Goal: Task Accomplishment & Management: Manage account settings

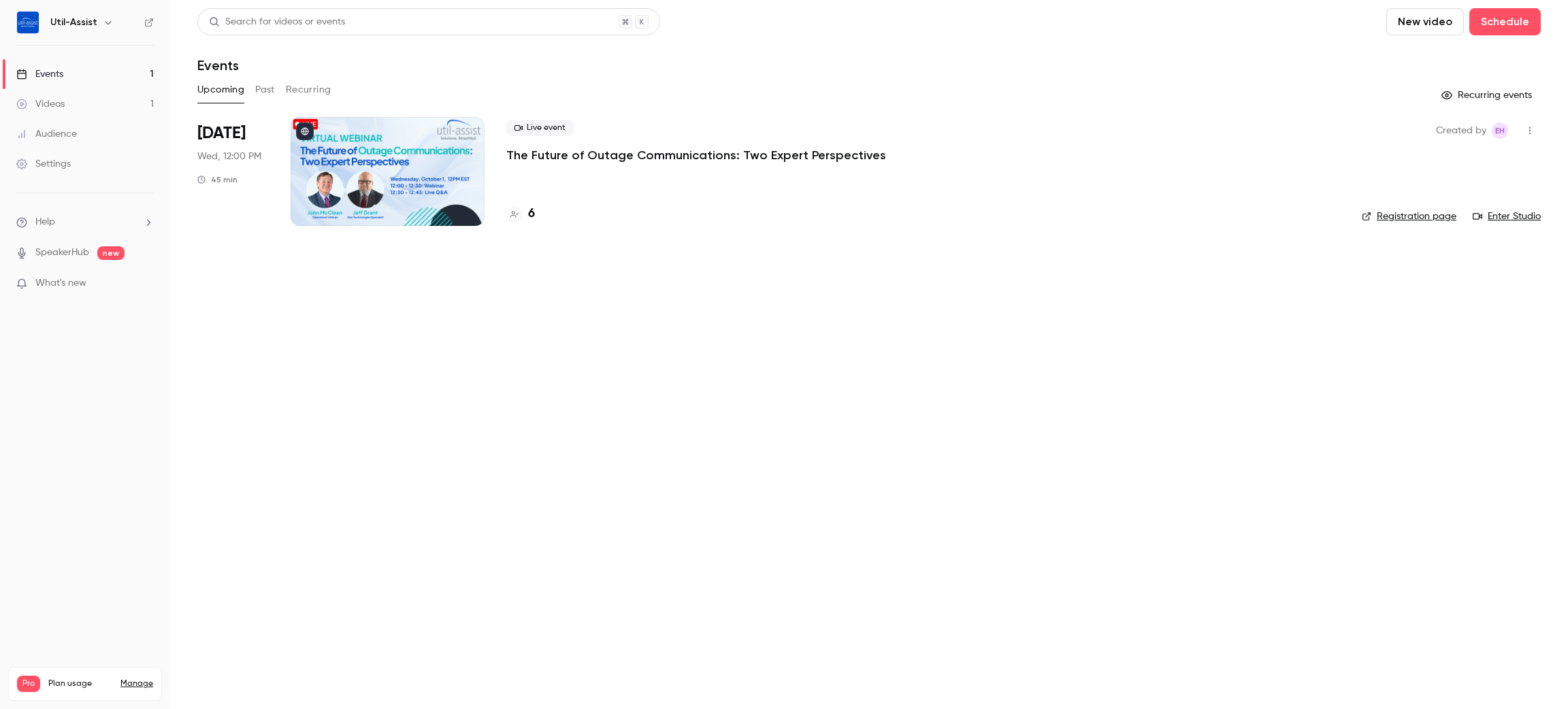
click at [48, 166] on div "Settings" at bounding box center [43, 164] width 55 height 14
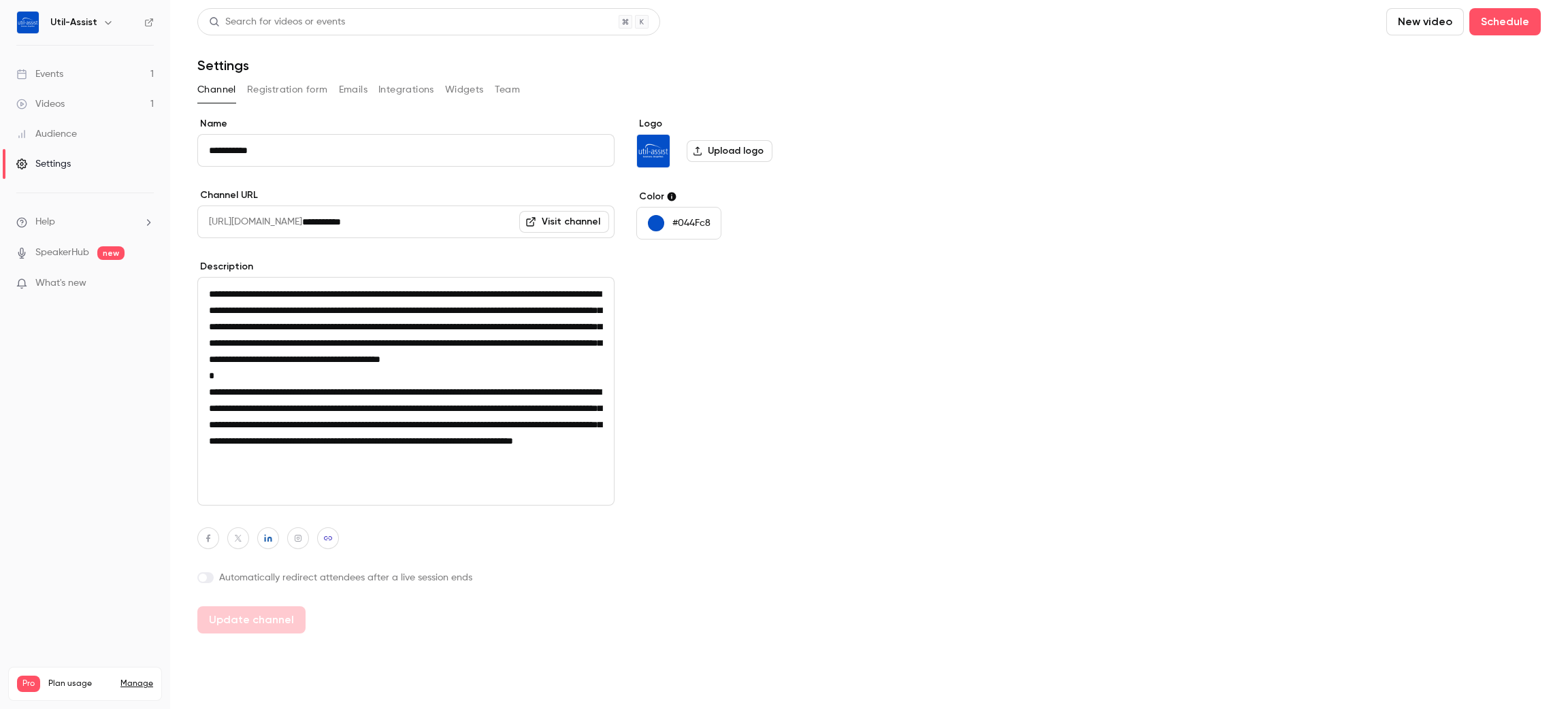
click at [507, 94] on button "Team" at bounding box center [507, 90] width 26 height 22
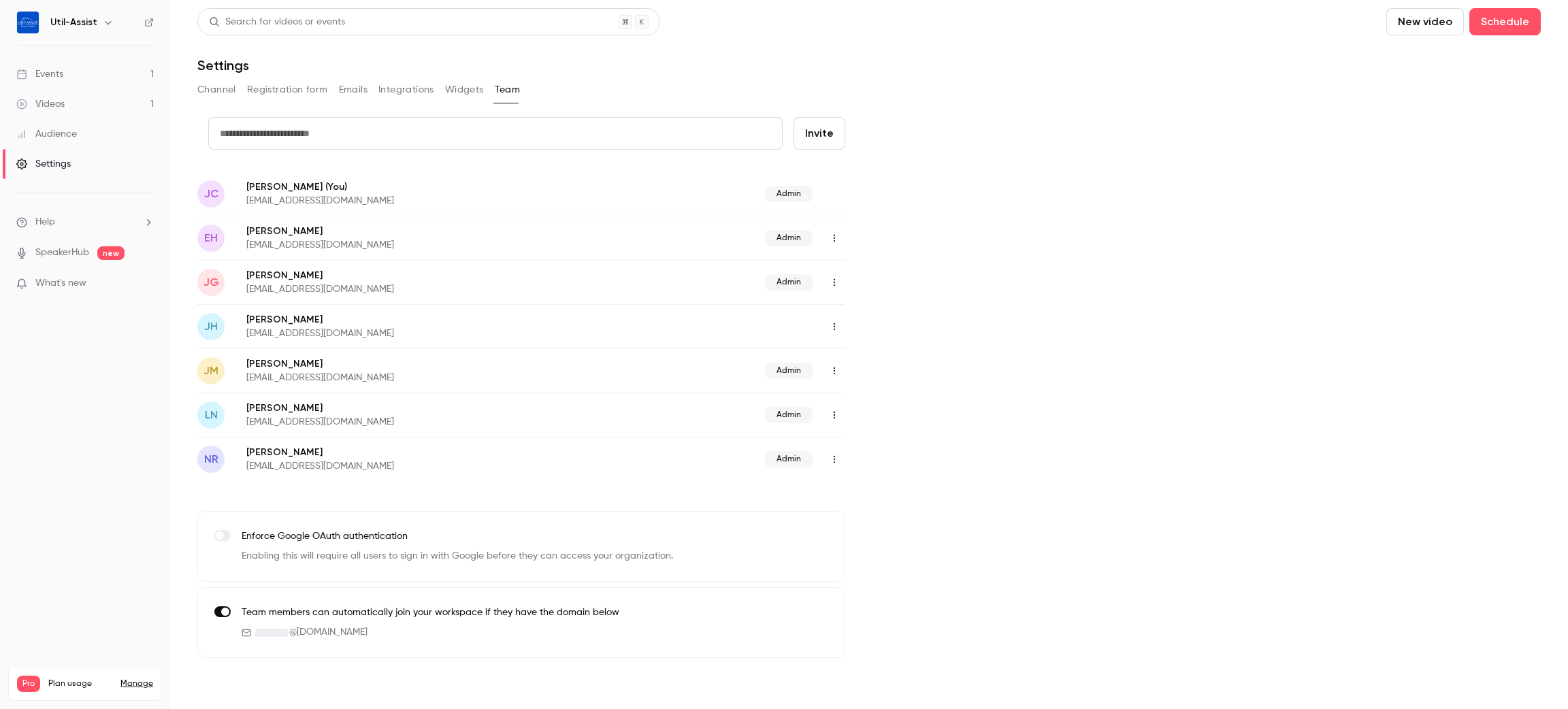
click at [472, 92] on button "Widgets" at bounding box center [464, 90] width 39 height 22
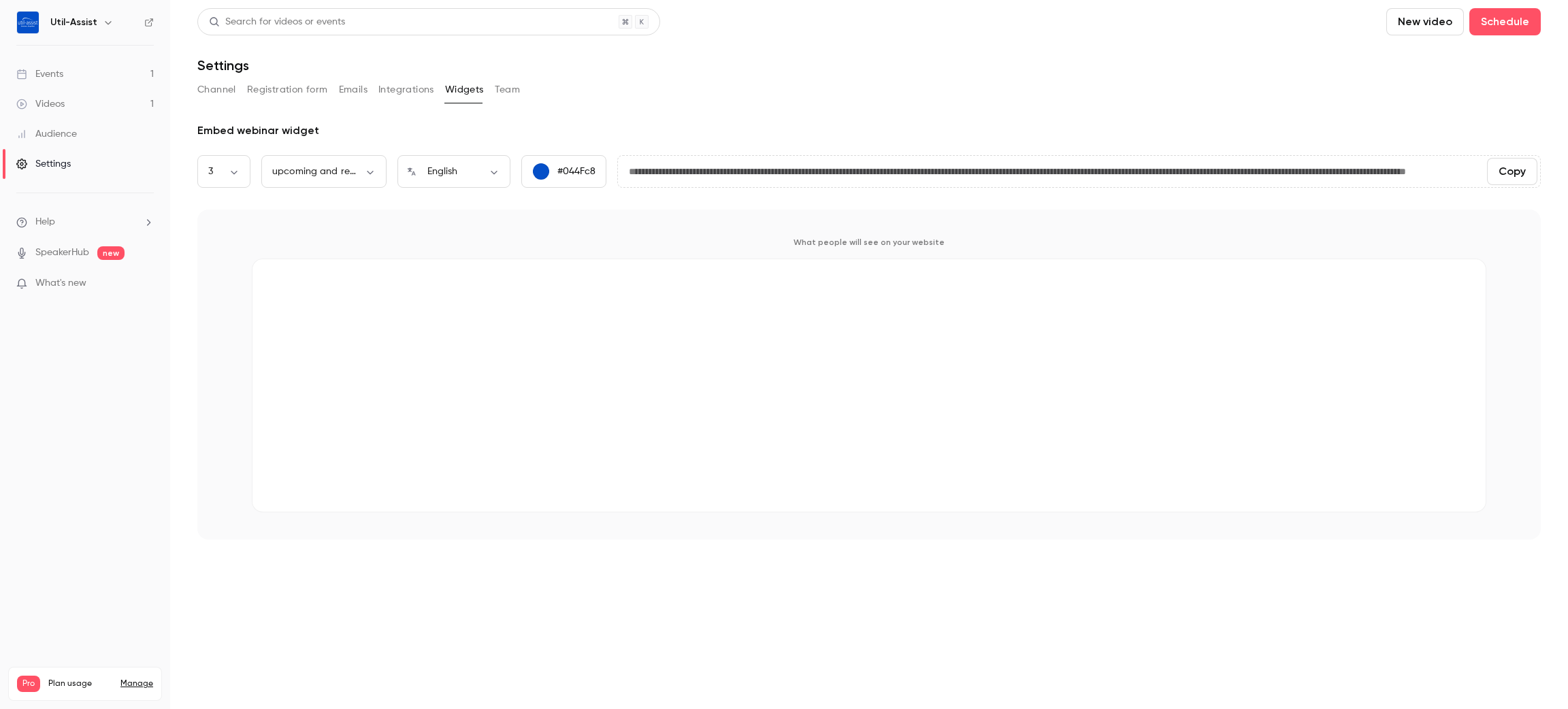
click at [393, 92] on button "Integrations" at bounding box center [406, 90] width 56 height 22
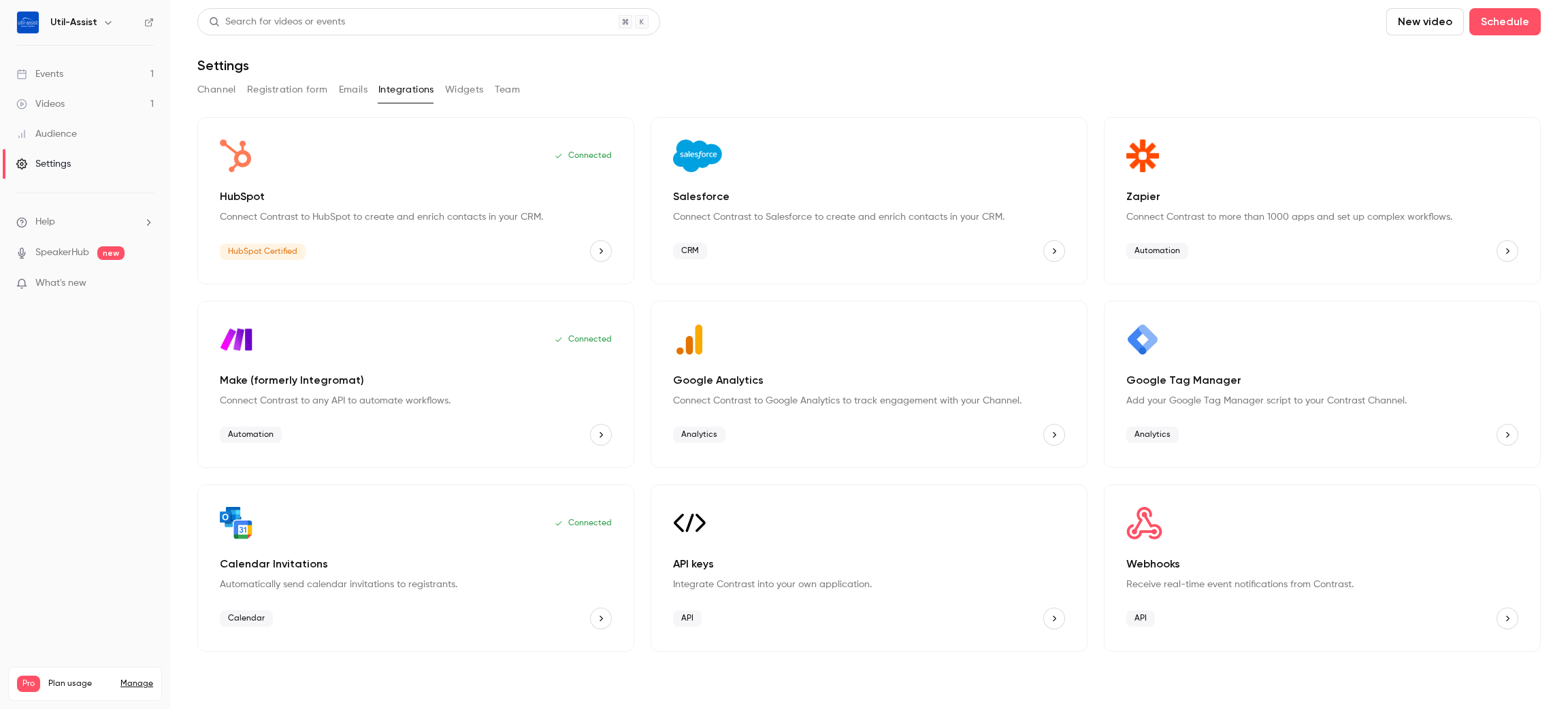
click at [346, 94] on button "Emails" at bounding box center [353, 90] width 29 height 22
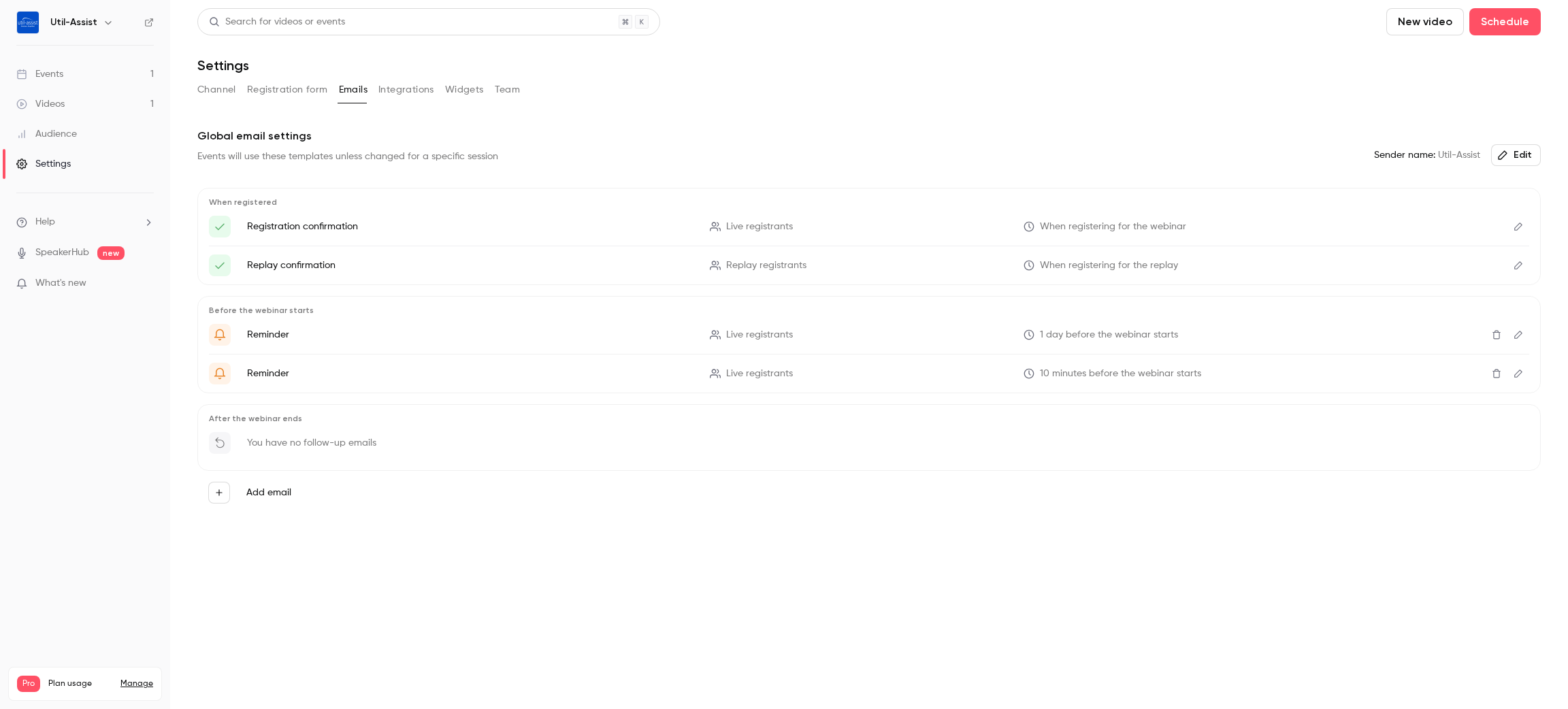
click at [287, 90] on button "Registration form" at bounding box center [288, 90] width 81 height 22
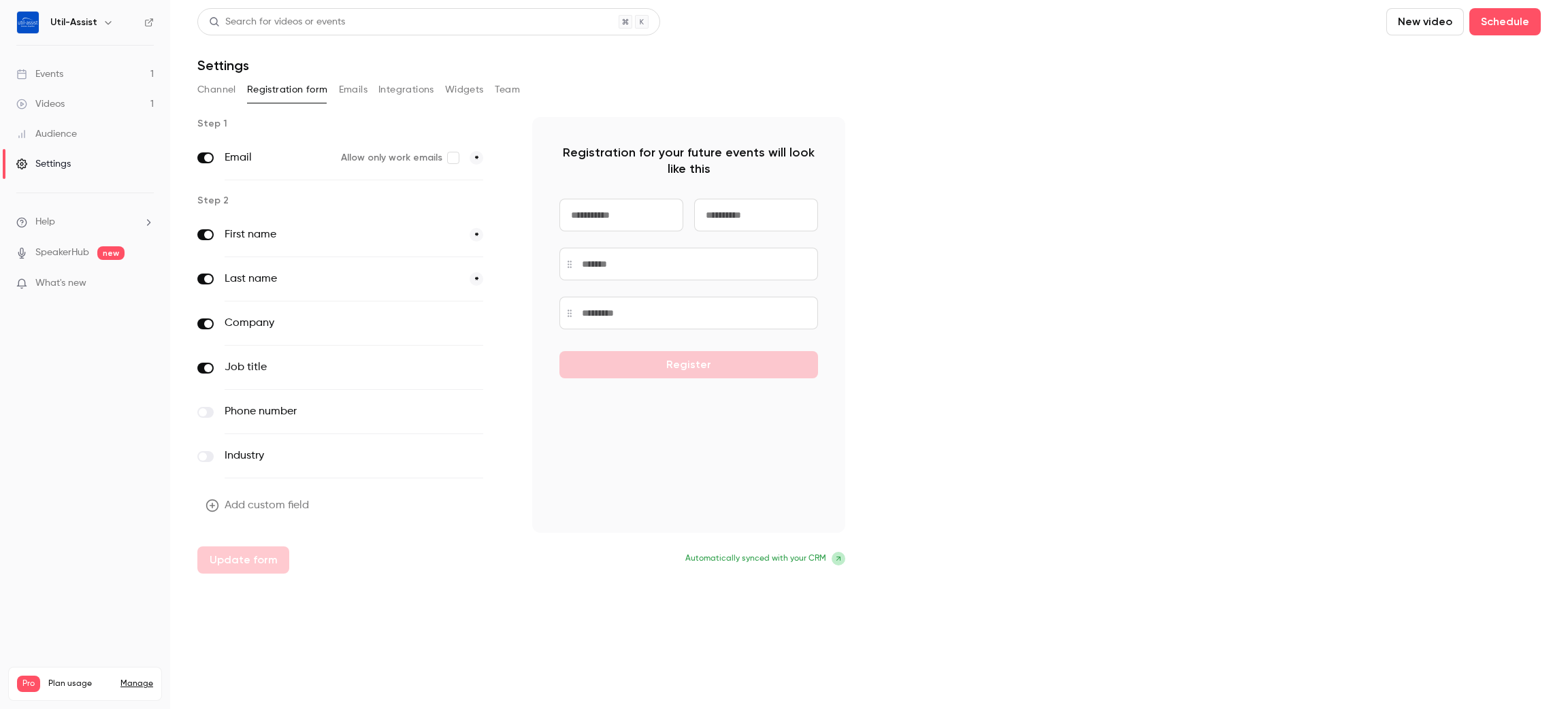
click at [229, 90] on button "Channel" at bounding box center [216, 90] width 39 height 22
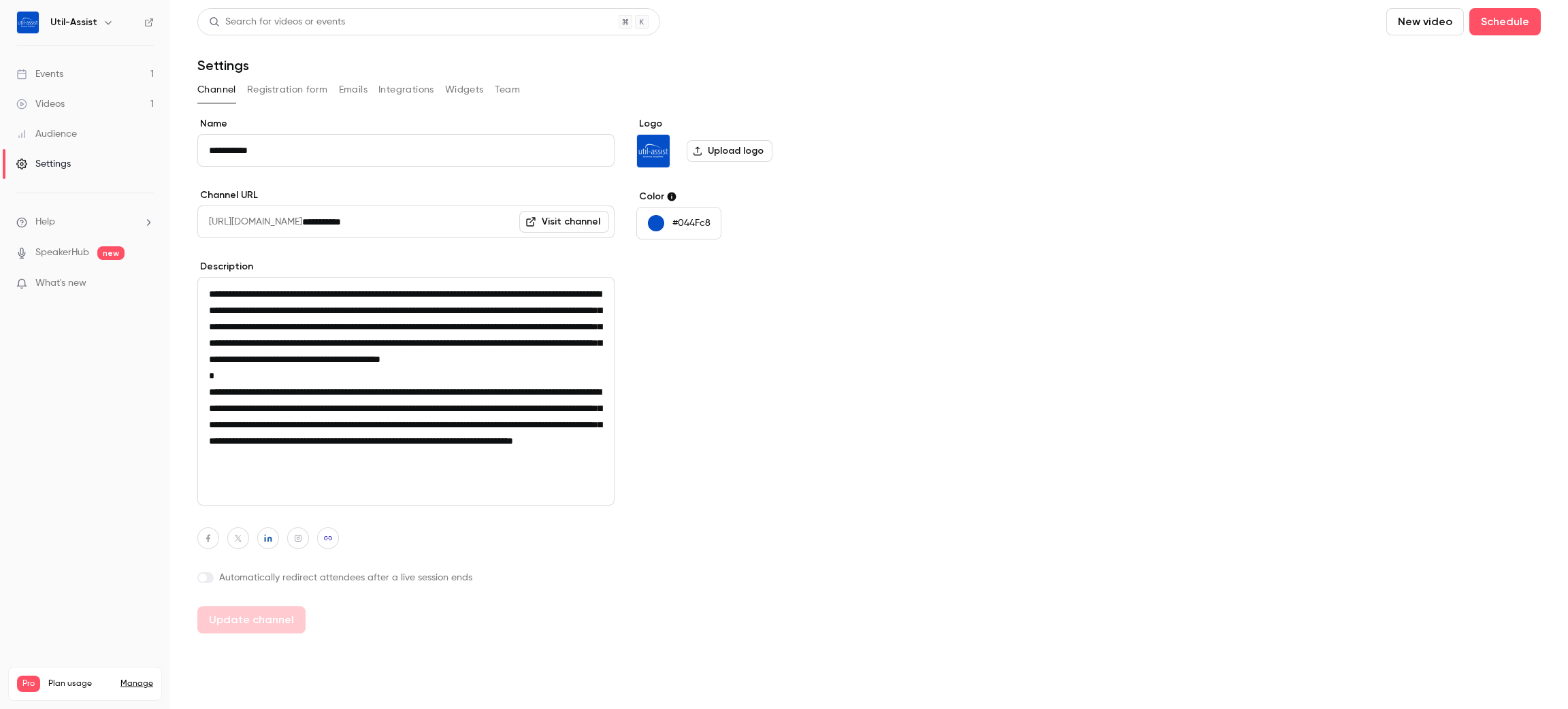
click at [72, 86] on link "Events 1" at bounding box center [85, 74] width 170 height 30
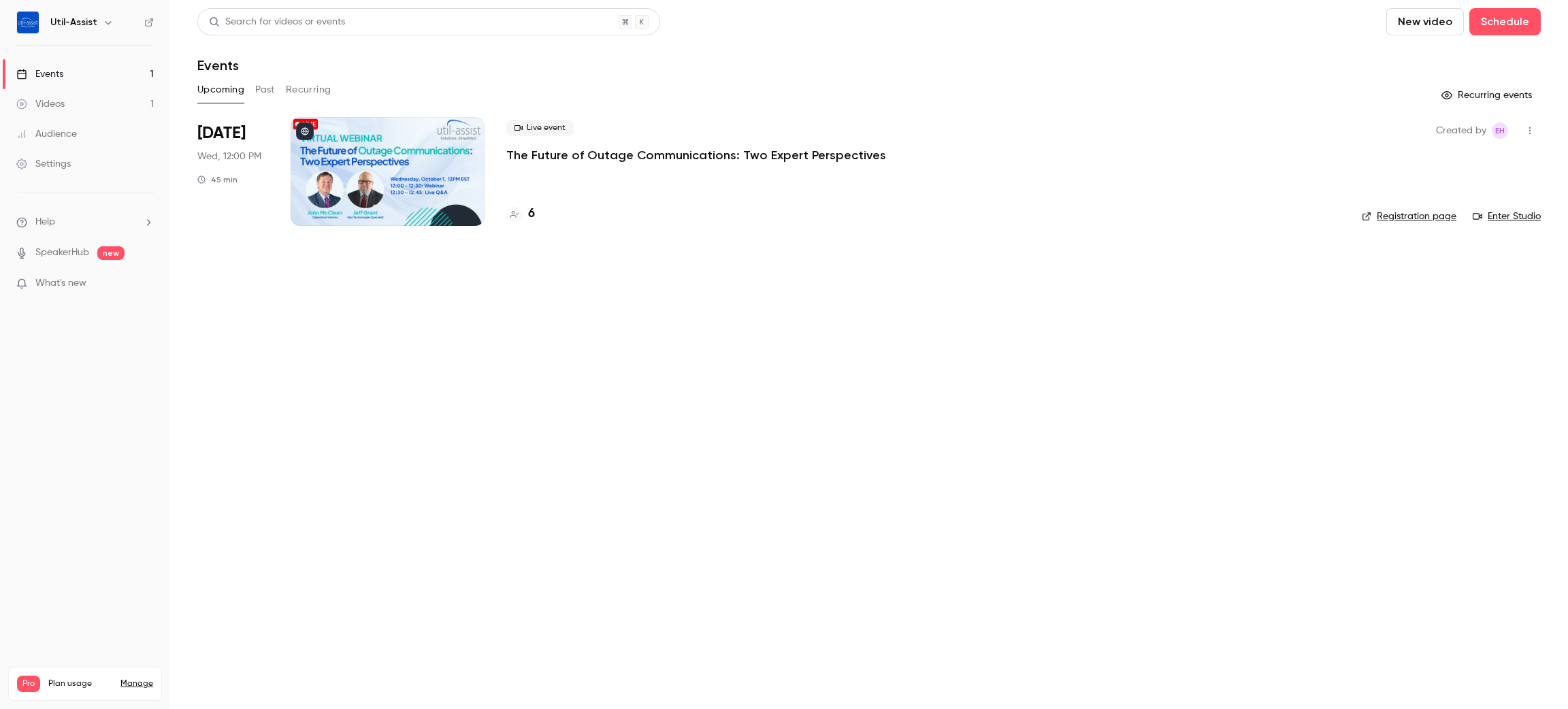
click at [730, 157] on p "The Future of Outage Communications: Two Expert Perspectives" at bounding box center [695, 154] width 380 height 16
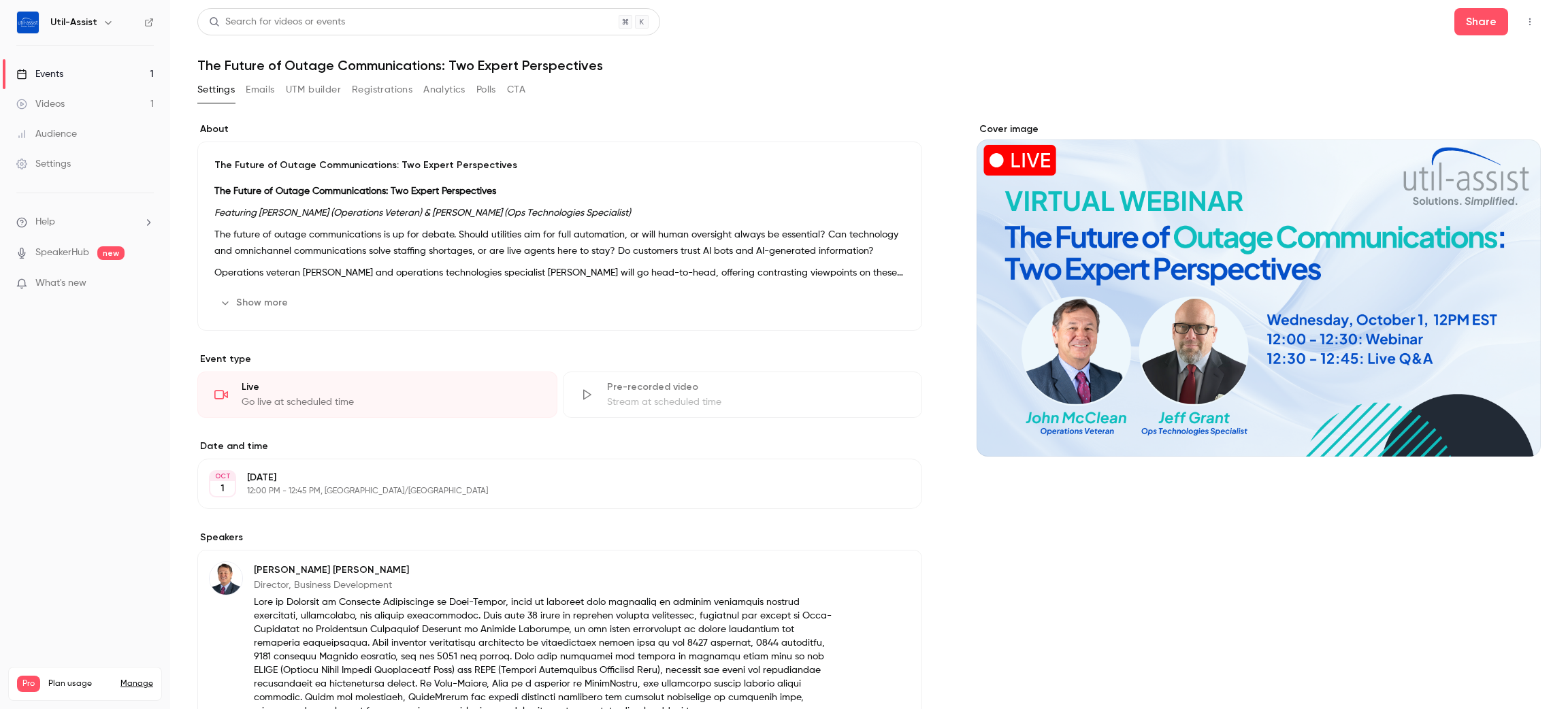
click at [517, 84] on button "CTA" at bounding box center [516, 90] width 18 height 22
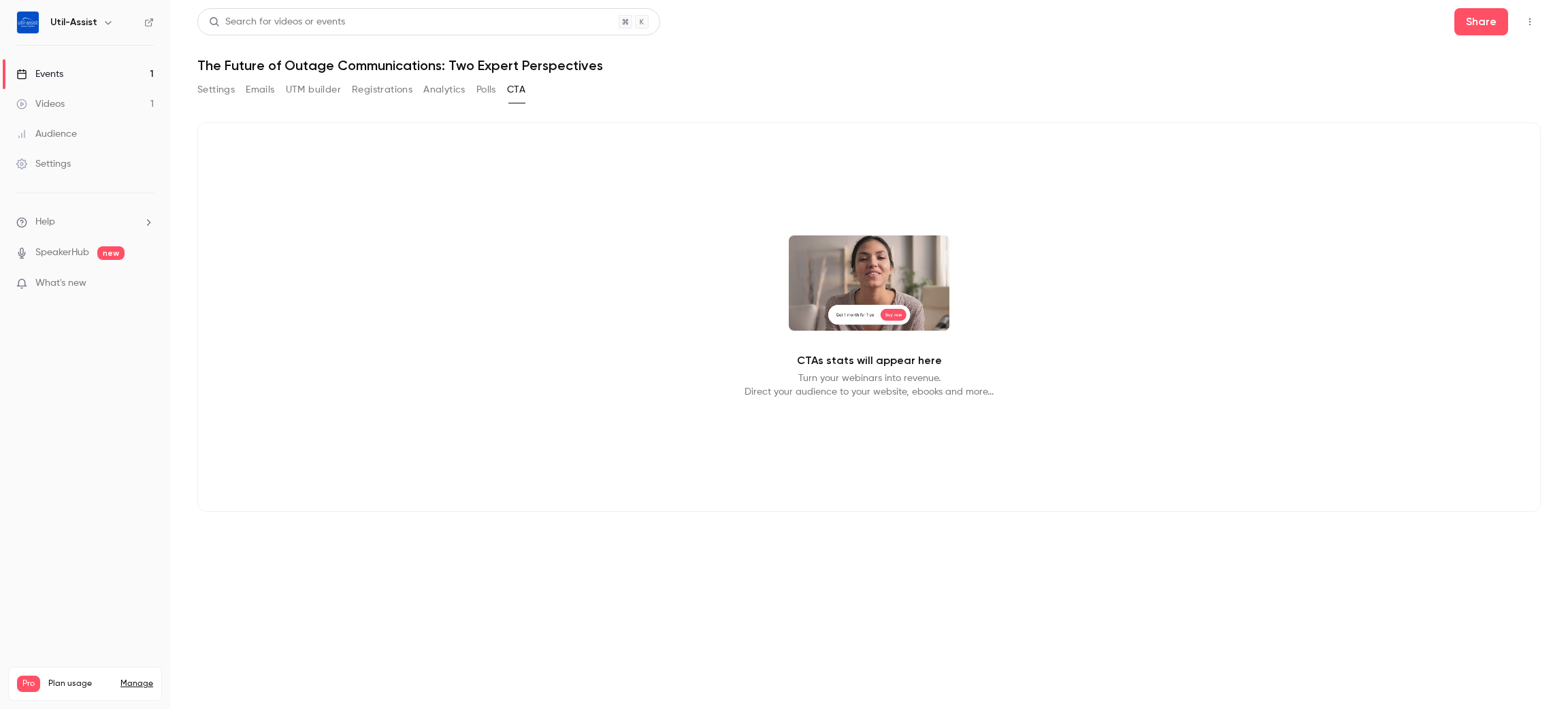
click at [485, 94] on button "Polls" at bounding box center [486, 90] width 20 height 22
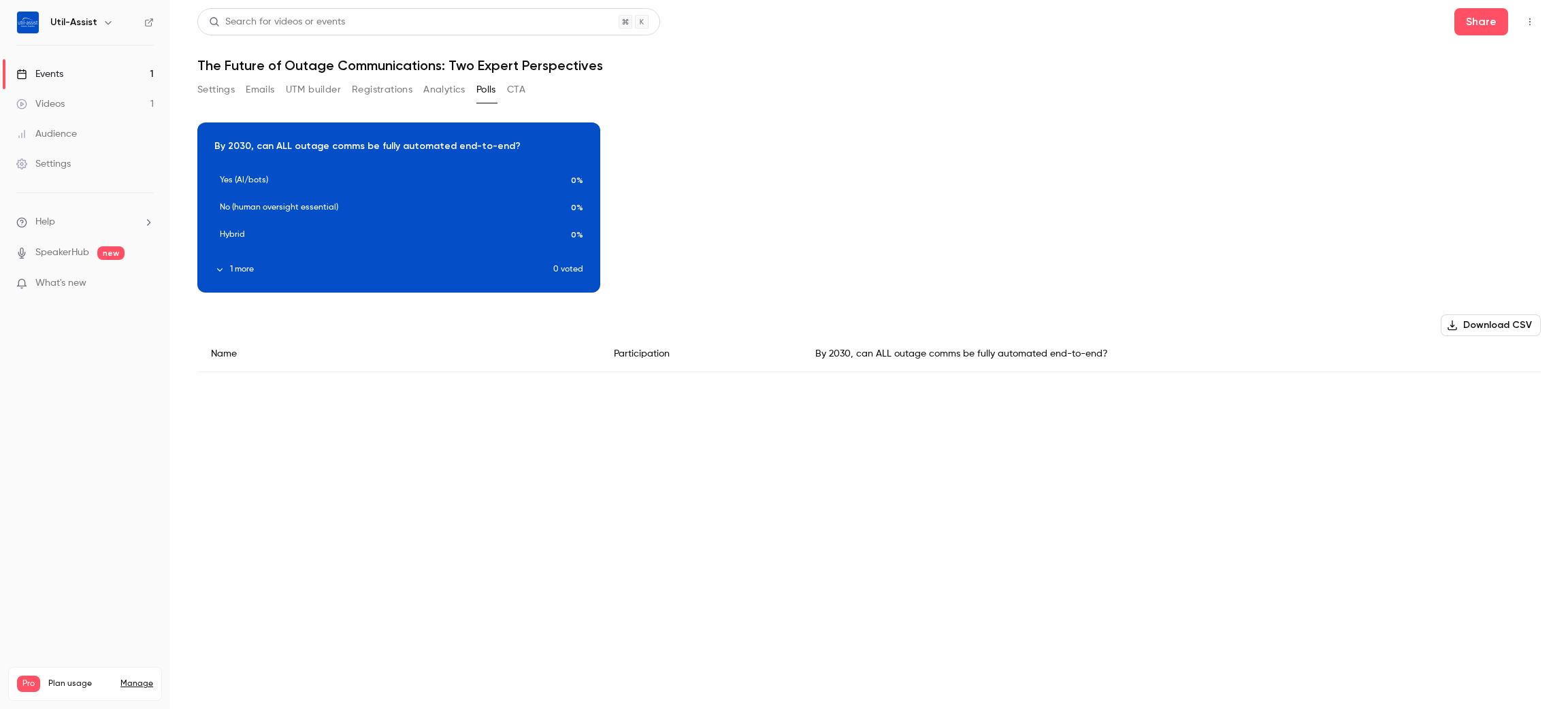
click at [434, 90] on button "Analytics" at bounding box center [444, 90] width 42 height 22
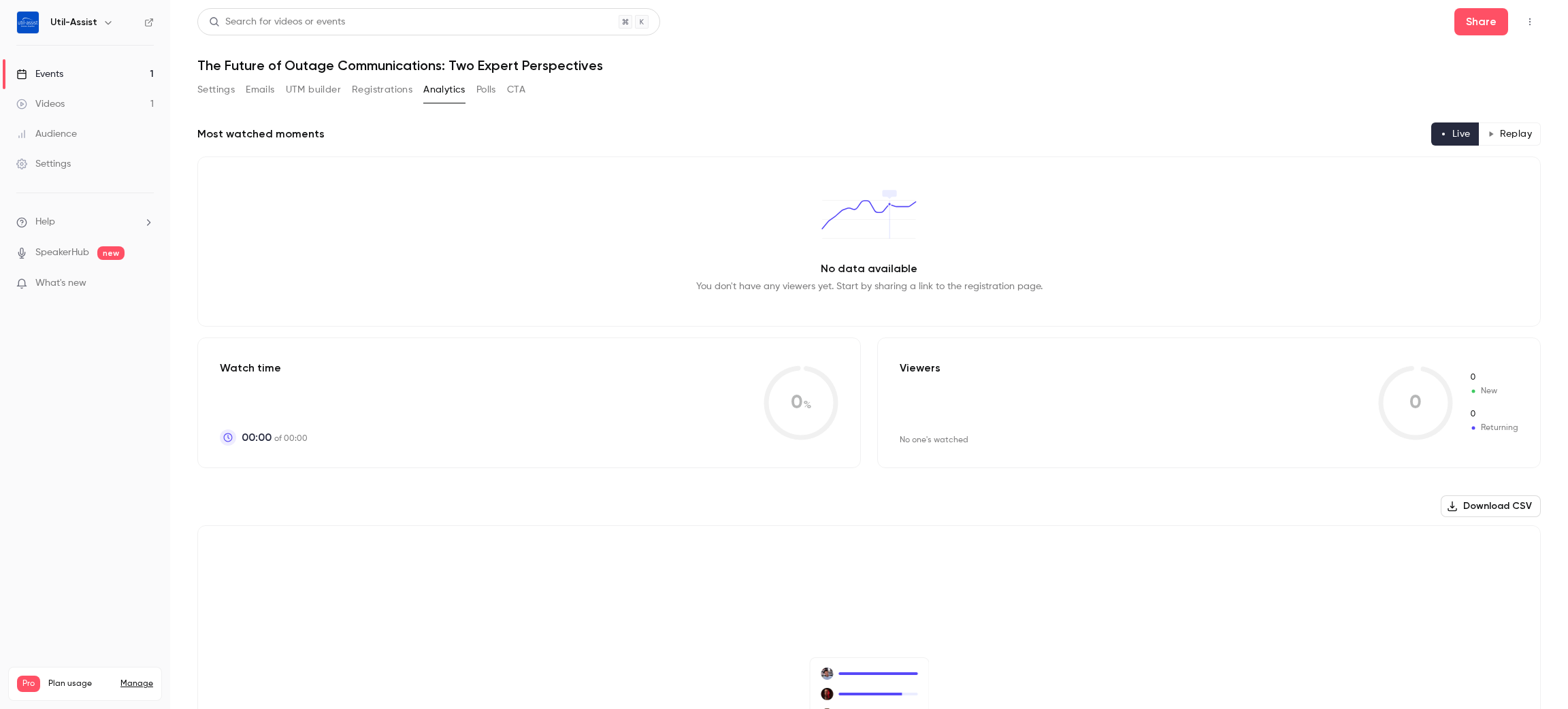
click at [402, 85] on button "Registrations" at bounding box center [382, 90] width 61 height 22
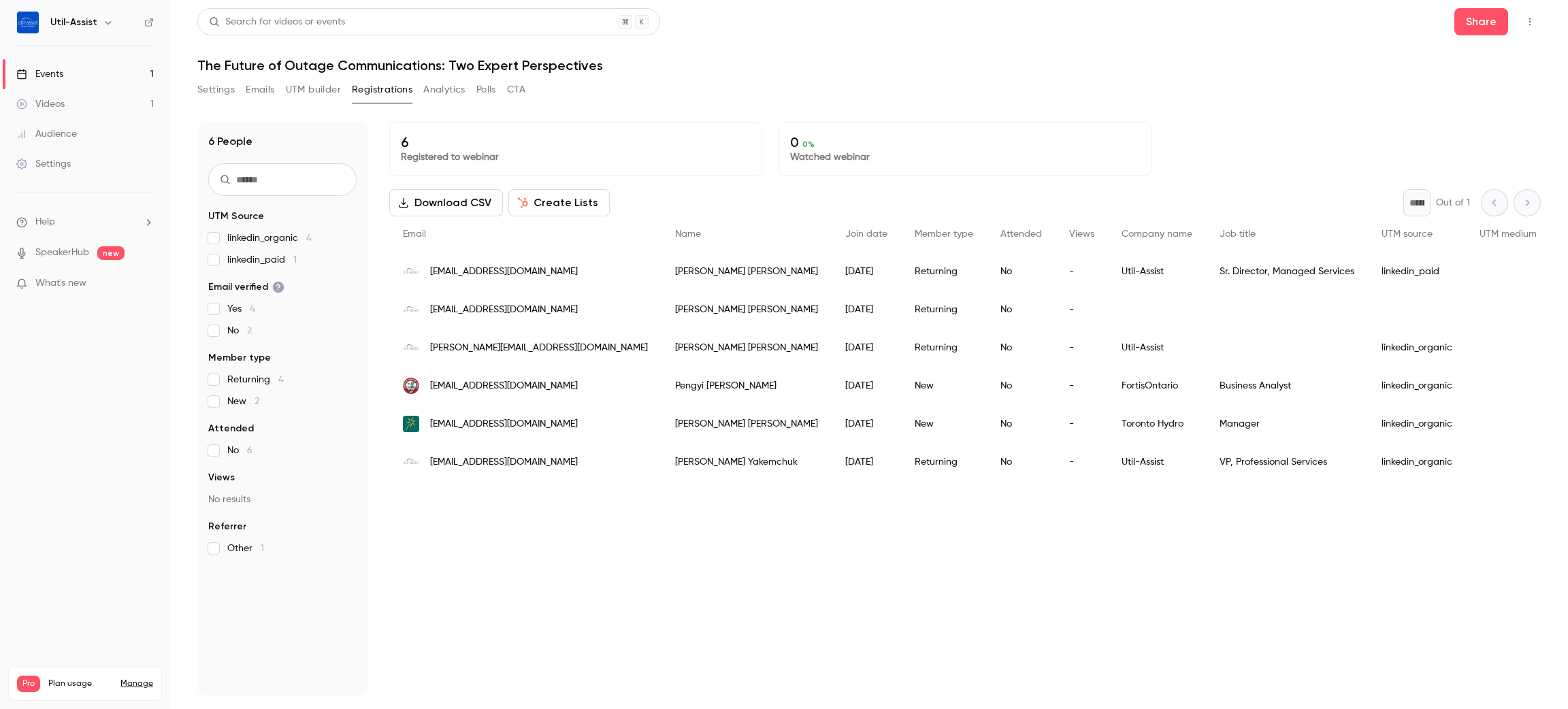
click at [317, 95] on button "UTM builder" at bounding box center [313, 90] width 55 height 22
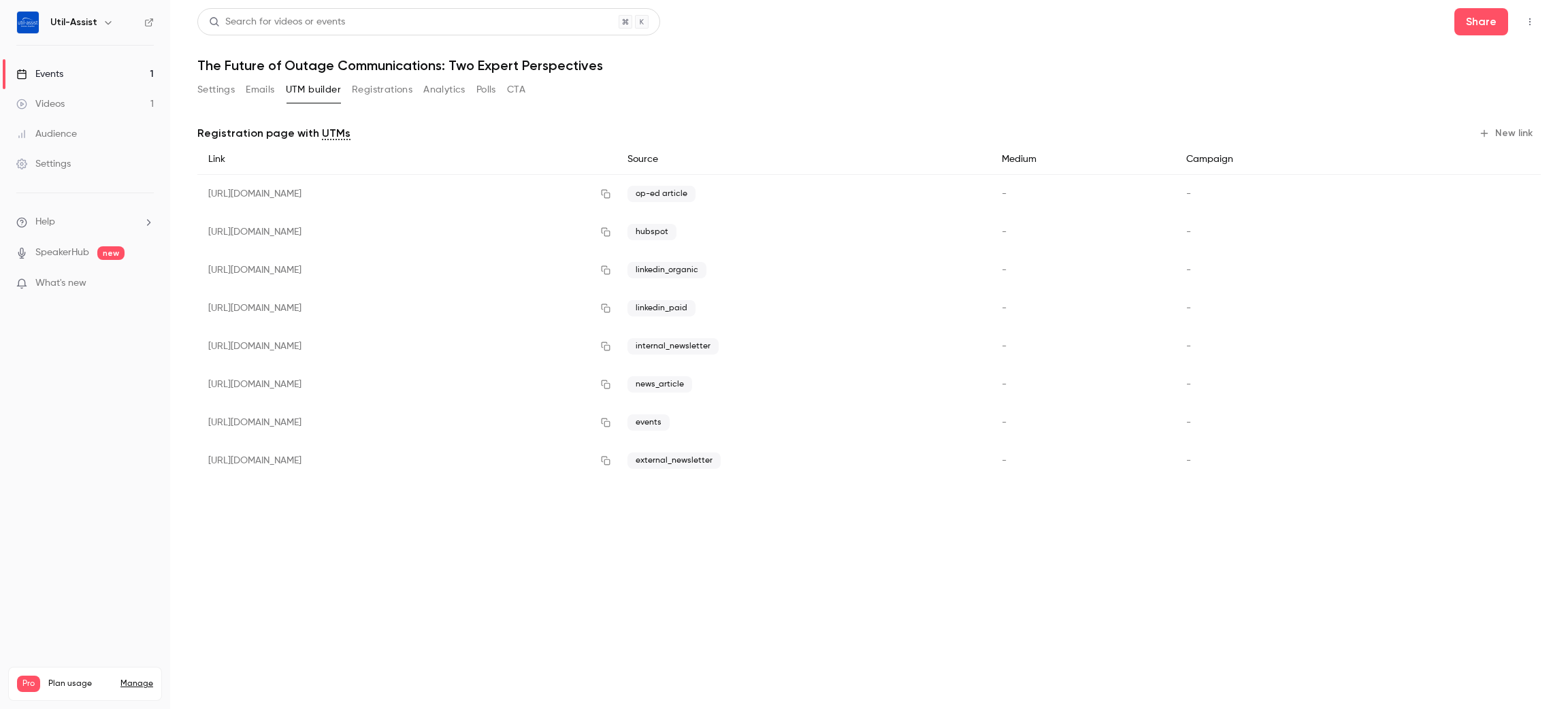
click at [268, 98] on button "Emails" at bounding box center [260, 90] width 29 height 22
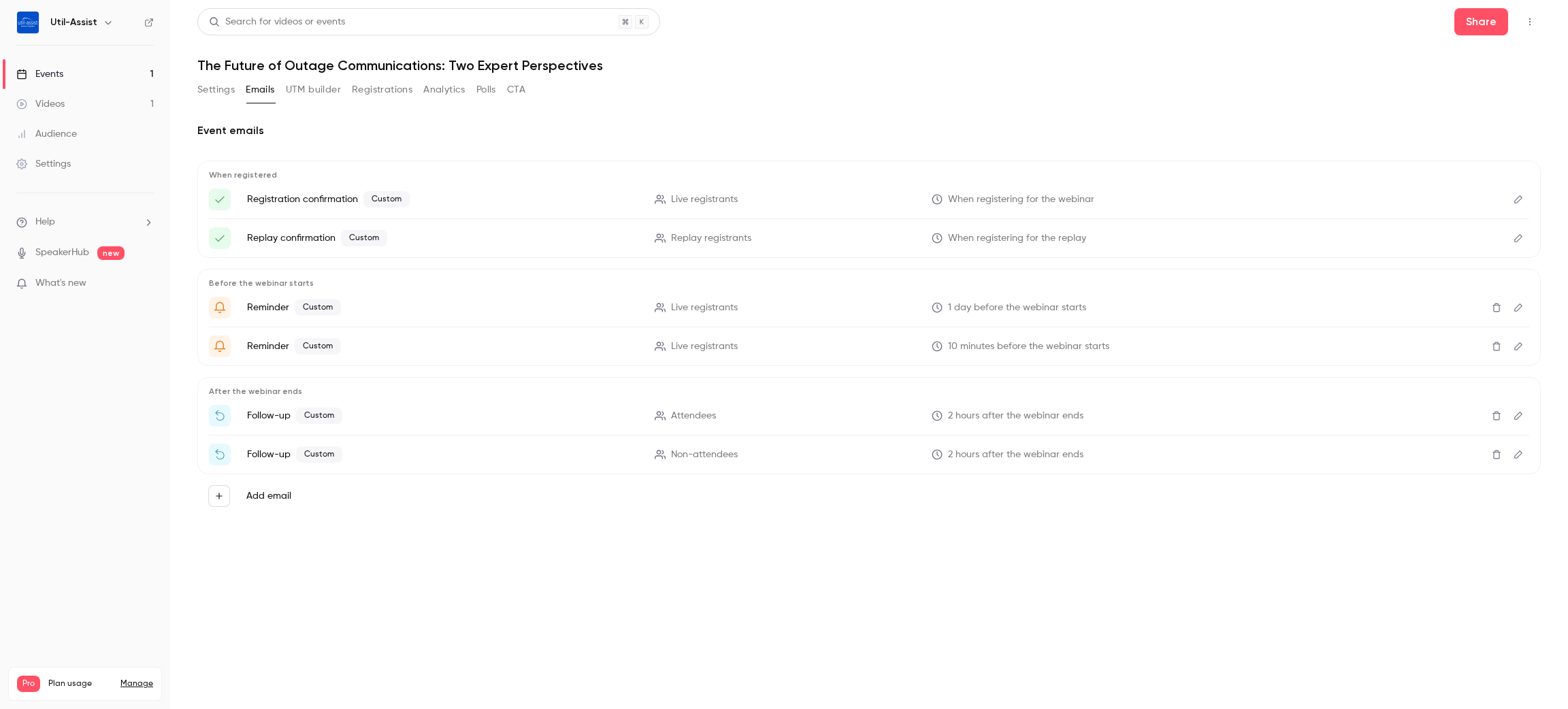
click at [218, 100] on button "Settings" at bounding box center [215, 90] width 37 height 22
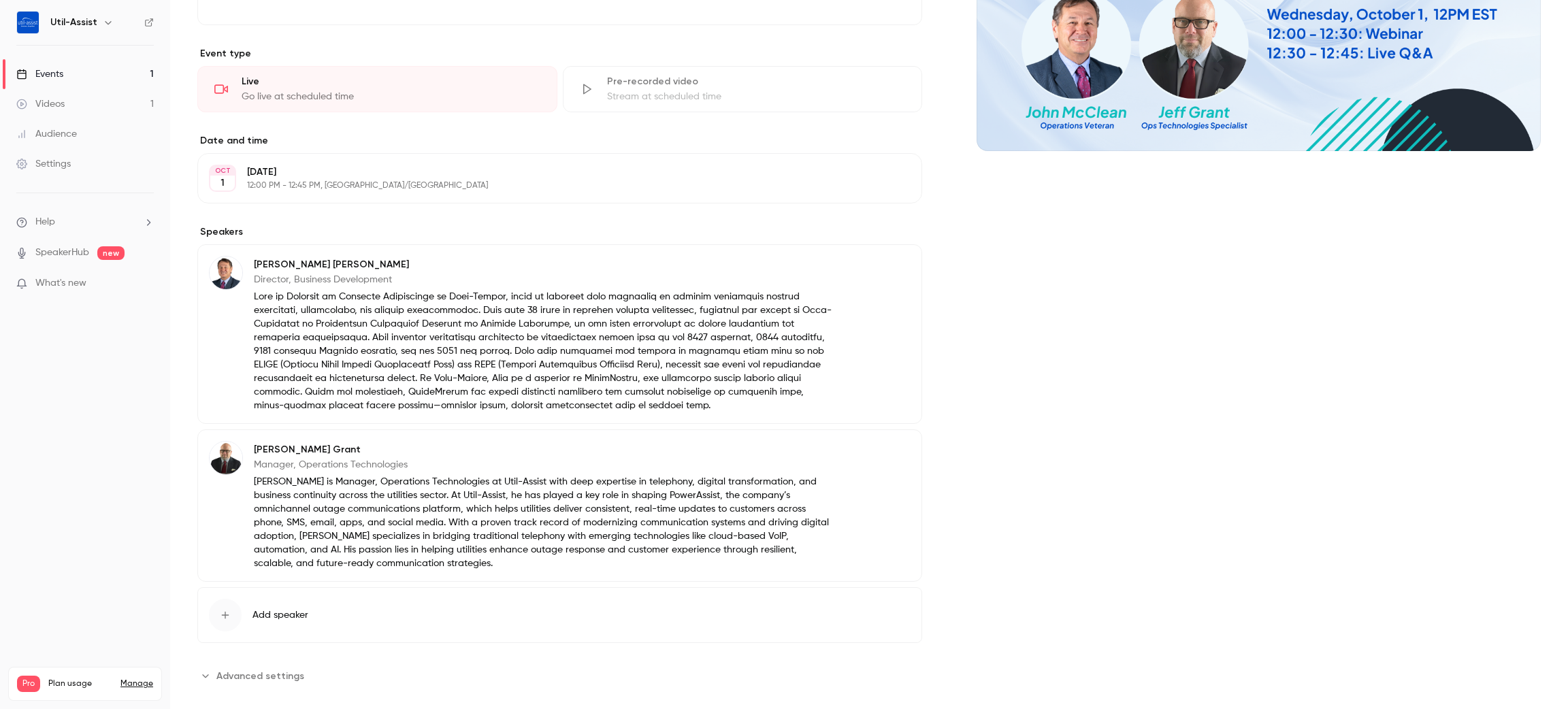
scroll to position [325, 0]
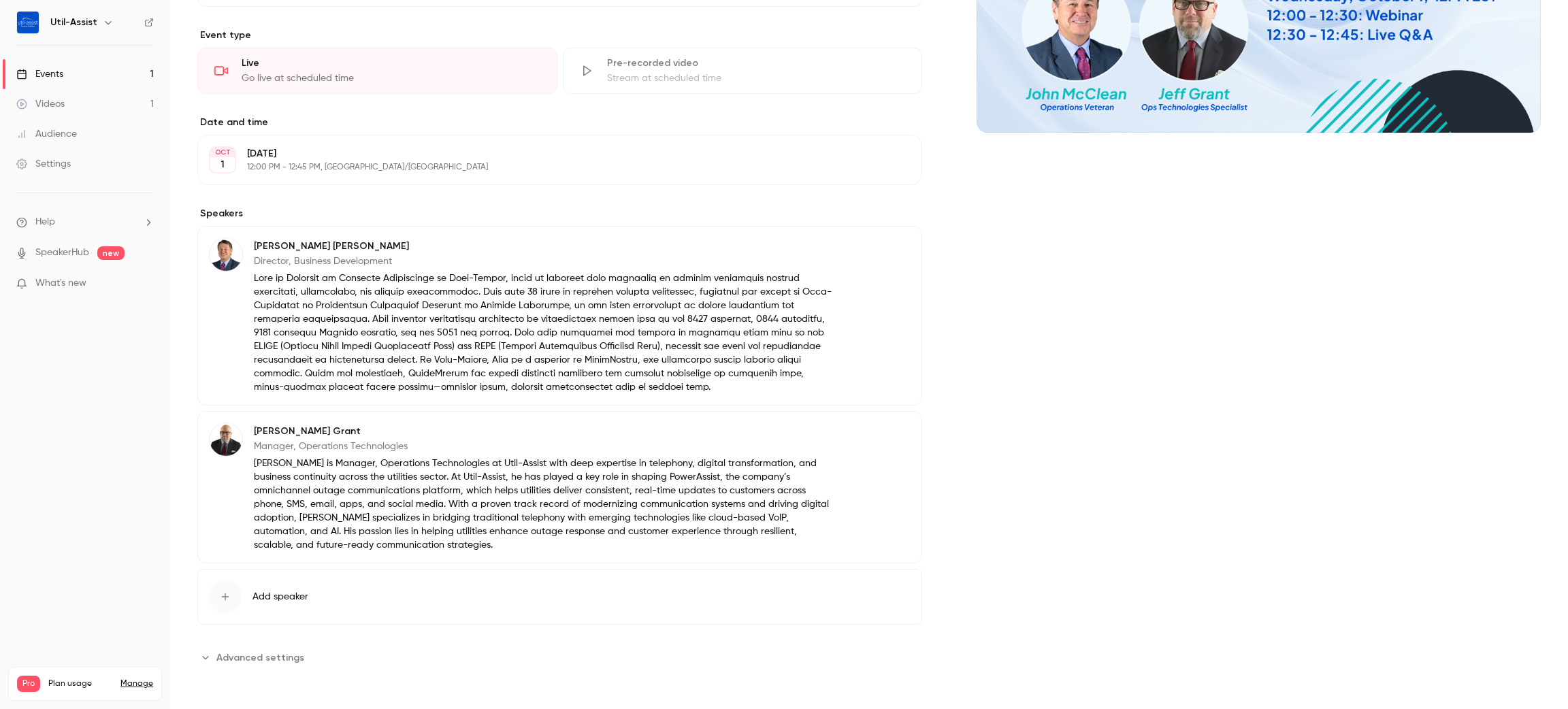
click at [291, 647] on button "Advanced settings" at bounding box center [254, 657] width 115 height 22
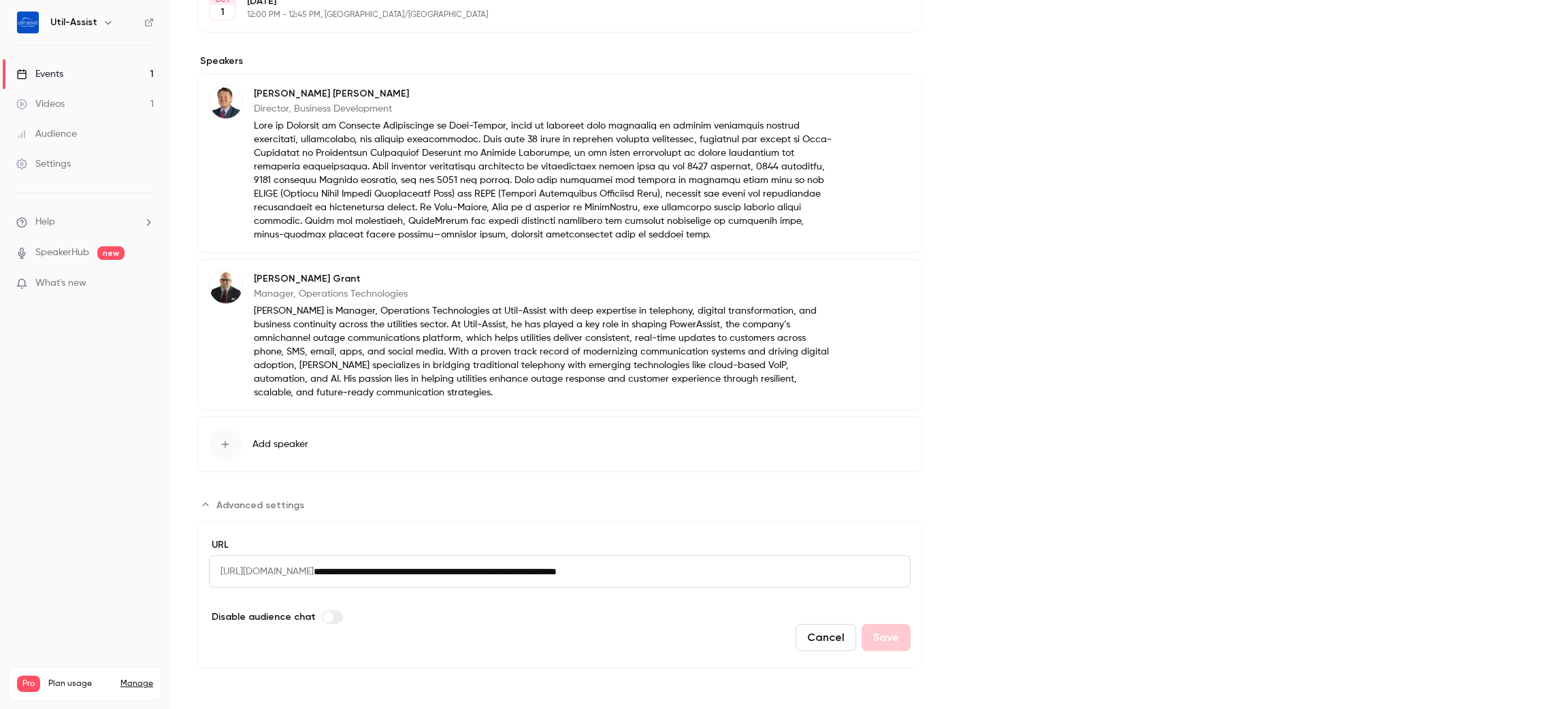
click at [1122, 393] on div "Cover image" at bounding box center [1258, 157] width 564 height 1022
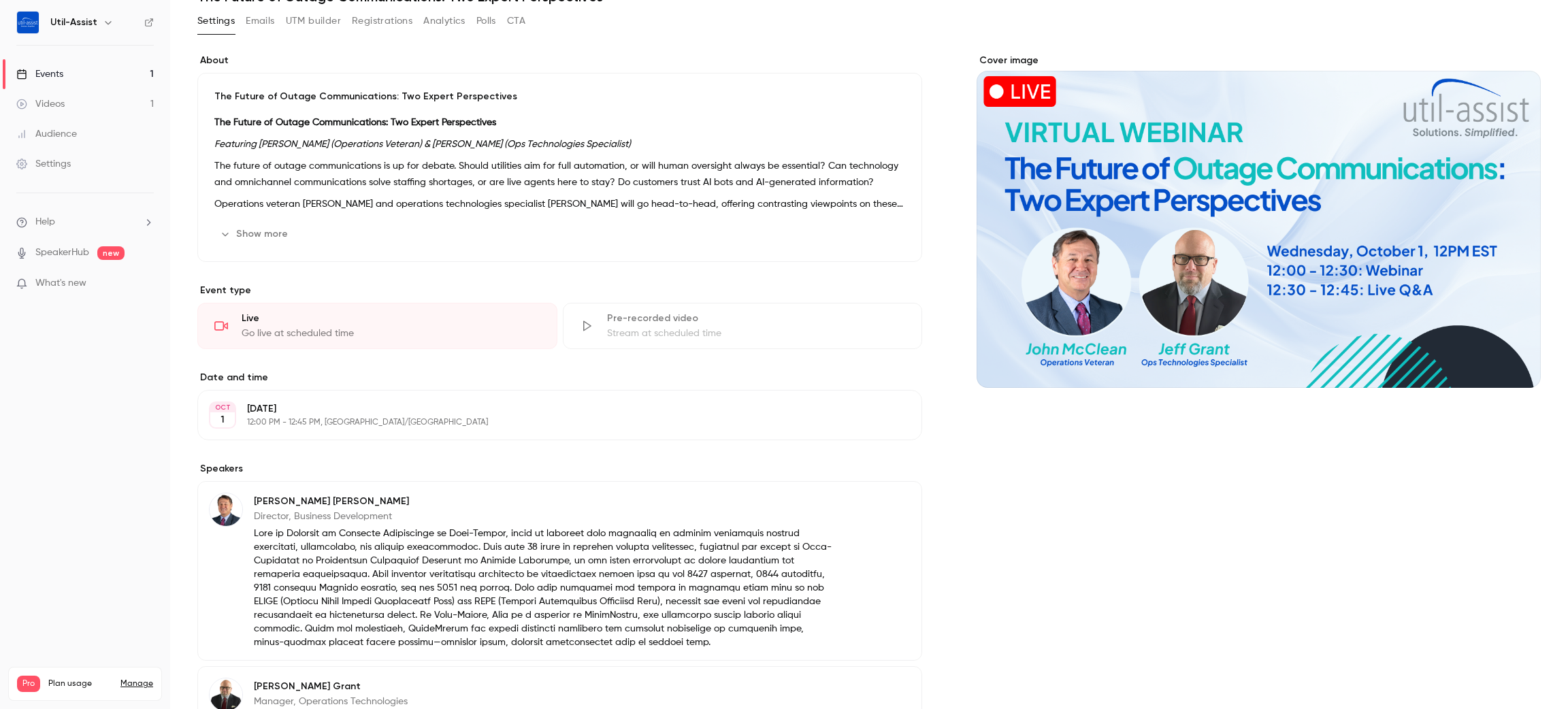
scroll to position [0, 0]
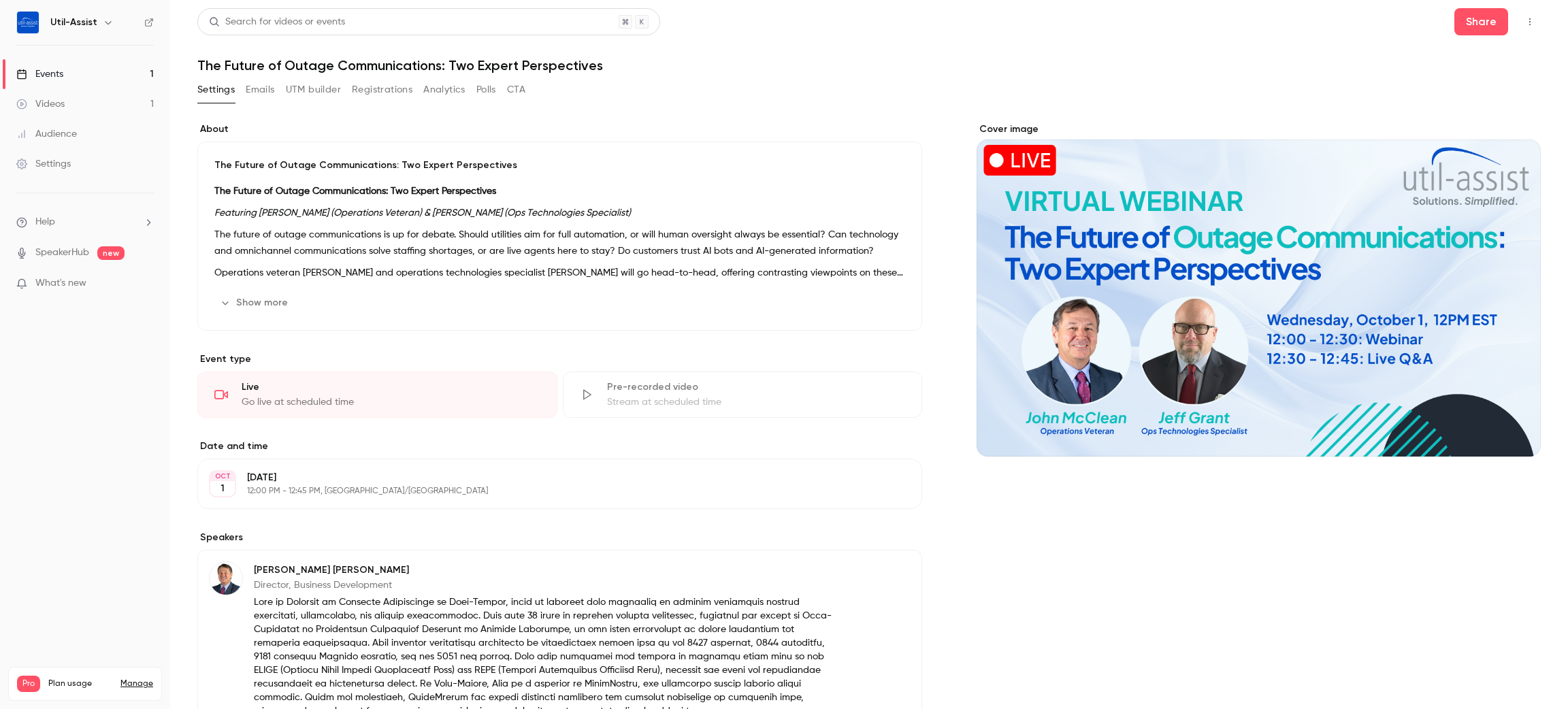
click at [76, 69] on link "Events 1" at bounding box center [85, 74] width 170 height 30
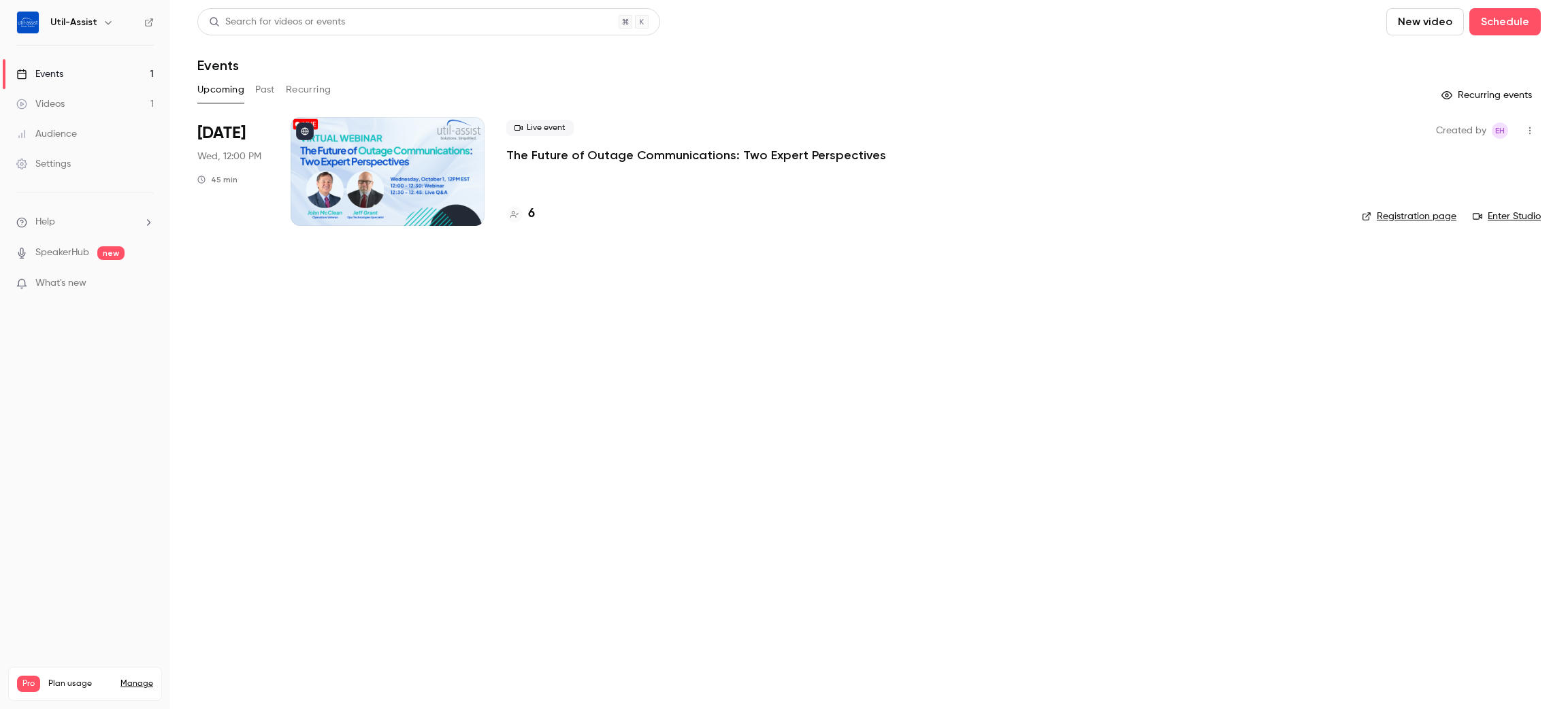
click at [1503, 210] on link "Enter Studio" at bounding box center [1506, 216] width 68 height 14
click at [551, 447] on main "Search for videos or events New video Schedule Events Upcoming Past Recurring R…" at bounding box center [869, 354] width 1398 height 709
click at [1434, 24] on button "New video" at bounding box center [1425, 22] width 78 height 27
click at [808, 61] on div at bounding box center [784, 354] width 1568 height 709
click at [428, 68] on div "Events" at bounding box center [869, 65] width 1344 height 16
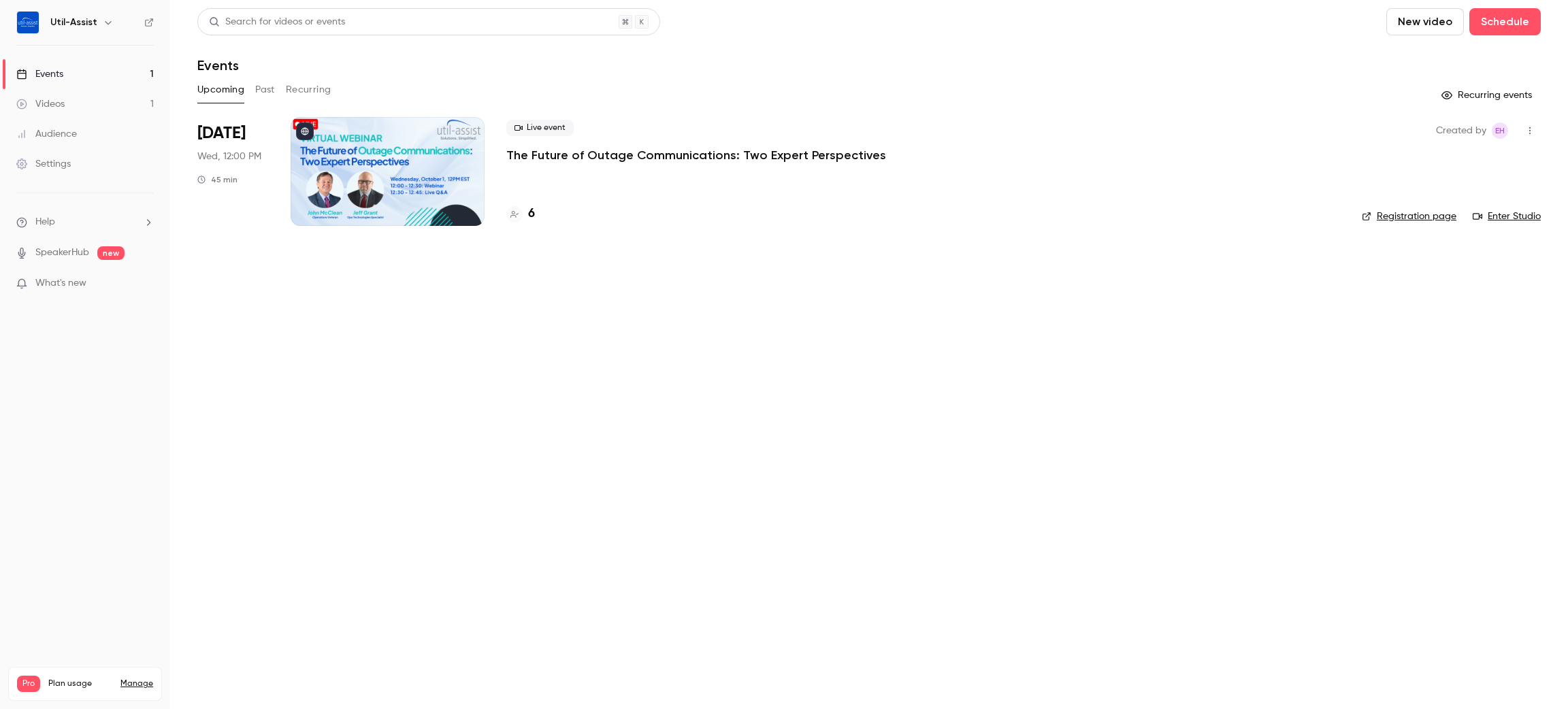
click at [1194, 67] on div "Events" at bounding box center [869, 65] width 1344 height 16
click at [52, 75] on div "Events" at bounding box center [40, 75] width 47 height 14
click at [55, 101] on div "Videos" at bounding box center [40, 104] width 49 height 14
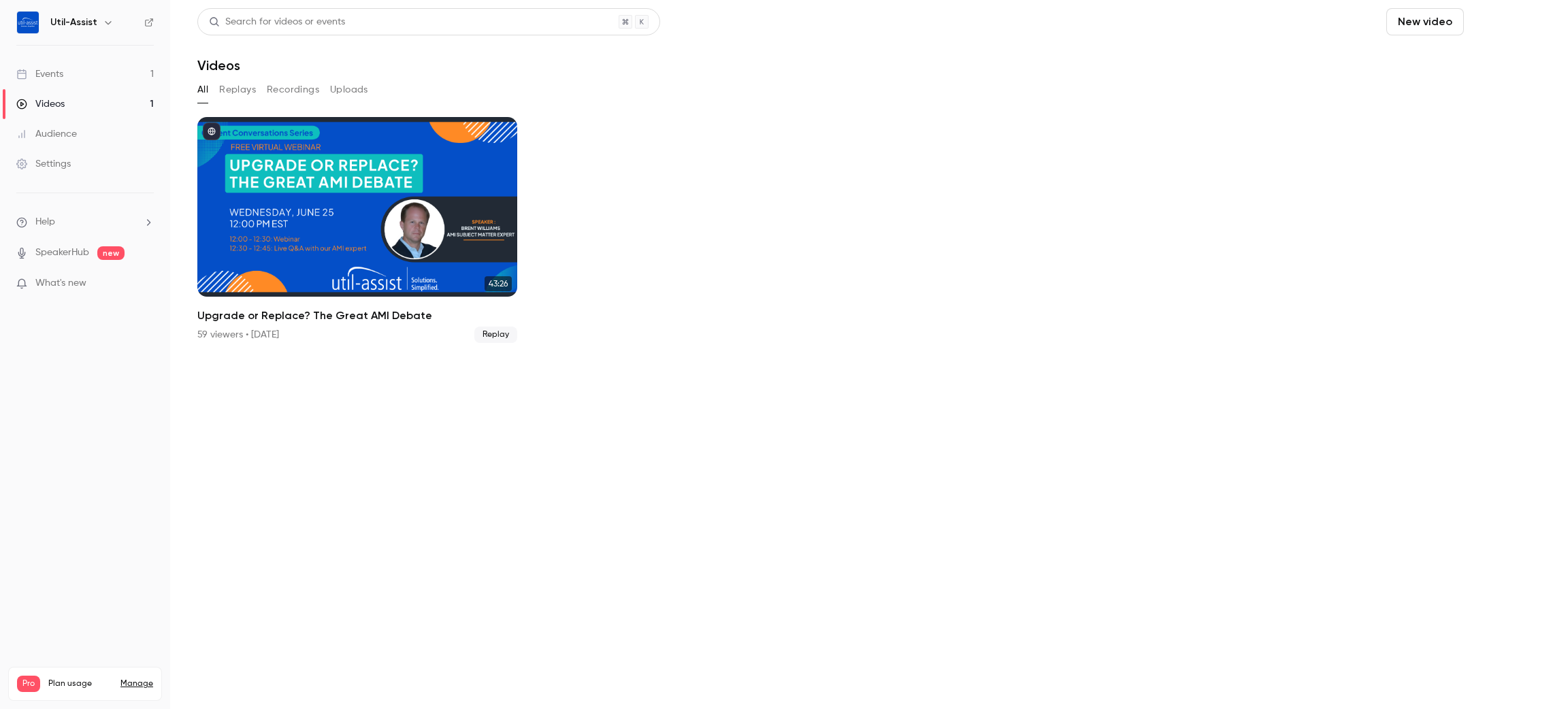
click at [1516, 24] on button "Schedule" at bounding box center [1505, 22] width 72 height 27
click at [1475, 53] on div "One time event" at bounding box center [1477, 59] width 103 height 14
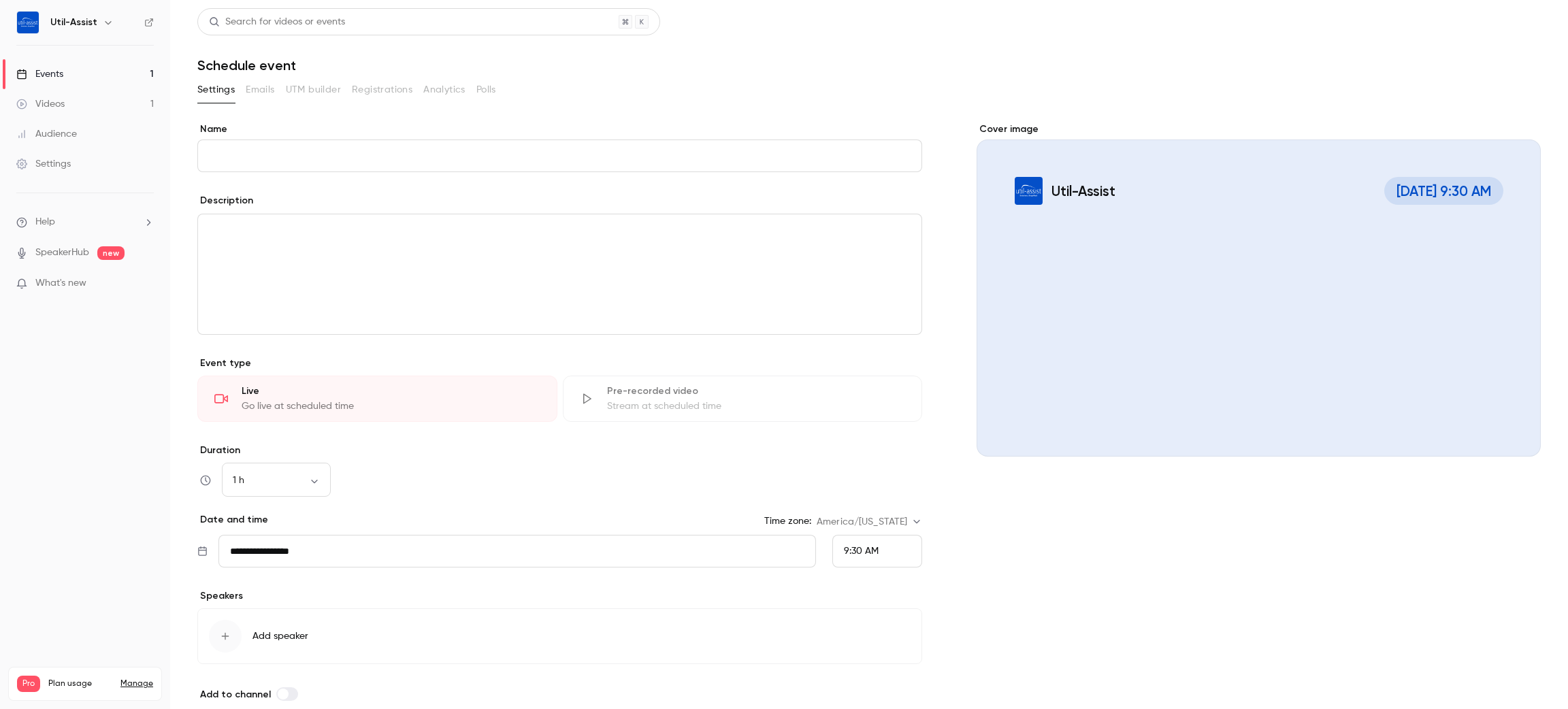
click at [680, 400] on div "Stream at scheduled time" at bounding box center [756, 406] width 299 height 14
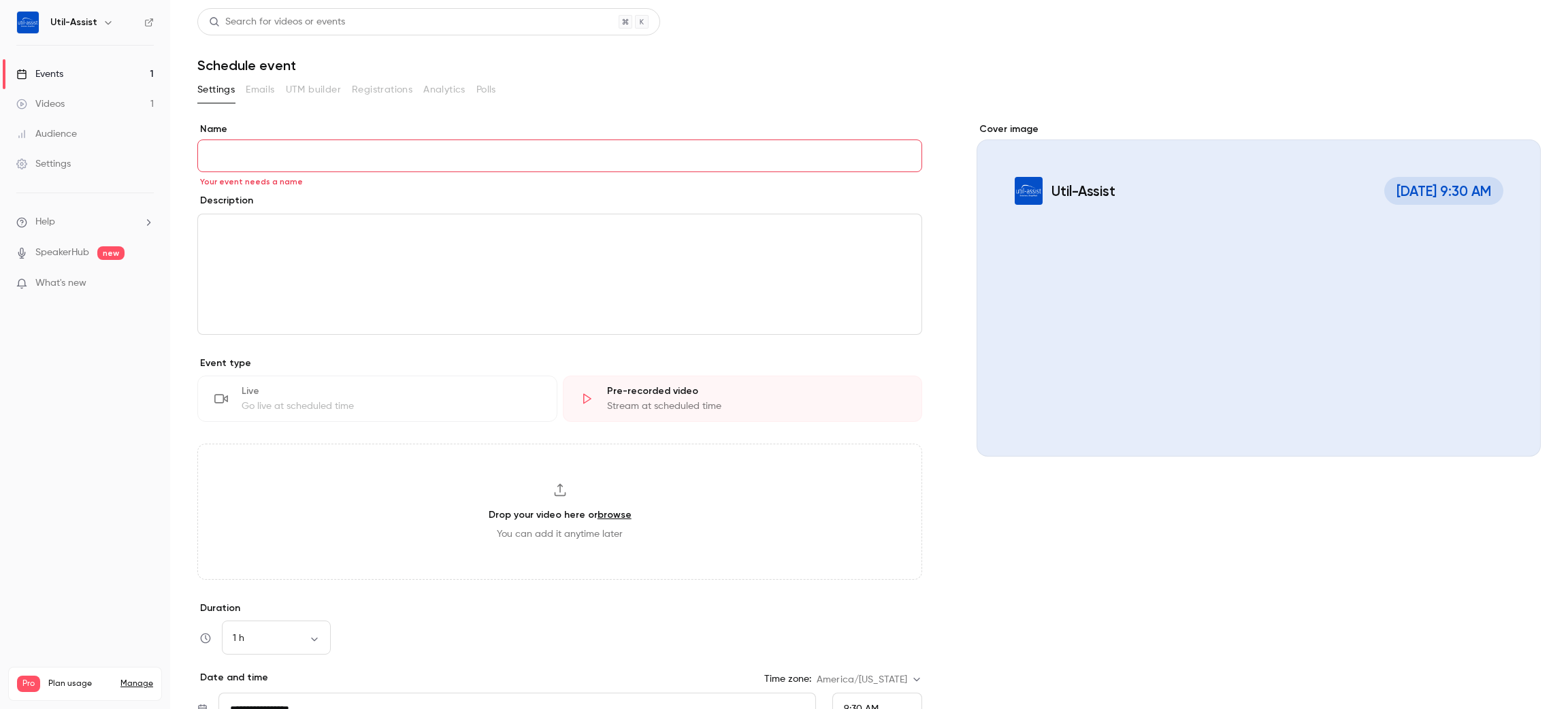
click at [80, 74] on link "Events 1" at bounding box center [85, 74] width 170 height 30
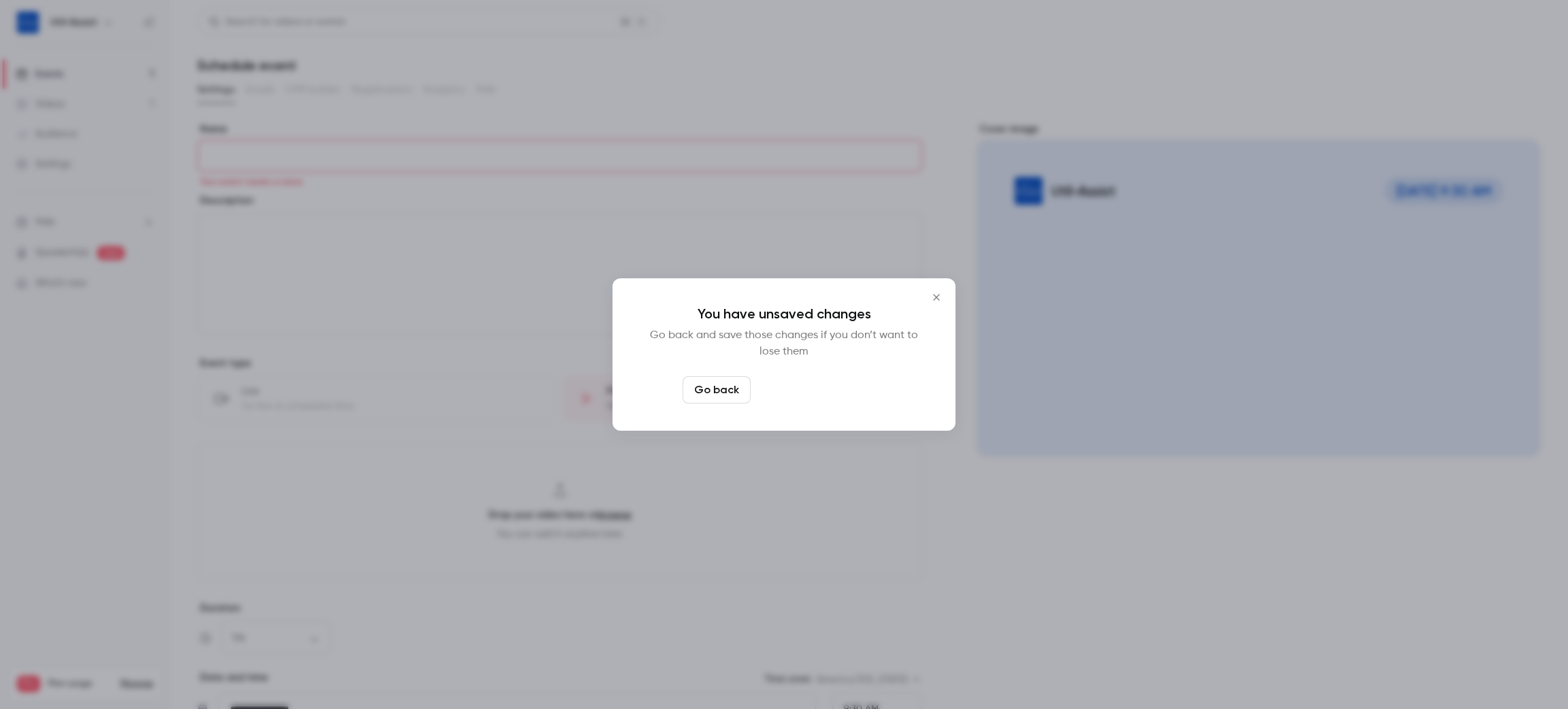
click at [820, 390] on button "Leave page anyway" at bounding box center [821, 390] width 129 height 27
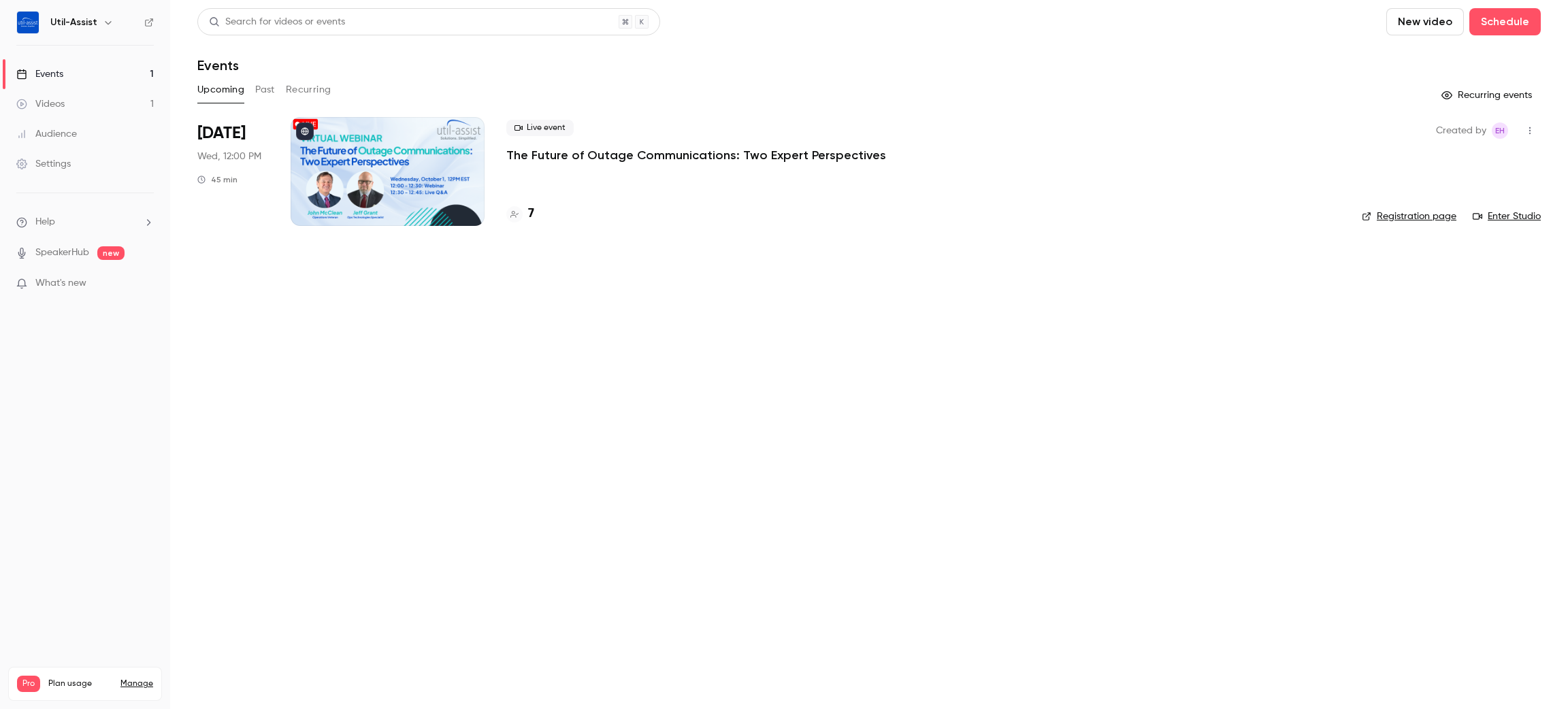
click at [532, 215] on h4 "7" at bounding box center [531, 214] width 6 height 18
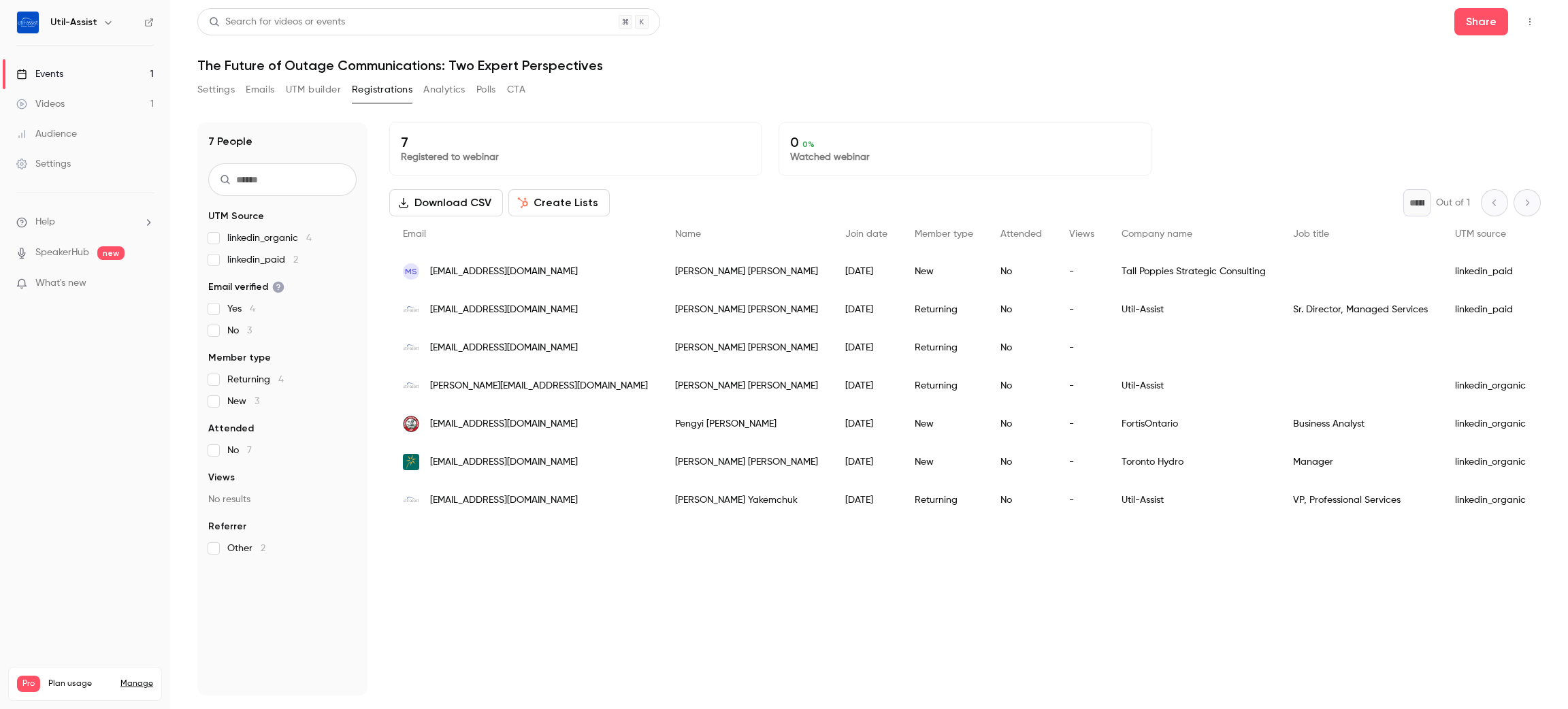
click at [72, 67] on link "Events 1" at bounding box center [85, 74] width 170 height 30
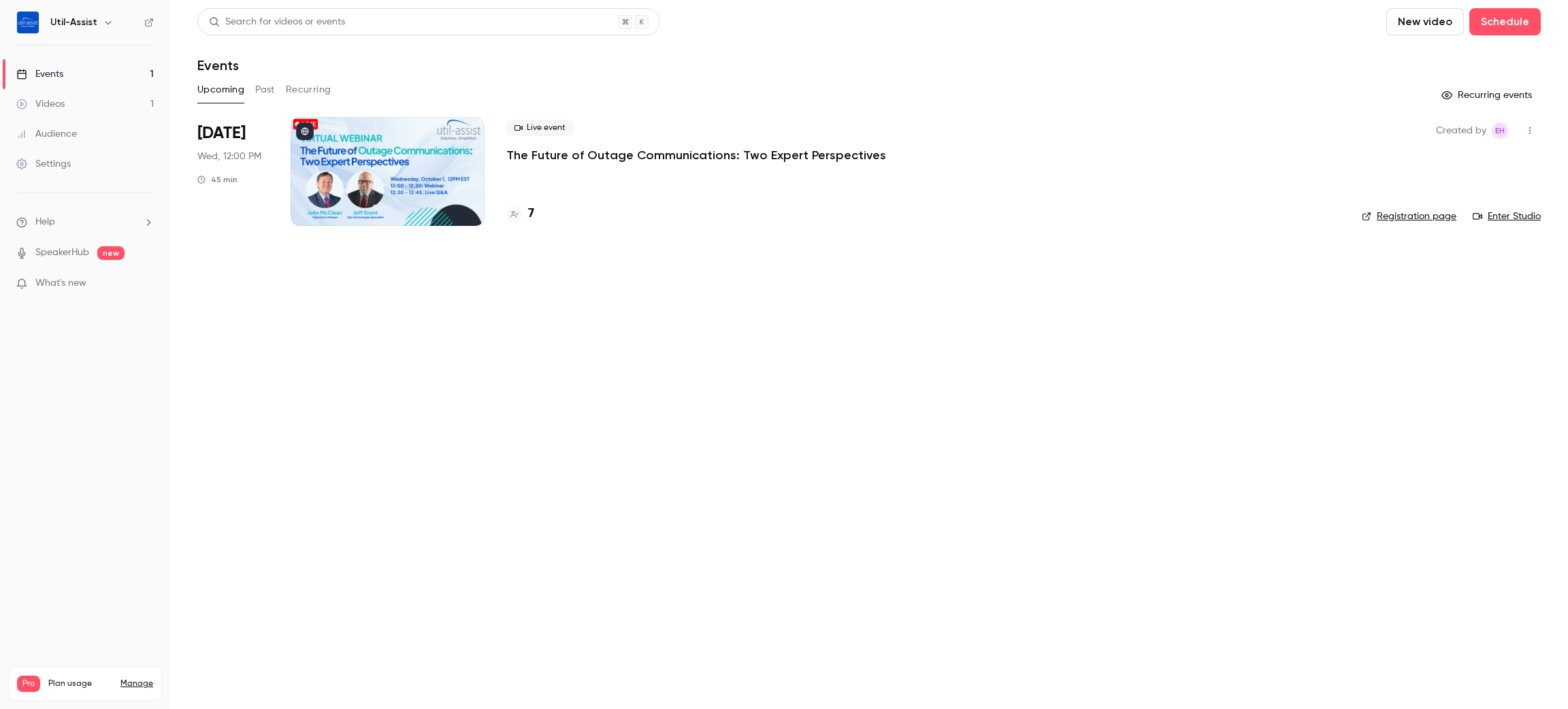
click at [1447, 15] on button "New video" at bounding box center [1425, 22] width 78 height 27
click at [1423, 61] on div "Record" at bounding box center [1474, 59] width 103 height 14
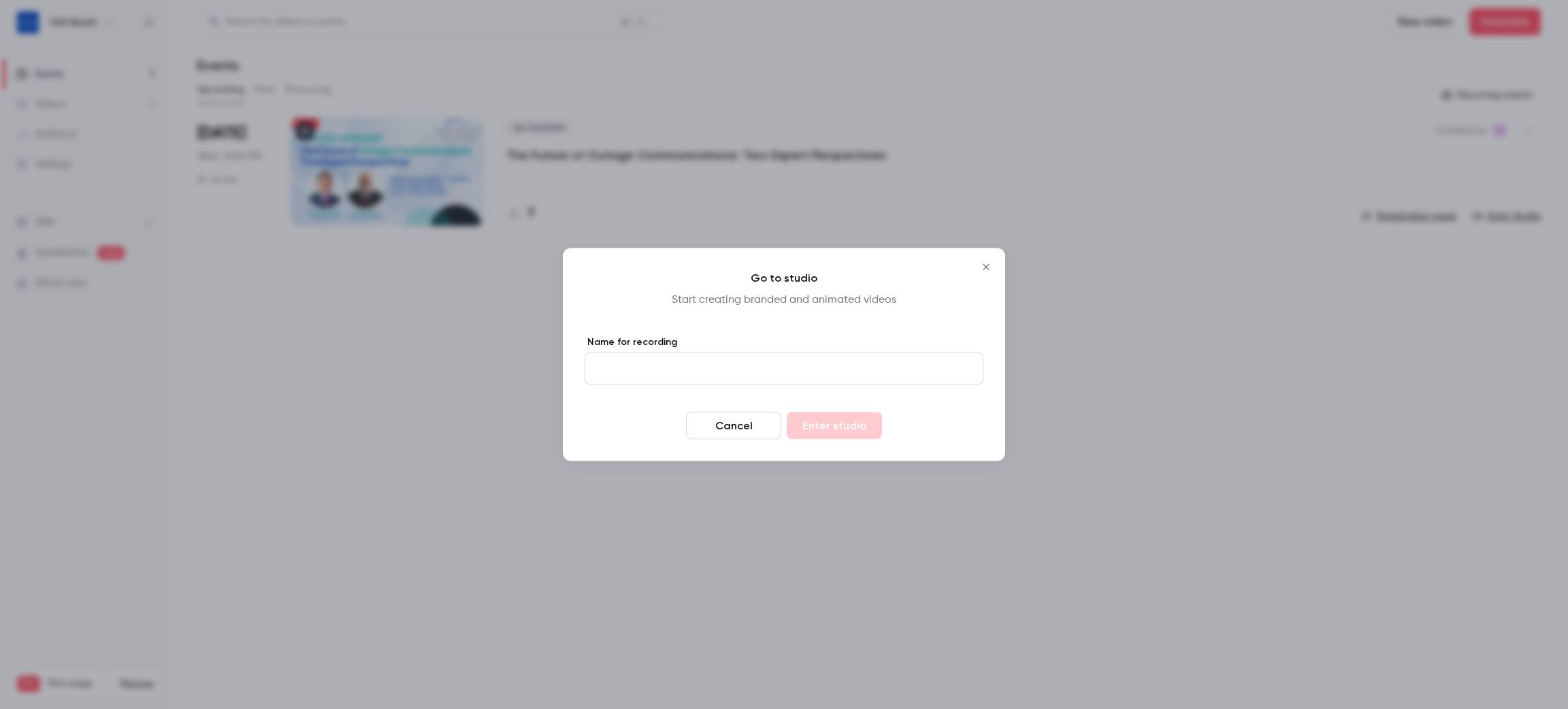
drag, startPoint x: 925, startPoint y: 381, endPoint x: 924, endPoint y: 370, distance: 11.0
click at [925, 381] on input "Name for recording" at bounding box center [784, 368] width 399 height 33
type input "****"
click at [948, 320] on div "Go to studio Start creating branded and animated videos Name for recording ****…" at bounding box center [784, 354] width 442 height 213
click at [830, 418] on button "Enter studio" at bounding box center [834, 426] width 95 height 27
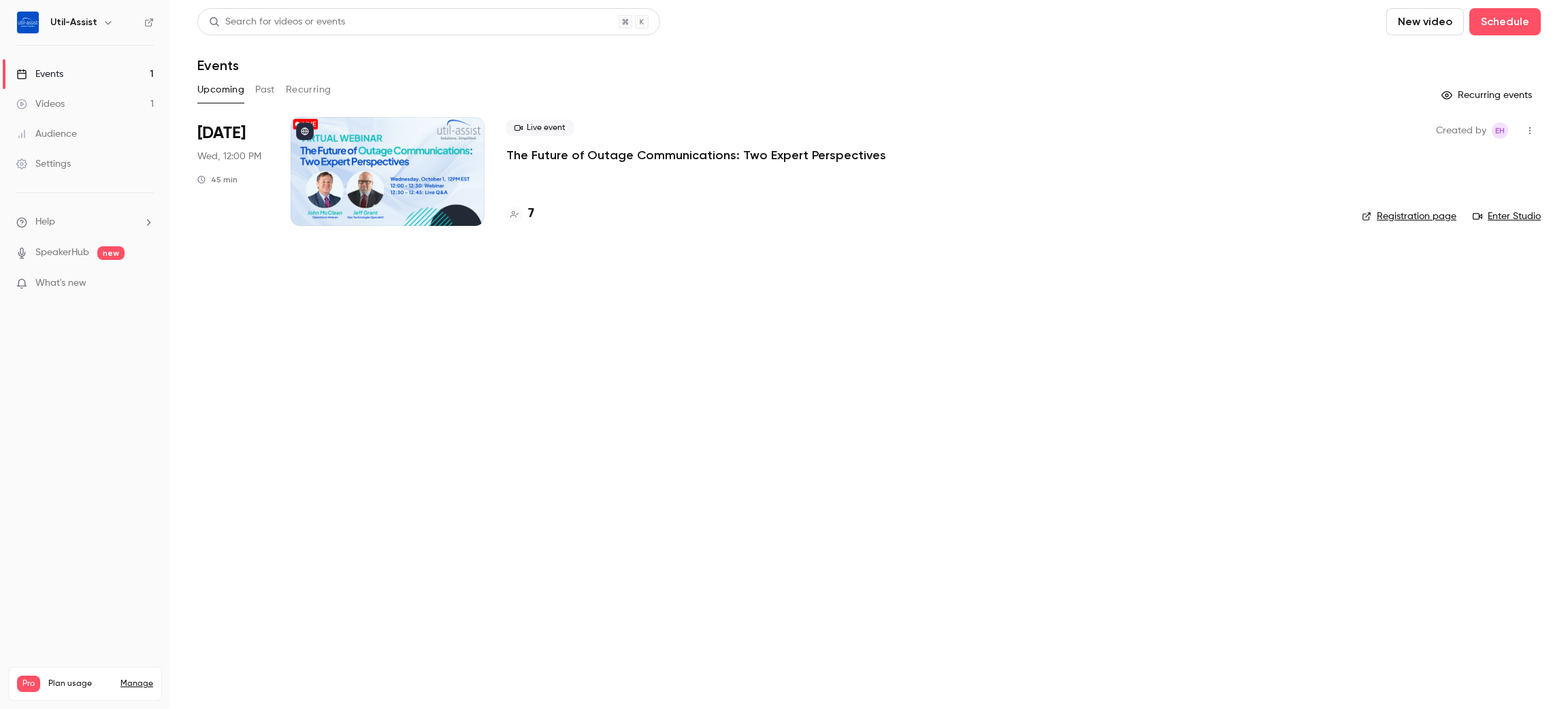
drag, startPoint x: 1182, startPoint y: 493, endPoint x: 763, endPoint y: 443, distance: 422.0
click at [1169, 498] on main "Search for videos or events New video Schedule Events Upcoming Past Recurring R…" at bounding box center [869, 354] width 1398 height 709
drag, startPoint x: 55, startPoint y: 67, endPoint x: 68, endPoint y: 80, distance: 18.4
click at [55, 67] on link "Events 1" at bounding box center [85, 74] width 170 height 30
click at [59, 96] on link "Videos 1" at bounding box center [85, 103] width 170 height 30
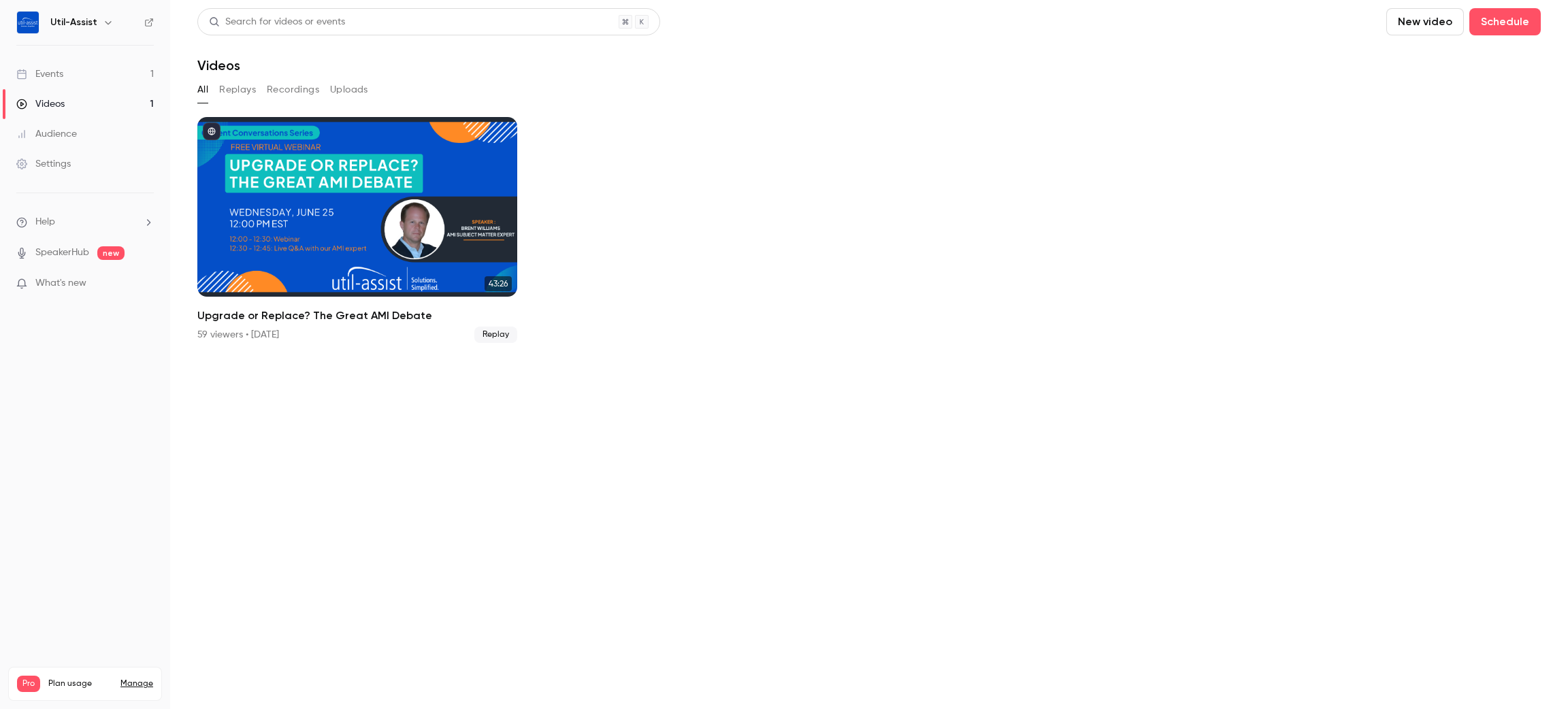
click at [54, 67] on link "Events 1" at bounding box center [85, 74] width 170 height 30
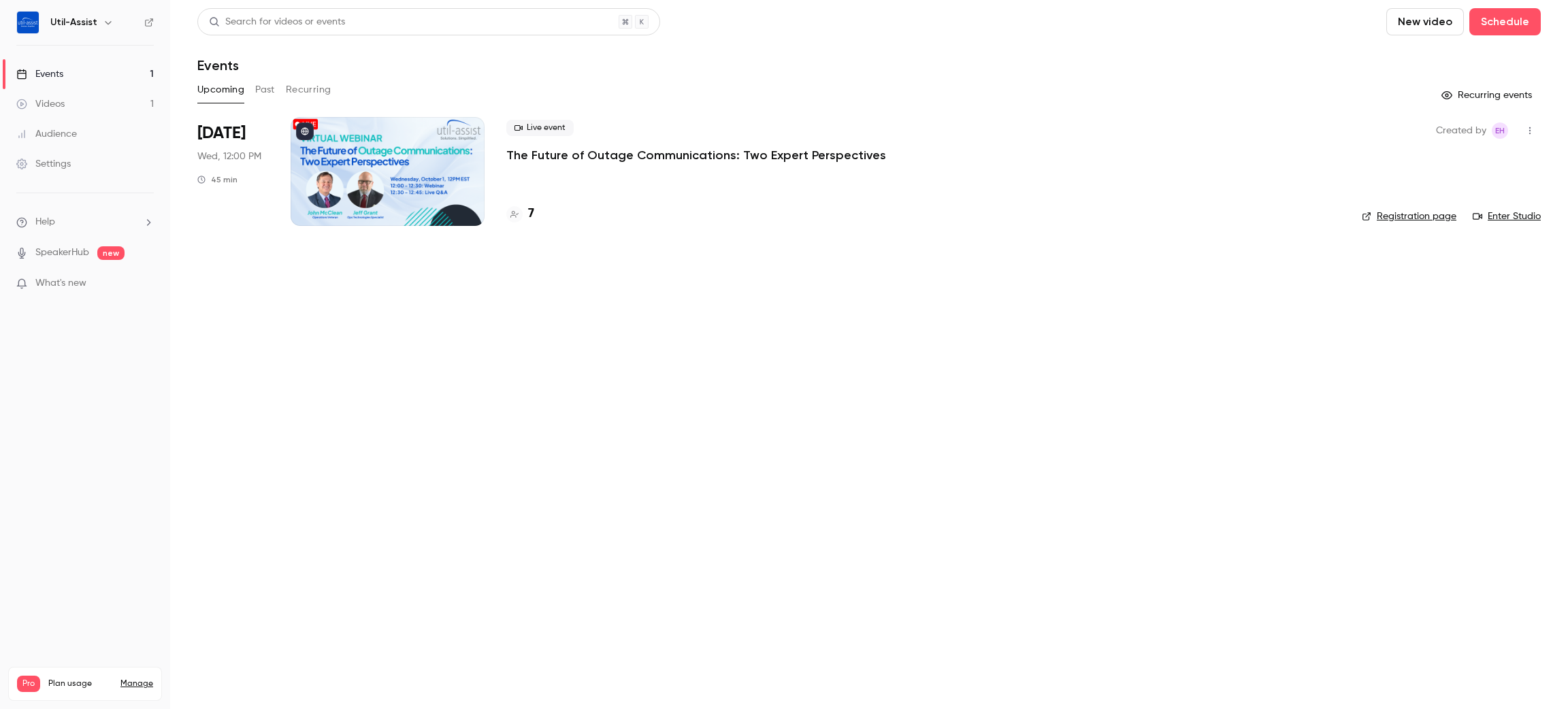
click at [1114, 361] on main "Search for videos or events New video Schedule Events Upcoming Past Recurring R…" at bounding box center [869, 354] width 1398 height 709
click at [1512, 23] on button "Schedule" at bounding box center [1505, 22] width 72 height 27
click at [1465, 63] on div "One time event" at bounding box center [1477, 59] width 103 height 14
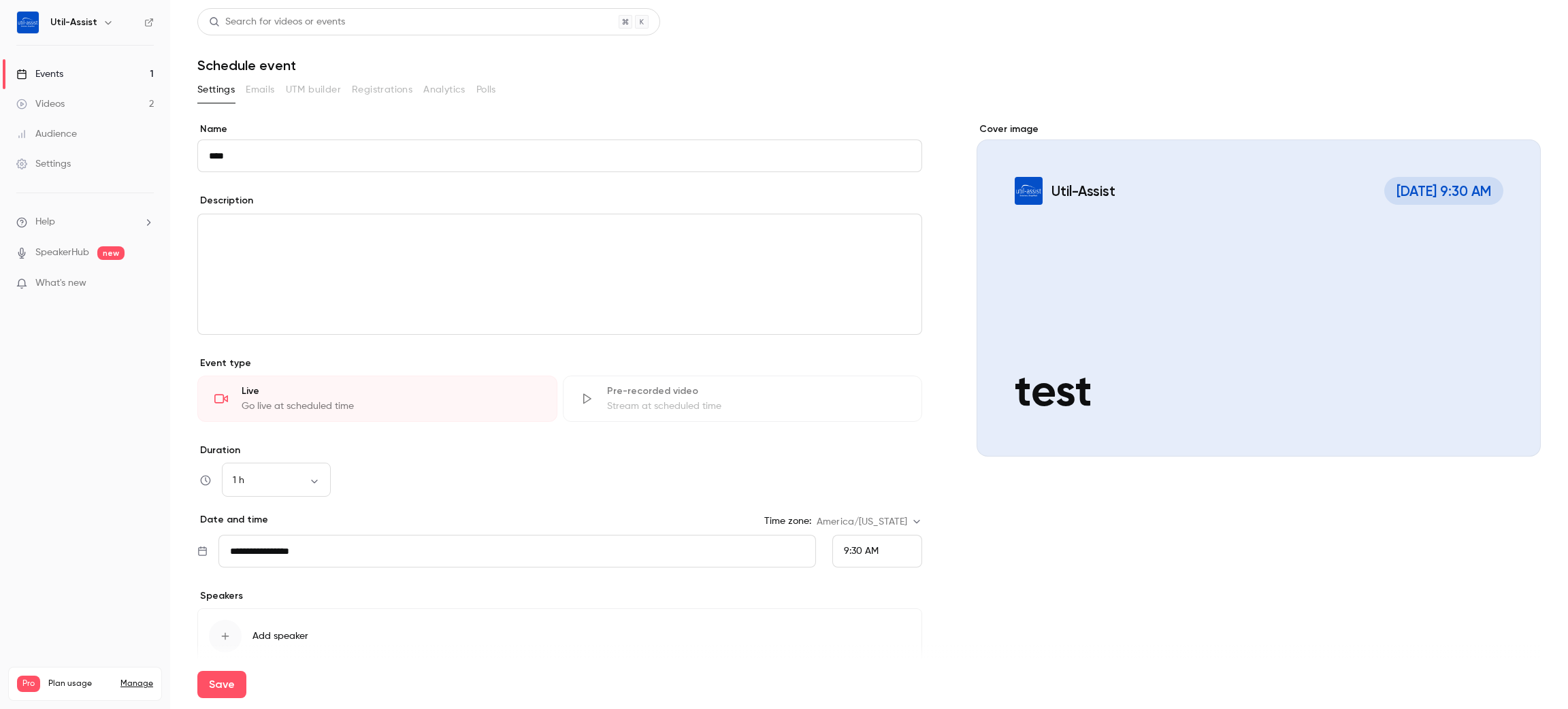
type input "****"
drag, startPoint x: 770, startPoint y: 100, endPoint x: 781, endPoint y: 98, distance: 11.2
click at [770, 100] on div "Settings Emails UTM builder Registrations Analytics Polls" at bounding box center [869, 90] width 1344 height 22
click at [752, 119] on section "**********" at bounding box center [869, 421] width 1344 height 683
click at [46, 153] on link "Settings" at bounding box center [85, 164] width 170 height 30
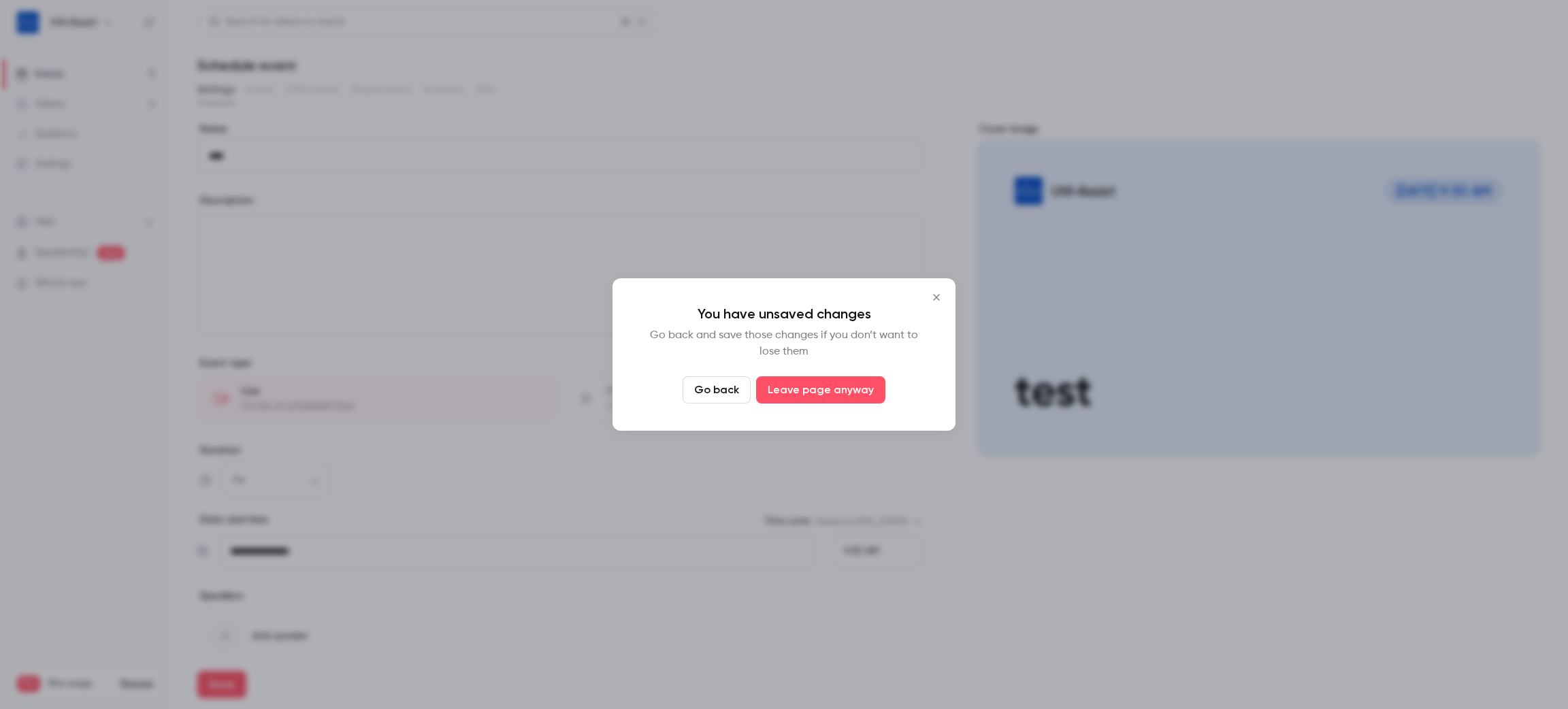
click at [784, 388] on button "Leave page anyway" at bounding box center [821, 390] width 129 height 27
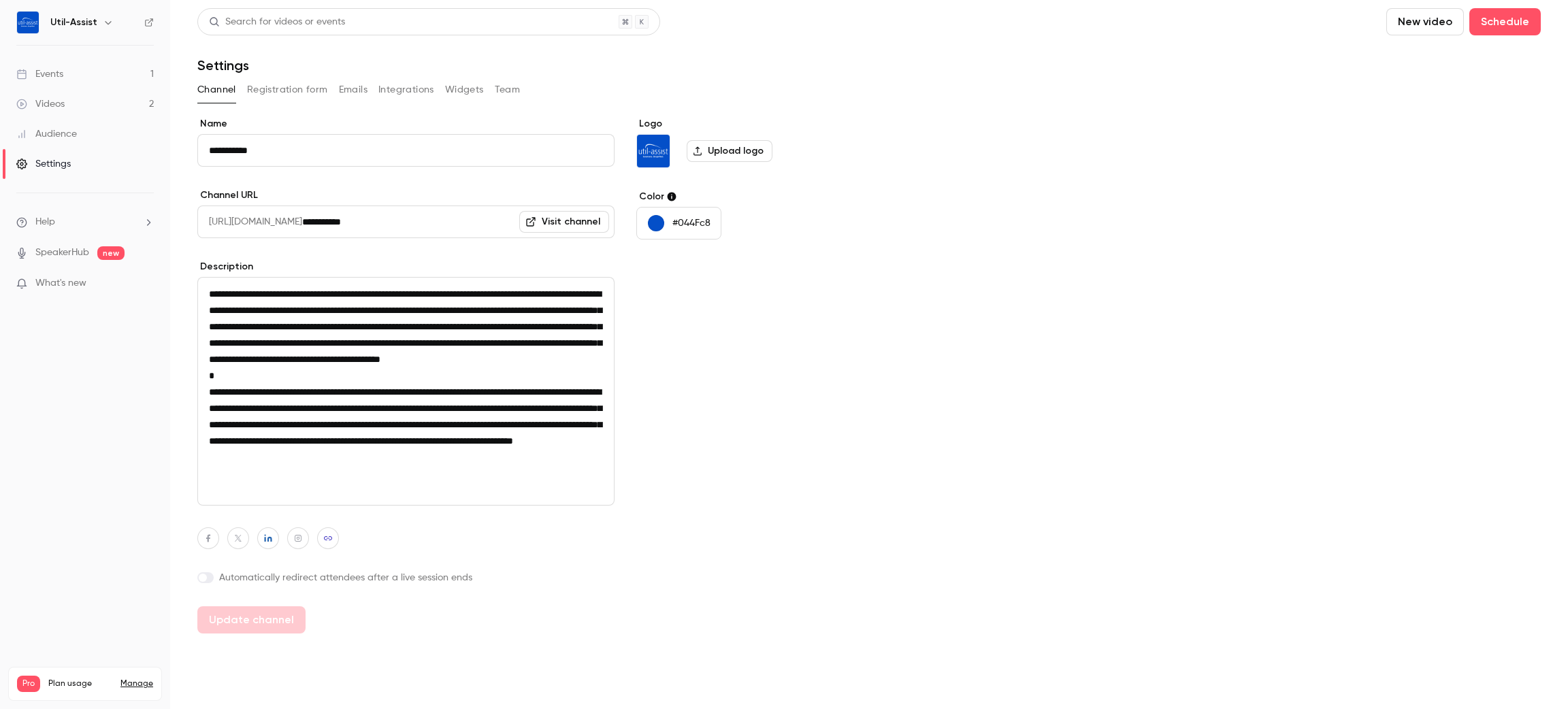
click at [461, 94] on button "Widgets" at bounding box center [464, 90] width 39 height 22
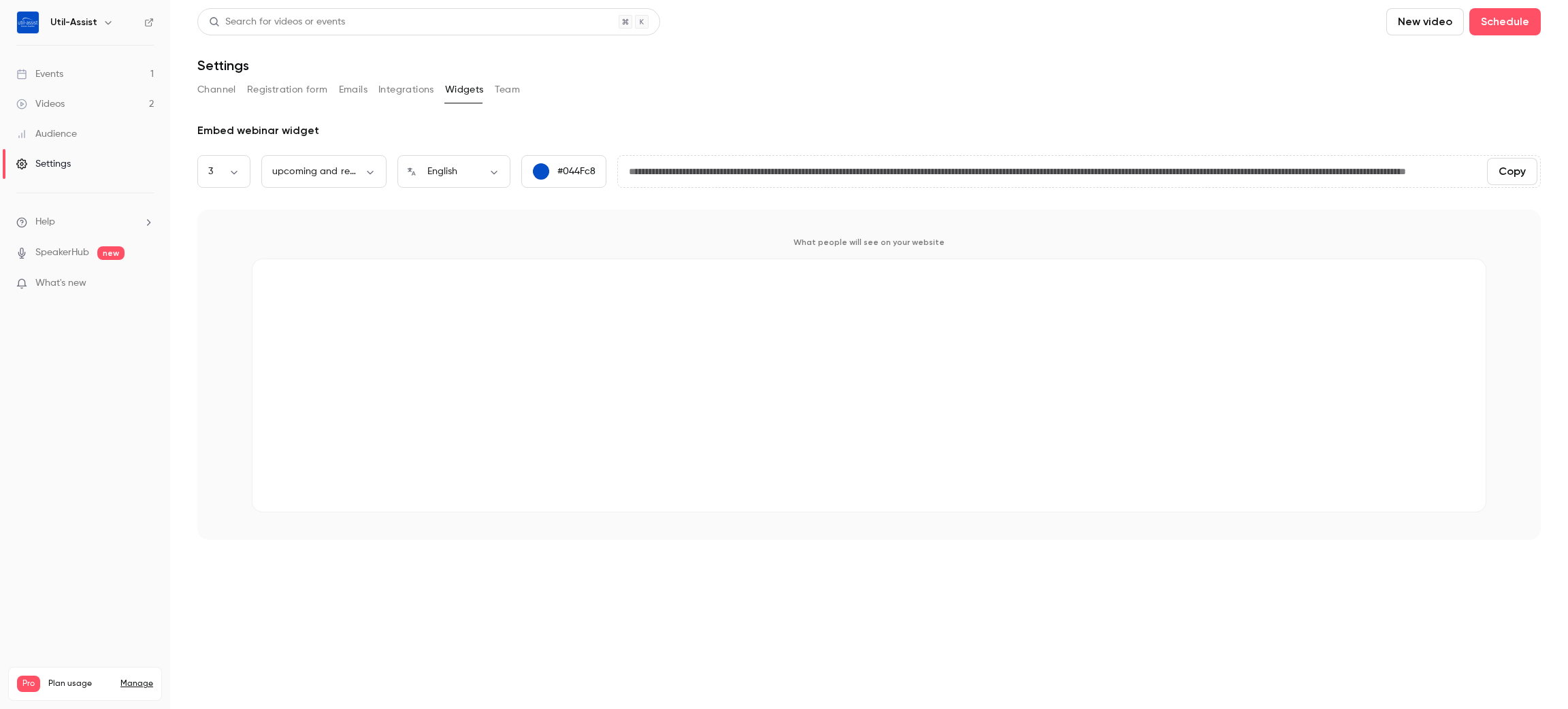
click at [413, 88] on button "Integrations" at bounding box center [406, 90] width 56 height 22
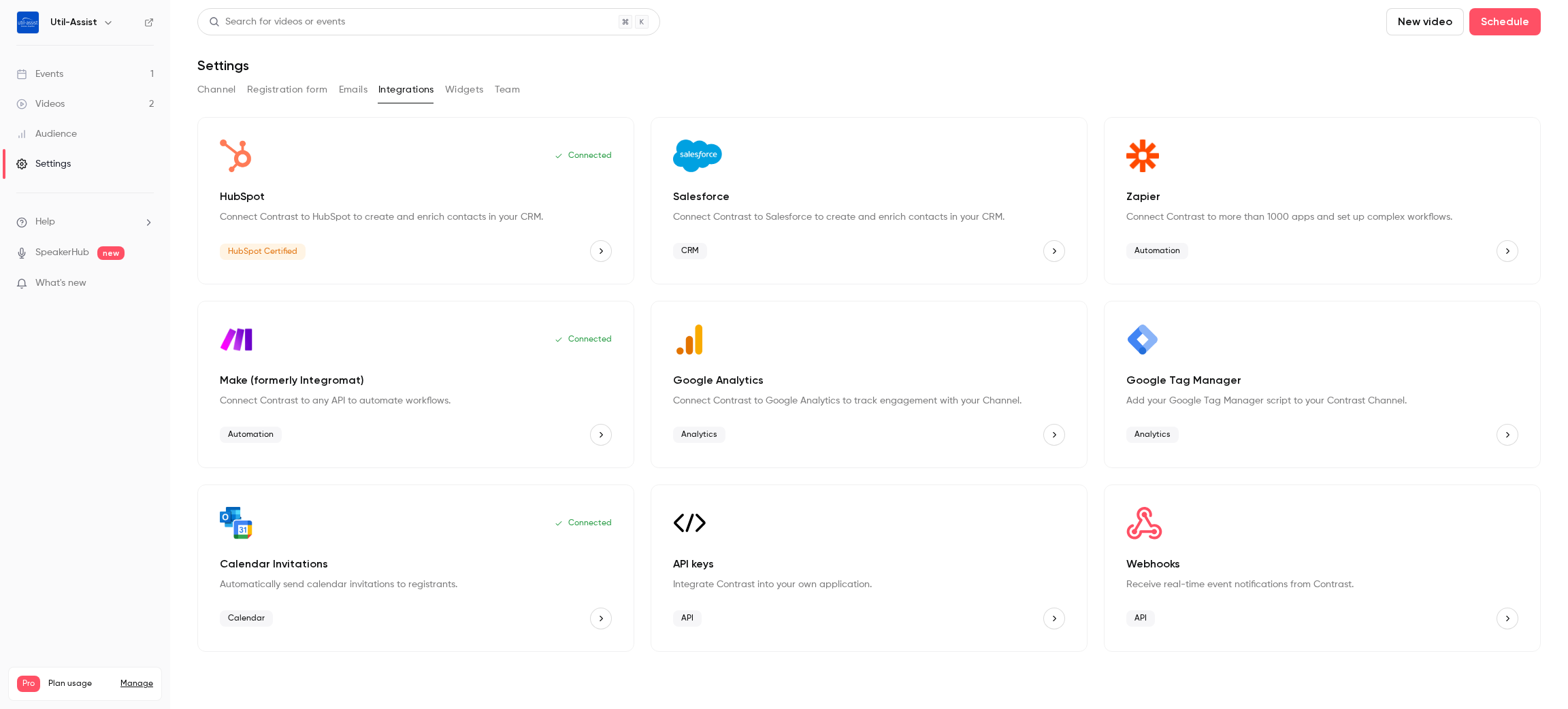
click at [514, 87] on button "Team" at bounding box center [507, 90] width 26 height 22
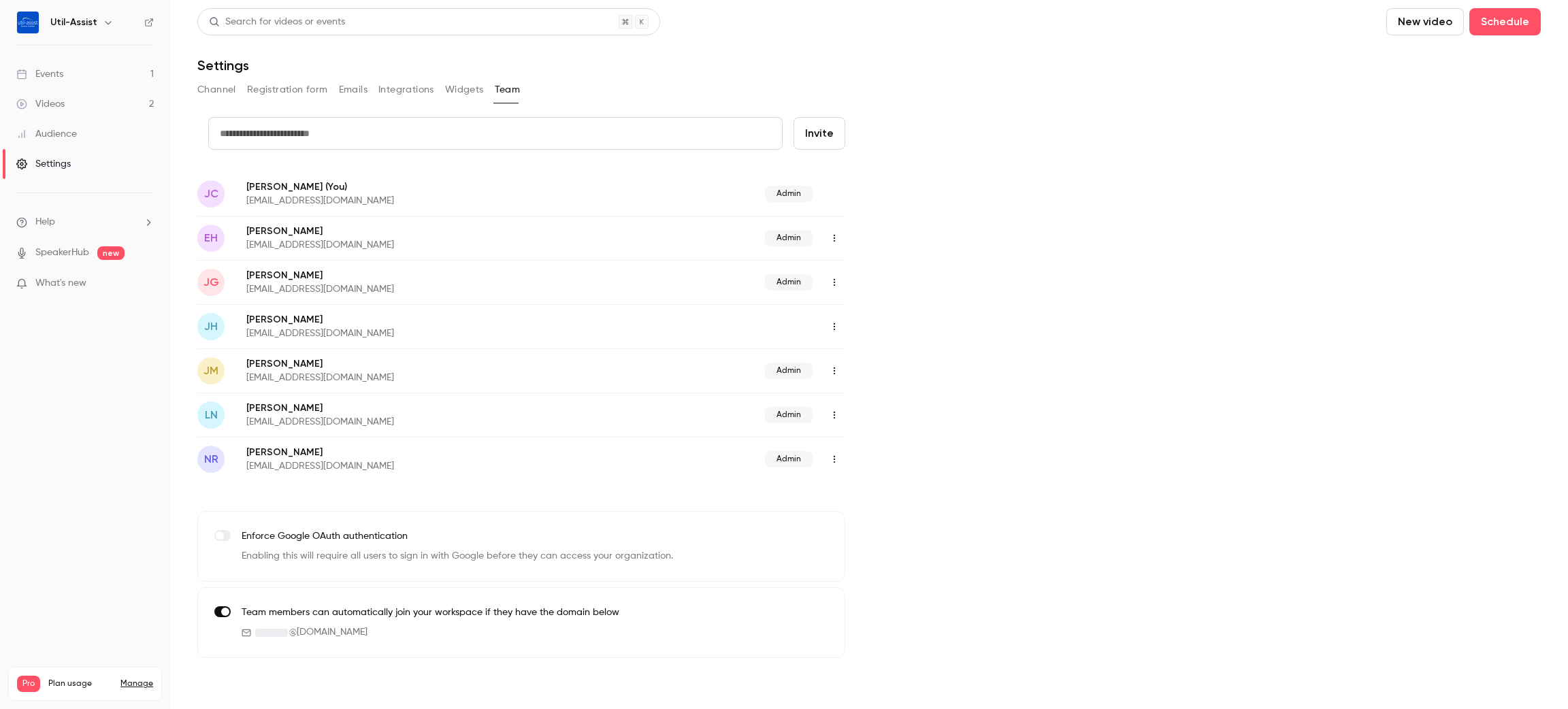
click at [358, 84] on button "Emails" at bounding box center [353, 90] width 29 height 22
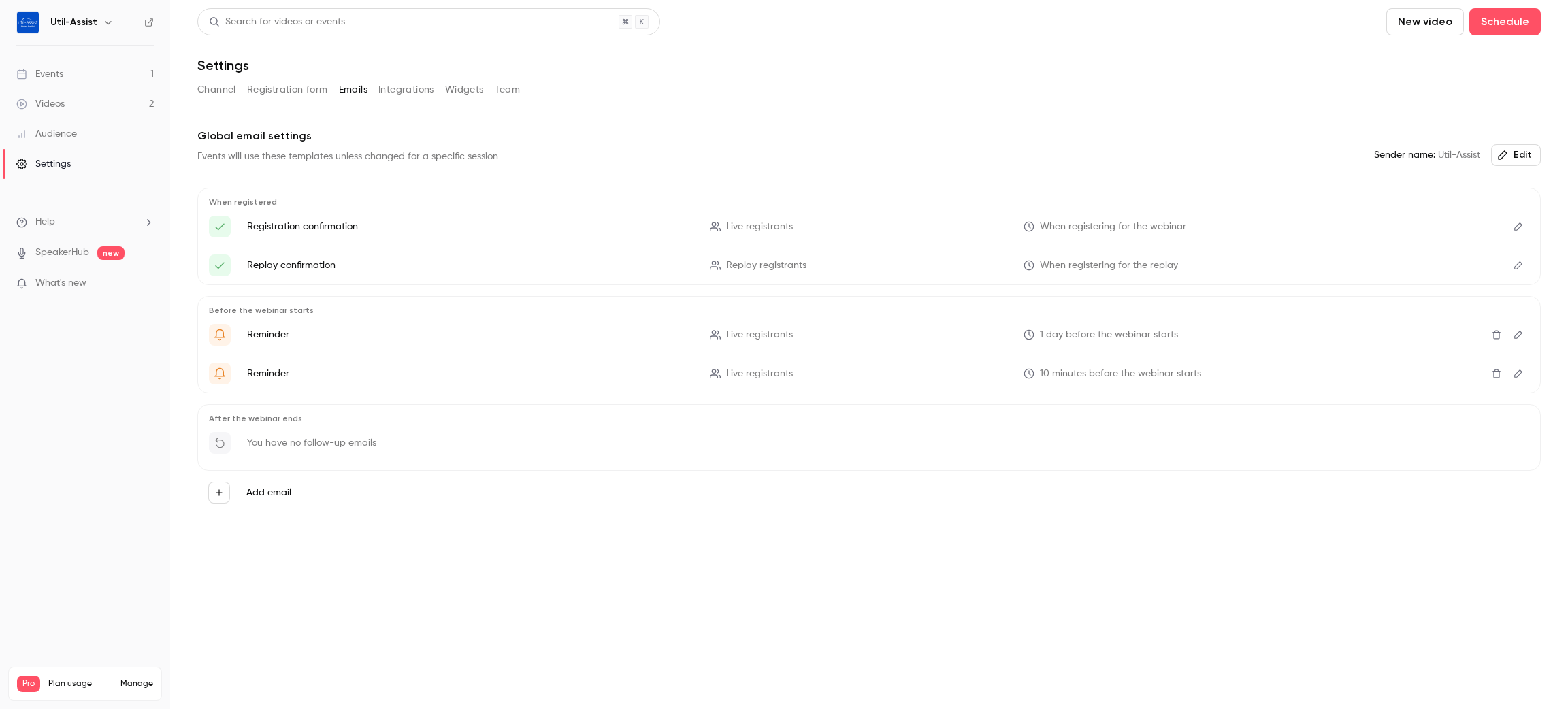
click at [415, 86] on button "Integrations" at bounding box center [406, 90] width 56 height 22
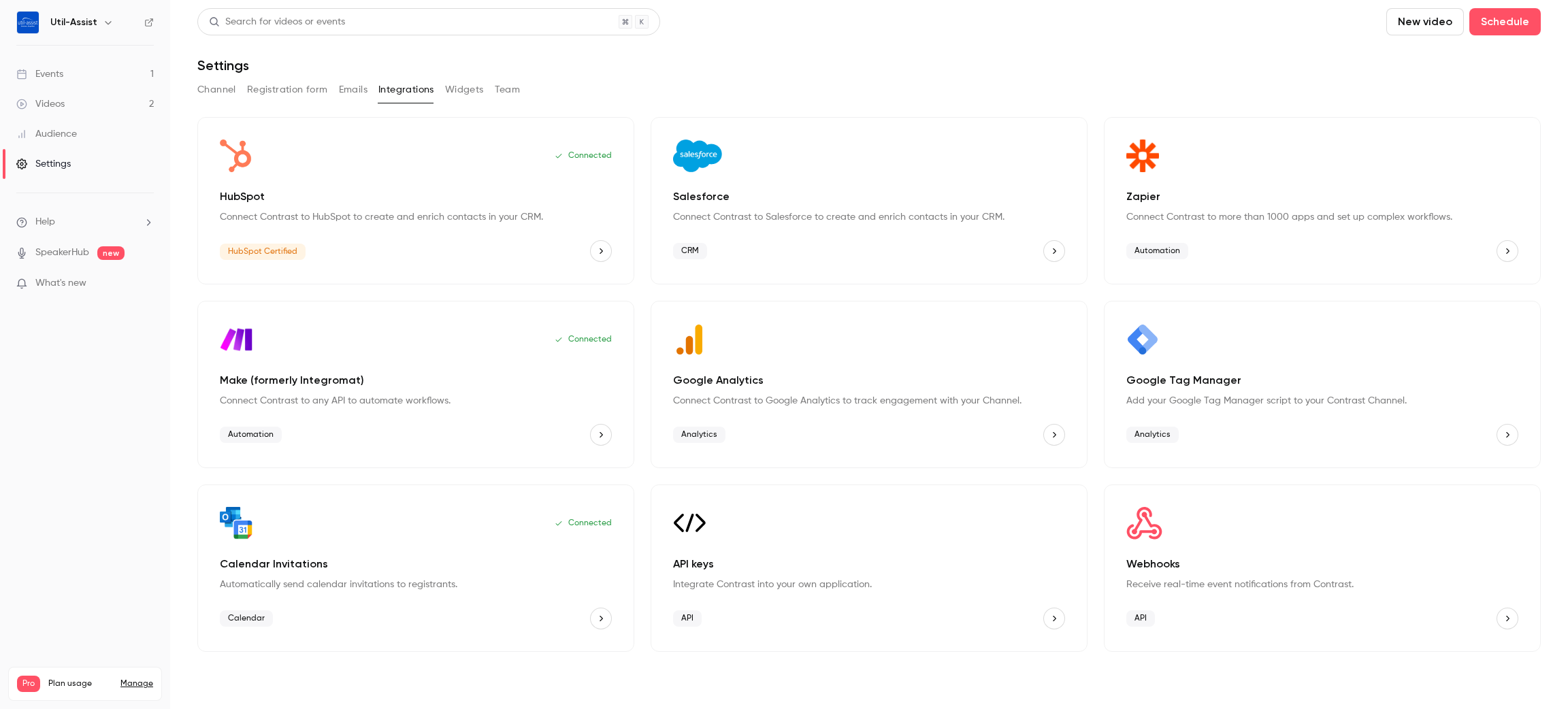
click at [463, 88] on button "Widgets" at bounding box center [464, 90] width 39 height 22
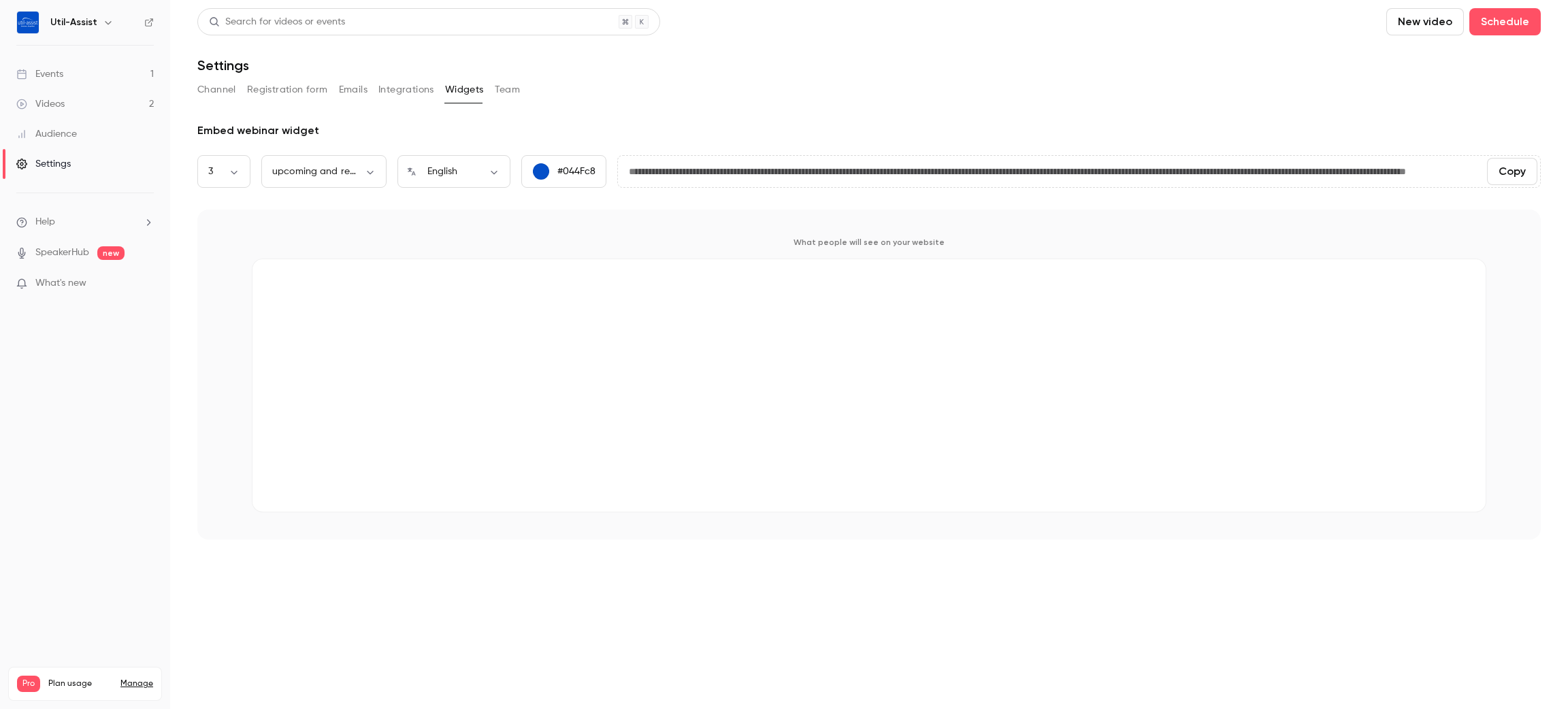
click at [295, 94] on button "Registration form" at bounding box center [288, 90] width 81 height 22
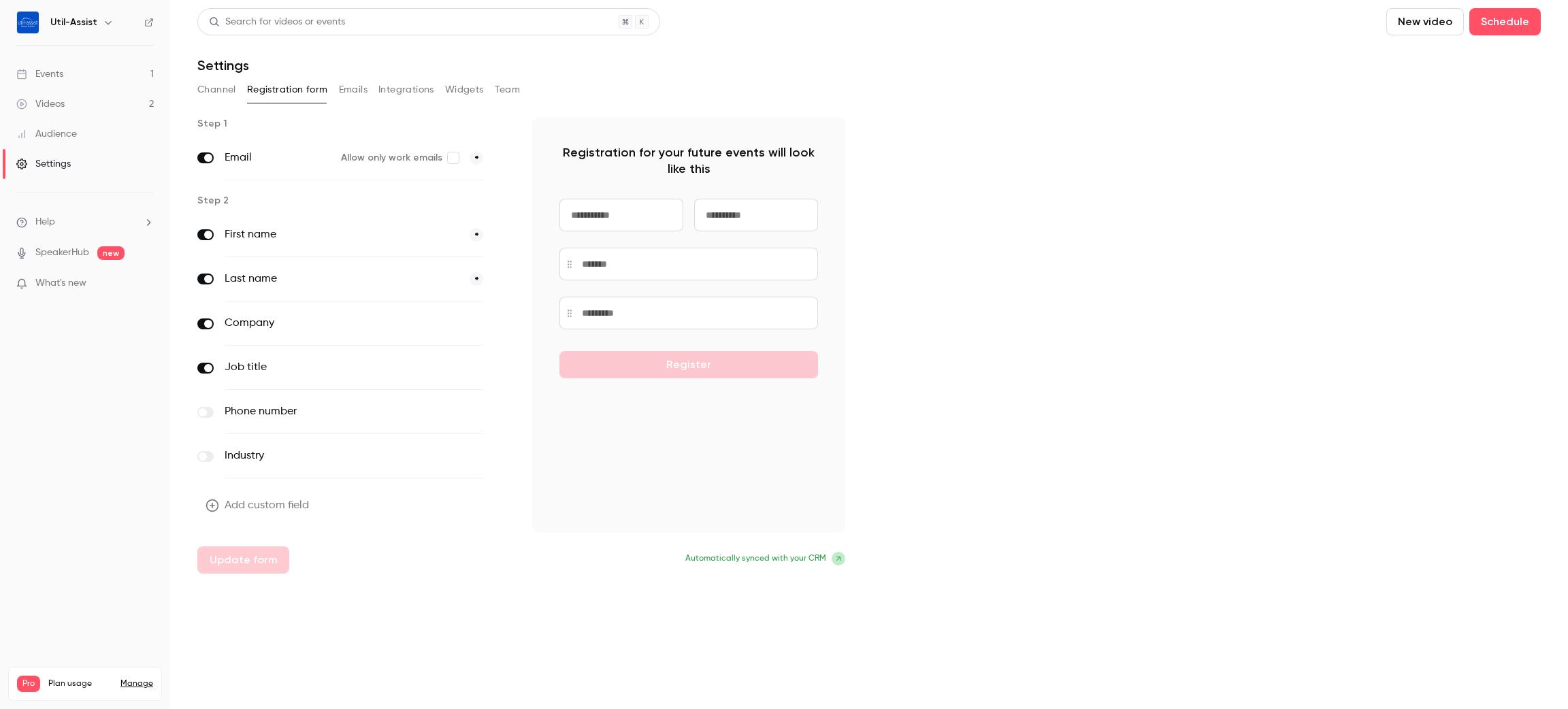
click at [222, 83] on button "Channel" at bounding box center [216, 90] width 39 height 22
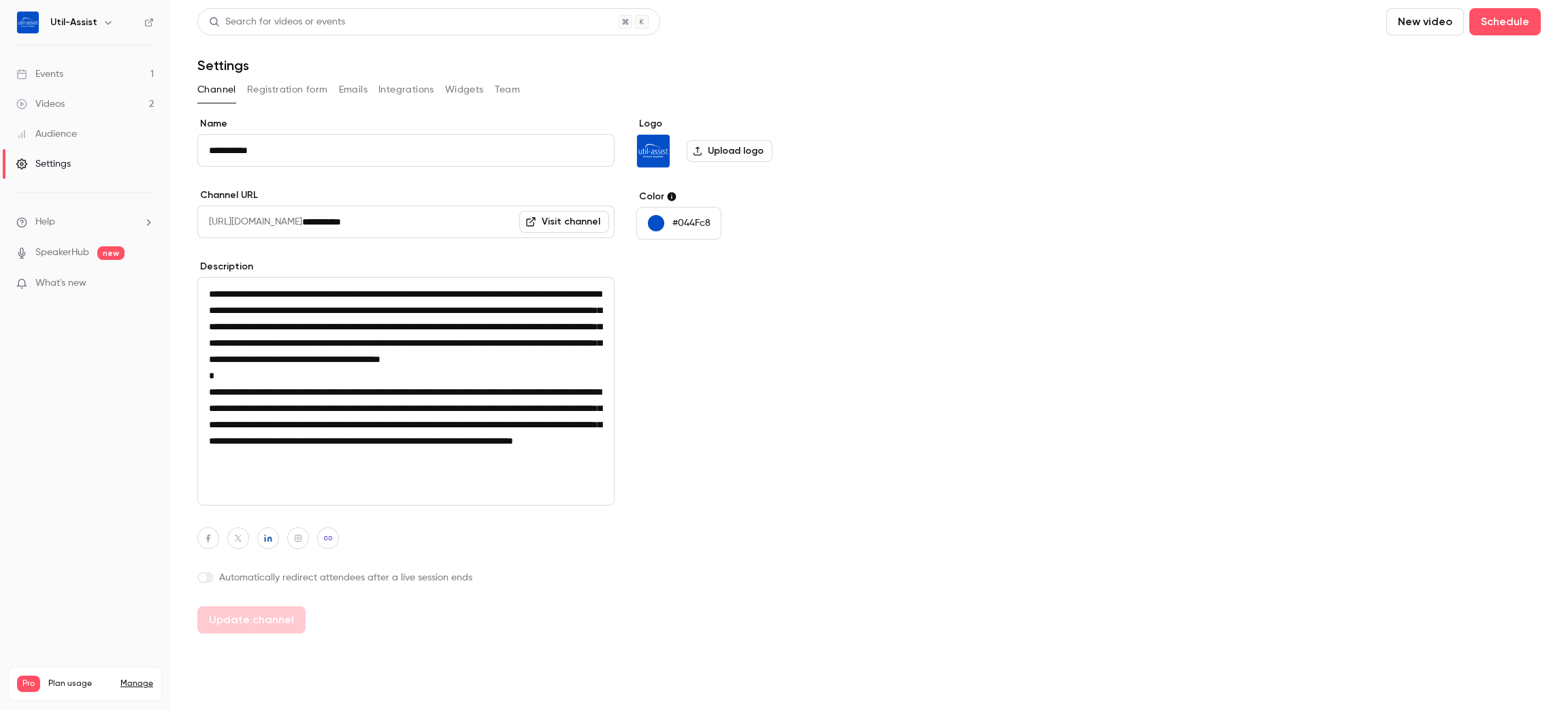
click at [256, 80] on button "Registration form" at bounding box center [288, 90] width 81 height 22
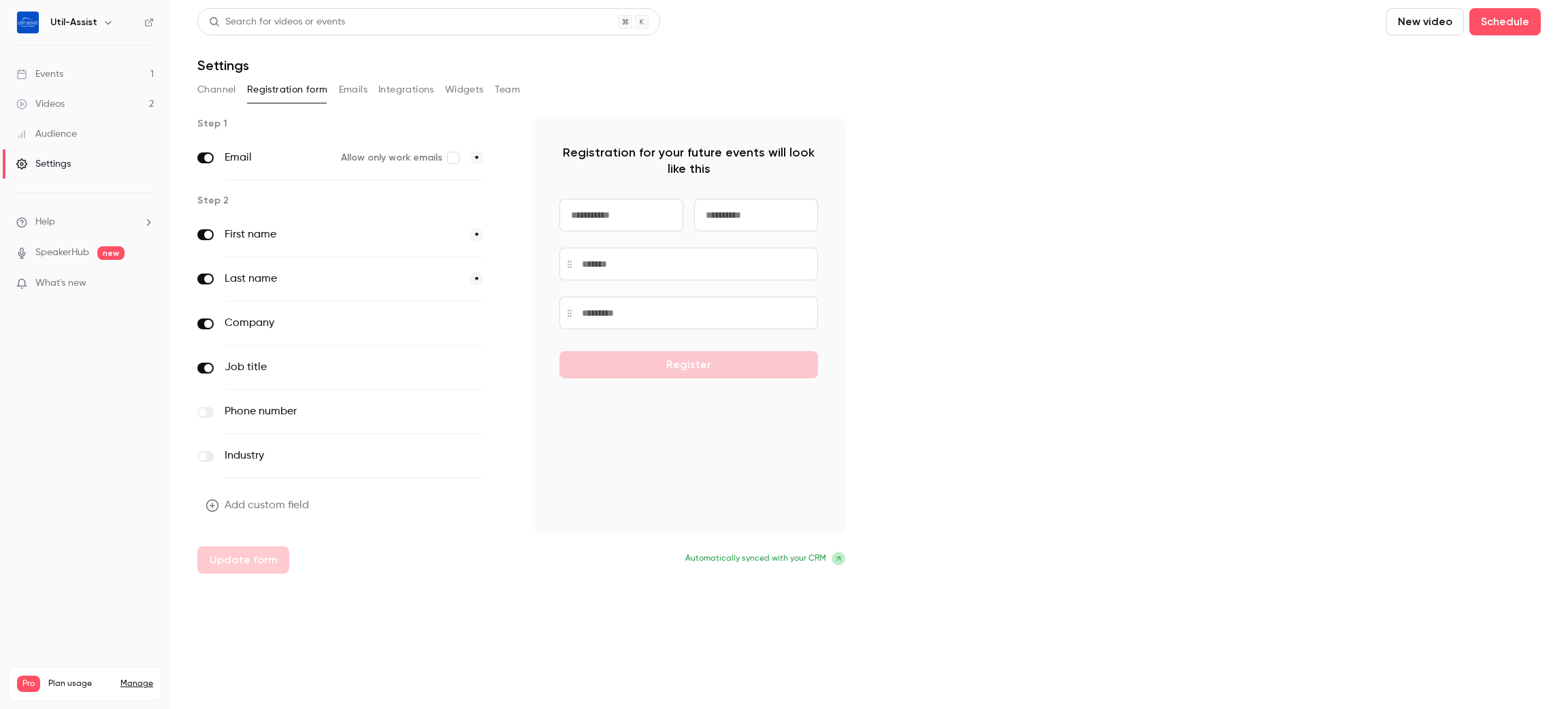
click at [345, 86] on button "Emails" at bounding box center [353, 90] width 29 height 22
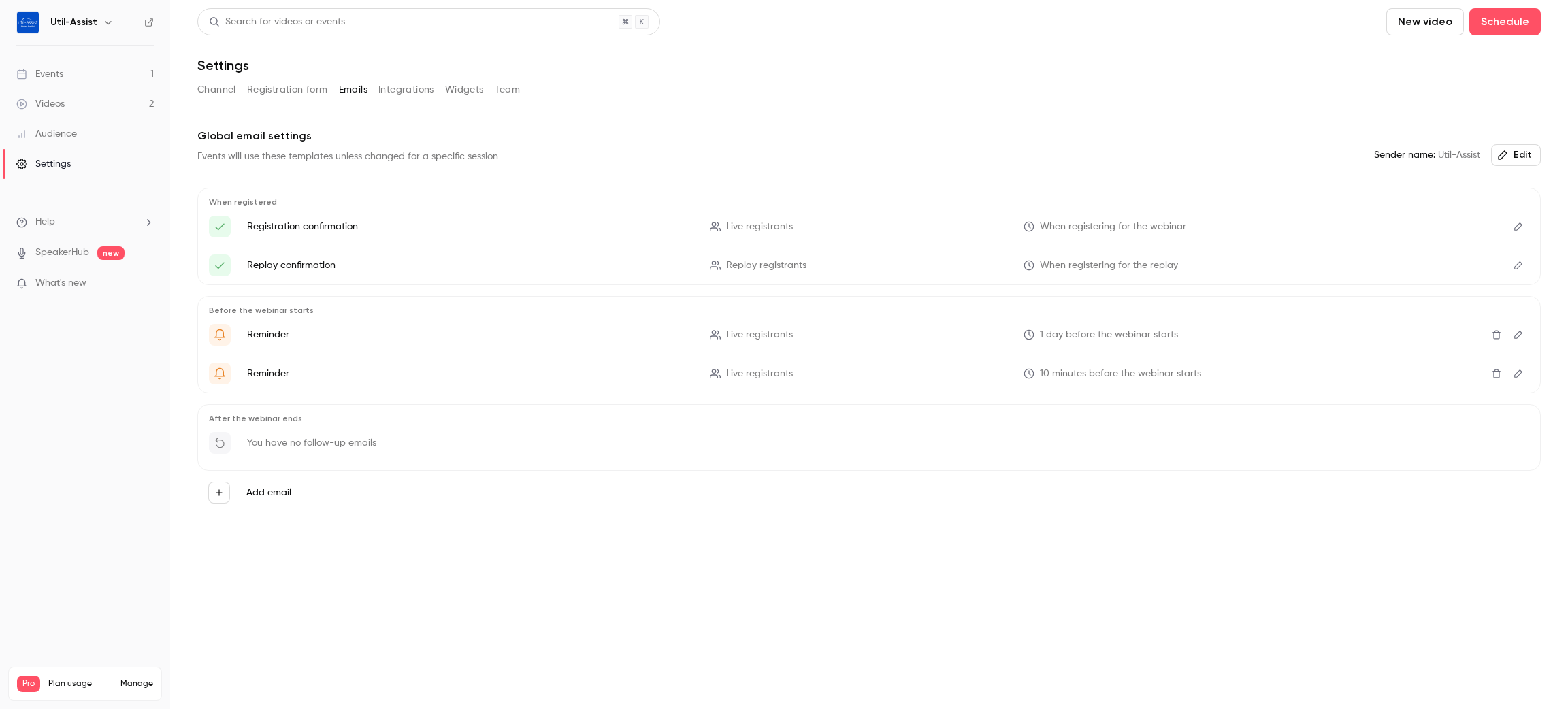
click at [403, 93] on button "Integrations" at bounding box center [406, 90] width 56 height 22
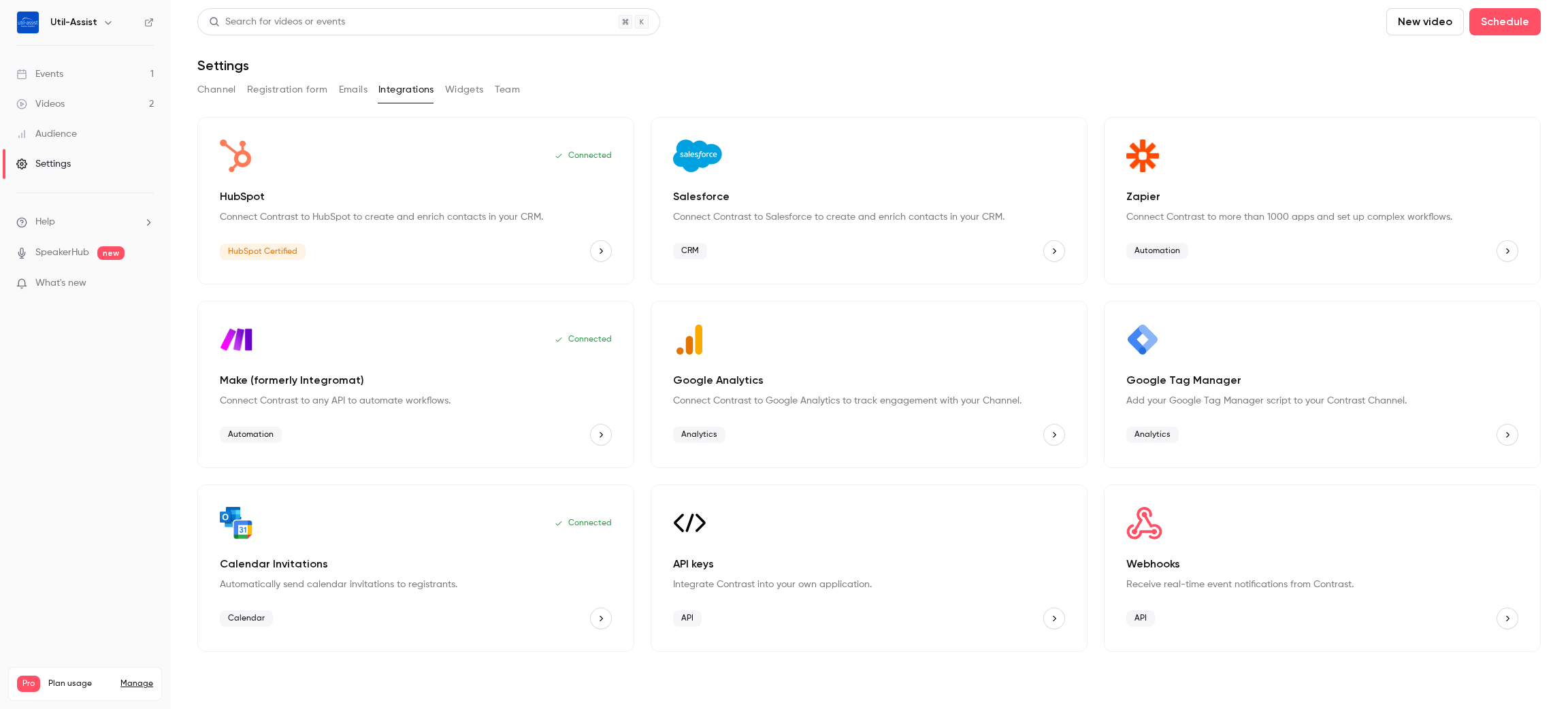
click at [455, 94] on button "Widgets" at bounding box center [464, 90] width 39 height 22
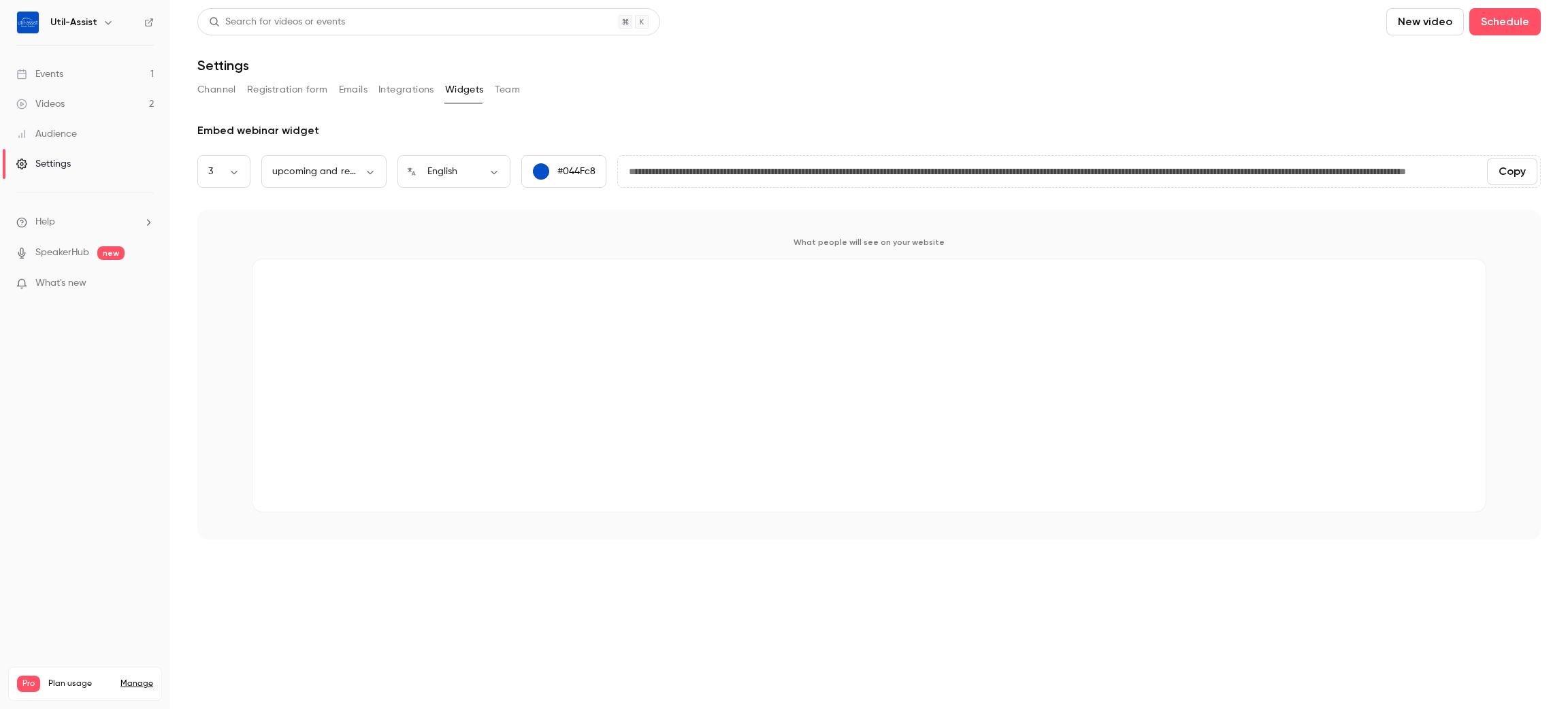
click at [513, 95] on button "Team" at bounding box center [507, 90] width 26 height 22
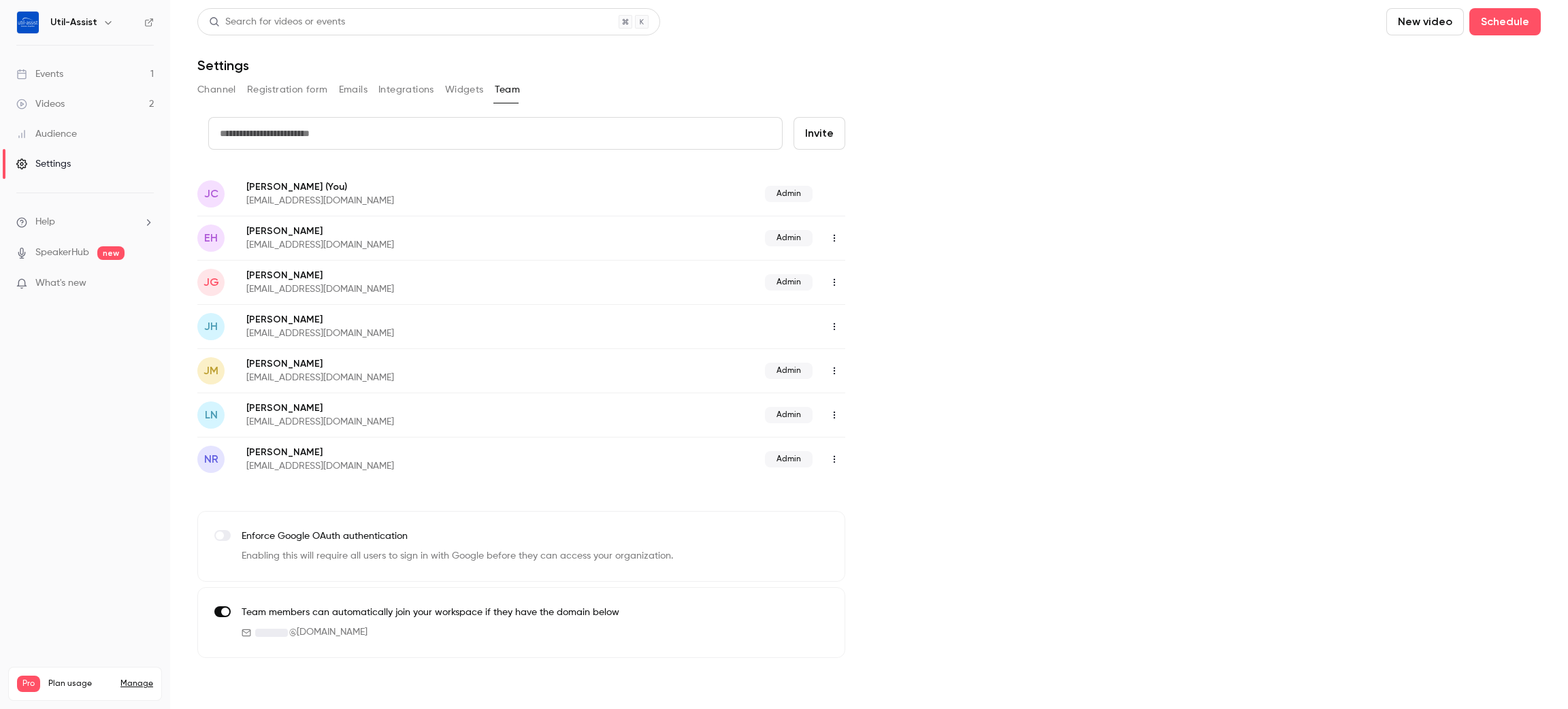
click at [55, 79] on div "Events" at bounding box center [40, 75] width 47 height 14
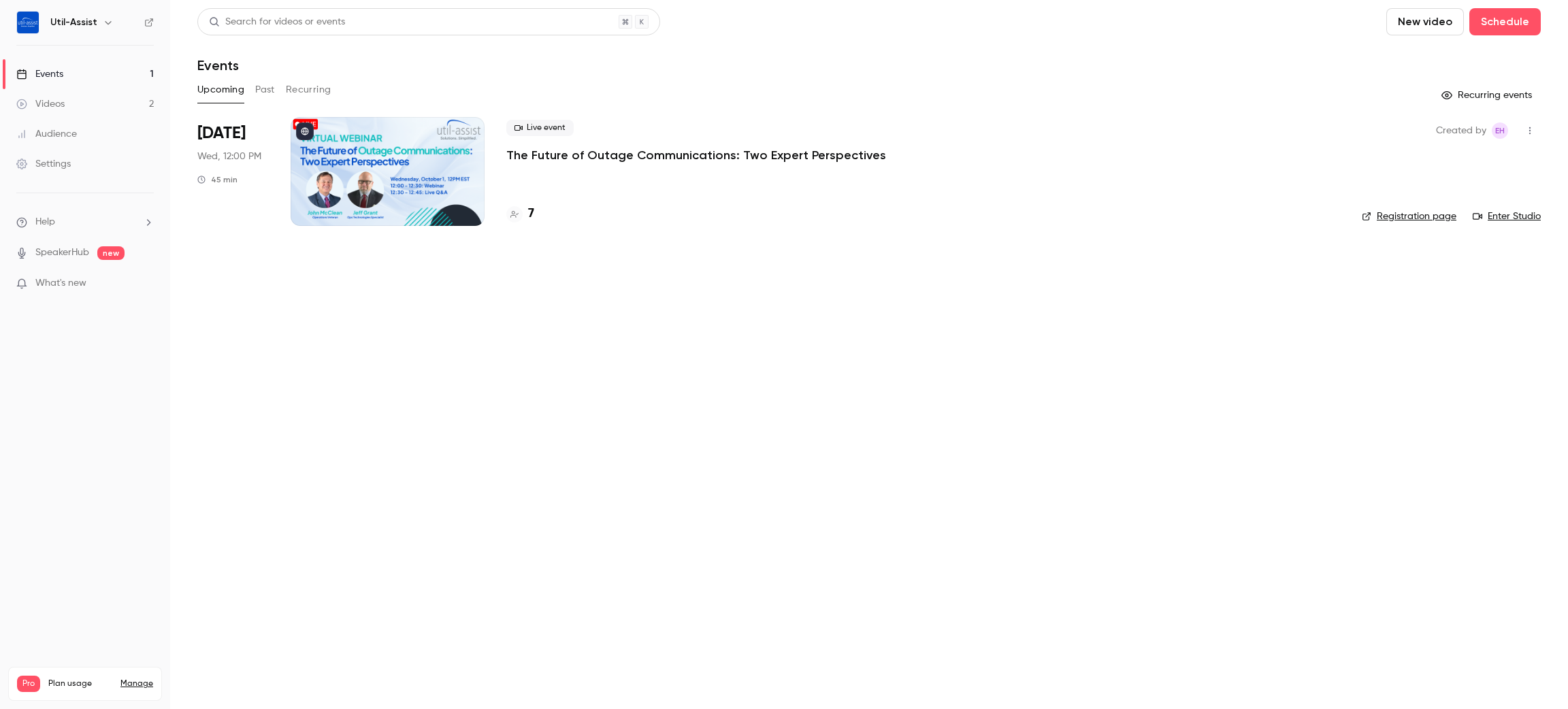
click at [510, 508] on main "Search for videos or events New video Schedule Events Upcoming Past Recurring R…" at bounding box center [869, 354] width 1398 height 709
click at [662, 155] on p "The Future of Outage Communications: Two Expert Perspectives" at bounding box center [695, 154] width 380 height 16
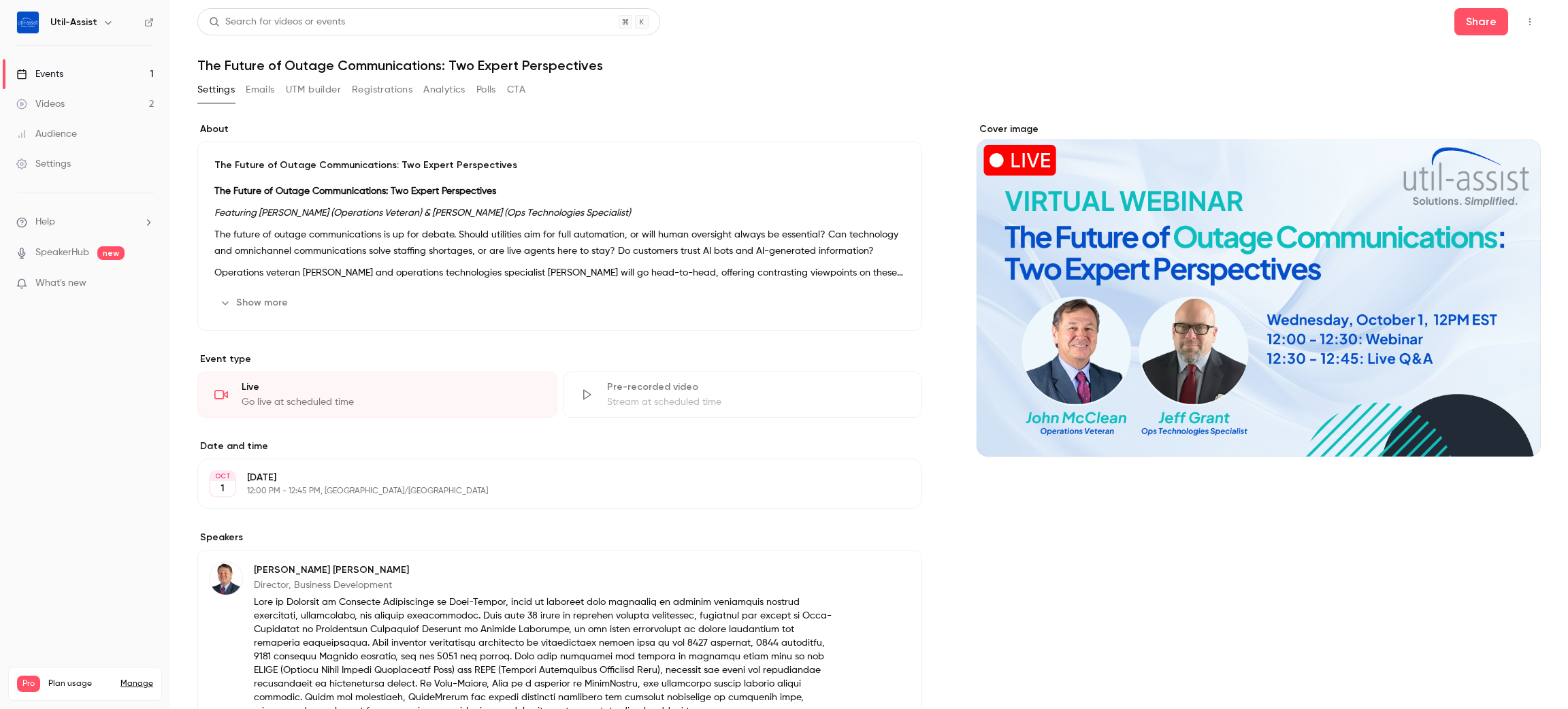
click at [485, 86] on button "Polls" at bounding box center [486, 90] width 20 height 22
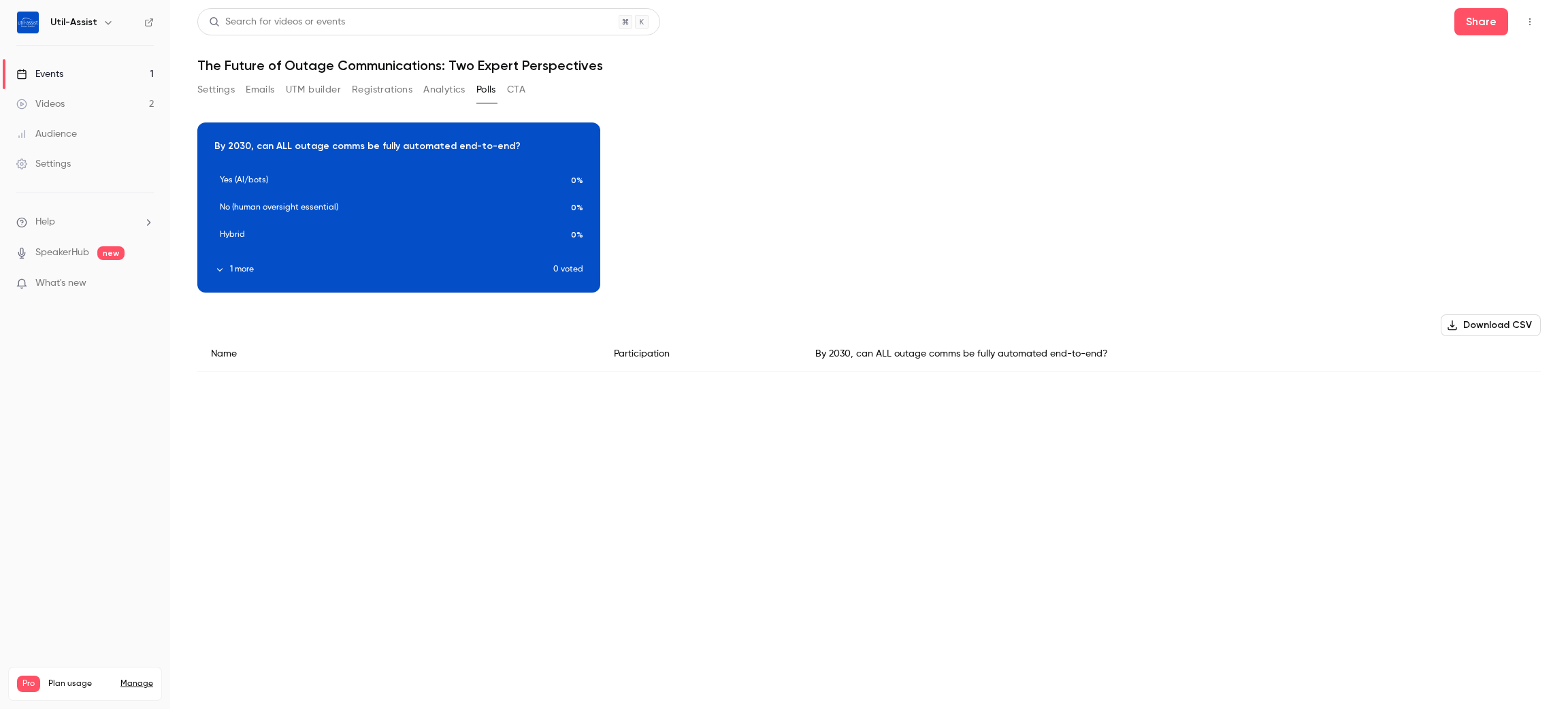
click at [520, 84] on button "CTA" at bounding box center [516, 90] width 18 height 22
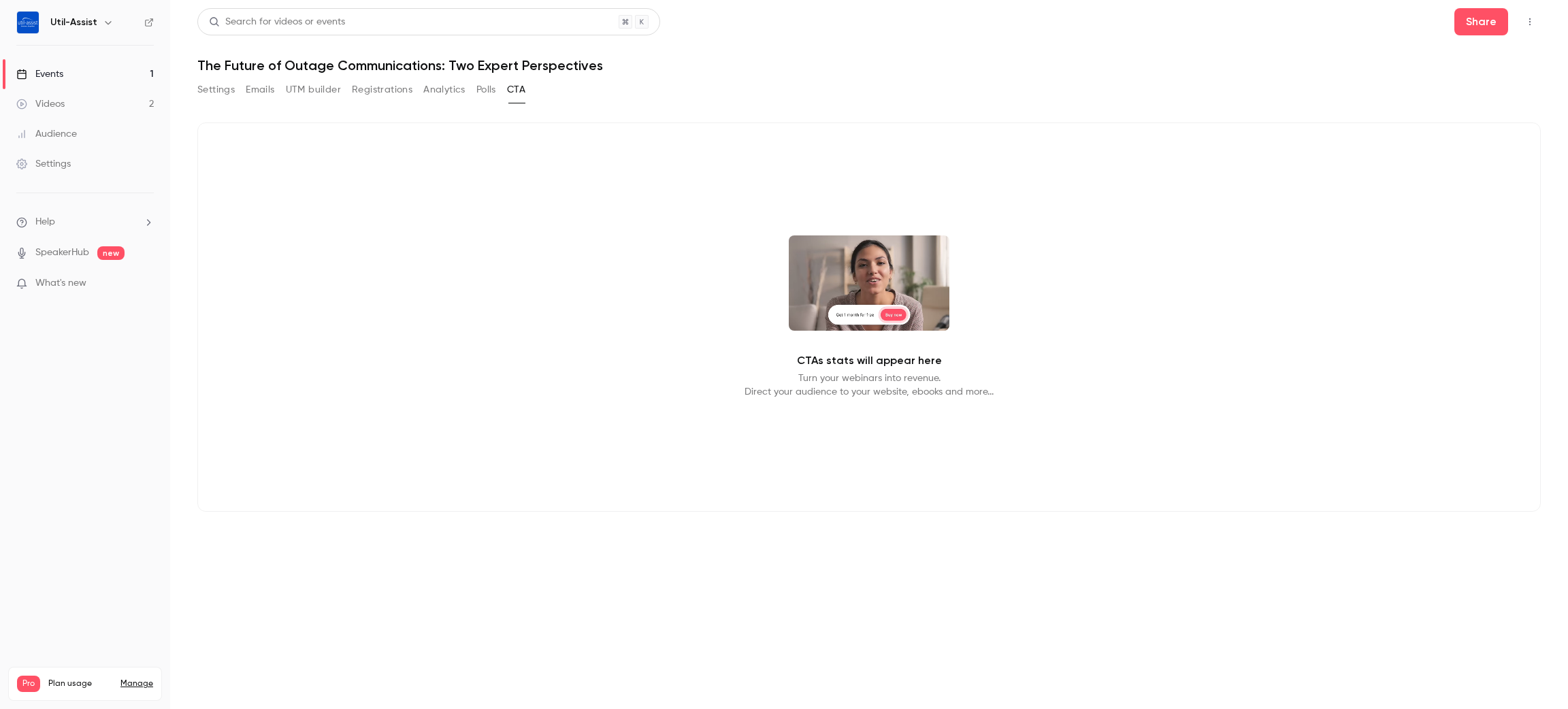
click at [487, 92] on button "Polls" at bounding box center [486, 90] width 20 height 22
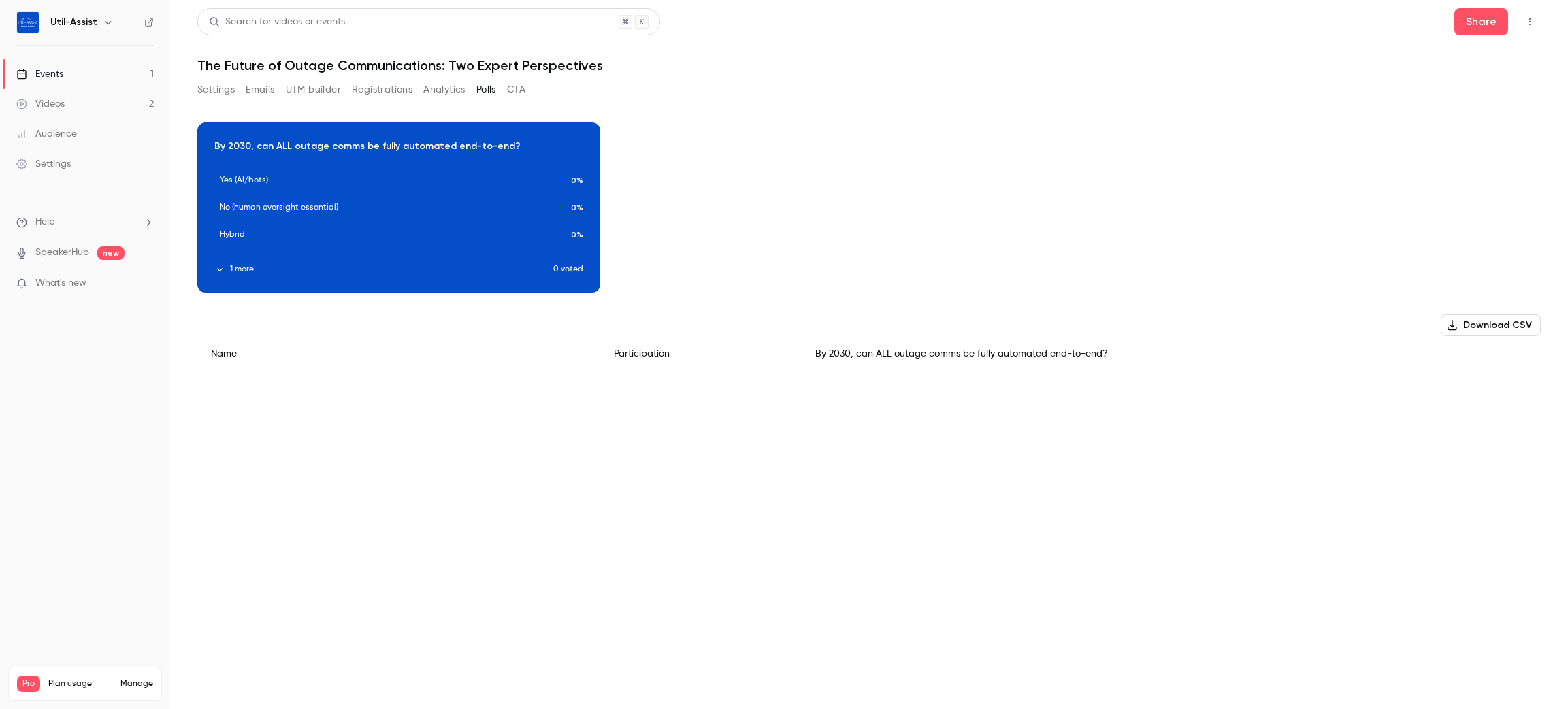
click at [448, 94] on button "Analytics" at bounding box center [444, 90] width 42 height 22
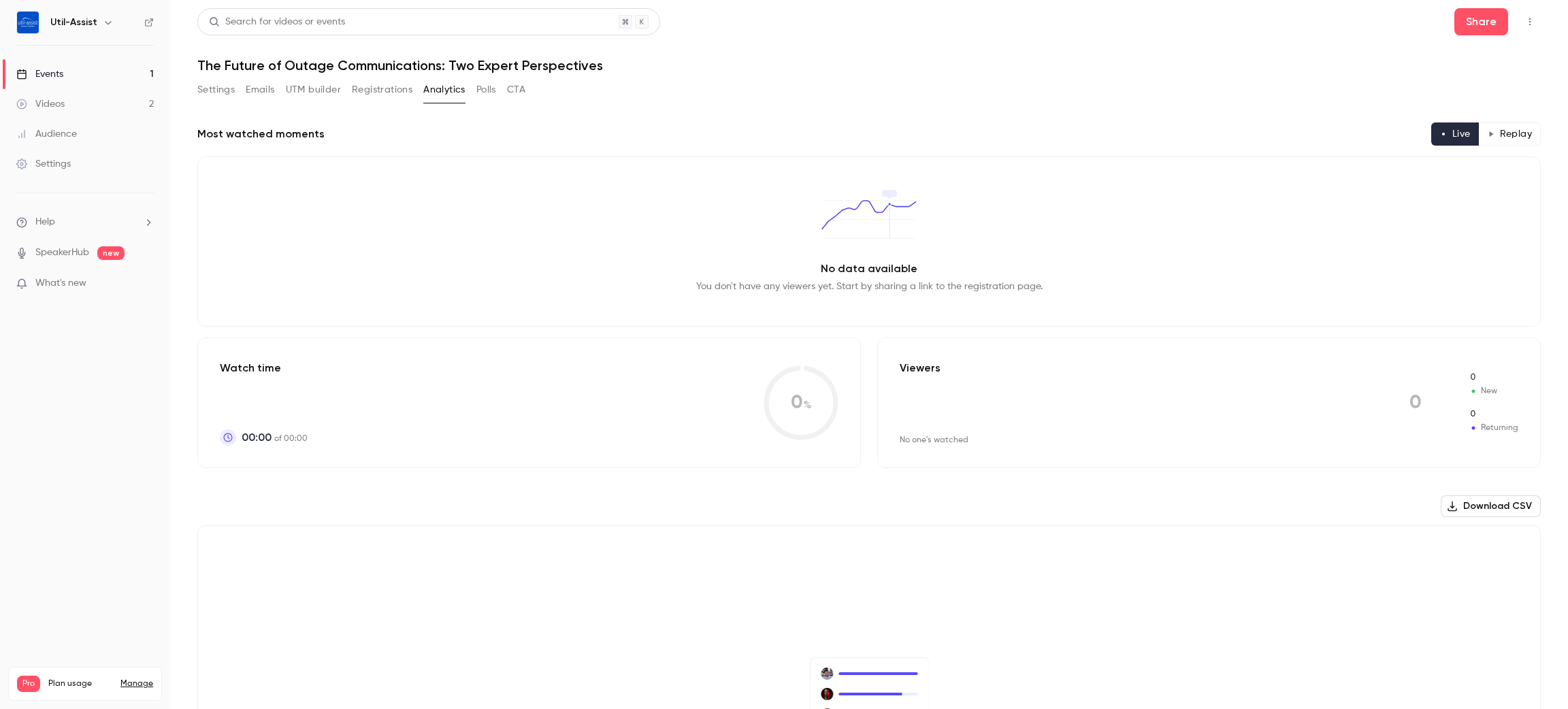
click at [387, 91] on button "Registrations" at bounding box center [382, 90] width 61 height 22
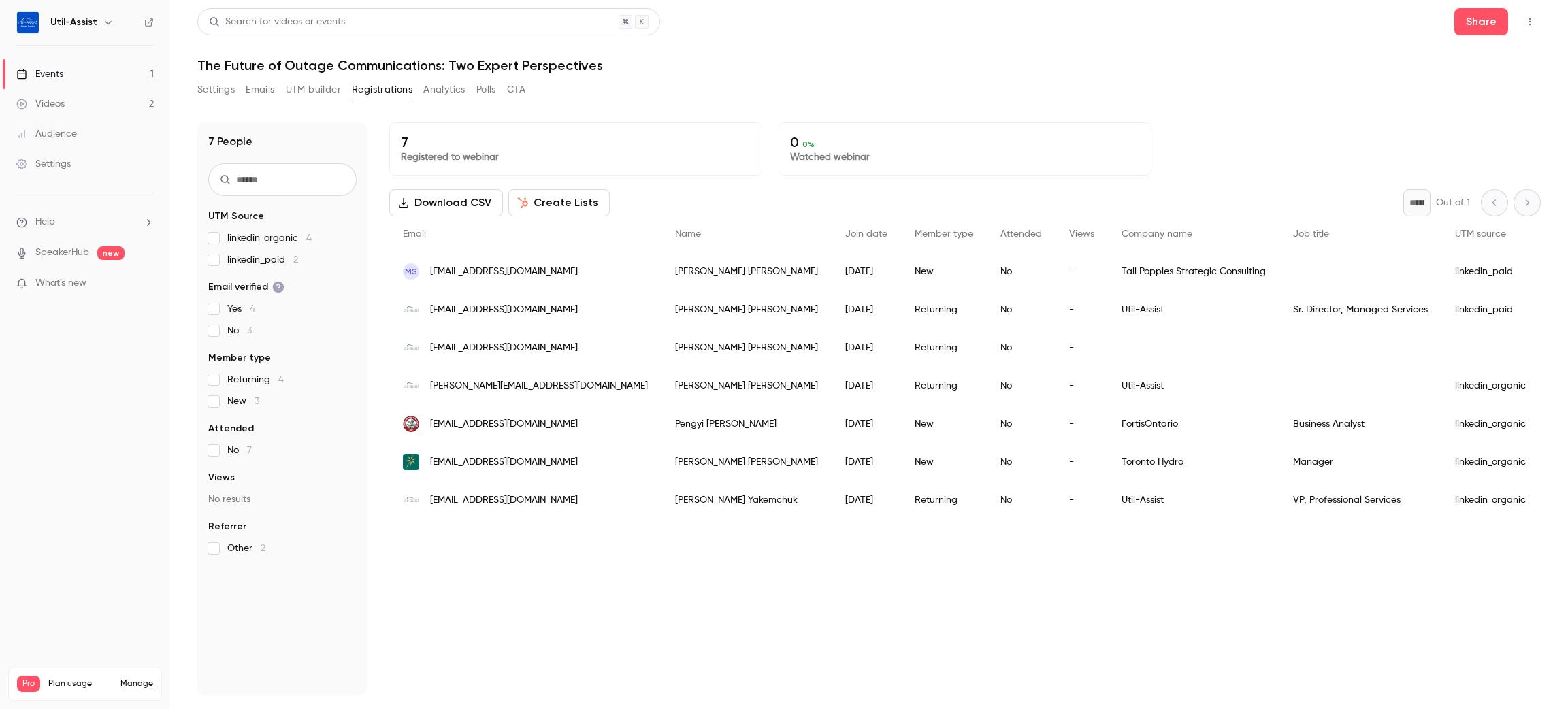
click at [318, 83] on button "UTM builder" at bounding box center [313, 90] width 55 height 22
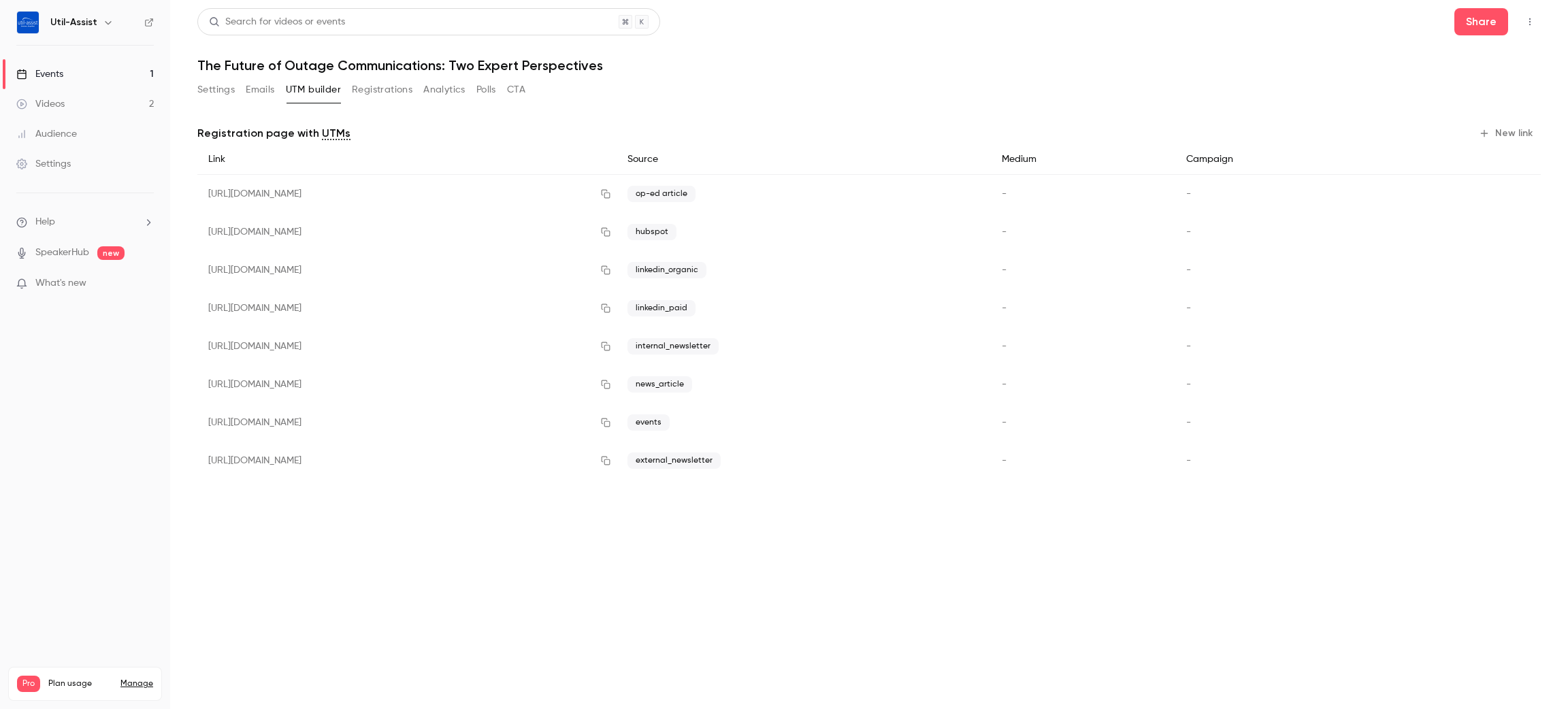
click at [271, 84] on button "Emails" at bounding box center [260, 90] width 29 height 22
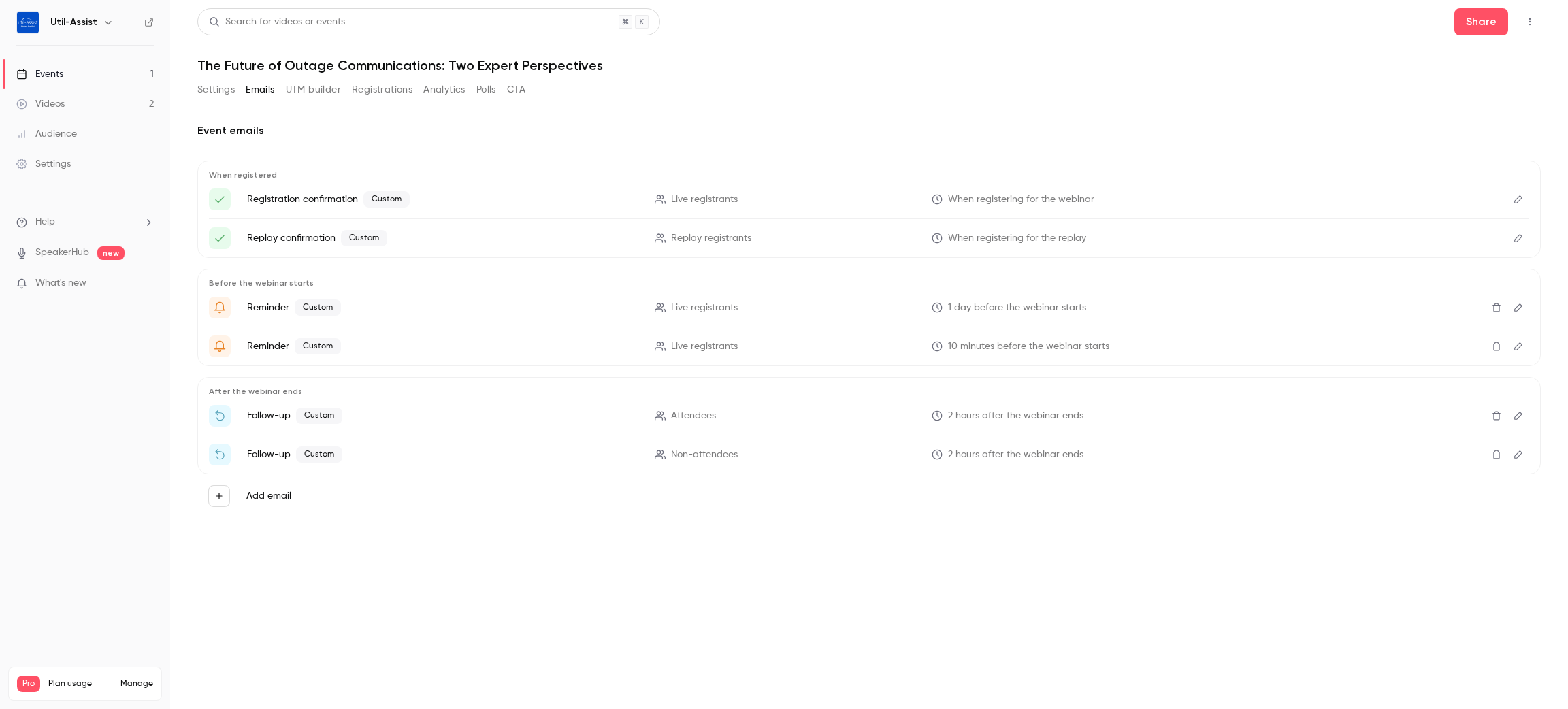
click at [224, 83] on button "Settings" at bounding box center [215, 90] width 37 height 22
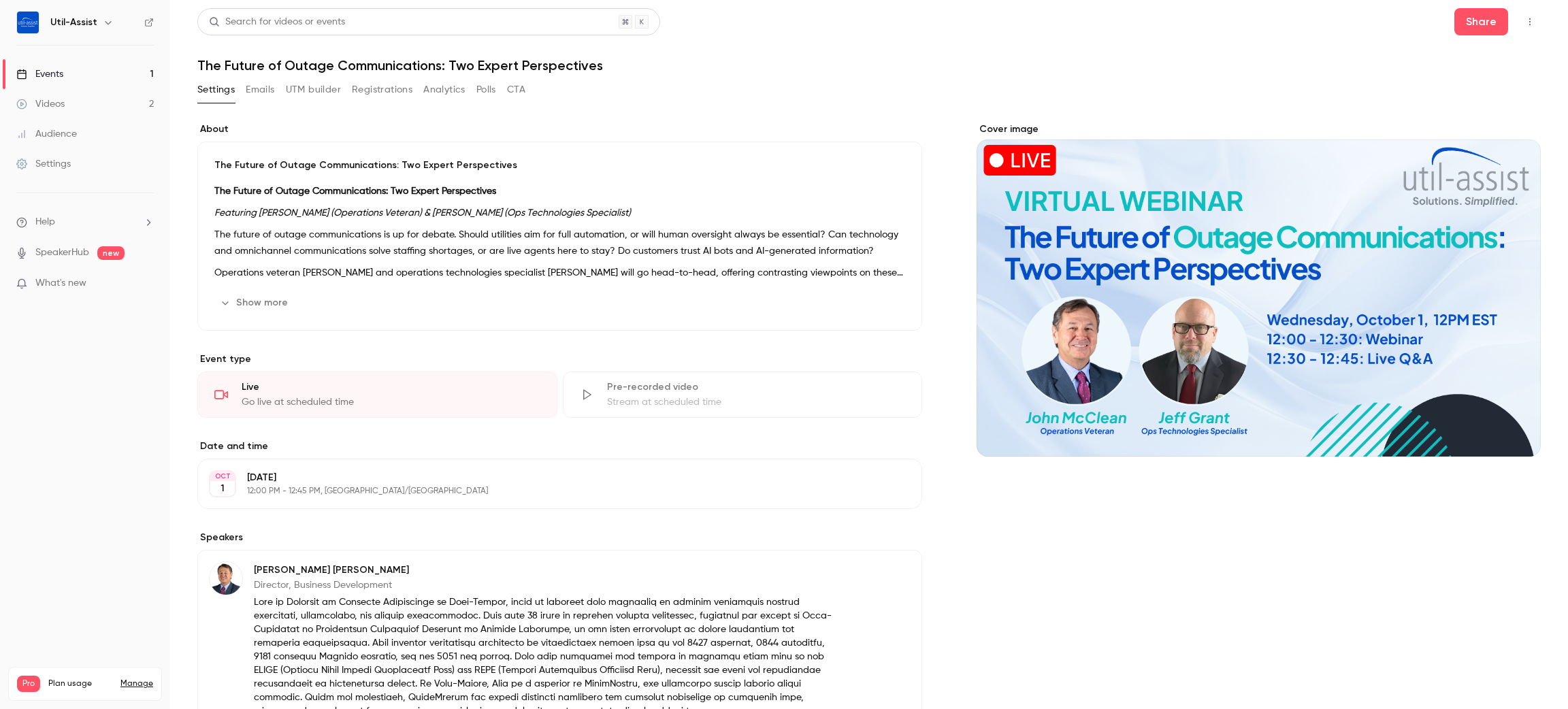
scroll to position [325, 0]
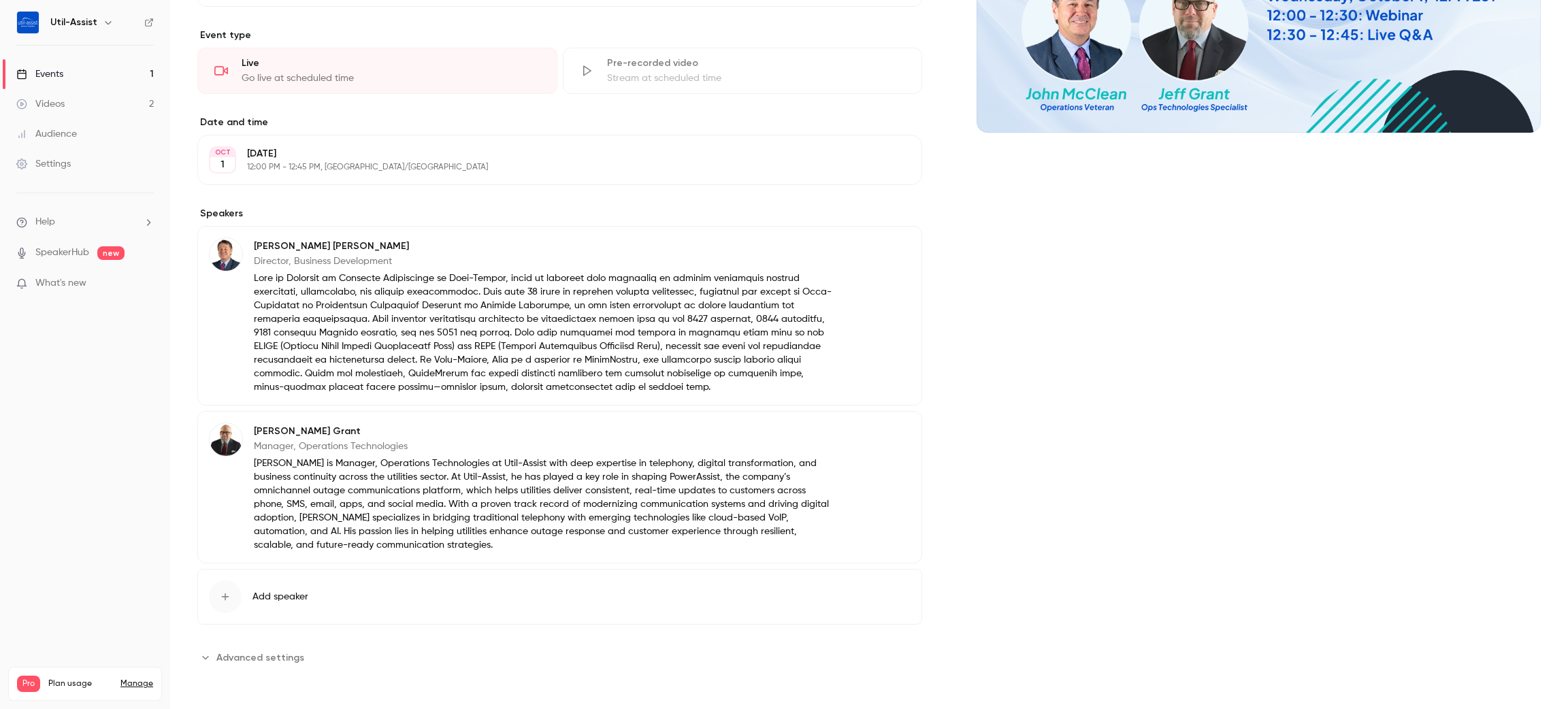
click at [263, 655] on span "Advanced settings" at bounding box center [259, 657] width 87 height 14
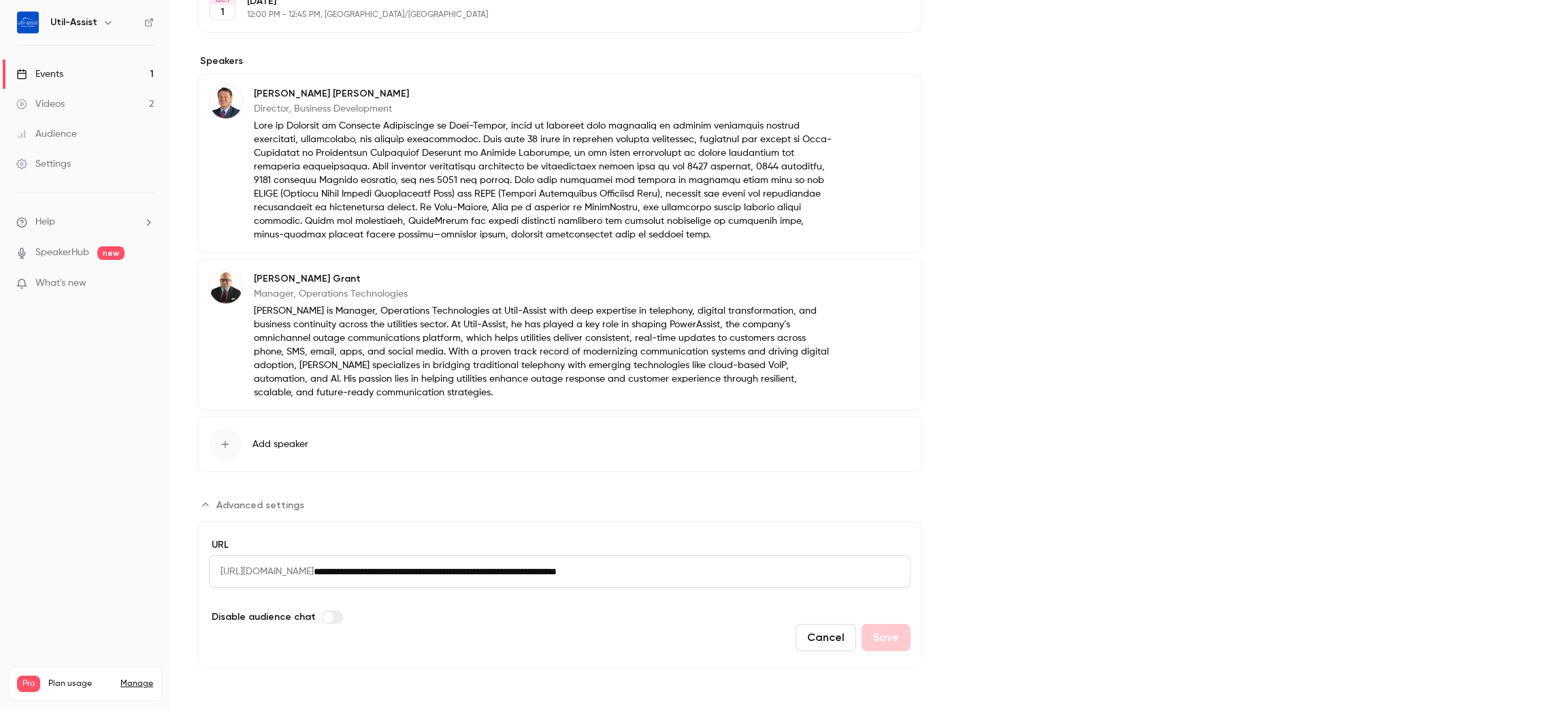
click at [287, 504] on span "Advanced settings" at bounding box center [259, 505] width 87 height 14
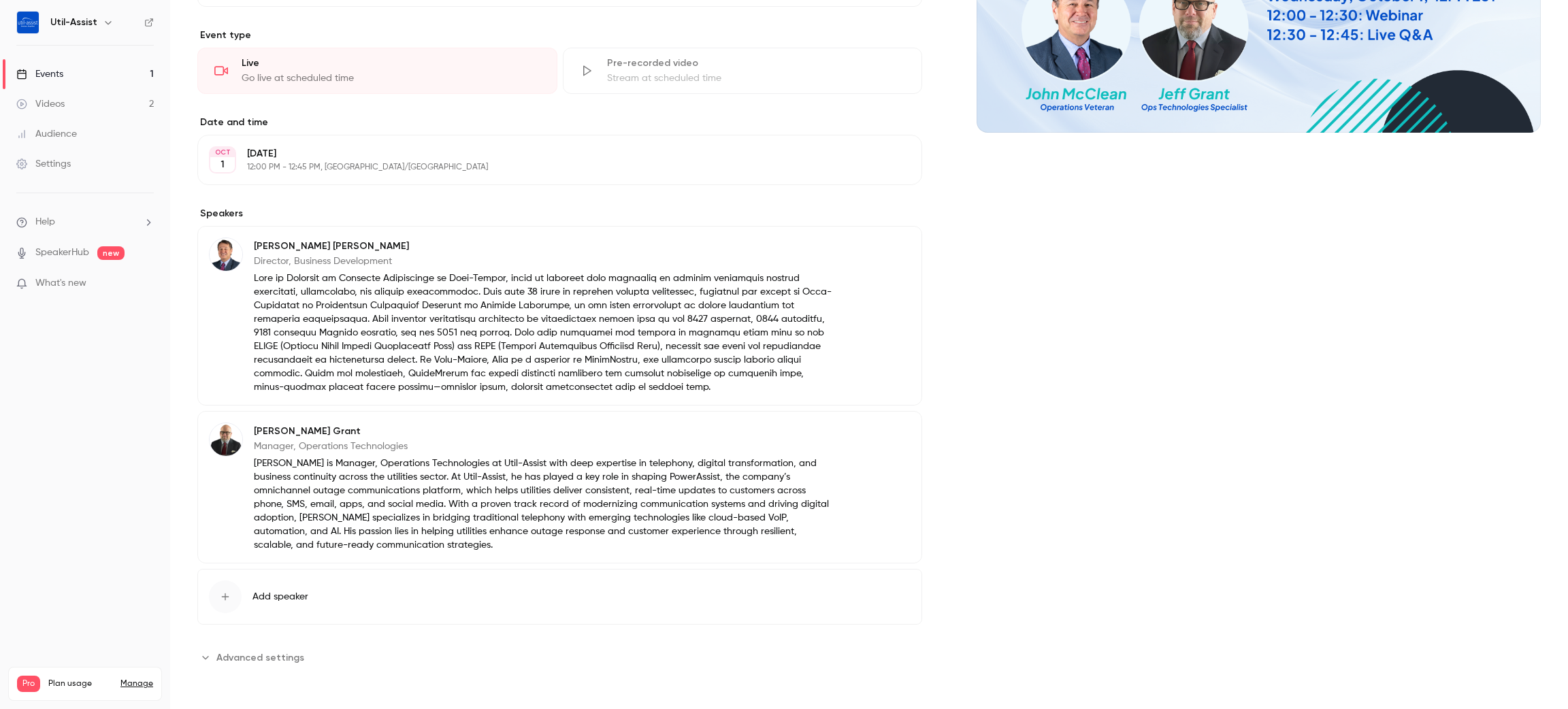
scroll to position [325, 0]
drag, startPoint x: 1178, startPoint y: 391, endPoint x: 742, endPoint y: 231, distance: 464.4
click at [1178, 390] on div "Cover image" at bounding box center [1258, 233] width 564 height 870
click at [73, 100] on link "Videos 2" at bounding box center [85, 103] width 170 height 30
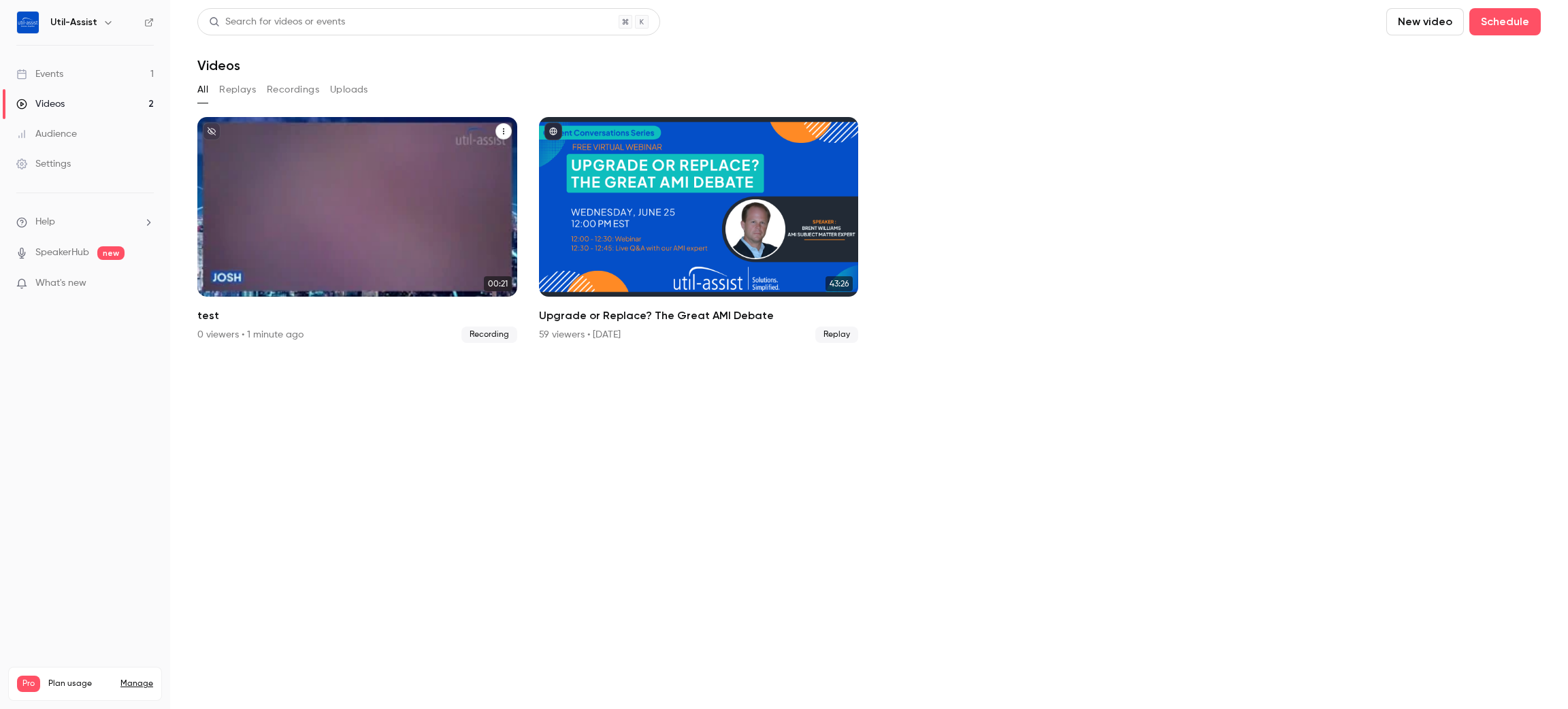
click at [501, 131] on icon "test" at bounding box center [504, 131] width 8 height 8
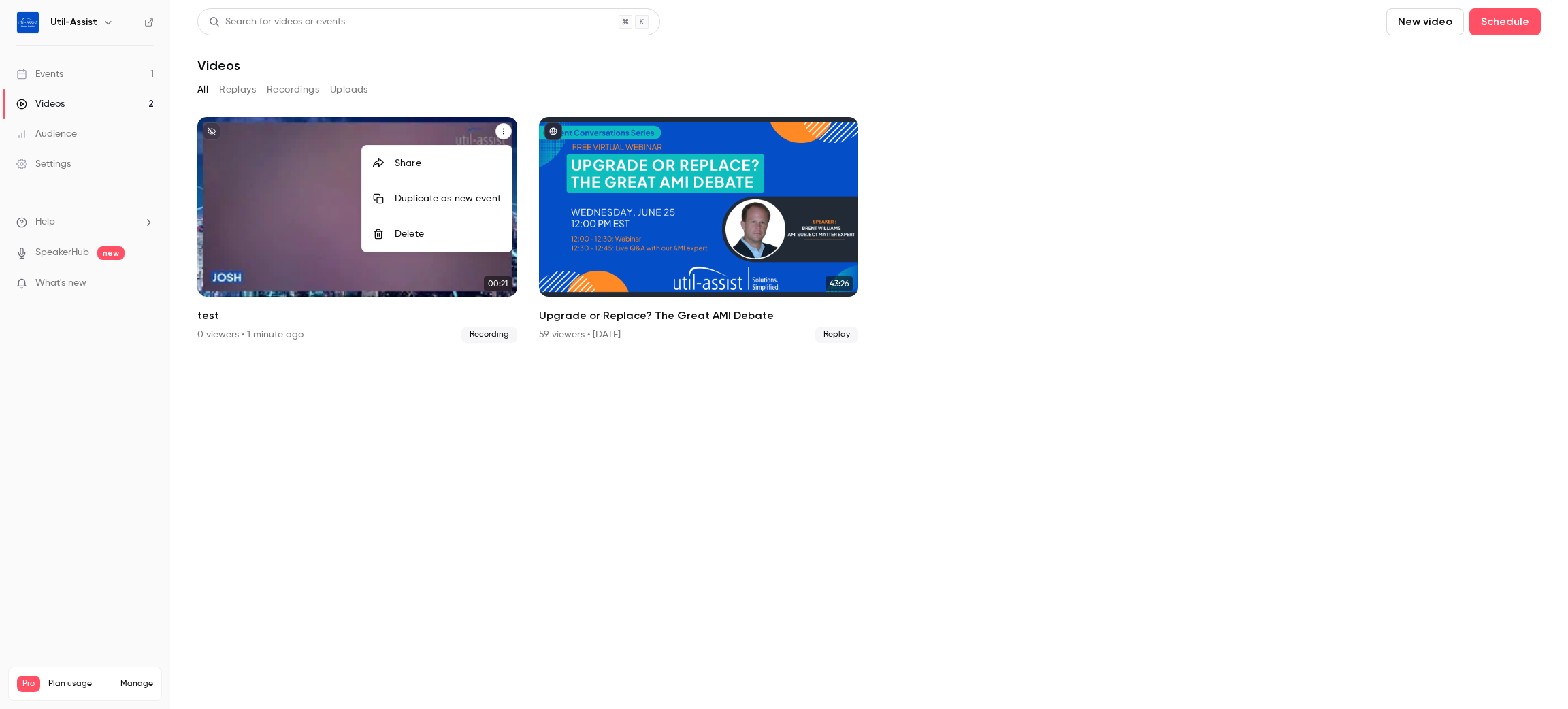
click at [473, 220] on li "Delete" at bounding box center [437, 234] width 150 height 36
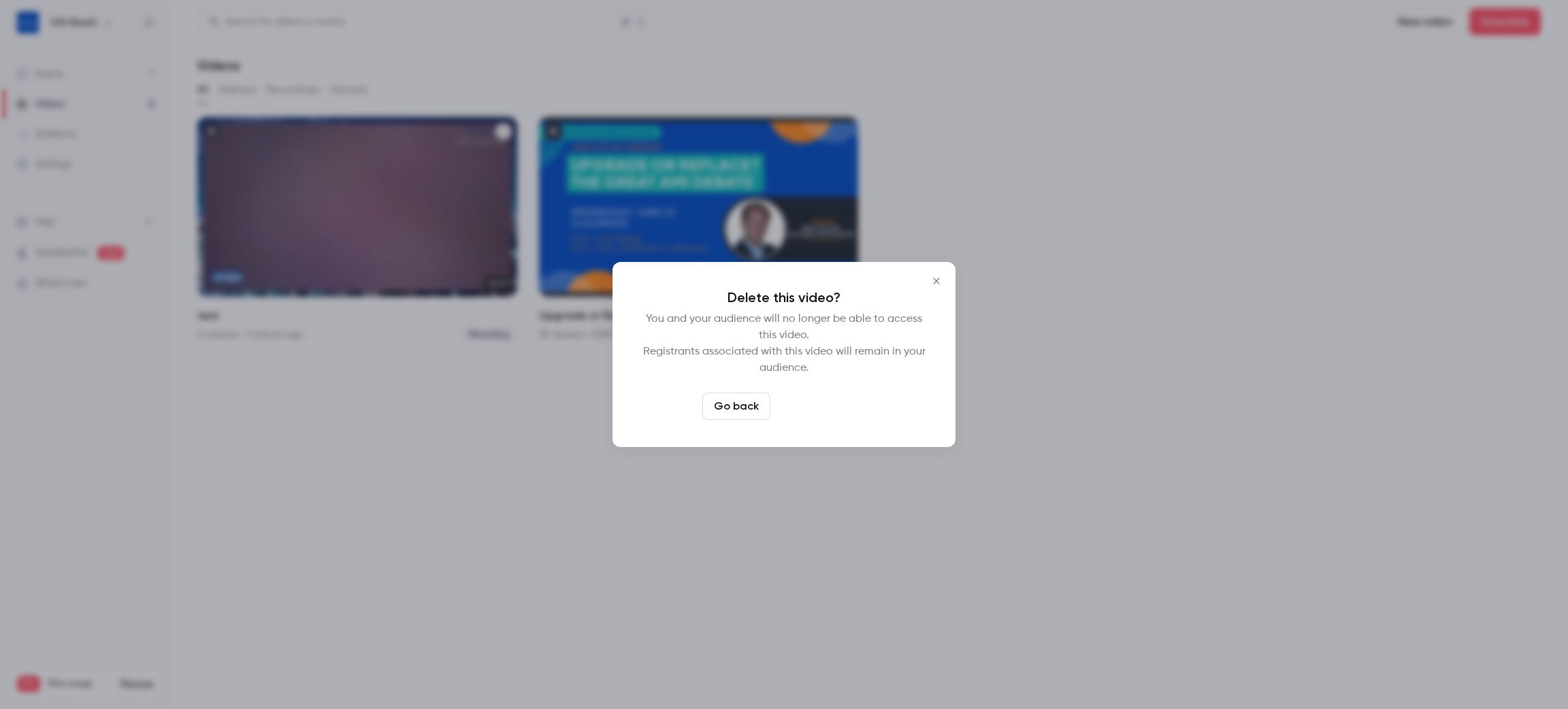
click at [825, 404] on button "Delete video" at bounding box center [821, 406] width 91 height 27
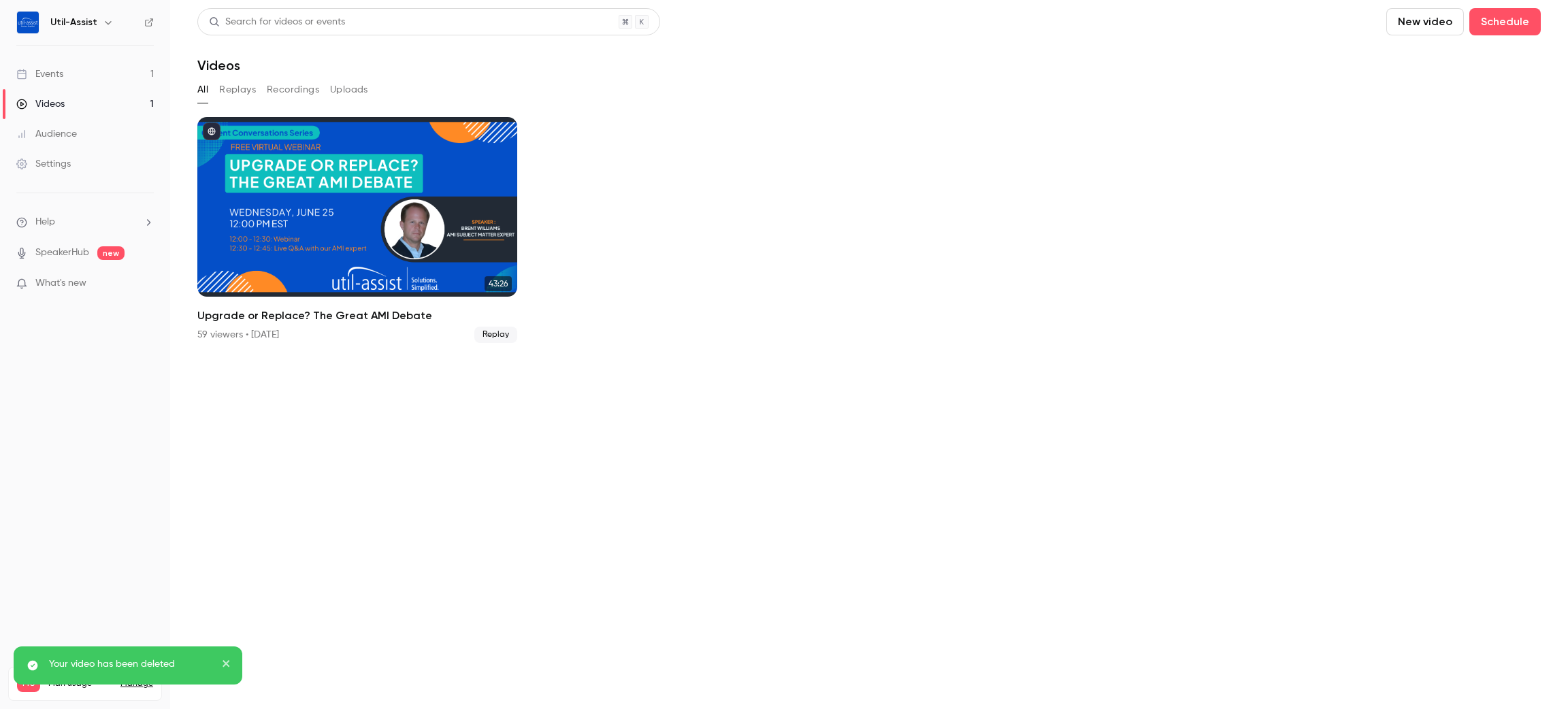
click at [33, 75] on div "Events" at bounding box center [40, 75] width 47 height 14
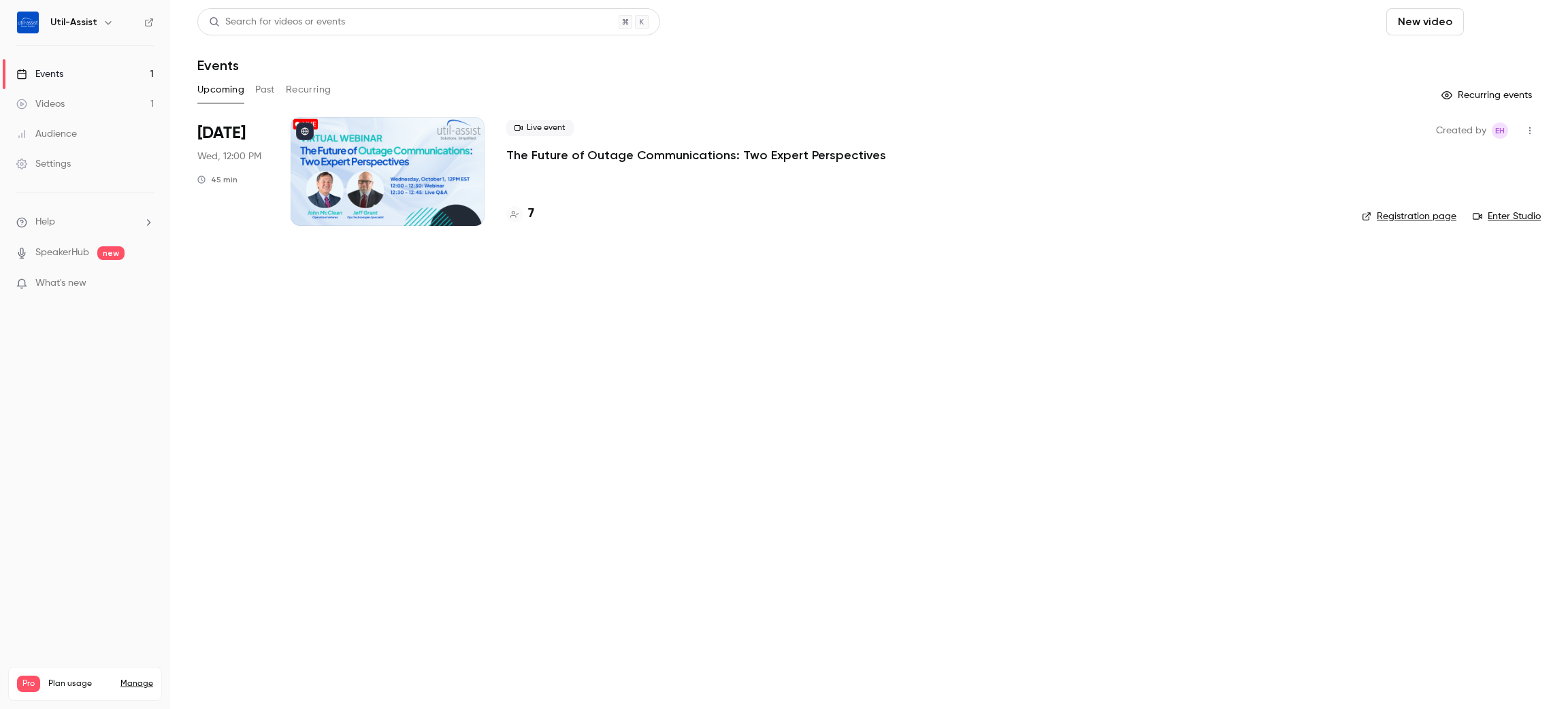
click at [1493, 27] on button "Schedule" at bounding box center [1505, 22] width 72 height 27
click at [1454, 49] on li "One time event" at bounding box center [1466, 59] width 147 height 36
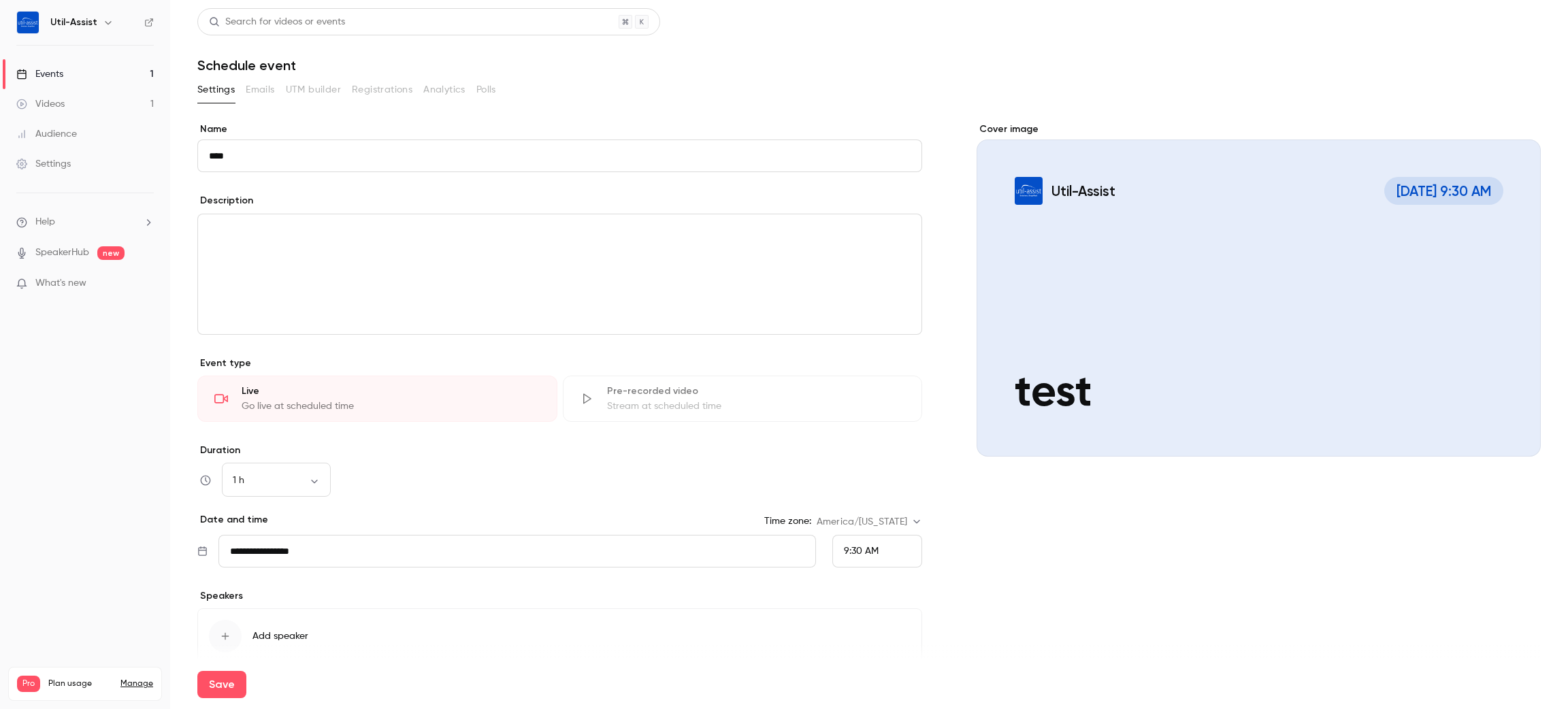
type input "****"
click at [953, 55] on header "Search for videos or events Schedule event" at bounding box center [869, 41] width 1344 height 65
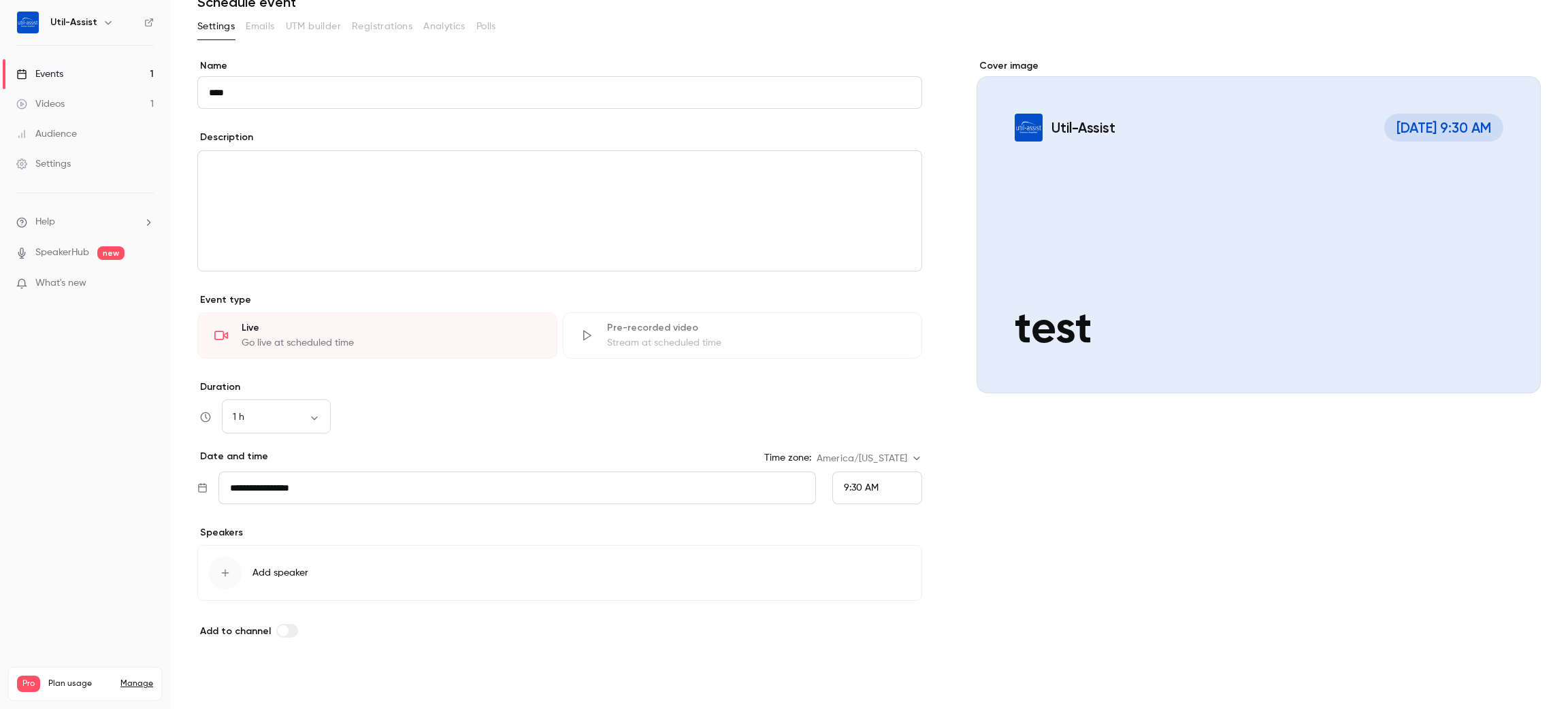
click at [226, 683] on button "Save" at bounding box center [221, 685] width 49 height 27
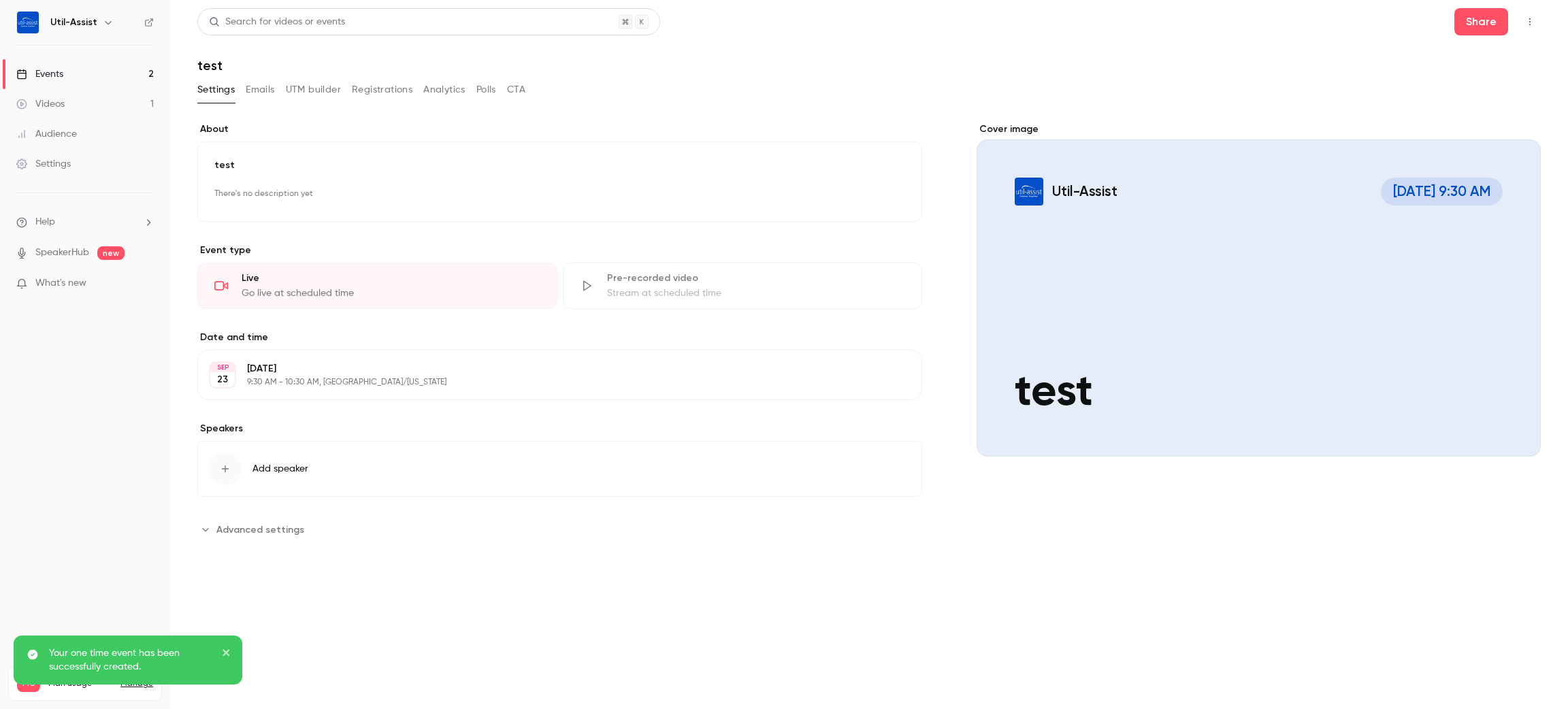
click at [377, 81] on button "Registrations" at bounding box center [382, 90] width 61 height 22
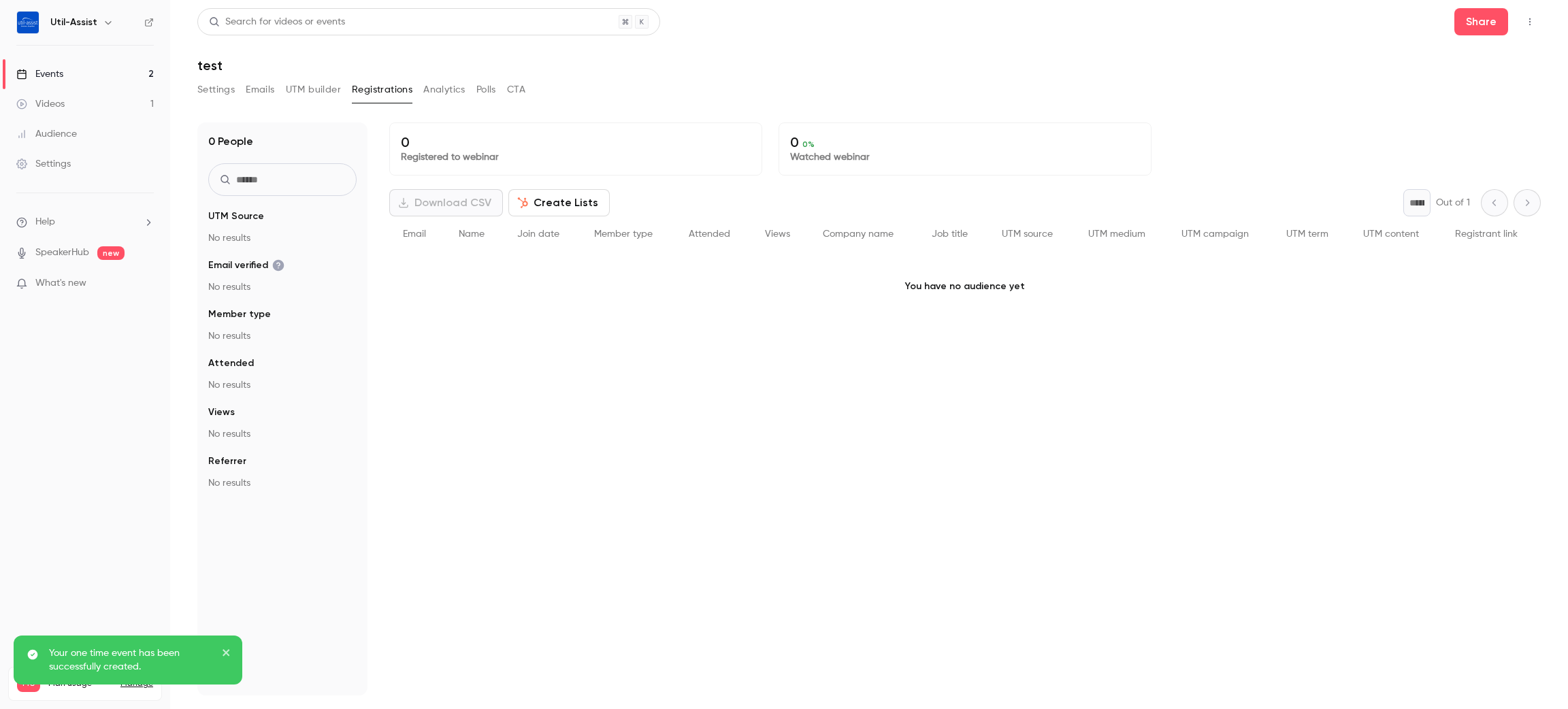
click at [430, 86] on button "Analytics" at bounding box center [444, 90] width 42 height 22
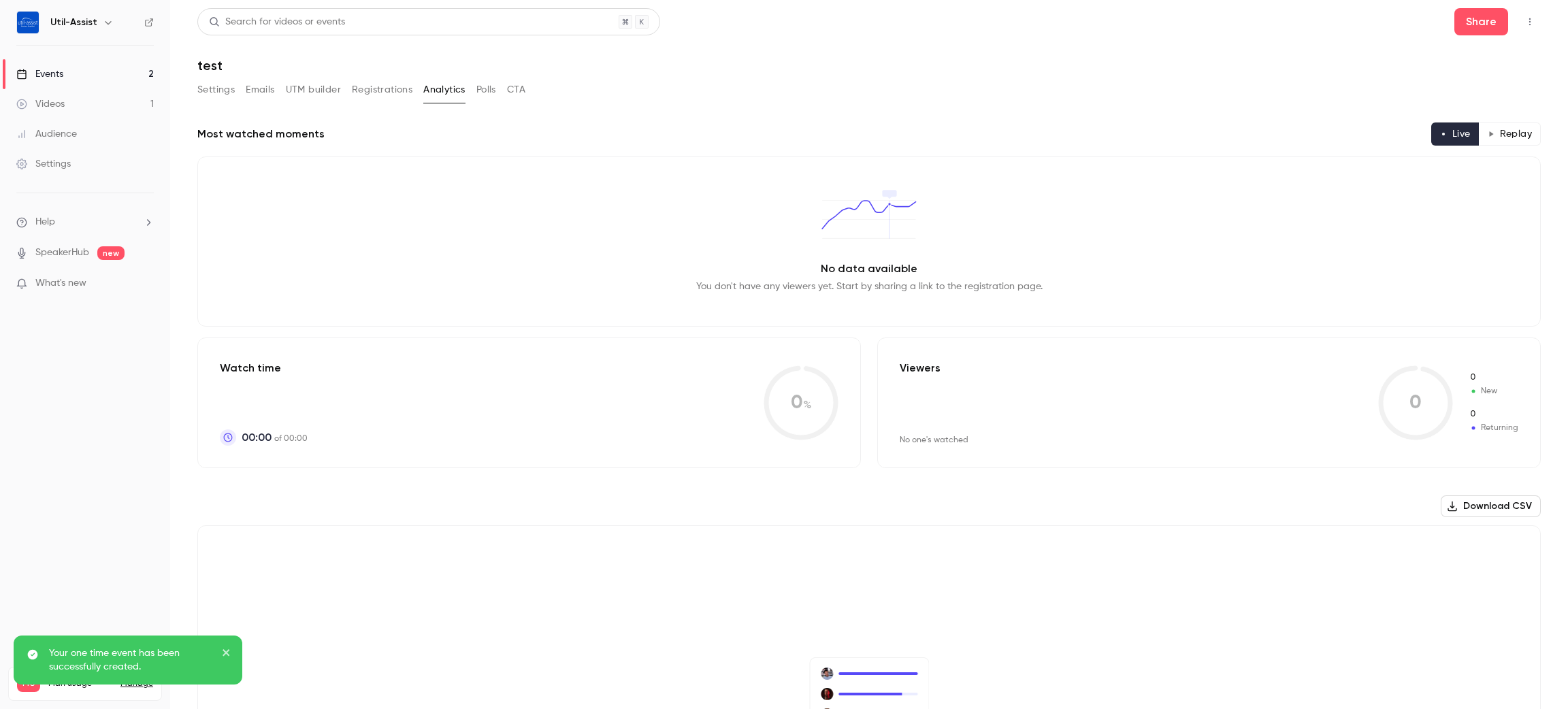
click at [75, 100] on link "Videos 1" at bounding box center [85, 103] width 170 height 30
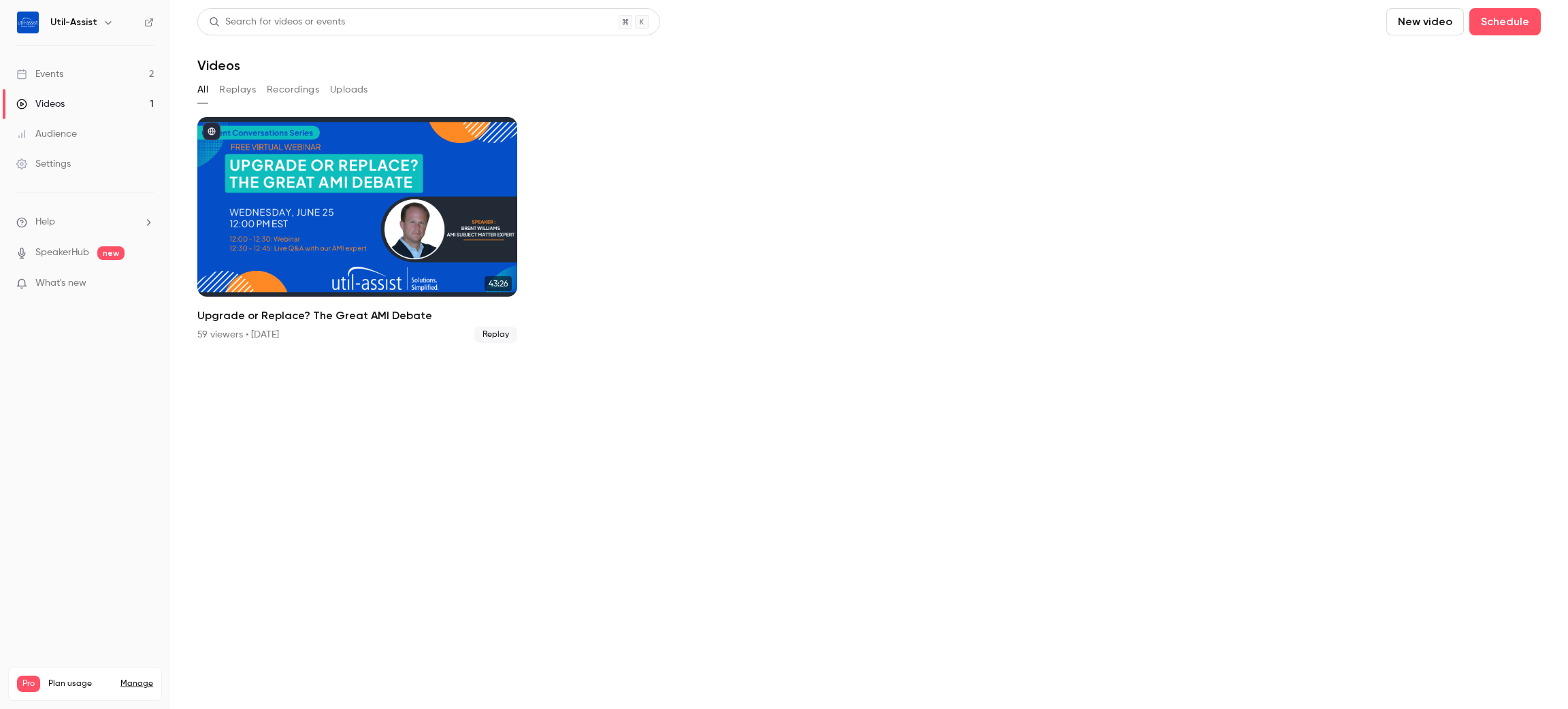
click at [75, 75] on link "Events 2" at bounding box center [85, 74] width 170 height 30
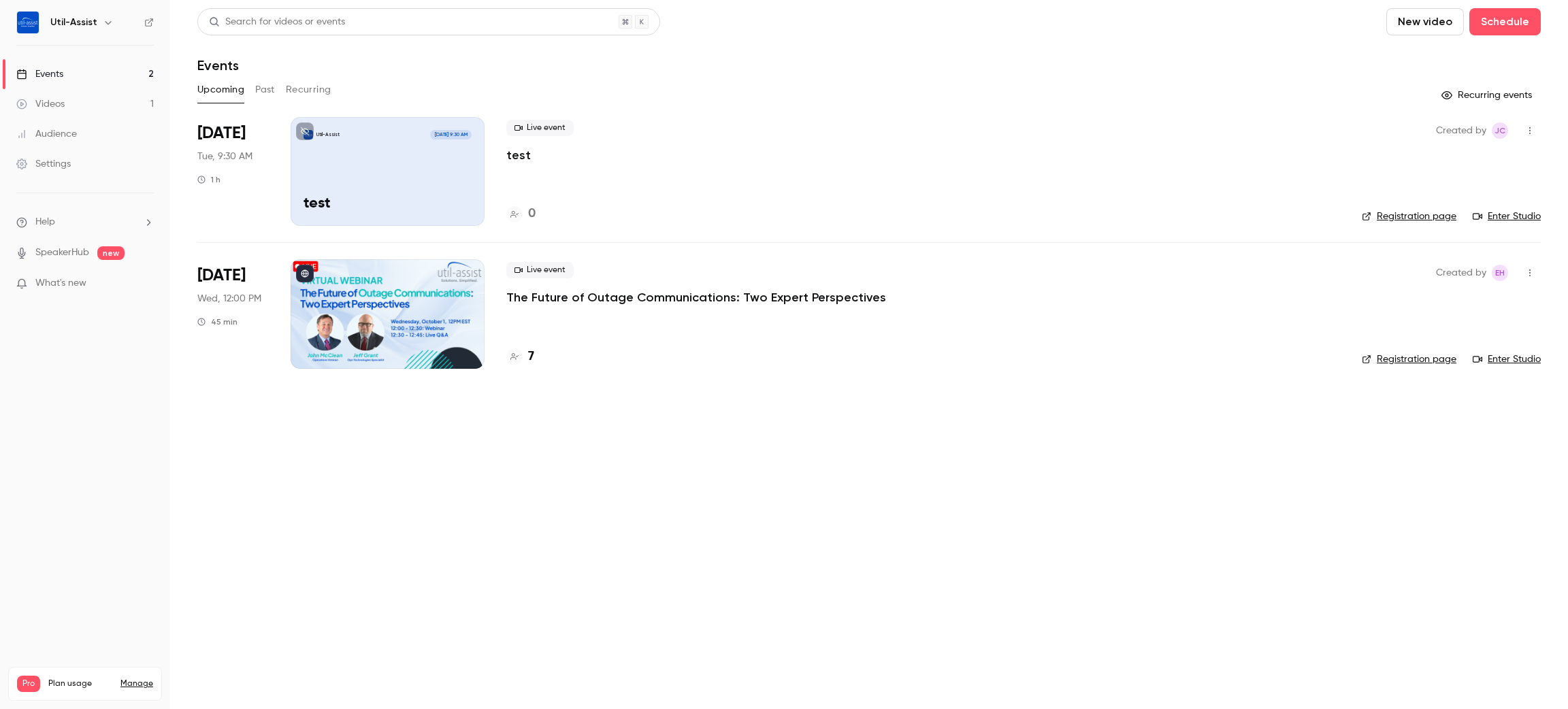
click at [526, 153] on p "test" at bounding box center [518, 154] width 24 height 16
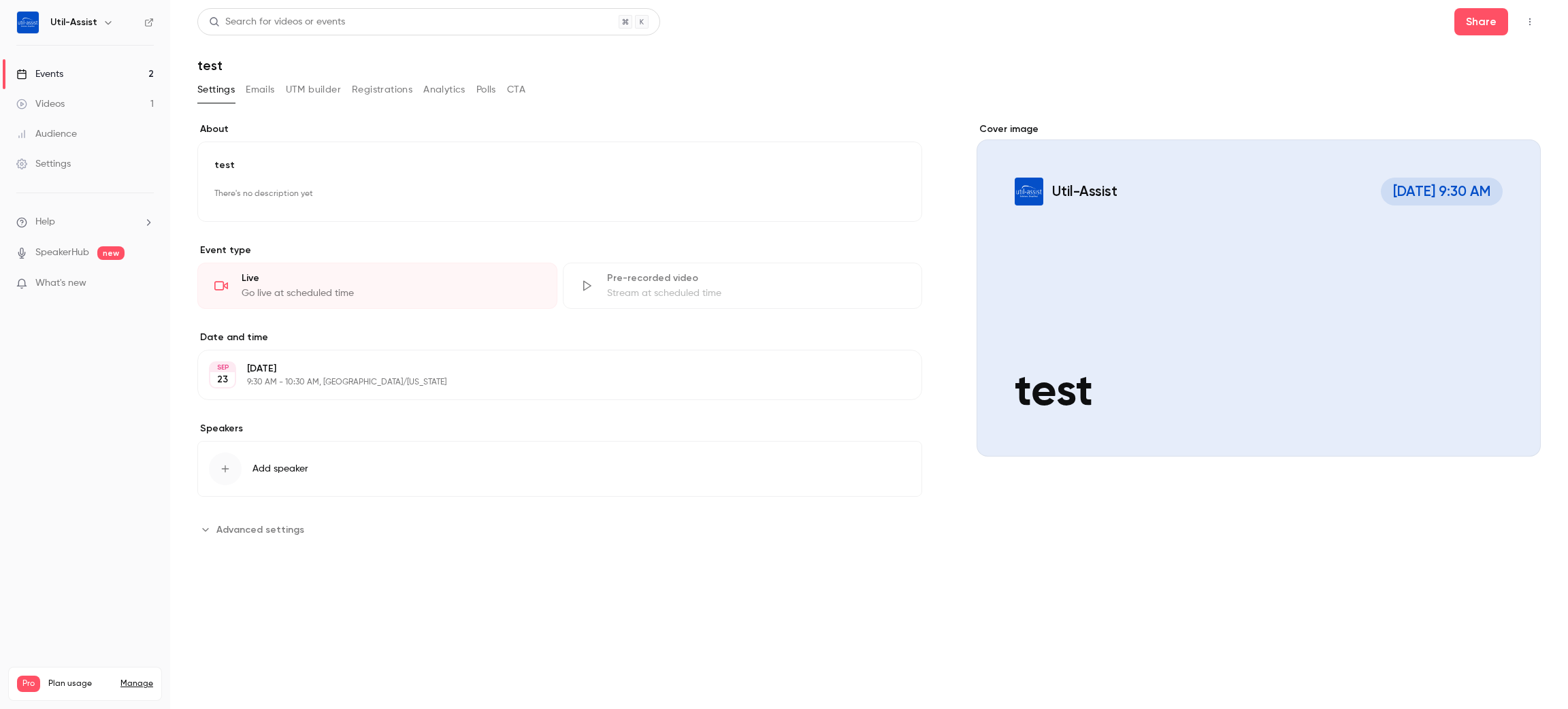
click at [288, 526] on span "Advanced settings" at bounding box center [259, 529] width 87 height 14
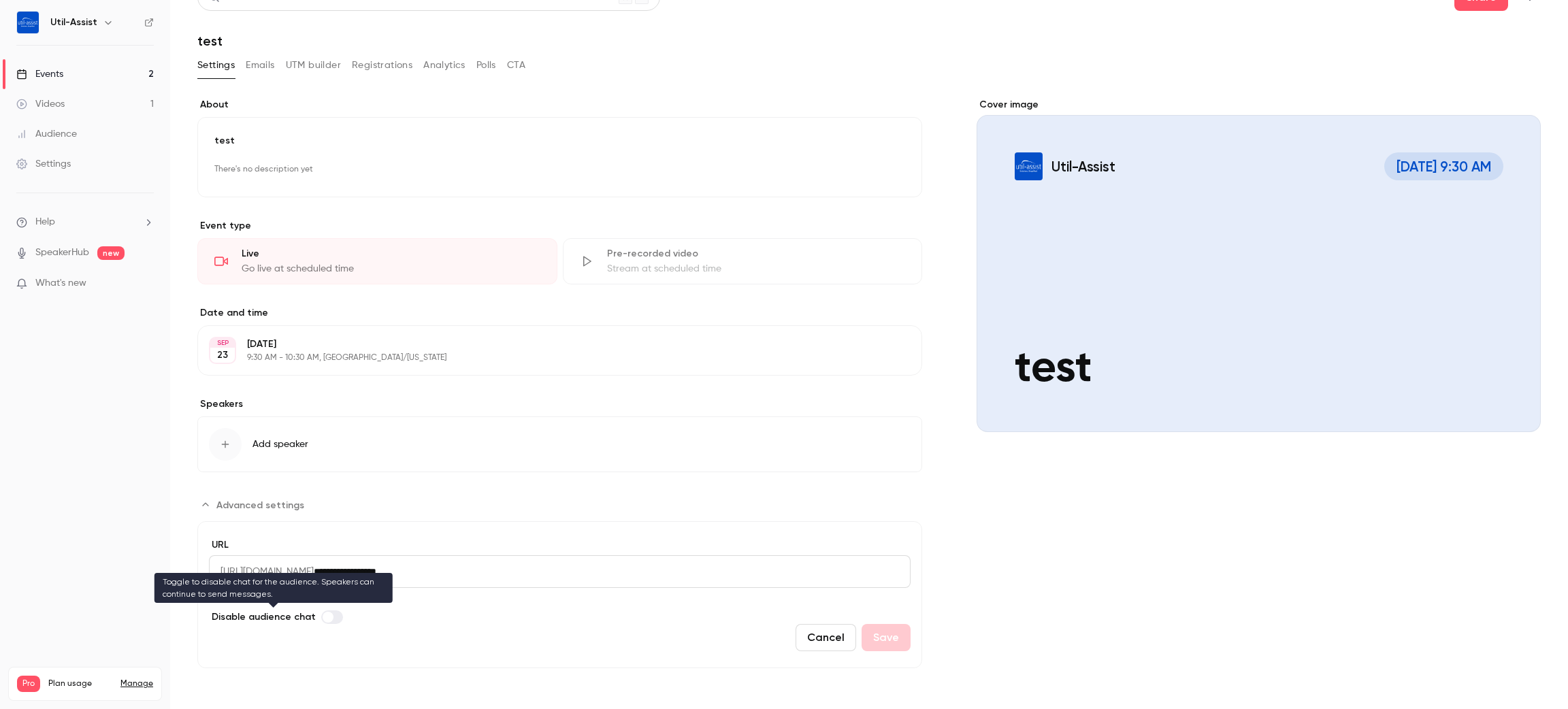
click at [332, 615] on label "Advanced settings" at bounding box center [332, 617] width 22 height 14
click at [414, 571] on input "**********" at bounding box center [612, 571] width 596 height 33
click at [313, 570] on span "https://watch.getcontrast.io/register/" at bounding box center [262, 571] width 105 height 33
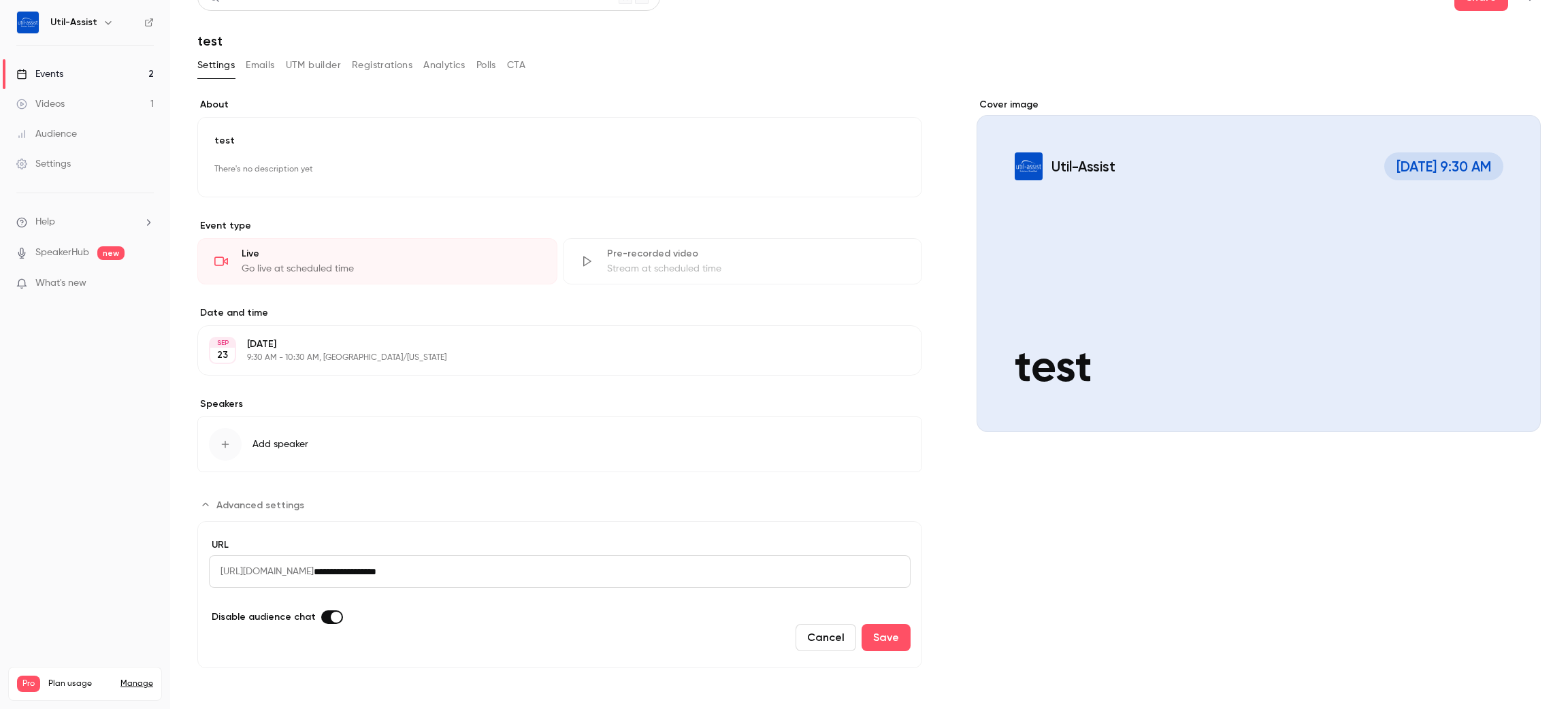
click at [313, 570] on span "https://watch.getcontrast.io/register/" at bounding box center [262, 571] width 105 height 33
click at [480, 588] on div "**********" at bounding box center [560, 574] width 701 height 72
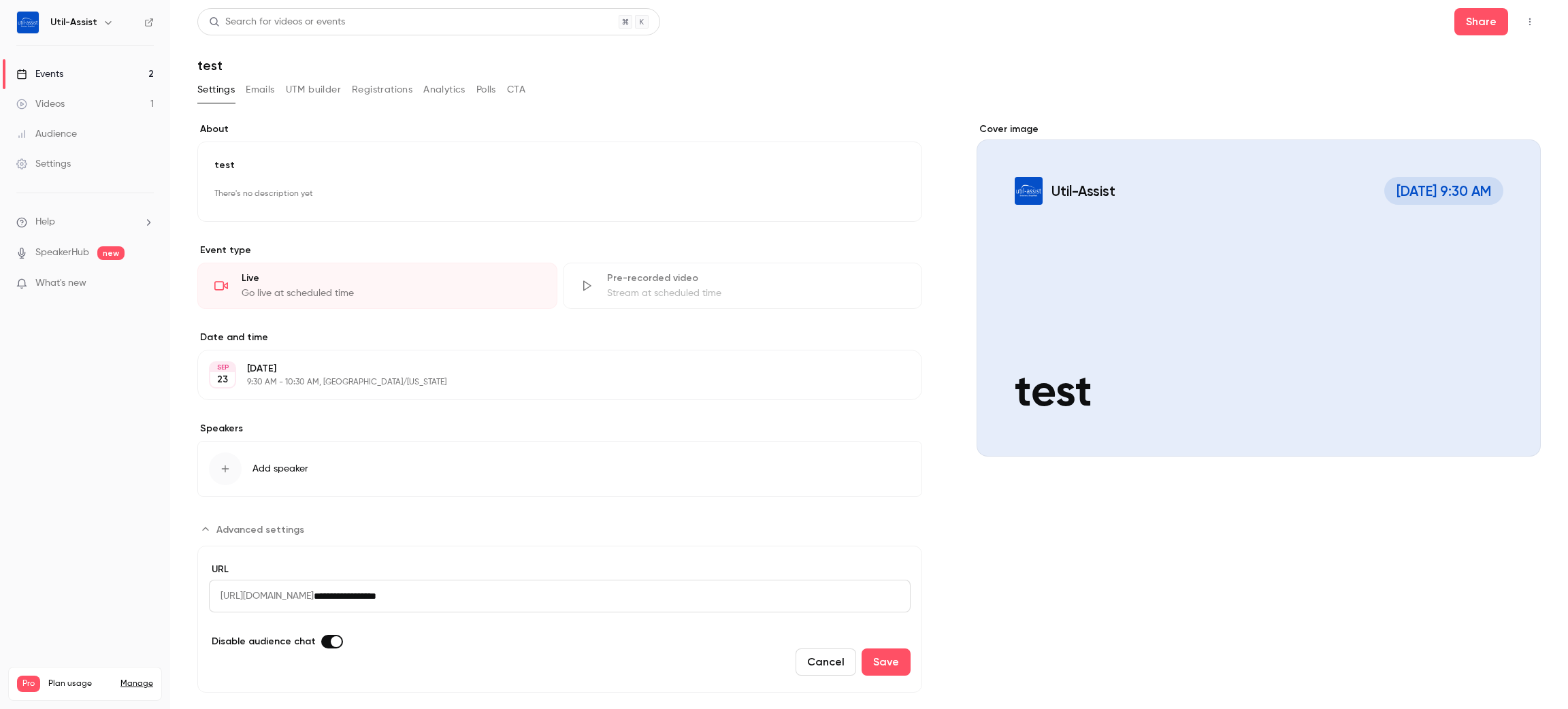
click at [254, 97] on button "Emails" at bounding box center [260, 90] width 29 height 22
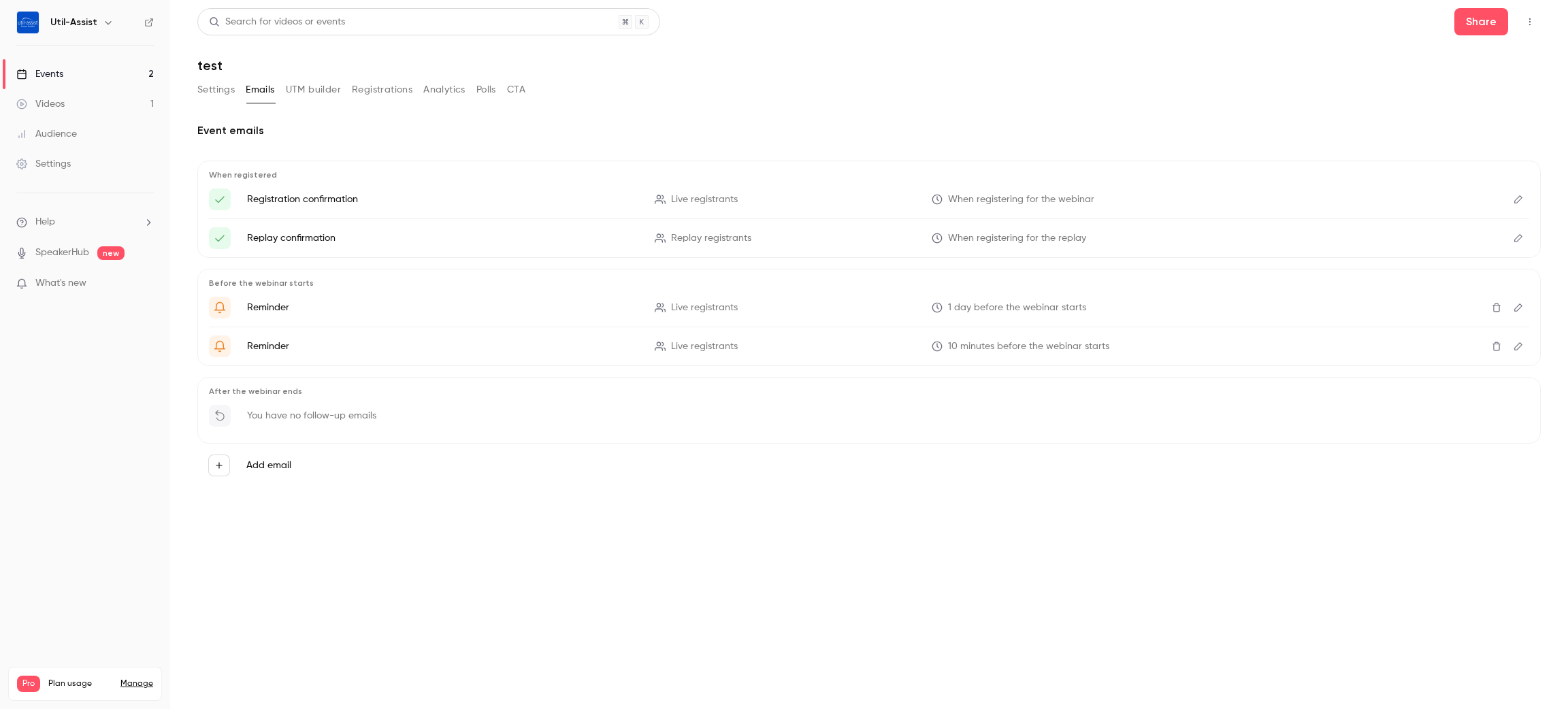
click at [303, 90] on button "UTM builder" at bounding box center [313, 90] width 55 height 22
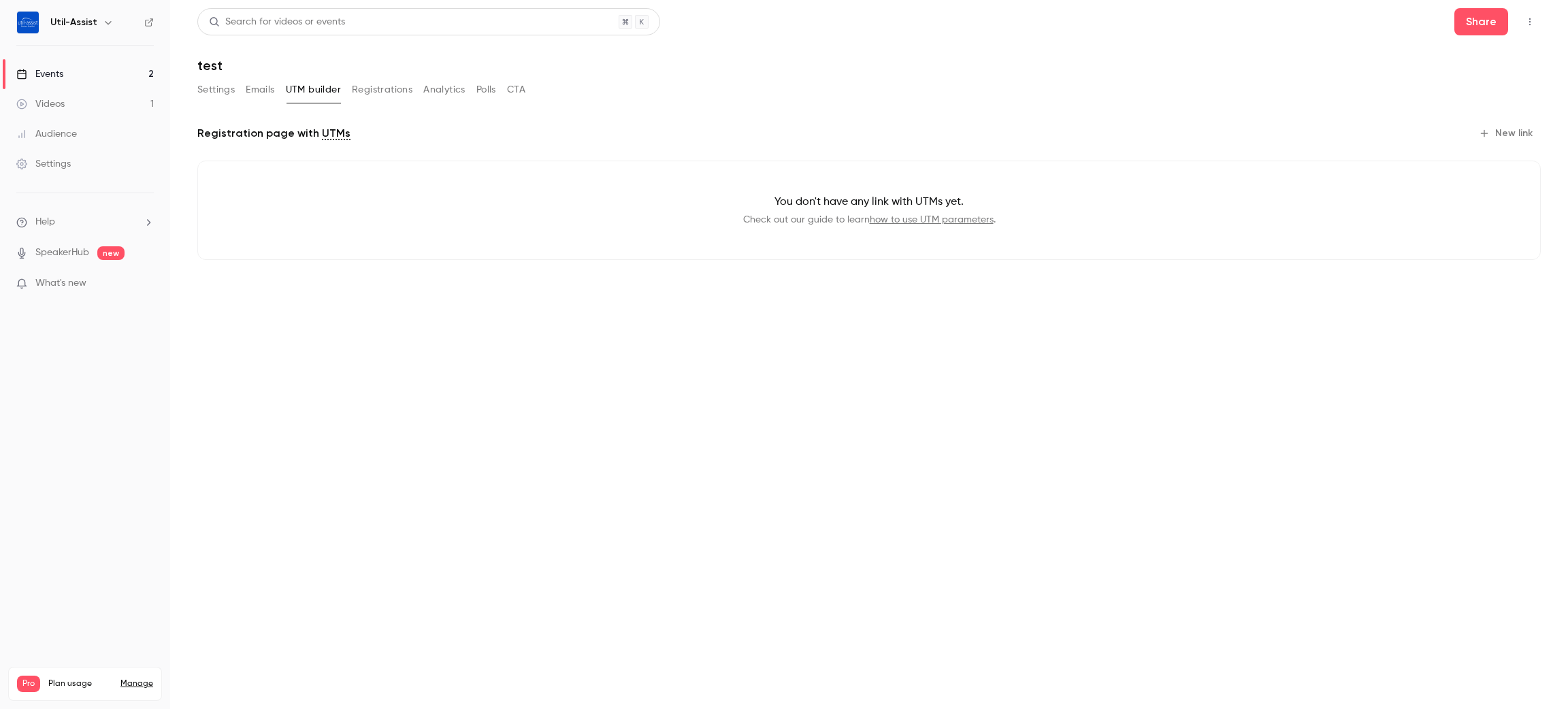
click at [379, 85] on button "Registrations" at bounding box center [382, 90] width 61 height 22
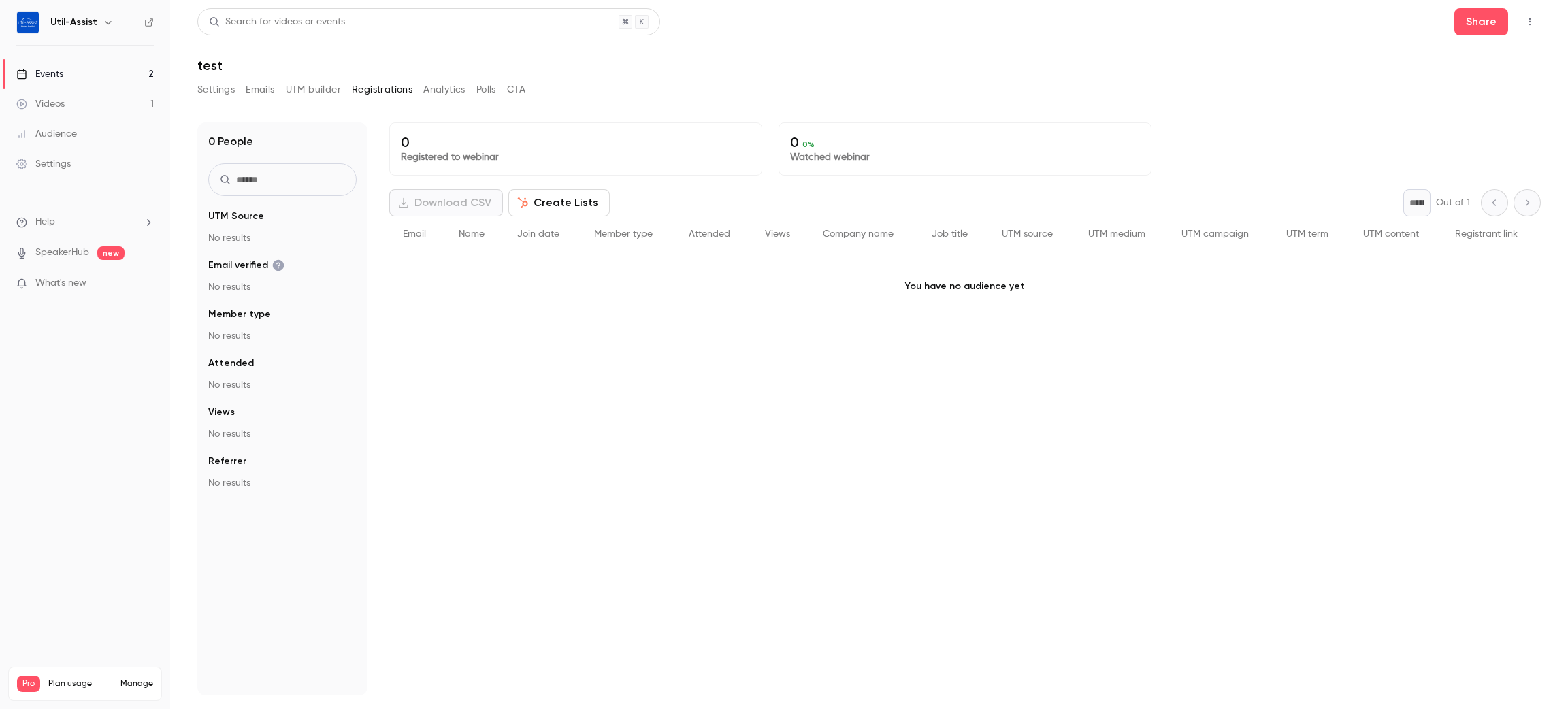
click at [451, 80] on button "Analytics" at bounding box center [444, 90] width 42 height 22
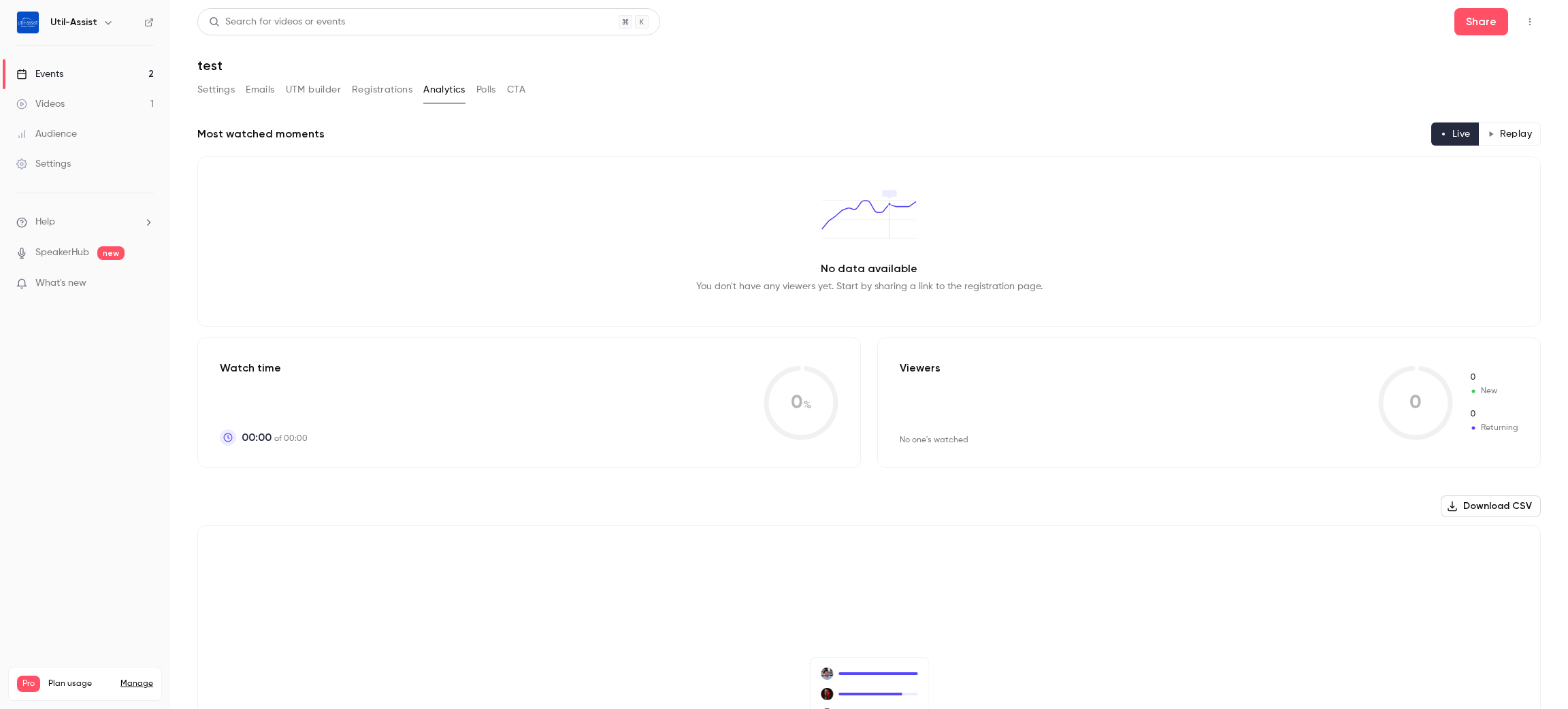
click at [495, 89] on button "Polls" at bounding box center [486, 90] width 20 height 22
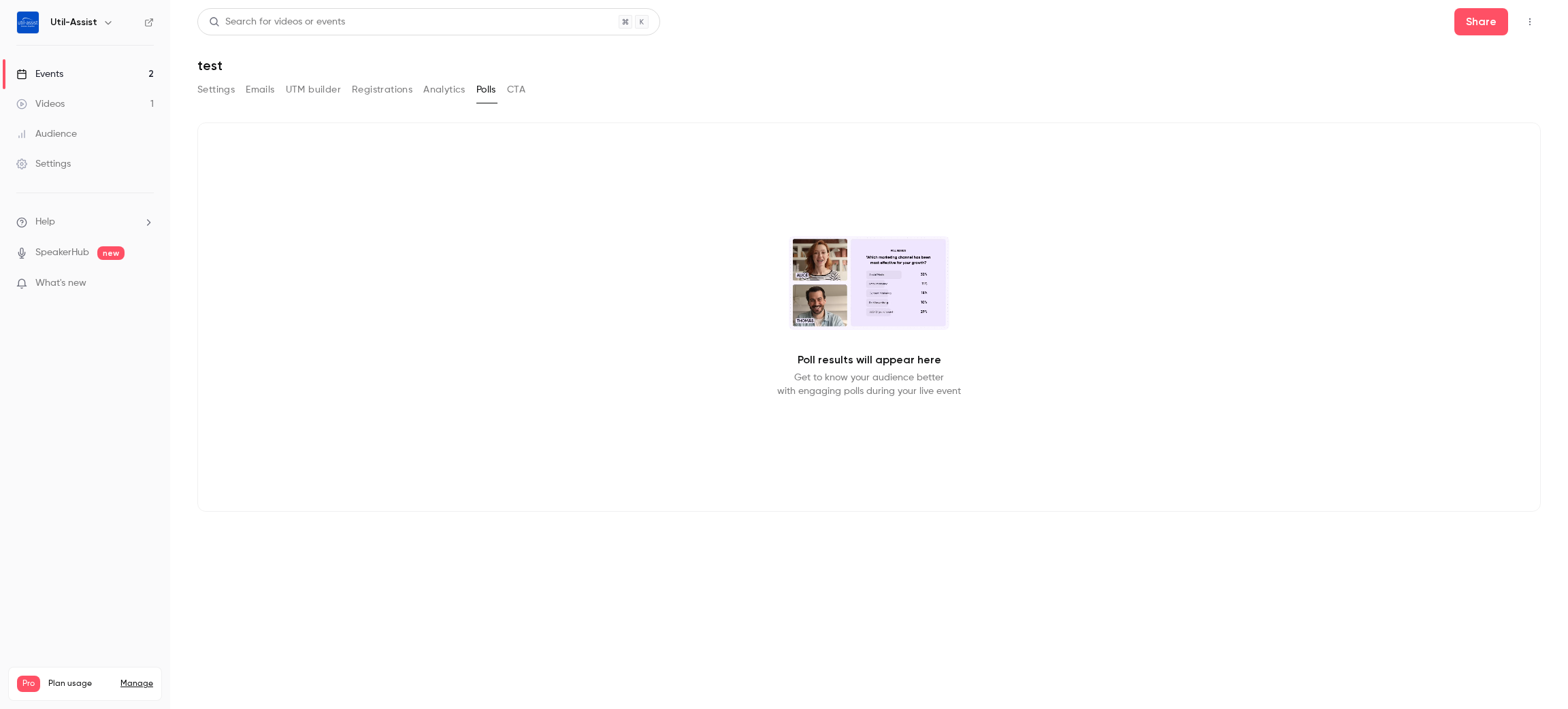
click at [516, 97] on button "CTA" at bounding box center [516, 90] width 18 height 22
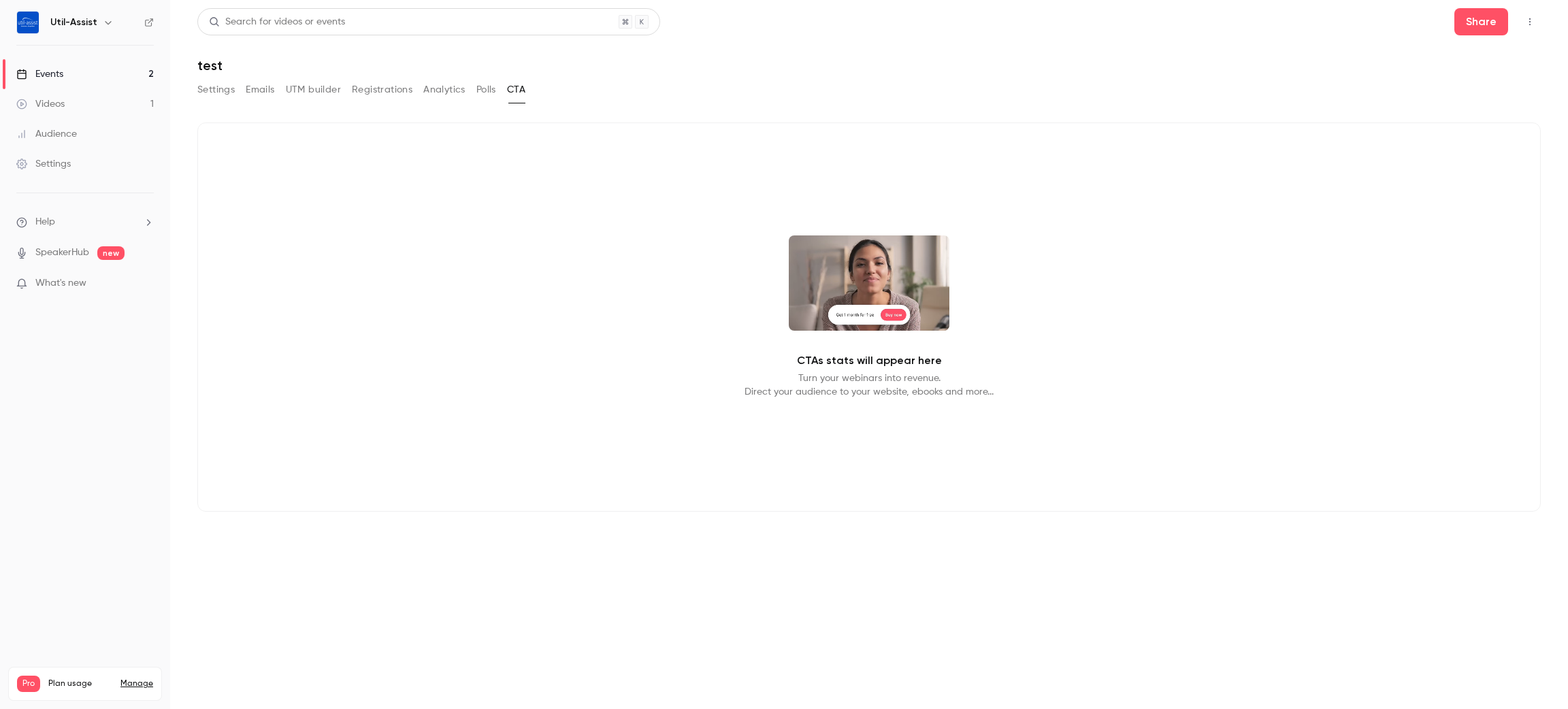
click at [190, 88] on main "Search for videos or events Share test Settings Emails UTM builder Registration…" at bounding box center [869, 354] width 1398 height 709
click at [222, 90] on button "Settings" at bounding box center [215, 90] width 37 height 22
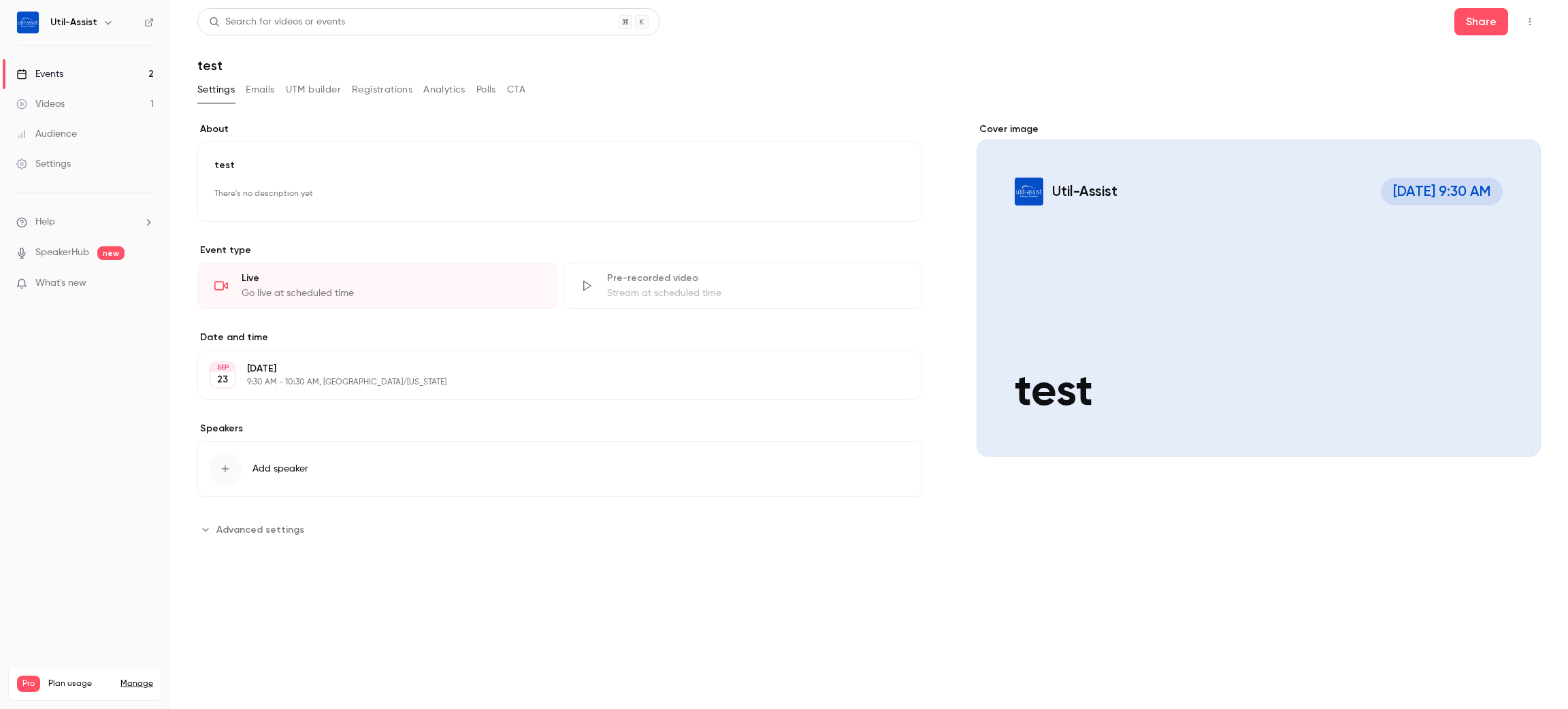
click at [782, 602] on main "**********" at bounding box center [869, 354] width 1398 height 709
click at [87, 81] on link "Events 2" at bounding box center [85, 74] width 170 height 30
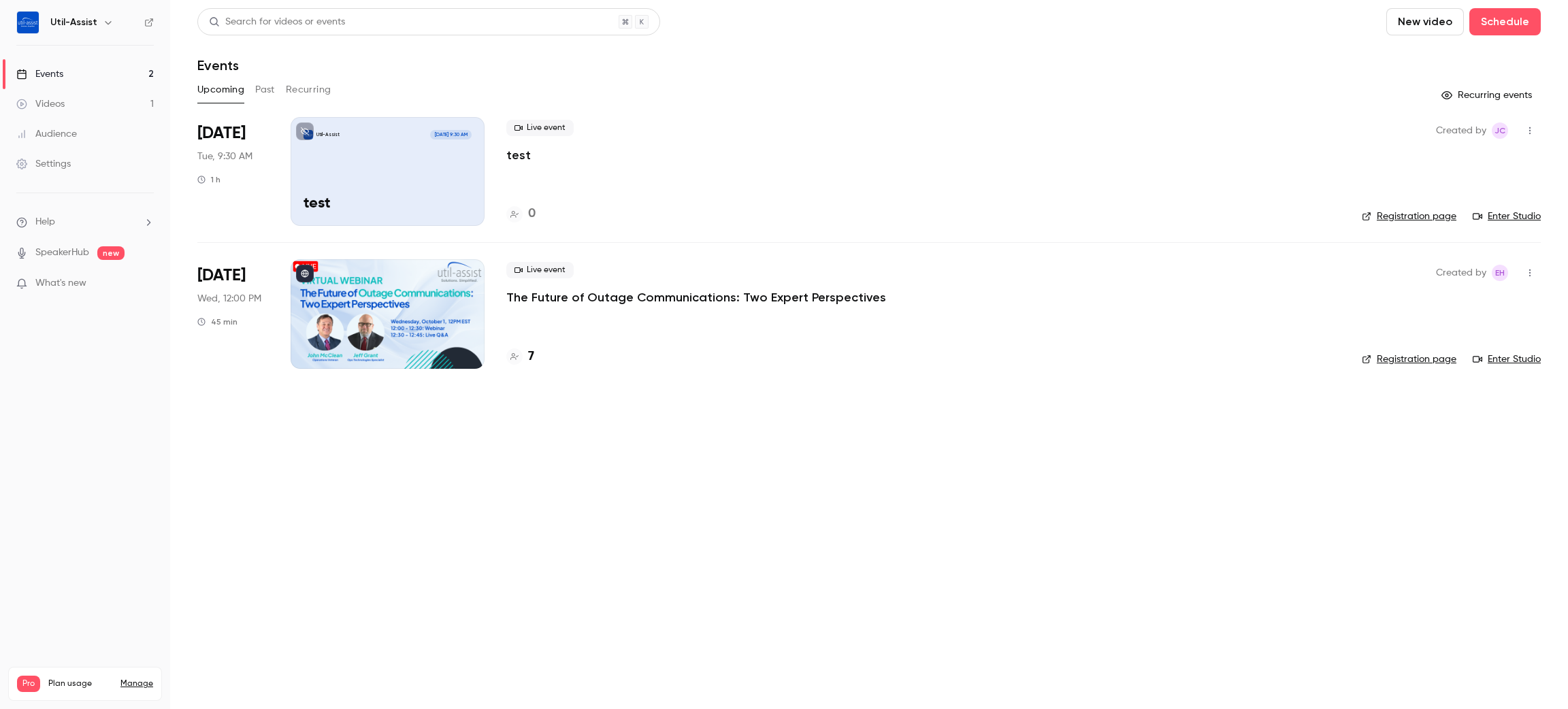
click at [525, 161] on p "test" at bounding box center [518, 154] width 24 height 16
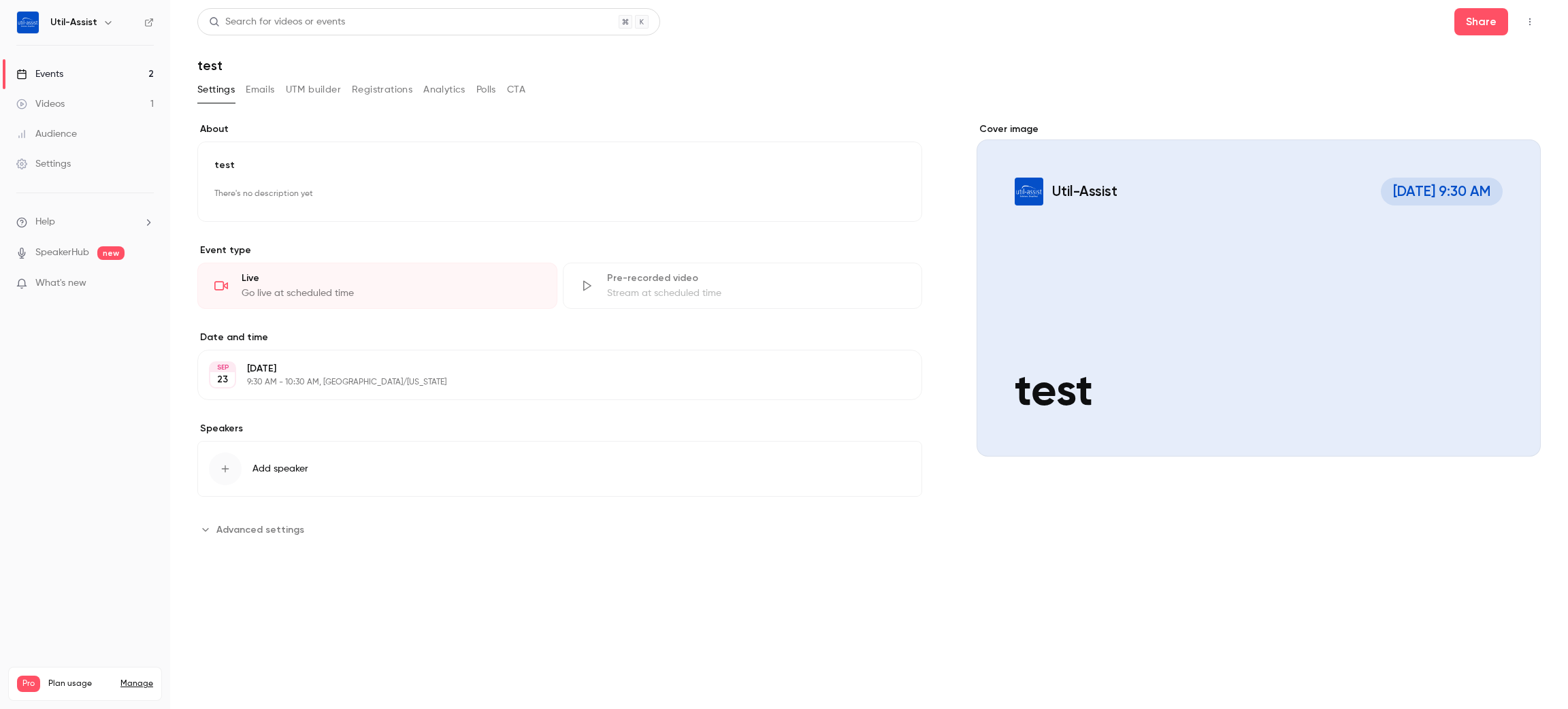
click at [379, 306] on div "Live Go live at scheduled time" at bounding box center [377, 285] width 360 height 46
click at [26, 65] on link "Events 2" at bounding box center [85, 74] width 170 height 30
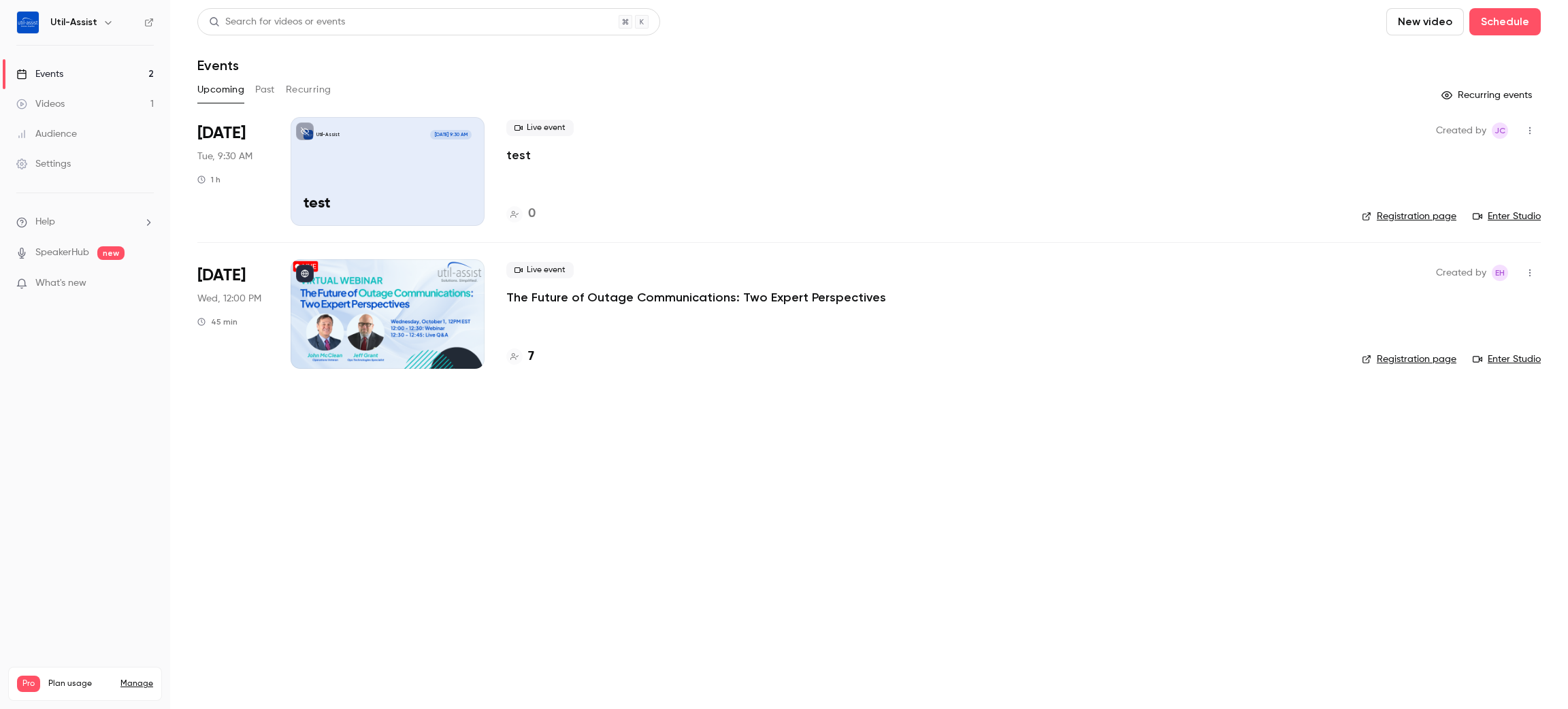
click at [386, 167] on div "Util-Assist Sep 23, 9:30 AM test" at bounding box center [387, 171] width 194 height 109
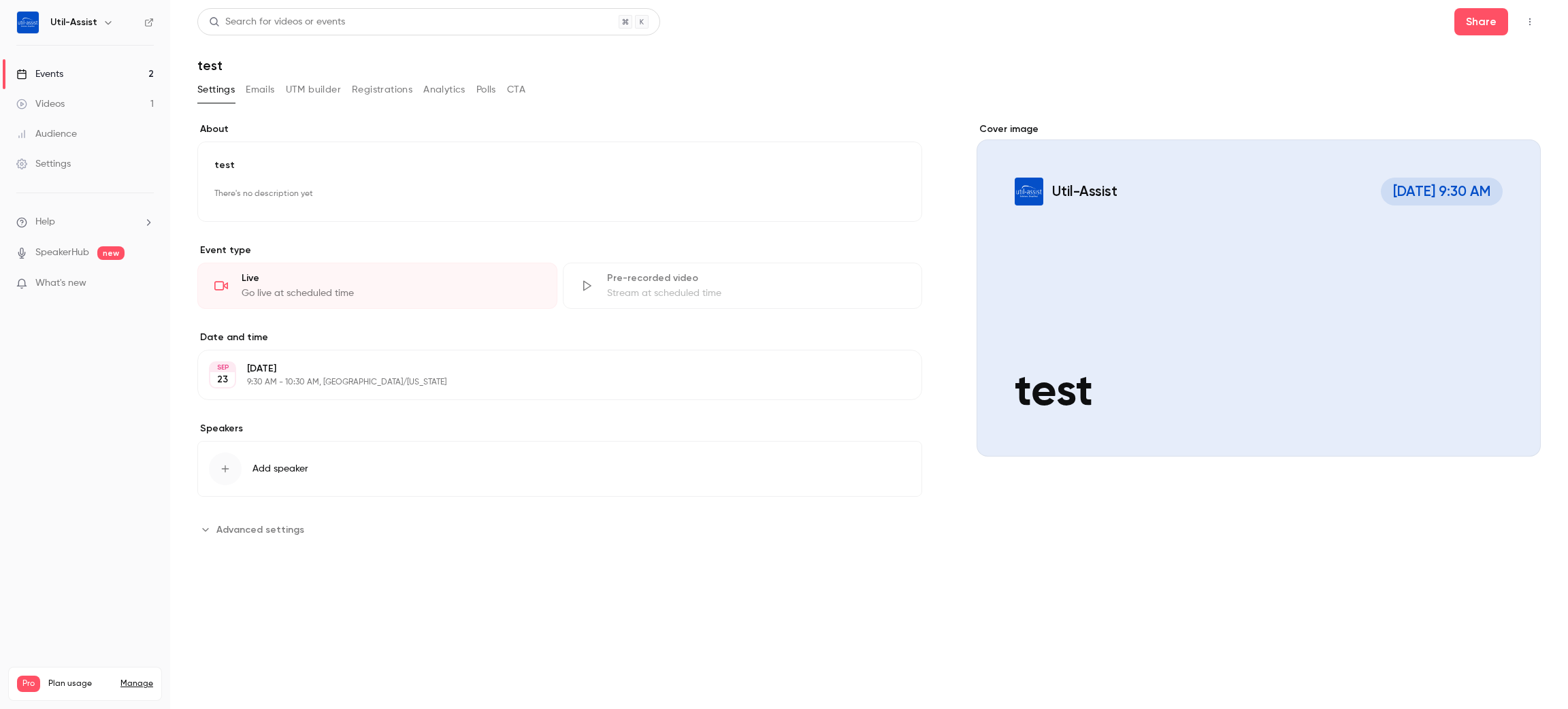
click at [77, 71] on link "Events 2" at bounding box center [85, 74] width 170 height 30
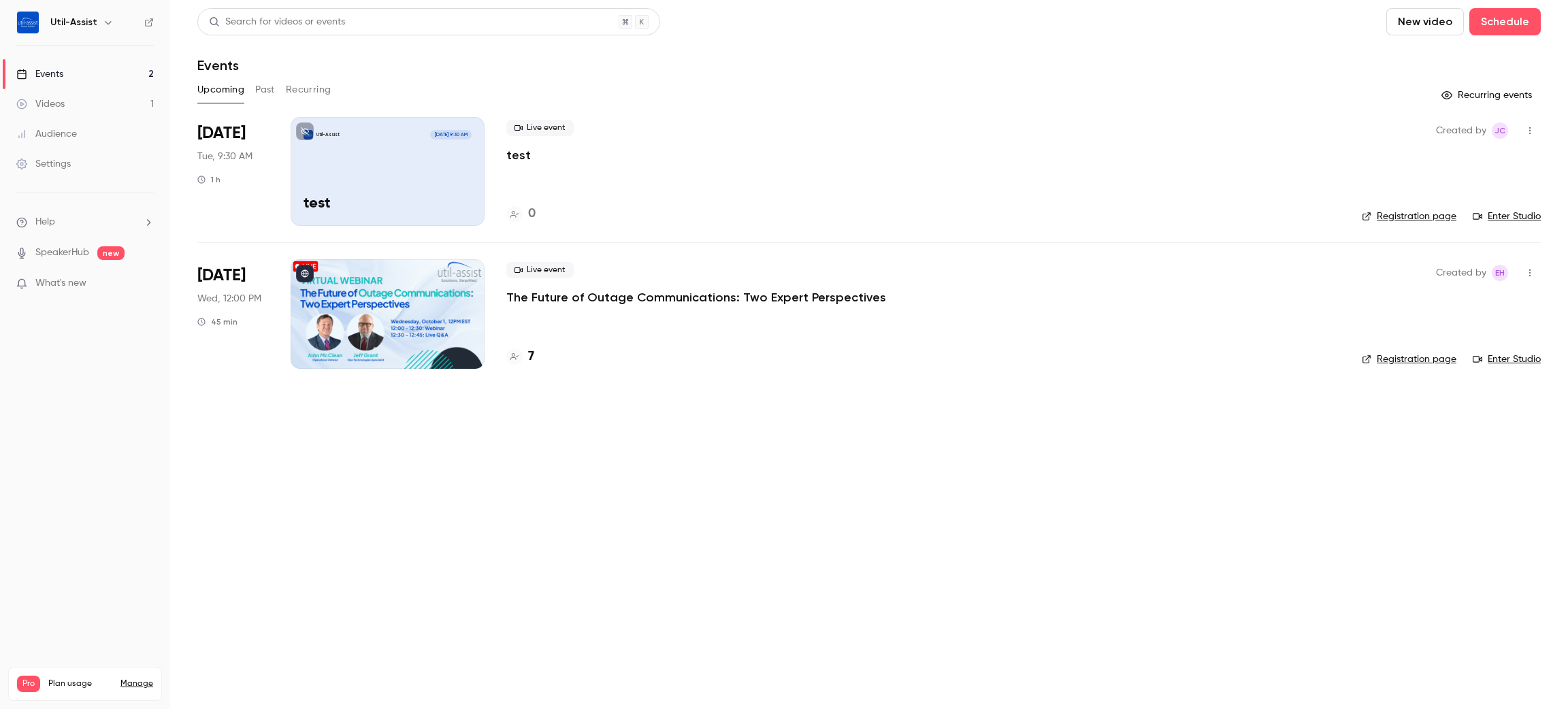
click at [1434, 218] on link "Registration page" at bounding box center [1409, 216] width 94 height 14
click at [1528, 221] on link "Enter Studio" at bounding box center [1506, 216] width 68 height 14
click at [520, 154] on p "test" at bounding box center [518, 154] width 24 height 16
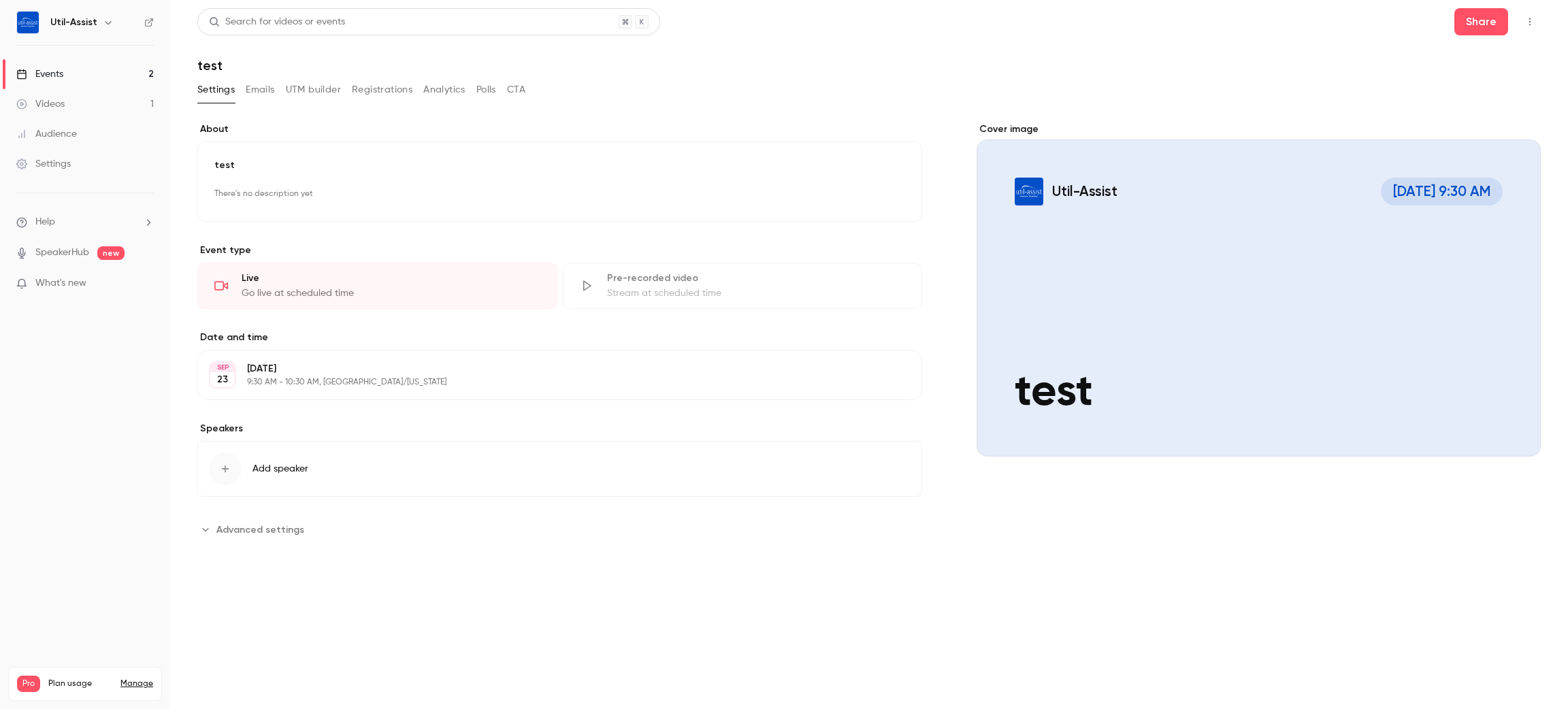
click at [252, 516] on div "**********" at bounding box center [559, 331] width 725 height 418
click at [252, 532] on span "Advanced settings" at bounding box center [259, 529] width 87 height 14
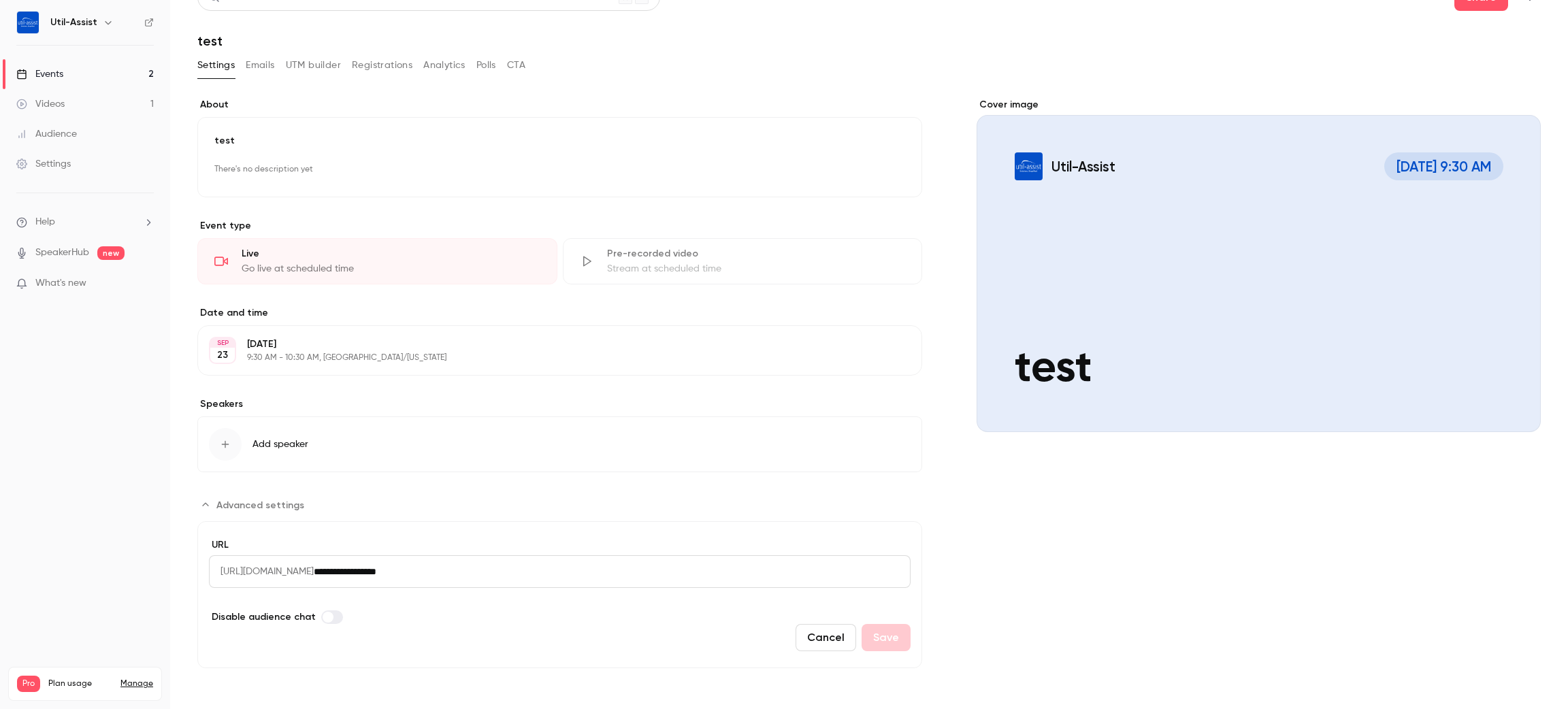
drag, startPoint x: 323, startPoint y: 612, endPoint x: 350, endPoint y: 612, distance: 27.0
click at [326, 612] on span "Advanced settings" at bounding box center [328, 617] width 11 height 11
click at [873, 651] on button "Save" at bounding box center [886, 637] width 49 height 27
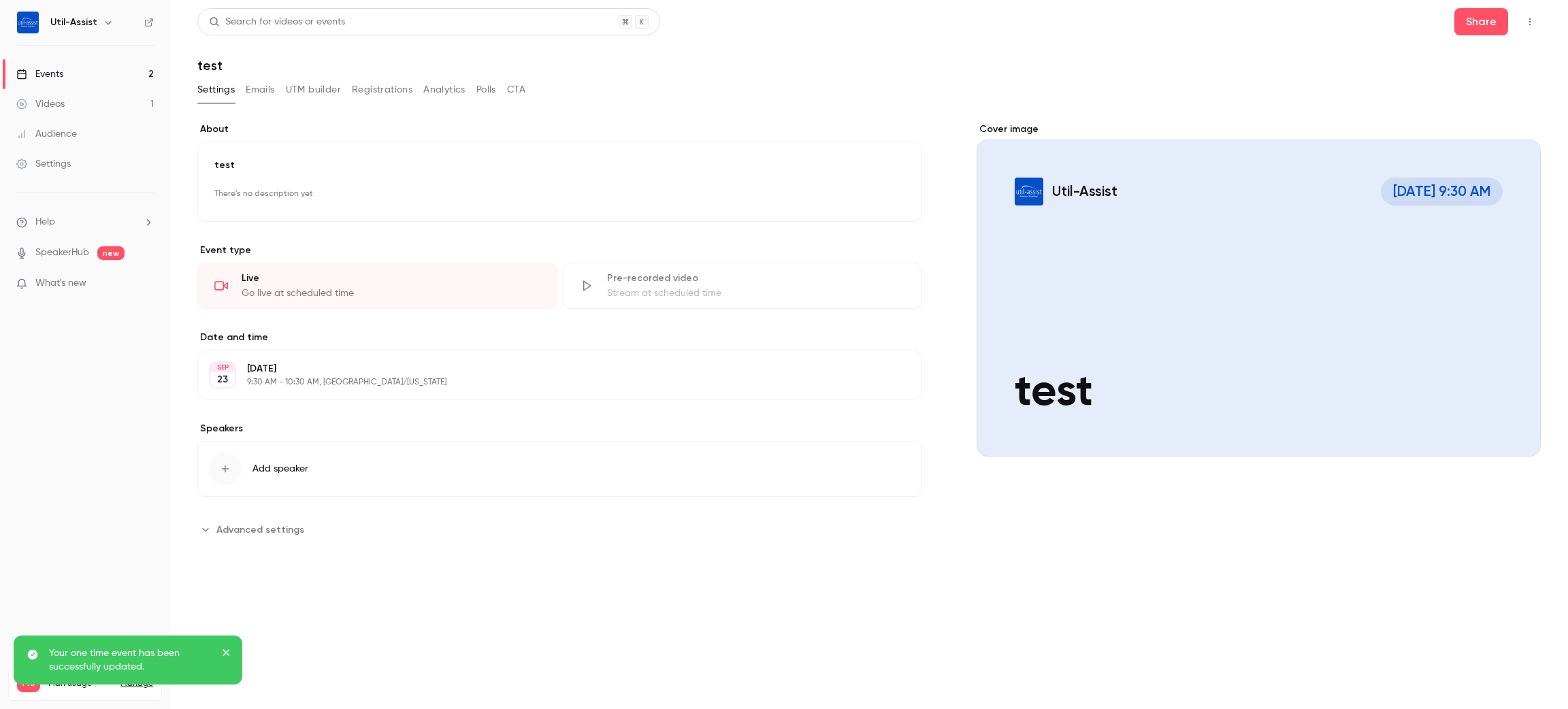
scroll to position [0, 0]
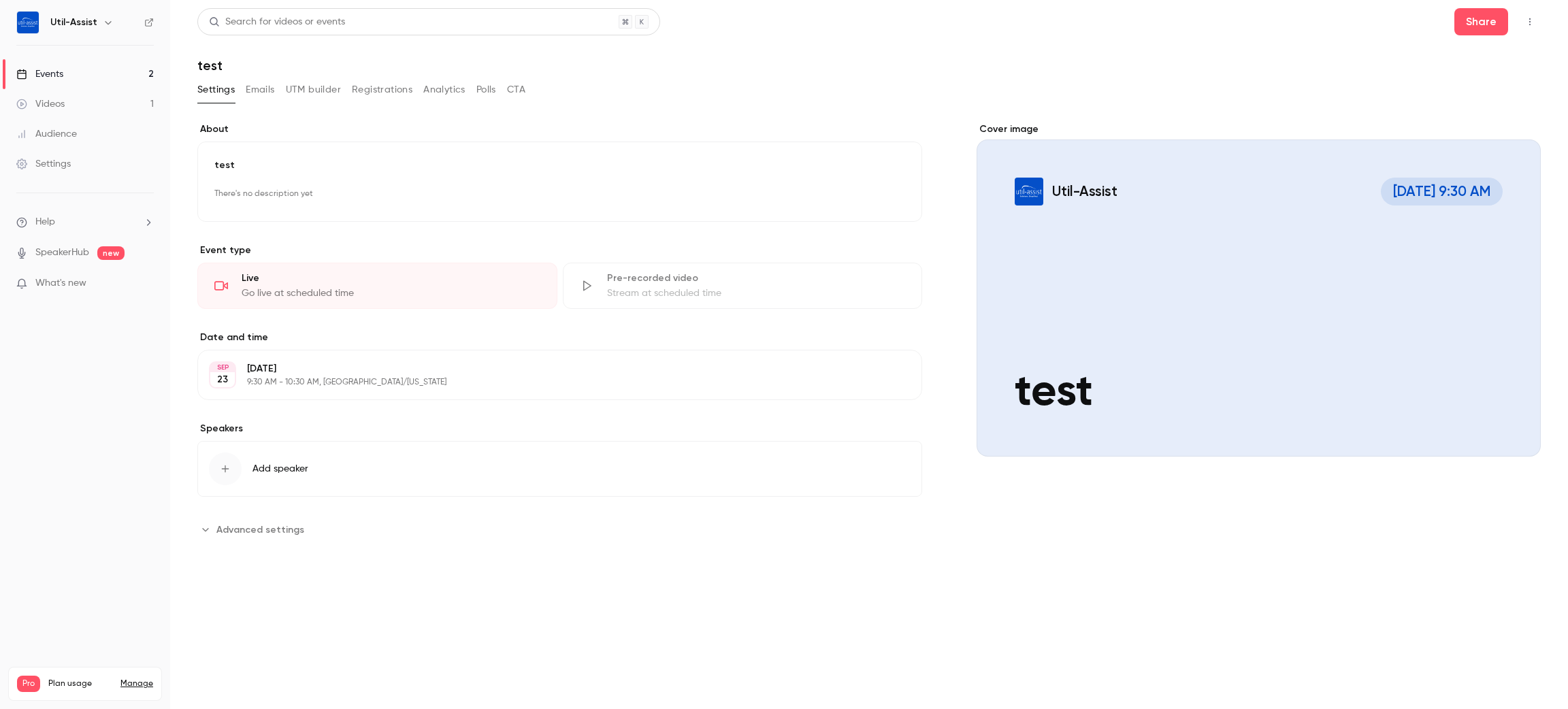
click at [66, 64] on link "Events 2" at bounding box center [85, 74] width 170 height 30
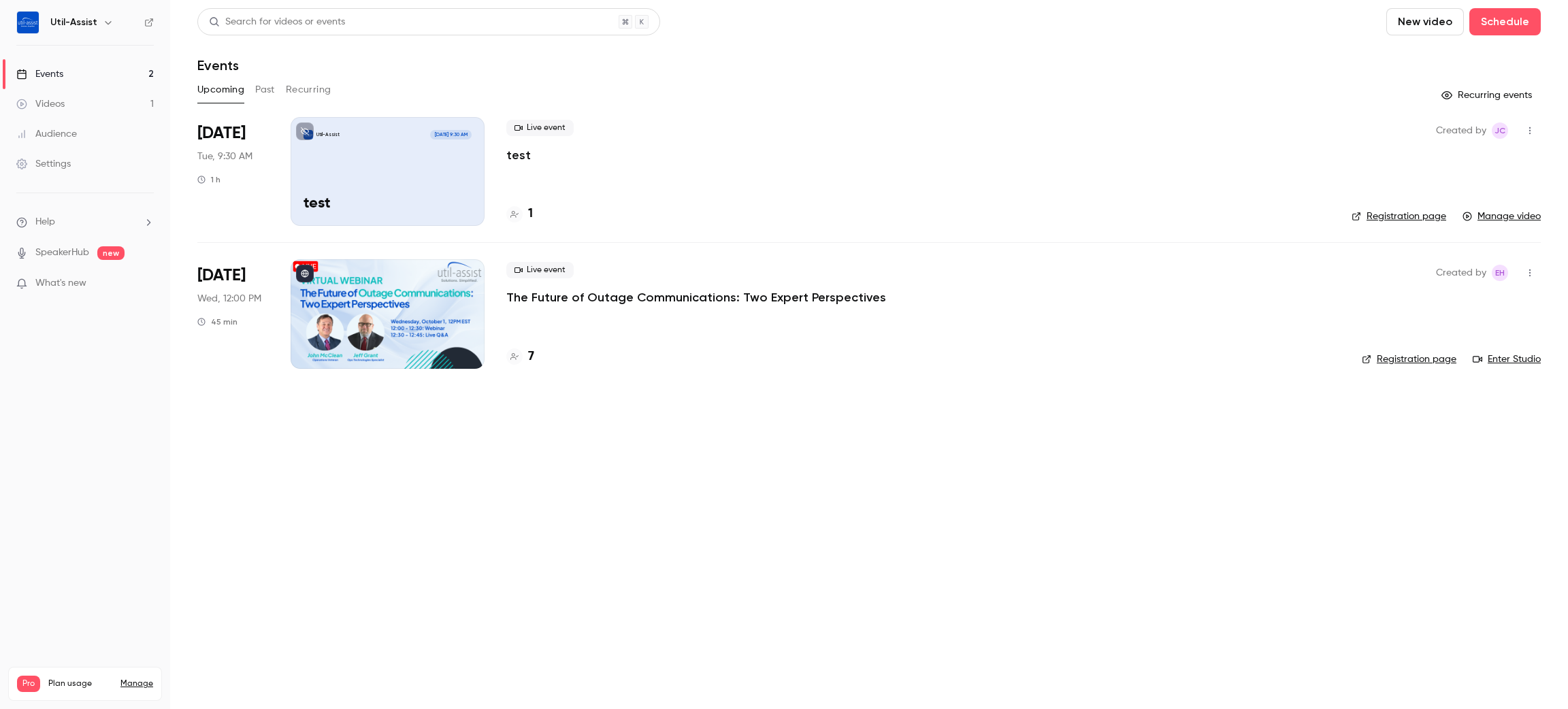
click at [513, 151] on p "test" at bounding box center [518, 154] width 24 height 16
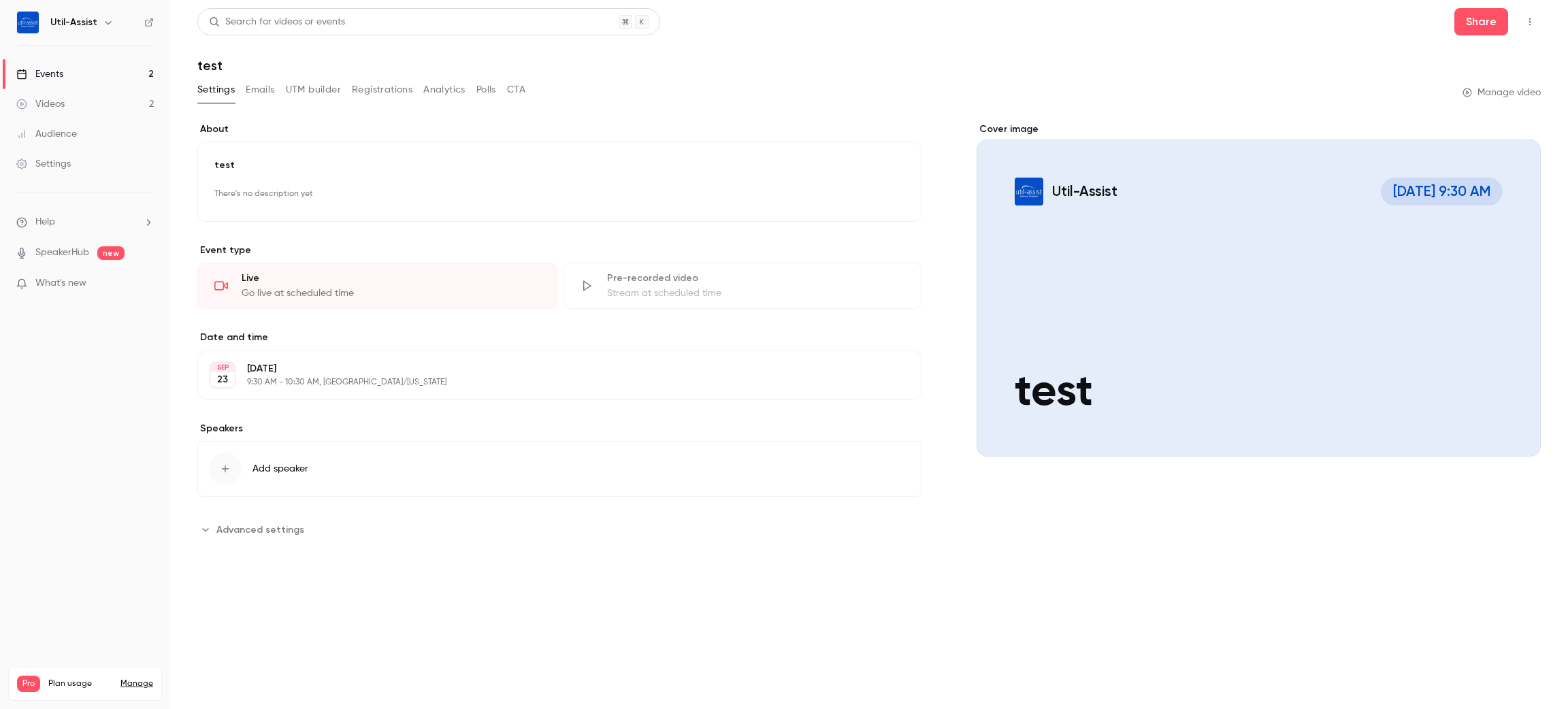
click at [75, 89] on link "Videos 2" at bounding box center [85, 103] width 170 height 30
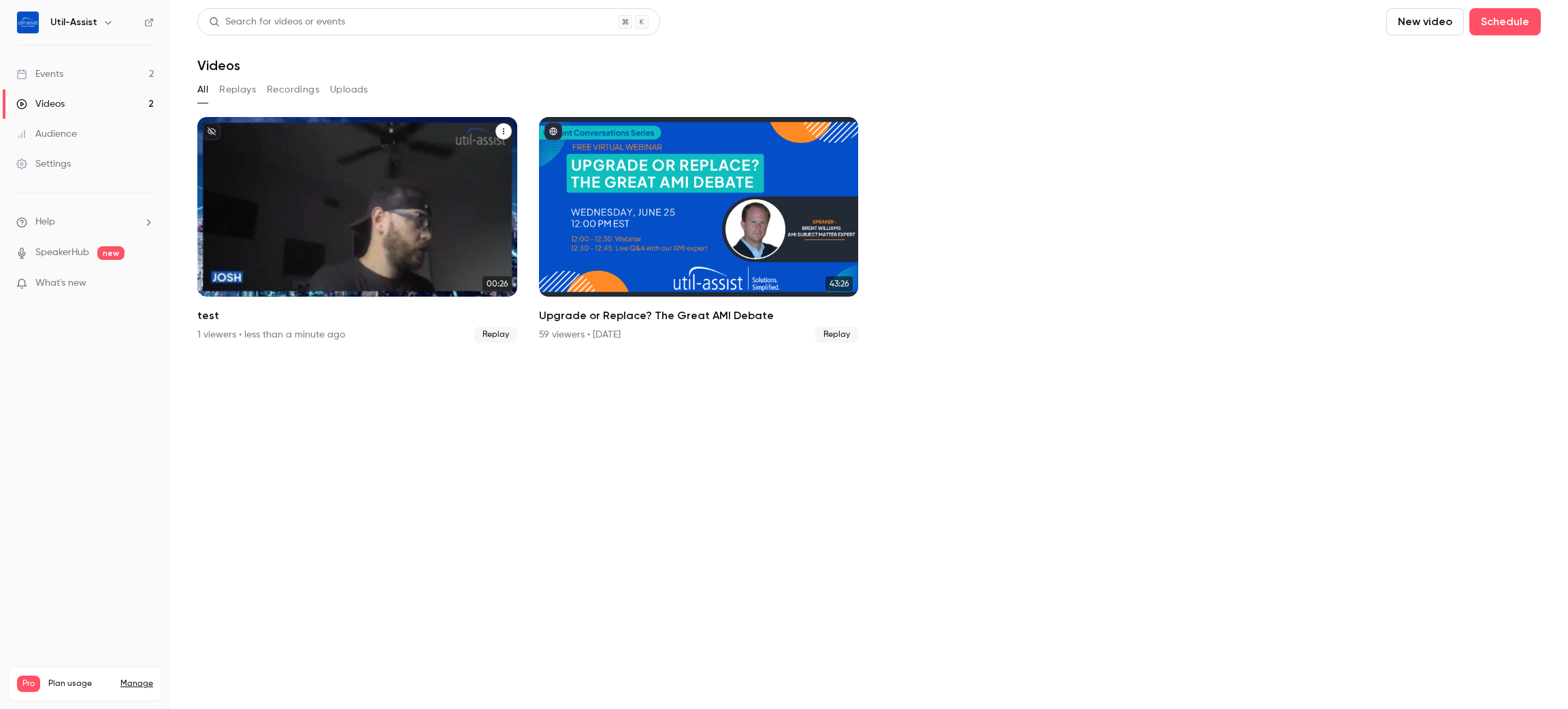
click at [498, 129] on button "test" at bounding box center [503, 131] width 16 height 16
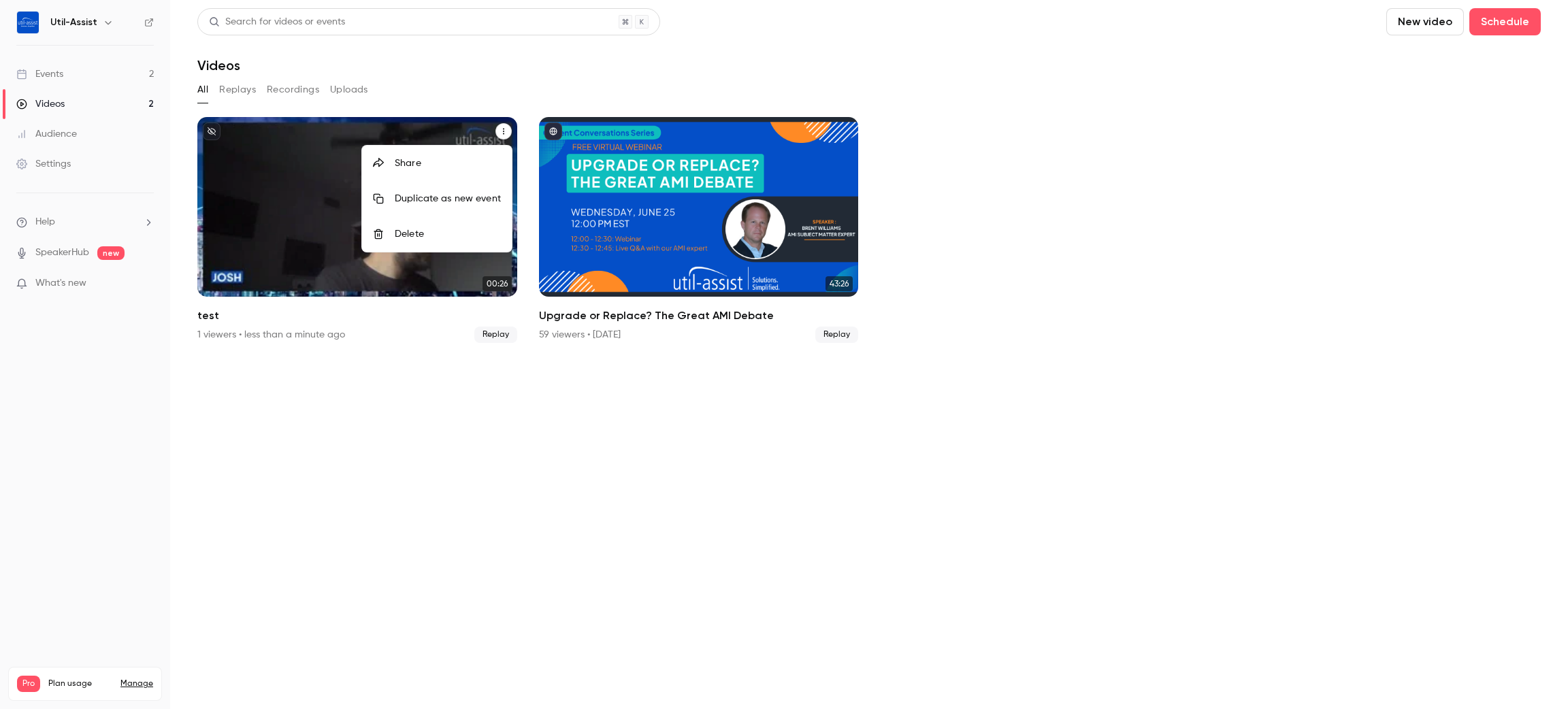
click at [462, 224] on li "Delete" at bounding box center [437, 234] width 150 height 36
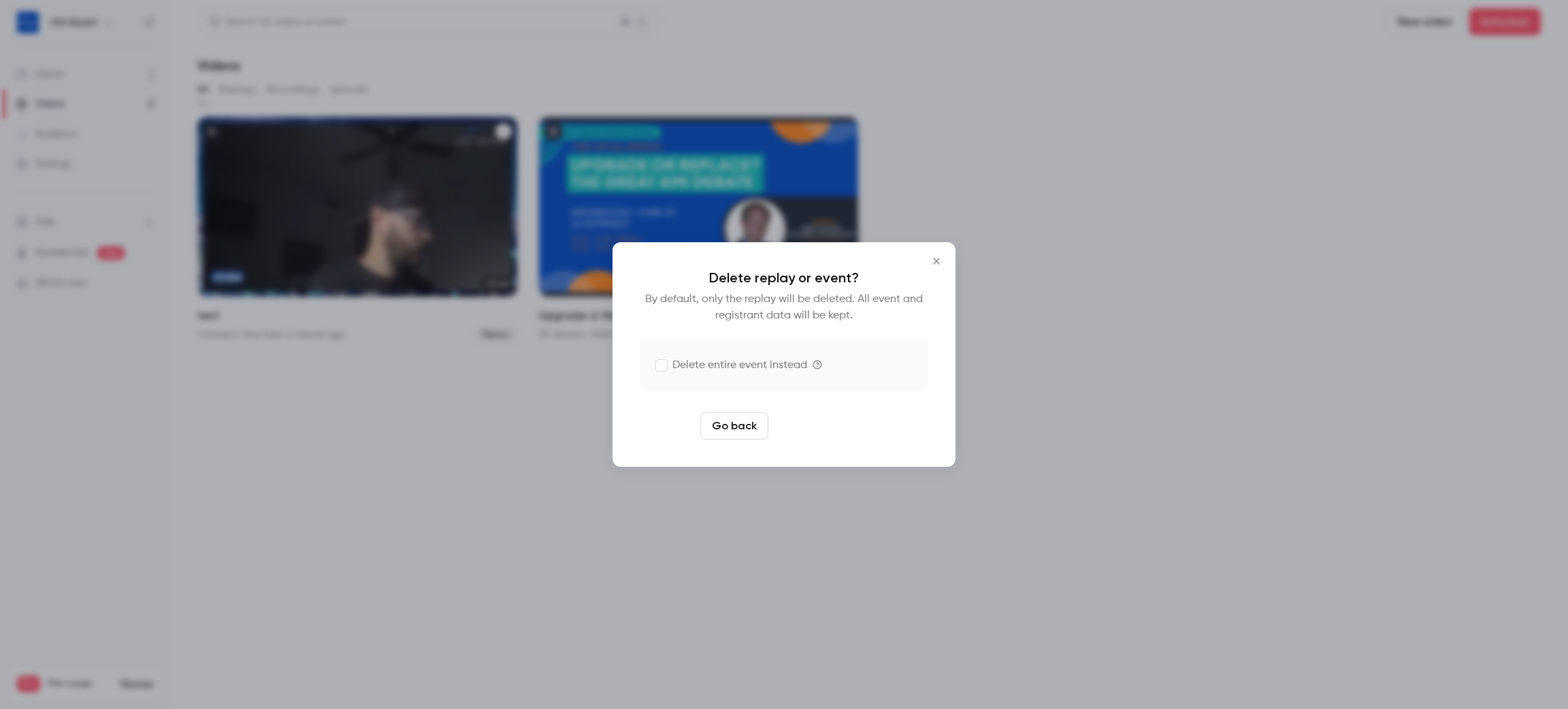
click at [830, 428] on button "Delete replay" at bounding box center [821, 426] width 94 height 27
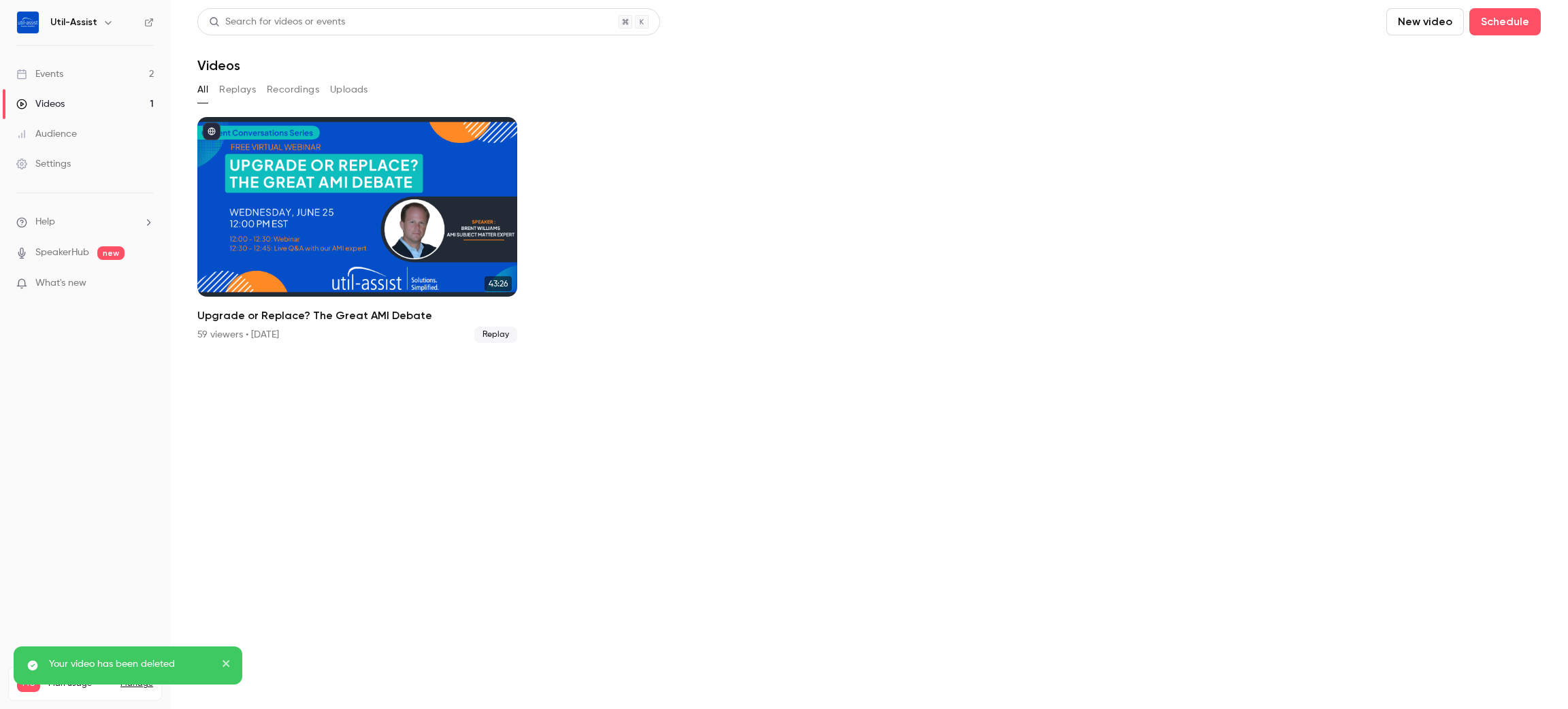
click at [612, 466] on section "Search for videos or events New video Schedule Videos All Replays Recordings Up…" at bounding box center [869, 354] width 1344 height 693
click at [55, 72] on div "Events" at bounding box center [40, 75] width 47 height 14
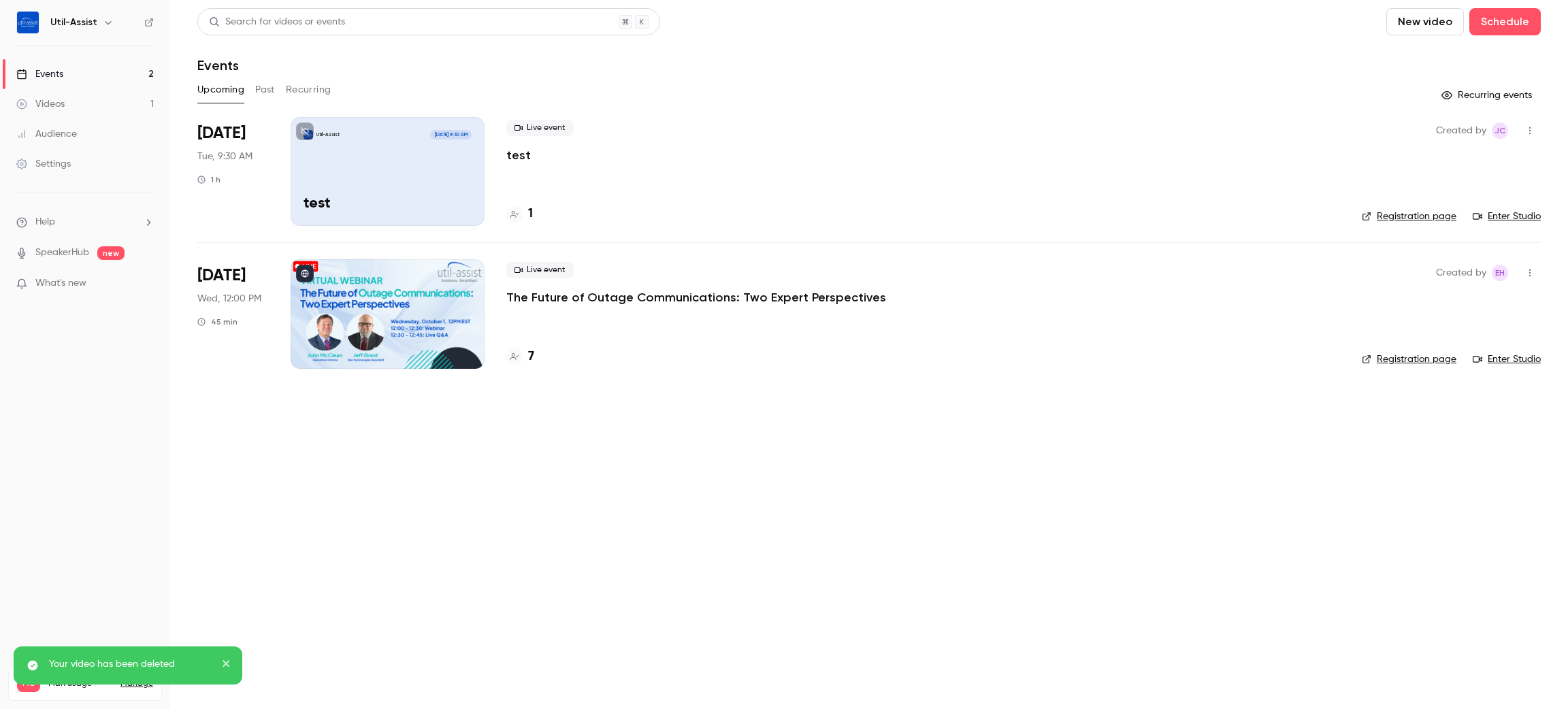
click at [439, 163] on div "Util-Assist Sep 23, 9:30 AM test" at bounding box center [387, 171] width 194 height 109
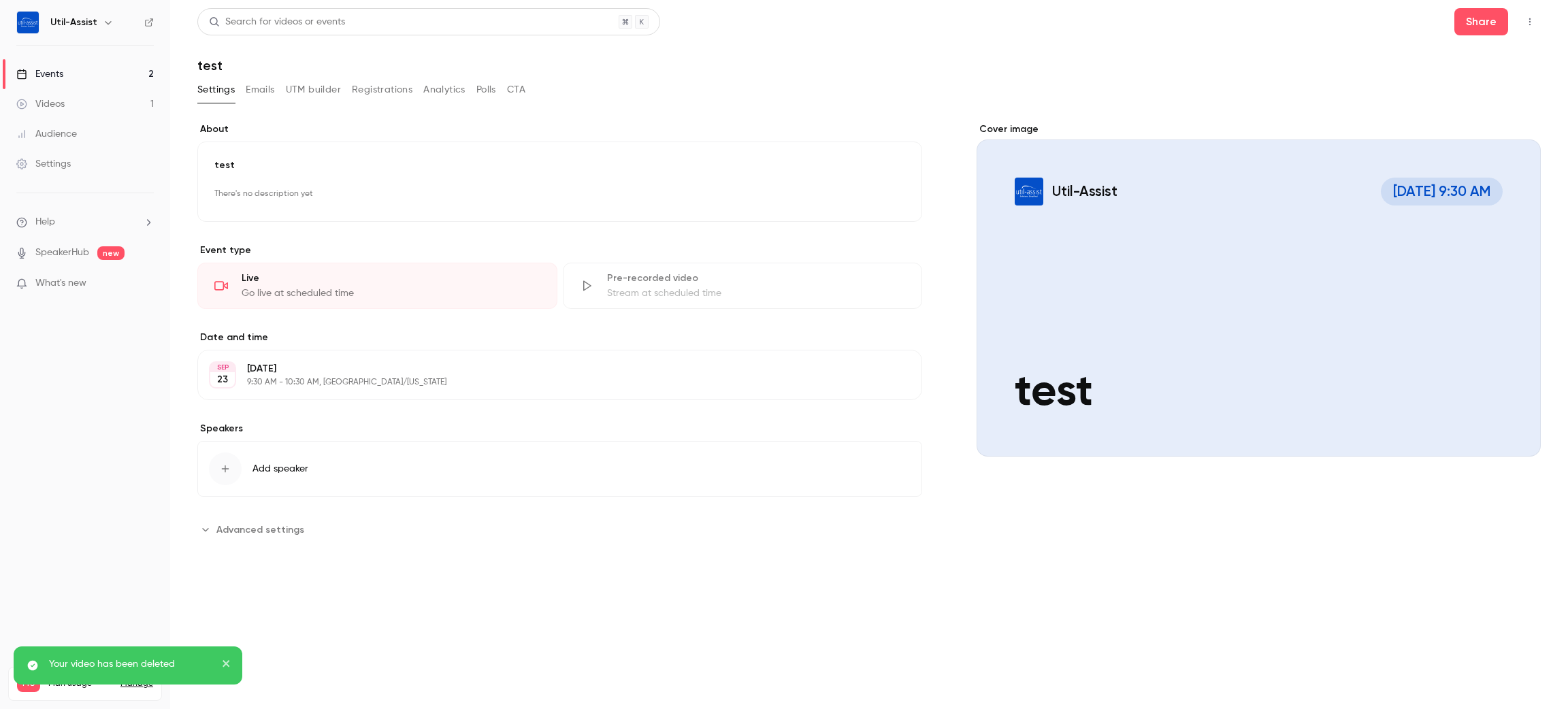
click at [1530, 14] on button "button" at bounding box center [1529, 21] width 22 height 22
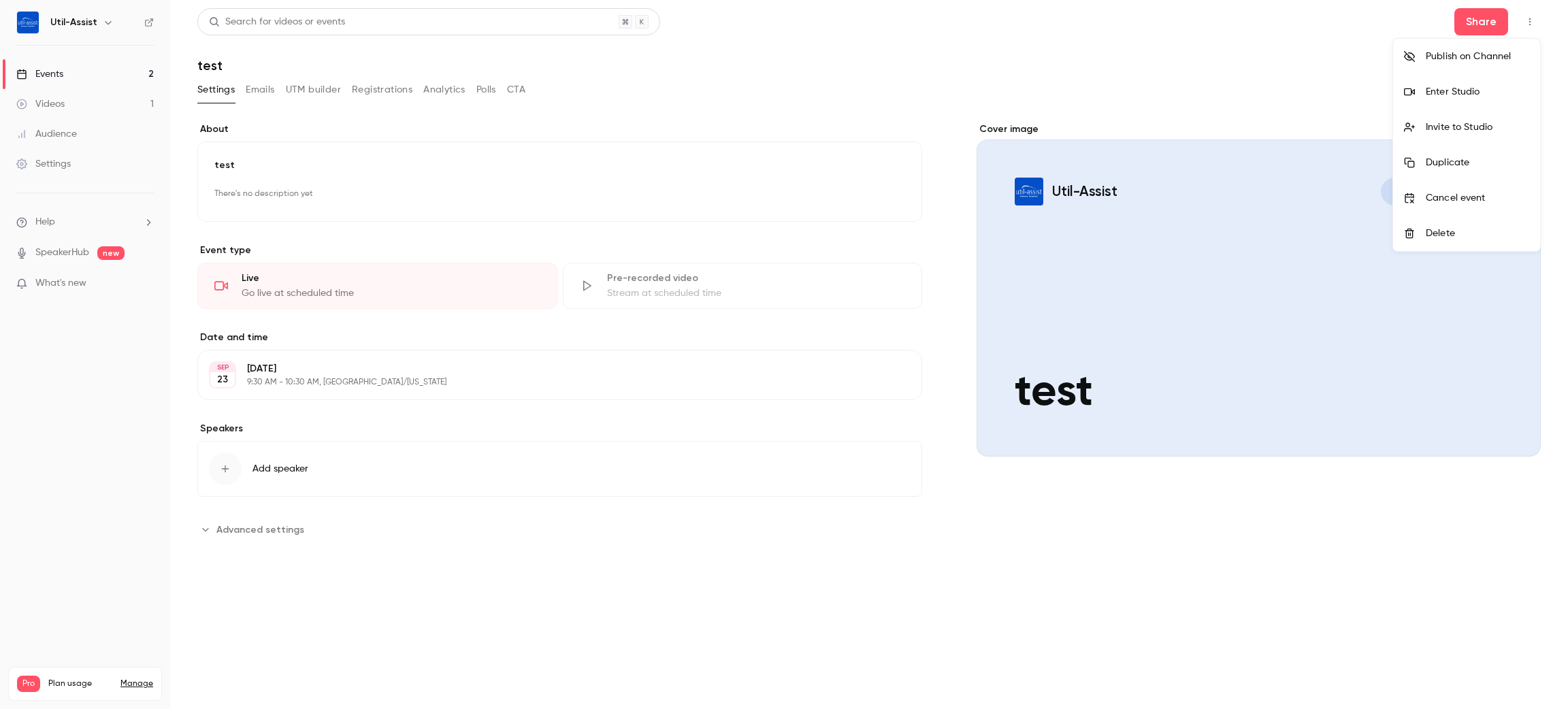
click at [1455, 233] on div "Delete" at bounding box center [1477, 234] width 103 height 14
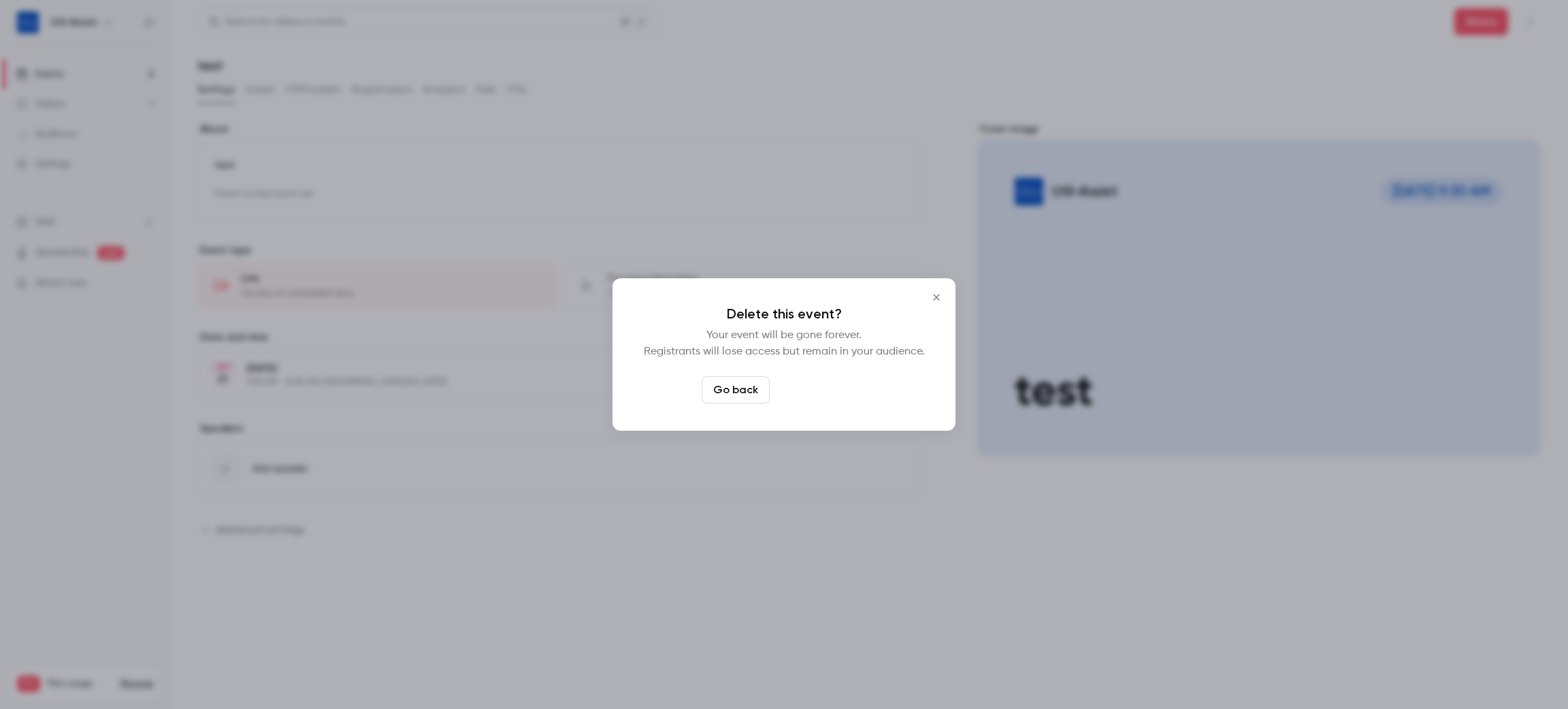
click at [839, 387] on button "Delete event" at bounding box center [821, 390] width 91 height 27
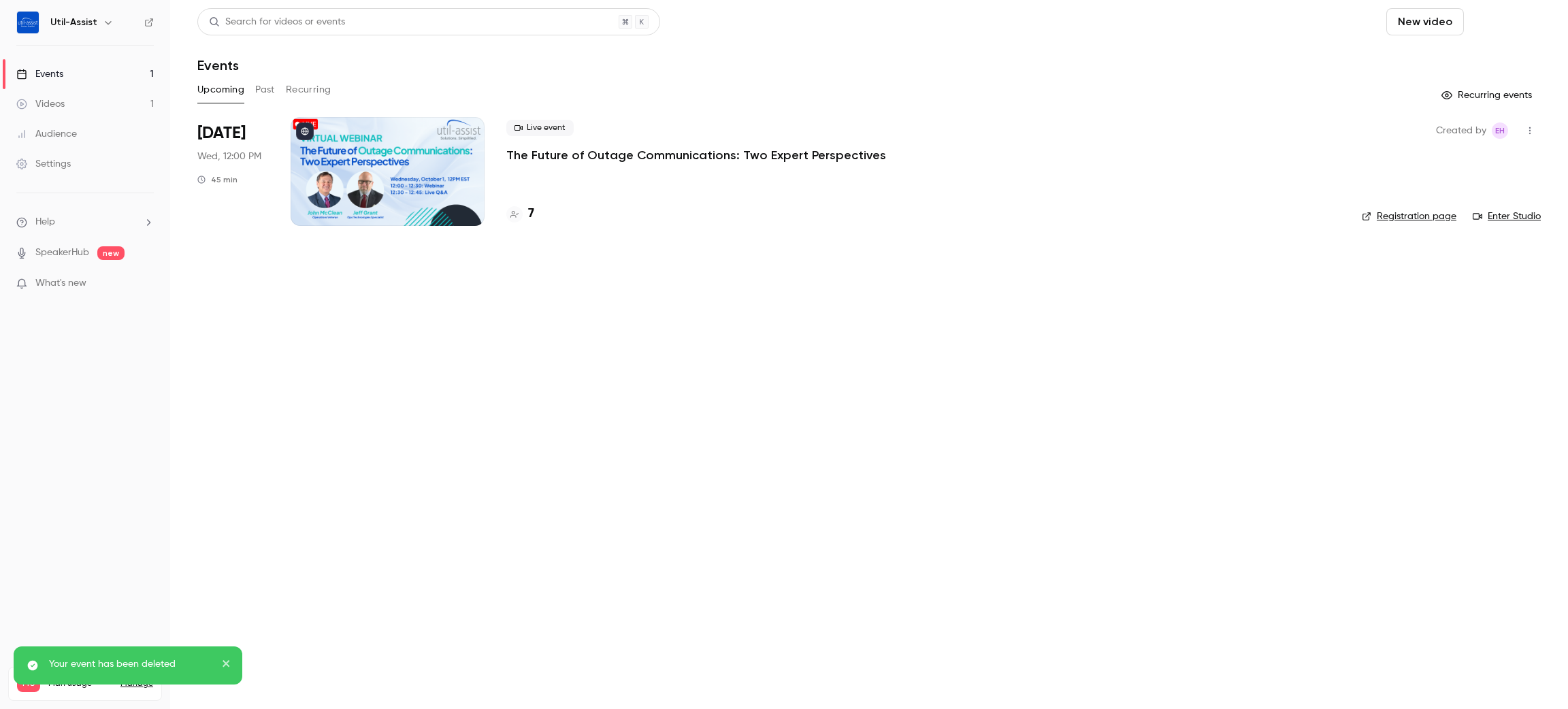
click at [1520, 23] on button "Schedule" at bounding box center [1505, 22] width 72 height 27
click at [1442, 53] on div "One time event" at bounding box center [1477, 59] width 103 height 14
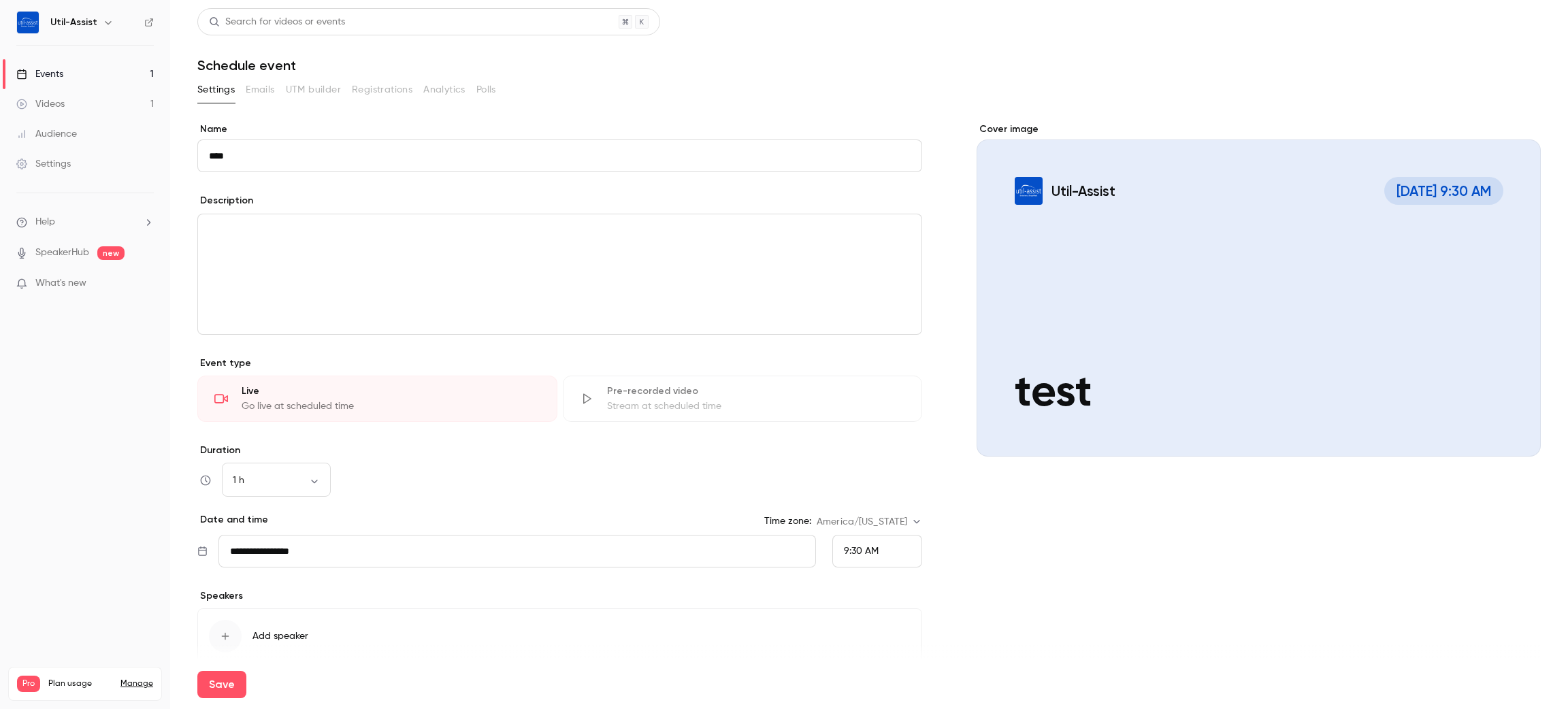
type input "****"
click at [858, 63] on h1 "Schedule event" at bounding box center [869, 65] width 1344 height 16
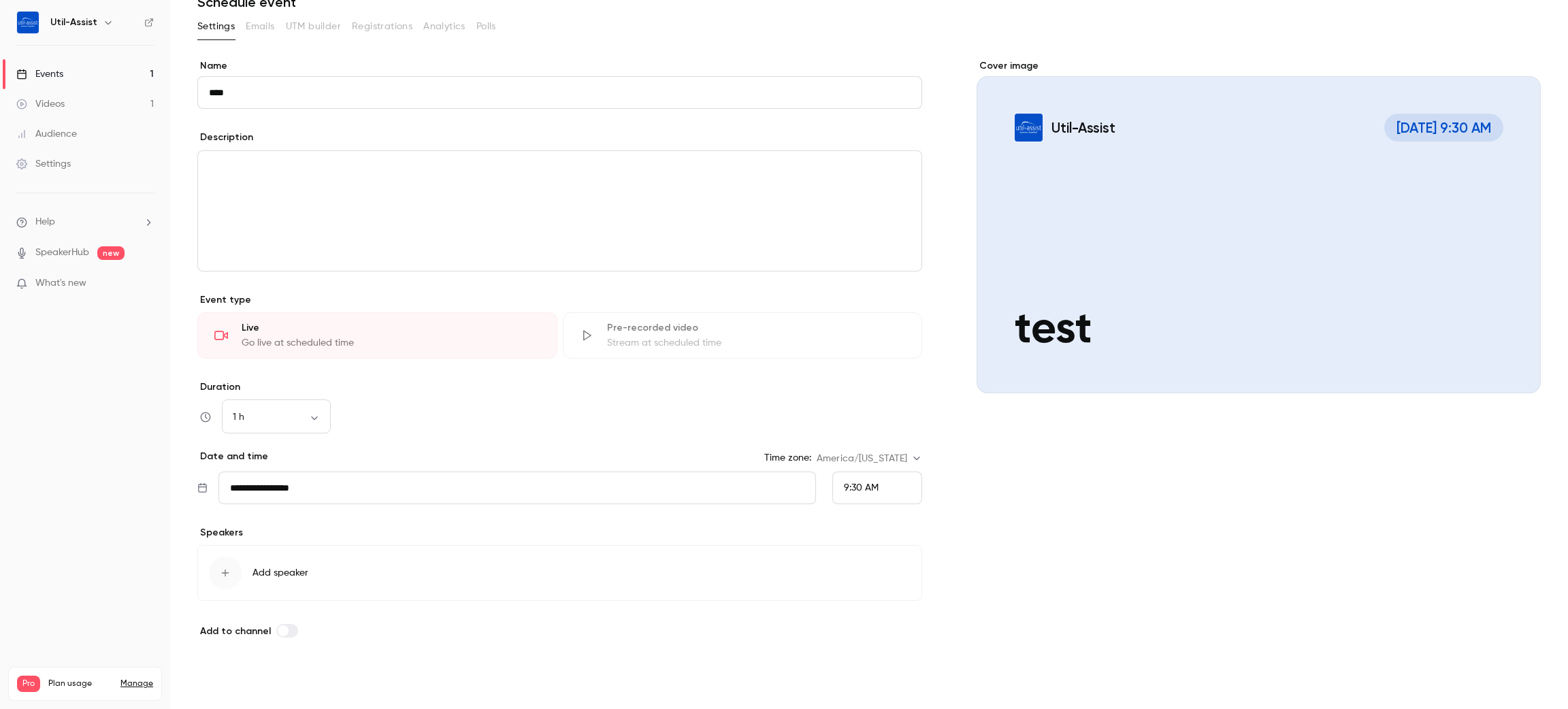
click at [226, 676] on button "Save" at bounding box center [221, 685] width 49 height 27
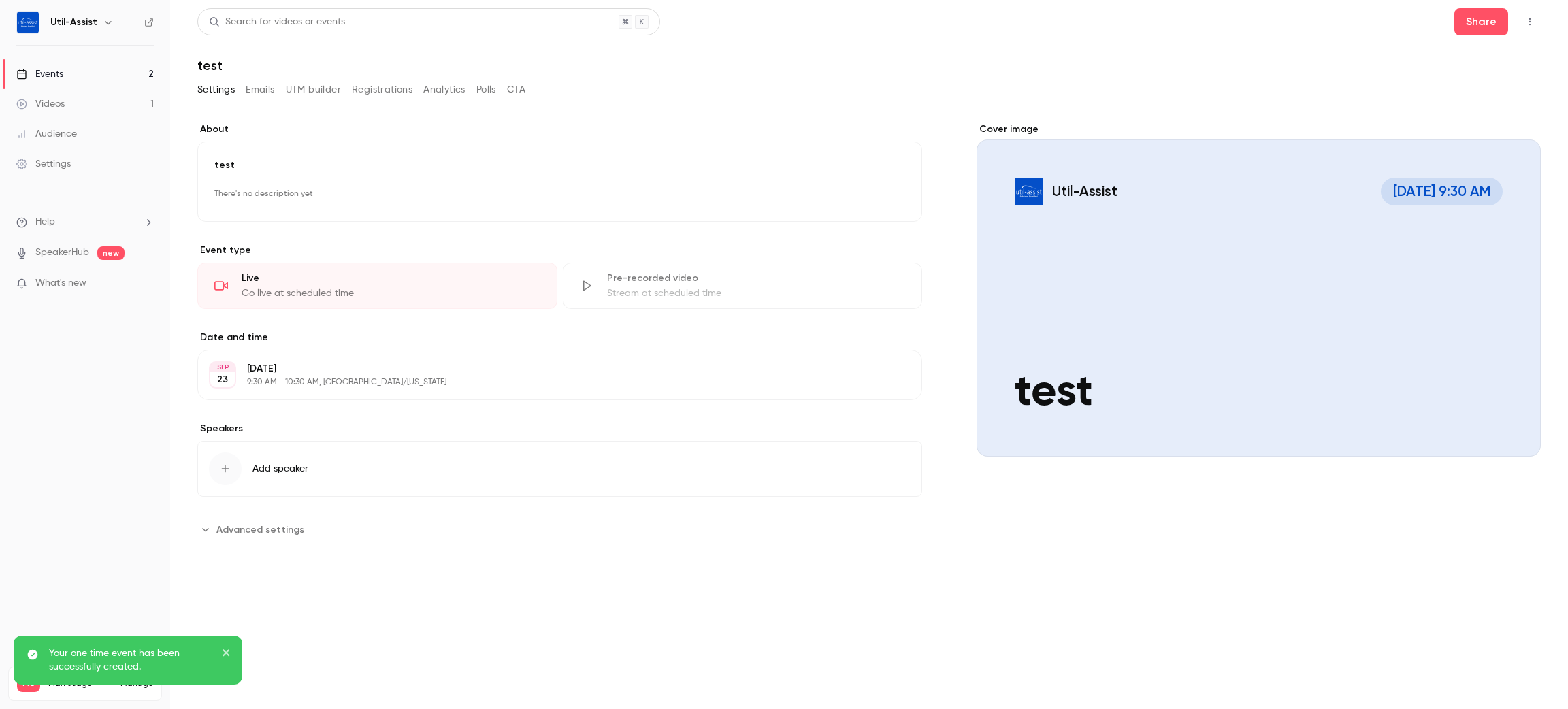
click at [280, 526] on span "Advanced settings" at bounding box center [259, 529] width 87 height 14
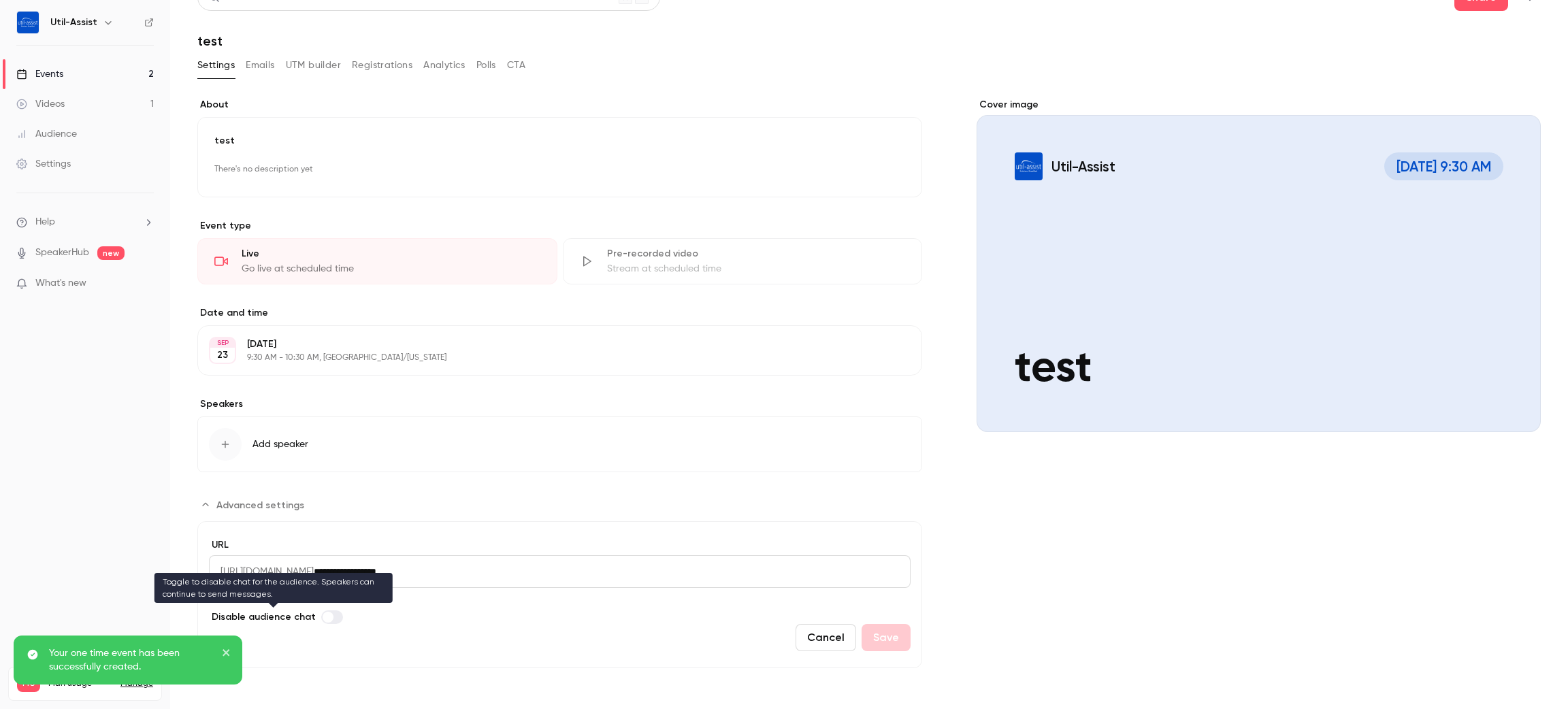
click at [327, 615] on span "Advanced settings" at bounding box center [328, 617] width 11 height 11
click at [871, 633] on button "Save" at bounding box center [886, 637] width 49 height 27
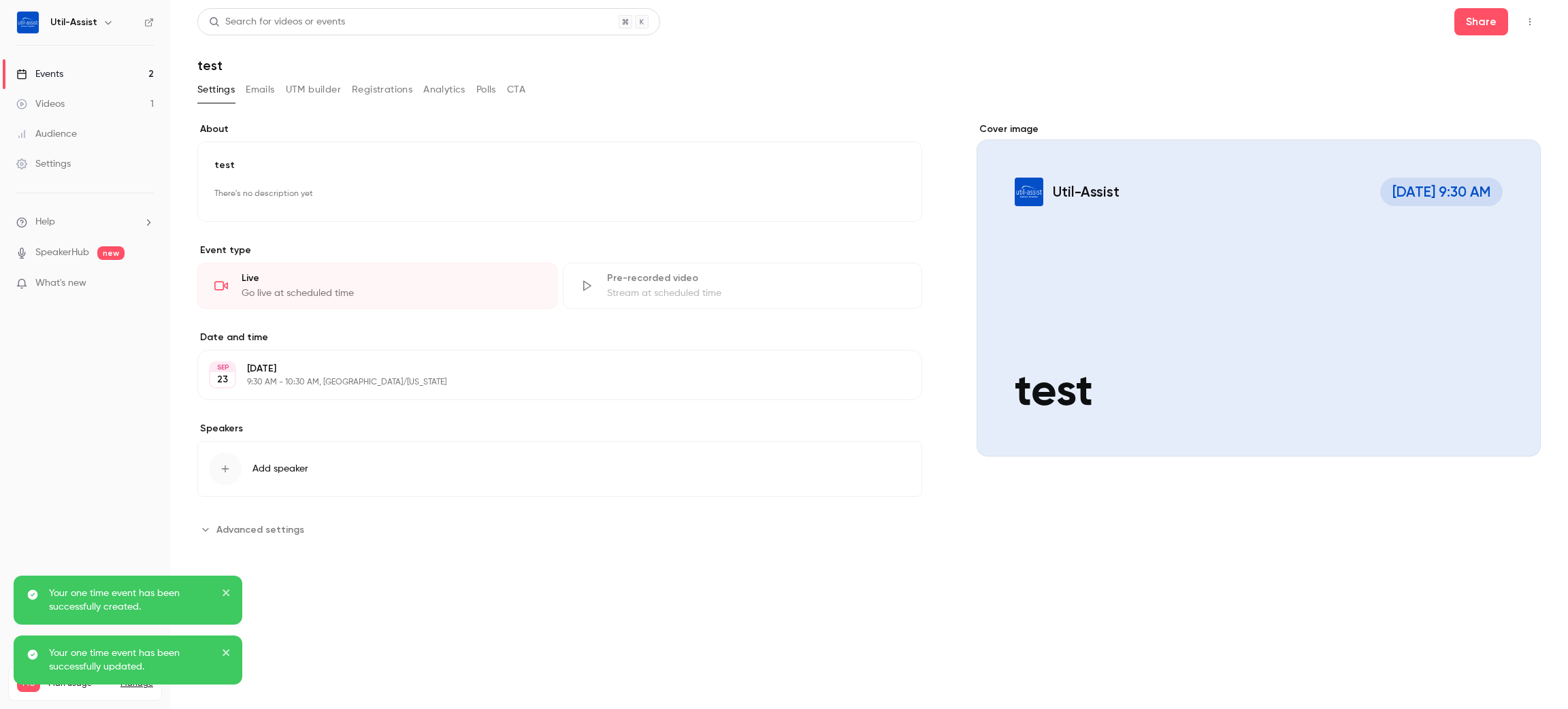
scroll to position [0, 0]
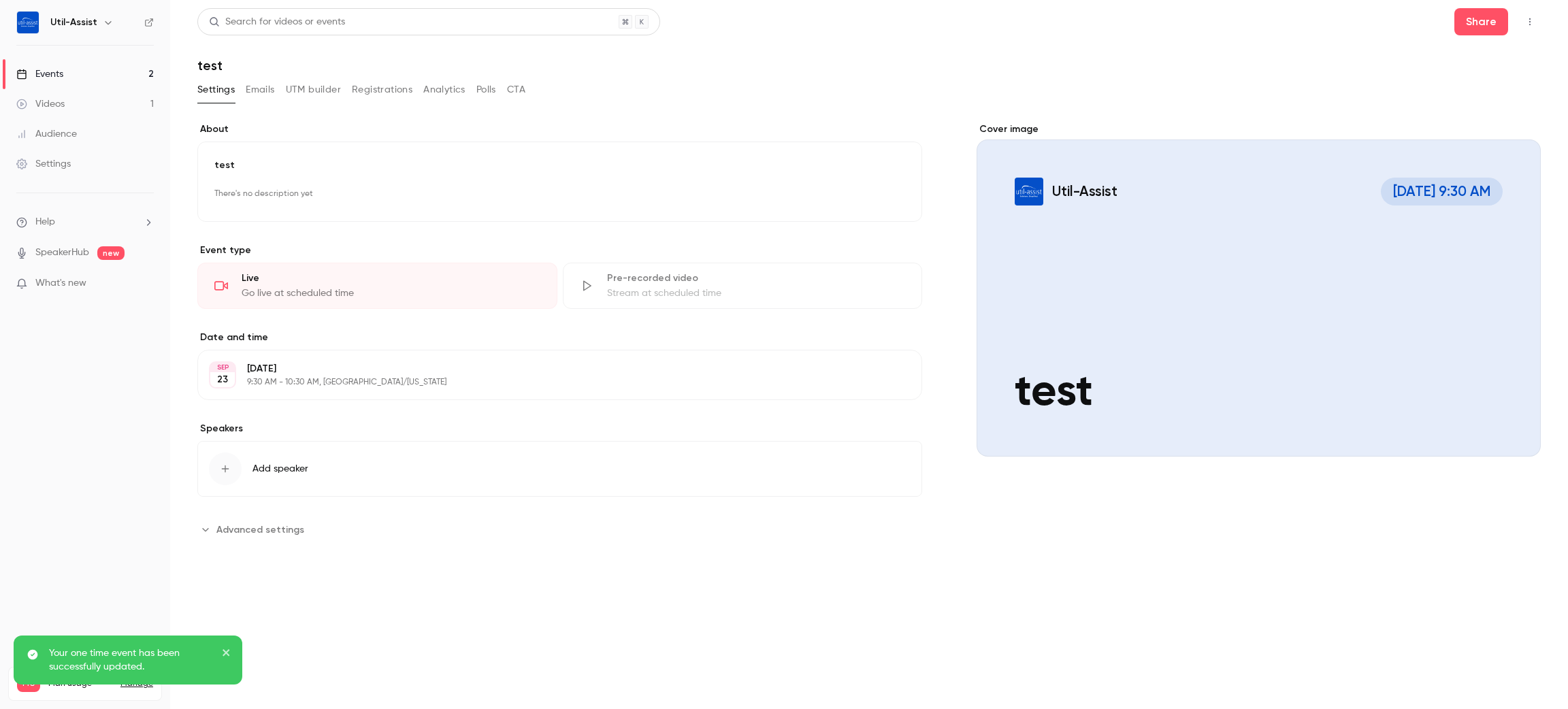
click at [371, 81] on button "Registrations" at bounding box center [382, 90] width 61 height 22
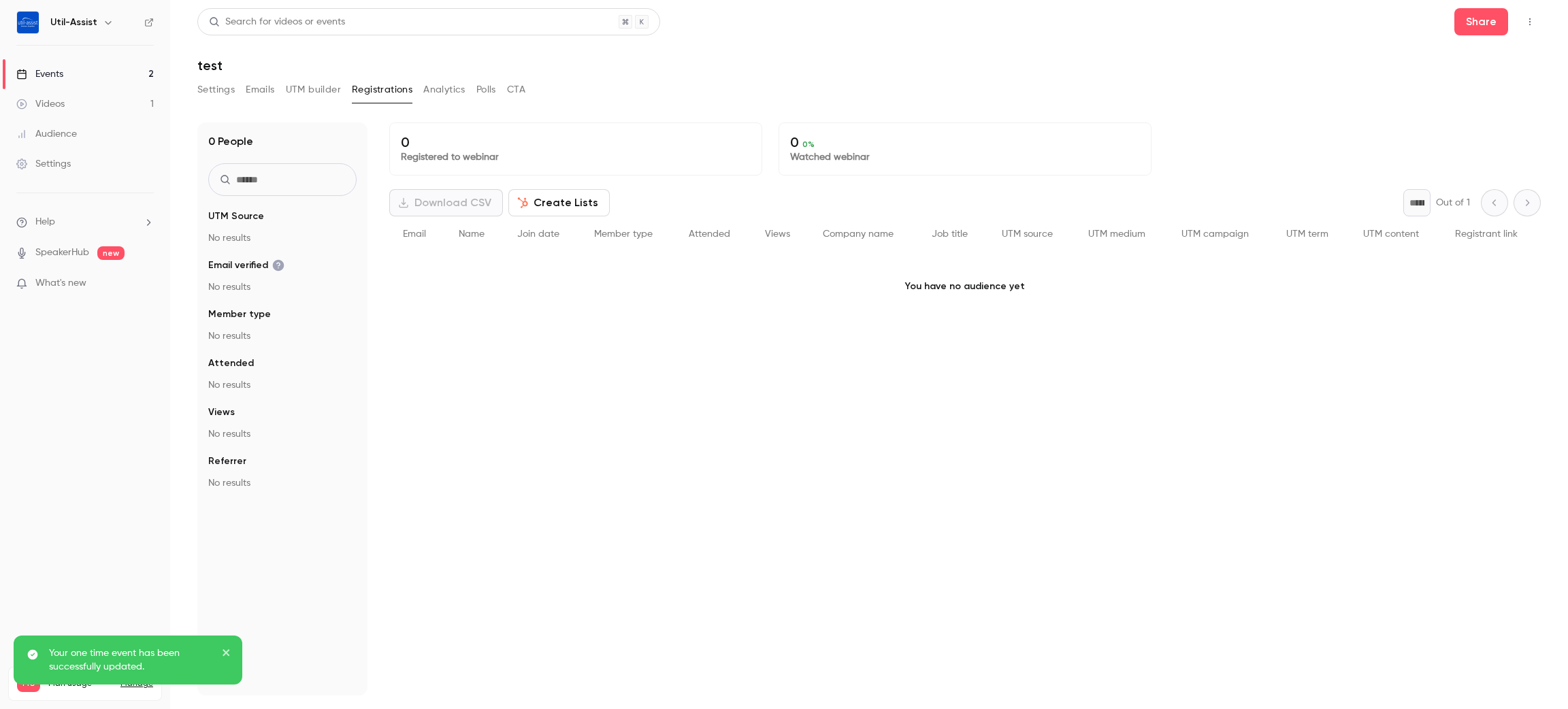
drag, startPoint x: 84, startPoint y: 72, endPoint x: 152, endPoint y: 86, distance: 69.4
click at [84, 72] on link "Events 2" at bounding box center [85, 74] width 170 height 30
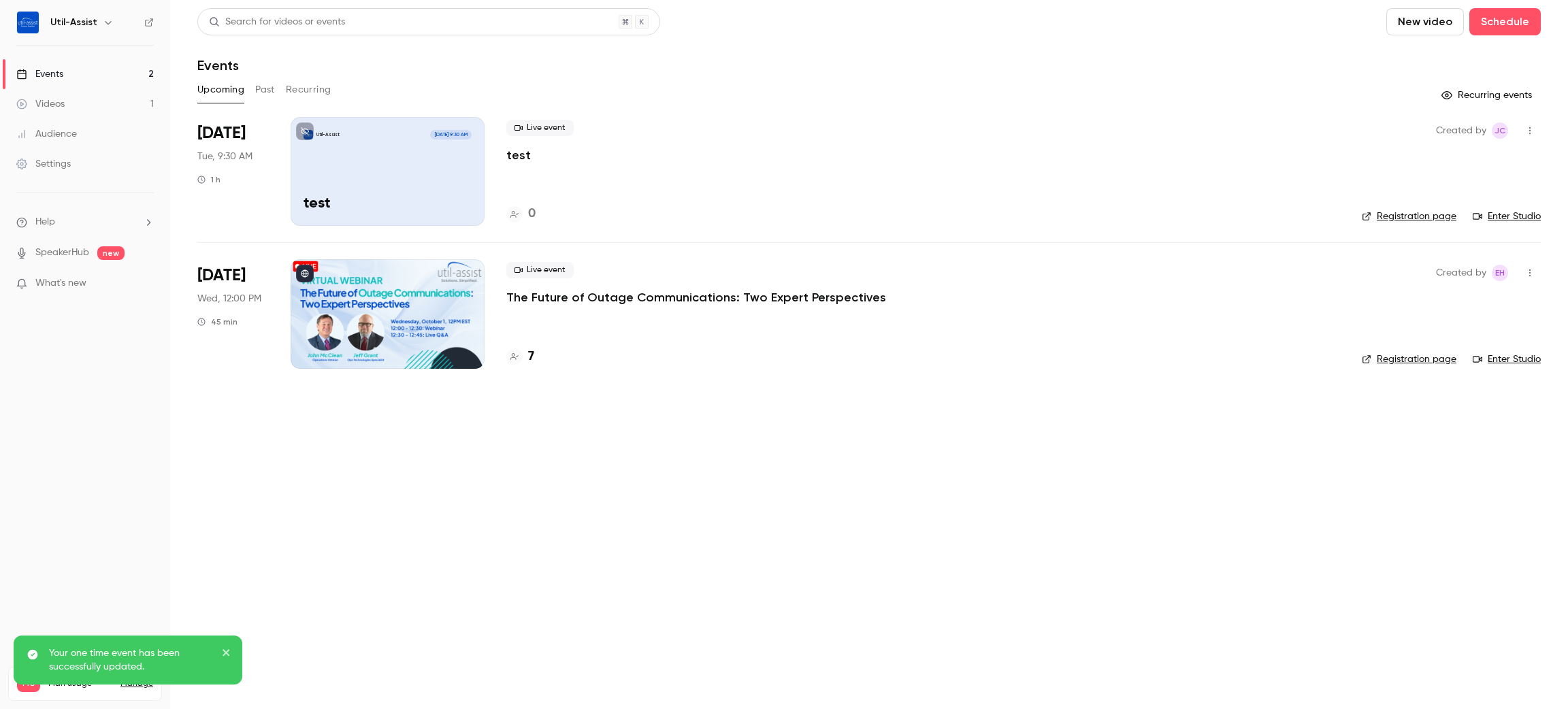
click at [1427, 220] on link "Registration page" at bounding box center [1409, 216] width 94 height 14
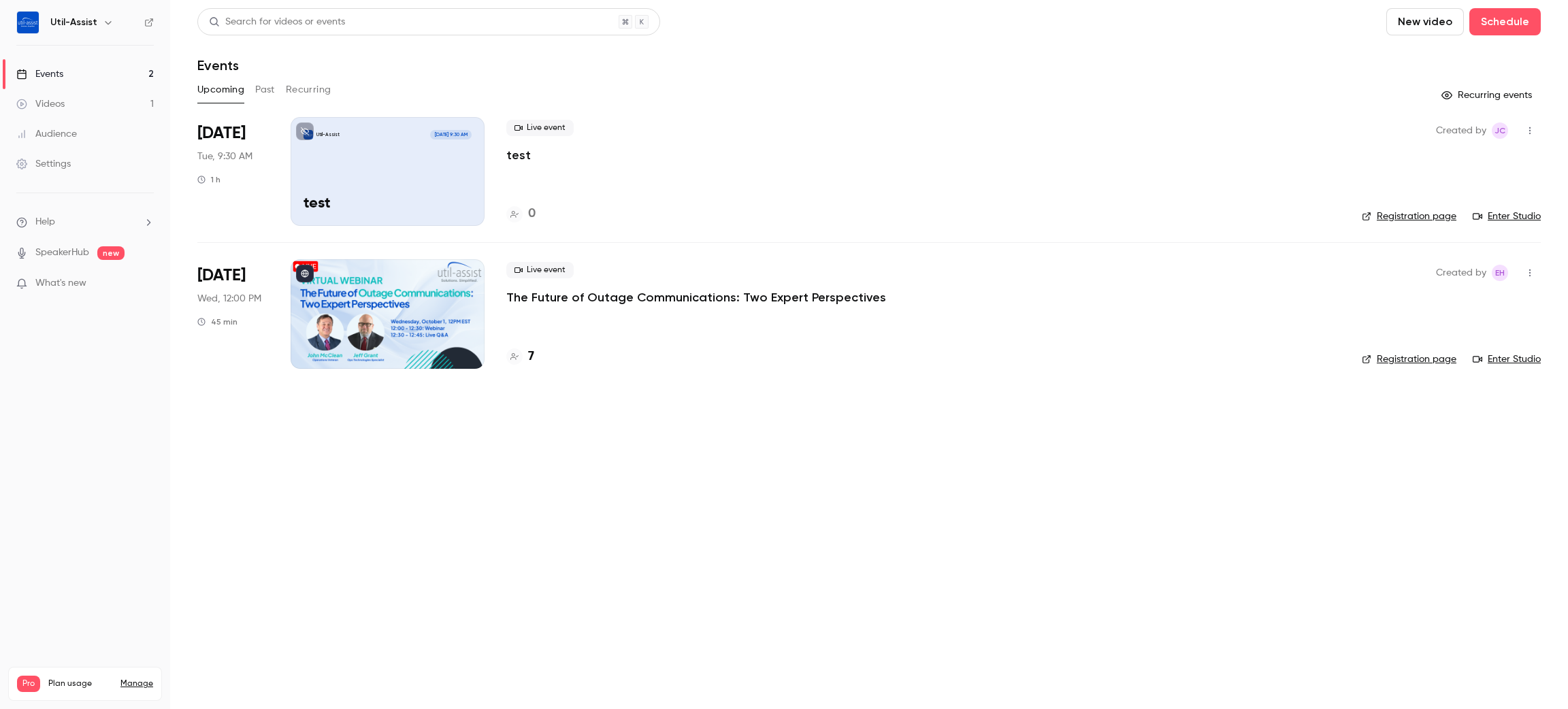
click at [524, 161] on p "test" at bounding box center [518, 154] width 24 height 16
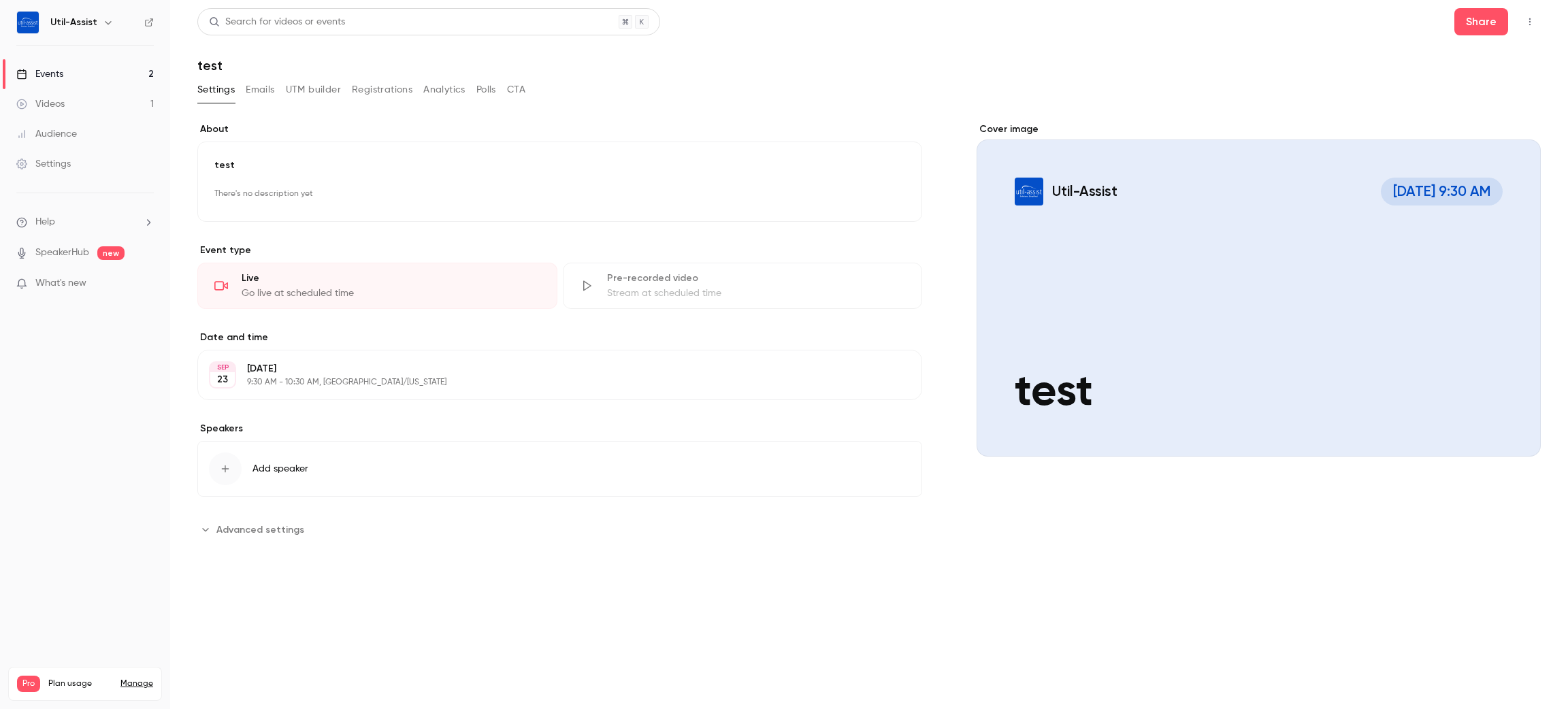
click at [1187, 316] on div "Cover image" at bounding box center [1258, 289] width 564 height 334
click at [0, 0] on input "Util-Assist Sep 23, 9:30 AM test" at bounding box center [0, 0] width 0 height 0
click at [113, 71] on link "Events 2" at bounding box center [85, 74] width 170 height 30
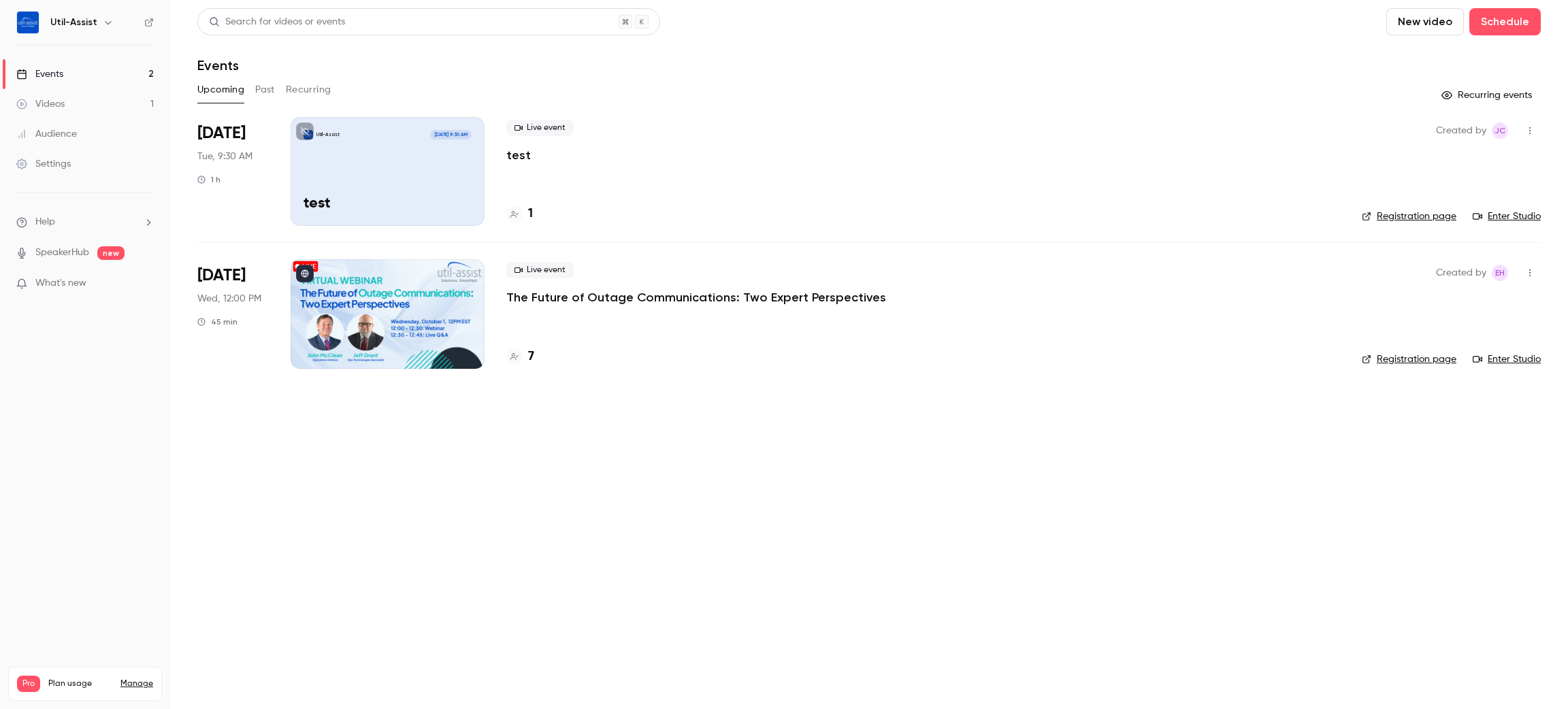
click at [1528, 216] on link "Enter Studio" at bounding box center [1506, 216] width 68 height 14
click at [516, 159] on p "test" at bounding box center [518, 154] width 24 height 16
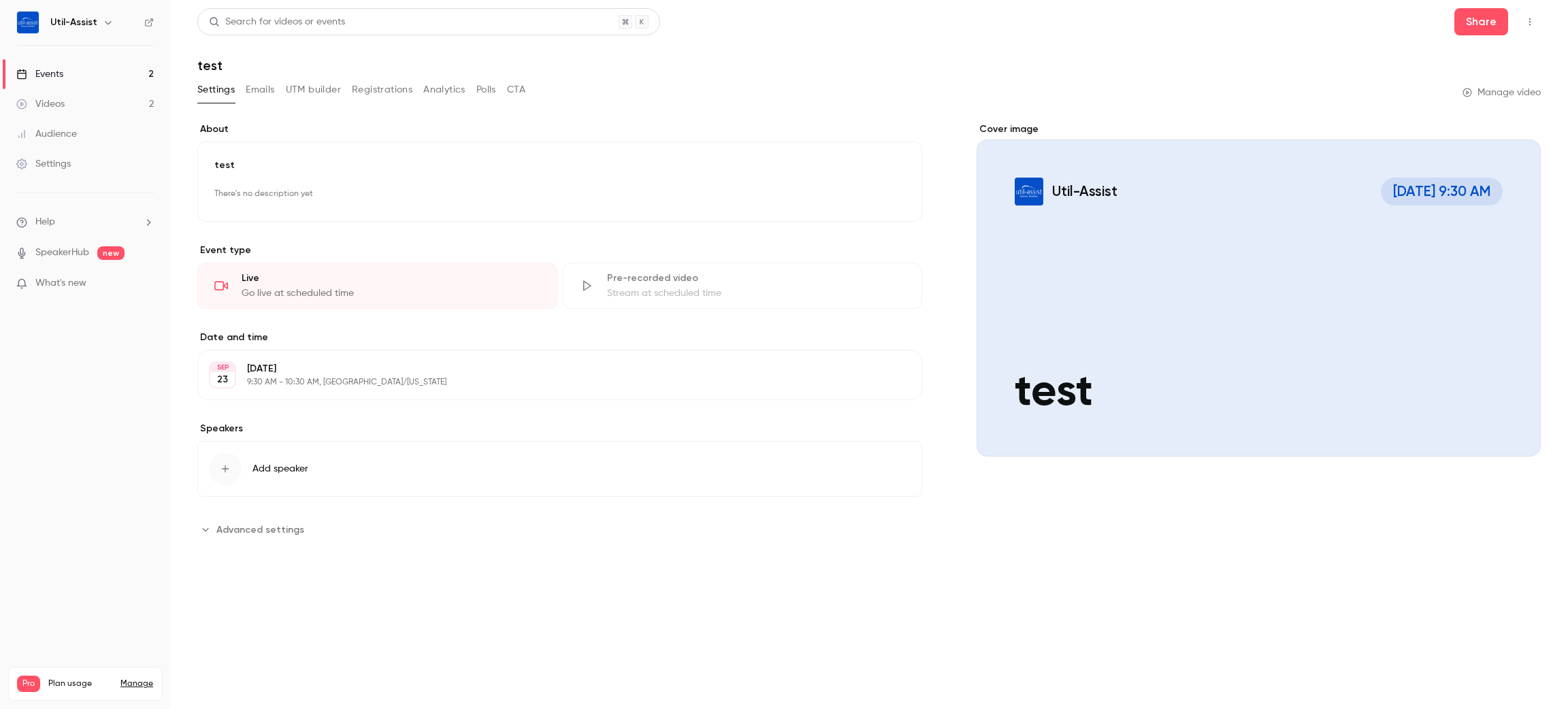
click at [262, 539] on button "Advanced settings" at bounding box center [254, 529] width 115 height 22
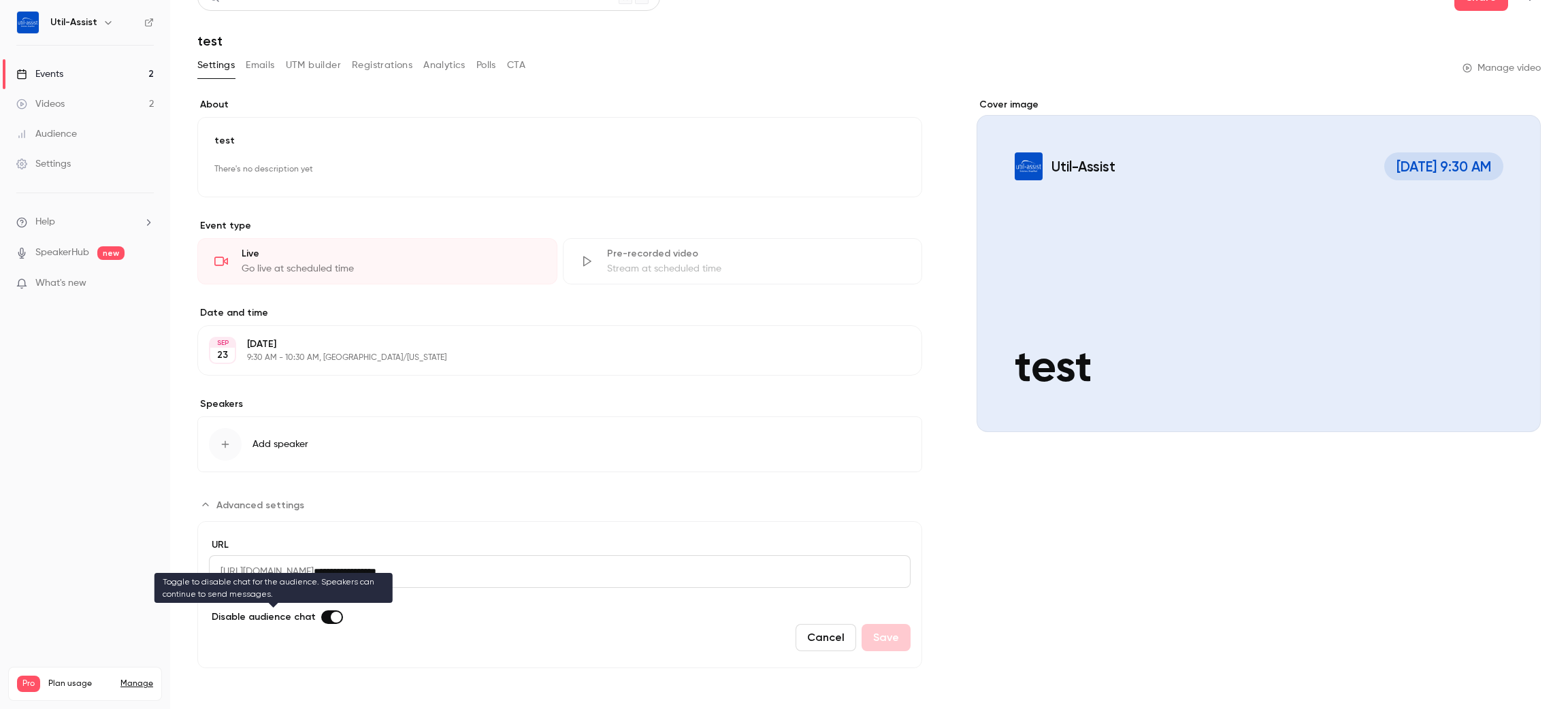
click at [331, 615] on span "Advanced settings" at bounding box center [336, 617] width 11 height 11
click at [1069, 588] on div "Cover image Util-Assist Sep 23, 9:30 AM test" at bounding box center [1258, 383] width 564 height 571
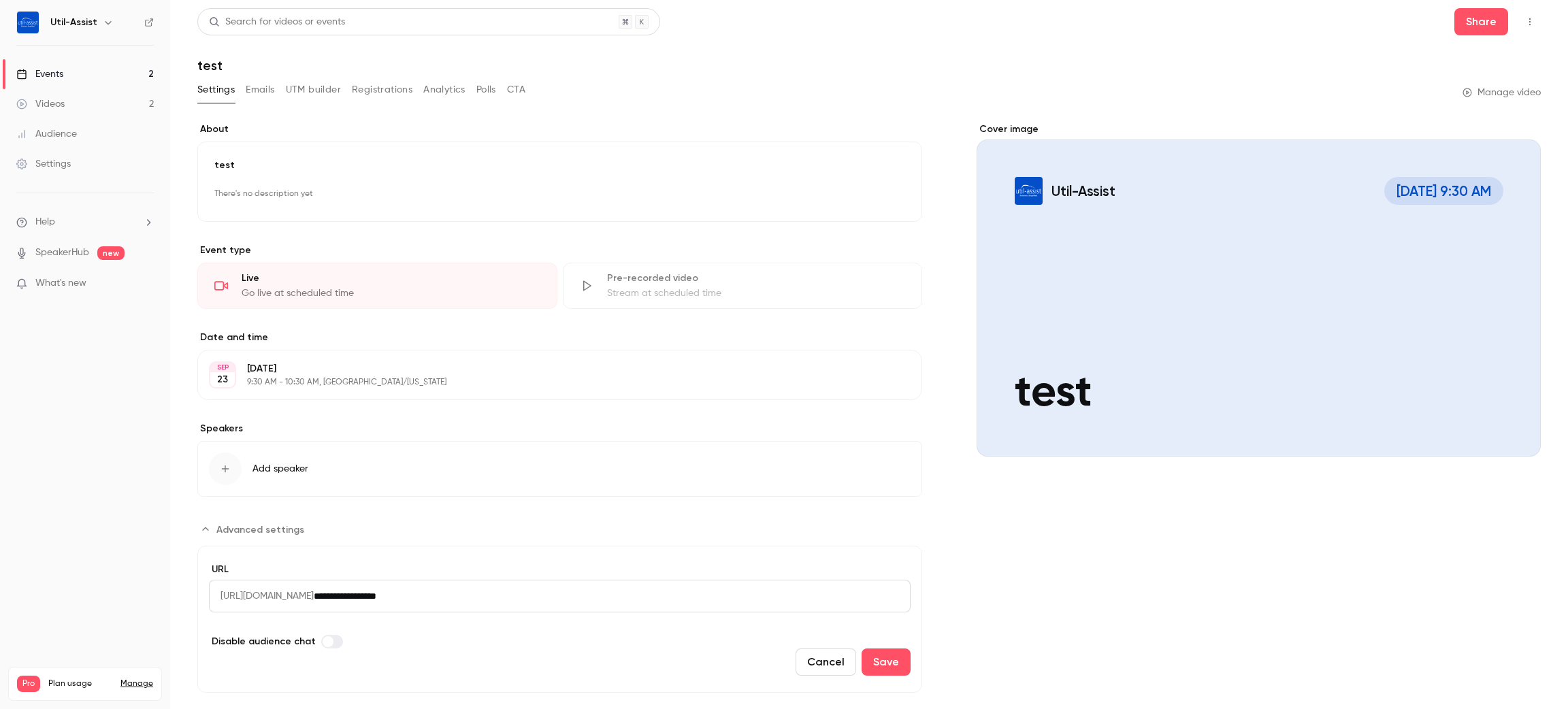
click at [784, 72] on div "**********" at bounding box center [869, 367] width 1344 height 717
click at [60, 94] on link "Videos 2" at bounding box center [85, 103] width 170 height 30
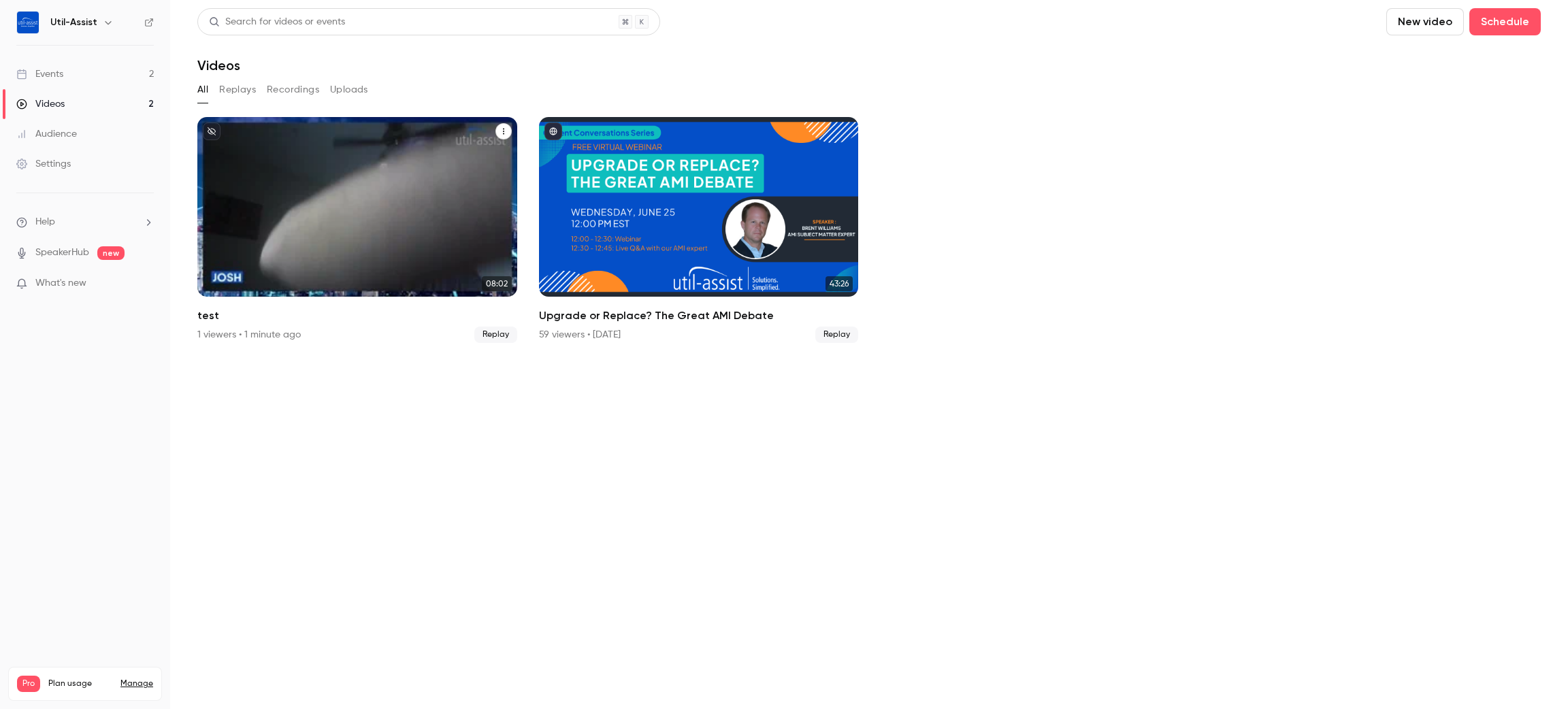
click at [361, 214] on div "Util-Assist Sep 23 test" at bounding box center [357, 207] width 320 height 180
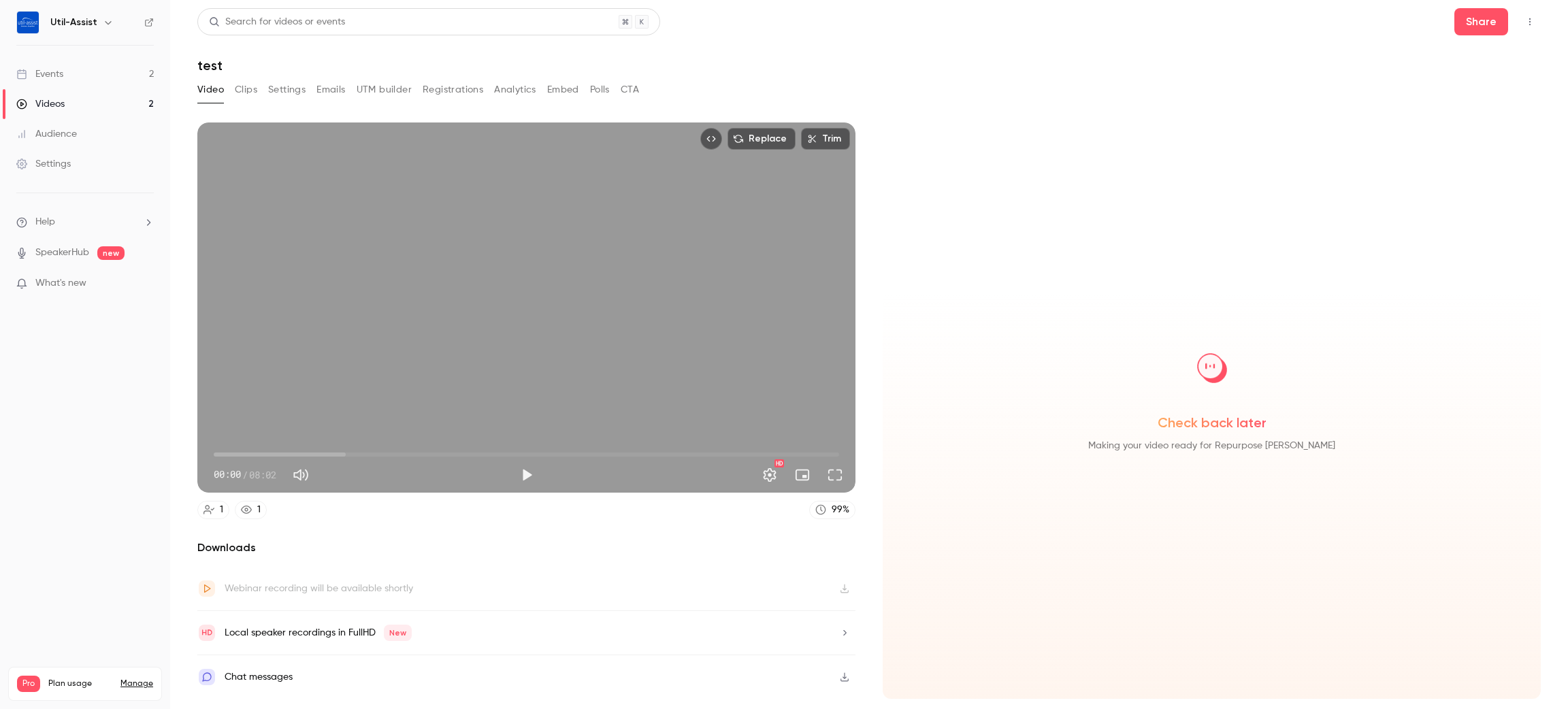
click at [248, 94] on button "Clips" at bounding box center [246, 90] width 23 height 22
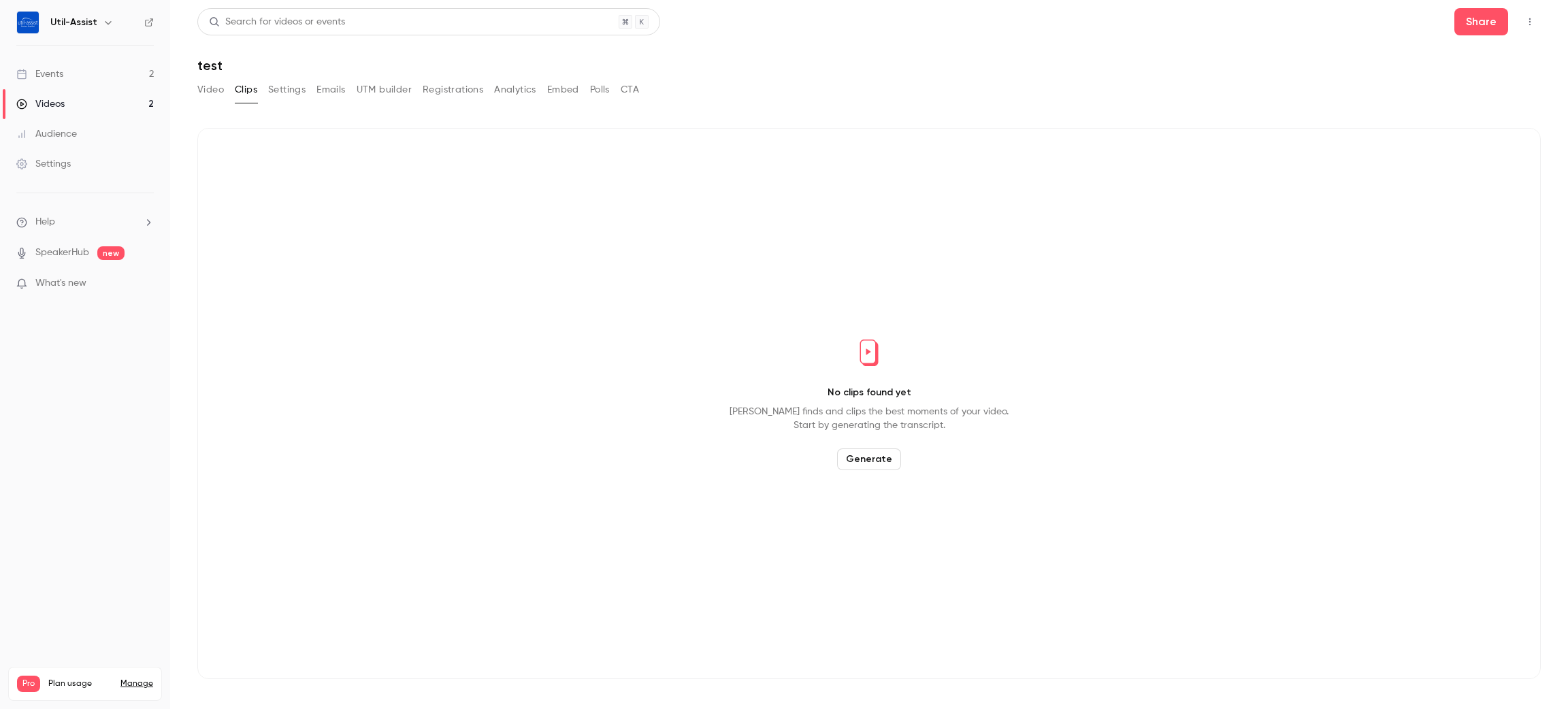
click at [190, 81] on main "Search for videos or events Share test Video Clips Settings Emails UTM builder …" at bounding box center [869, 354] width 1398 height 709
click at [213, 91] on button "Video" at bounding box center [210, 90] width 27 height 22
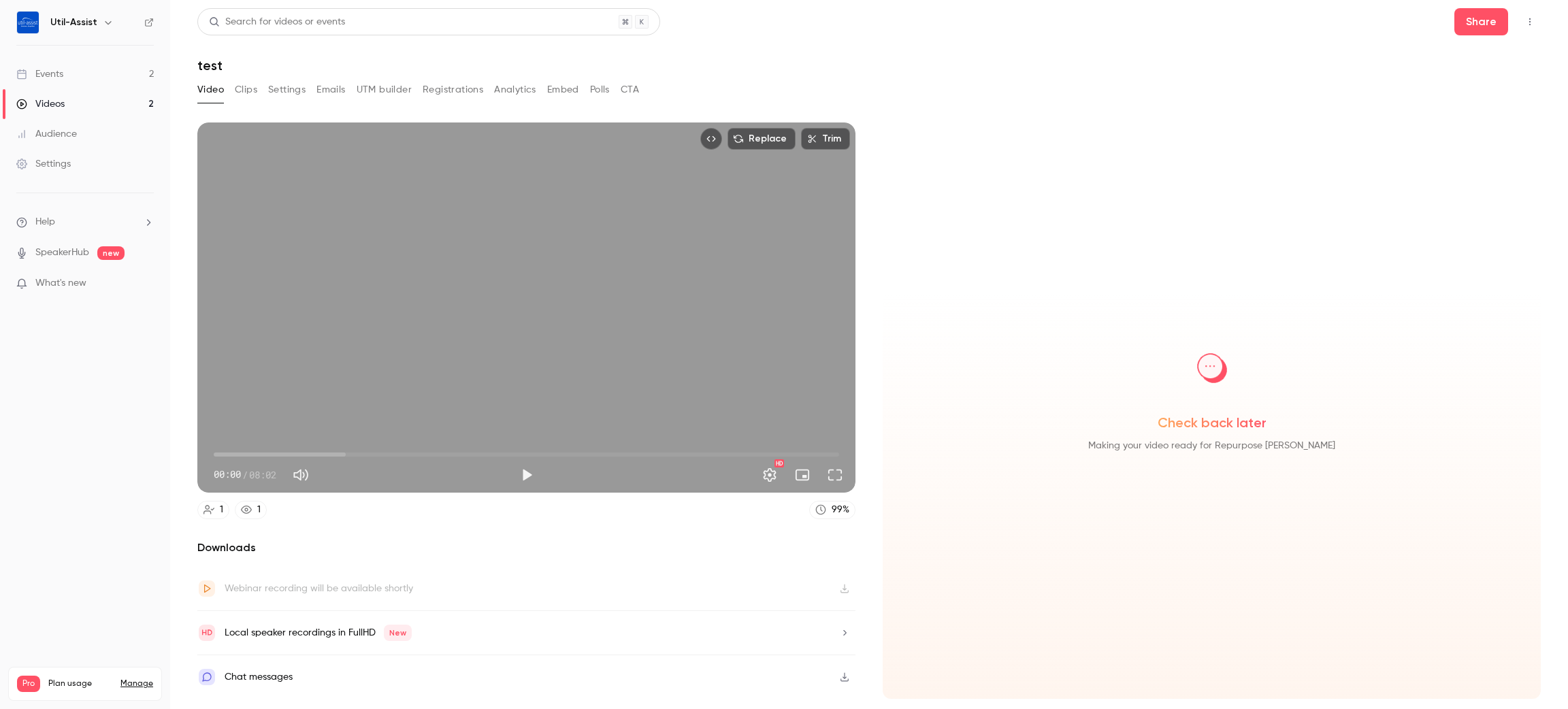
click at [491, 346] on div "Replace Trim 00:00 00:00 / 08:02 HD" at bounding box center [526, 307] width 658 height 370
click at [521, 464] on button "Pause" at bounding box center [526, 475] width 27 height 27
click at [835, 474] on button "Full screen" at bounding box center [835, 475] width 27 height 27
click at [794, 467] on button "Turn on miniplayer" at bounding box center [803, 475] width 27 height 27
click at [806, 472] on button "Turn off miniplayer" at bounding box center [803, 475] width 27 height 27
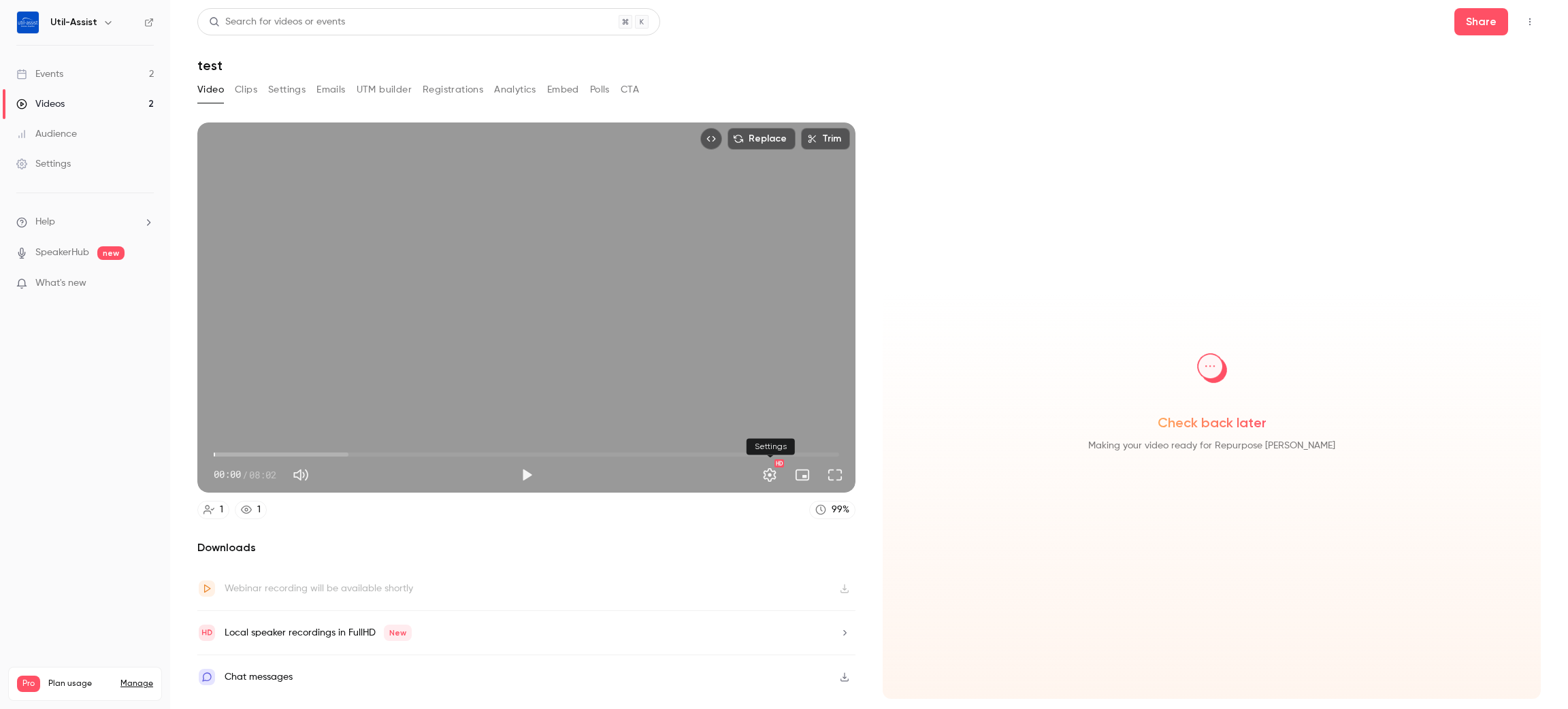
click at [762, 473] on button "Settings" at bounding box center [770, 475] width 27 height 27
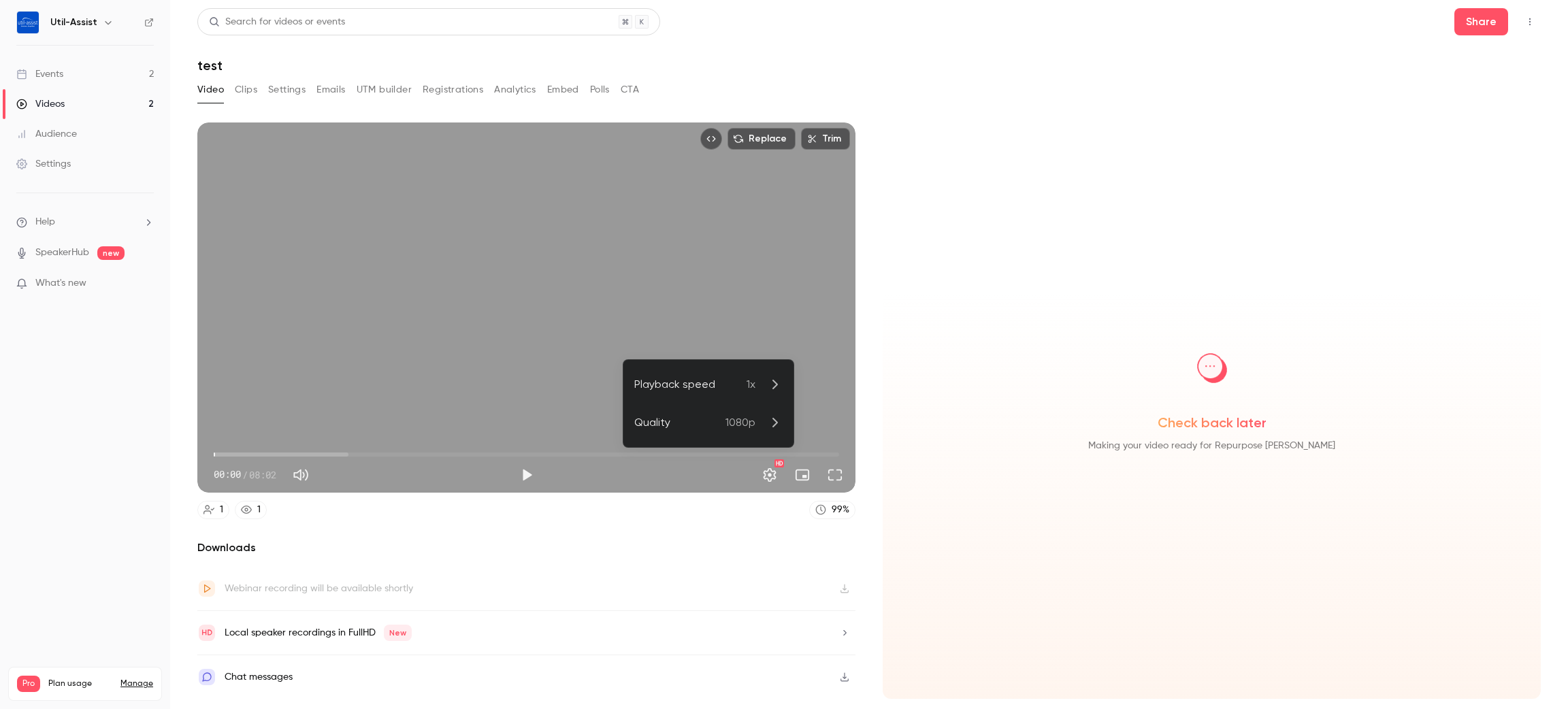
click at [744, 526] on div at bounding box center [784, 354] width 1568 height 709
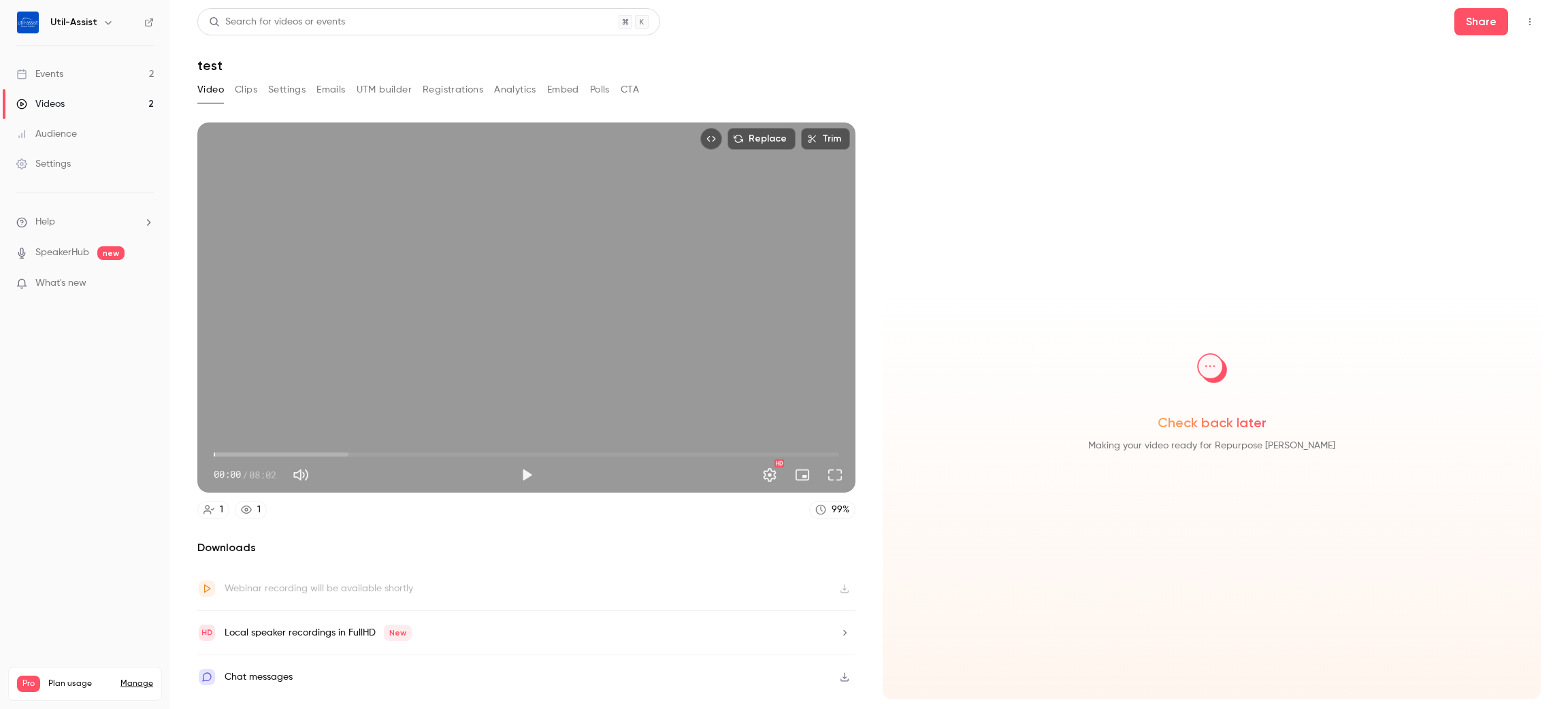
click at [1531, 18] on icon "Top Bar Actions" at bounding box center [1530, 21] width 11 height 10
click at [1493, 224] on div at bounding box center [784, 354] width 1568 height 709
drag, startPoint x: 332, startPoint y: 244, endPoint x: 313, endPoint y: 253, distance: 21.0
click at [313, 253] on div "Replace Trim 00:00 00:00 / 08:02 HD" at bounding box center [526, 307] width 658 height 370
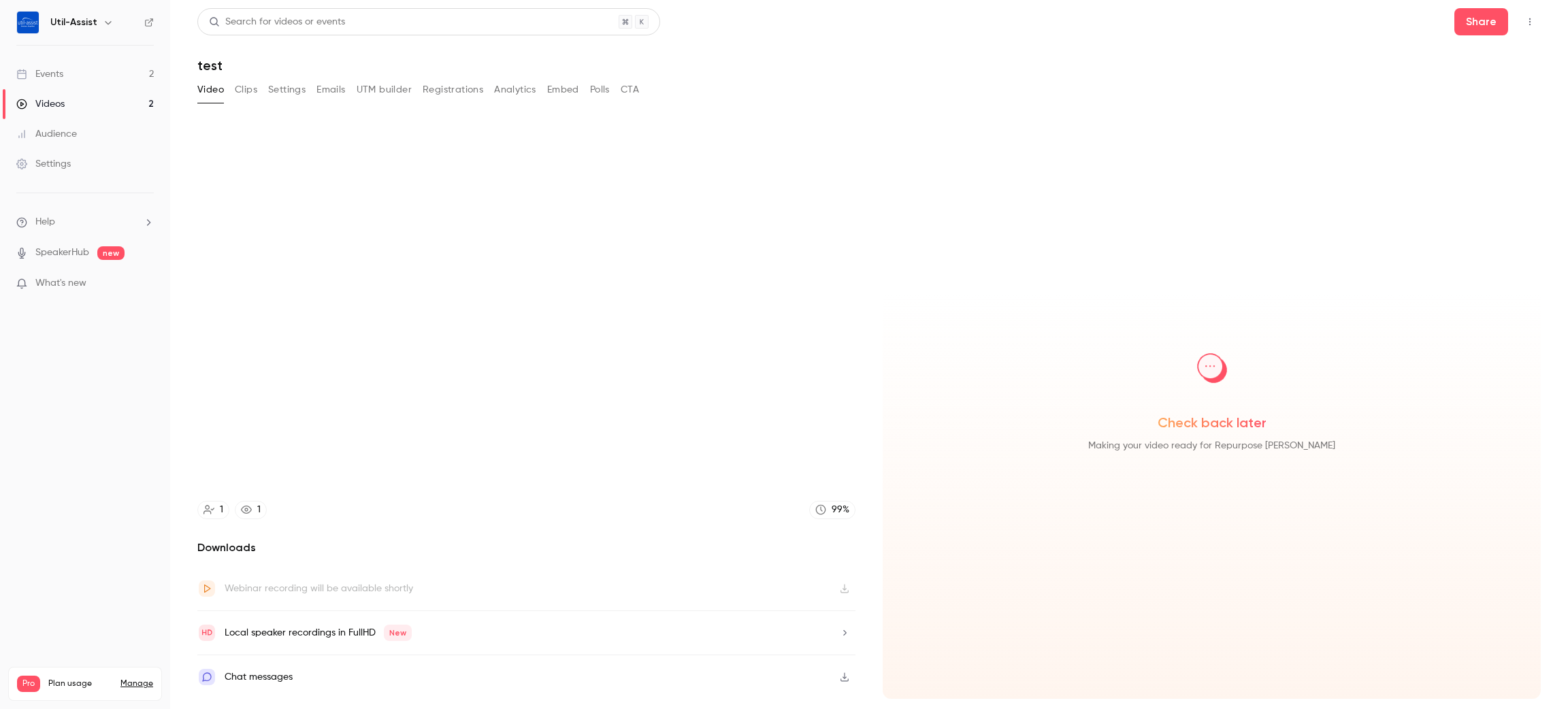
click at [439, 628] on div "Local speaker recordings in FullHD New" at bounding box center [526, 633] width 658 height 44
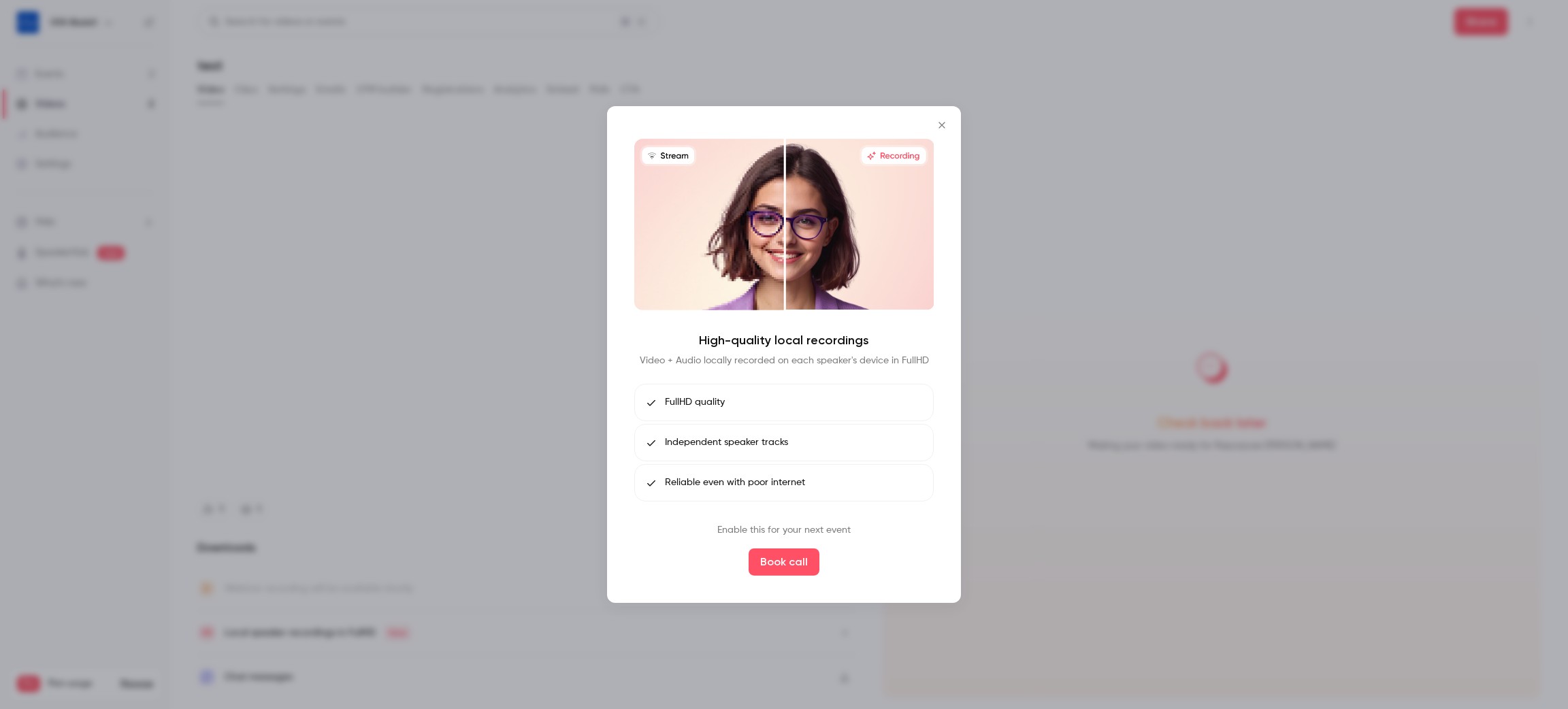
click at [944, 129] on icon "Close" at bounding box center [941, 125] width 16 height 11
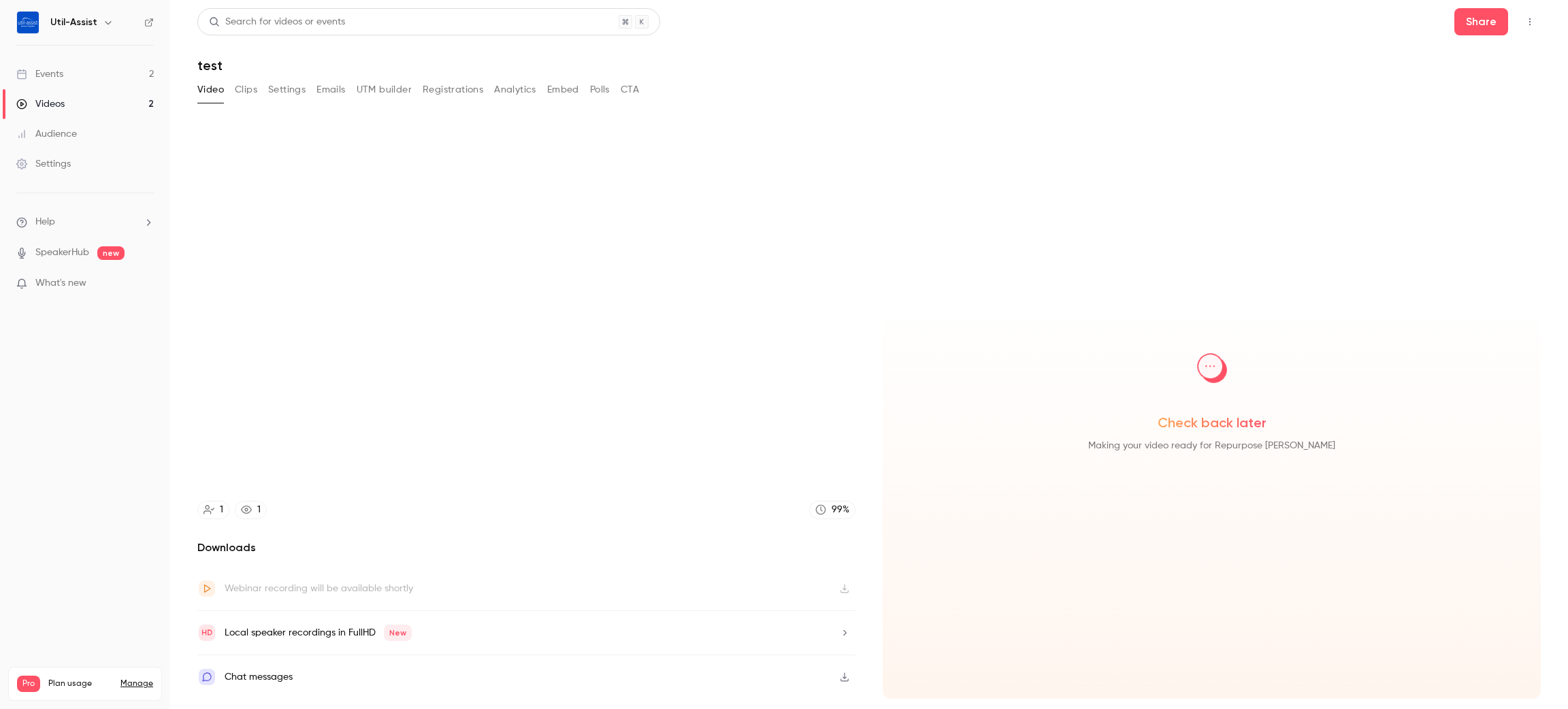
click at [319, 666] on div "Chat messages" at bounding box center [526, 676] width 658 height 43
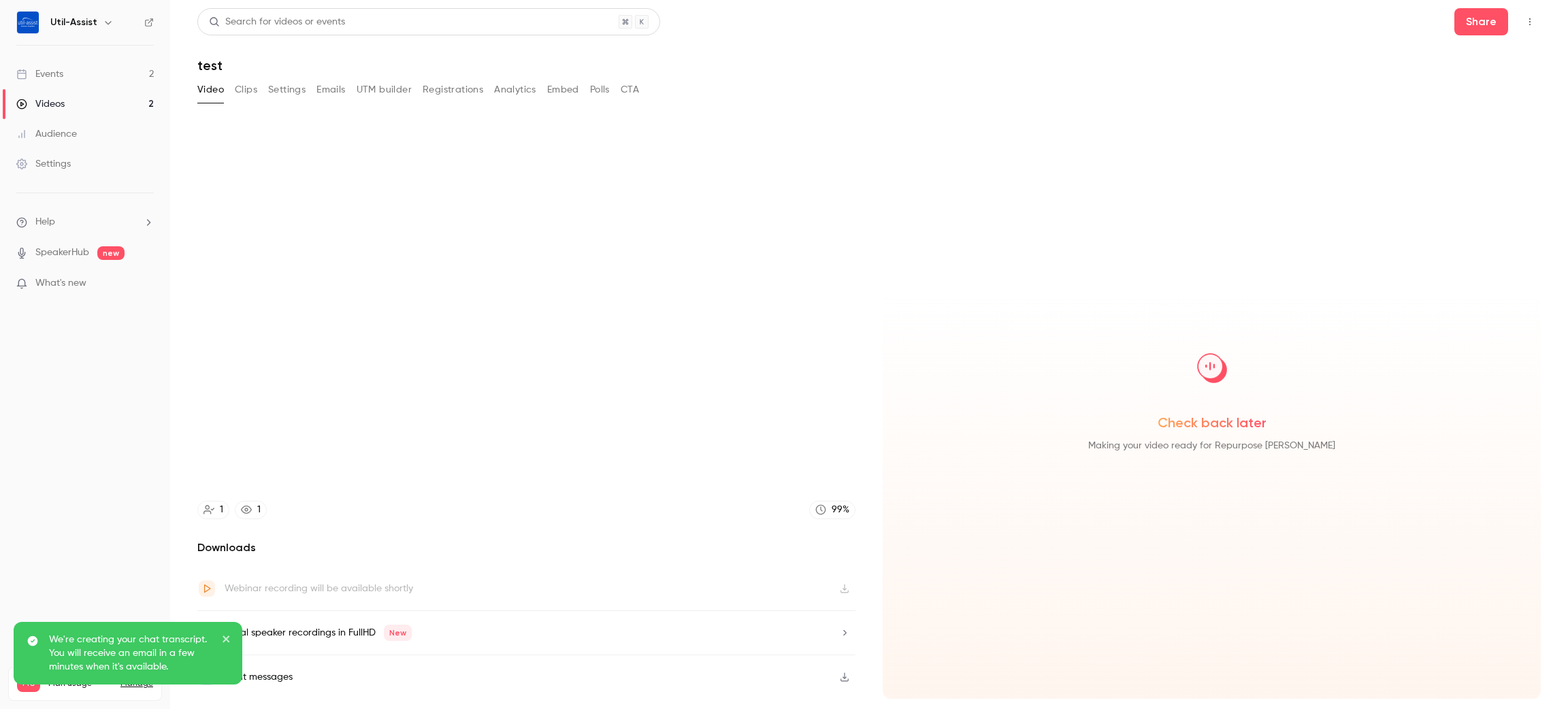
click at [319, 666] on div "Chat messages" at bounding box center [526, 676] width 658 height 43
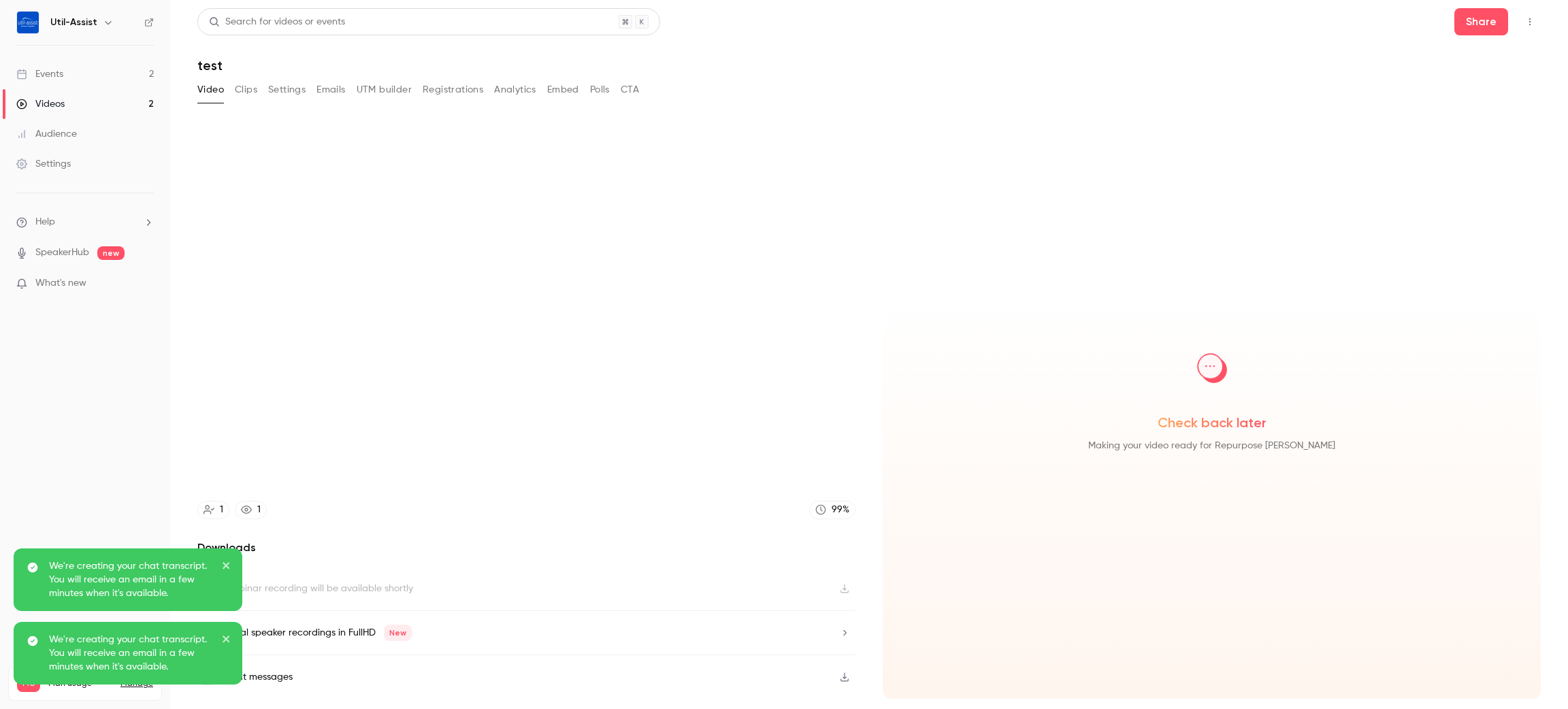
type input "****"
click at [250, 95] on button "Clips" at bounding box center [246, 90] width 23 height 22
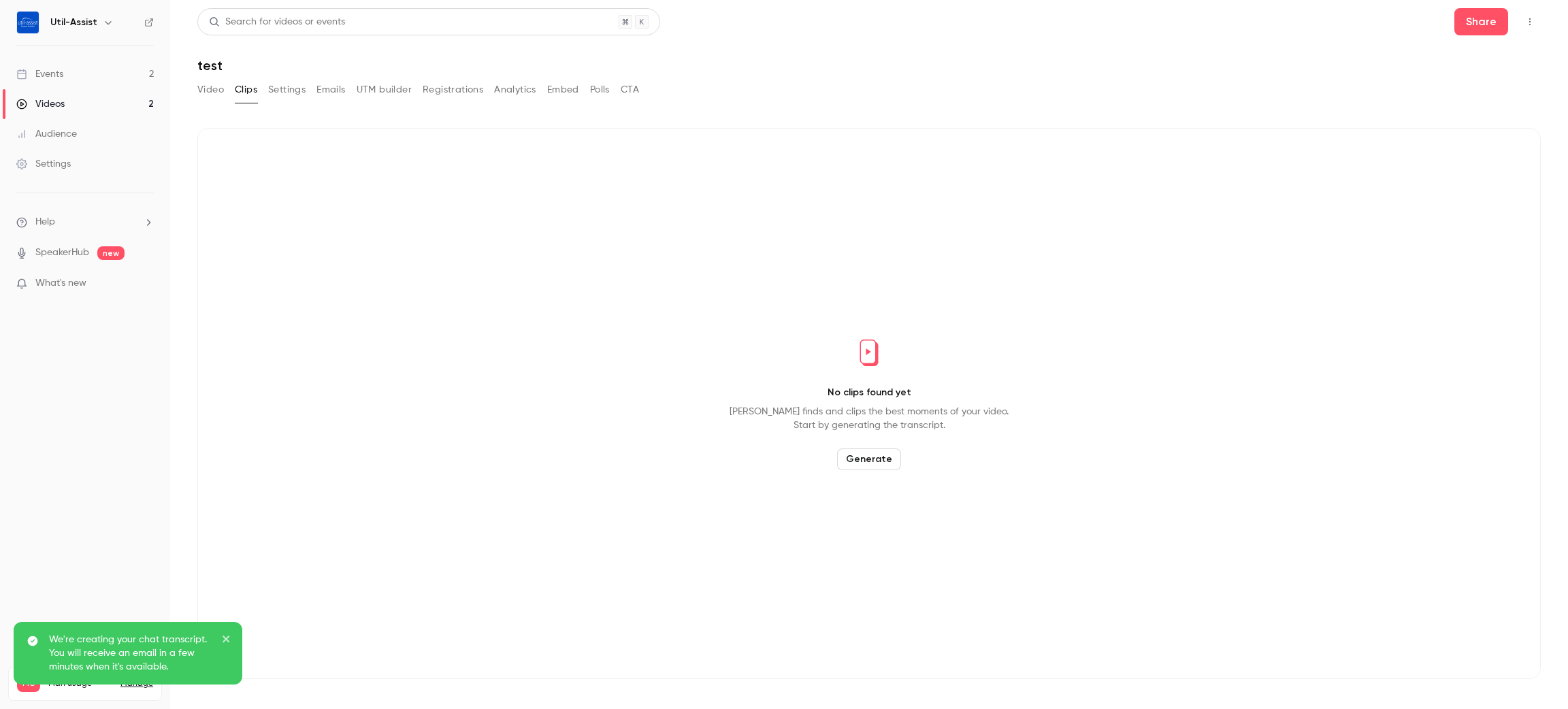
click at [307, 85] on div "Video Clips Settings Emails UTM builder Registrations Analytics Embed Polls CTA" at bounding box center [418, 90] width 441 height 22
drag, startPoint x: 299, startPoint y: 86, endPoint x: 371, endPoint y: 86, distance: 72.0
click at [300, 86] on button "Settings" at bounding box center [286, 90] width 37 height 22
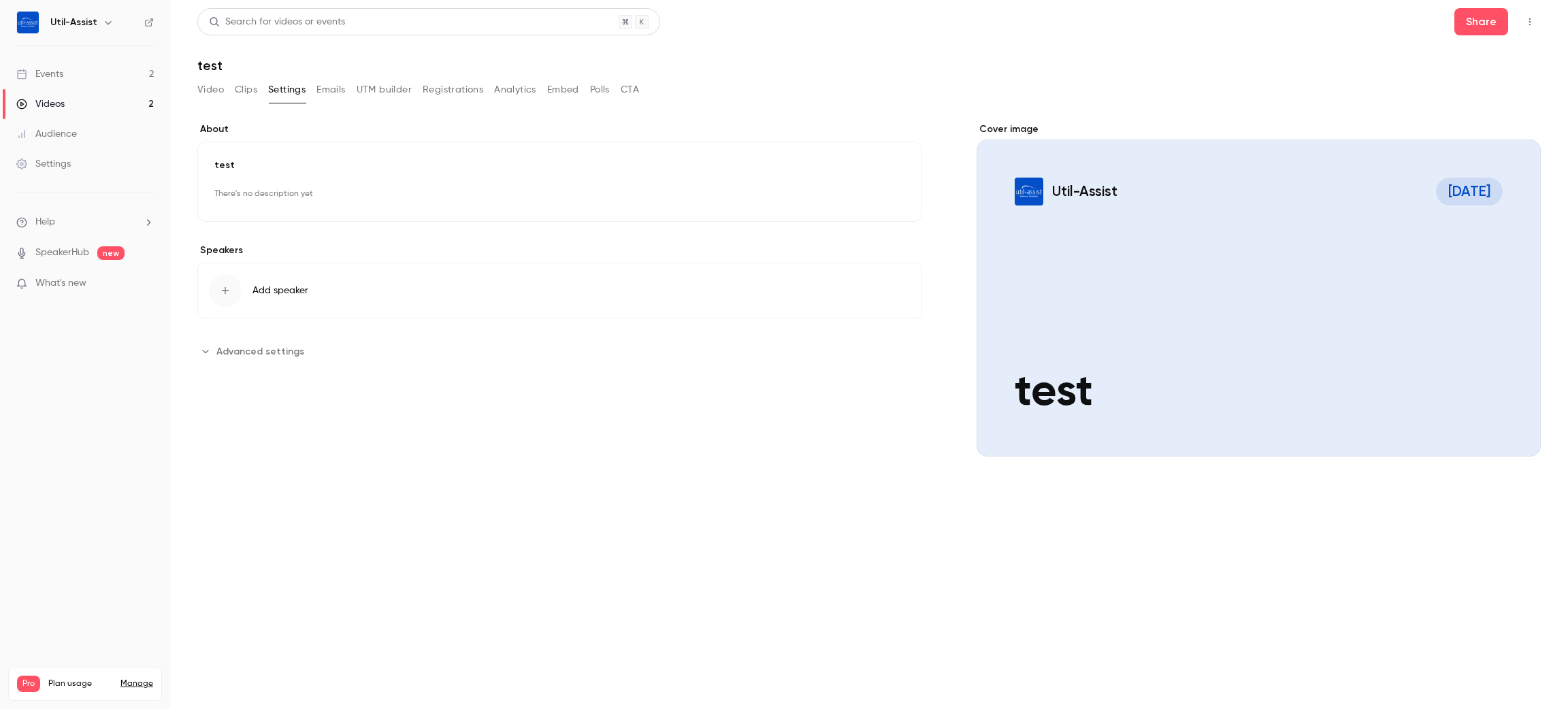
click at [642, 98] on div "Video Clips Settings Emails UTM builder Registrations Analytics Embed Polls CTA" at bounding box center [869, 93] width 1344 height 27
click at [625, 90] on button "CTA" at bounding box center [630, 90] width 18 height 22
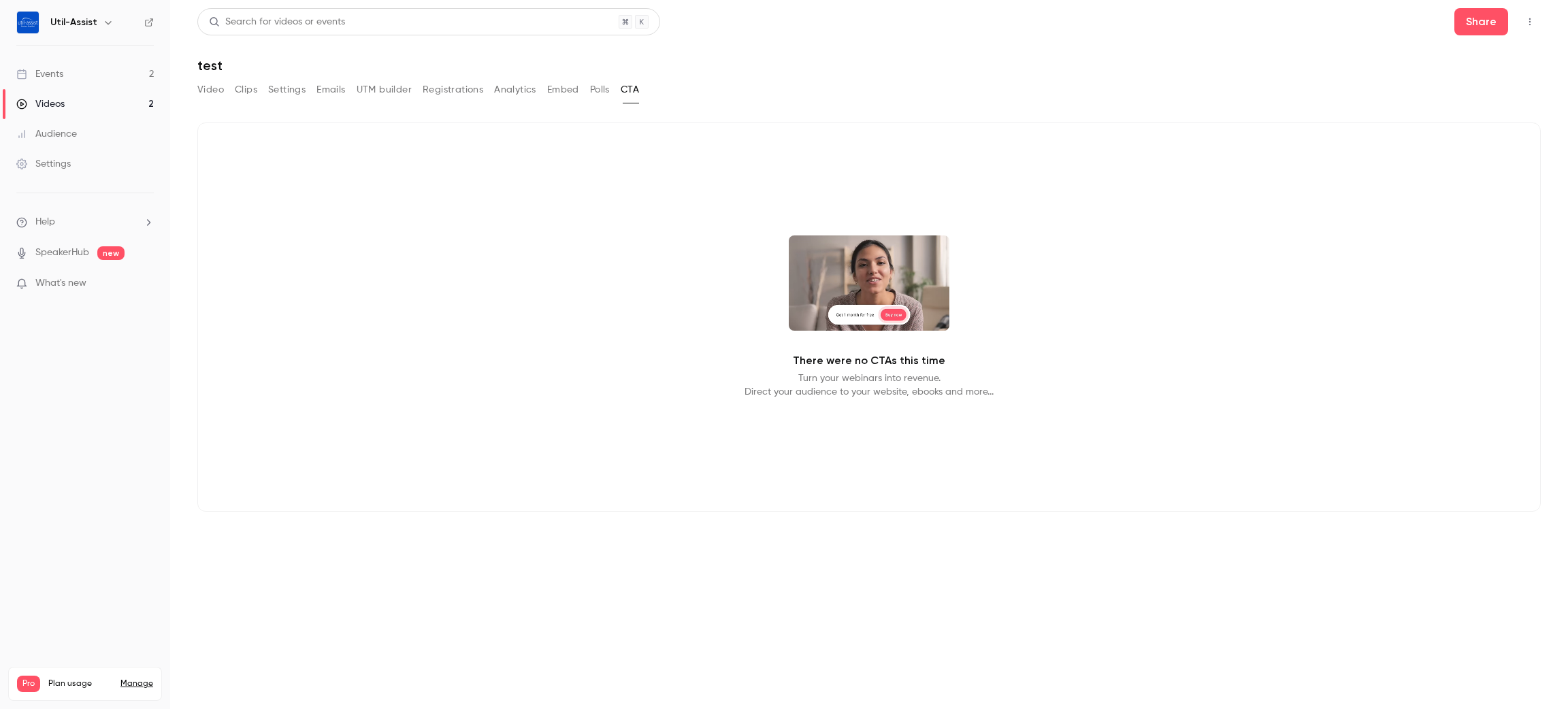
click at [569, 85] on button "Embed" at bounding box center [563, 90] width 32 height 22
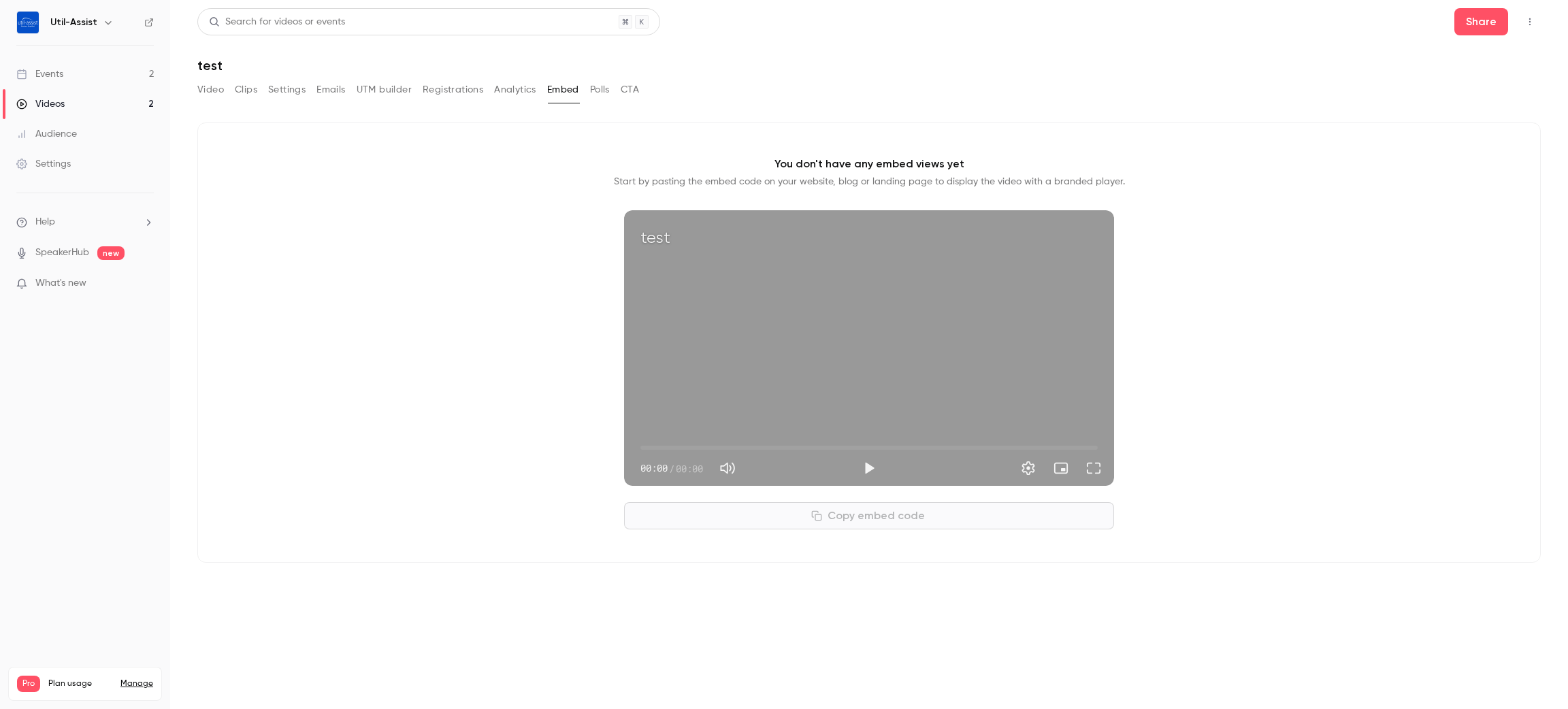
click at [596, 85] on button "Polls" at bounding box center [600, 90] width 20 height 22
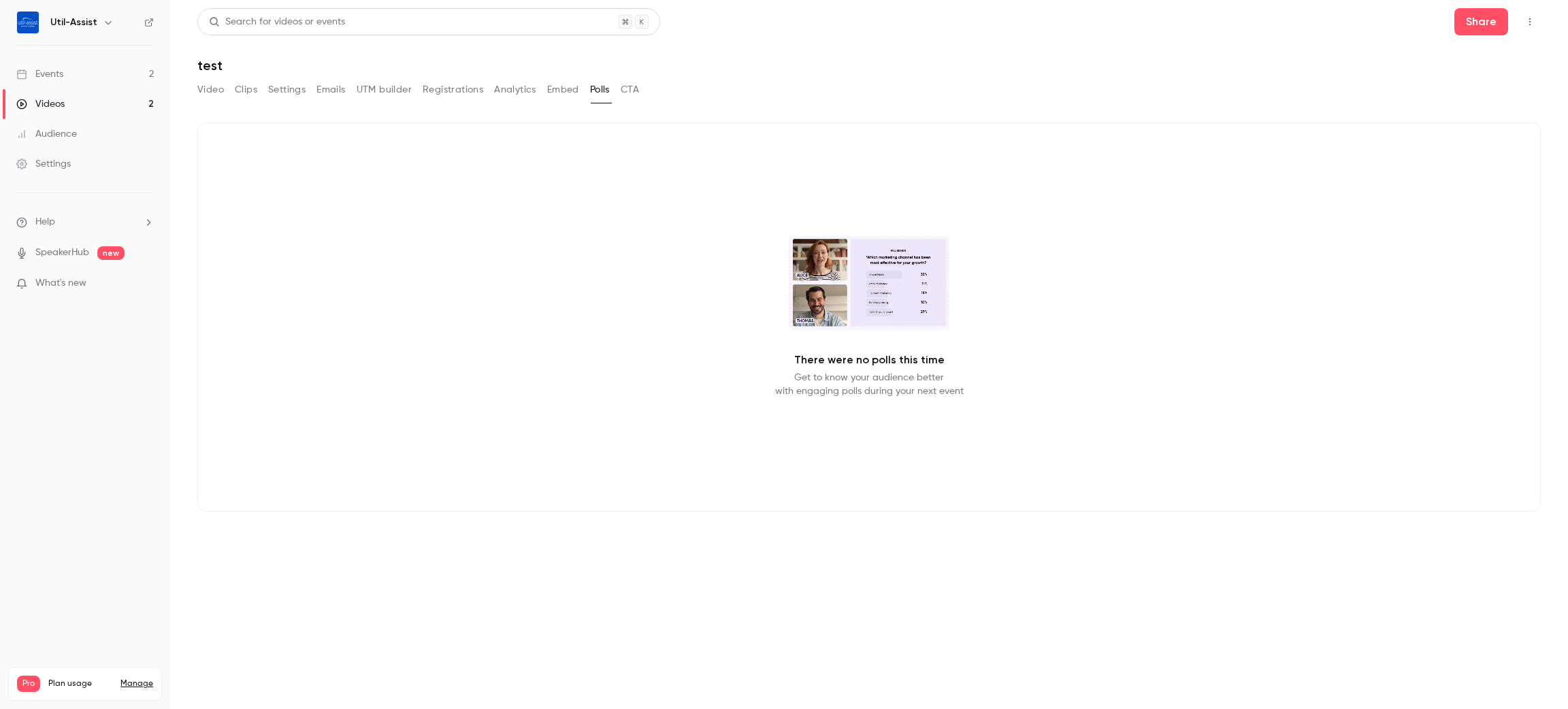
click at [496, 87] on button "Analytics" at bounding box center [514, 90] width 42 height 22
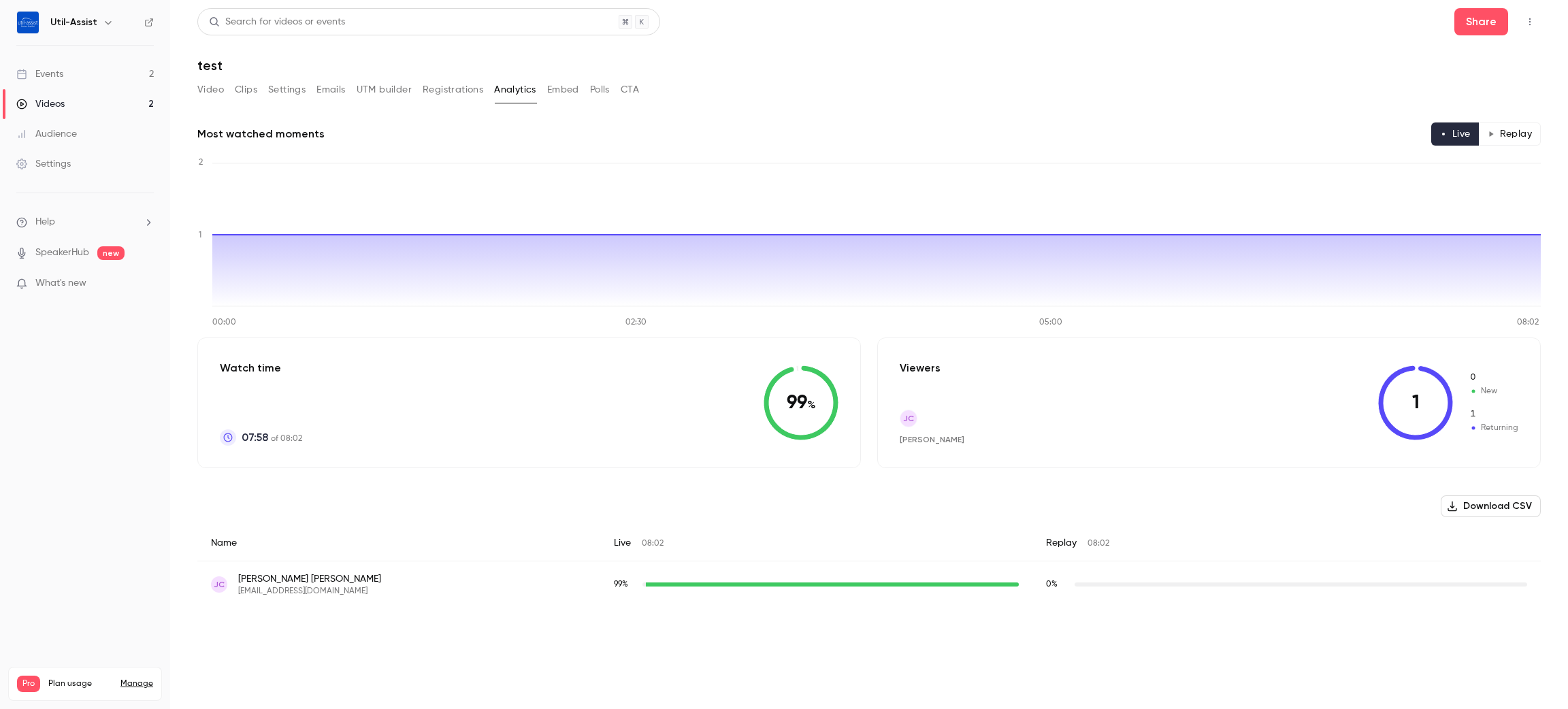
click at [453, 84] on button "Registrations" at bounding box center [453, 90] width 61 height 22
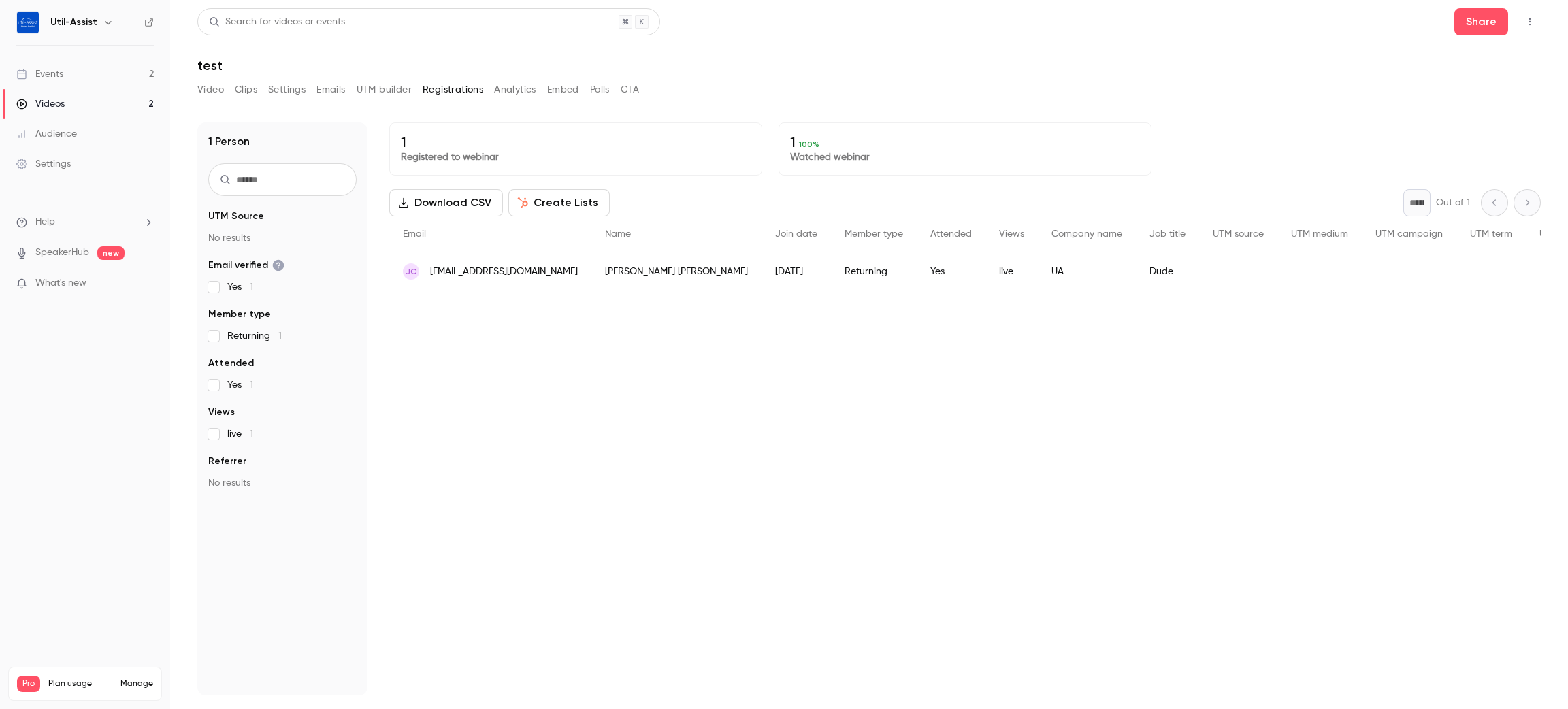
click at [409, 79] on button "UTM builder" at bounding box center [384, 90] width 55 height 22
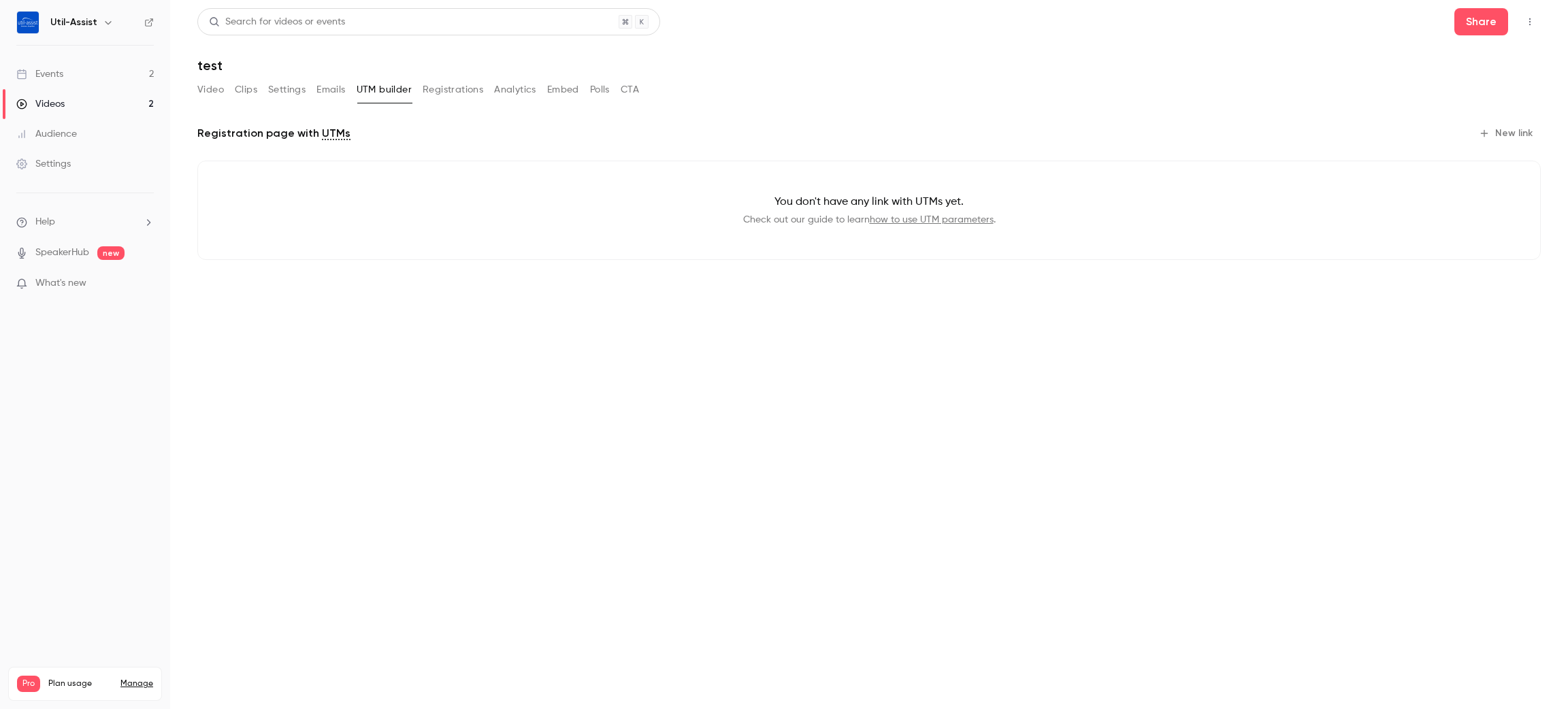
click at [323, 84] on button "Emails" at bounding box center [331, 90] width 29 height 22
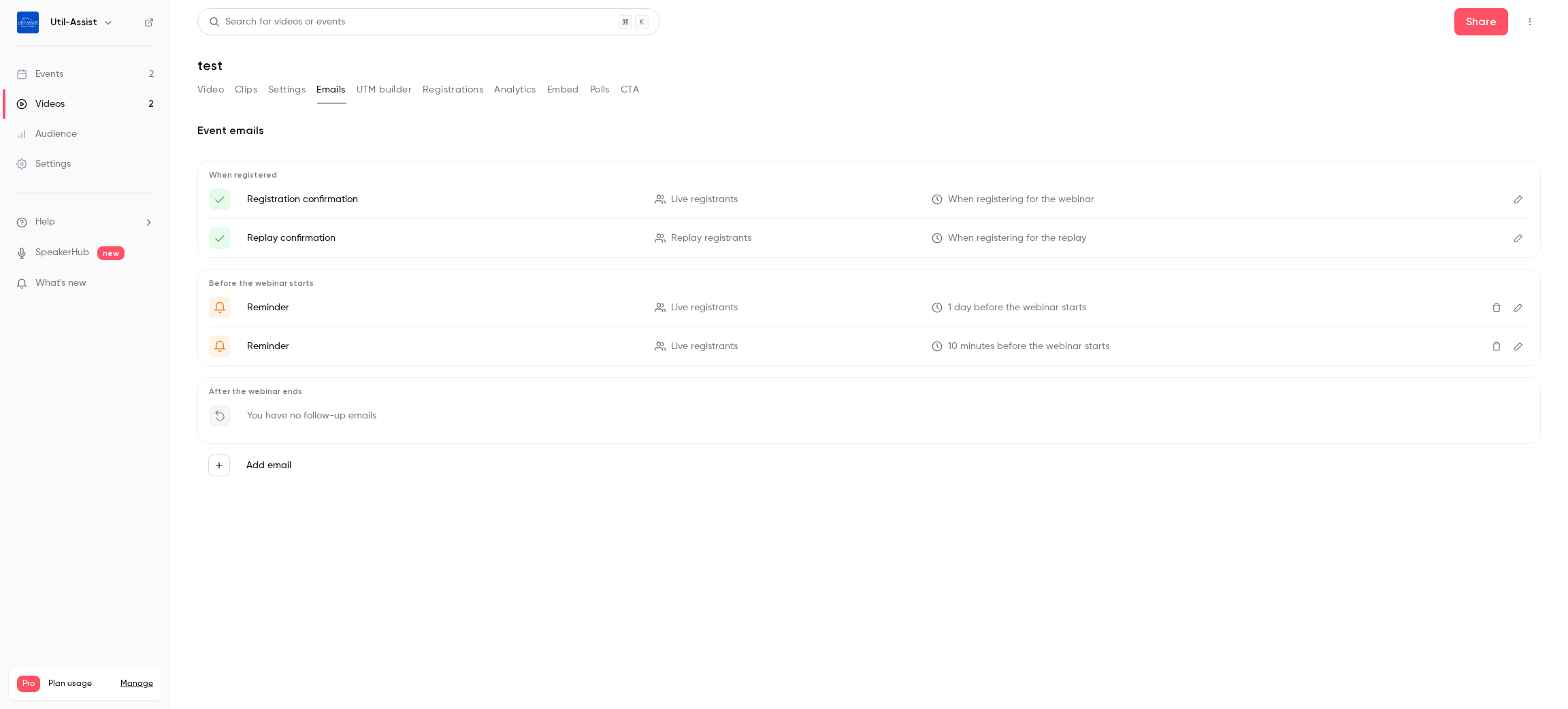
click at [288, 91] on button "Settings" at bounding box center [286, 90] width 37 height 22
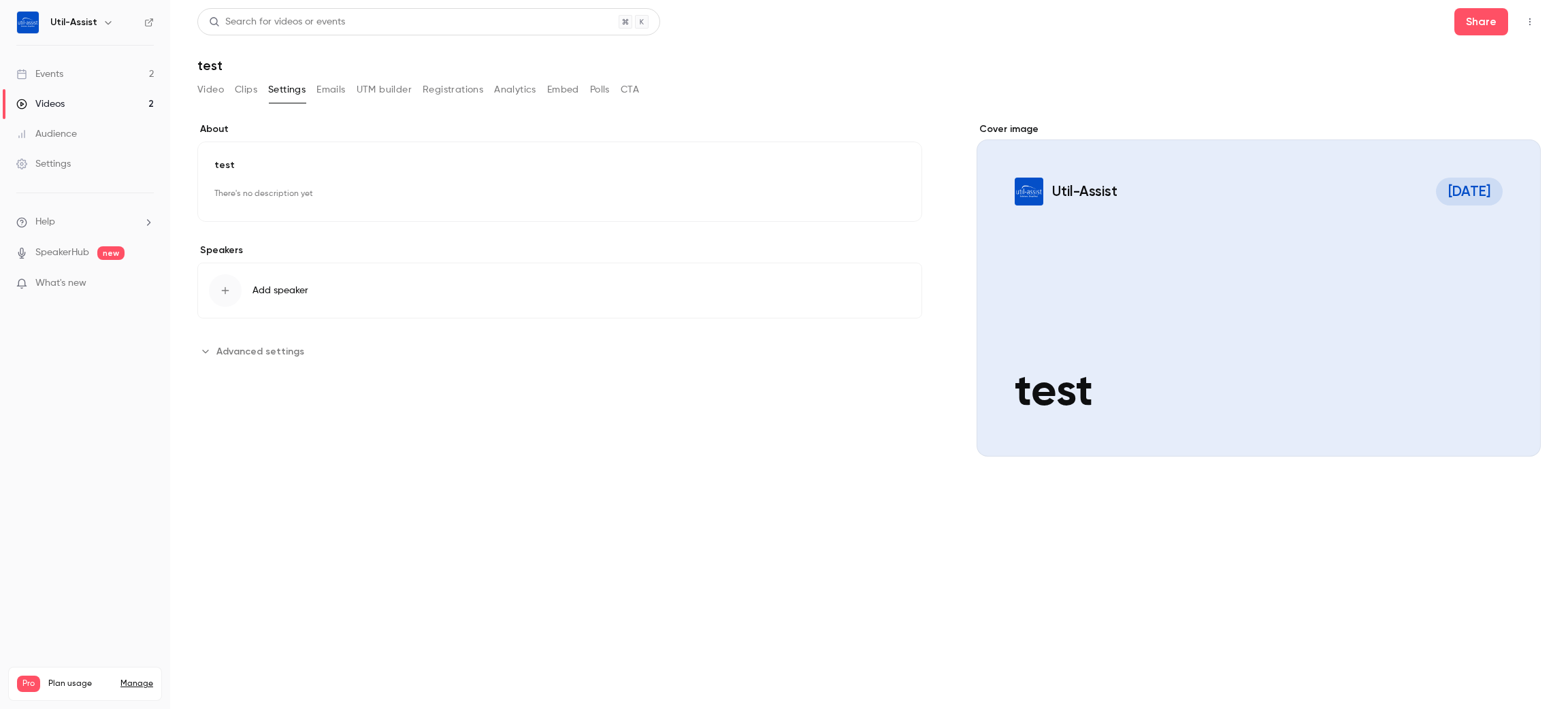
click at [255, 94] on button "Clips" at bounding box center [246, 90] width 23 height 22
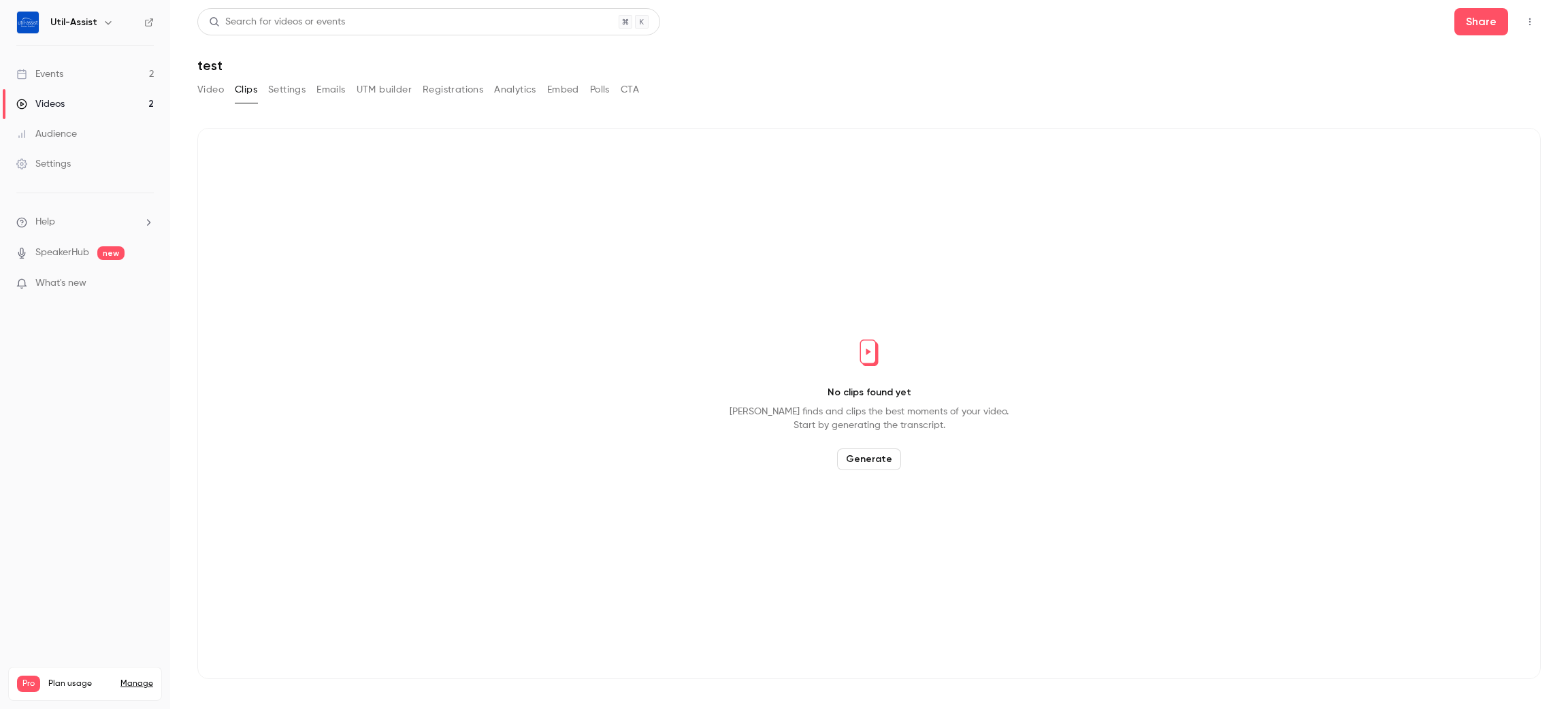
click at [209, 94] on button "Video" at bounding box center [210, 90] width 27 height 22
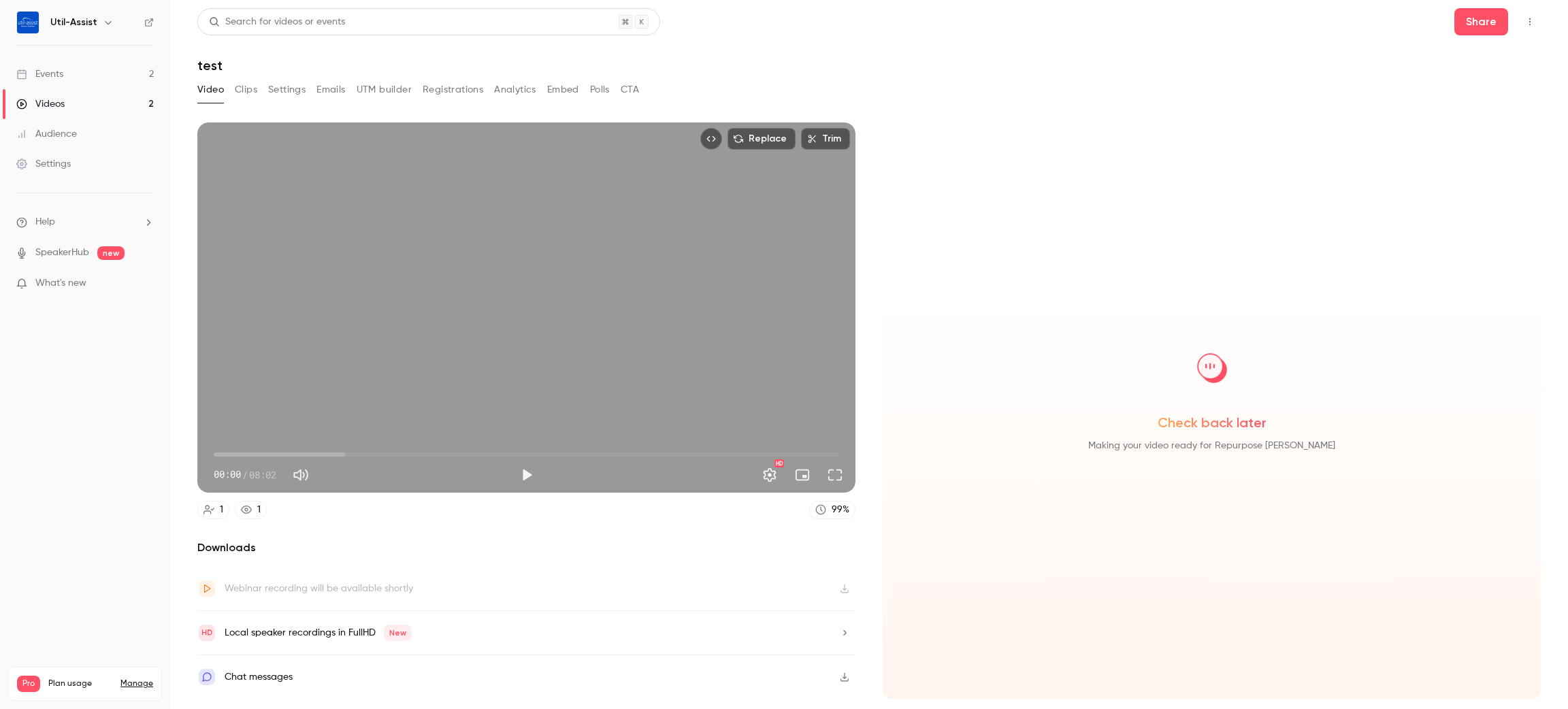
click at [255, 90] on button "Clips" at bounding box center [246, 90] width 23 height 22
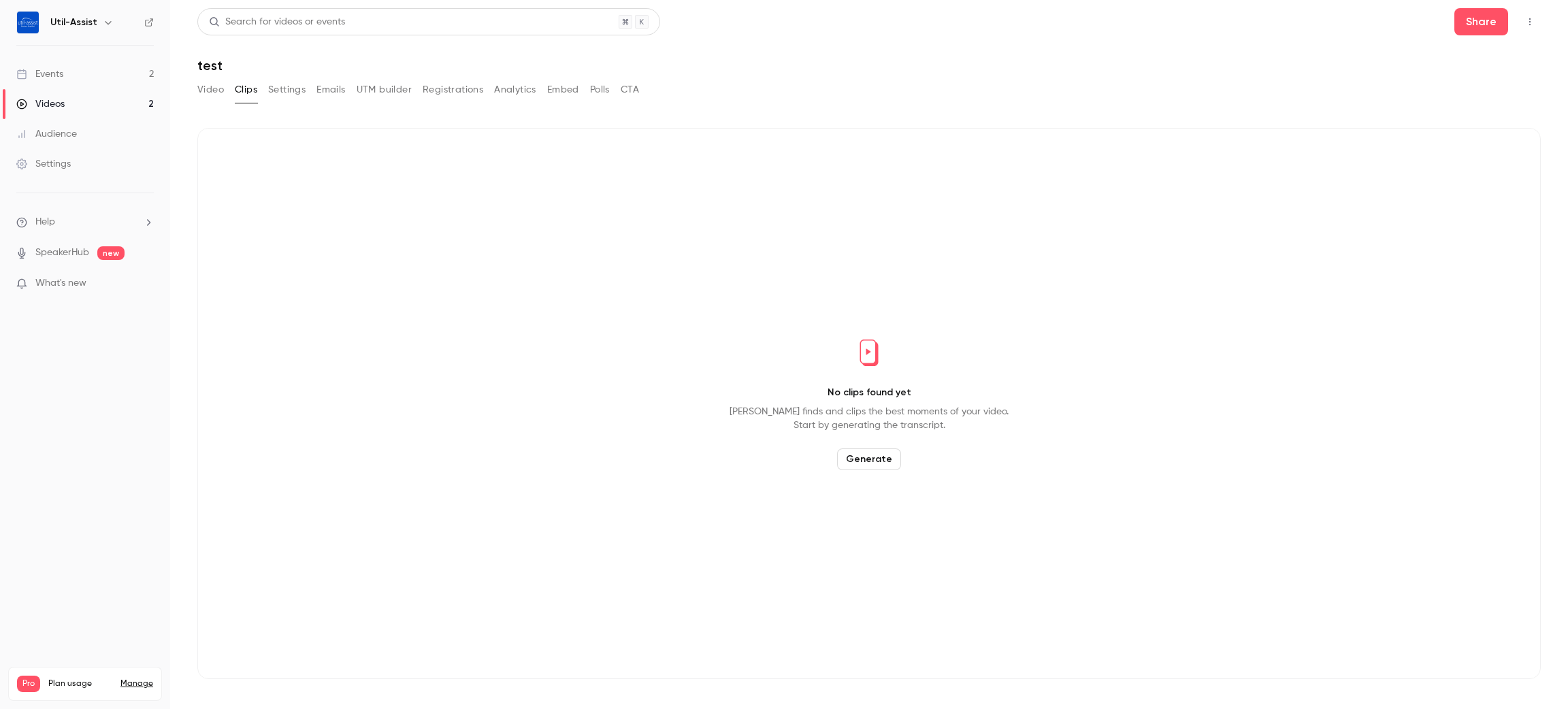
click at [857, 455] on button "Generate" at bounding box center [869, 459] width 64 height 22
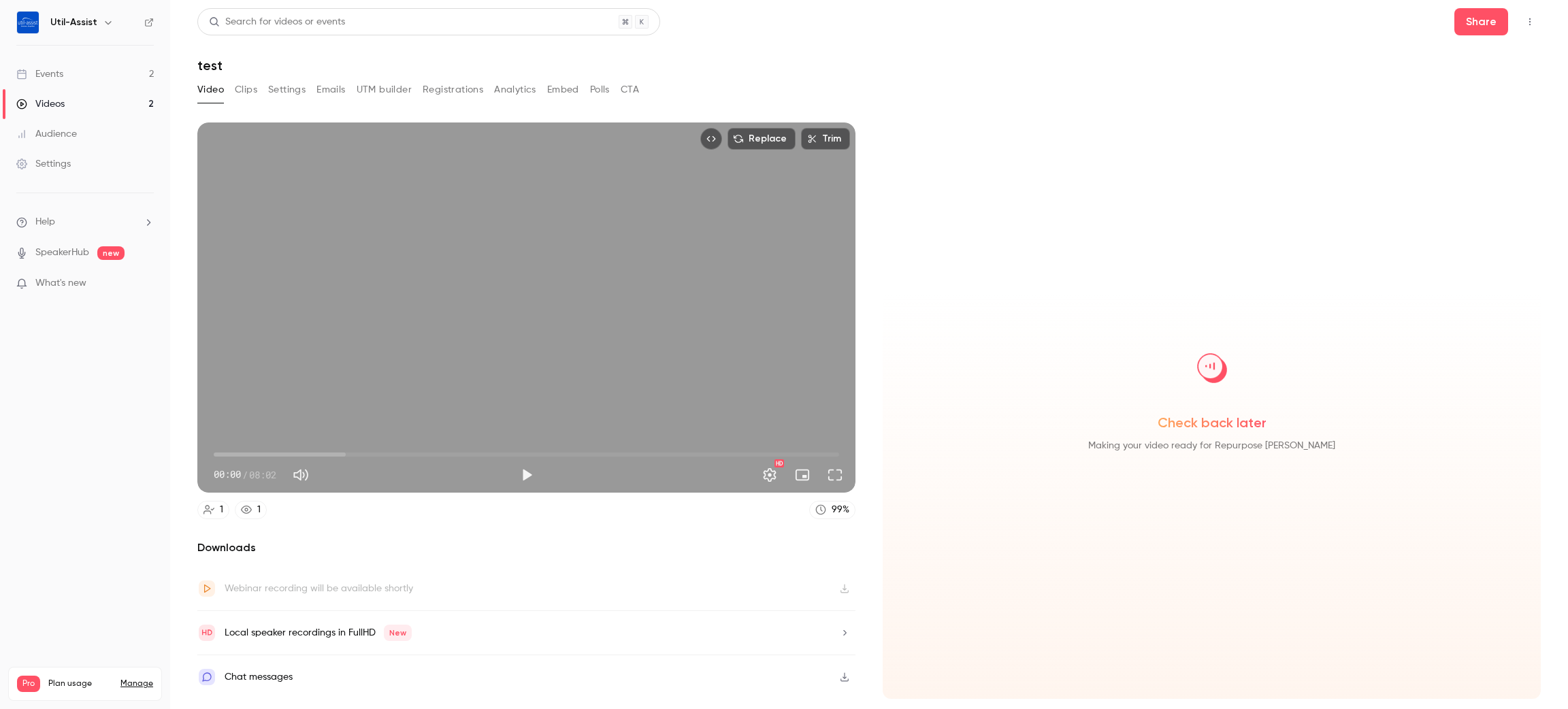
click at [222, 545] on h2 "Downloads" at bounding box center [526, 547] width 658 height 16
click at [59, 98] on div "Videos" at bounding box center [40, 104] width 49 height 14
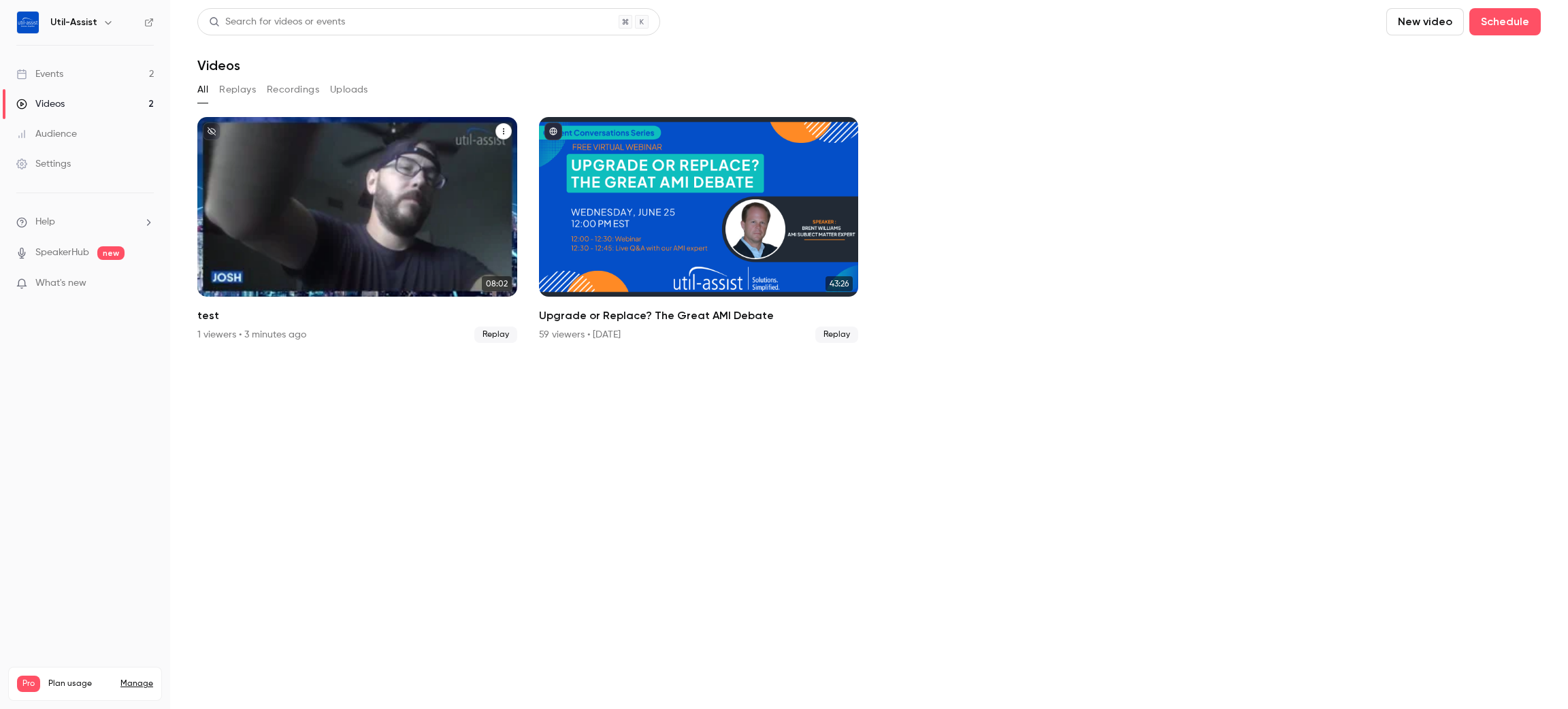
click at [504, 126] on button "test" at bounding box center [503, 131] width 16 height 16
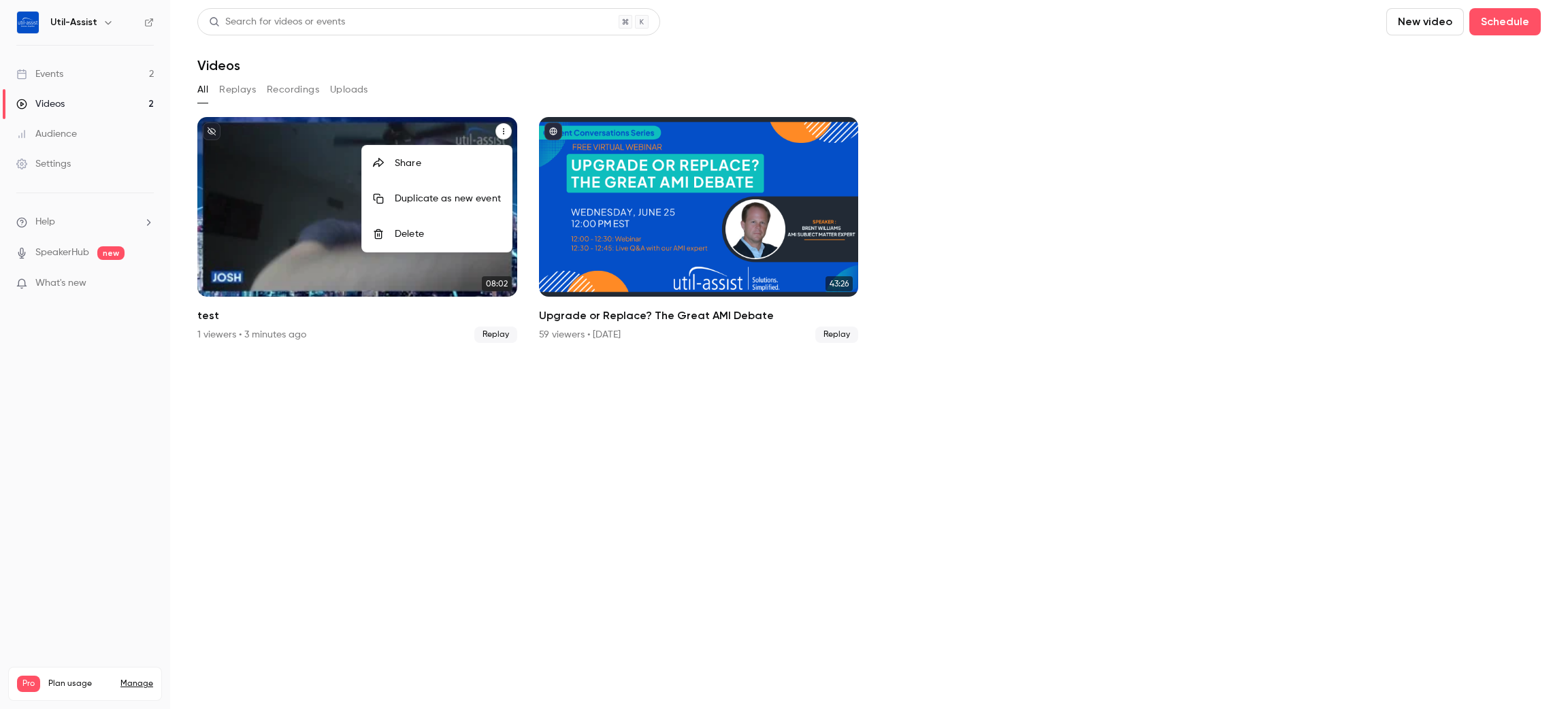
click at [504, 126] on div at bounding box center [784, 354] width 1568 height 709
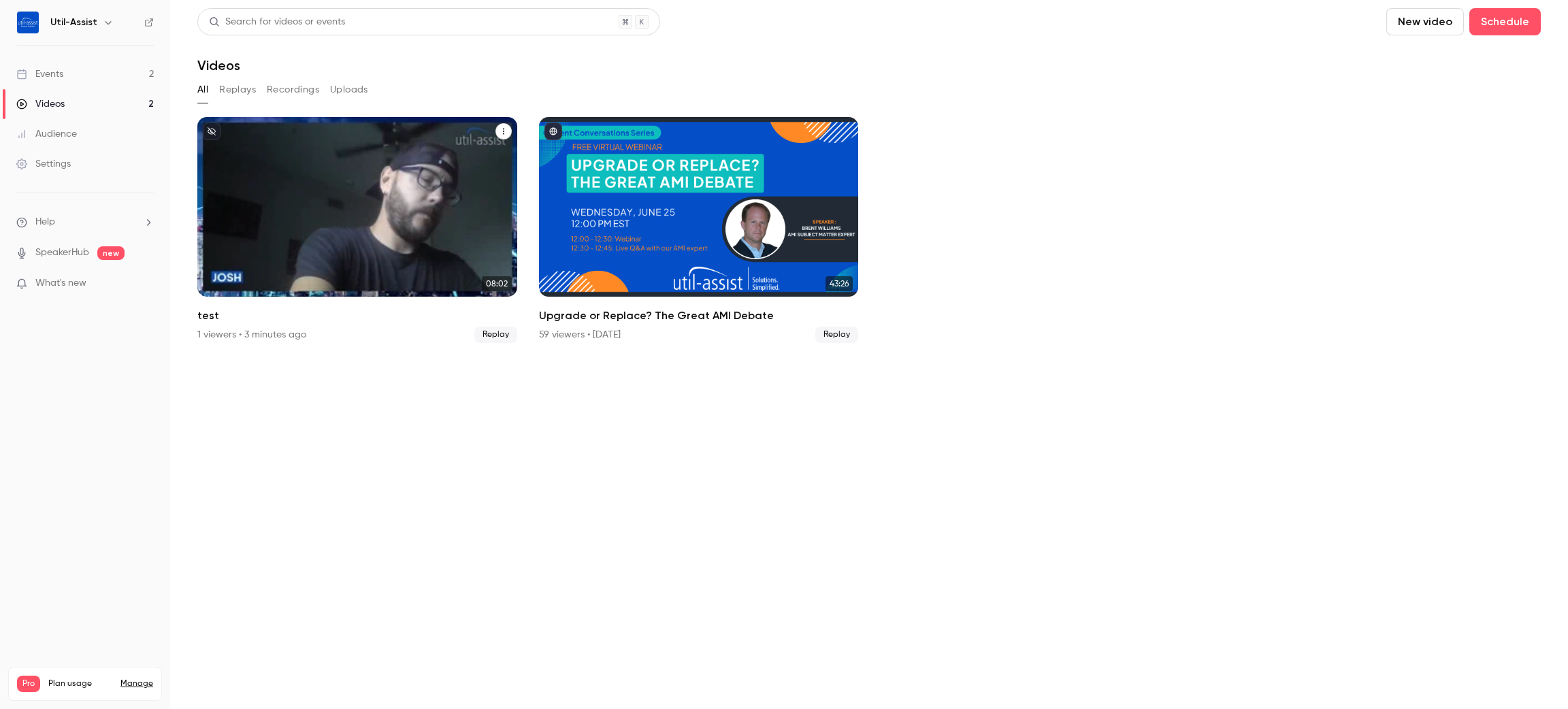
click at [510, 537] on section "Search for videos or events New video Schedule Videos All Replays Recordings Up…" at bounding box center [869, 354] width 1344 height 693
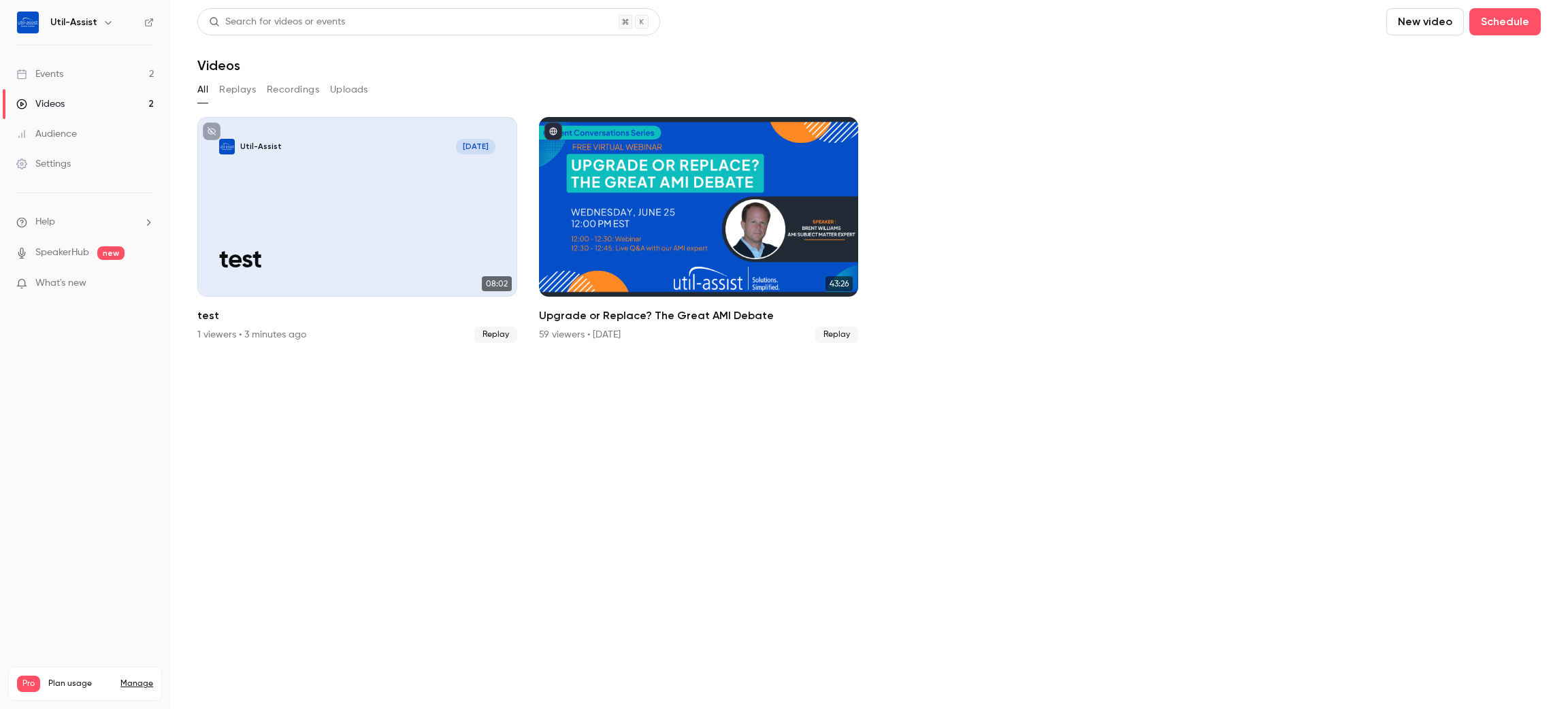
click at [310, 88] on button "Recordings" at bounding box center [293, 90] width 52 height 22
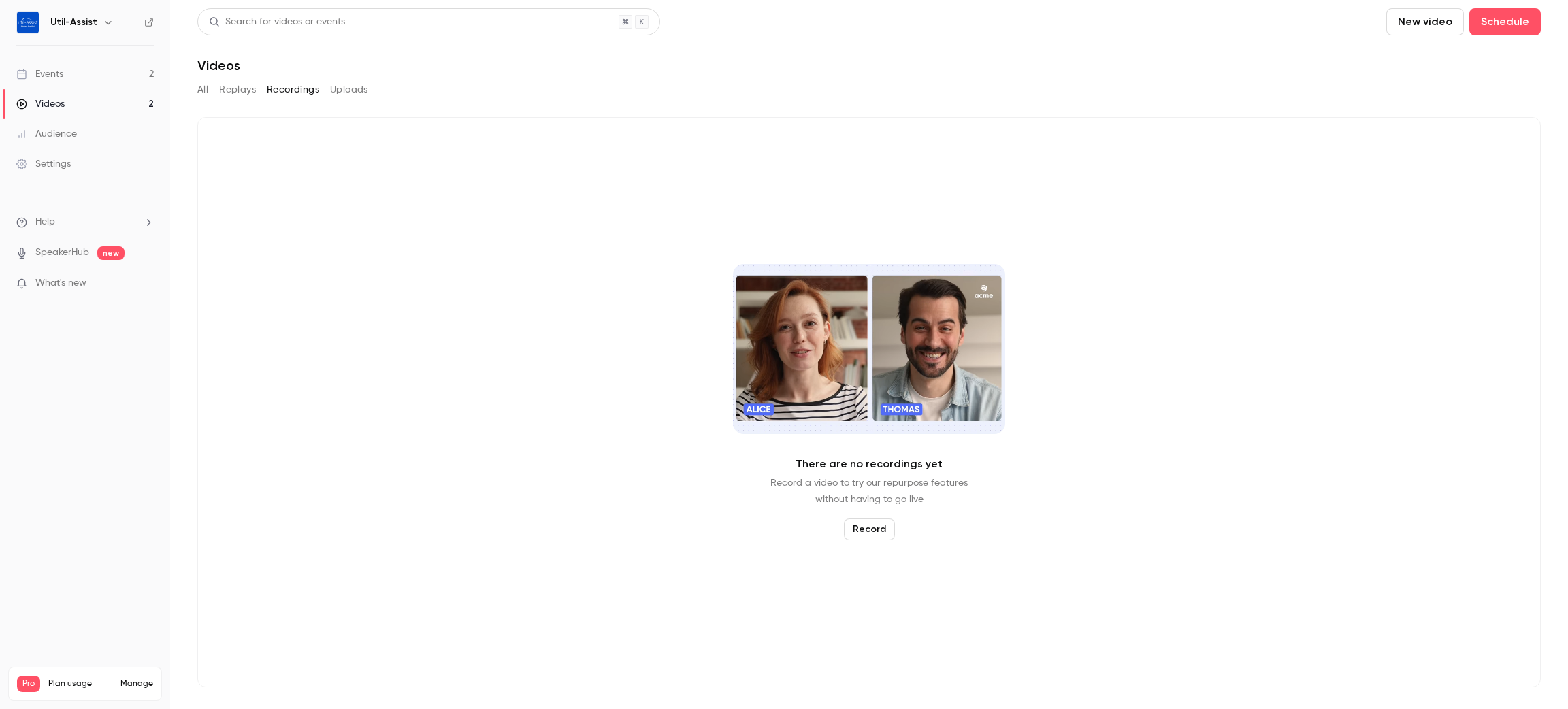
click at [860, 531] on button "Record" at bounding box center [869, 529] width 51 height 22
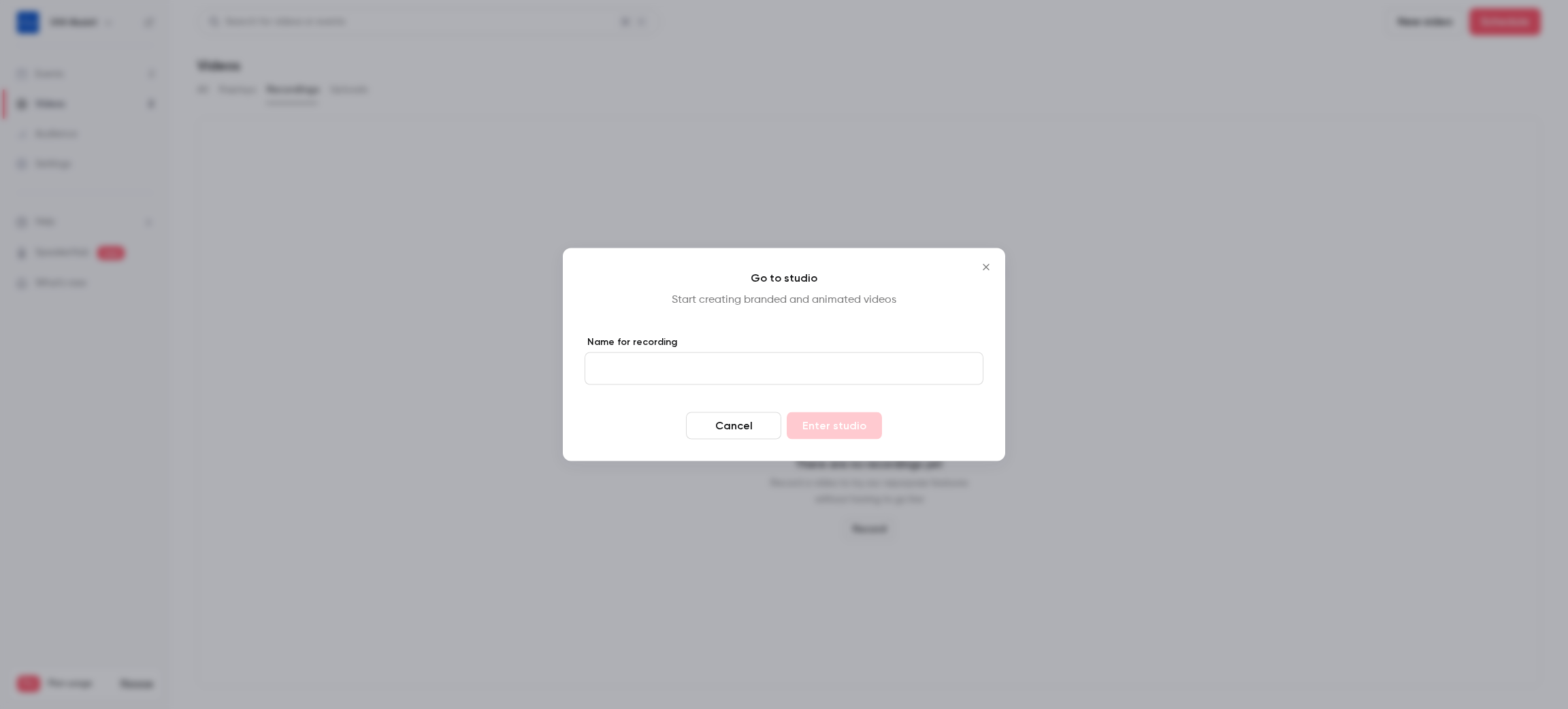
click at [641, 366] on input "Name for recording" at bounding box center [784, 368] width 399 height 33
type input "*****"
click at [631, 415] on div "Cancel Enter studio" at bounding box center [784, 426] width 399 height 27
click at [806, 415] on button "Enter studio" at bounding box center [834, 426] width 95 height 27
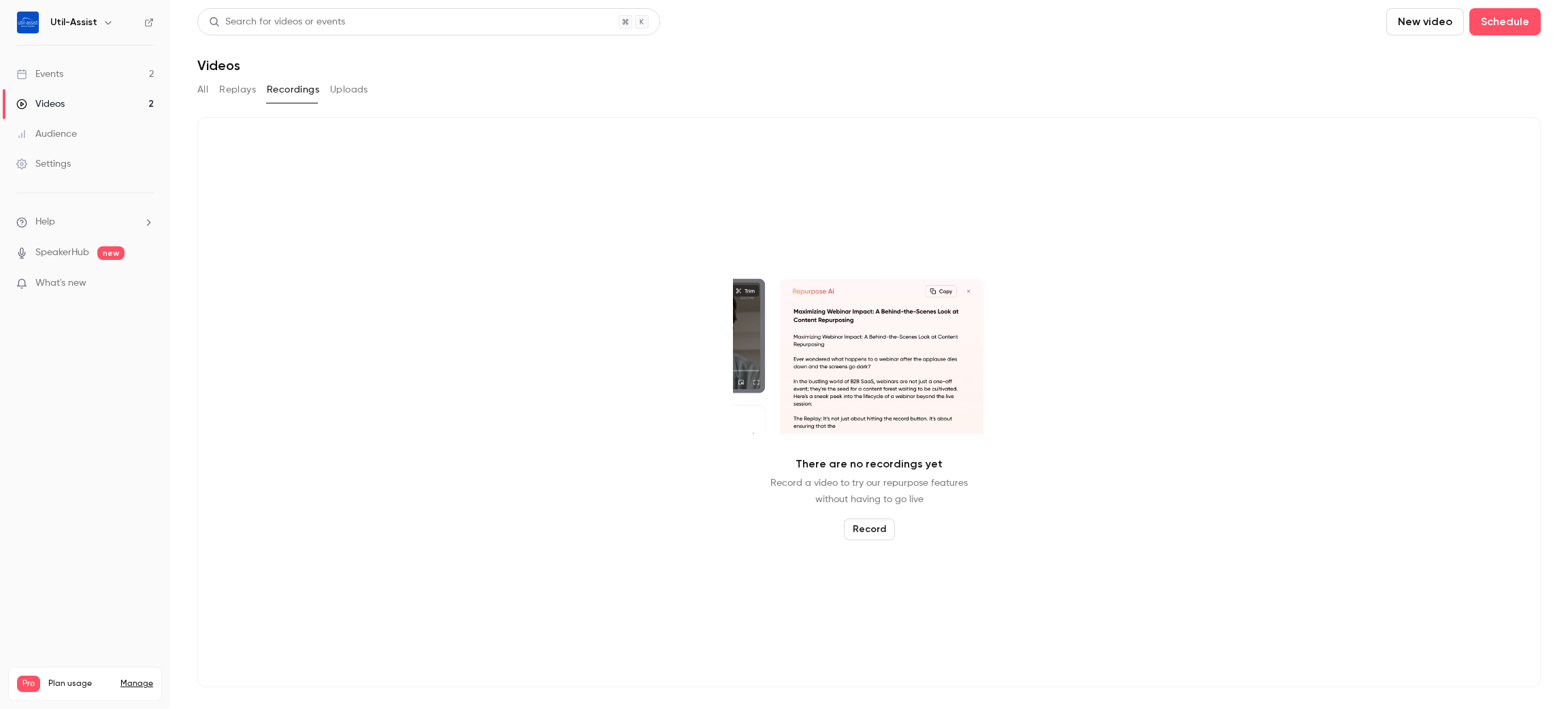
click at [209, 85] on div "All Replays Recordings Uploads" at bounding box center [869, 90] width 1344 height 22
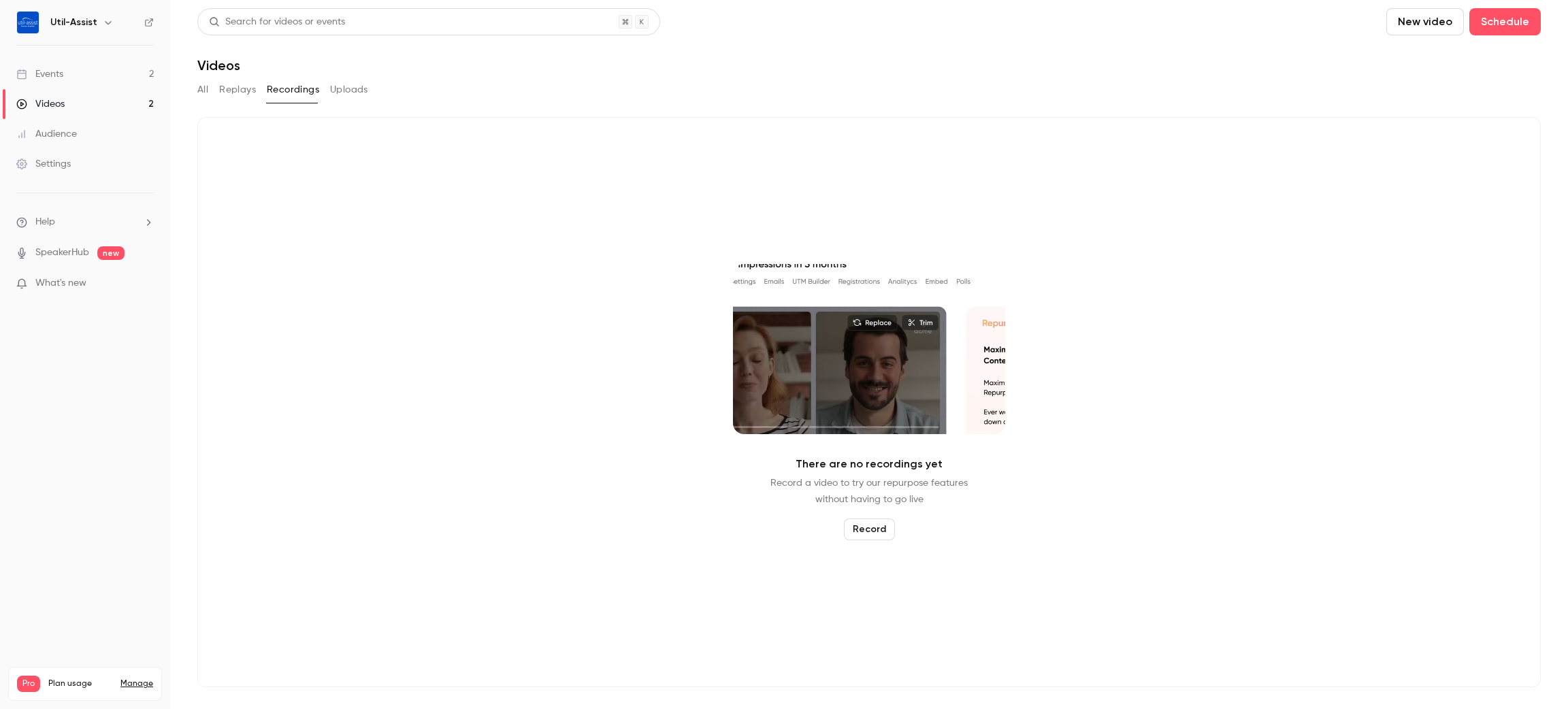
click at [205, 89] on button "All" at bounding box center [202, 90] width 11 height 22
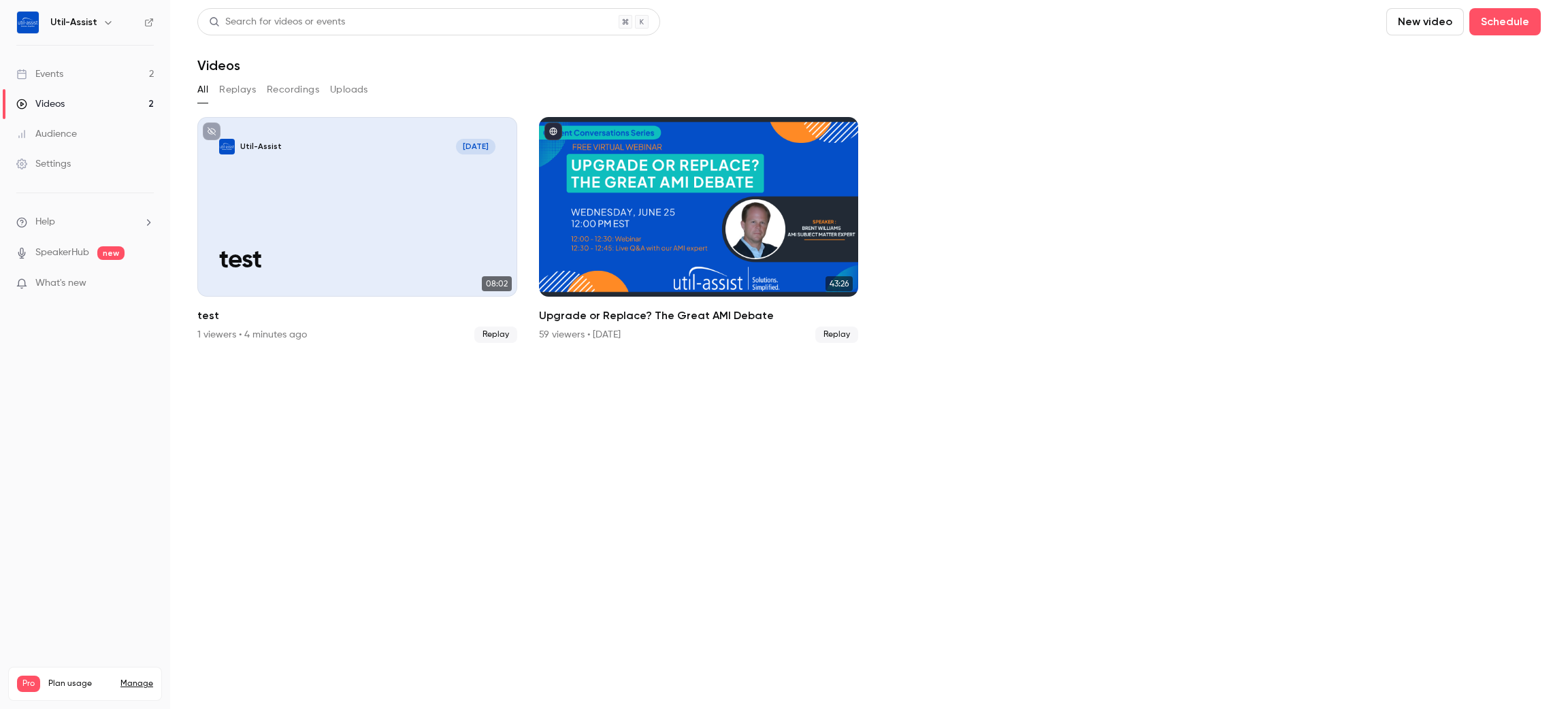
click at [1146, 260] on ul "Util-Assist Sep 23 test 08:02 test 1 viewers • 4 minutes ago Replay 43:26 Upgra…" at bounding box center [869, 230] width 1344 height 226
click at [1112, 355] on div "Util-Assist Sep 23 test 08:02 test 1 viewers • 5 minutes ago Replay 43:26 Upgra…" at bounding box center [869, 238] width 1344 height 242
click at [1418, 11] on button "New video" at bounding box center [1425, 22] width 78 height 27
drag, startPoint x: 1430, startPoint y: 60, endPoint x: 1426, endPoint y: 68, distance: 8.9
click at [1430, 62] on div "Record" at bounding box center [1474, 59] width 103 height 14
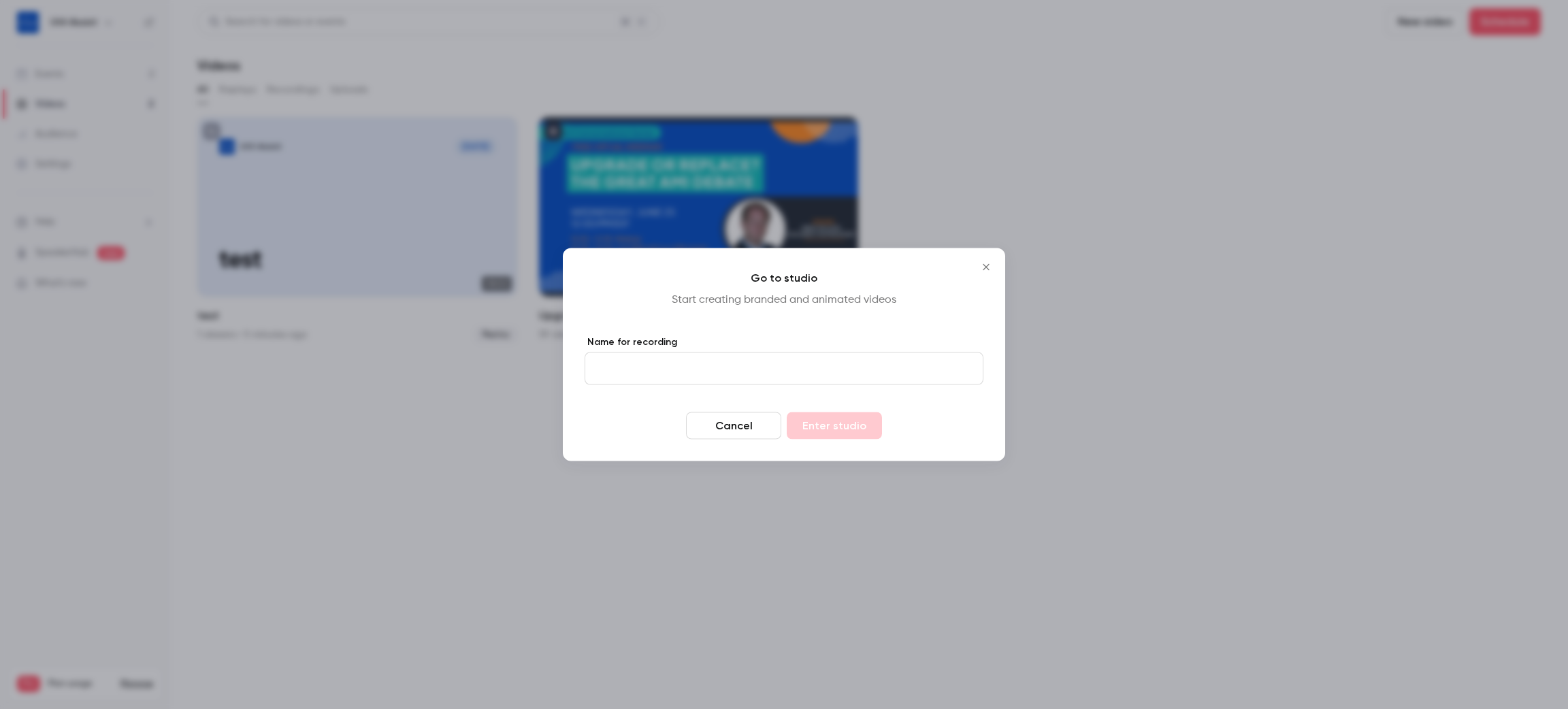
click at [913, 358] on input "Name for recording" at bounding box center [784, 368] width 399 height 33
type input "*******"
drag, startPoint x: 874, startPoint y: 427, endPoint x: 905, endPoint y: 431, distance: 31.3
click at [874, 428] on button "Enter studio" at bounding box center [834, 426] width 95 height 27
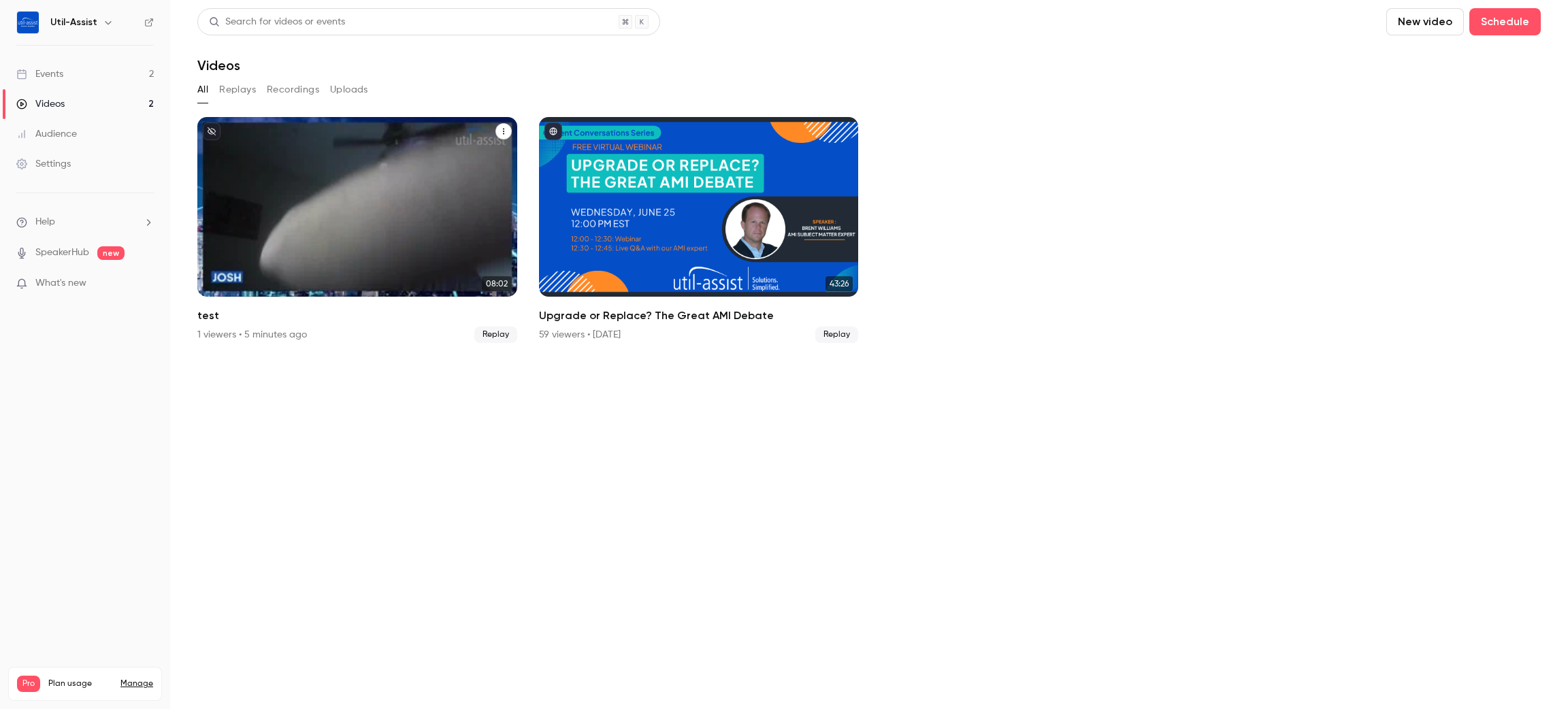
click at [500, 122] on div "test" at bounding box center [503, 131] width 16 height 17
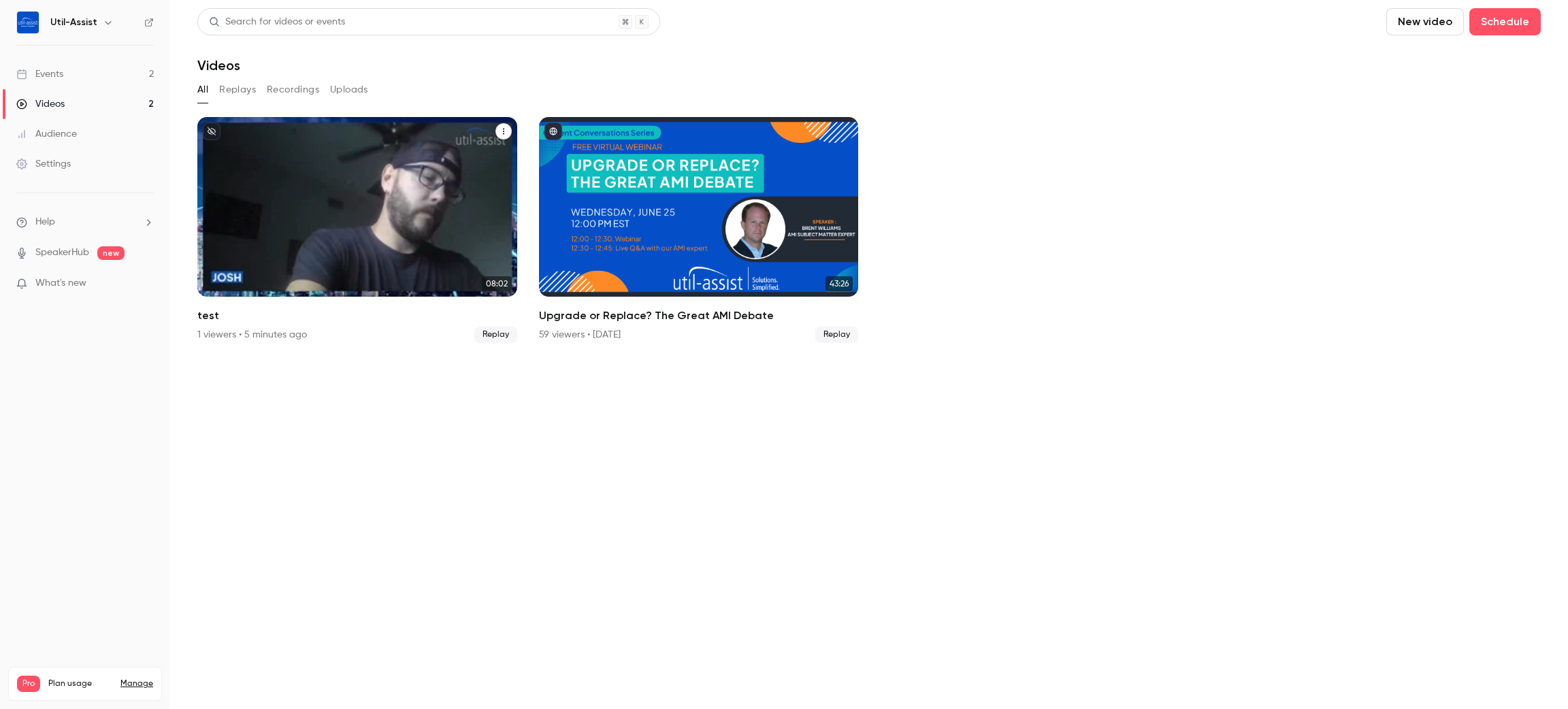
click at [500, 128] on icon "test" at bounding box center [504, 131] width 8 height 8
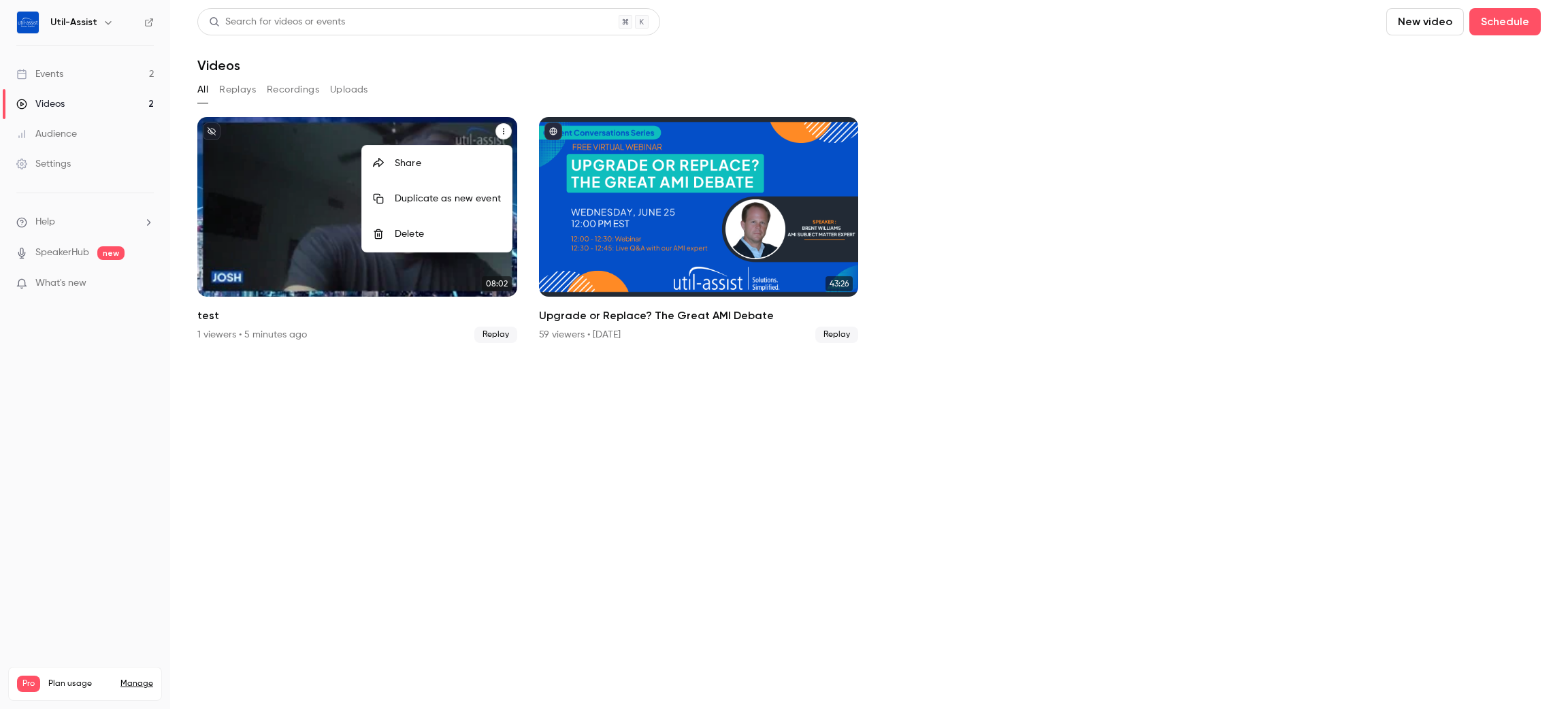
click at [456, 243] on li "Delete" at bounding box center [437, 234] width 150 height 36
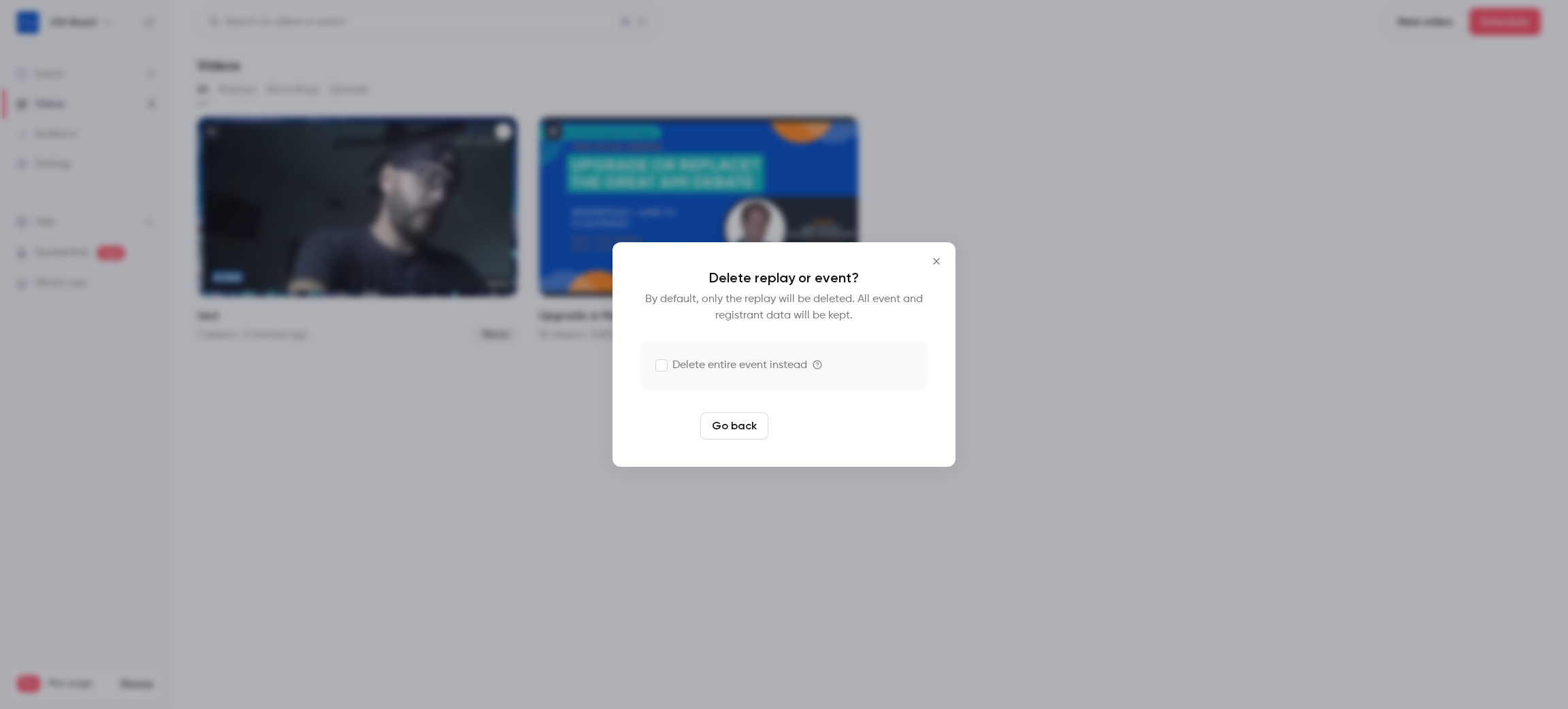
click at [811, 422] on button "Delete replay" at bounding box center [821, 426] width 94 height 27
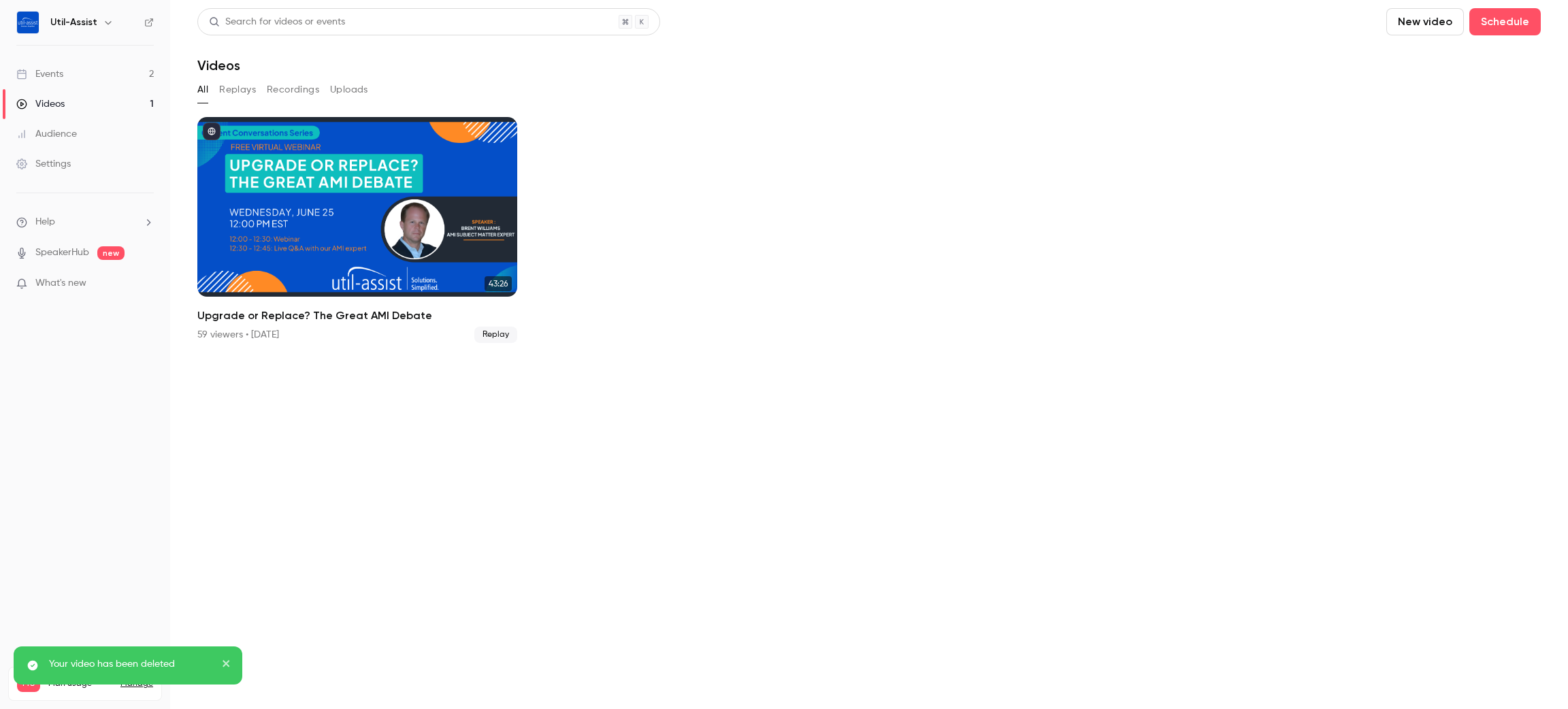
click at [235, 95] on button "Replays" at bounding box center [237, 90] width 37 height 22
click at [274, 92] on button "Recordings" at bounding box center [293, 90] width 52 height 22
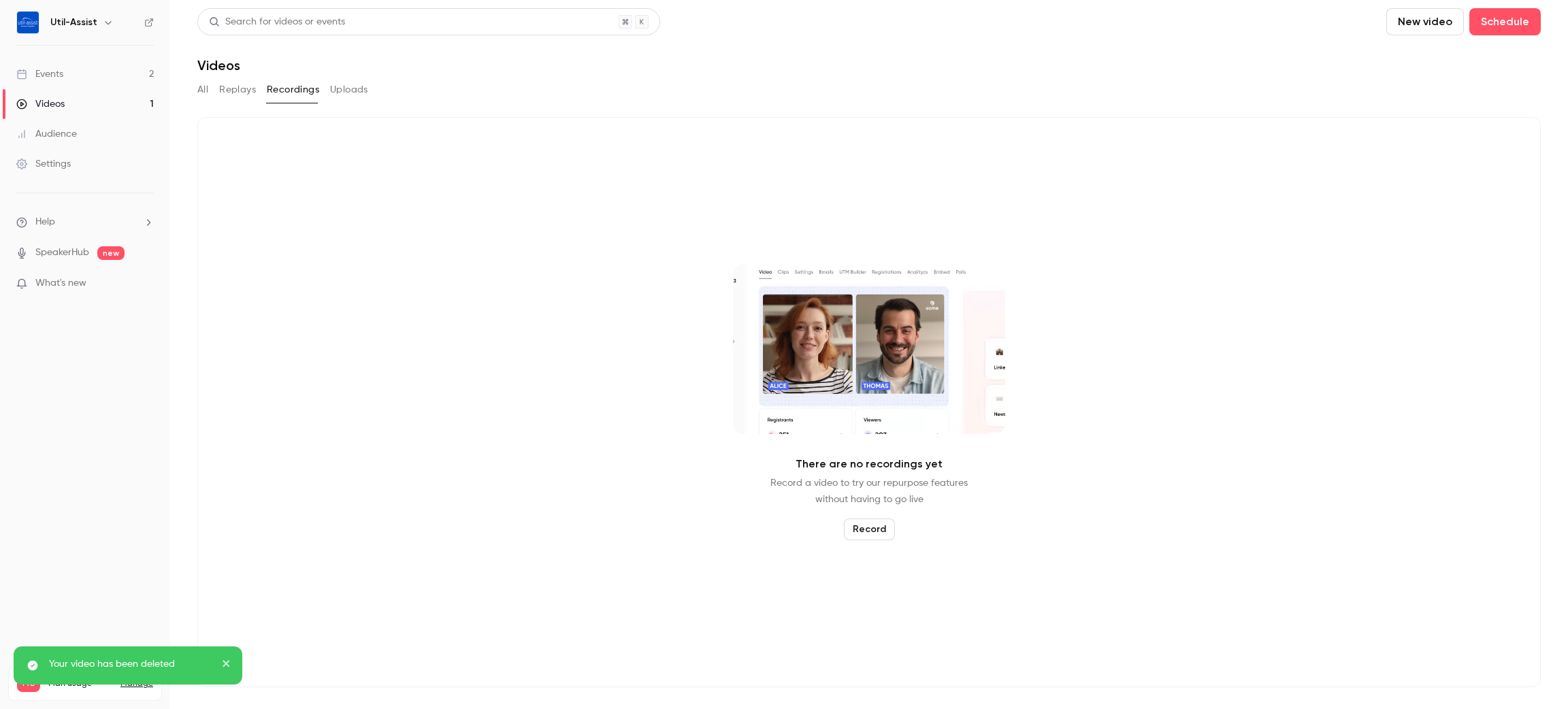
click at [339, 86] on button "Uploads" at bounding box center [349, 90] width 38 height 22
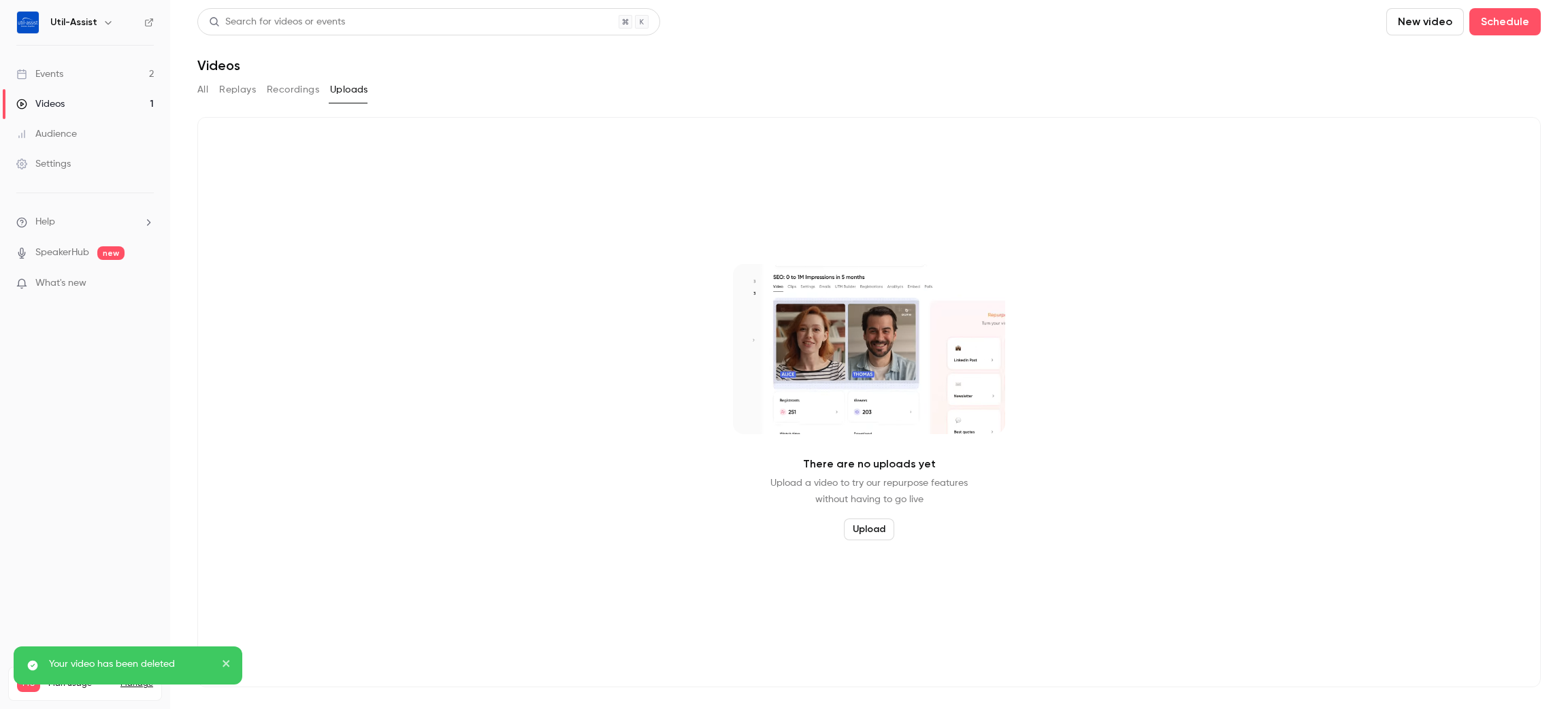
click at [94, 79] on link "Events 2" at bounding box center [85, 74] width 170 height 30
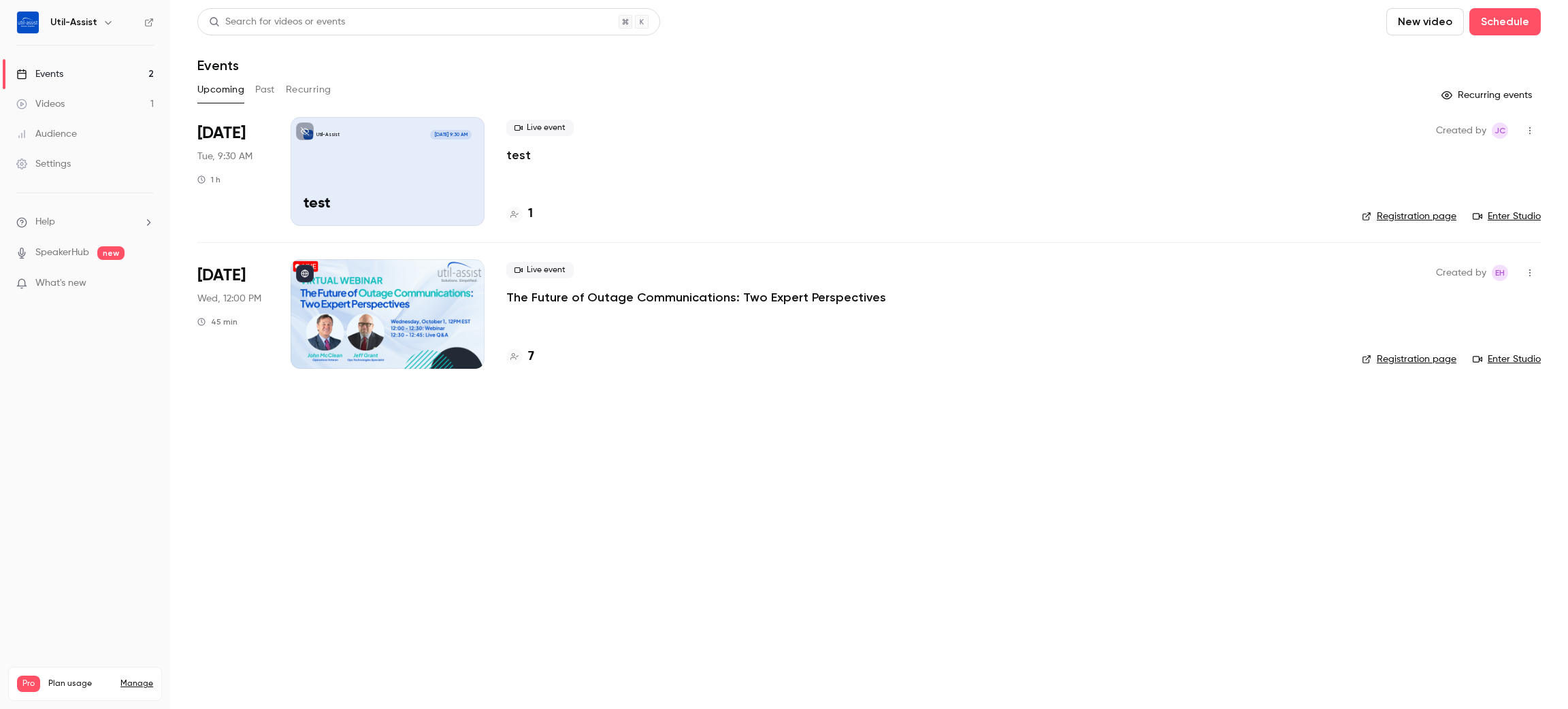
click at [1528, 132] on icon "button" at bounding box center [1530, 130] width 11 height 10
click at [1477, 298] on li "Delete" at bounding box center [1466, 307] width 147 height 36
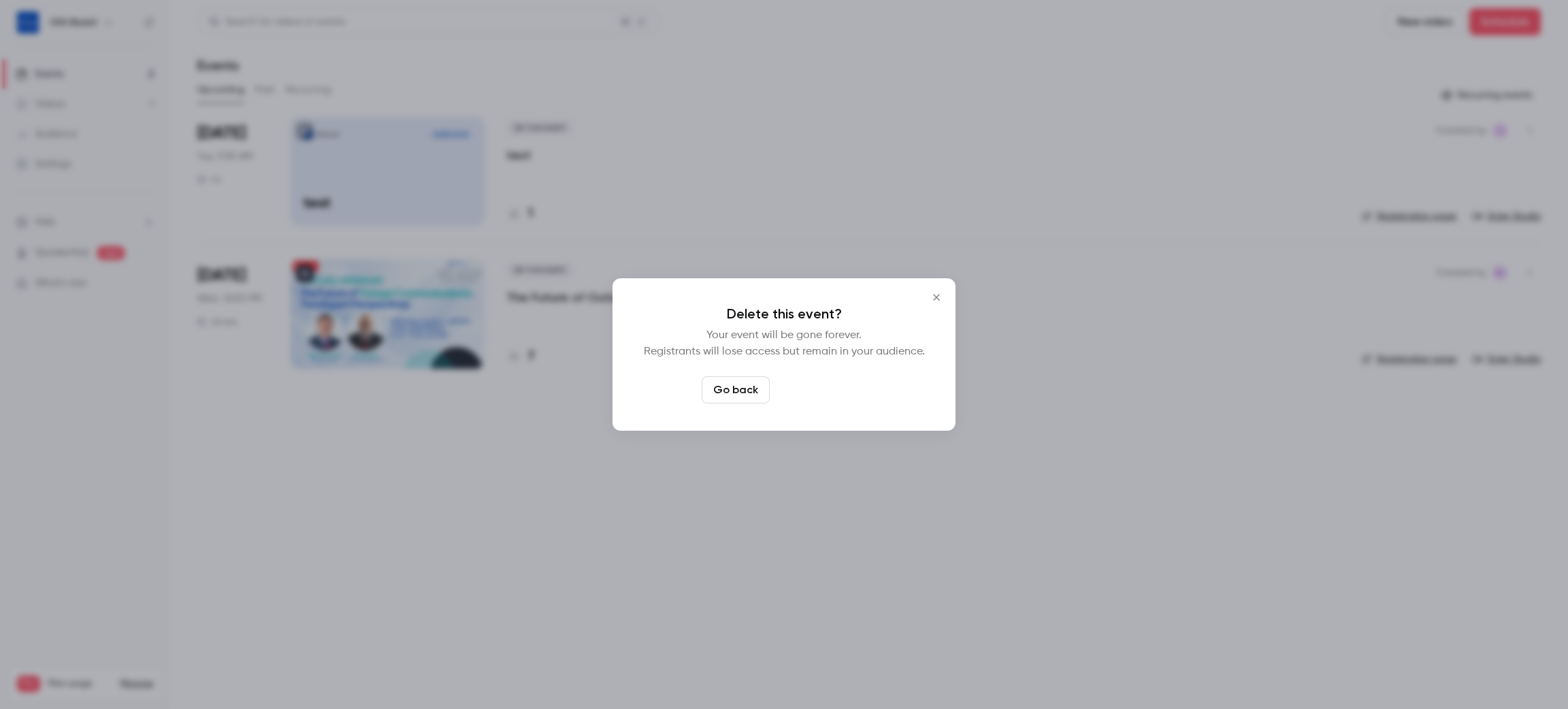
click at [835, 381] on button "Delete event" at bounding box center [821, 390] width 91 height 27
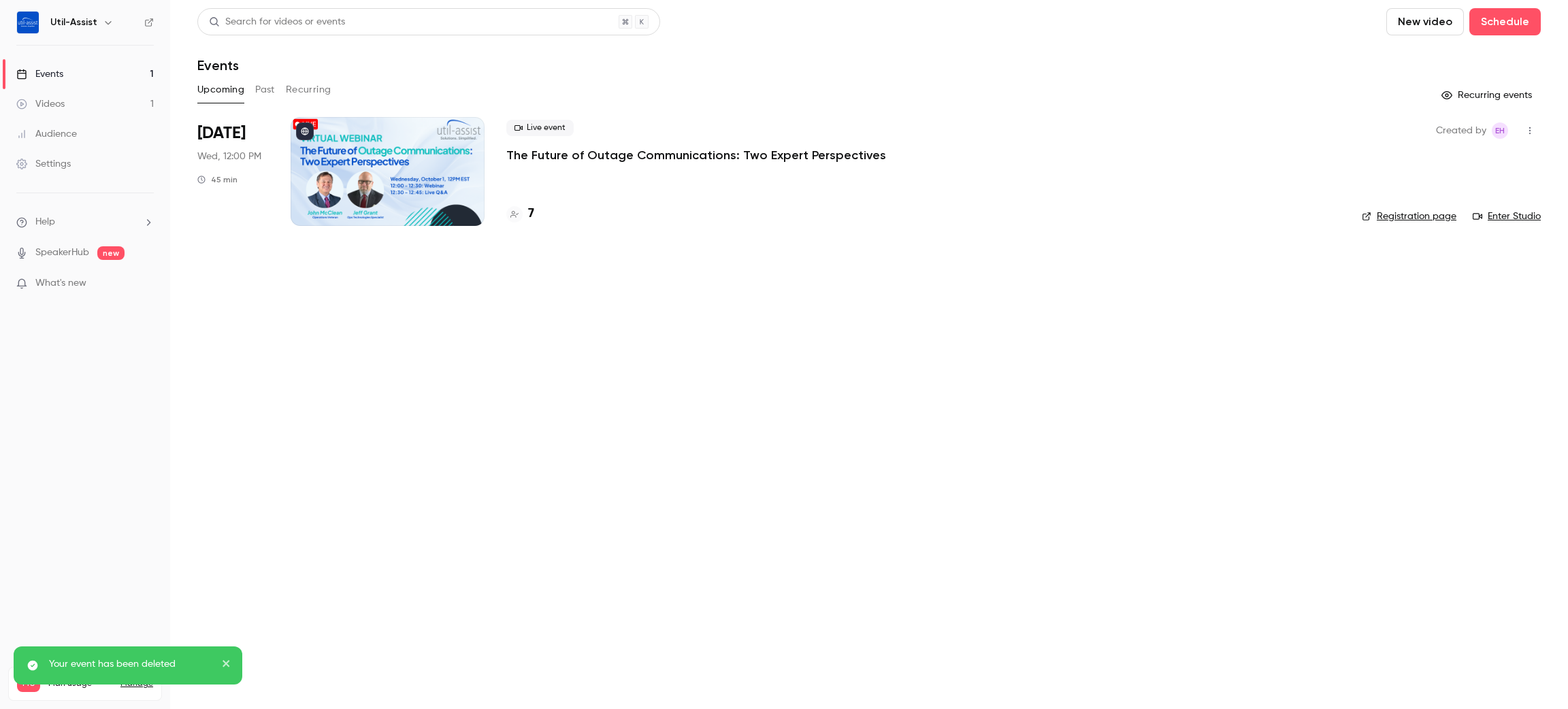
click at [679, 452] on main "Search for videos or events New video Schedule Events Upcoming Past Recurring R…" at bounding box center [869, 354] width 1398 height 709
click at [483, 448] on main "Search for videos or events New video Schedule Events Upcoming Past Recurring R…" at bounding box center [869, 354] width 1398 height 709
click at [271, 77] on div "Search for videos or events New video Schedule Events Upcoming Past Recurring R…" at bounding box center [869, 126] width 1344 height 234
click at [309, 94] on button "Recurring" at bounding box center [309, 90] width 46 height 22
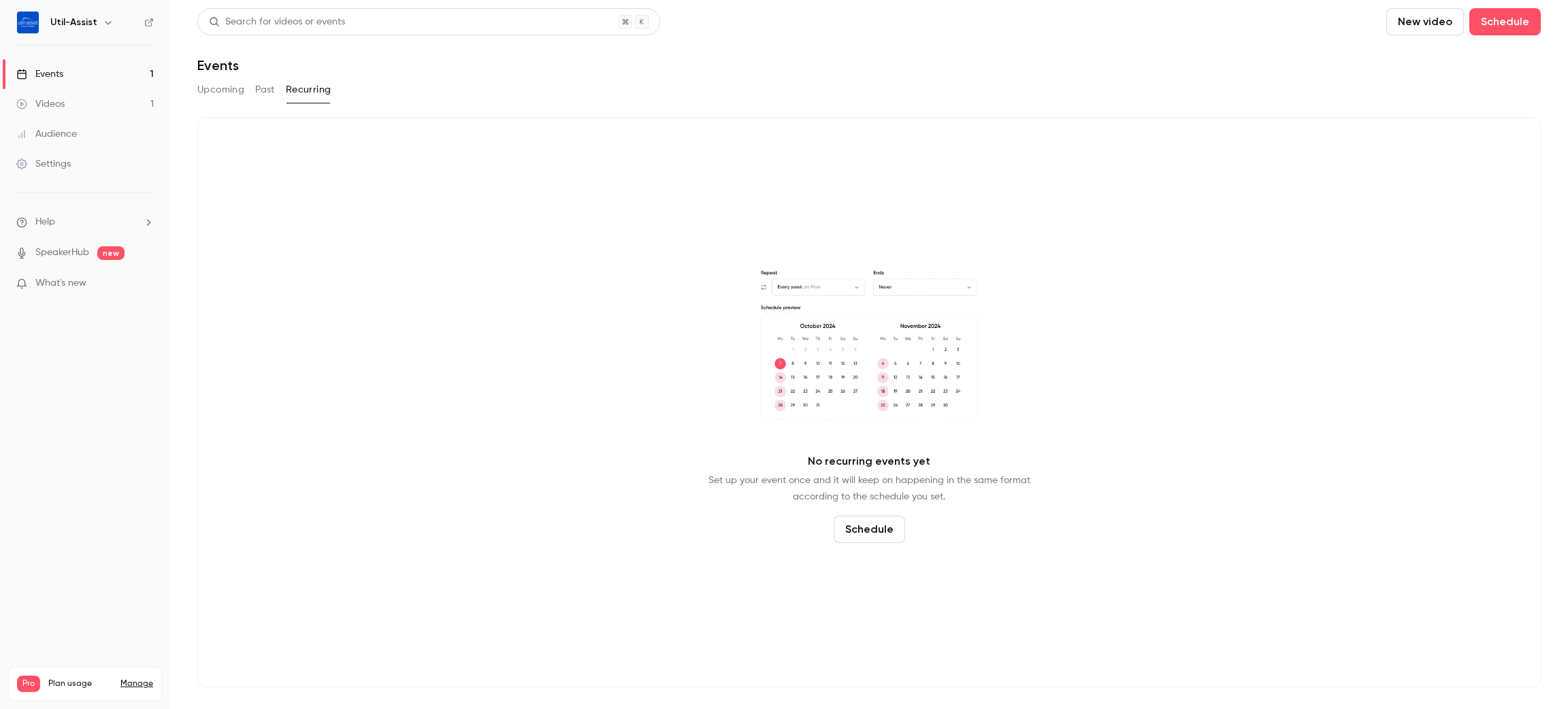
click at [267, 94] on button "Past" at bounding box center [265, 90] width 20 height 22
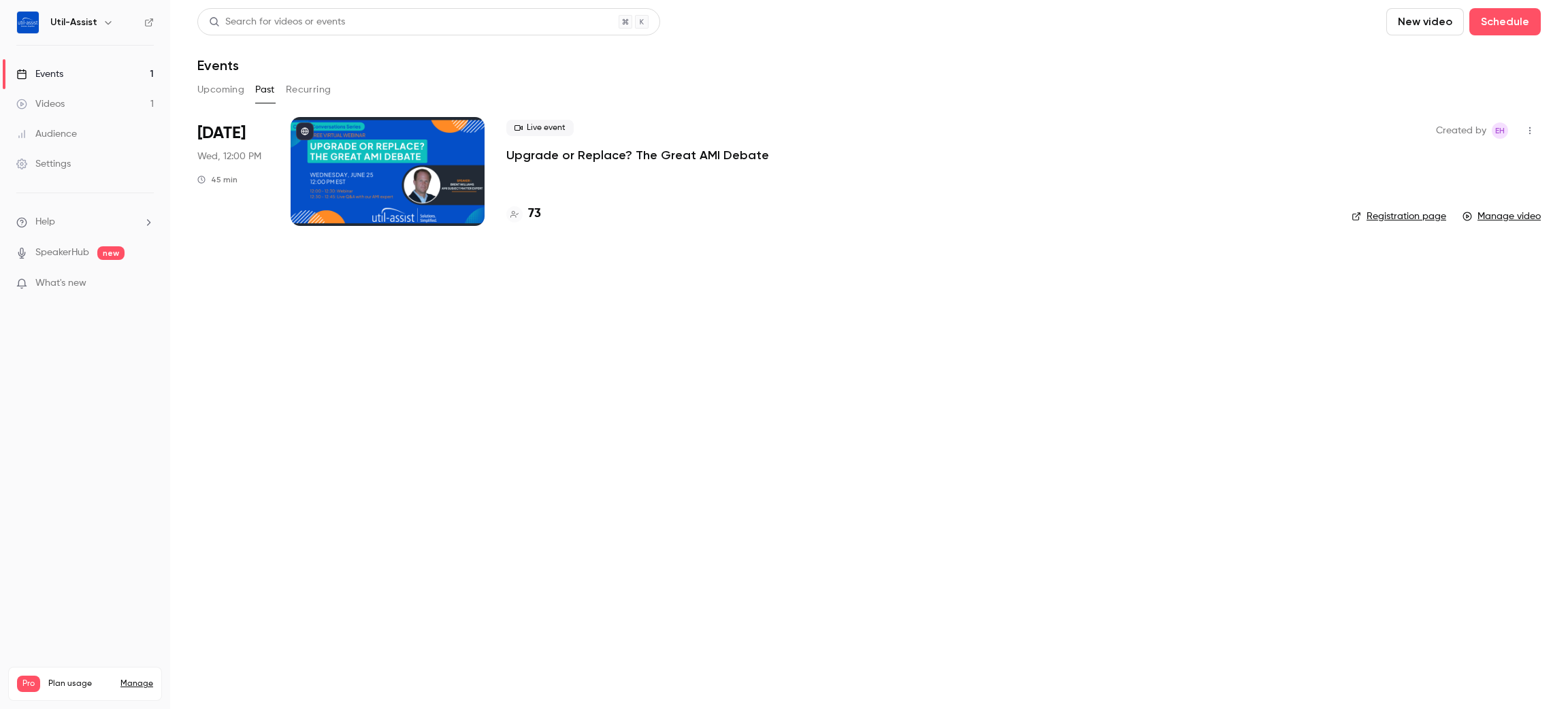
click at [222, 94] on button "Upcoming" at bounding box center [221, 90] width 47 height 22
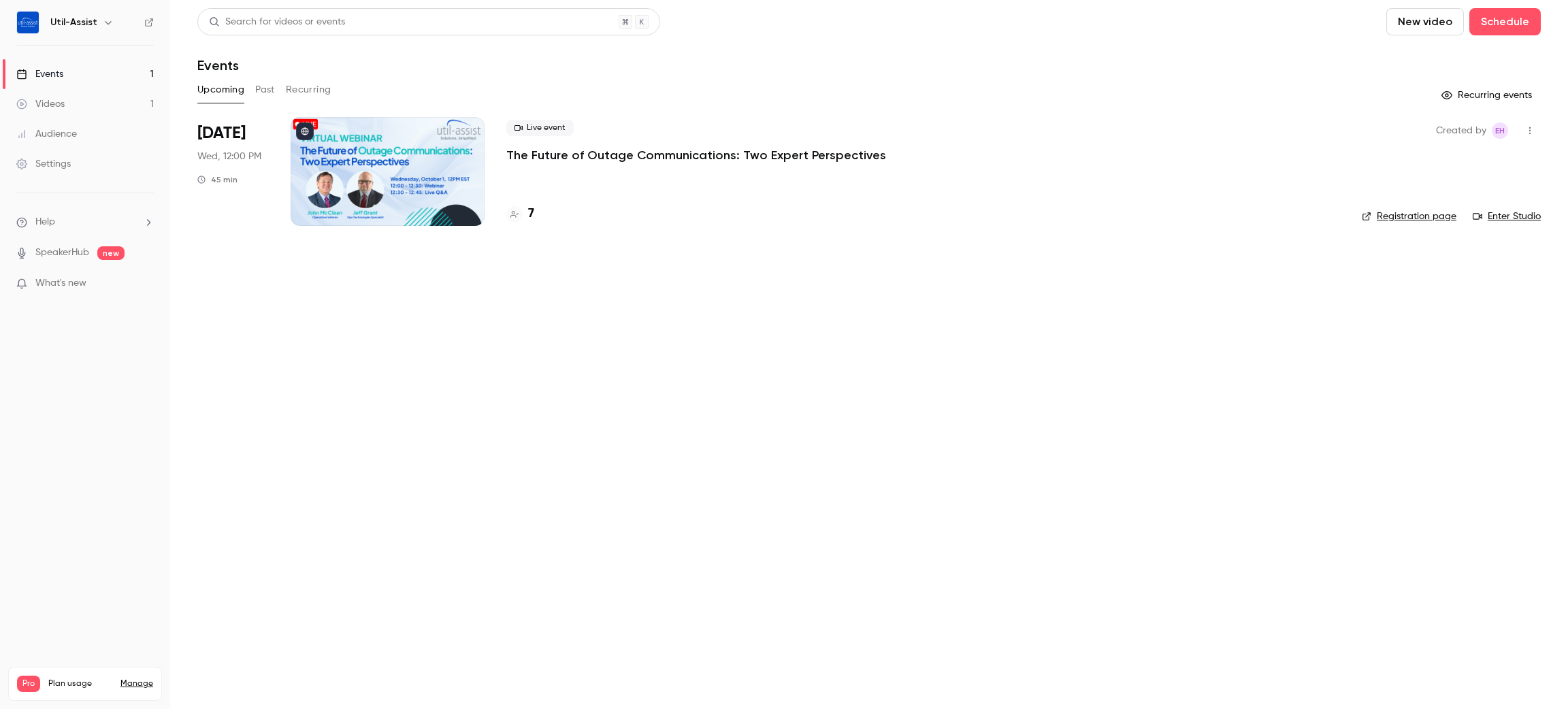
click at [113, 102] on link "Videos 1" at bounding box center [85, 103] width 170 height 30
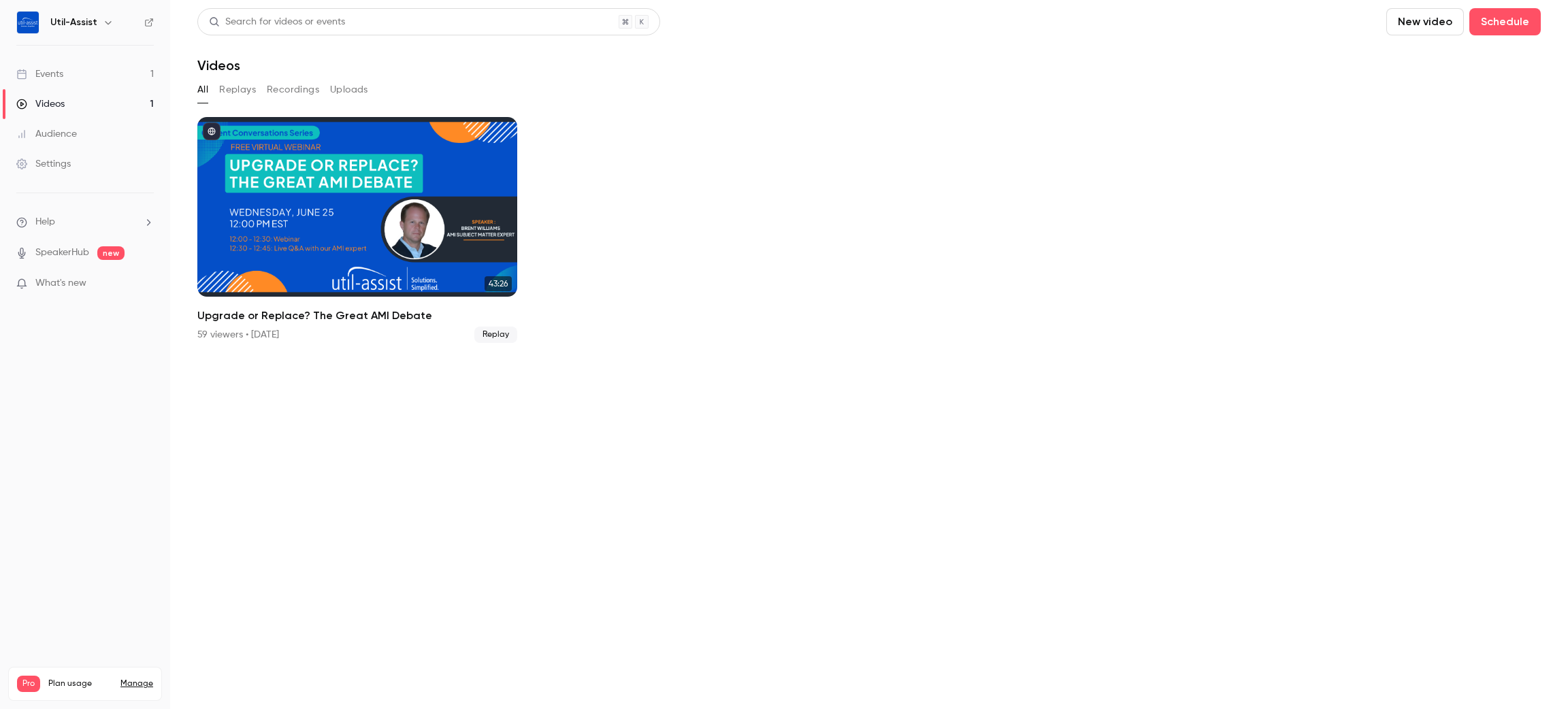
click at [507, 567] on section "Search for videos or events New video Schedule Videos All Replays Recordings Up…" at bounding box center [869, 354] width 1344 height 693
click at [55, 137] on div "Audience" at bounding box center [46, 134] width 61 height 14
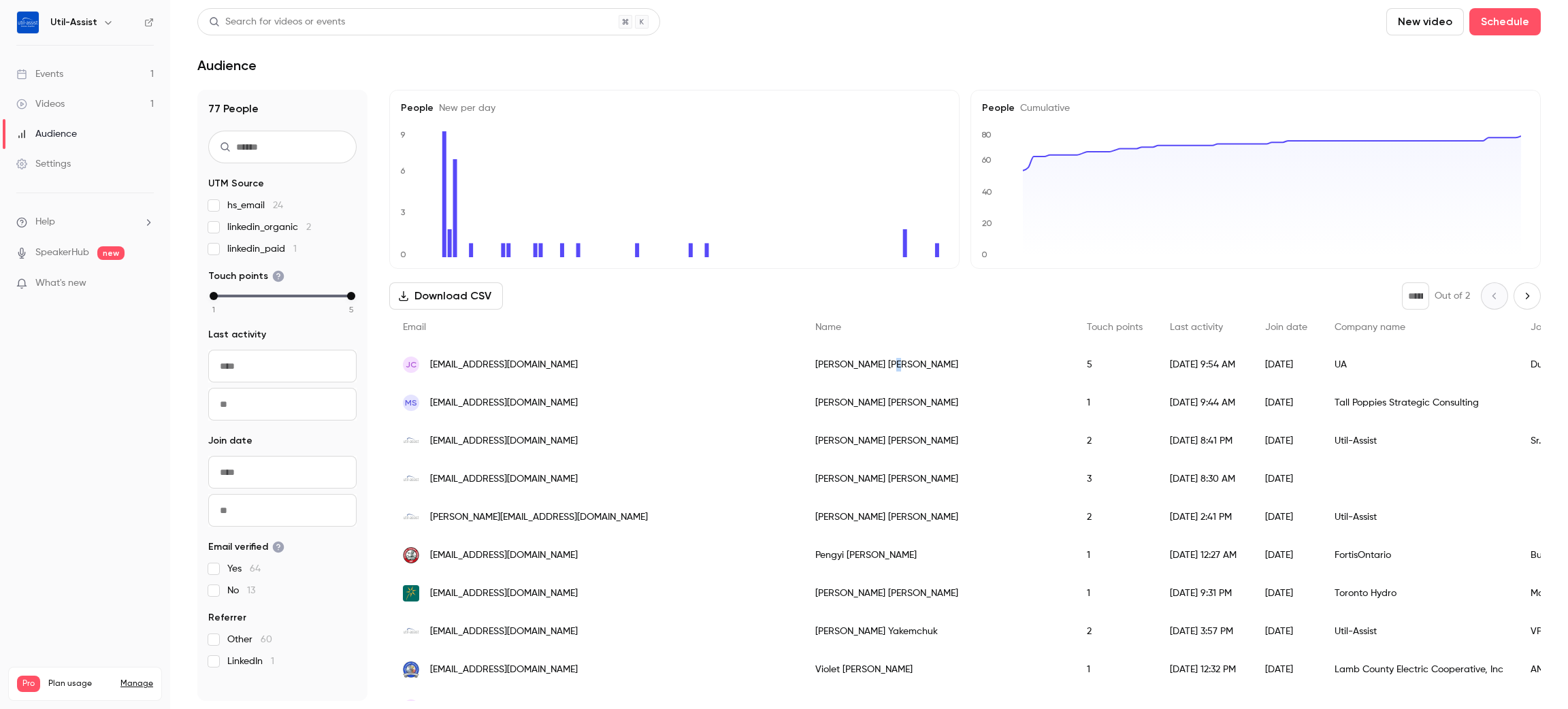
drag, startPoint x: 681, startPoint y: 375, endPoint x: 644, endPoint y: 370, distance: 37.3
click at [802, 370] on div "Josh Callies" at bounding box center [937, 364] width 272 height 38
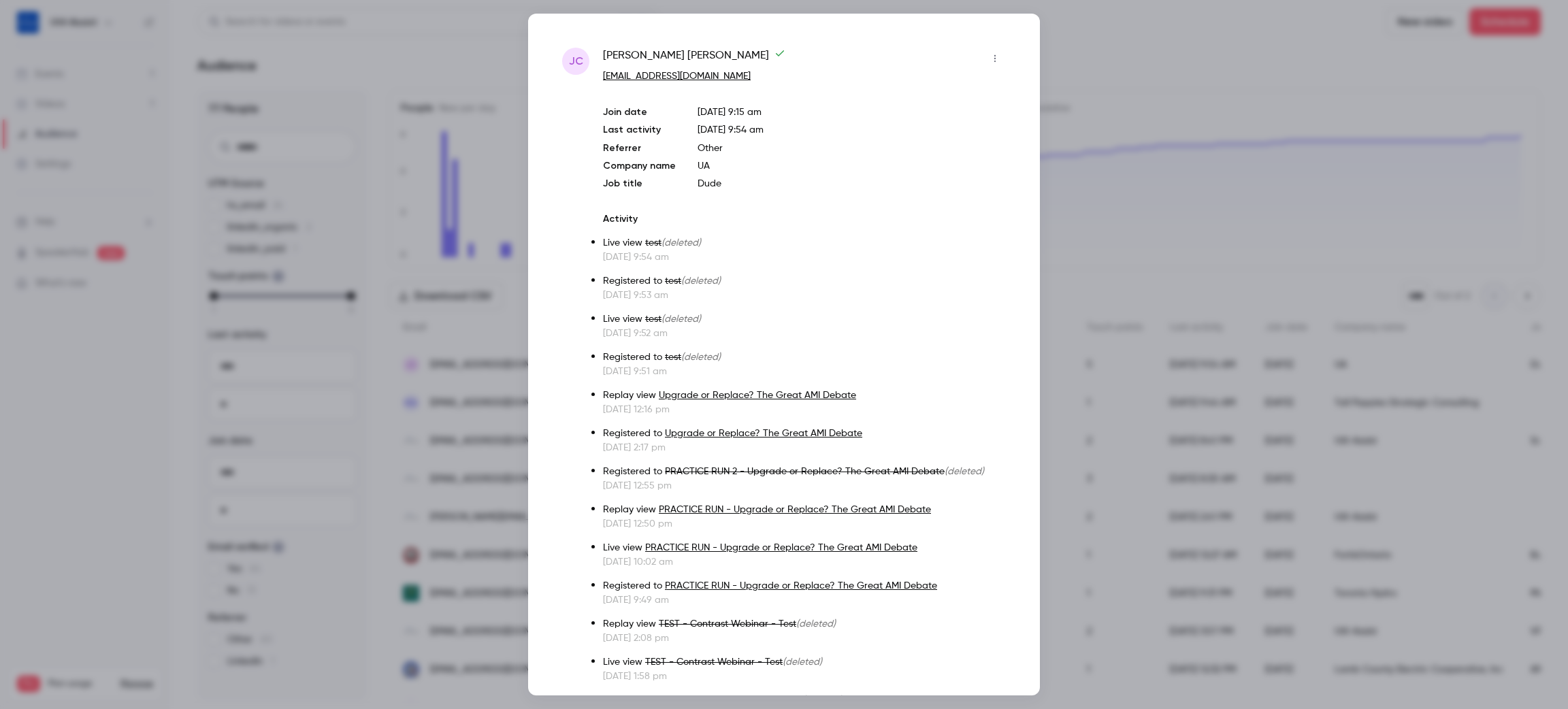
click at [990, 55] on icon "button" at bounding box center [995, 59] width 11 height 10
click at [879, 273] on div at bounding box center [784, 354] width 1568 height 709
click at [1124, 65] on div at bounding box center [784, 354] width 1568 height 709
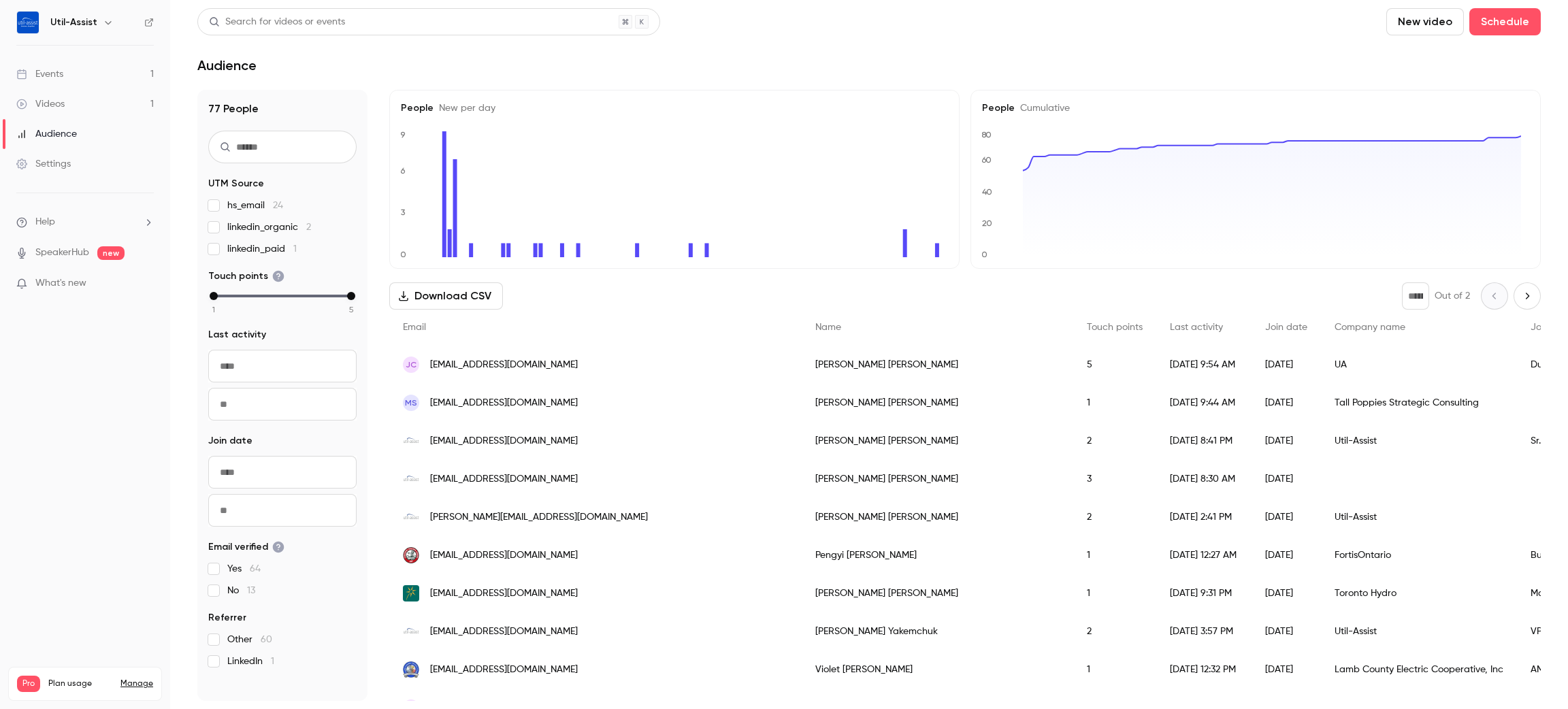
click at [1444, 15] on button "New video" at bounding box center [1425, 22] width 78 height 27
click at [37, 80] on div at bounding box center [784, 354] width 1568 height 709
click at [55, 71] on div "Events" at bounding box center [40, 75] width 47 height 14
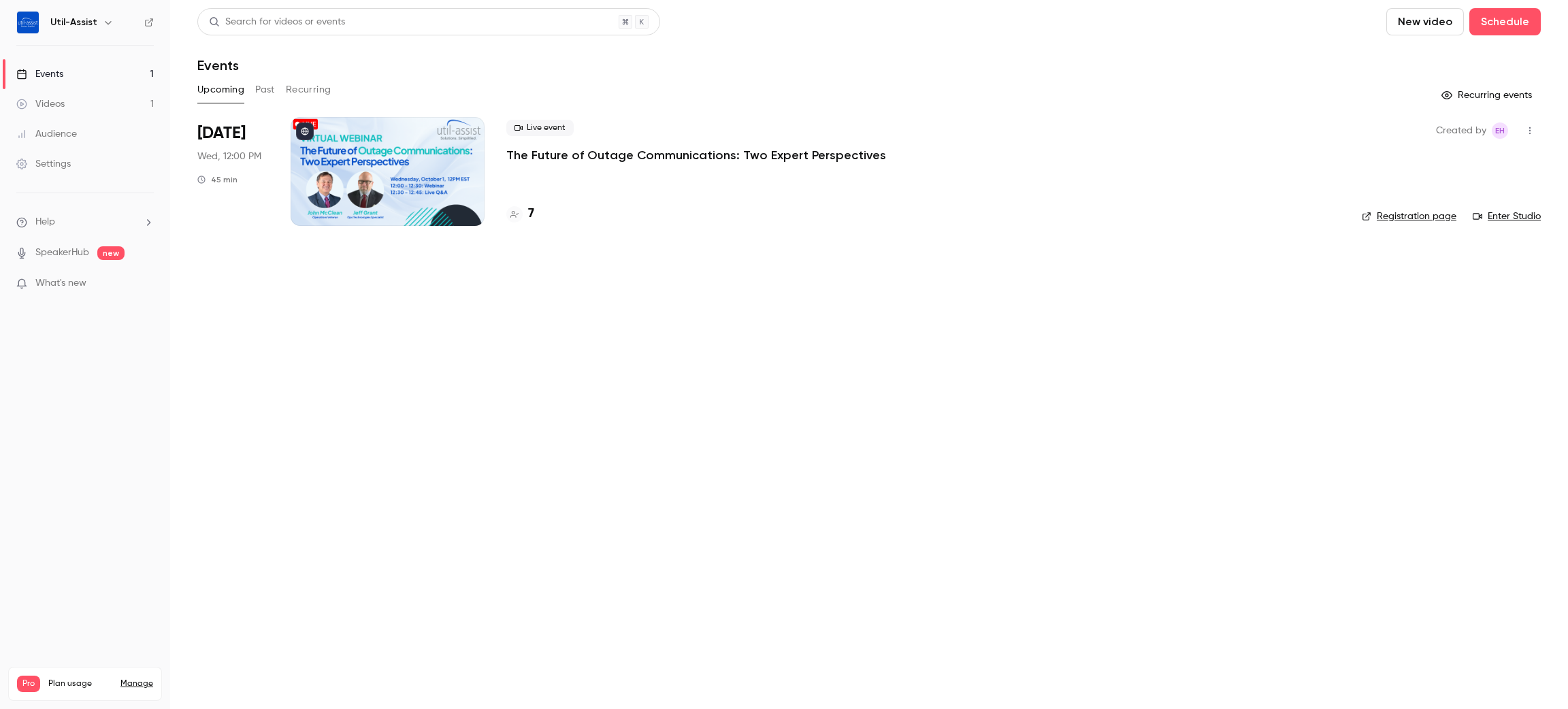
click at [1433, 24] on button "New video" at bounding box center [1425, 22] width 78 height 27
click at [1424, 59] on div "Record" at bounding box center [1474, 59] width 103 height 14
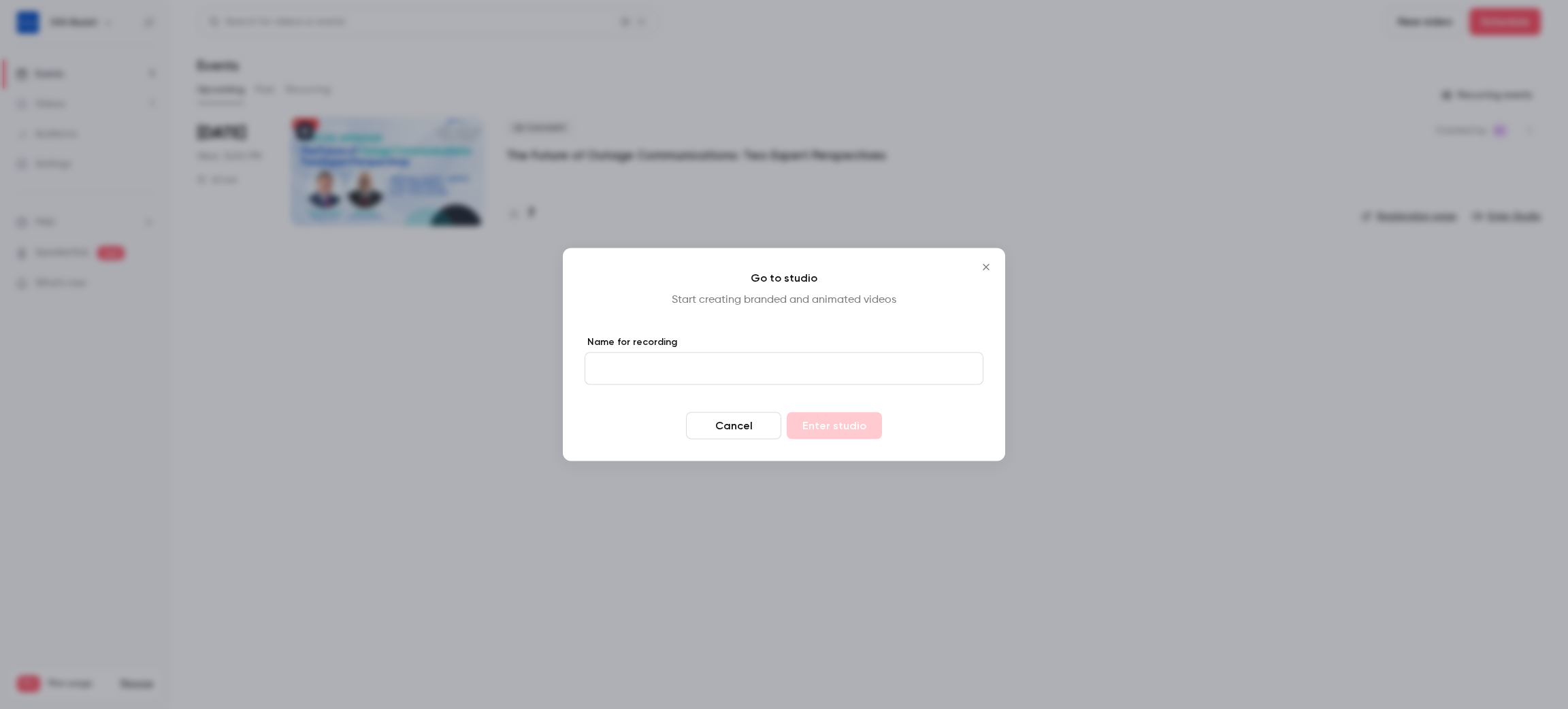
click at [814, 374] on input "Name for recording" at bounding box center [784, 368] width 399 height 33
type input "**********"
click at [844, 423] on button "Enter studio" at bounding box center [834, 426] width 95 height 27
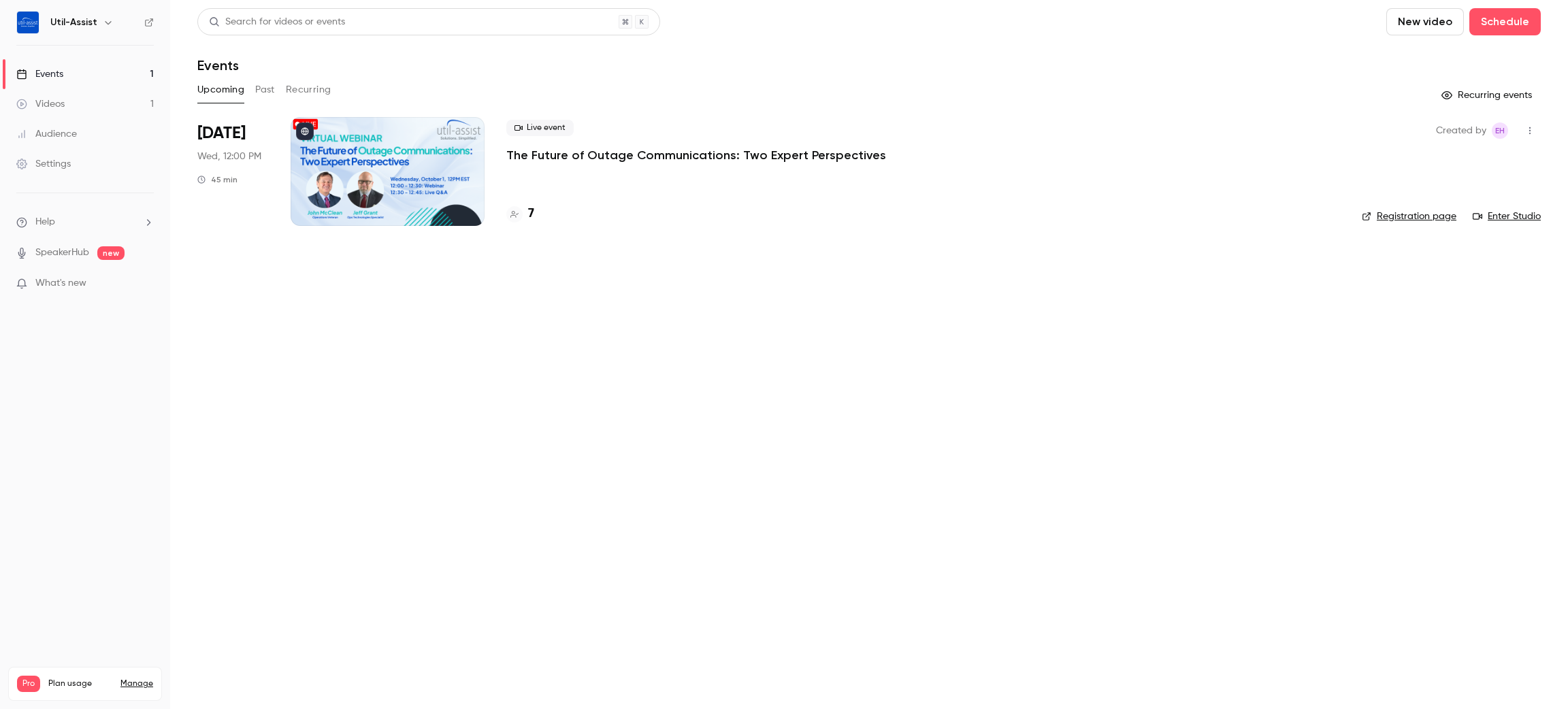
click at [1426, 23] on button "New video" at bounding box center [1425, 22] width 78 height 27
drag, startPoint x: 1411, startPoint y: 51, endPoint x: 1401, endPoint y: 55, distance: 10.8
click at [1404, 55] on li "Record" at bounding box center [1462, 59] width 147 height 36
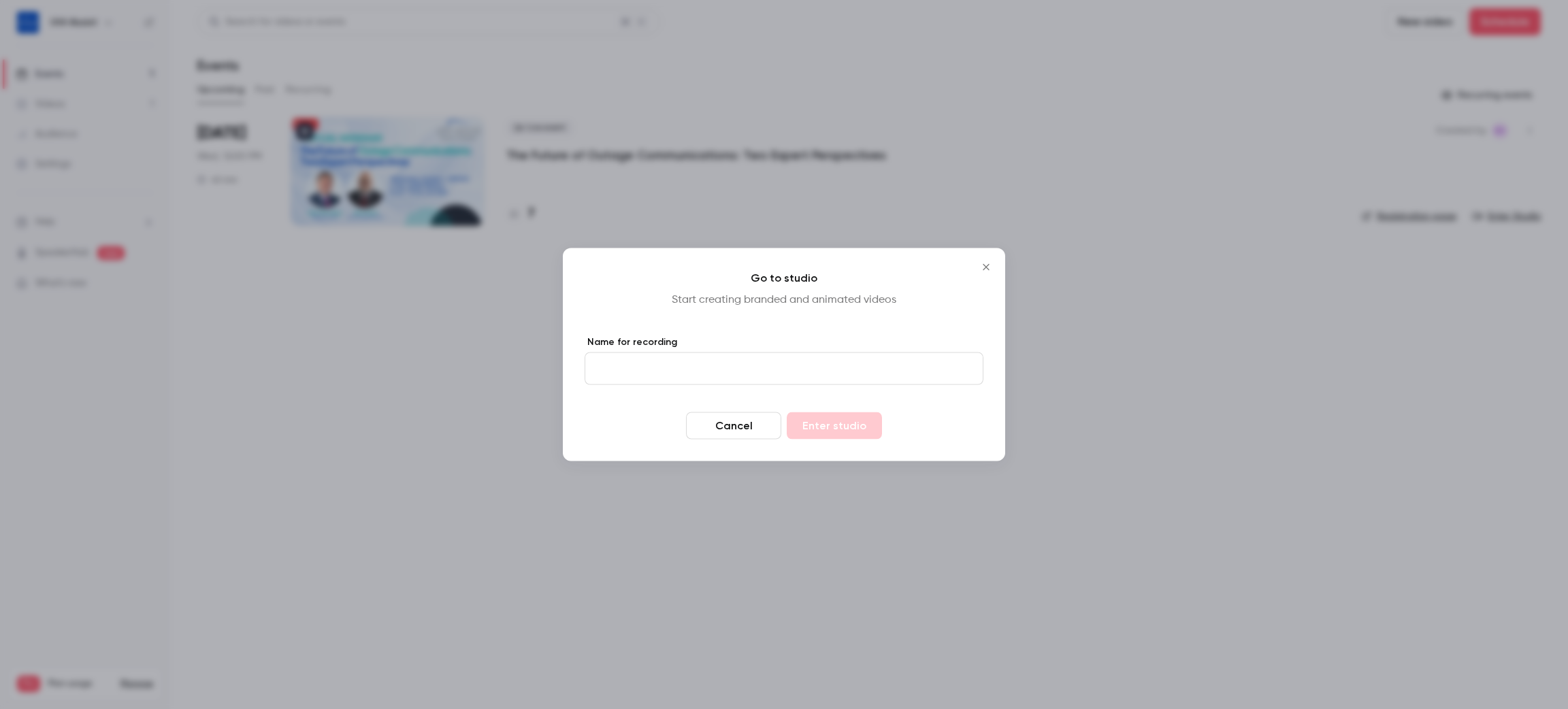
click at [862, 357] on input "Name for recording" at bounding box center [784, 368] width 399 height 33
type input "****"
click at [853, 424] on button "Enter studio" at bounding box center [834, 426] width 95 height 27
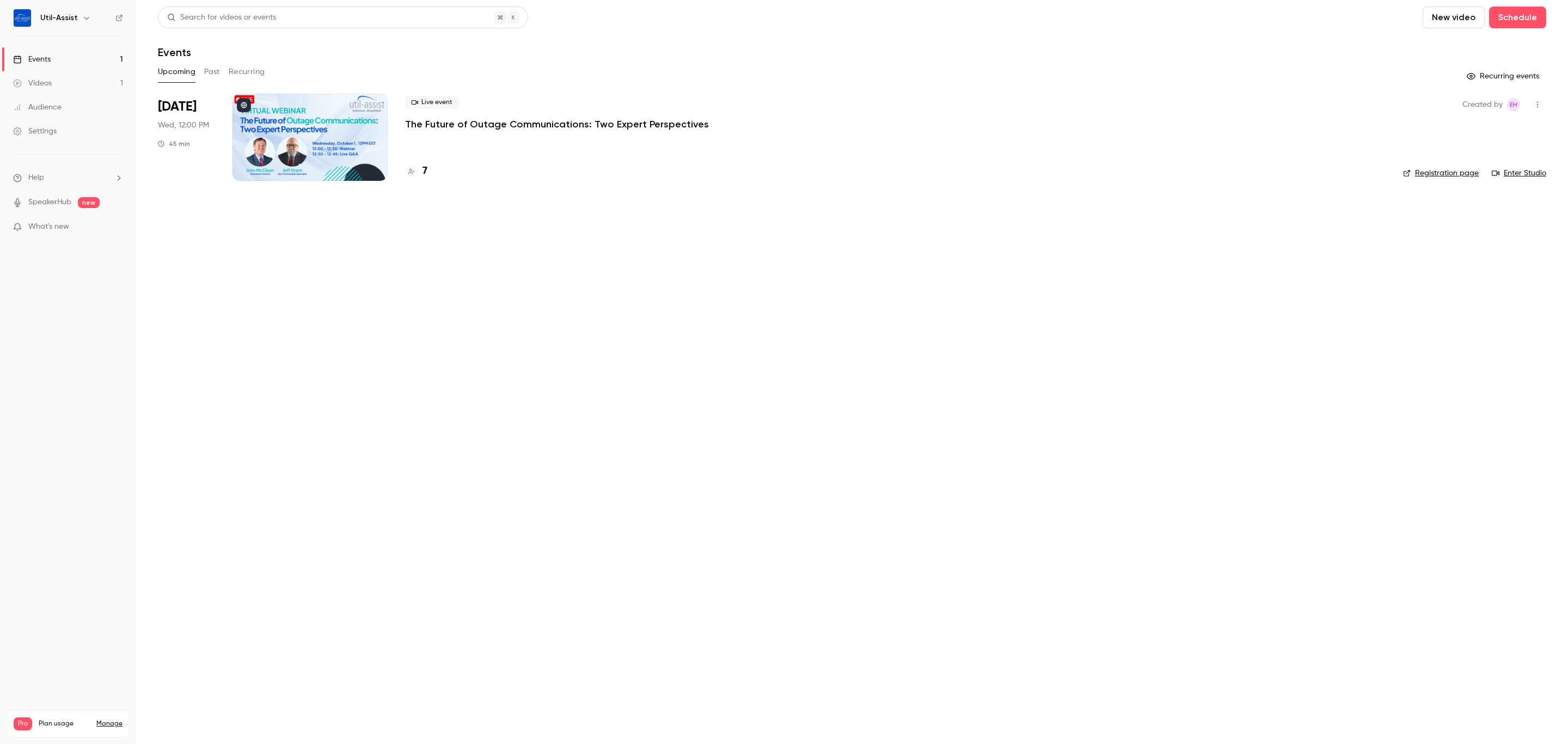
click at [215, 71] on button "Past" at bounding box center [212, 72] width 16 height 18
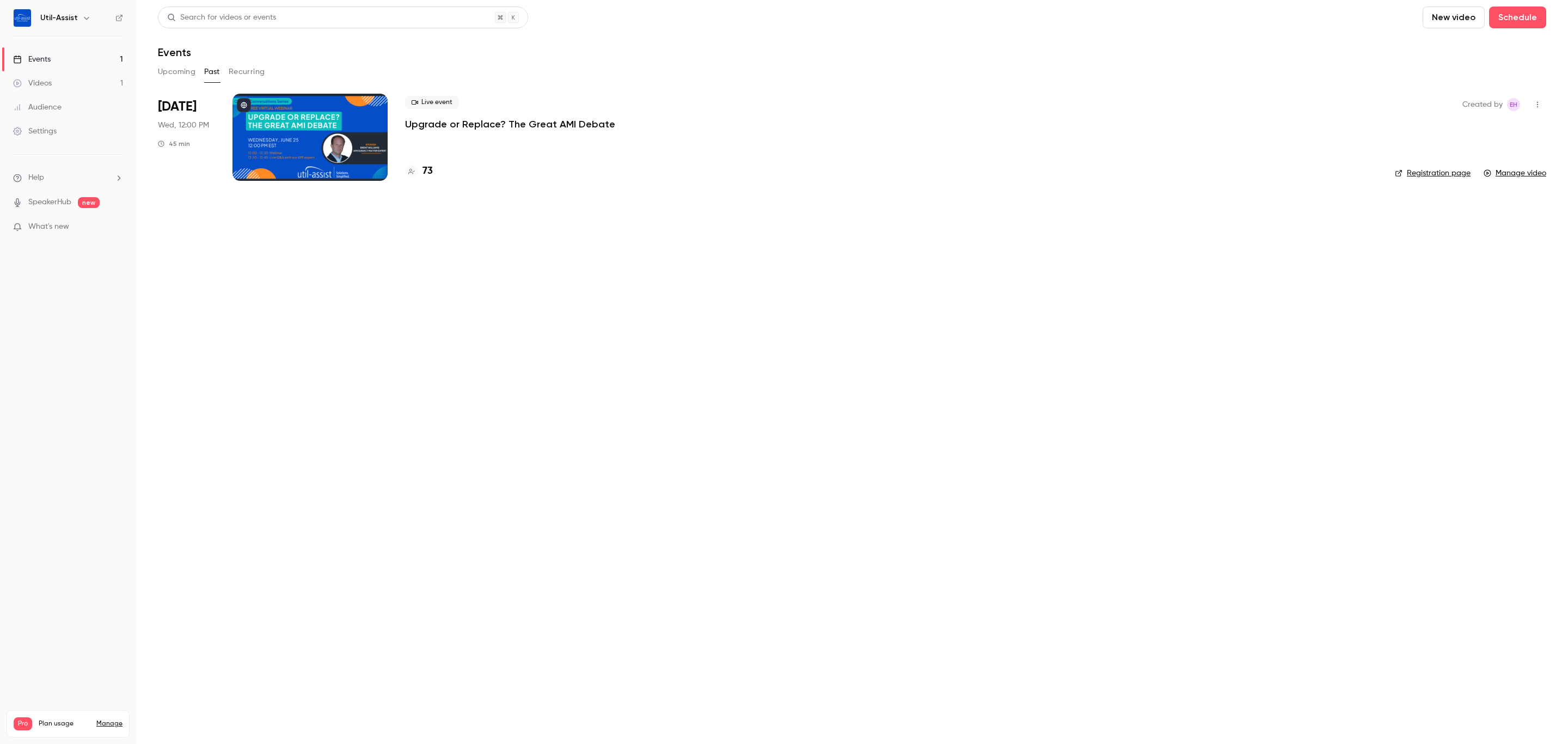
click at [247, 72] on button "Recurring" at bounding box center [247, 72] width 37 height 18
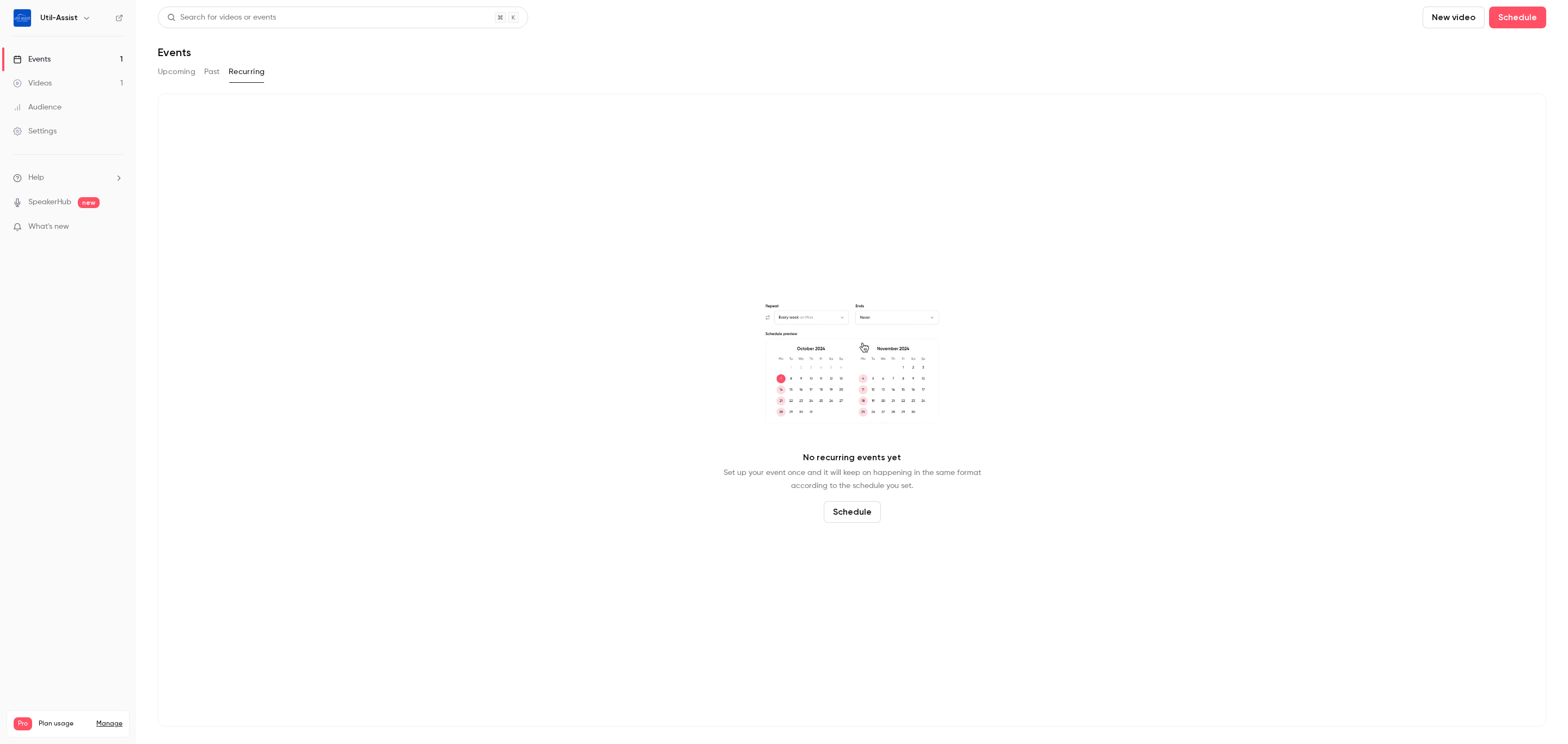
click at [162, 74] on button "Upcoming" at bounding box center [177, 72] width 38 height 18
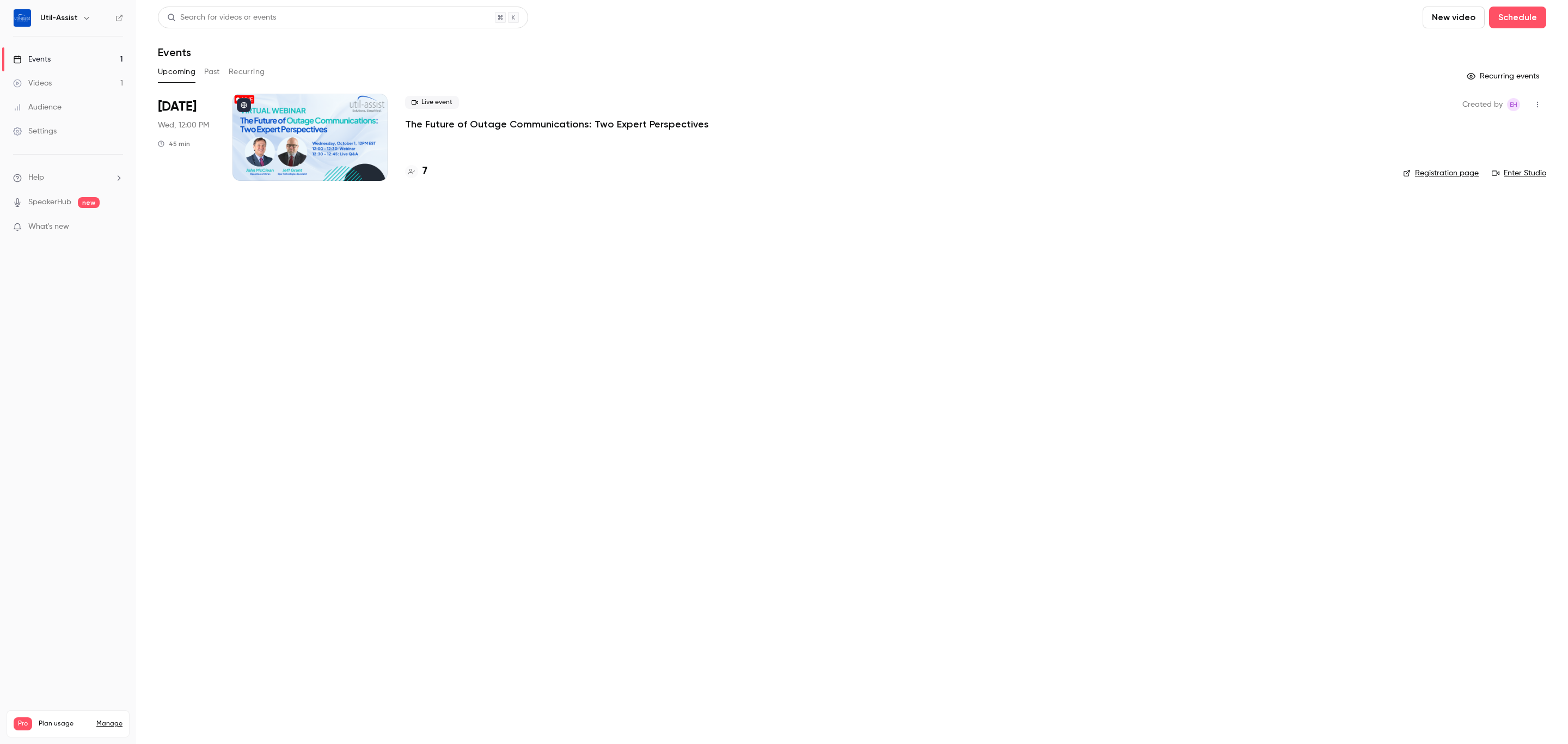
click at [74, 74] on link "Videos 1" at bounding box center [68, 83] width 136 height 24
drag, startPoint x: 67, startPoint y: 75, endPoint x: 74, endPoint y: 75, distance: 7.0
click at [67, 75] on link "Videos 2" at bounding box center [68, 83] width 136 height 24
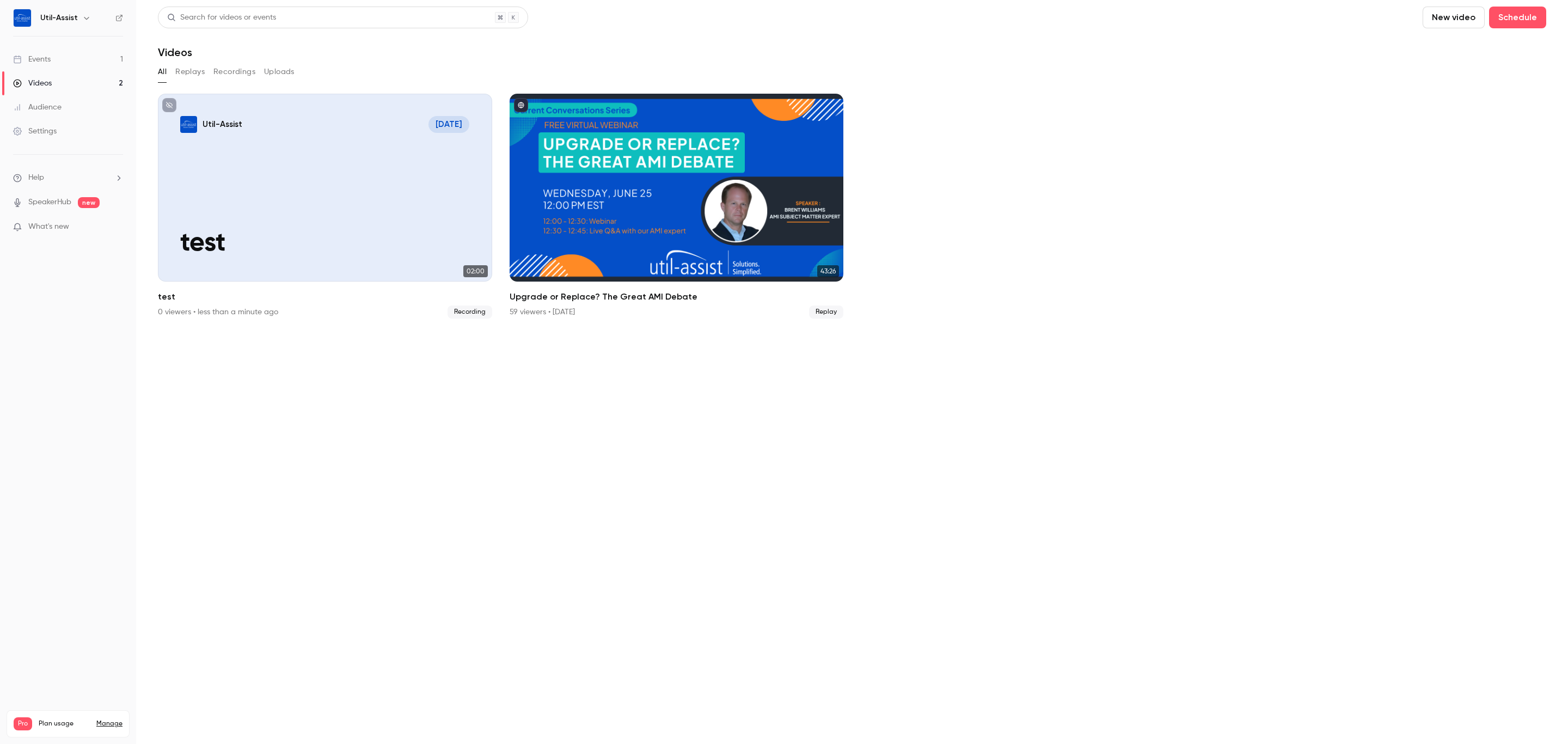
click at [242, 70] on button "Recordings" at bounding box center [234, 72] width 42 height 18
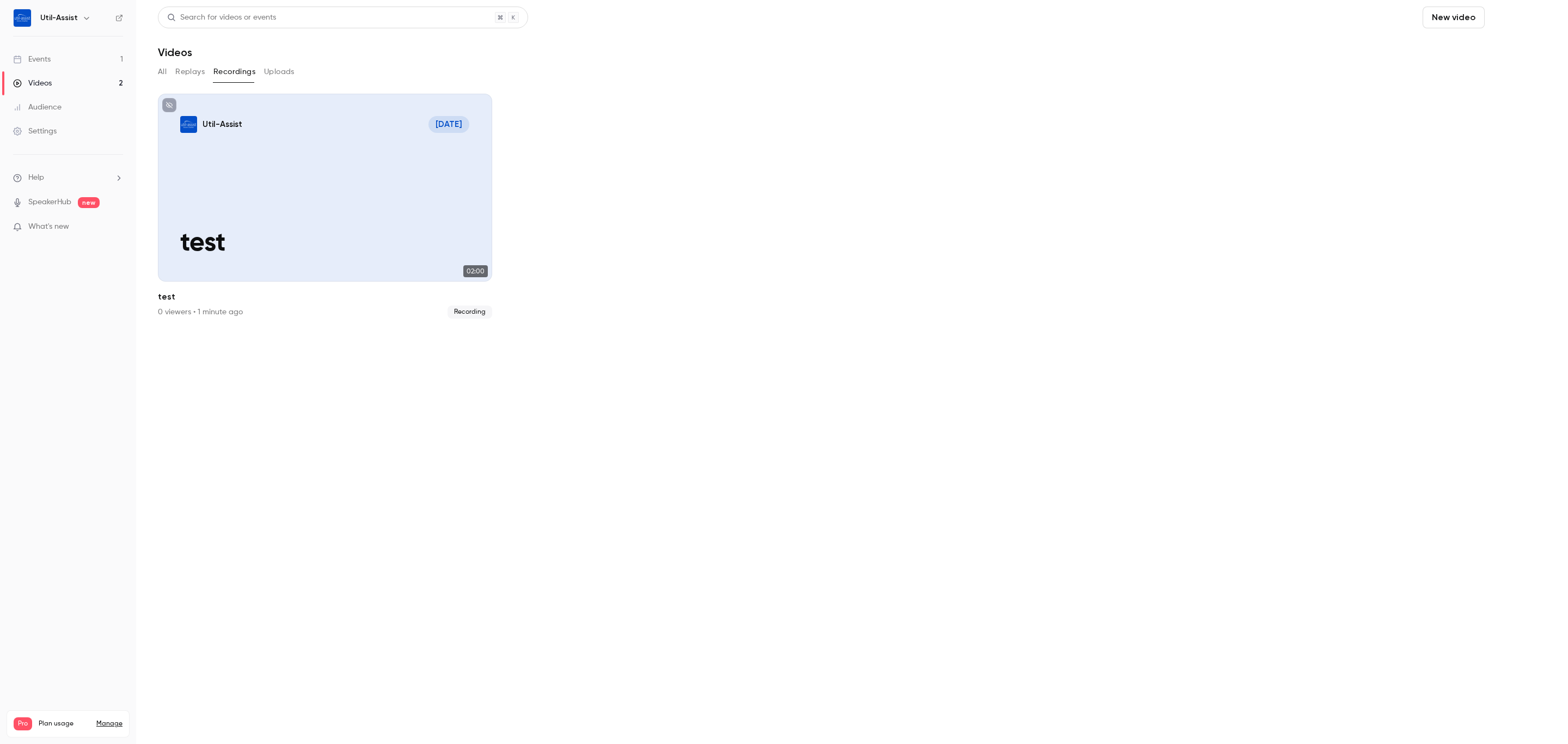
click at [1525, 23] on button "Schedule" at bounding box center [1517, 18] width 57 height 22
click at [1479, 52] on div "One time event" at bounding box center [1495, 47] width 83 height 11
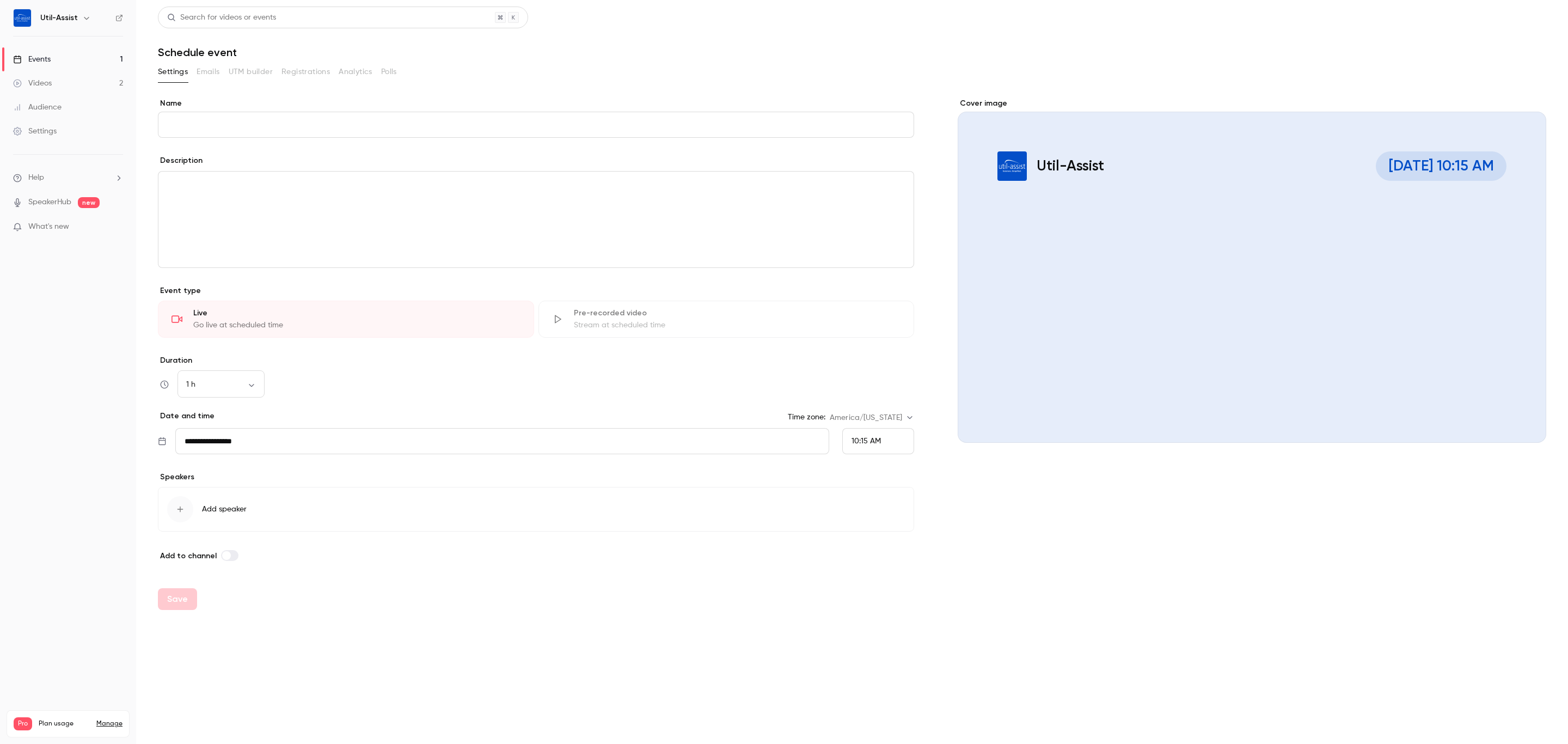
click at [642, 314] on div "Pre-recorded video" at bounding box center [738, 313] width 327 height 11
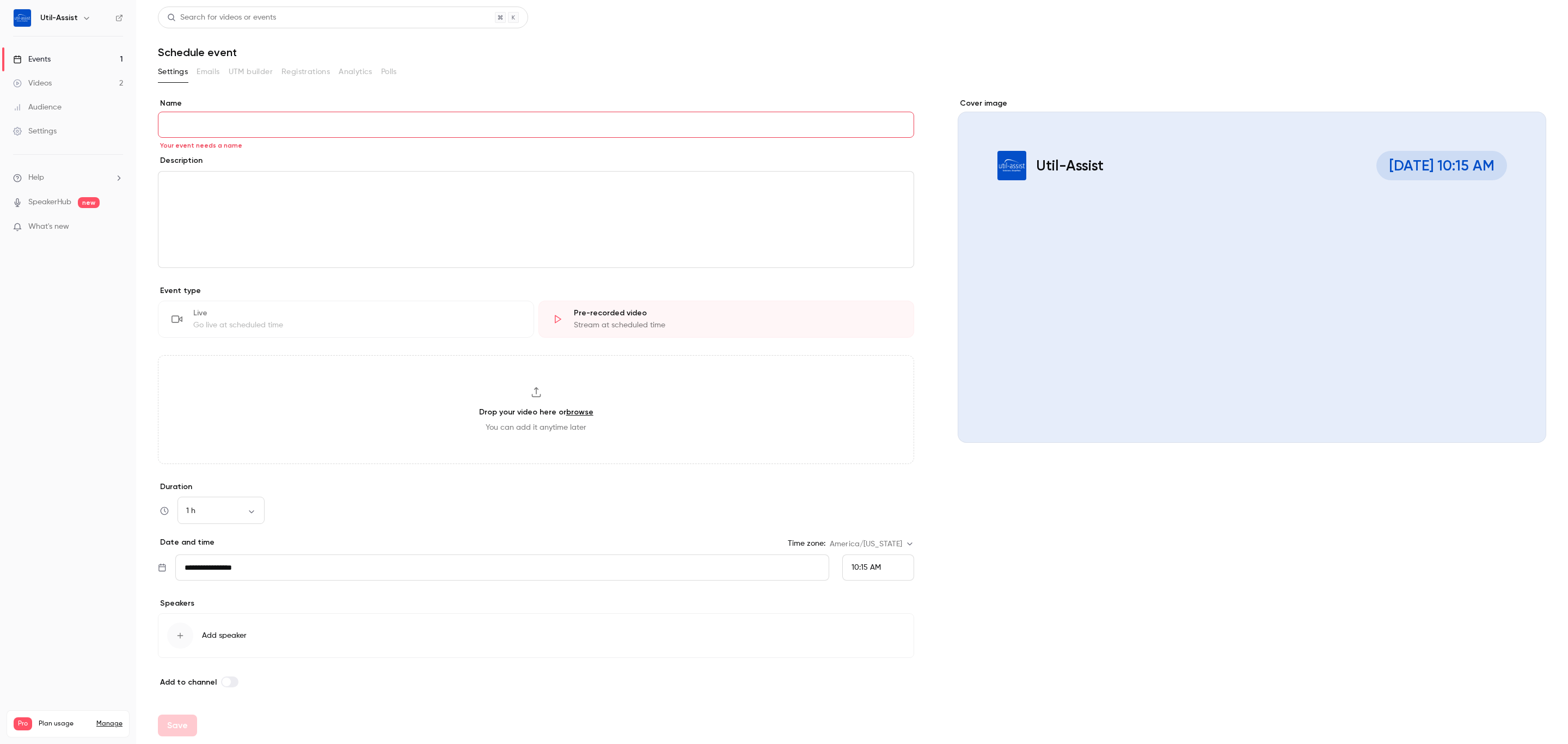
click at [354, 127] on input "Name" at bounding box center [536, 124] width 756 height 26
type input "*******"
click at [562, 415] on h3 "Drop your video here or browse" at bounding box center [536, 412] width 114 height 12
click at [645, 374] on div "Drop your video here or browse You can add it anytime later" at bounding box center [536, 409] width 756 height 109
click at [54, 79] on link "Videos 2" at bounding box center [68, 83] width 136 height 24
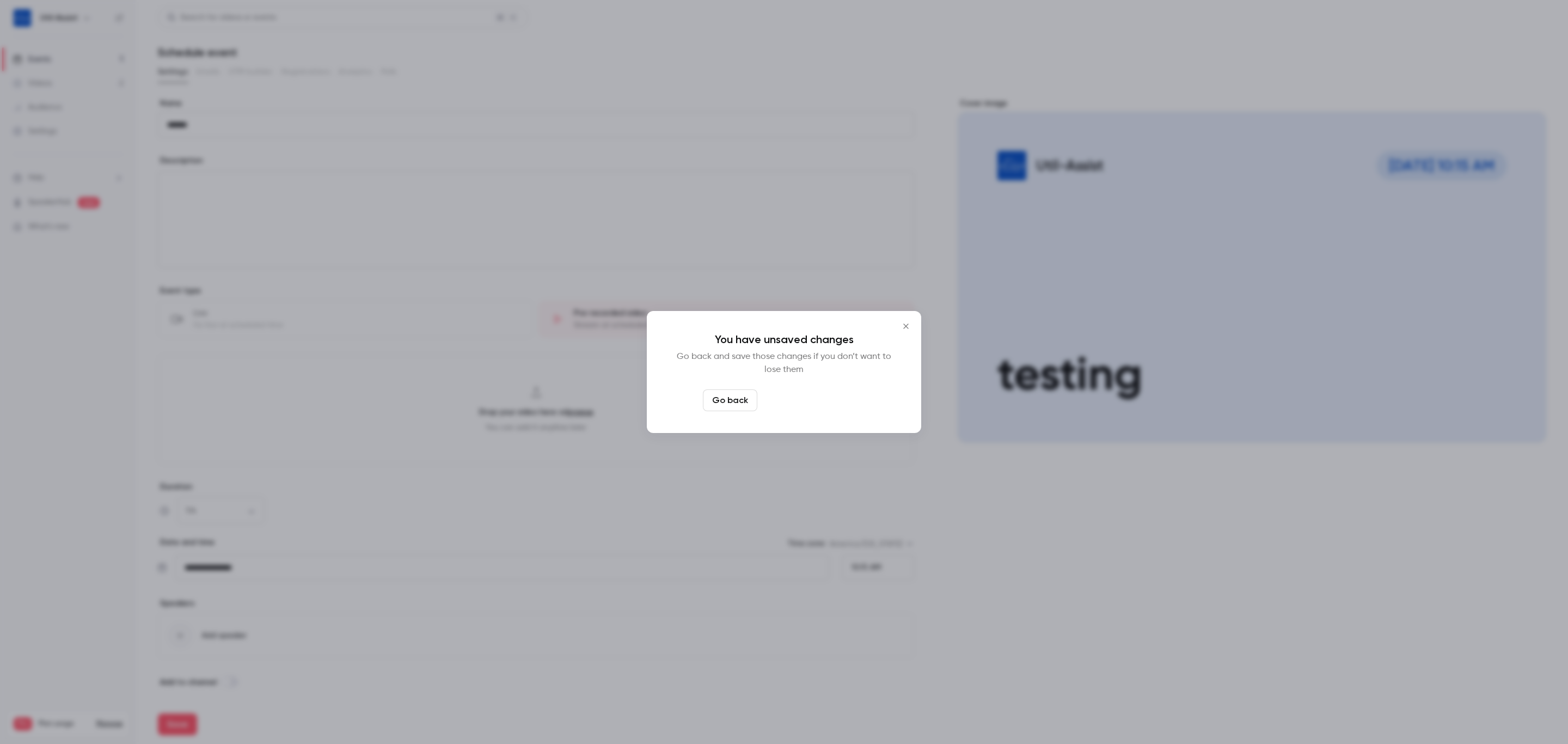
click at [822, 404] on button "Leave page anyway" at bounding box center [813, 401] width 103 height 22
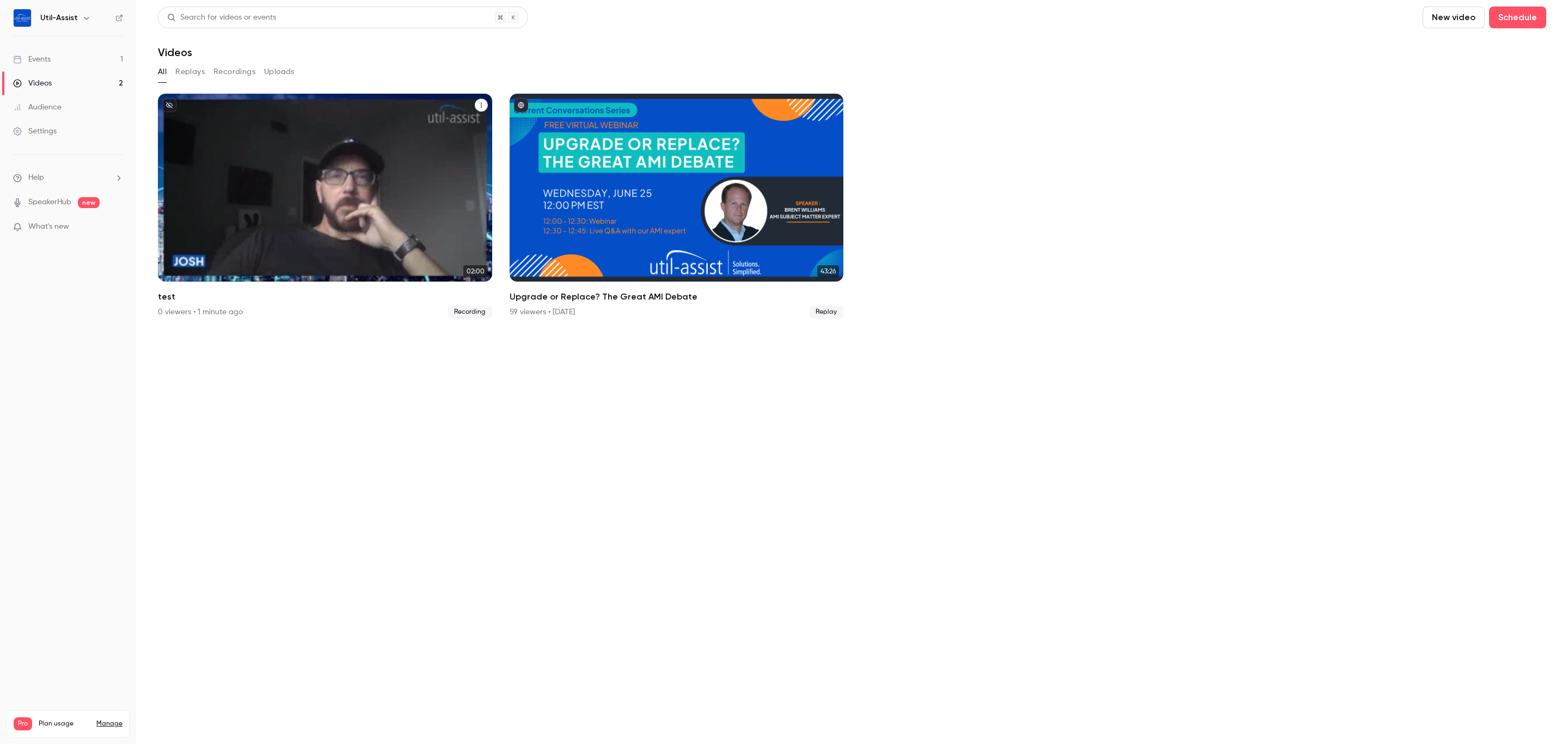
click at [475, 98] on div "test" at bounding box center [481, 105] width 13 height 13
click at [480, 100] on button "test" at bounding box center [481, 105] width 13 height 13
click at [435, 133] on div "Share" at bounding box center [436, 130] width 85 height 11
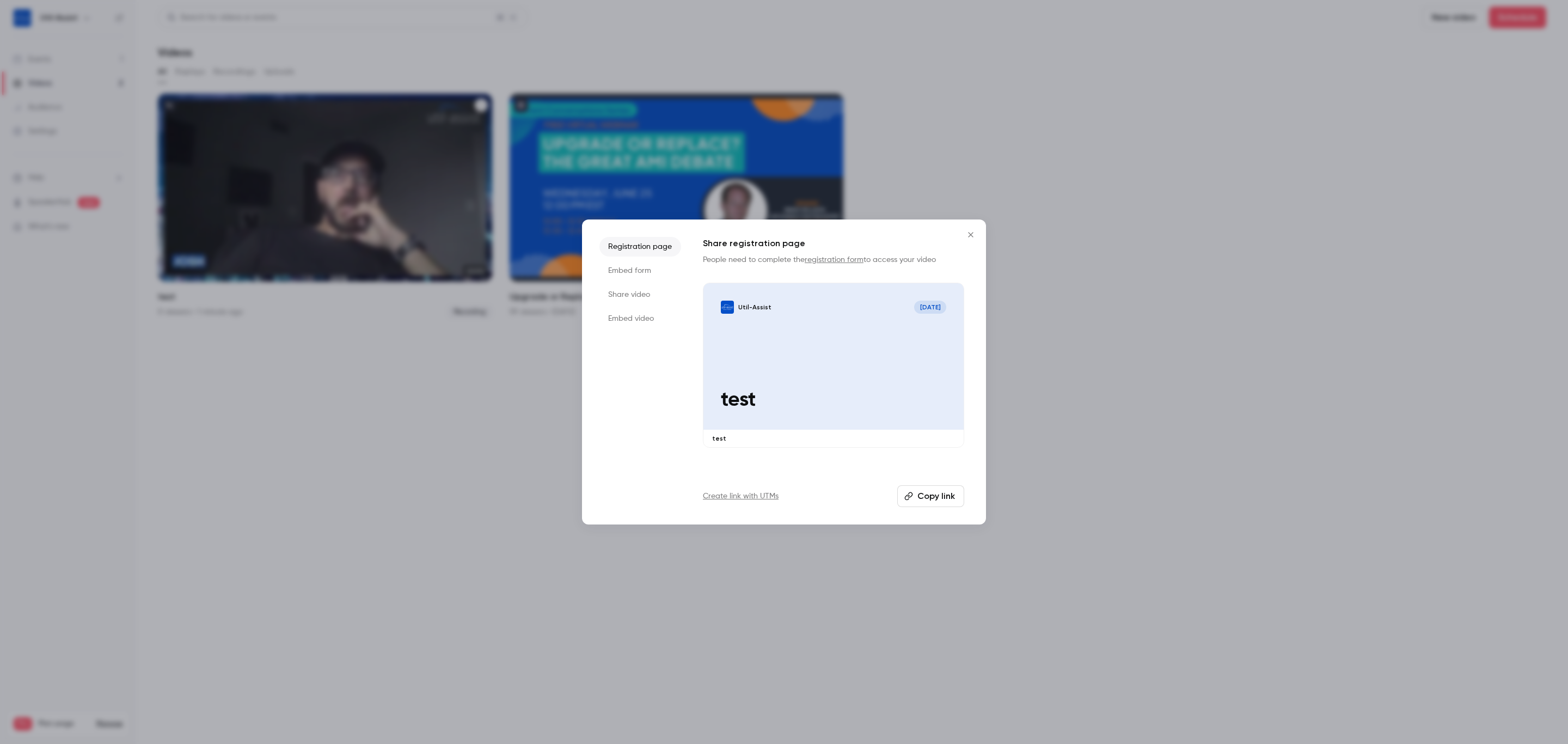
drag, startPoint x: 641, startPoint y: 265, endPoint x: 651, endPoint y: 258, distance: 12.2
click at [642, 265] on li "Embed form" at bounding box center [640, 270] width 82 height 19
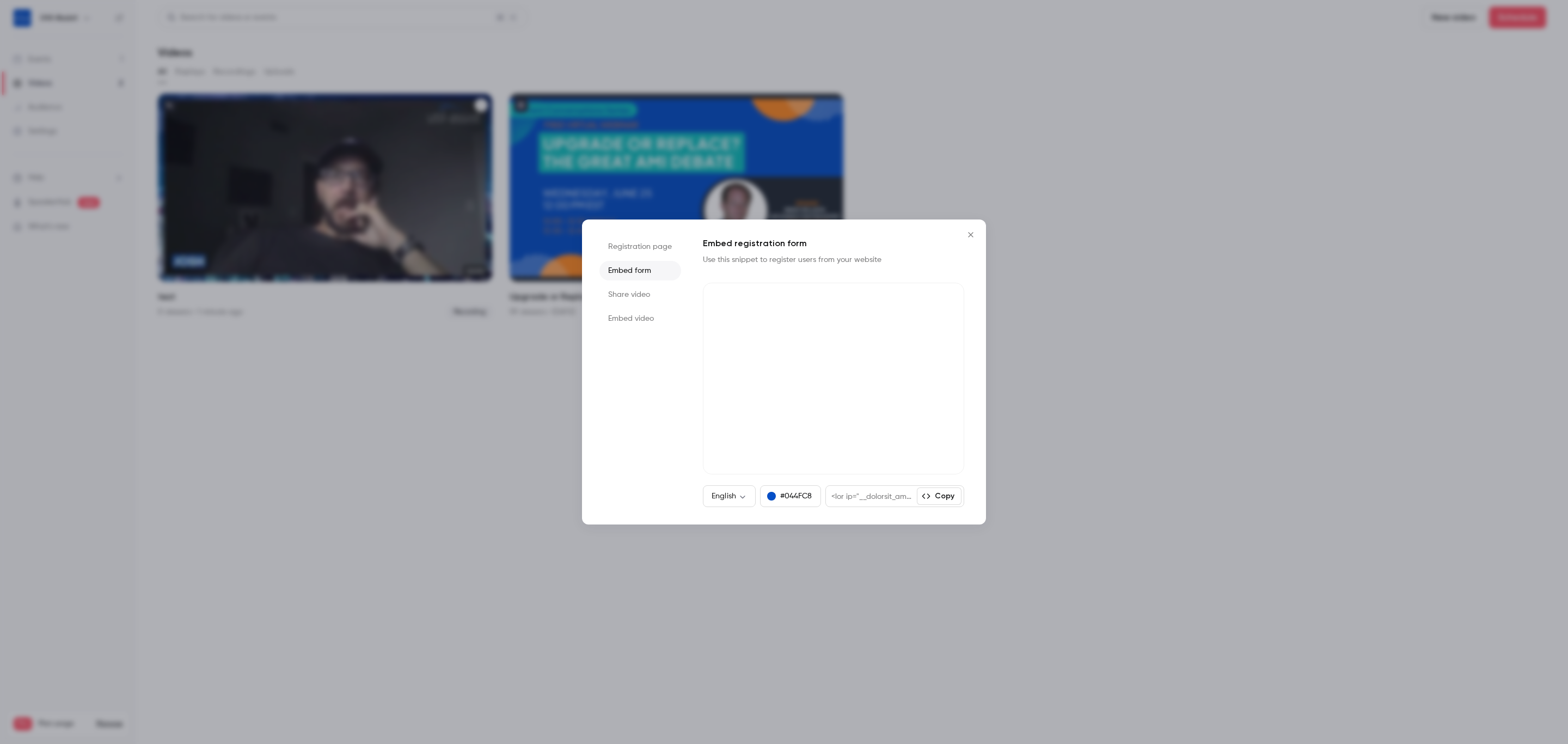
click at [625, 288] on li "Share video" at bounding box center [640, 295] width 82 height 19
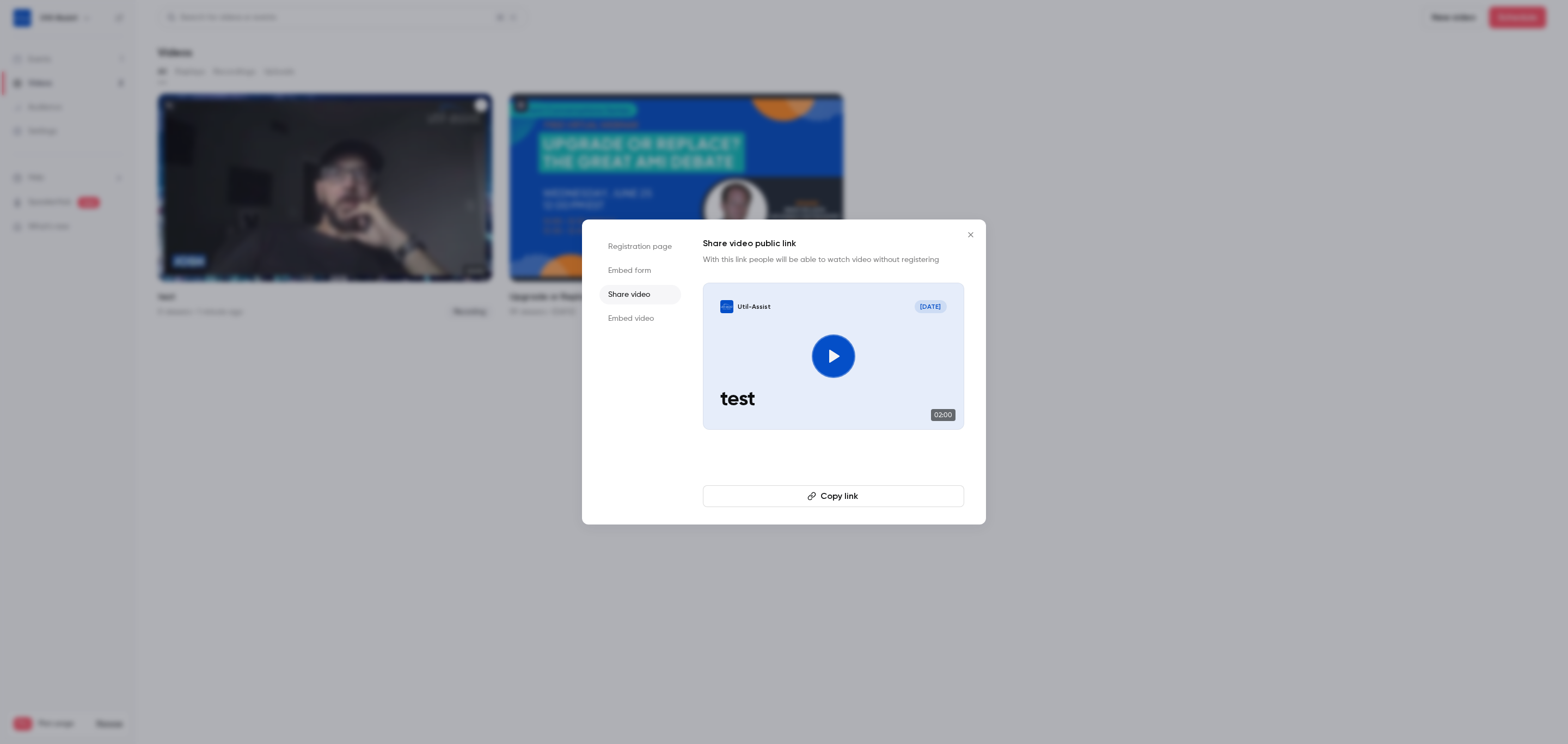
click at [637, 315] on li "Embed video" at bounding box center [640, 318] width 82 height 19
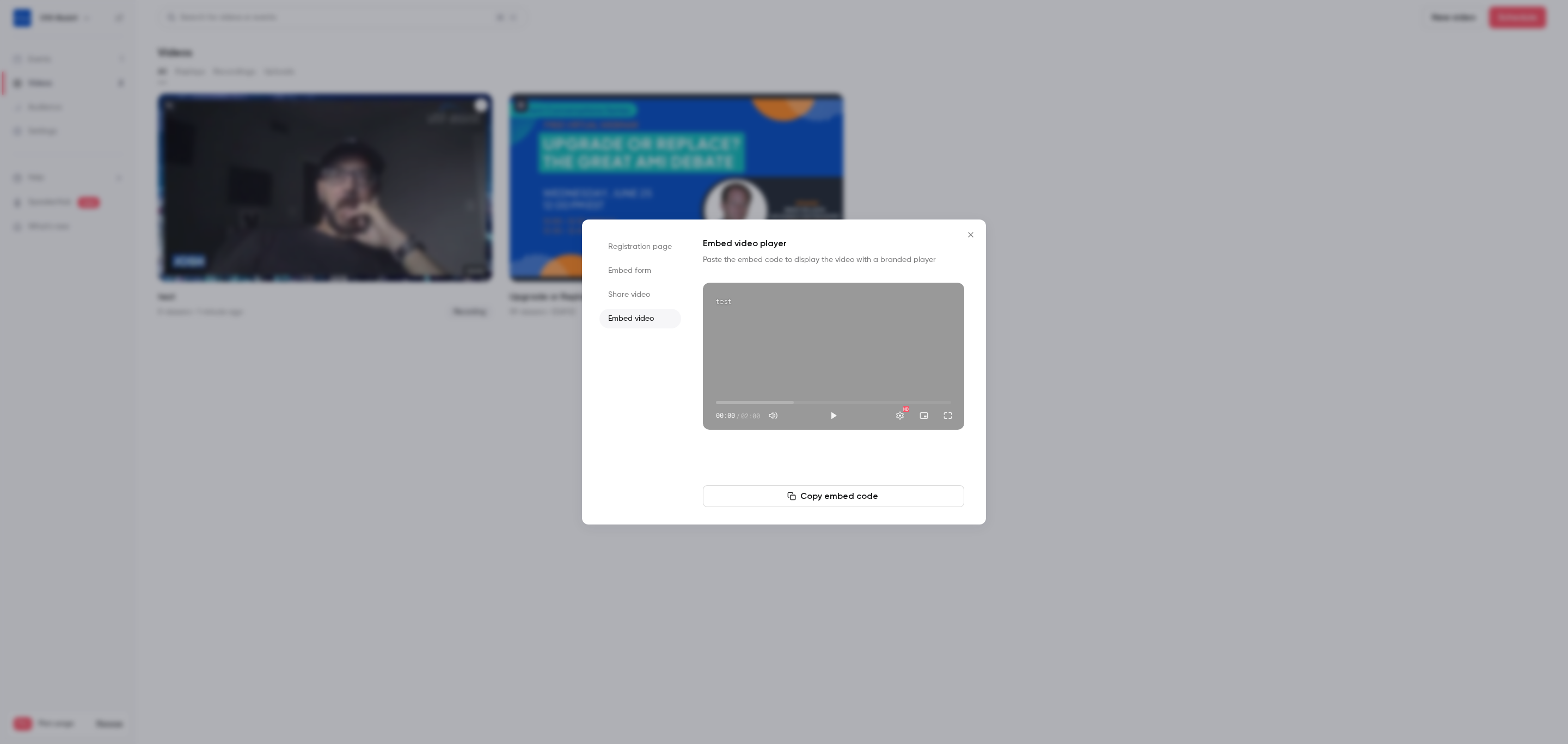
click at [968, 234] on icon "Close" at bounding box center [970, 234] width 13 height 9
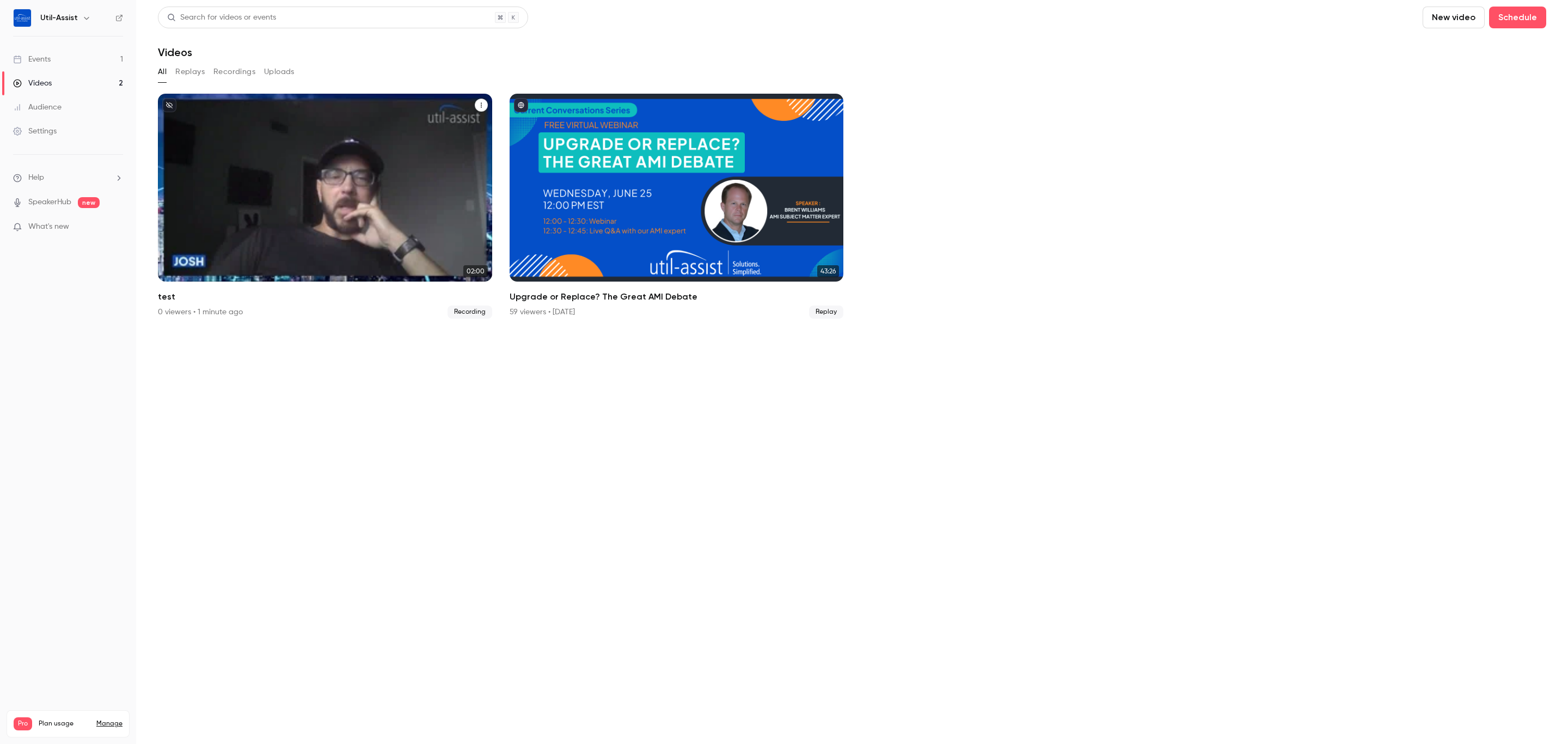
click at [855, 373] on section "Search for videos or events New video Schedule Videos All Replays Recordings Up…" at bounding box center [852, 372] width 1388 height 731
click at [384, 167] on div "Util-Assist Sep 23 test" at bounding box center [324, 188] width 334 height 188
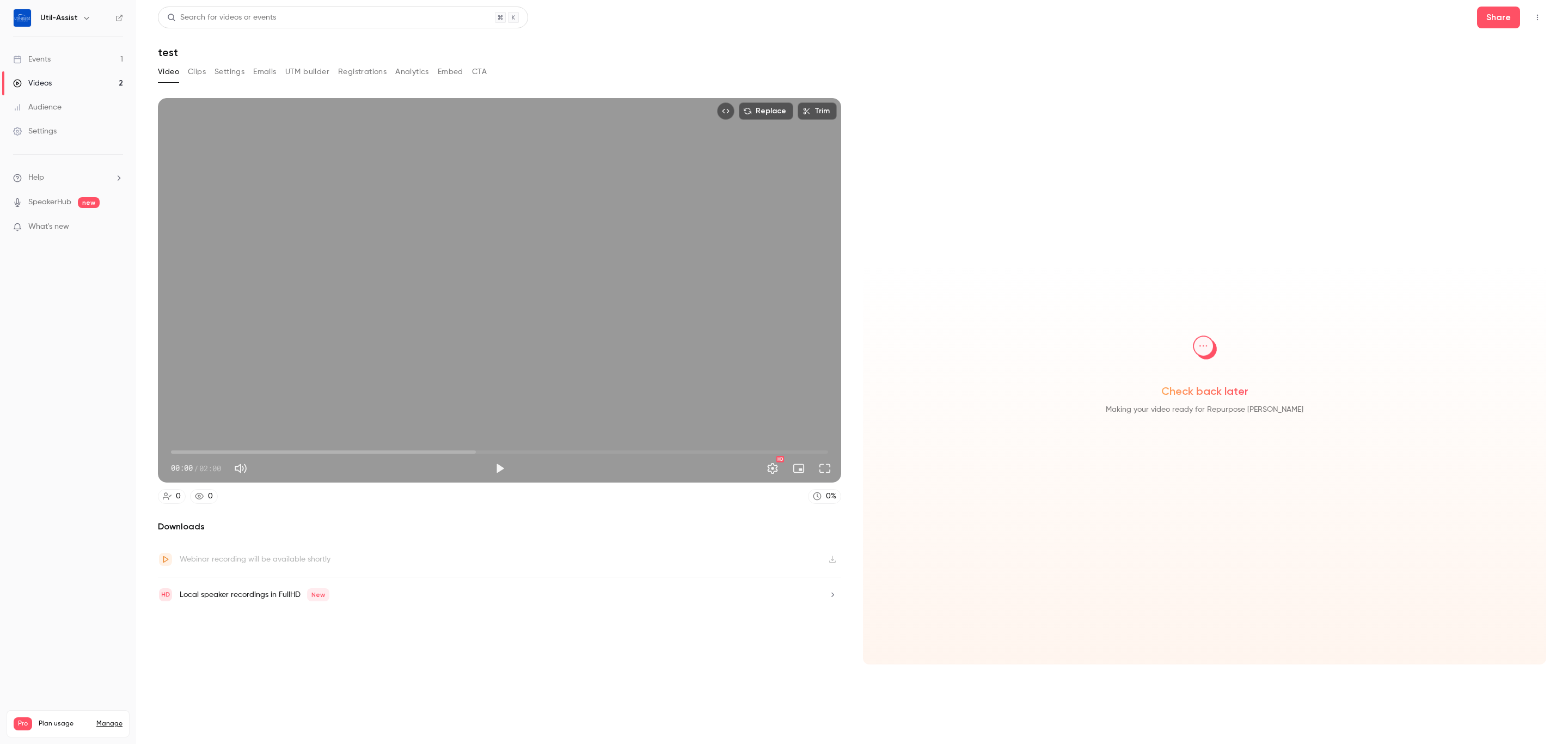
click at [696, 58] on h1 "test" at bounding box center [852, 52] width 1388 height 13
click at [503, 466] on button "Play" at bounding box center [500, 468] width 22 height 22
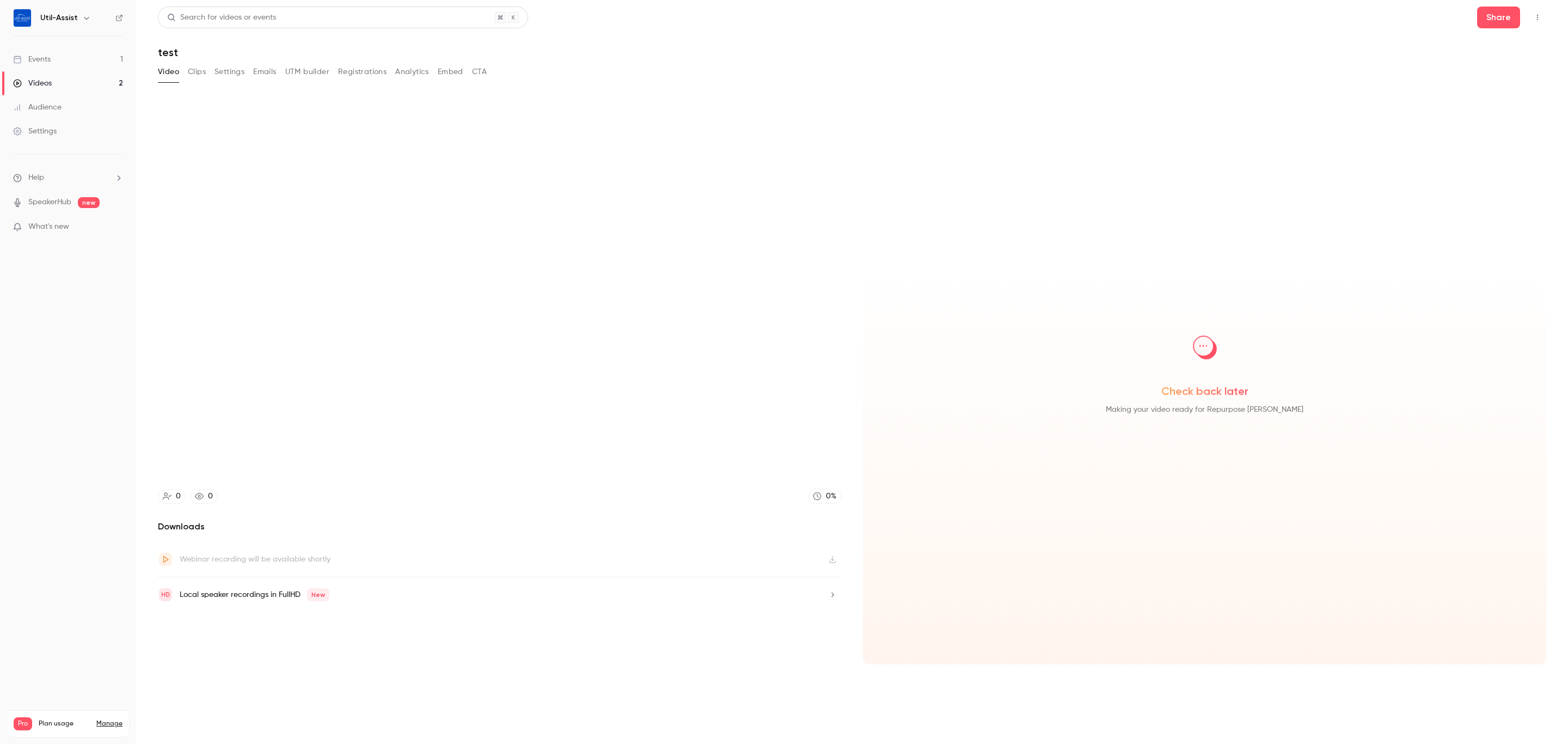
type input "****"
click at [477, 69] on button "CTA" at bounding box center [479, 72] width 15 height 18
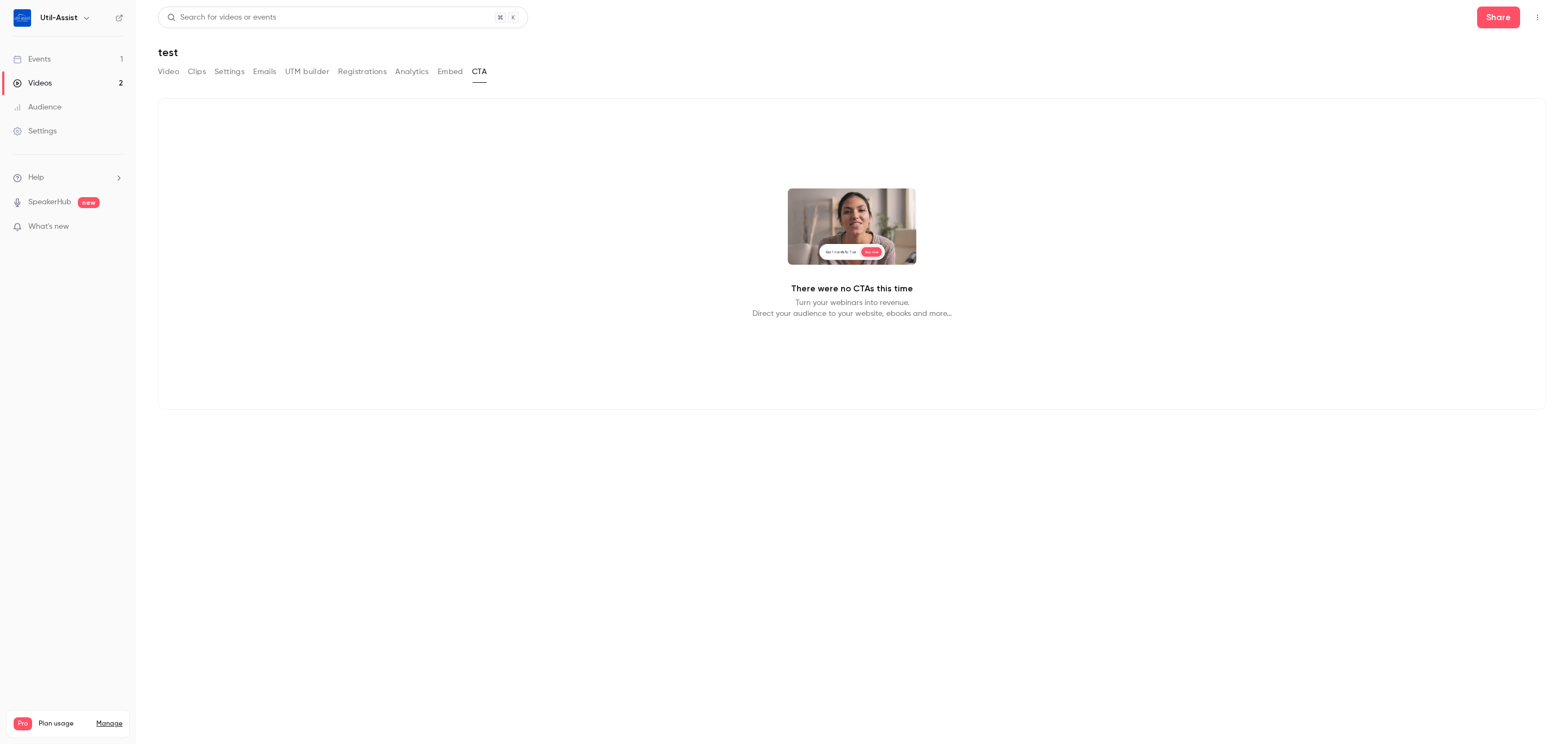
click at [451, 68] on button "Embed" at bounding box center [450, 72] width 26 height 18
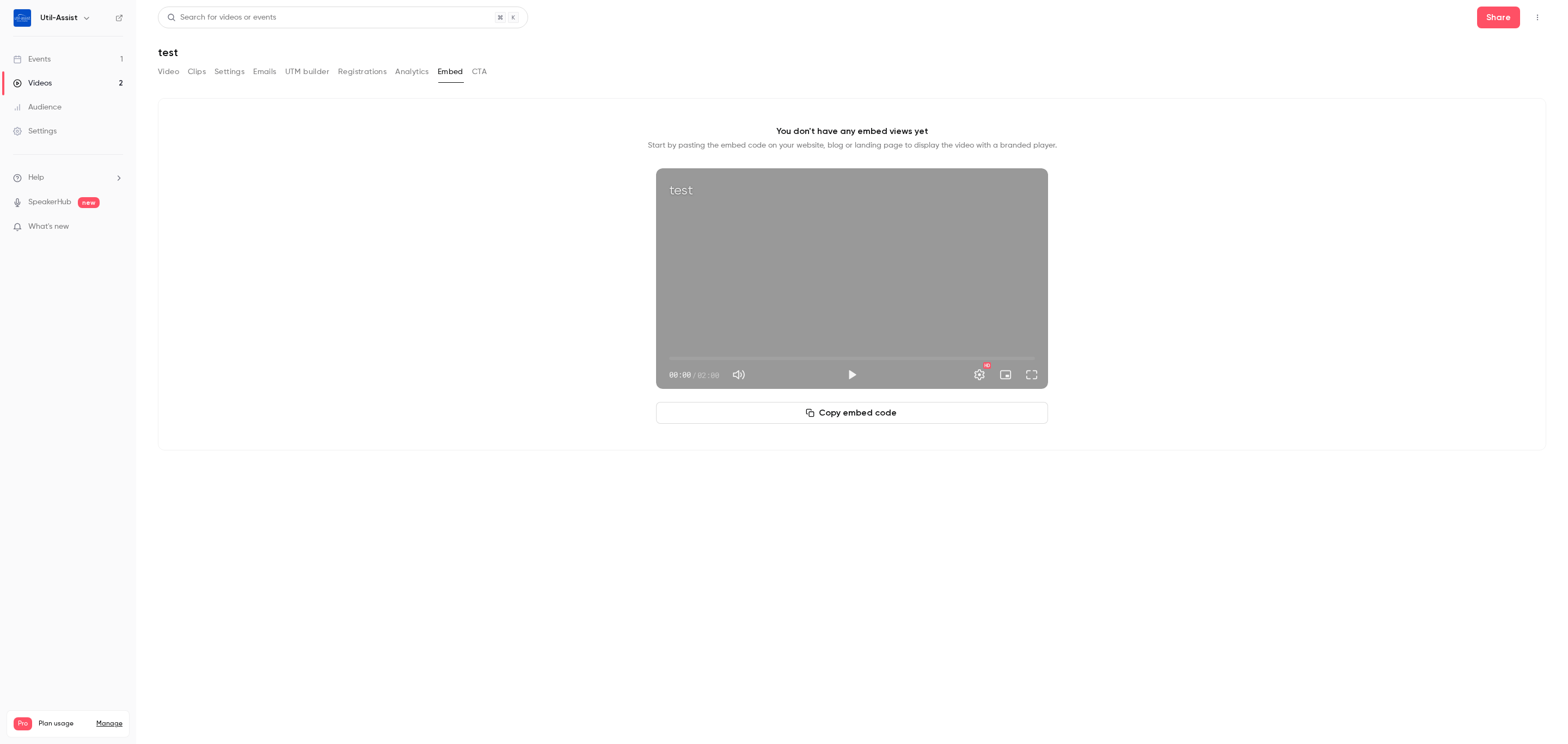
click at [428, 69] on button "Analytics" at bounding box center [411, 72] width 33 height 18
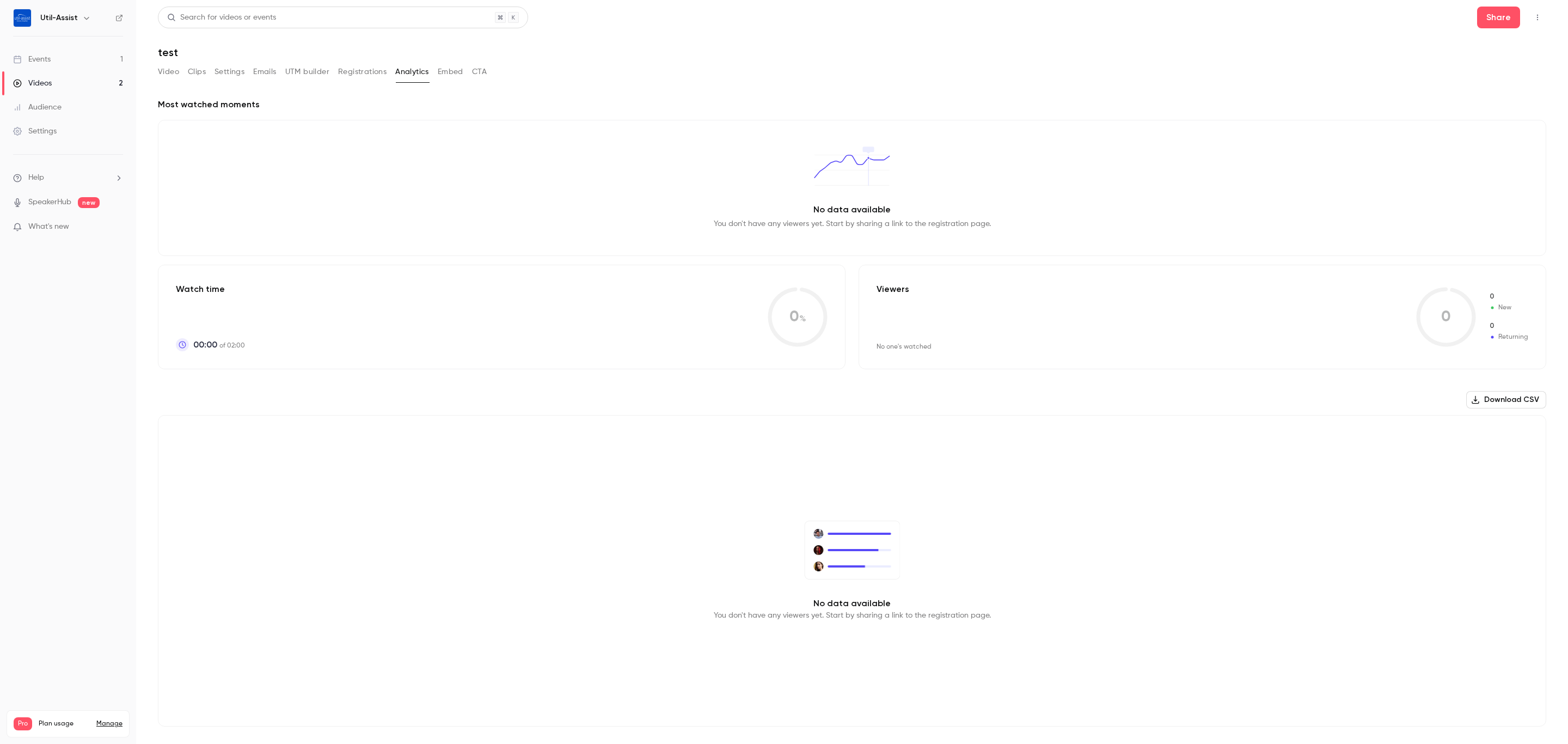
click at [405, 68] on button "Analytics" at bounding box center [411, 72] width 33 height 18
click at [368, 65] on button "Registrations" at bounding box center [362, 72] width 49 height 18
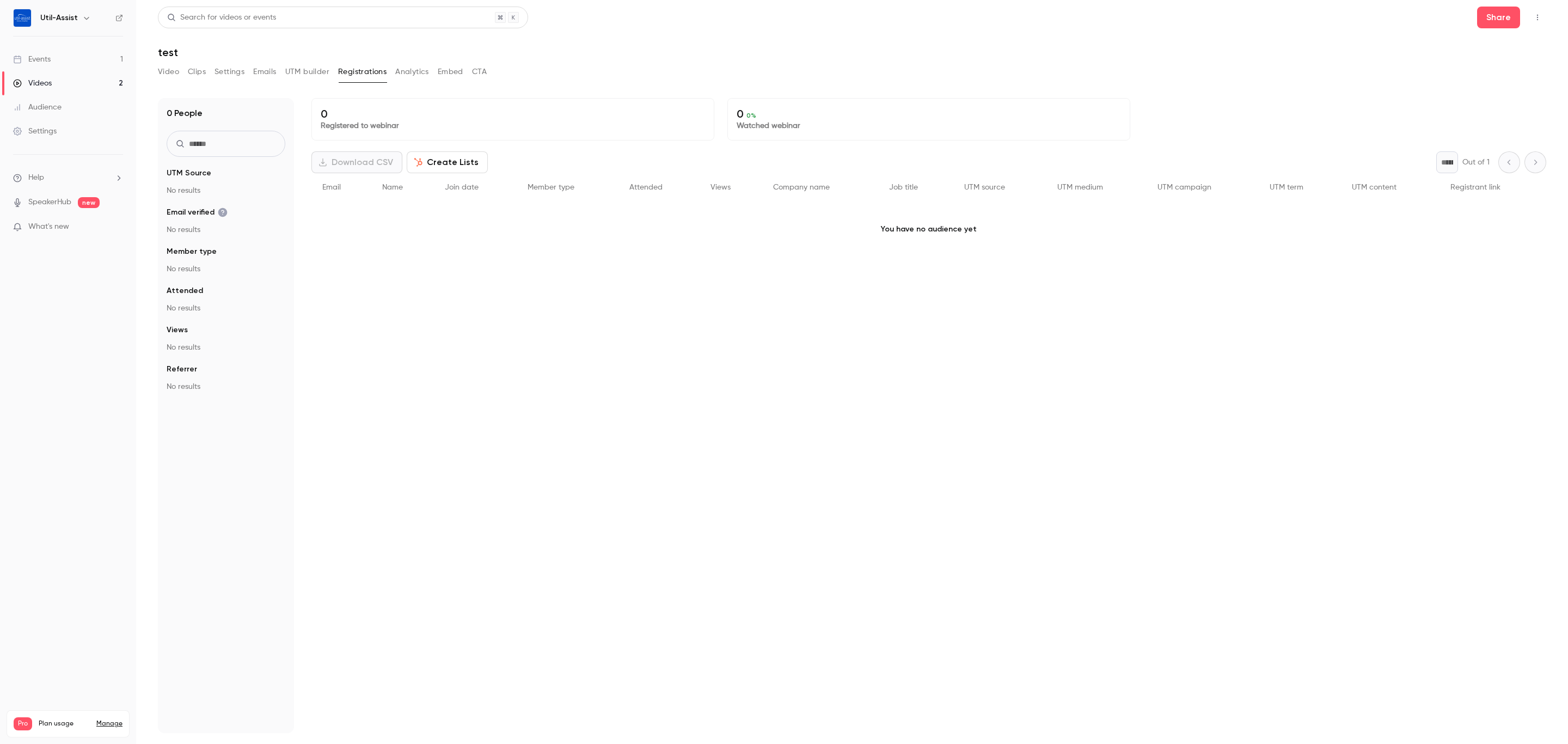
click at [448, 69] on button "Embed" at bounding box center [450, 72] width 26 height 18
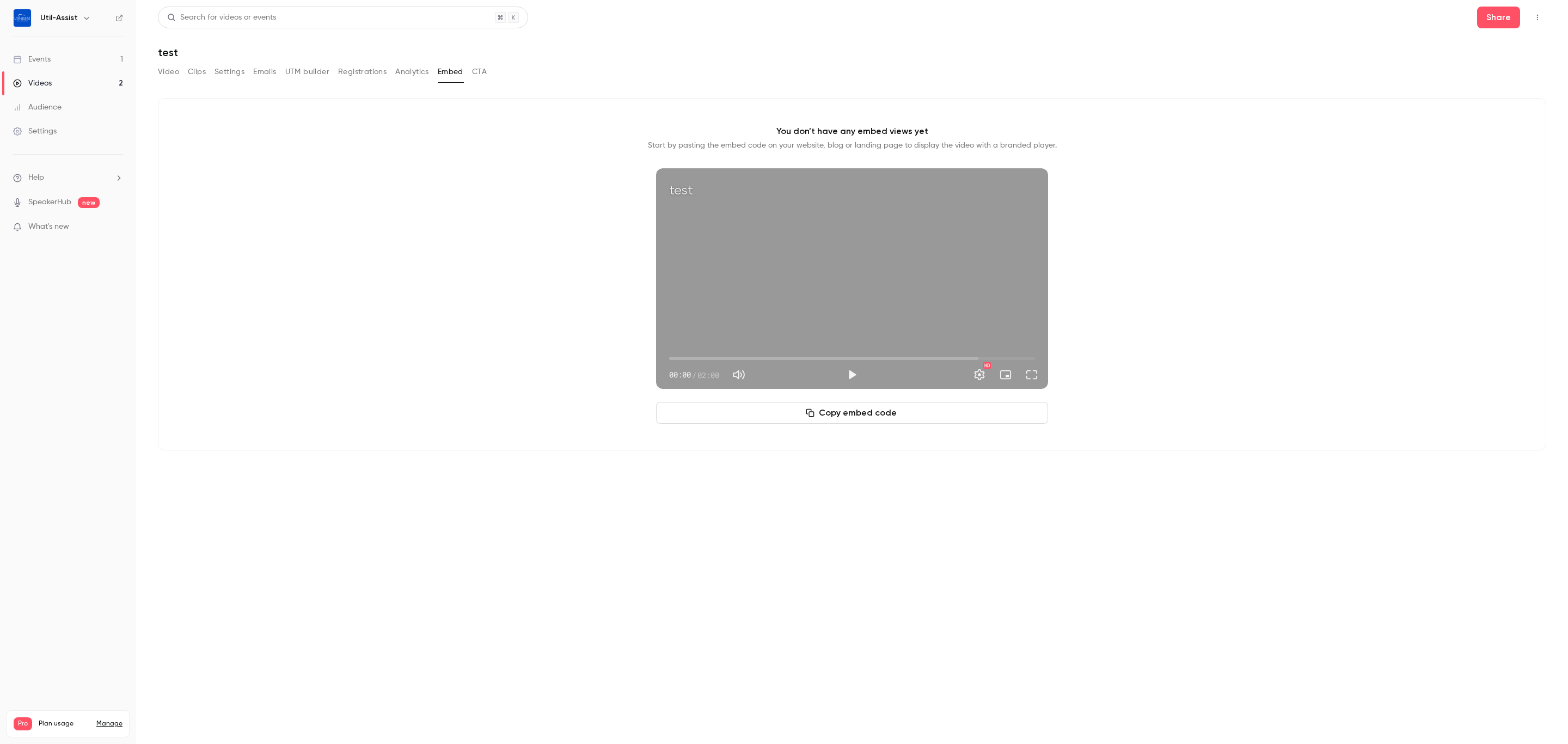
click at [363, 77] on button "Registrations" at bounding box center [362, 72] width 49 height 18
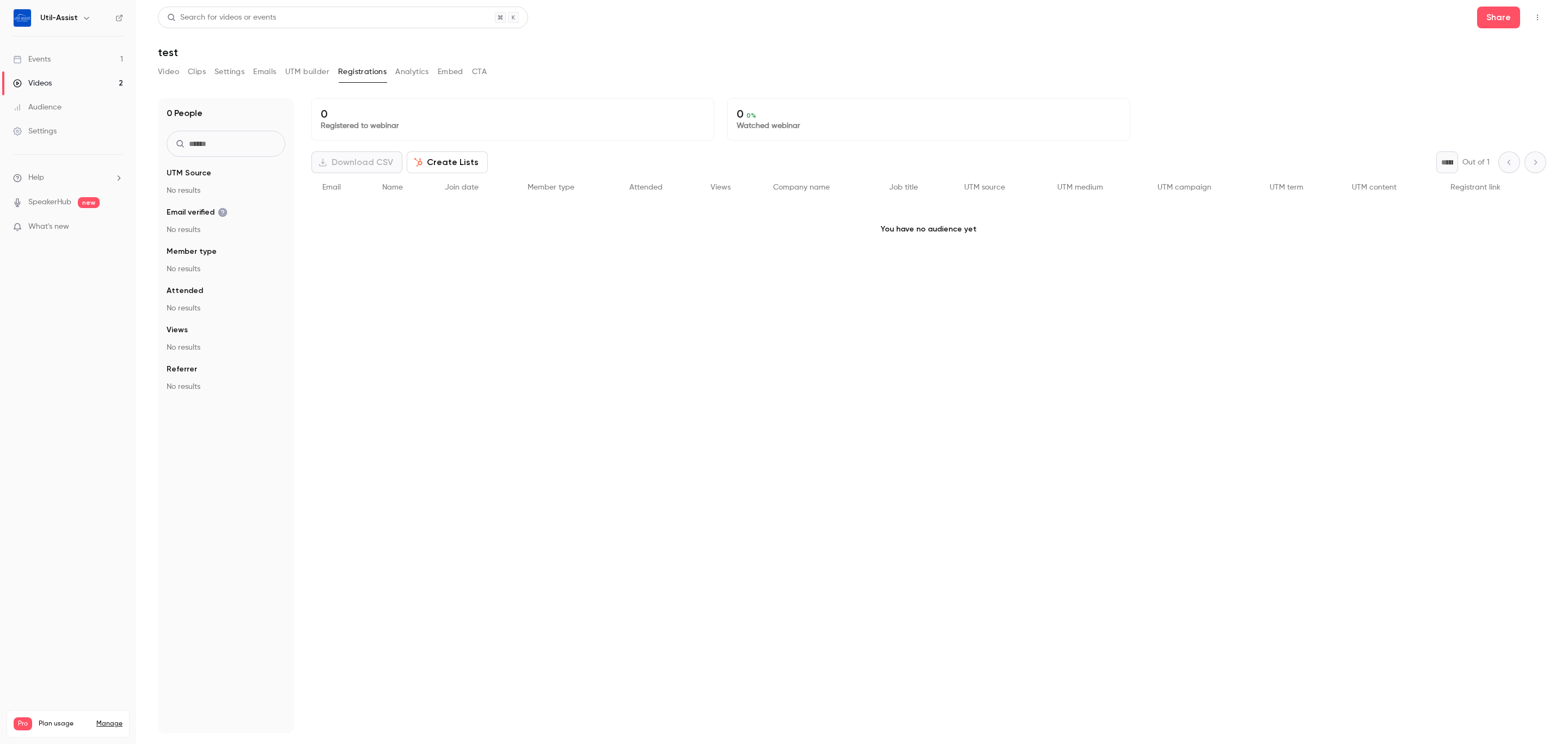
click at [317, 70] on button "UTM builder" at bounding box center [307, 72] width 44 height 18
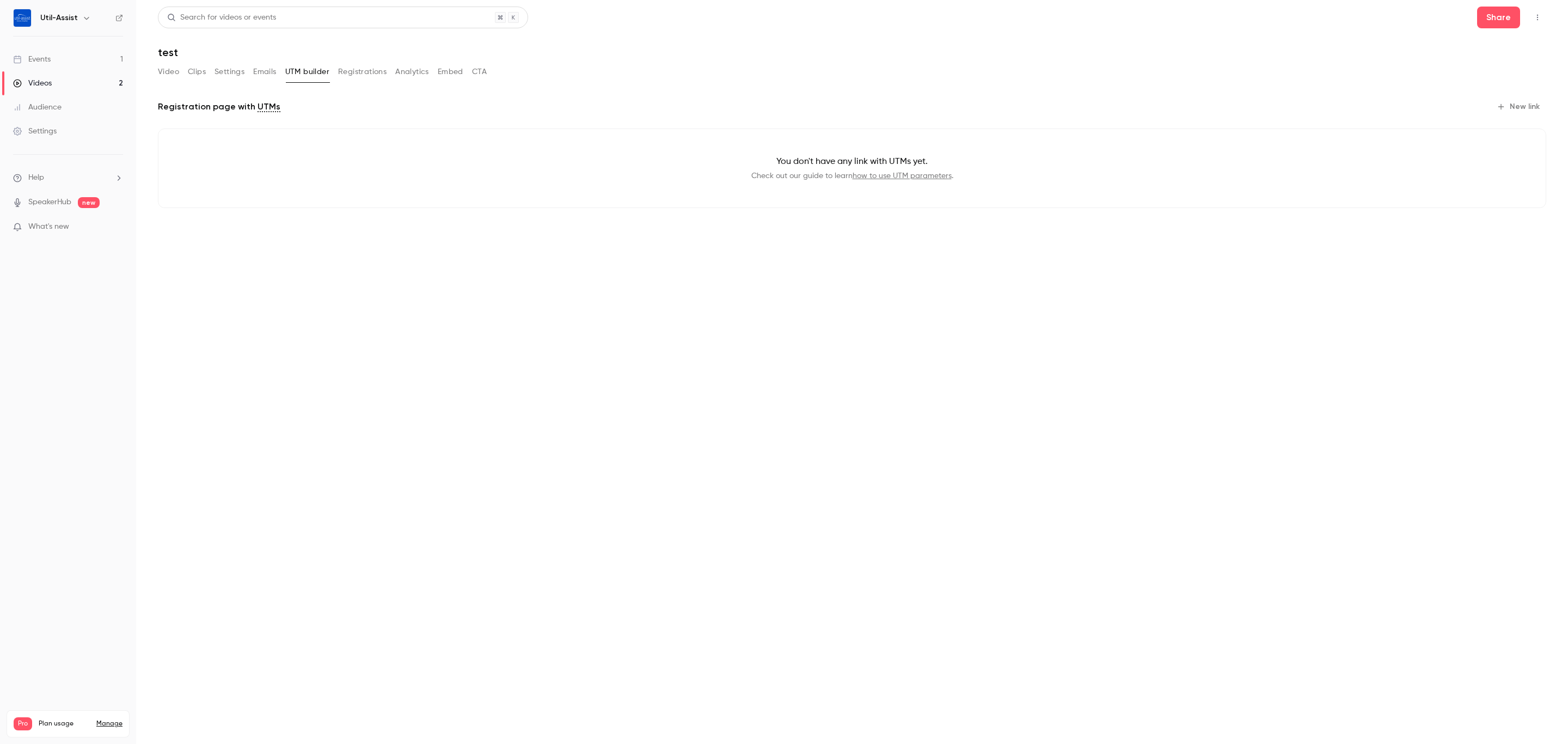
click at [278, 70] on div "Video Clips Settings Emails UTM builder Registrations Analytics Embed CTA" at bounding box center [322, 72] width 329 height 18
click at [273, 75] on button "Emails" at bounding box center [265, 72] width 23 height 18
click at [224, 72] on button "Settings" at bounding box center [229, 72] width 30 height 18
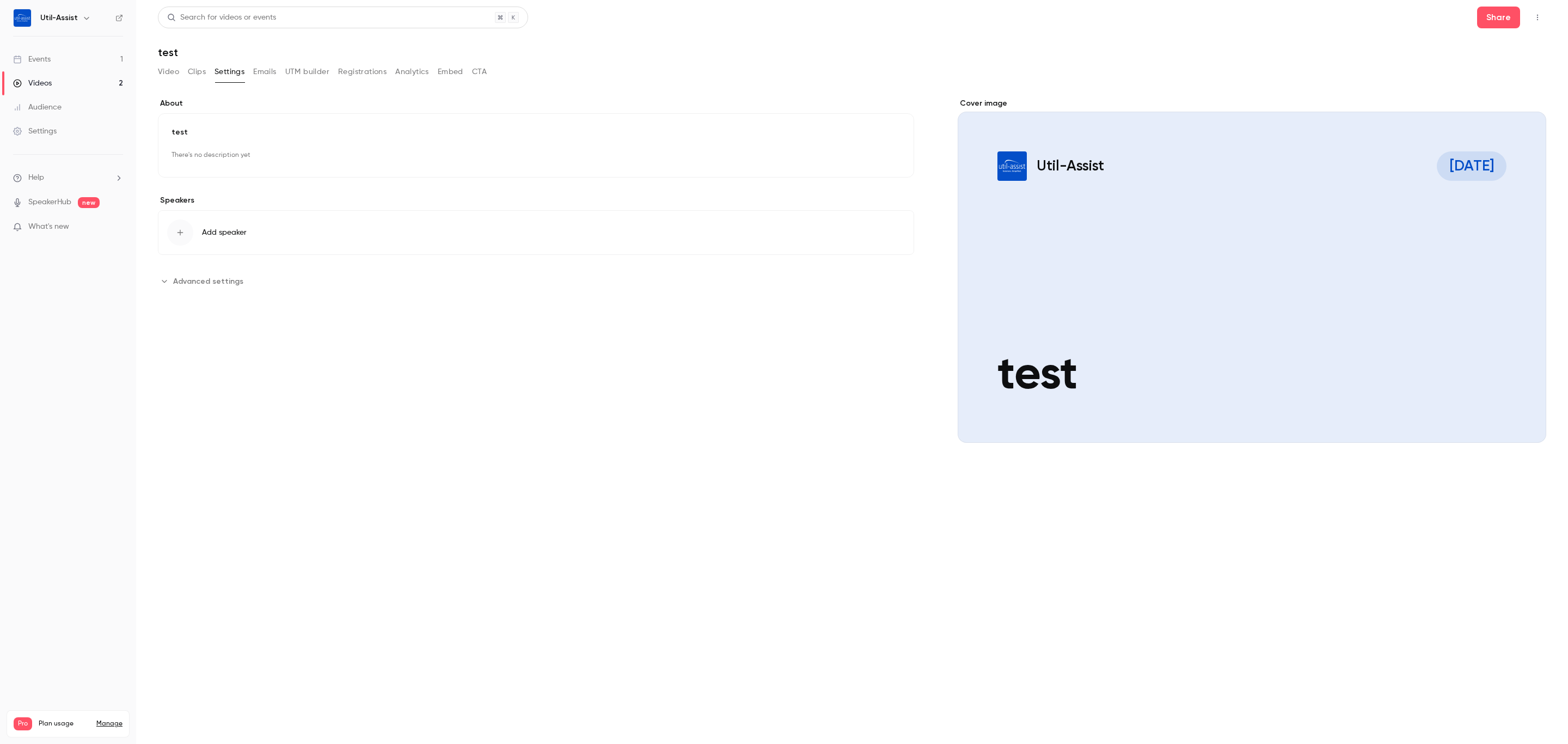
click at [186, 287] on span "Advanced settings" at bounding box center [208, 281] width 70 height 12
click at [186, 280] on span "Advanced settings" at bounding box center [208, 281] width 70 height 12
click at [195, 60] on div "**********" at bounding box center [852, 372] width 1388 height 731
click at [193, 74] on button "Clips" at bounding box center [197, 72] width 18 height 18
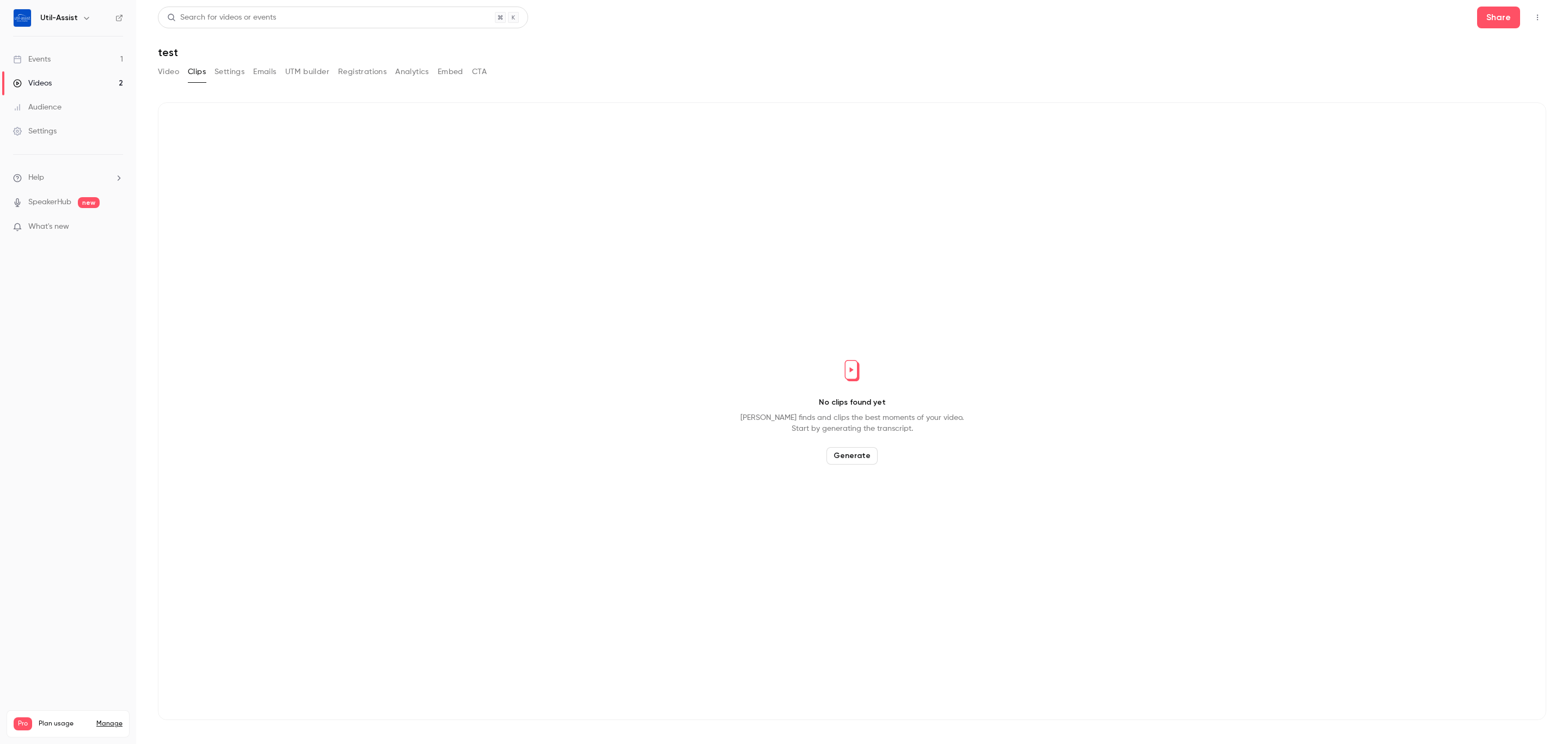
click at [165, 74] on button "Video" at bounding box center [168, 72] width 21 height 18
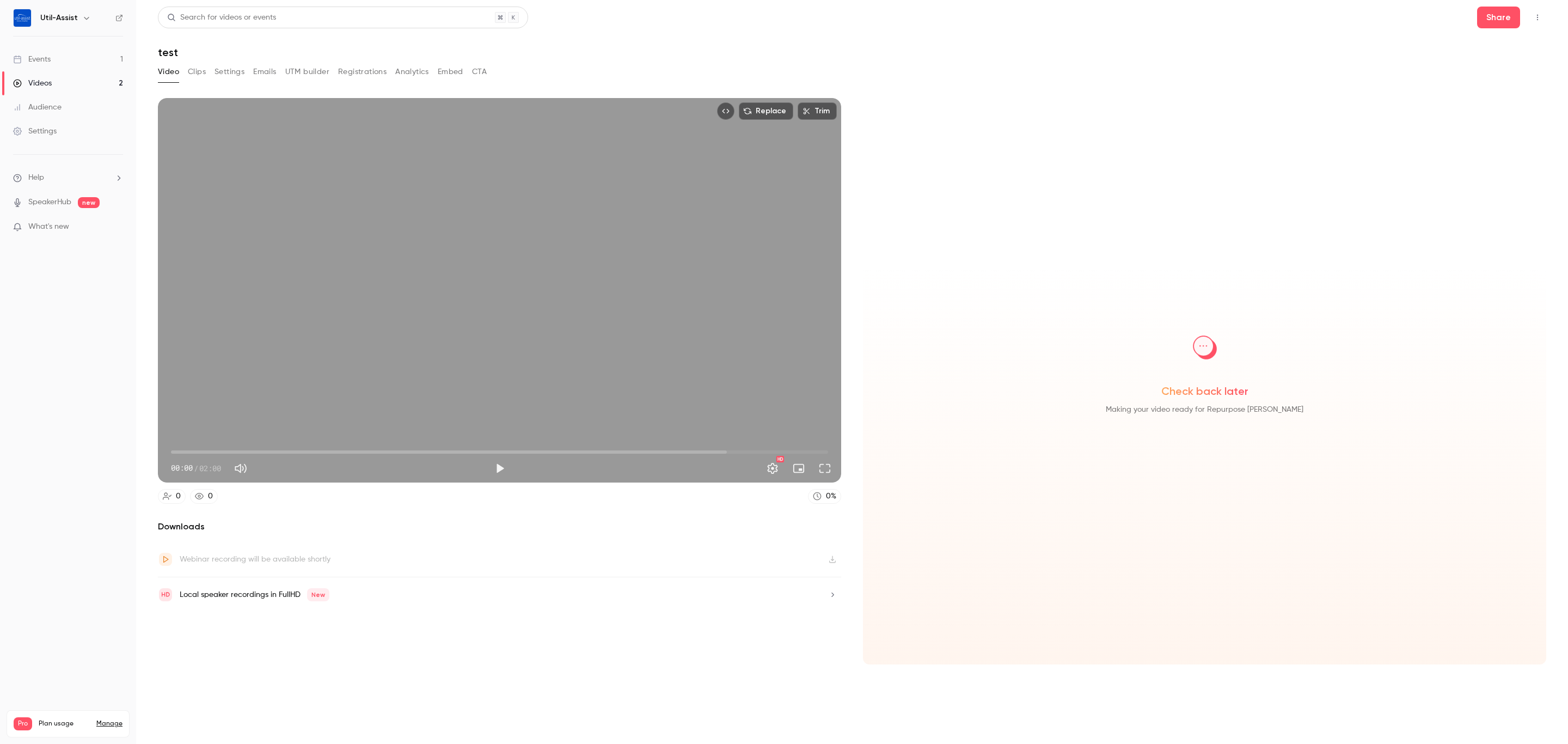
drag, startPoint x: 351, startPoint y: 320, endPoint x: 337, endPoint y: 304, distance: 21.3
click at [338, 309] on div "Replace Trim 00:00 00:00 / 02:00 HD" at bounding box center [499, 290] width 684 height 384
click at [384, 371] on div "Replace Trim 00:01 00:01 / 02:00 HD" at bounding box center [499, 290] width 684 height 384
click at [384, 370] on div "Replace Trim 00:01 00:01 / 02:00 HD" at bounding box center [499, 290] width 684 height 384
click at [780, 466] on button "Settings" at bounding box center [772, 468] width 22 height 22
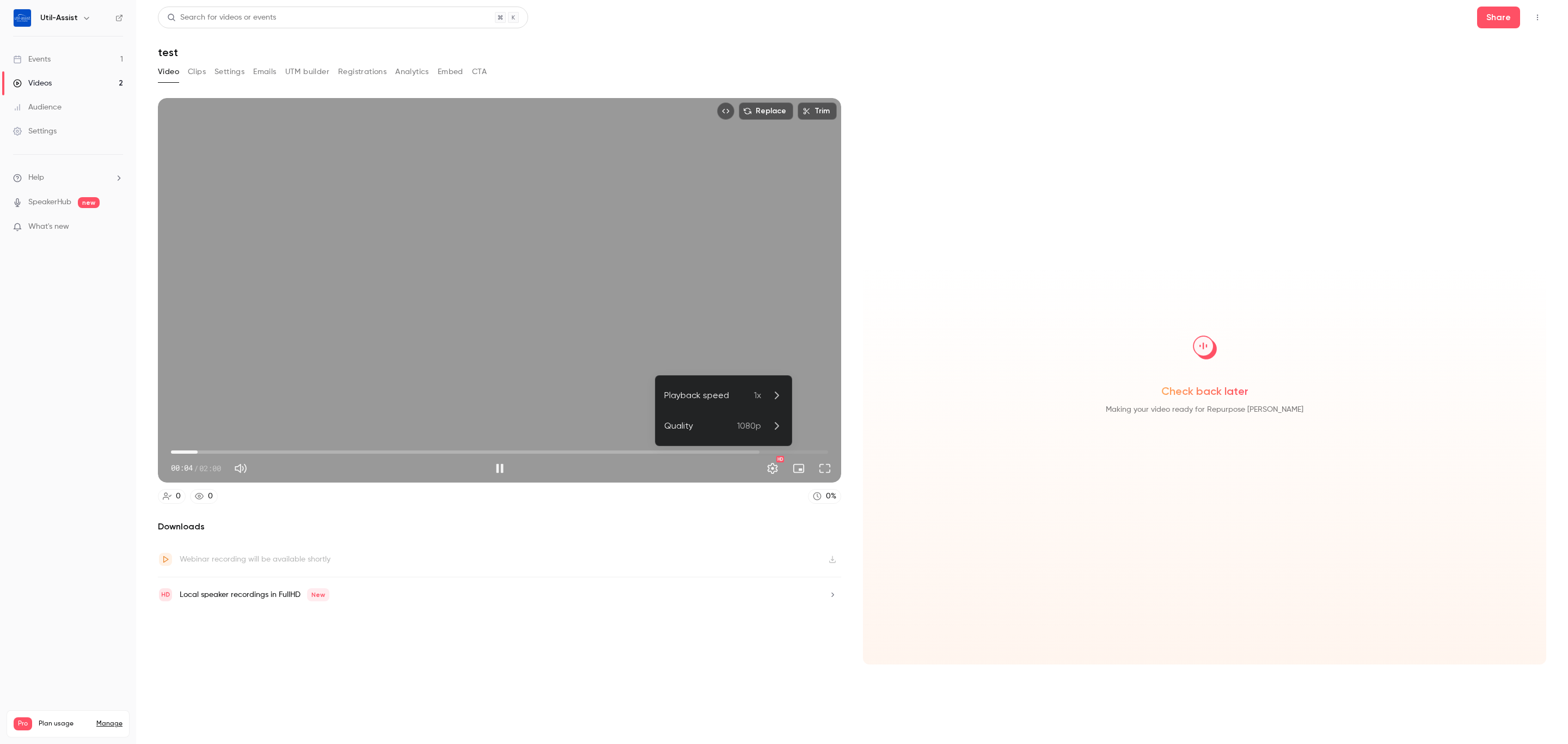
click at [776, 466] on div at bounding box center [784, 372] width 1568 height 744
click at [799, 469] on button "Turn on miniplayer" at bounding box center [799, 468] width 22 height 22
click at [799, 469] on button "Turn off miniplayer" at bounding box center [799, 468] width 22 height 22
click at [511, 468] on div "HD" at bounding box center [673, 468] width 326 height 18
click at [502, 471] on button "Pause" at bounding box center [500, 468] width 22 height 22
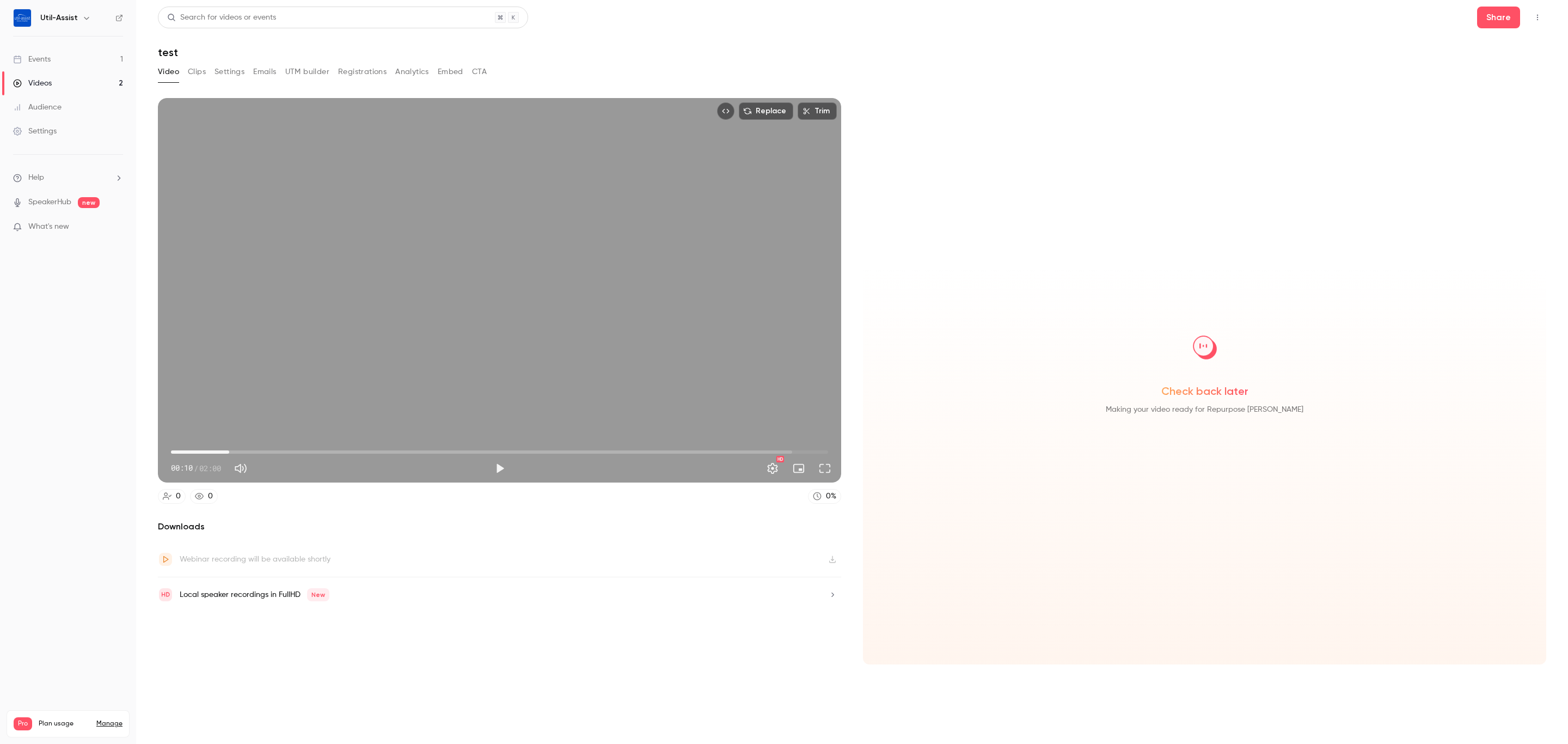
type input "****"
click at [41, 67] on link "Events 1" at bounding box center [68, 59] width 136 height 24
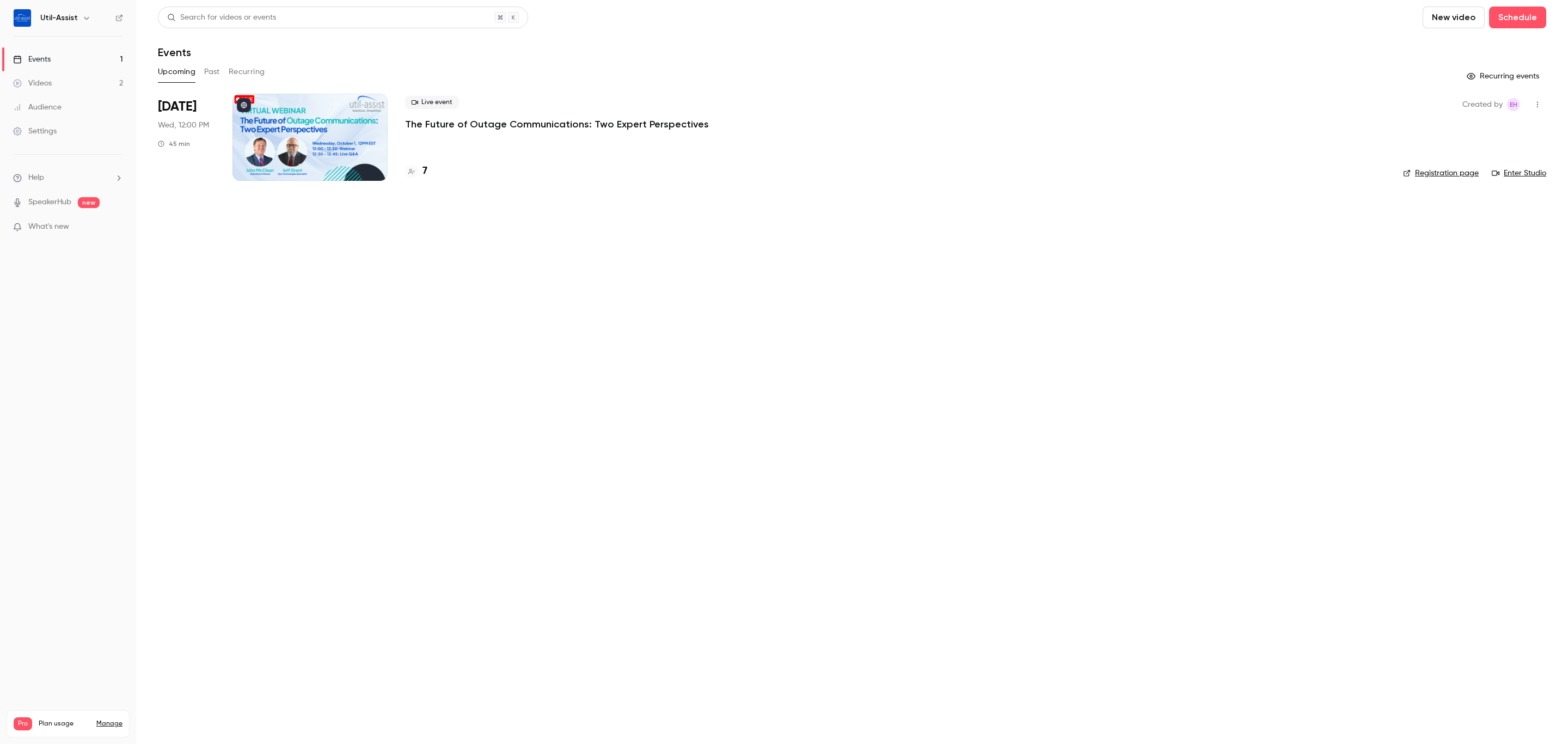
click at [62, 79] on link "Videos 2" at bounding box center [68, 83] width 136 height 24
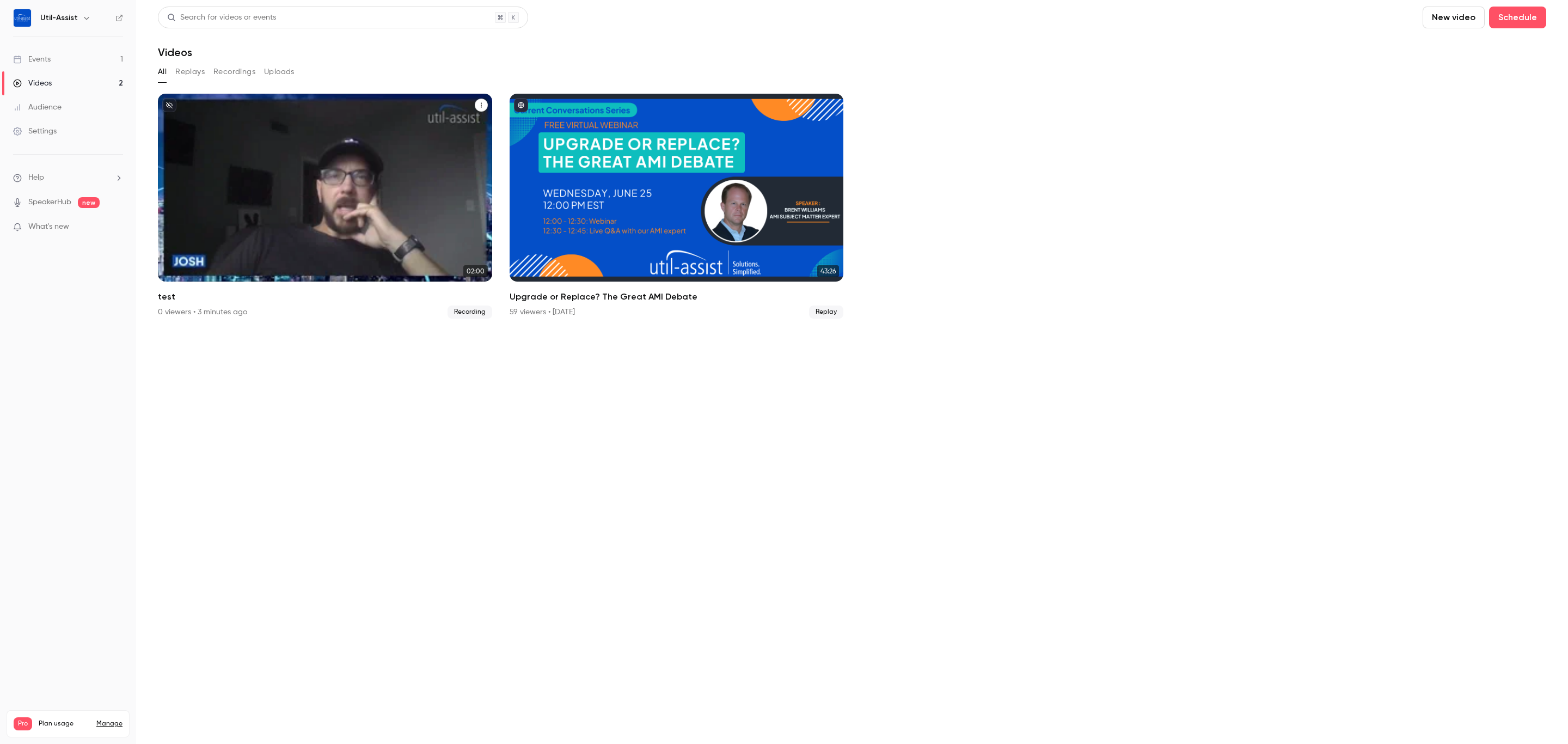
click at [476, 105] on button "test" at bounding box center [481, 105] width 13 height 13
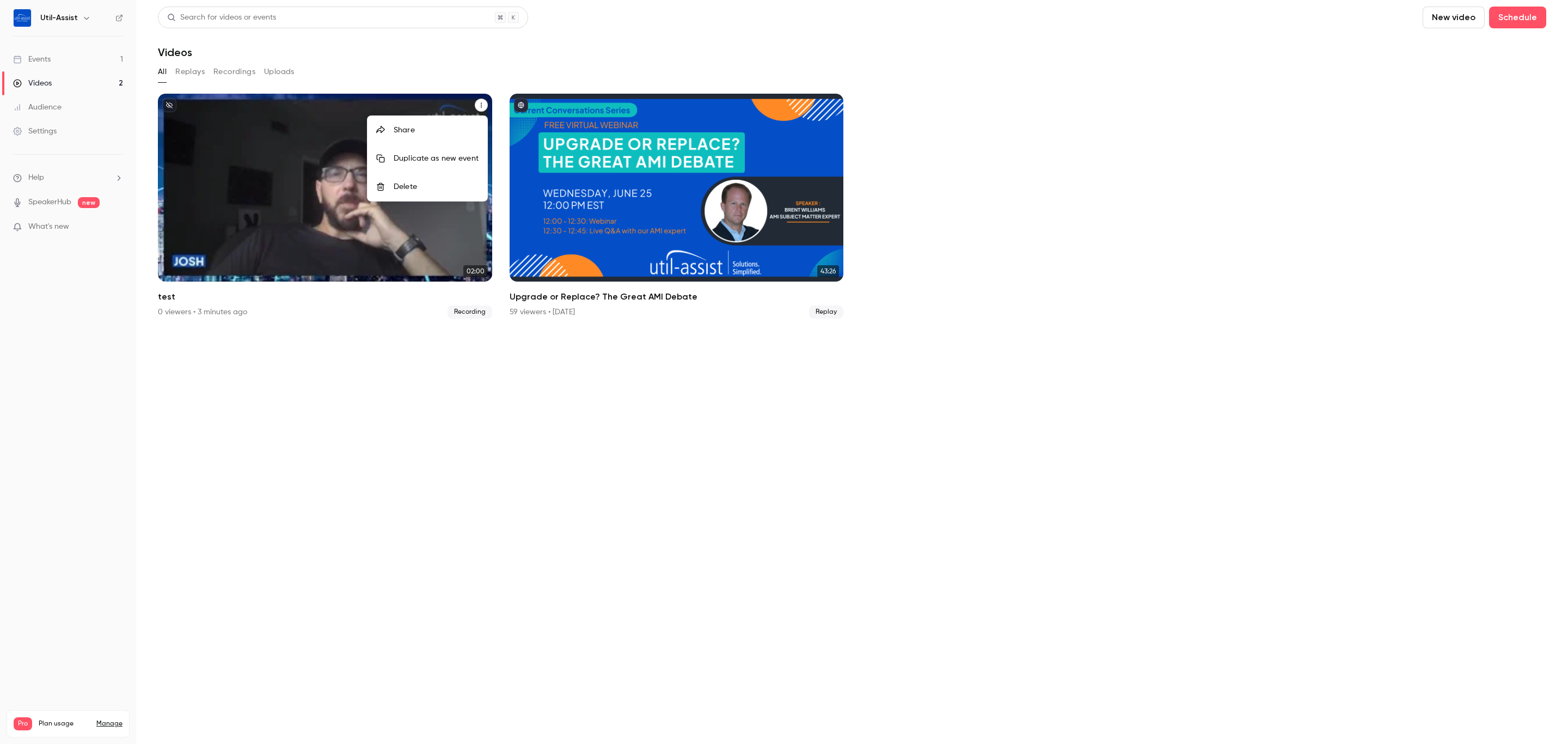
click at [476, 105] on div at bounding box center [784, 372] width 1568 height 744
click at [348, 153] on div "Util-Assist Sep 23 test" at bounding box center [324, 188] width 334 height 188
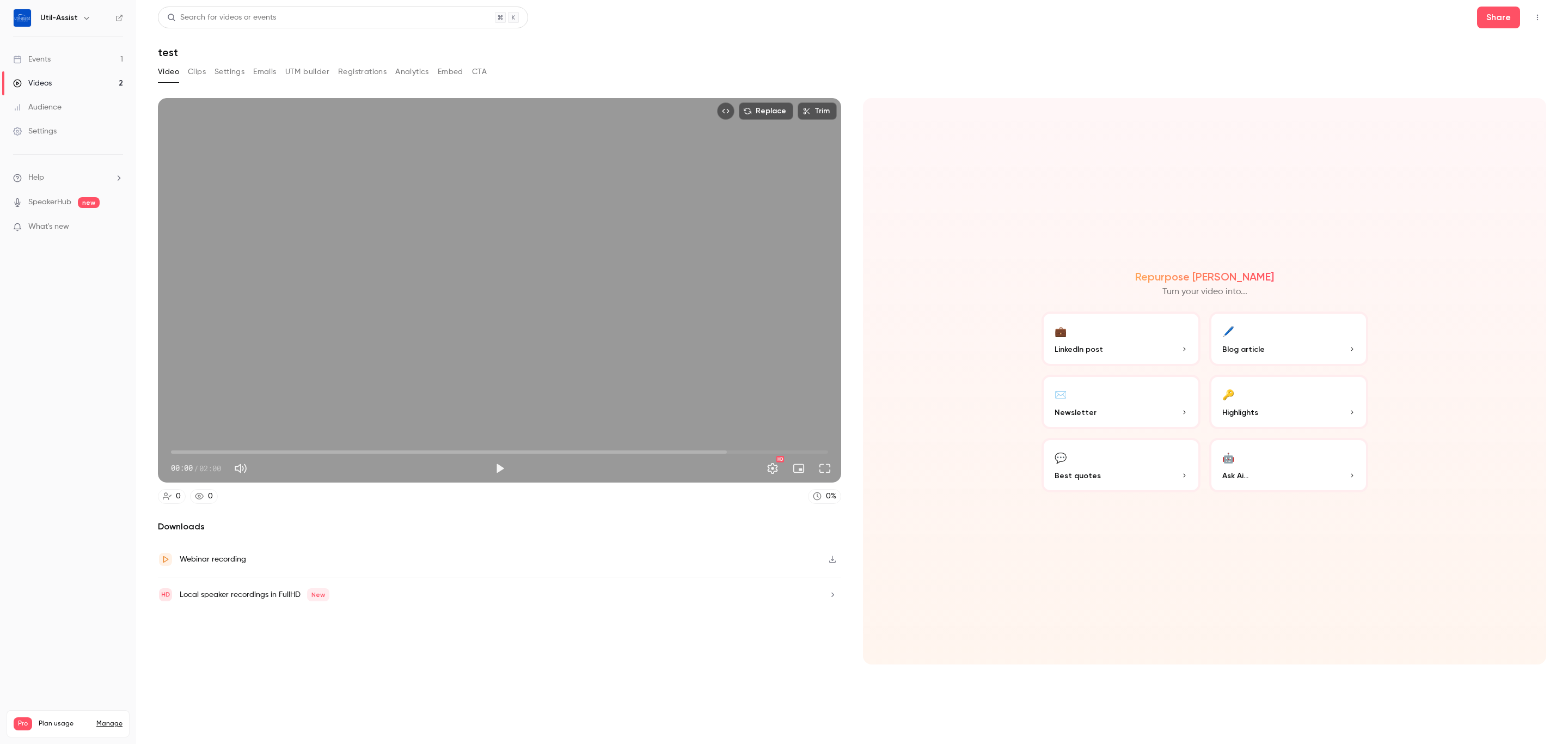
drag, startPoint x: 379, startPoint y: 251, endPoint x: 341, endPoint y: 252, distance: 38.0
click at [342, 252] on div "Replace Trim 00:00 00:00 / 02:00 HD" at bounding box center [499, 290] width 684 height 384
click at [343, 252] on div "Replace Trim 00:00 00:00 / 02:00 HD" at bounding box center [499, 290] width 684 height 384
click at [358, 256] on div "Replace Trim 00:00 00:00 / 02:00 HD" at bounding box center [499, 290] width 684 height 384
click at [544, 304] on div "Replace Trim 00:01 00:01 / 02:00 HD" at bounding box center [499, 290] width 684 height 384
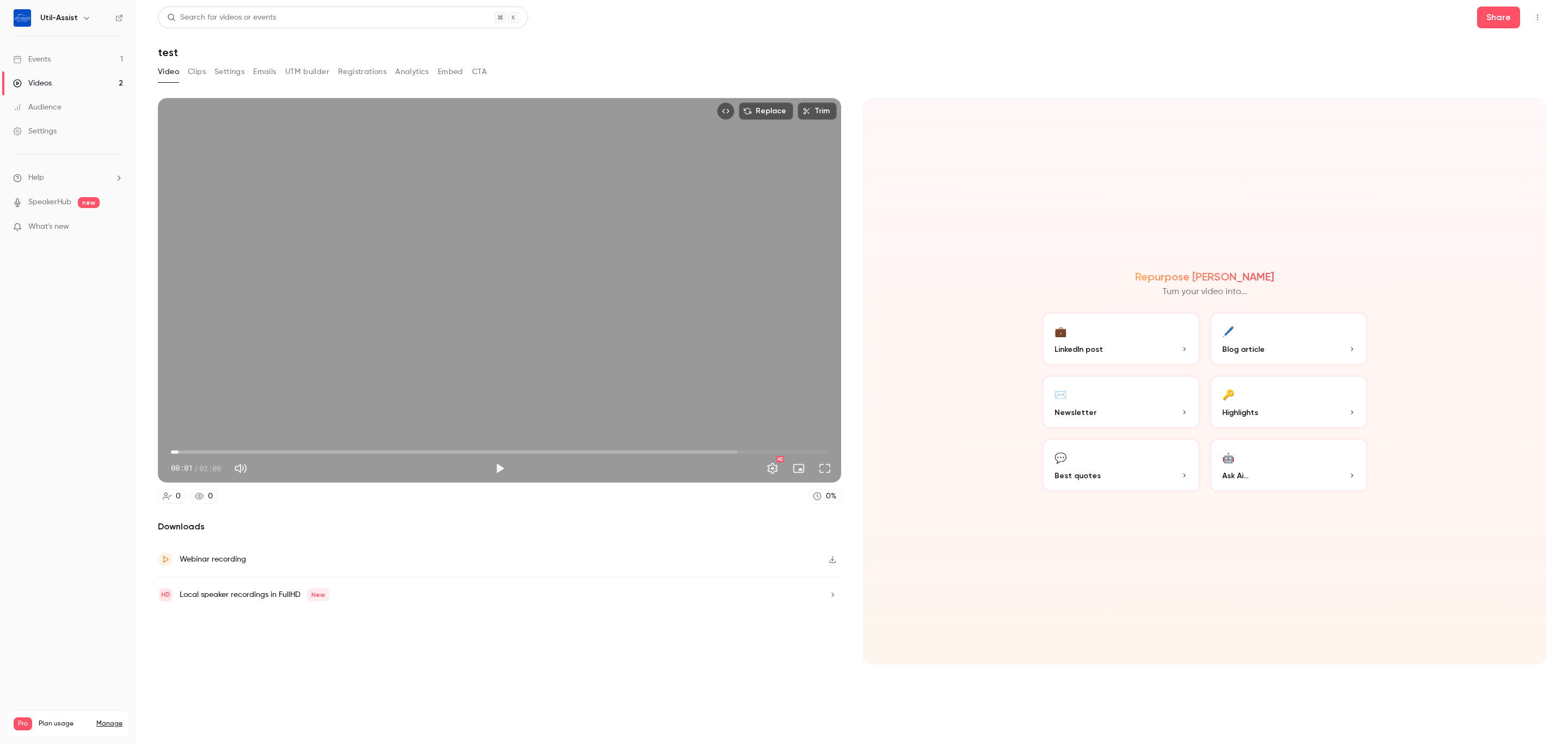
type input "***"
click at [197, 79] on button "Clips" at bounding box center [197, 72] width 18 height 18
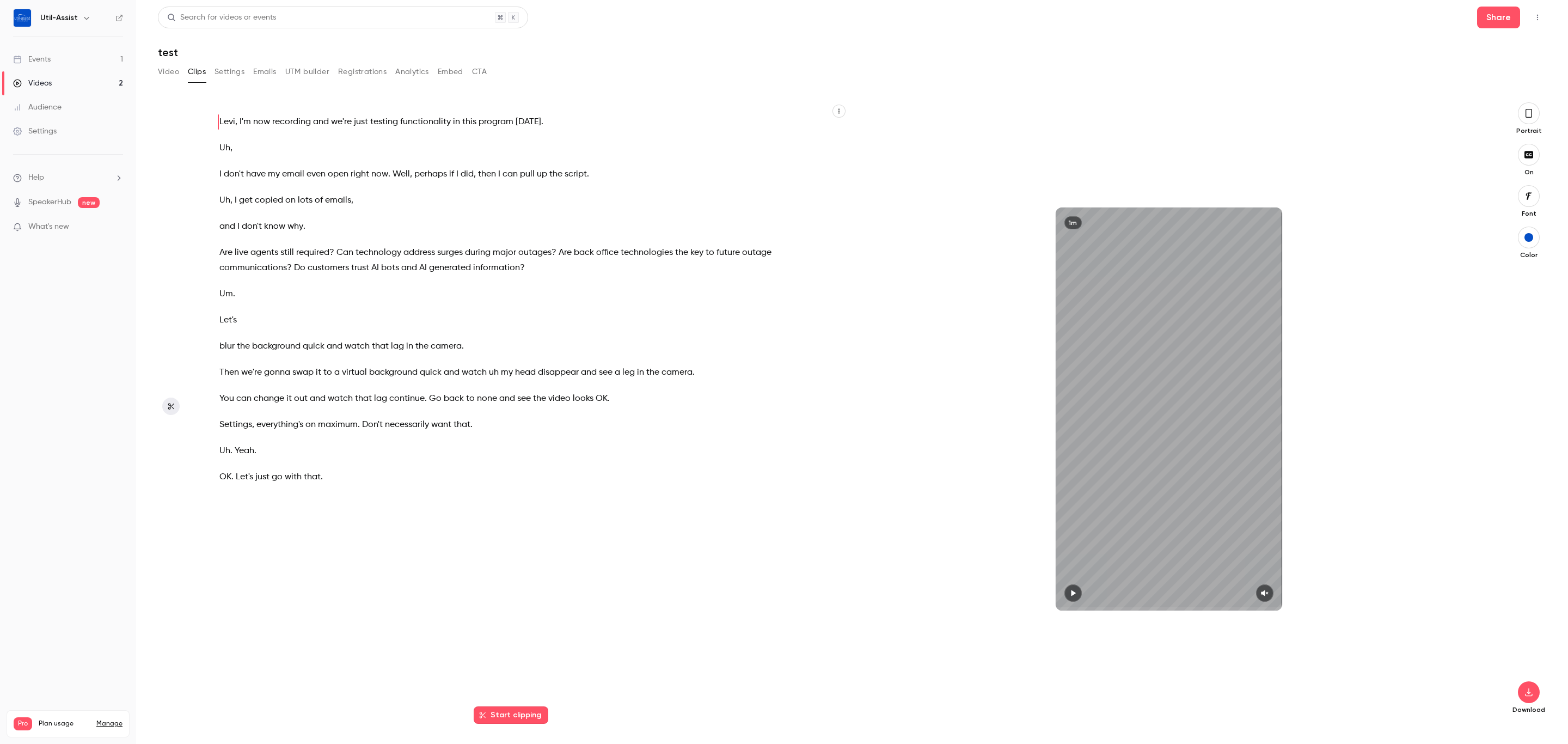
click at [1535, 118] on button "button" at bounding box center [1529, 113] width 22 height 22
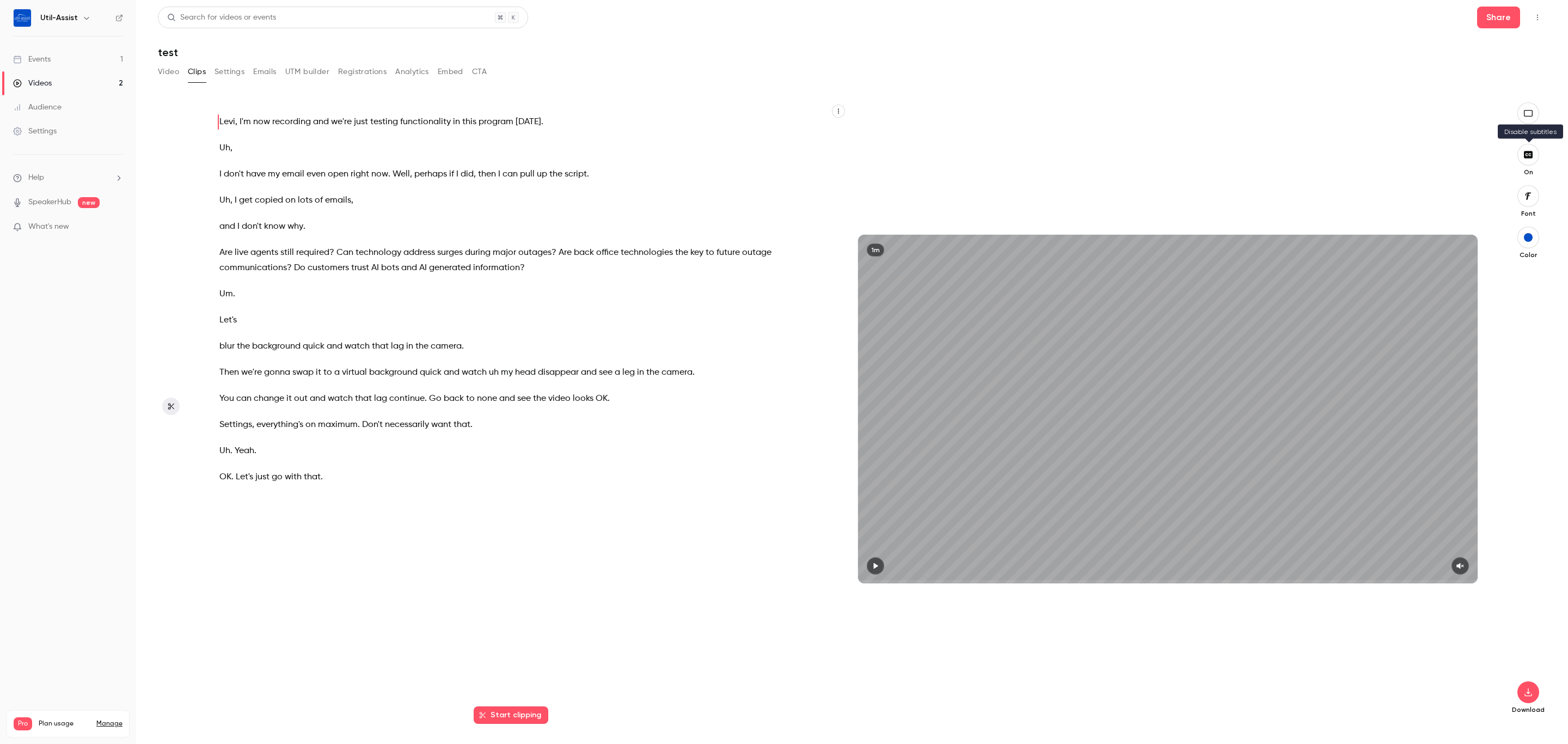
click at [1532, 160] on button "button" at bounding box center [1528, 155] width 22 height 22
click at [1528, 698] on button "button" at bounding box center [1528, 692] width 22 height 22
click at [1427, 683] on span "High quality requires longer processing" at bounding box center [1446, 683] width 124 height 11
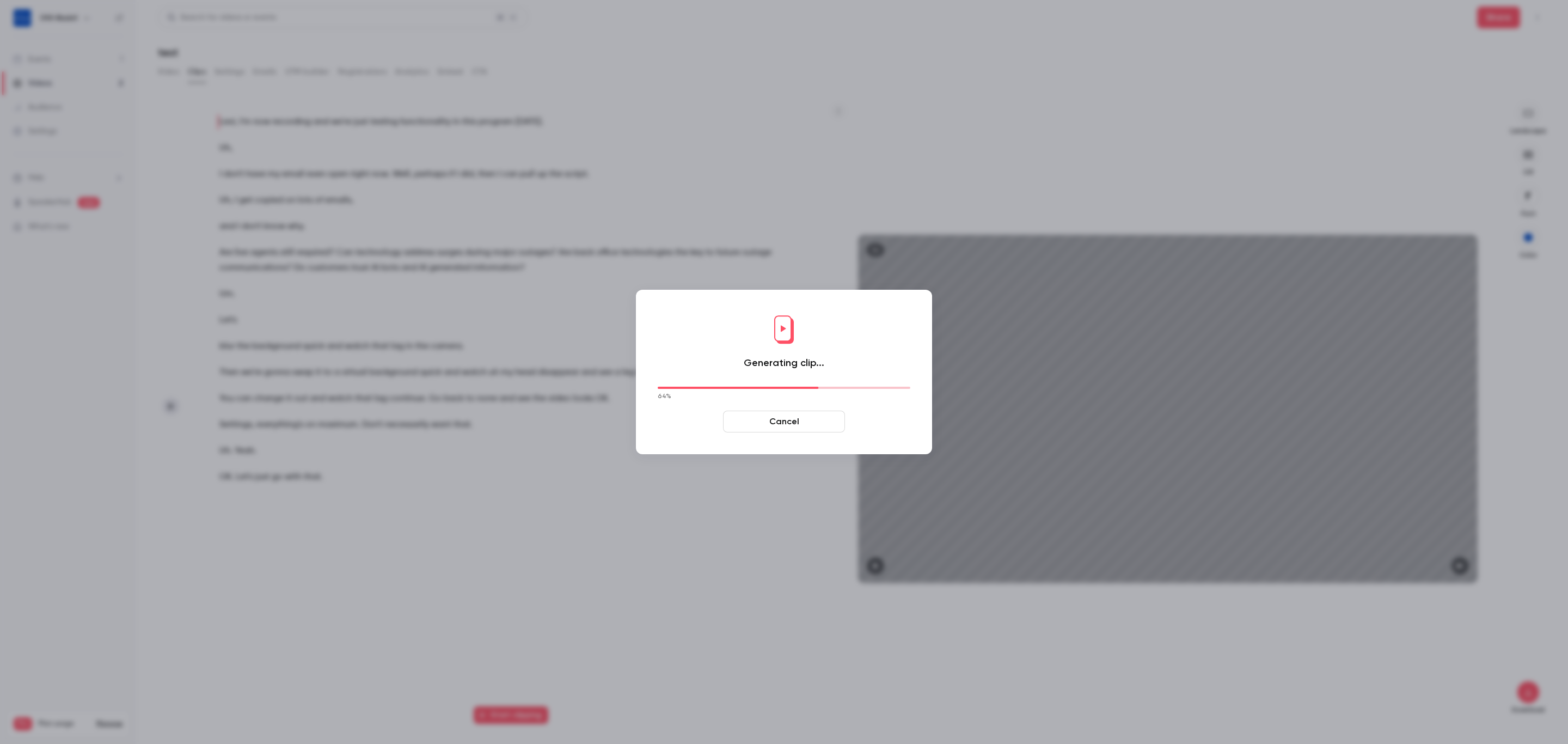
click at [479, 433] on div at bounding box center [784, 372] width 1568 height 744
click at [500, 275] on div at bounding box center [784, 372] width 1568 height 744
click at [813, 421] on button "Cancel" at bounding box center [784, 421] width 122 height 22
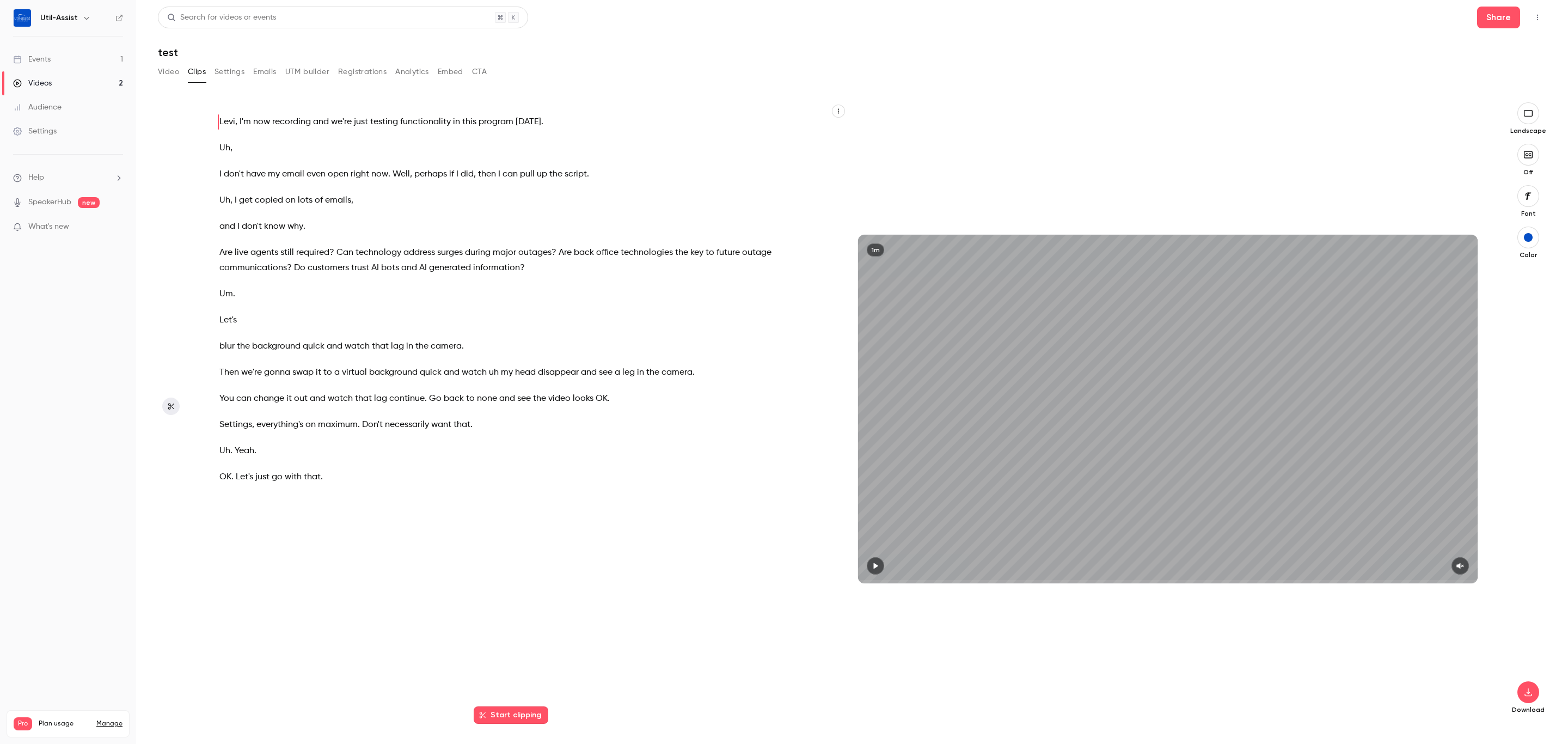
click at [57, 58] on link "Events 1" at bounding box center [68, 59] width 136 height 24
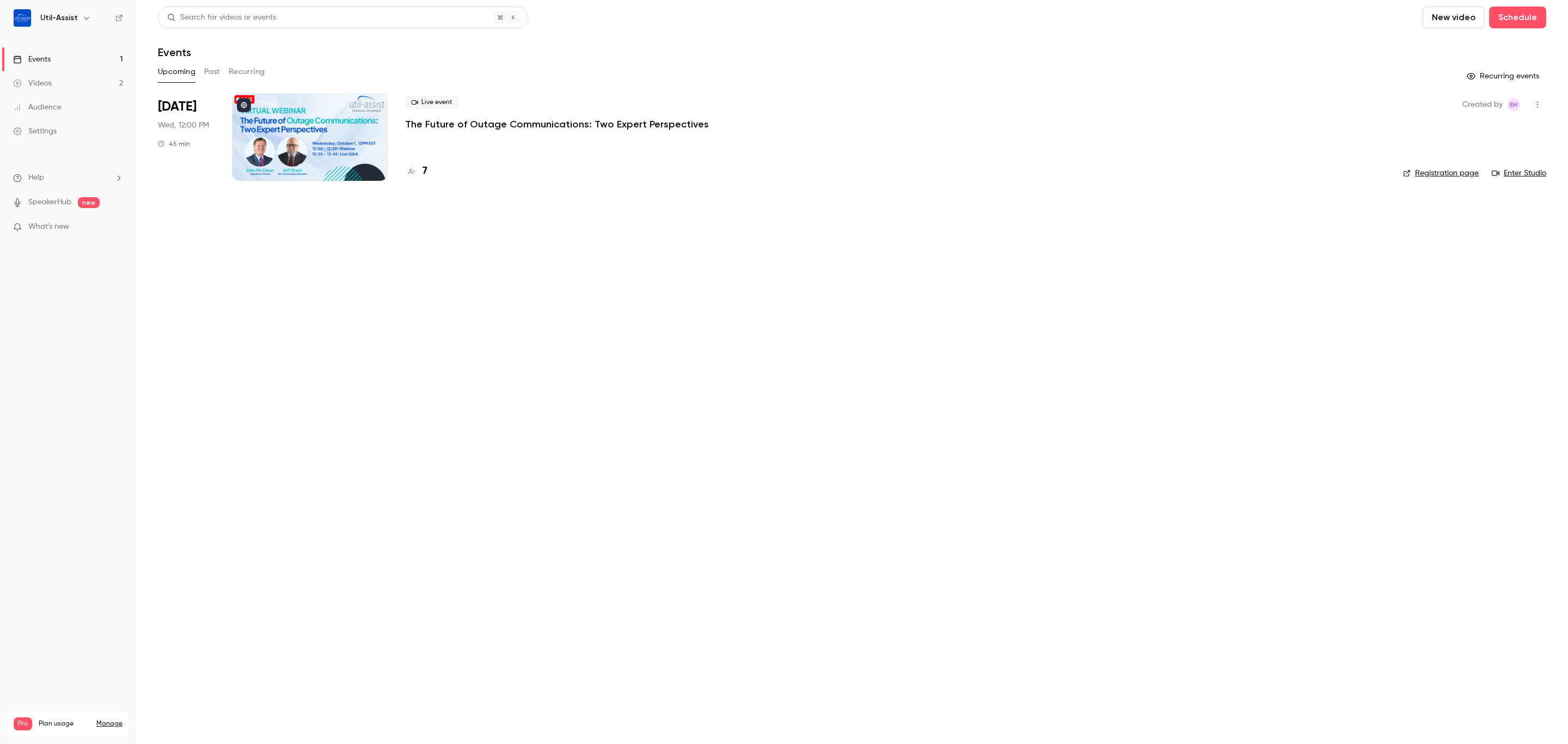
click at [60, 85] on link "Videos 2" at bounding box center [68, 83] width 136 height 24
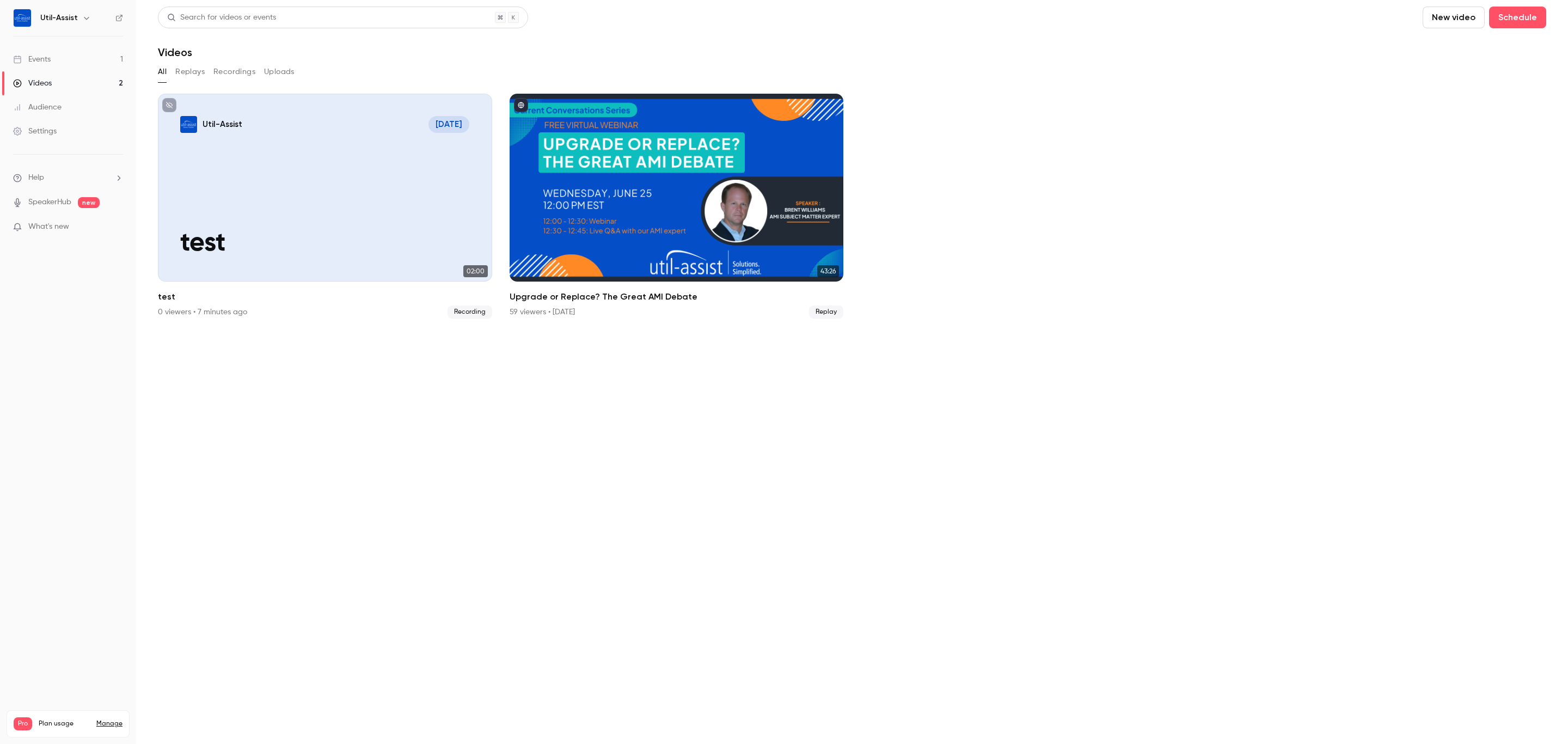
click at [195, 79] on button "Replays" at bounding box center [190, 72] width 29 height 18
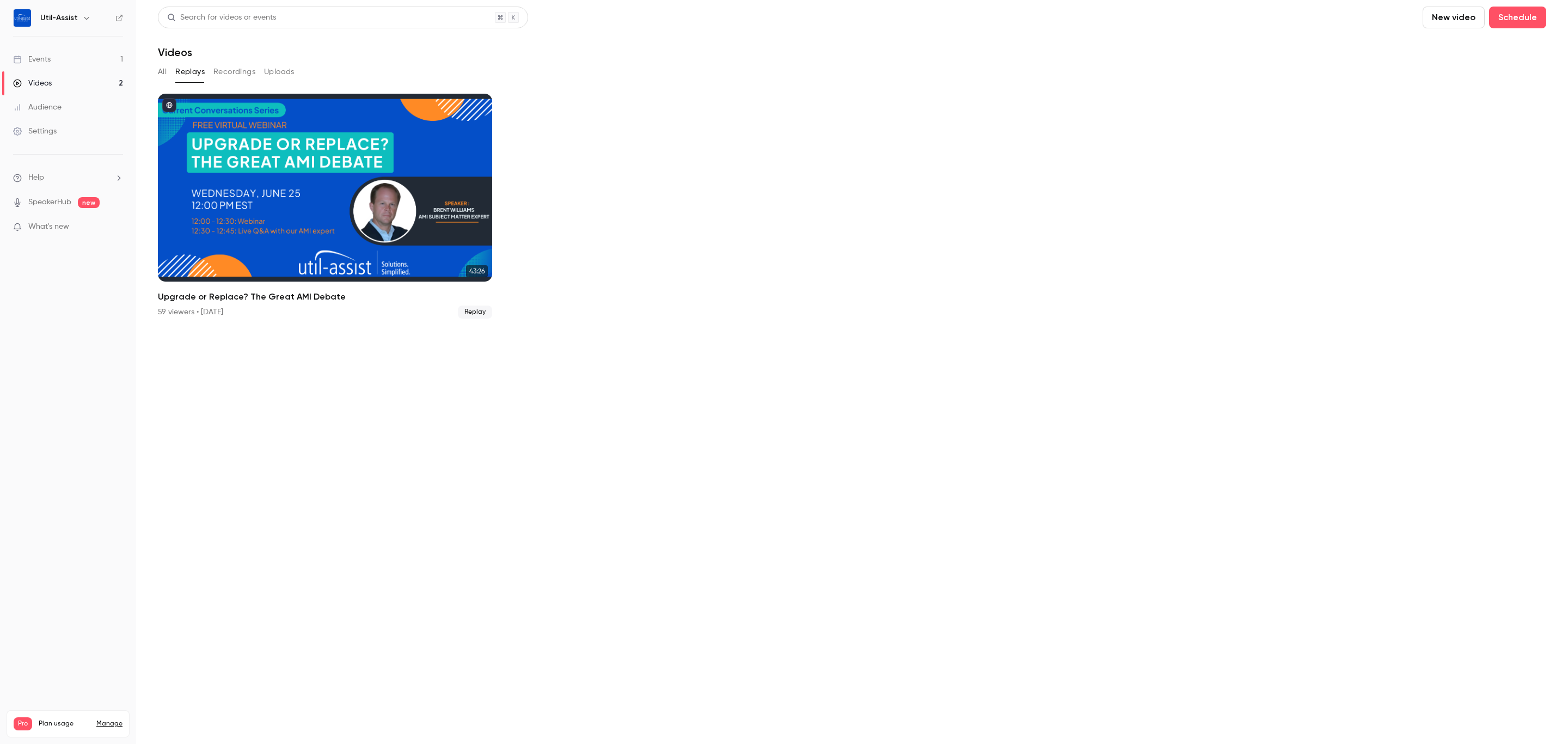
click at [214, 63] on button "Recordings" at bounding box center [234, 72] width 42 height 18
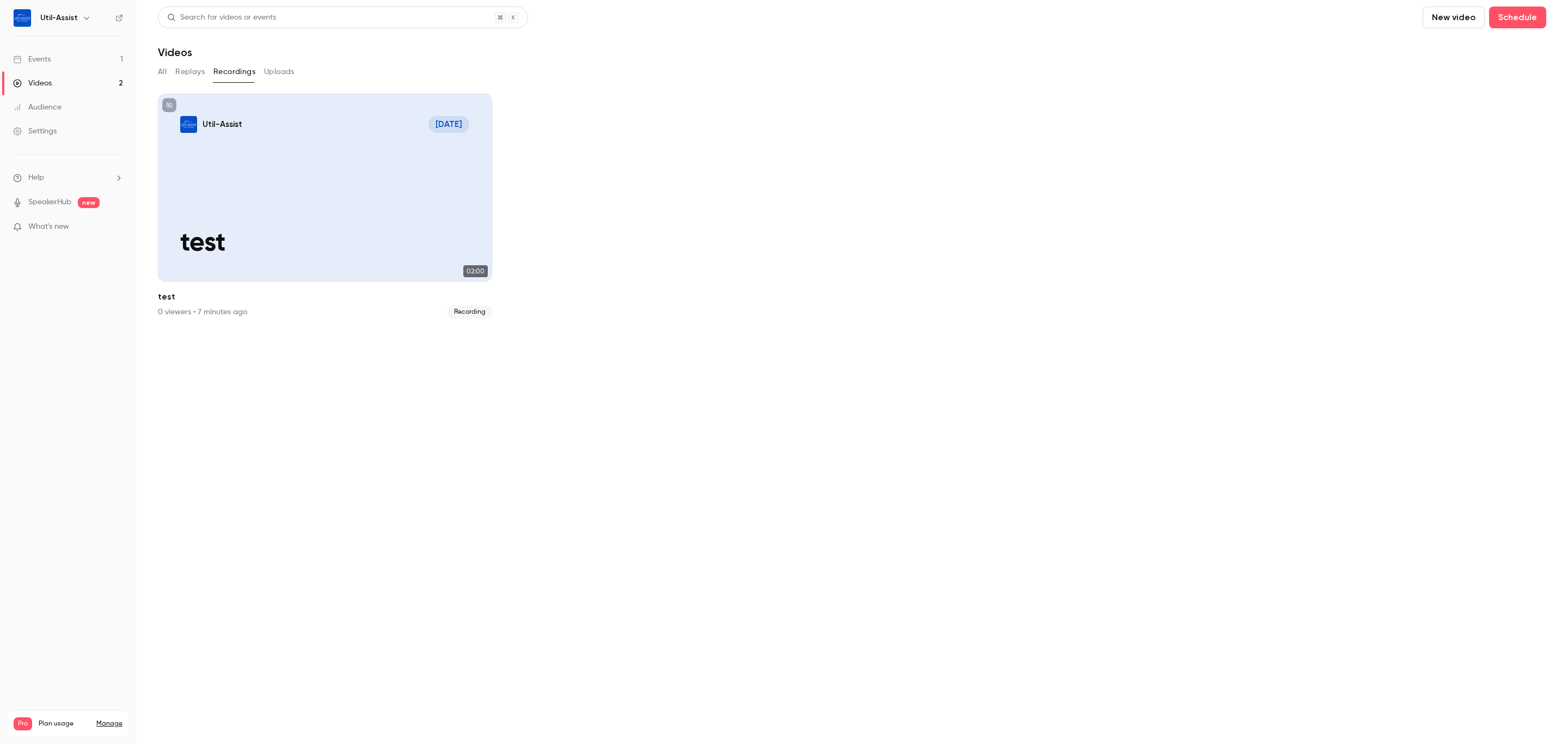
click at [191, 75] on button "Replays" at bounding box center [190, 72] width 29 height 18
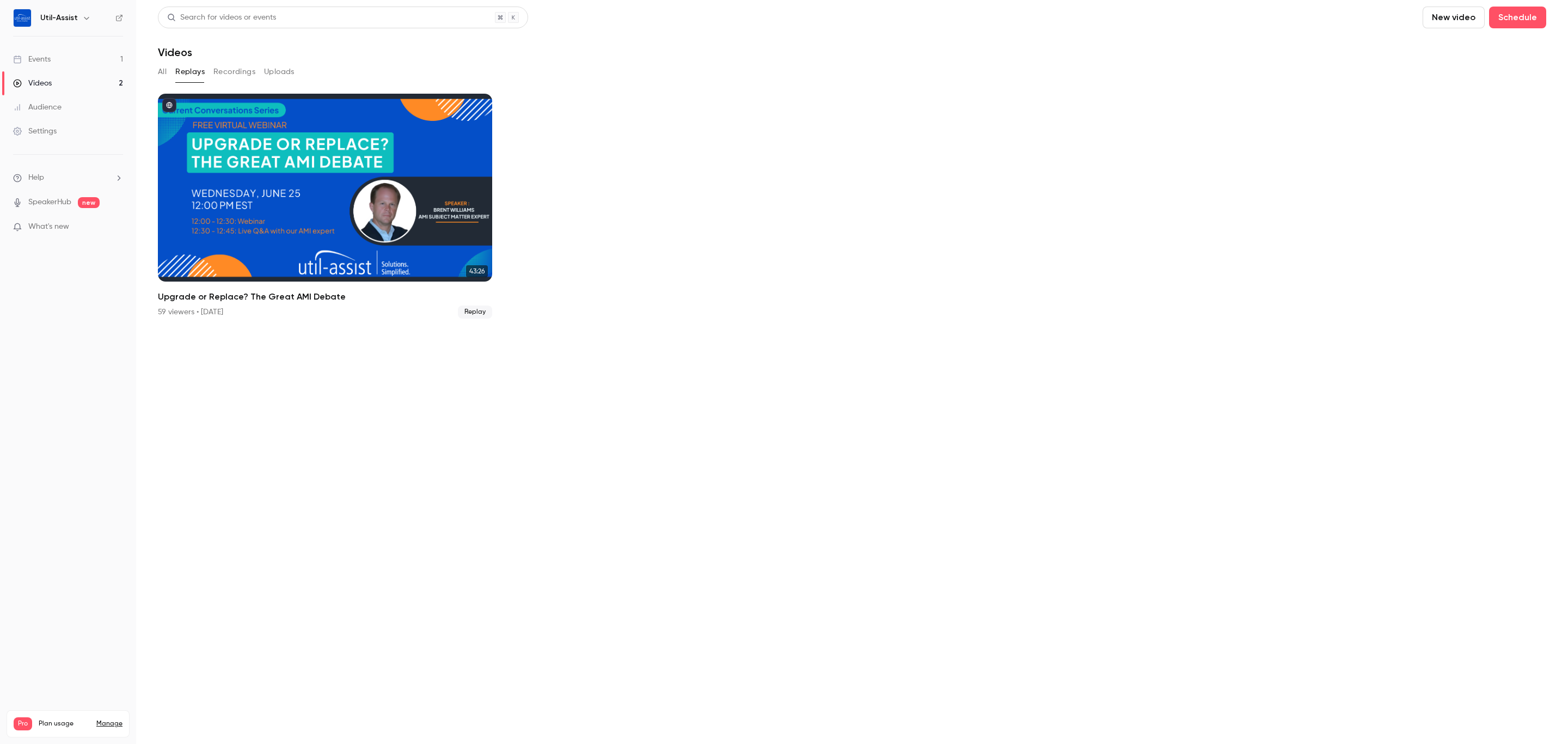
click at [223, 69] on button "Recordings" at bounding box center [234, 72] width 42 height 18
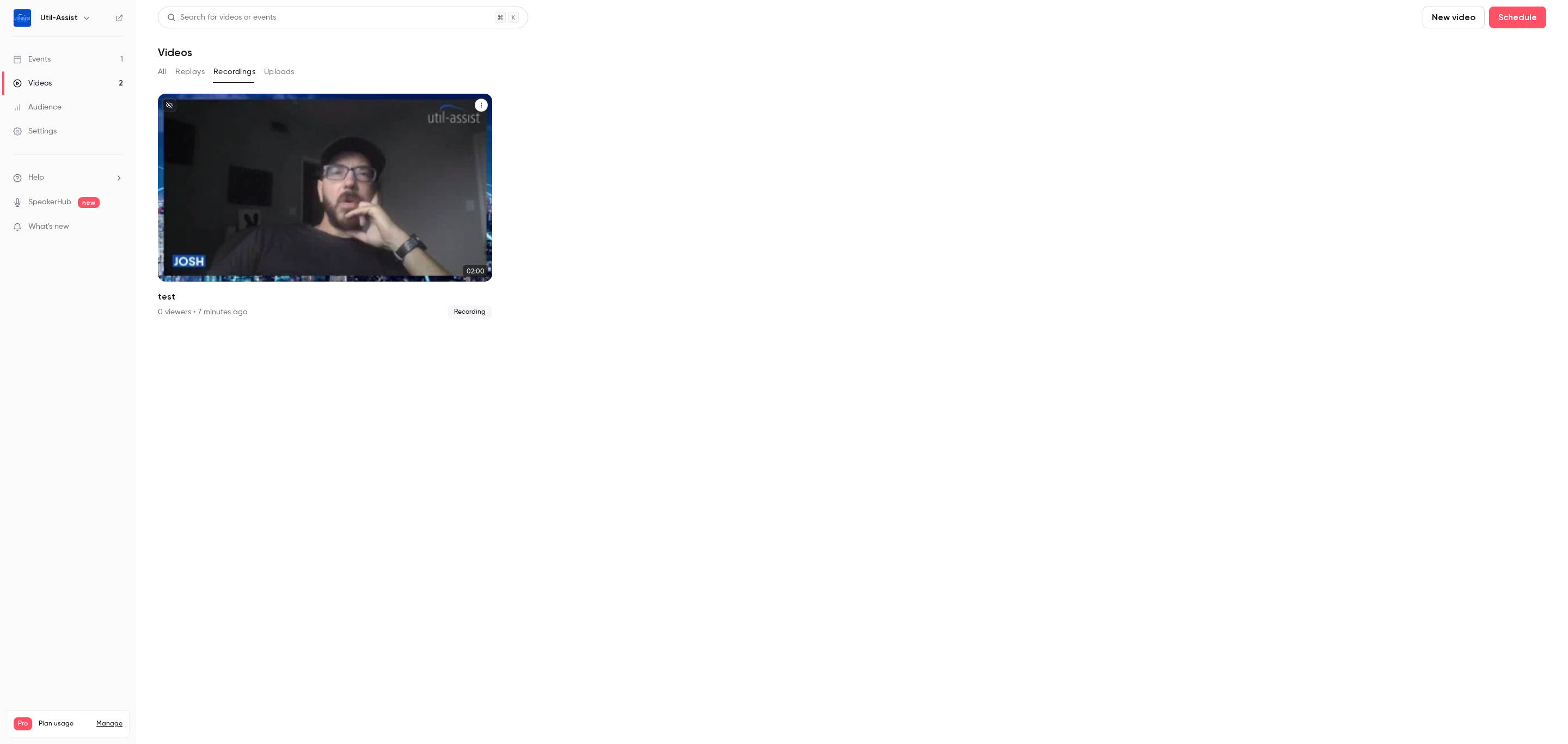
click at [478, 105] on icon "test" at bounding box center [481, 105] width 7 height 7
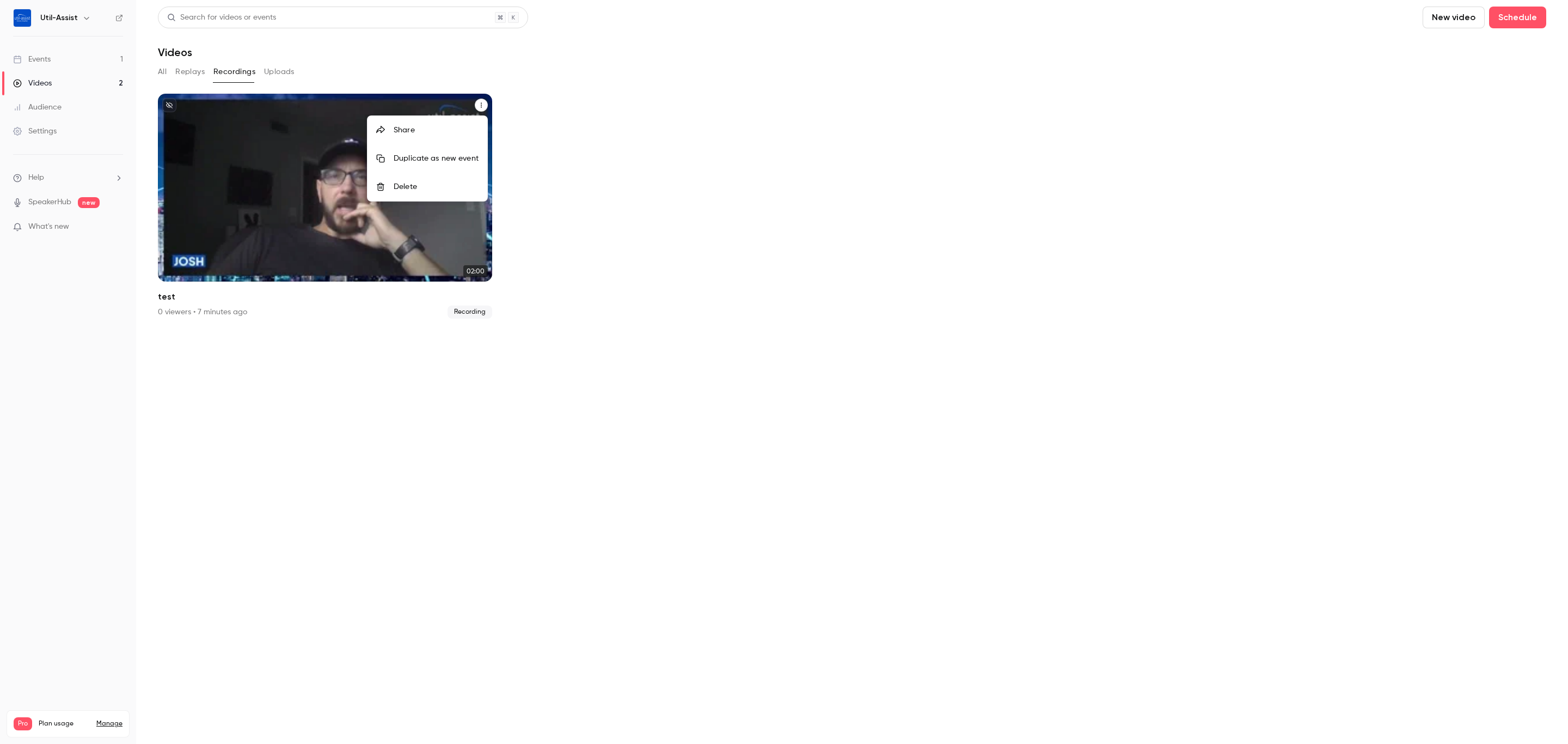
click at [477, 105] on div at bounding box center [784, 372] width 1568 height 744
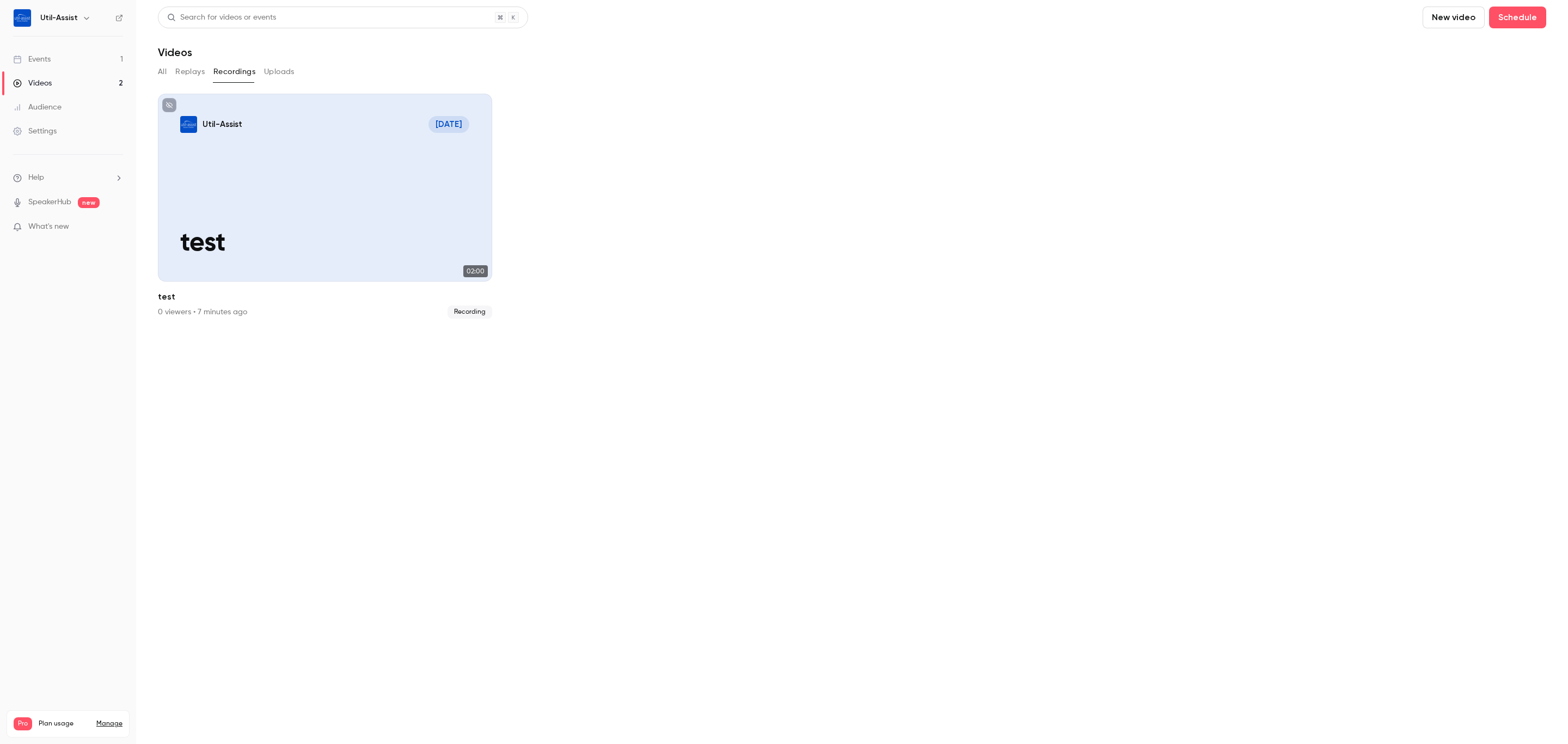
click at [580, 477] on section "Search for videos or events New video Schedule Videos All Replays Recordings Up…" at bounding box center [852, 372] width 1388 height 731
click at [200, 74] on button "Replays" at bounding box center [190, 72] width 29 height 18
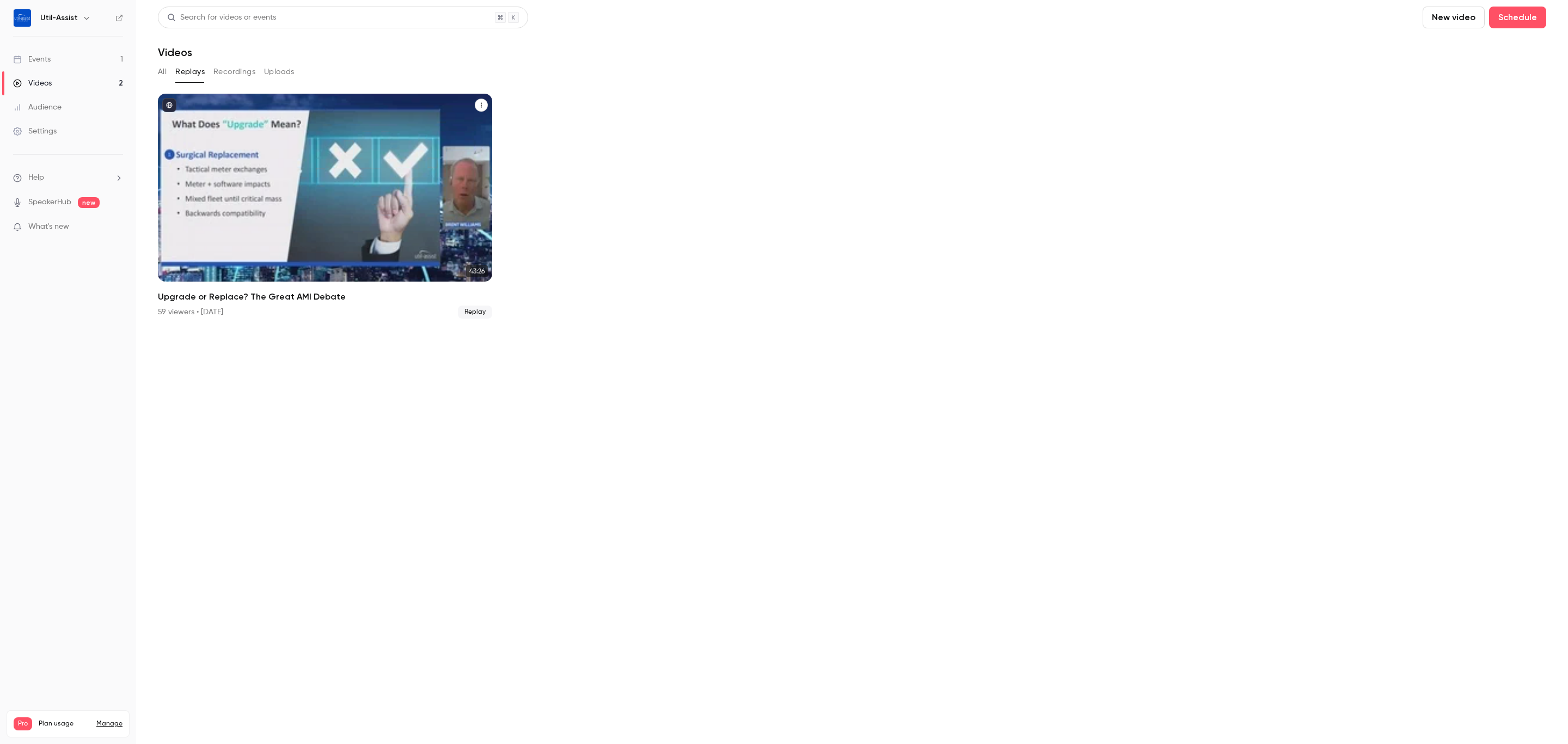
click at [342, 168] on div "Upgrade or Replace? The Great AMI Debate" at bounding box center [324, 188] width 334 height 188
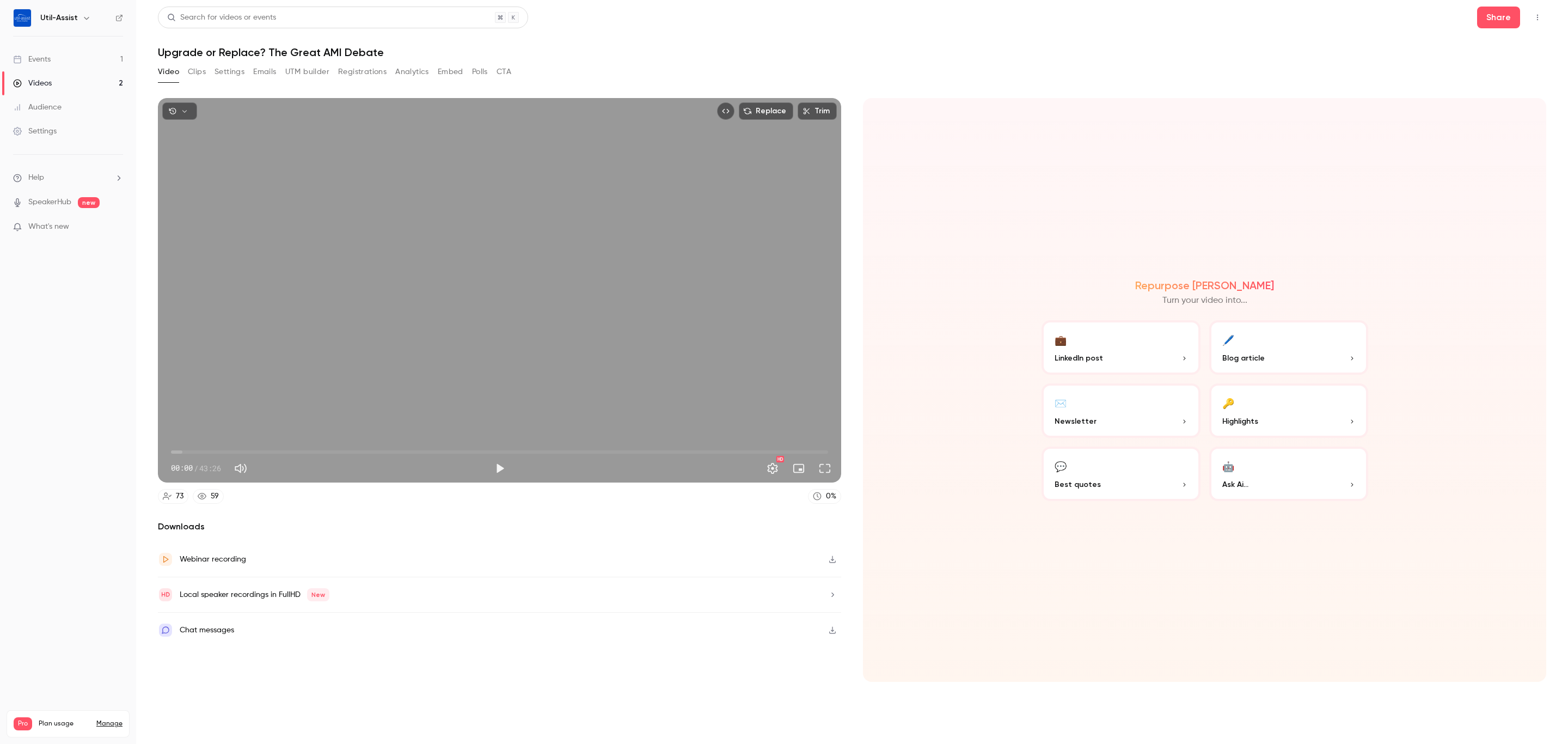
click at [79, 58] on link "Events 1" at bounding box center [68, 59] width 136 height 24
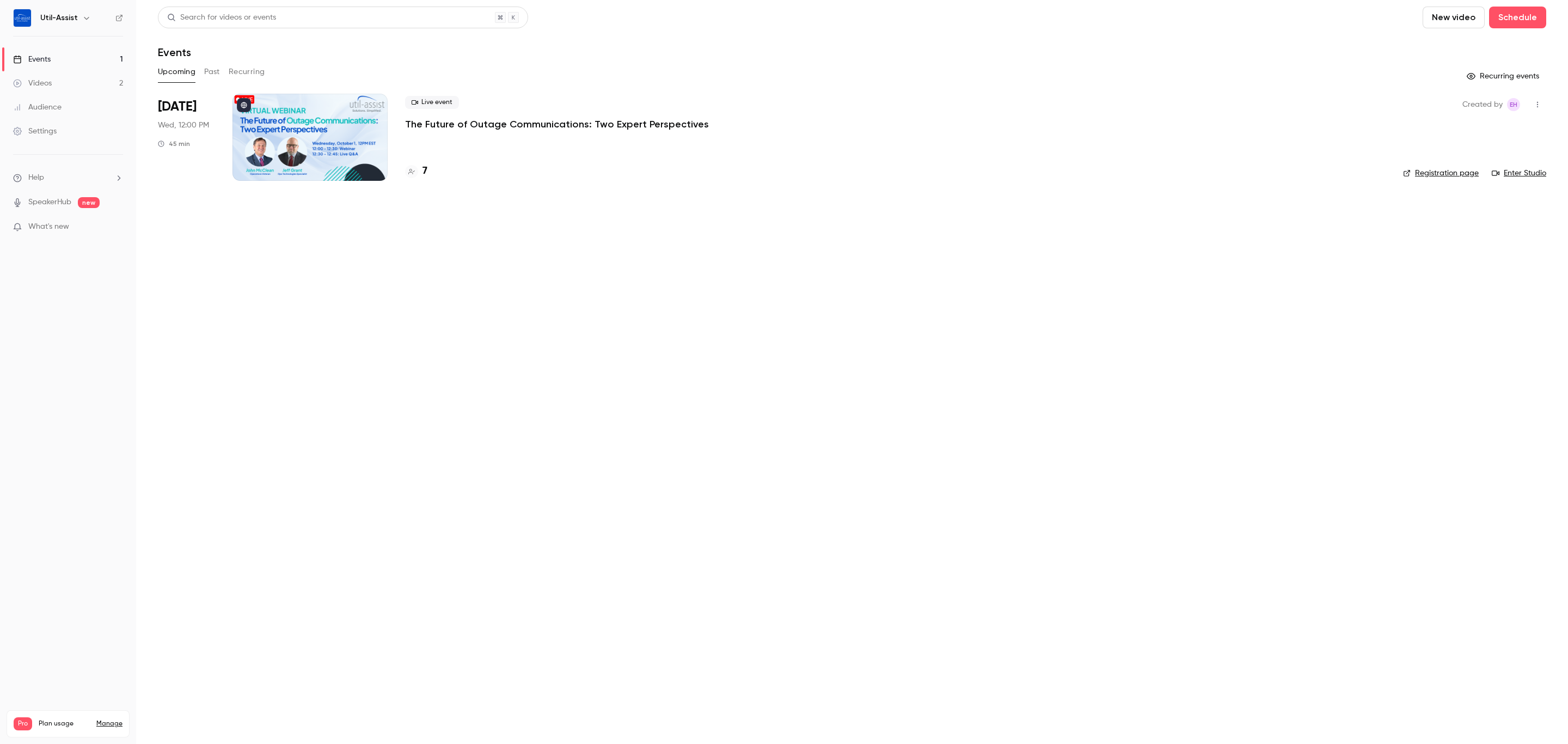
click at [211, 69] on button "Past" at bounding box center [212, 72] width 16 height 18
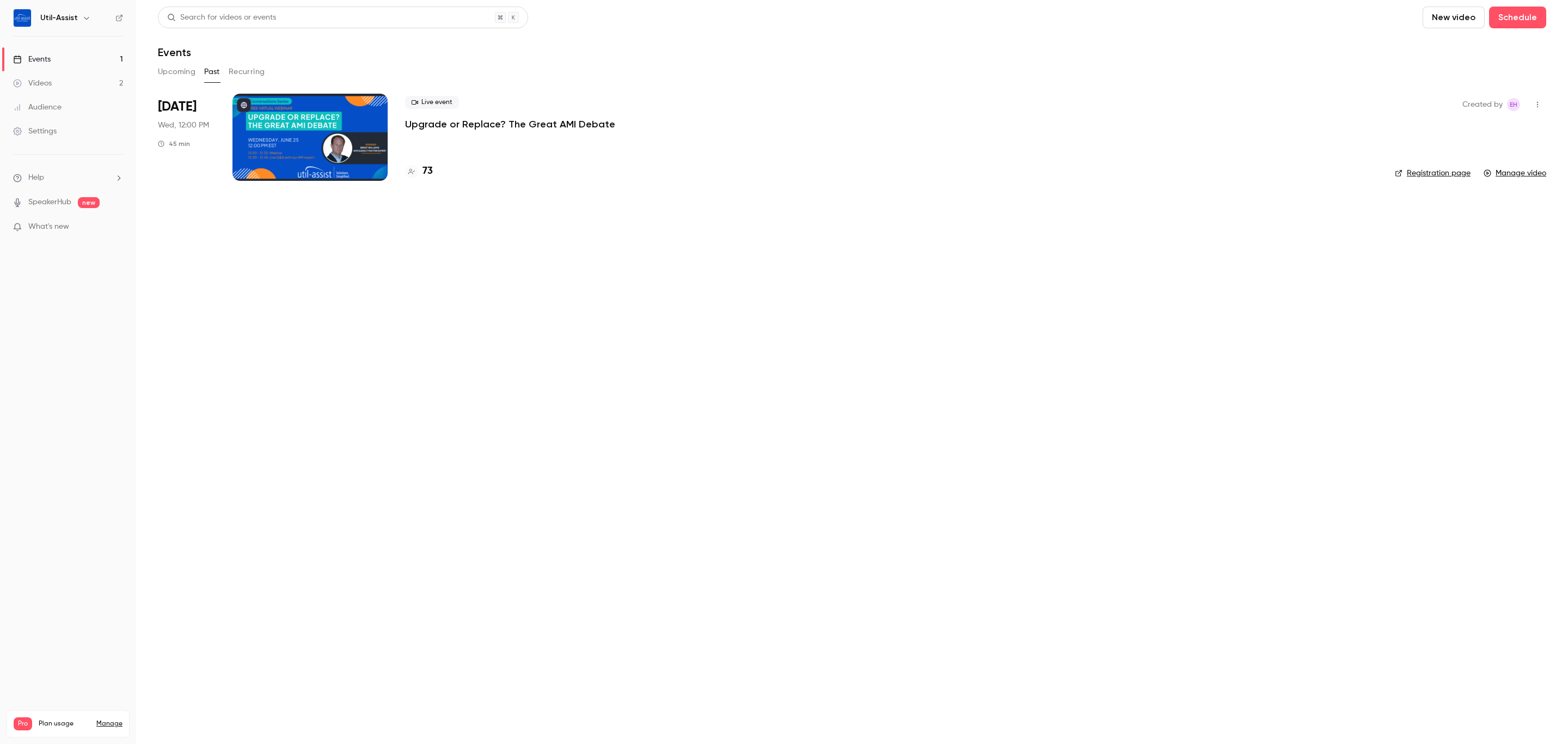
click at [250, 68] on button "Recurring" at bounding box center [247, 72] width 37 height 18
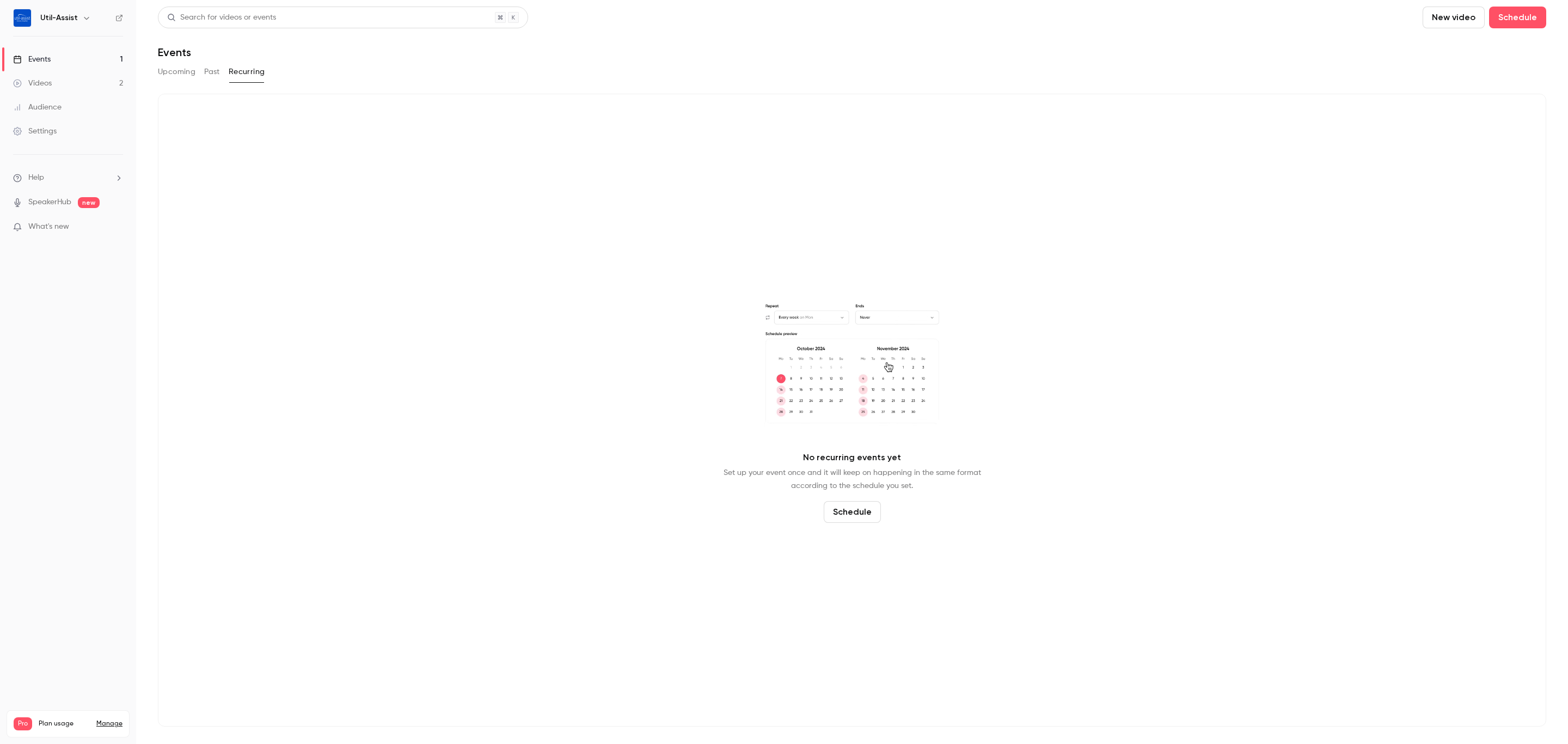
click at [178, 65] on button "Upcoming" at bounding box center [177, 72] width 38 height 18
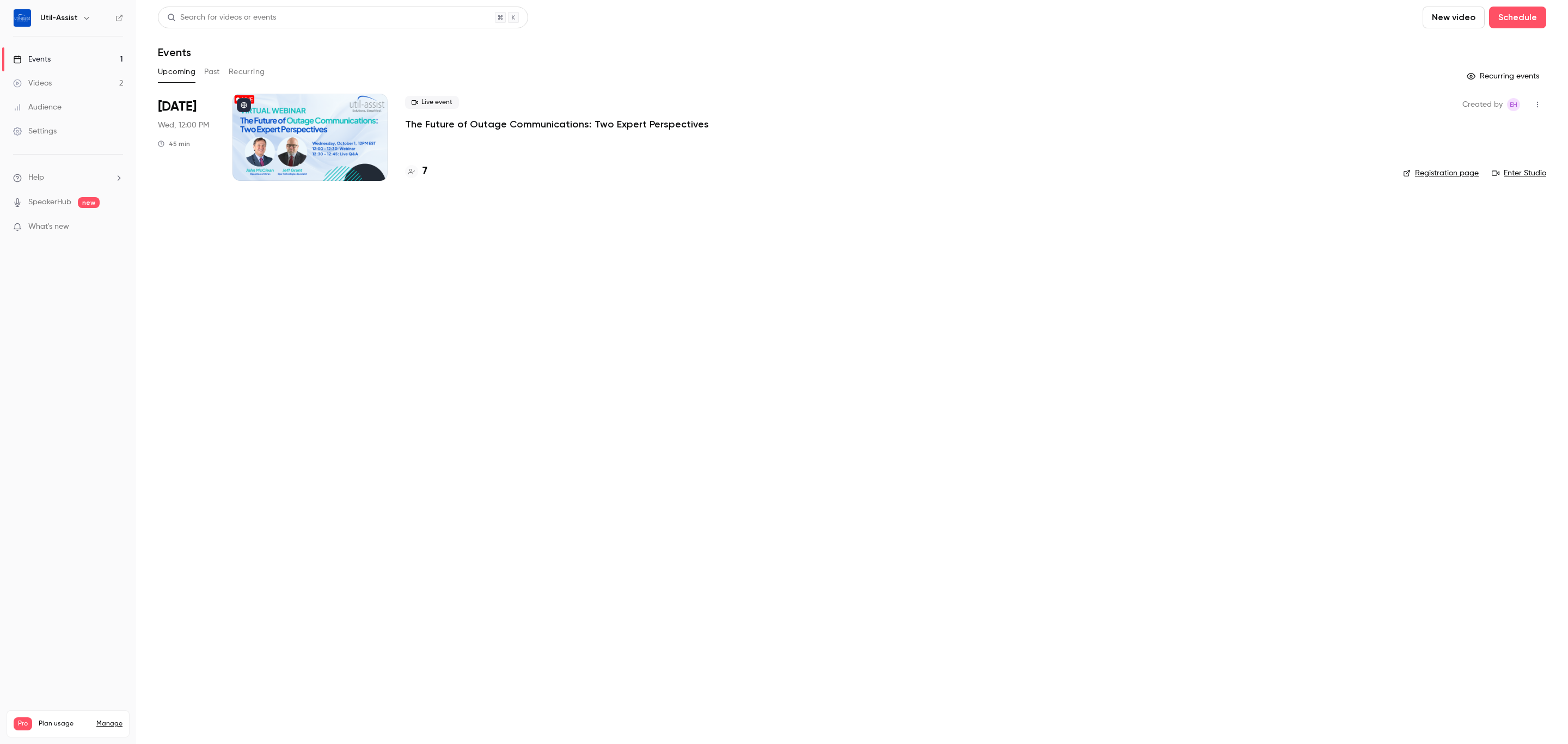
click at [38, 80] on div "Videos" at bounding box center [32, 83] width 39 height 11
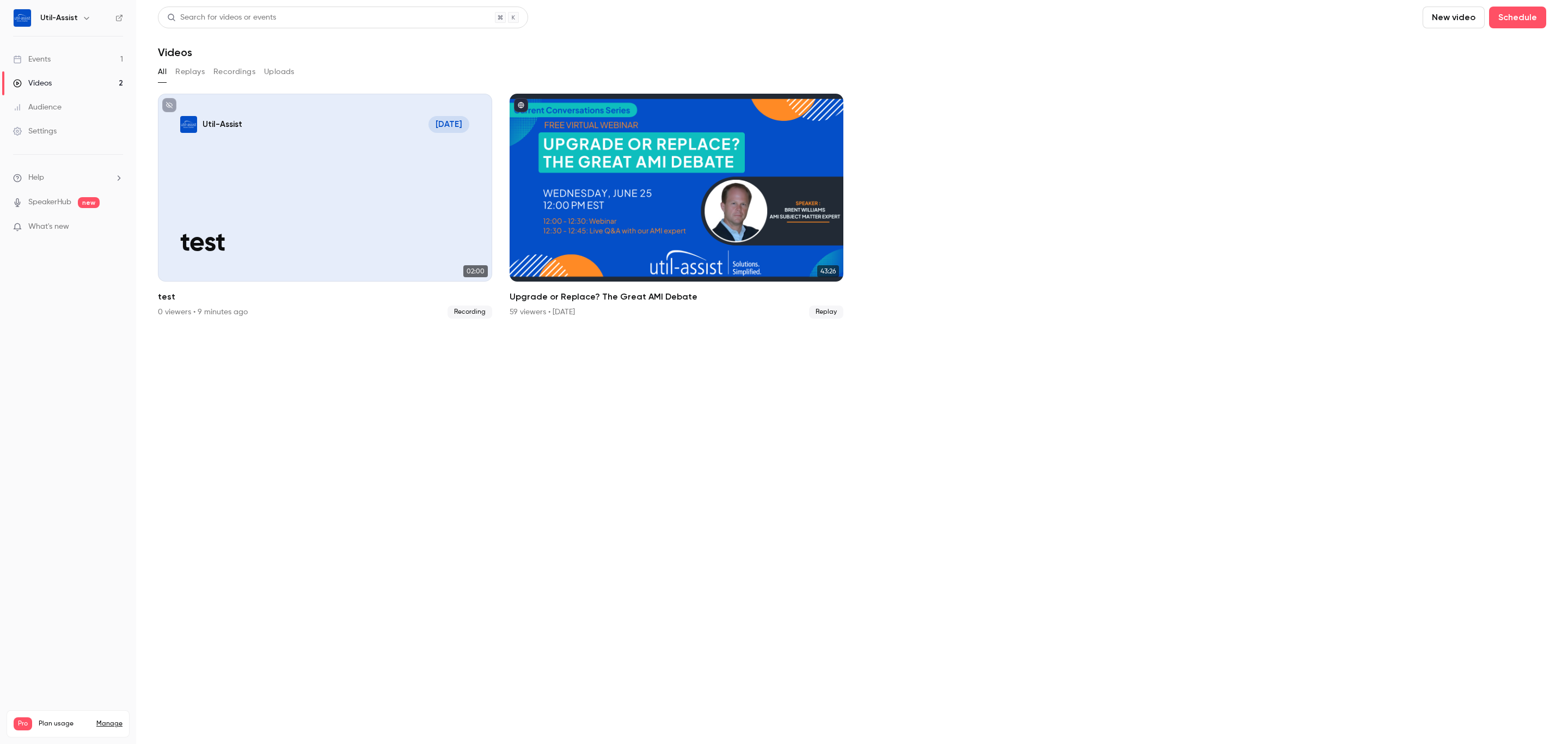
click at [243, 75] on button "Recordings" at bounding box center [234, 72] width 42 height 18
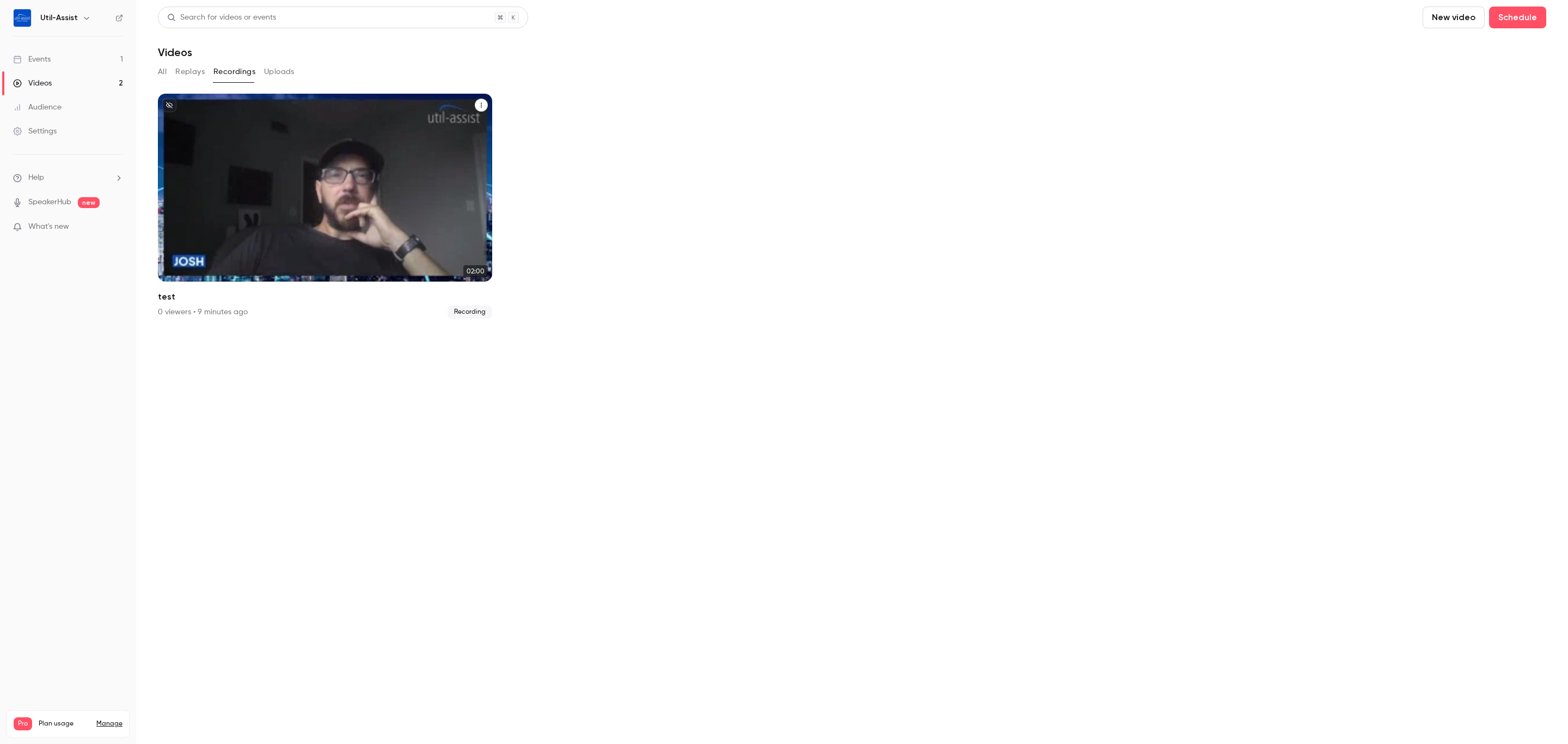
click at [335, 216] on div "Util-Assist Sep 23 test" at bounding box center [324, 188] width 334 height 188
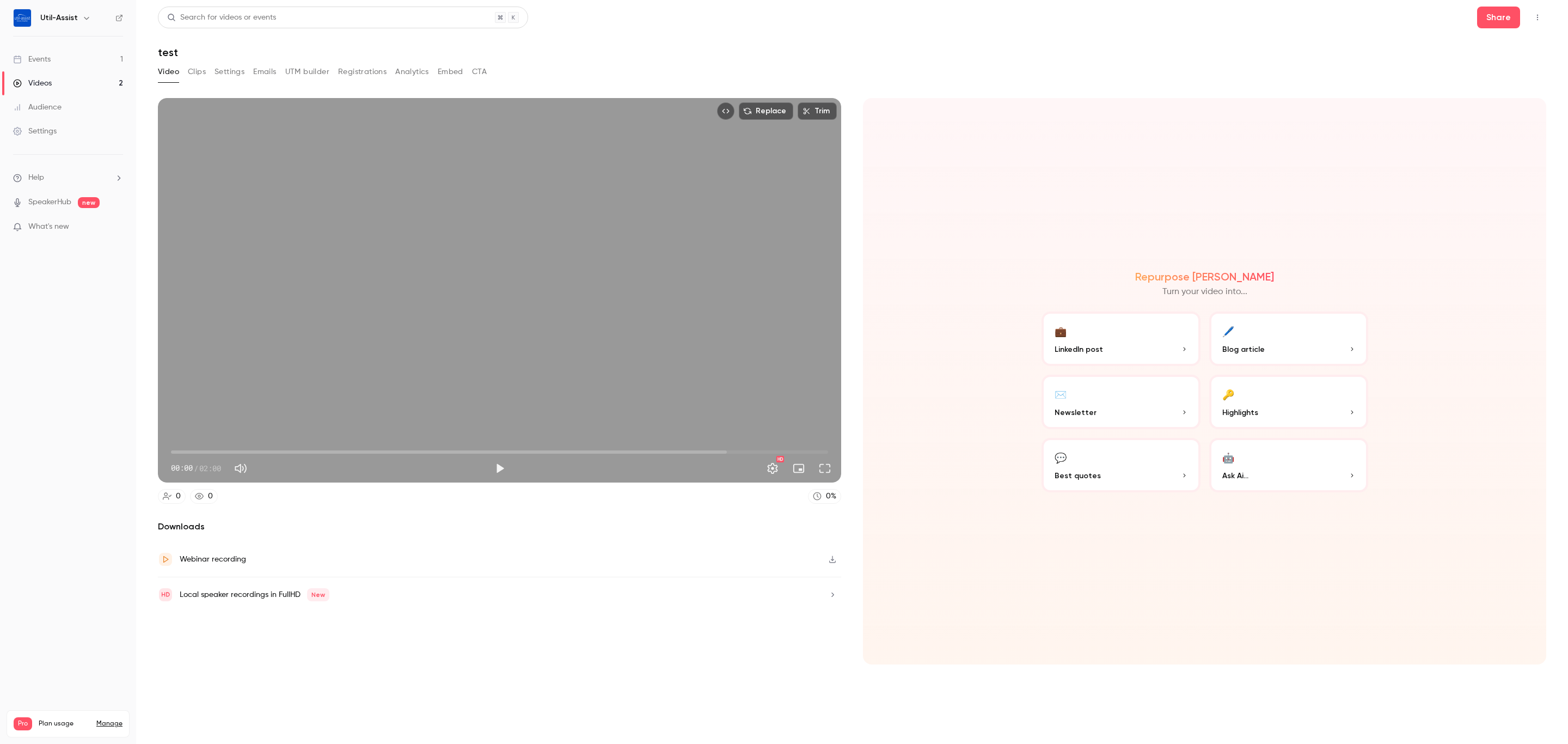
click at [830, 558] on icon "button" at bounding box center [832, 559] width 9 height 8
click at [68, 64] on link "Events 1" at bounding box center [68, 59] width 136 height 24
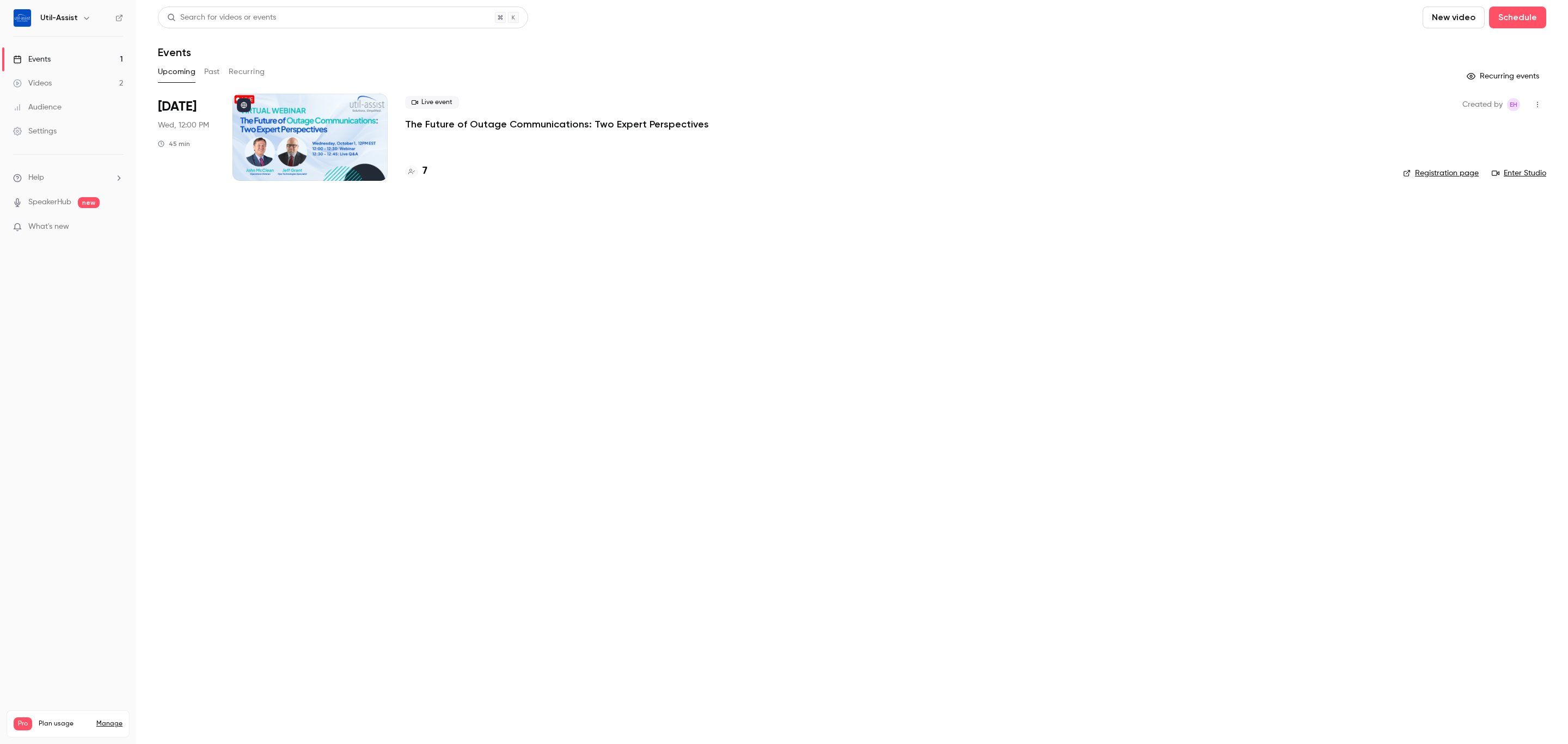
click at [1410, 58] on div "Events" at bounding box center [852, 52] width 1388 height 13
click at [1452, 17] on button "New video" at bounding box center [1454, 18] width 62 height 22
click at [1506, 12] on div at bounding box center [784, 372] width 1568 height 744
click at [1507, 15] on button "Schedule" at bounding box center [1517, 18] width 57 height 22
click at [1477, 52] on div "One time event" at bounding box center [1495, 47] width 83 height 11
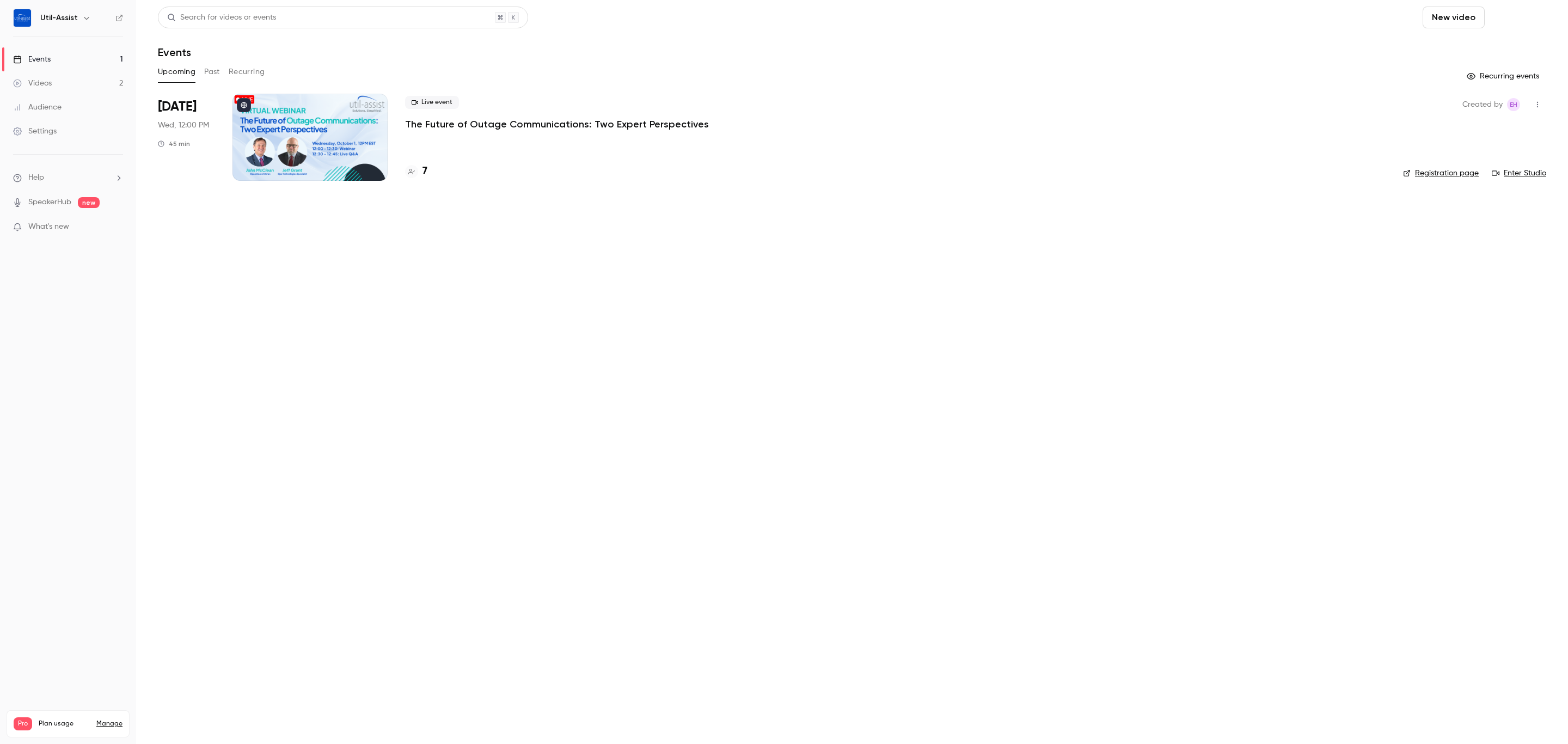
click at [1528, 13] on button "Schedule" at bounding box center [1517, 18] width 57 height 22
click at [1486, 53] on li "One time event" at bounding box center [1486, 47] width 117 height 29
drag, startPoint x: 982, startPoint y: 18, endPoint x: 978, endPoint y: 12, distance: 7.2
click at [978, 15] on div "Search for videos or events New video Schedule" at bounding box center [852, 18] width 1388 height 22
click at [618, 353] on main "Search for videos or events New video Schedule Events Upcoming Past Recurring R…" at bounding box center [852, 372] width 1432 height 744
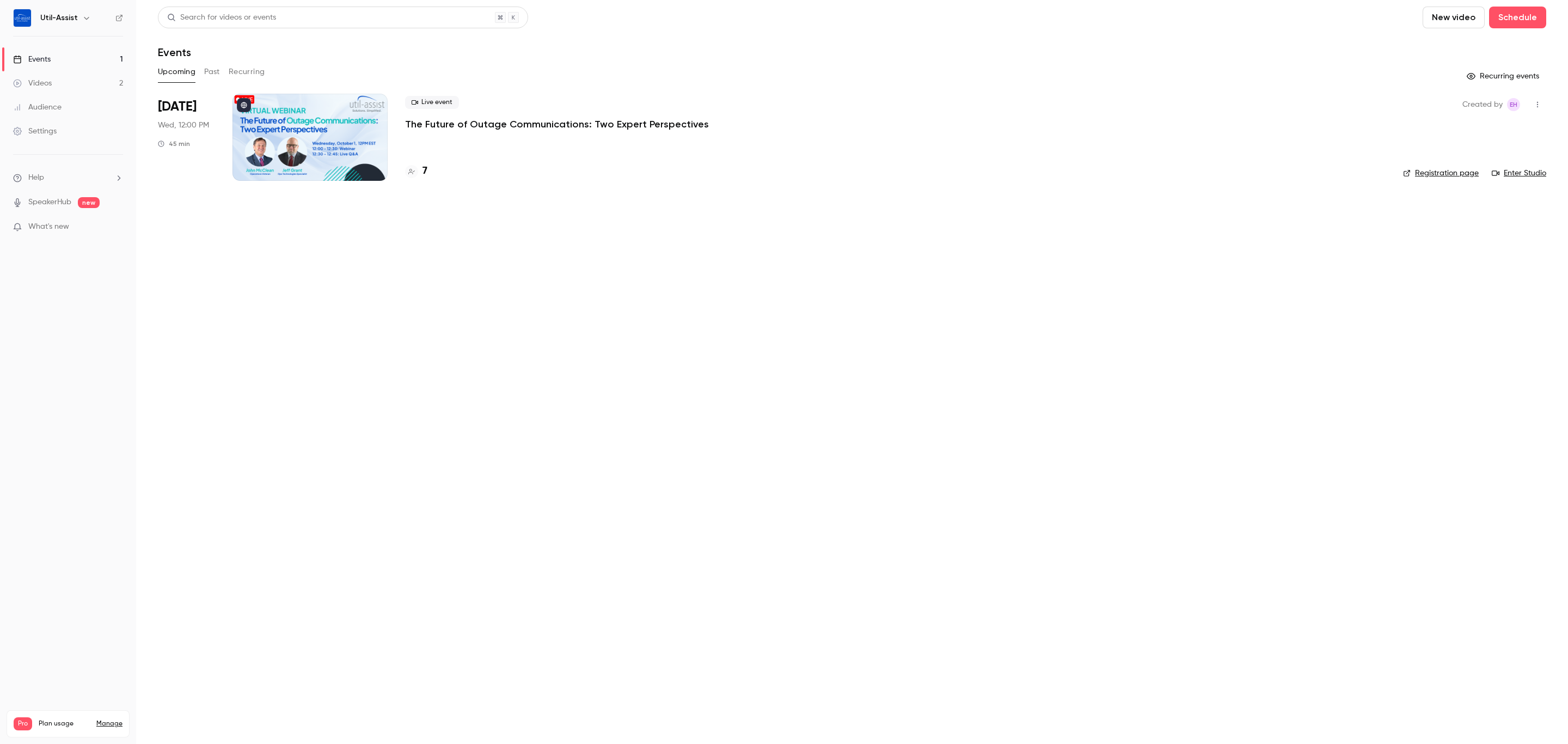
click at [200, 72] on div "Upcoming Past Recurring" at bounding box center [852, 72] width 1388 height 18
click at [237, 66] on button "Recurring" at bounding box center [247, 72] width 37 height 18
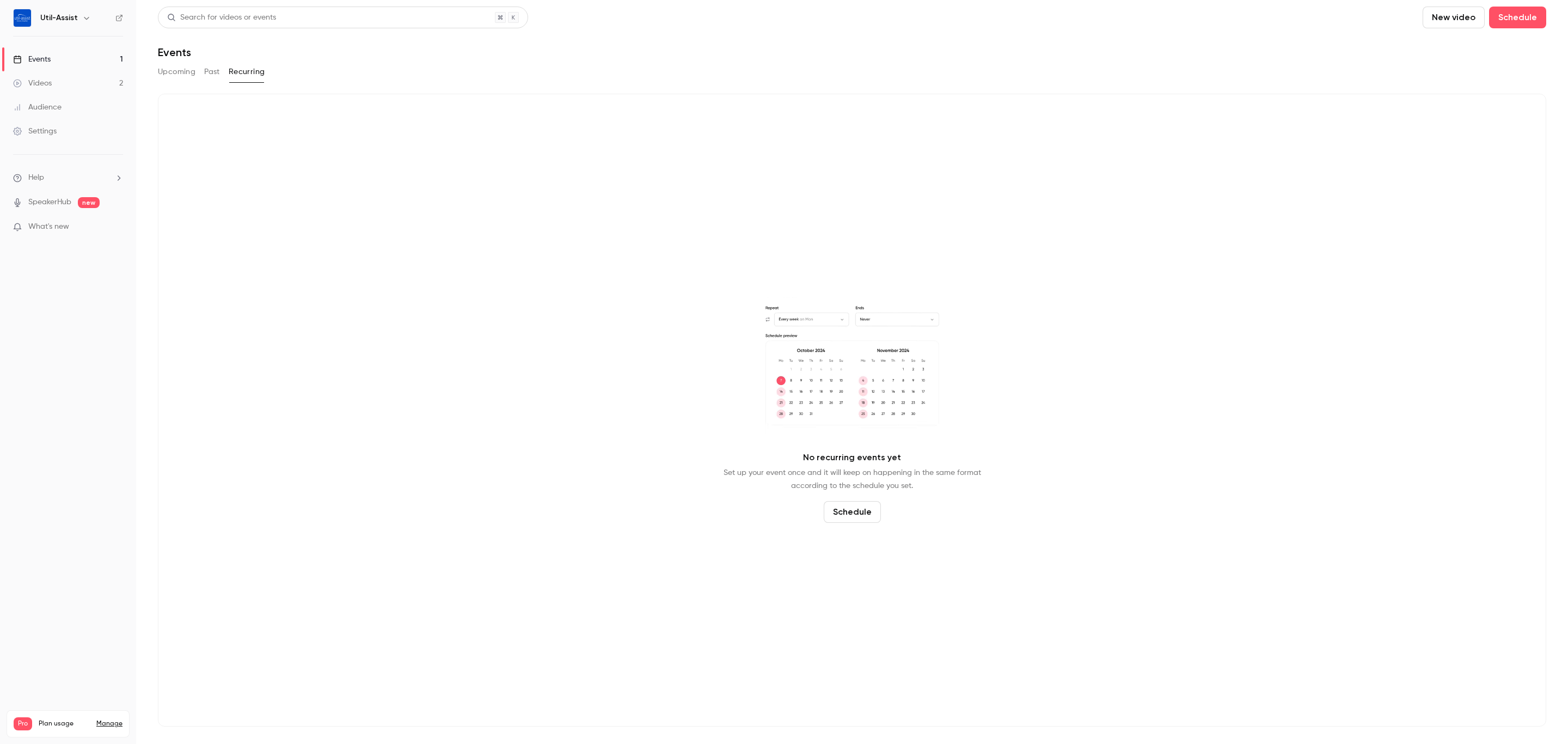
click at [204, 69] on button "Past" at bounding box center [212, 72] width 16 height 18
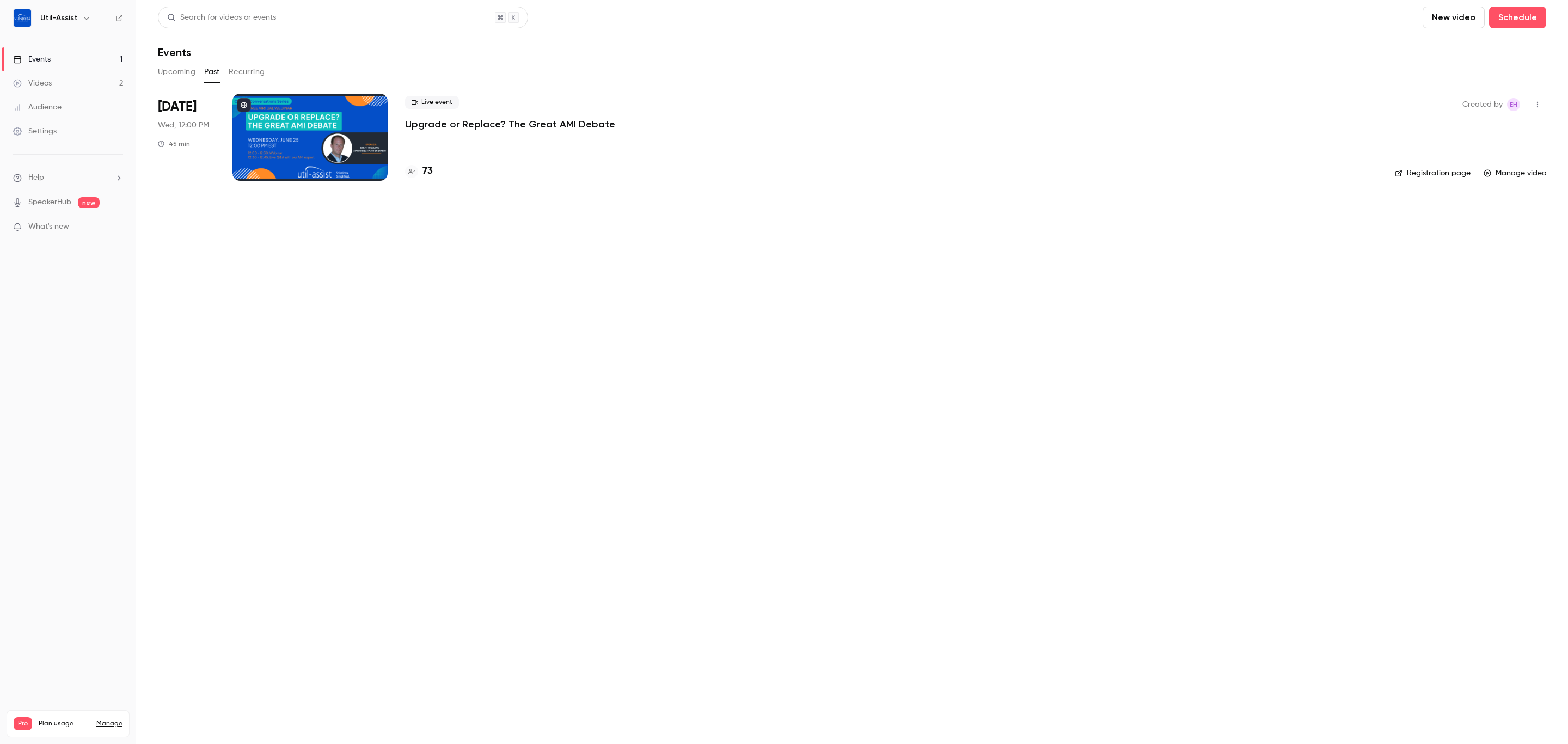
click at [163, 69] on button "Upcoming" at bounding box center [177, 72] width 38 height 18
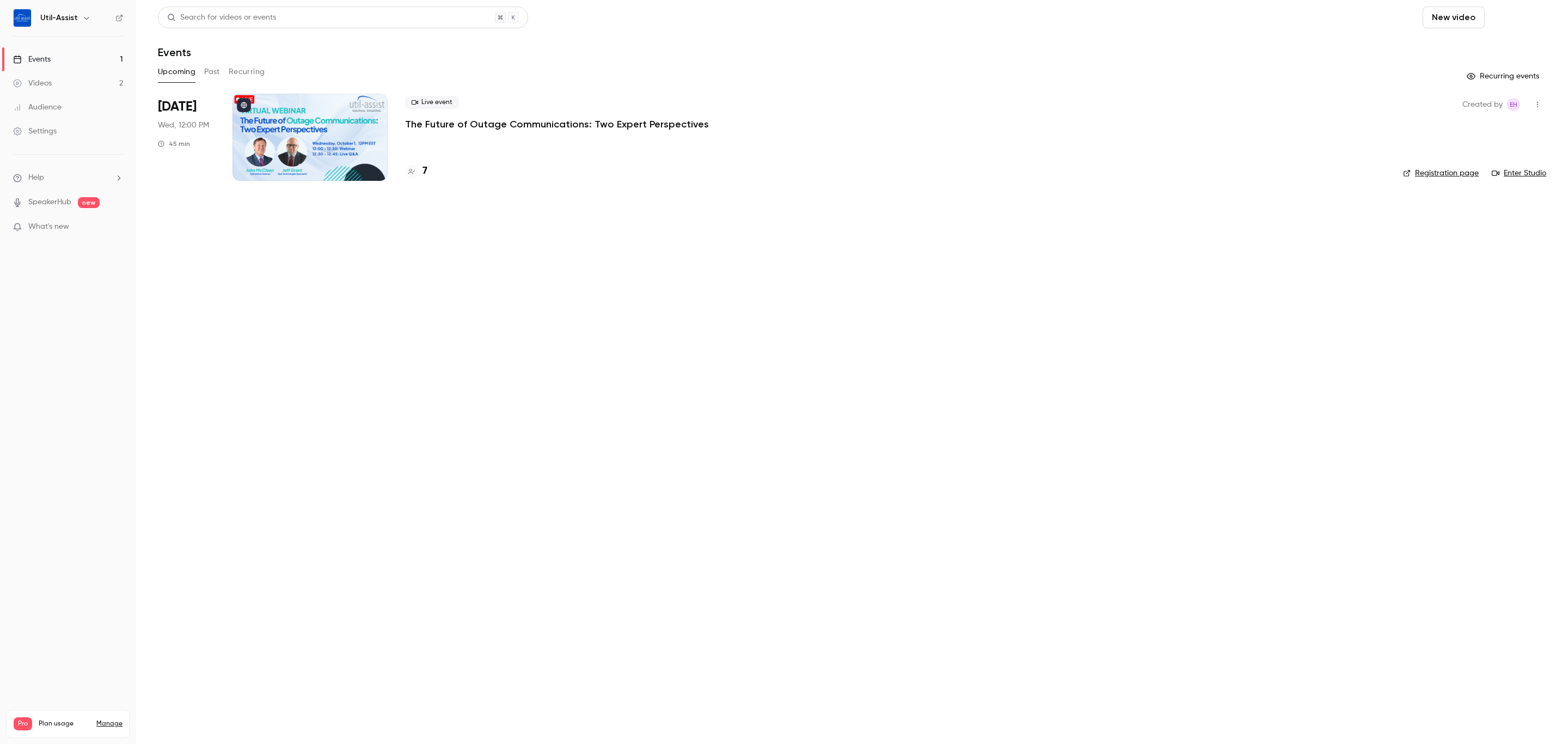
click at [1500, 19] on button "Schedule" at bounding box center [1517, 18] width 57 height 22
click at [1488, 72] on span "Recurring event" at bounding box center [1482, 75] width 57 height 12
click at [1513, 7] on button "Schedule" at bounding box center [1517, 18] width 57 height 22
click at [1489, 44] on div "One time event" at bounding box center [1495, 47] width 83 height 11
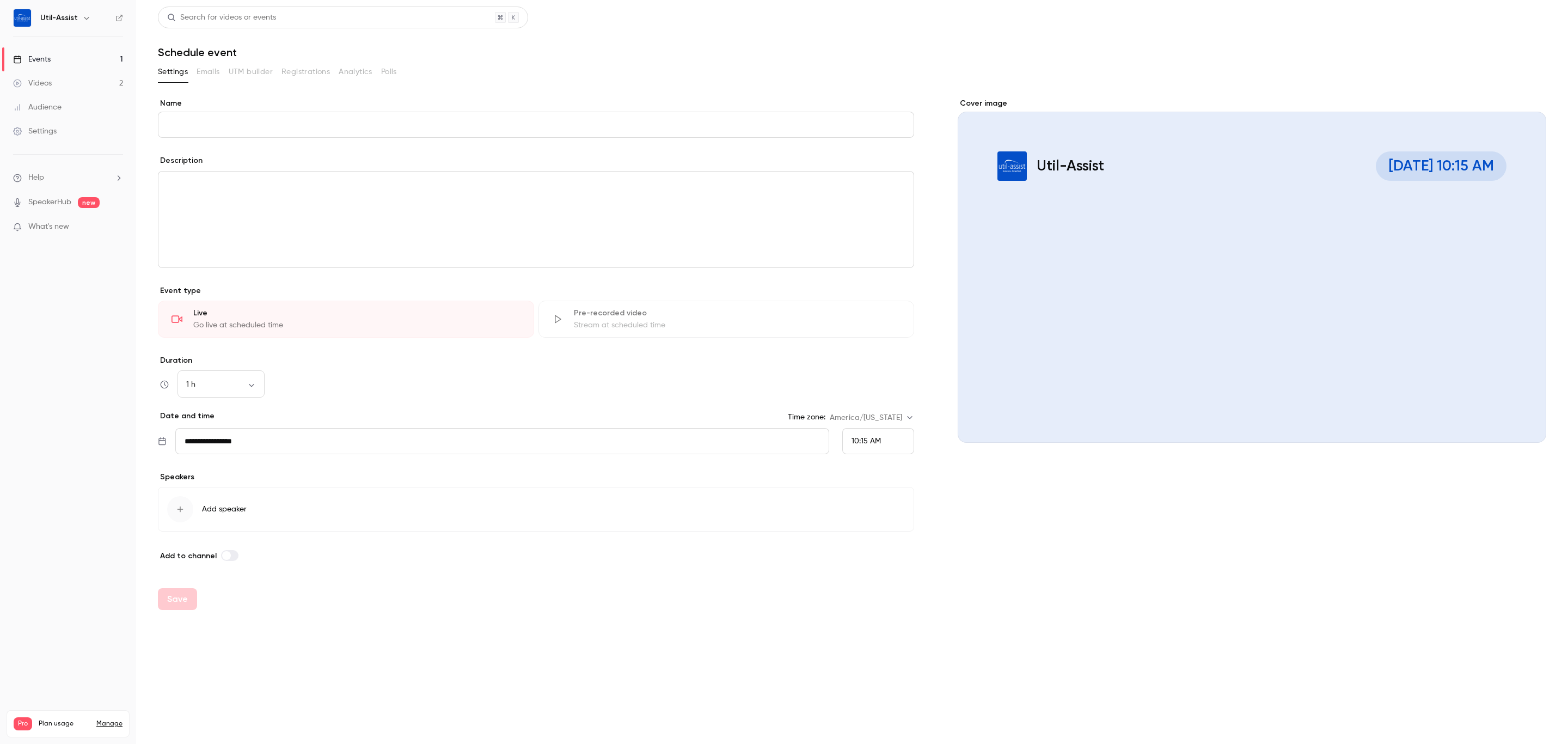
click at [648, 320] on div "Stream at scheduled time" at bounding box center [738, 325] width 327 height 11
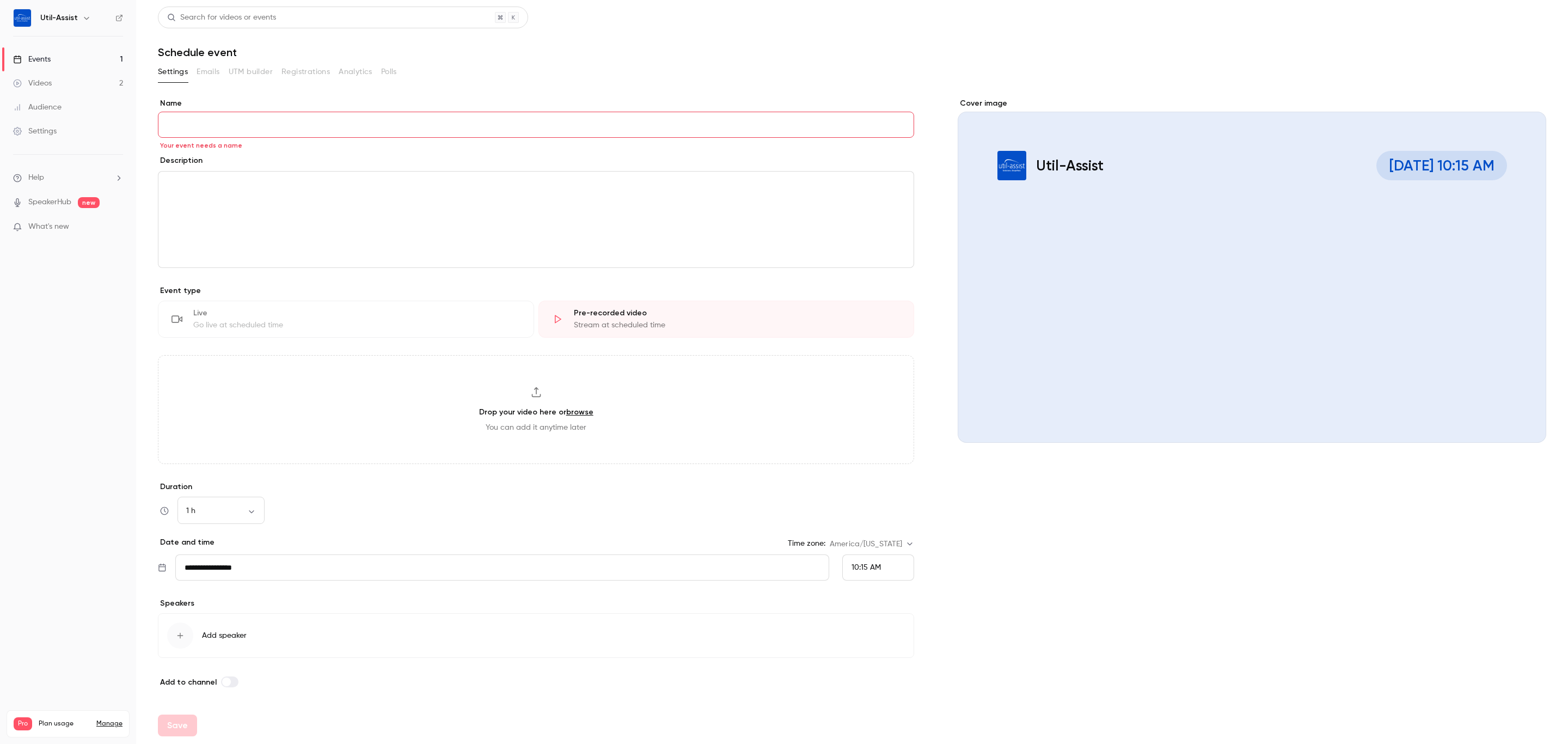
click at [585, 412] on link "browse" at bounding box center [579, 412] width 27 height 9
type input "**********"
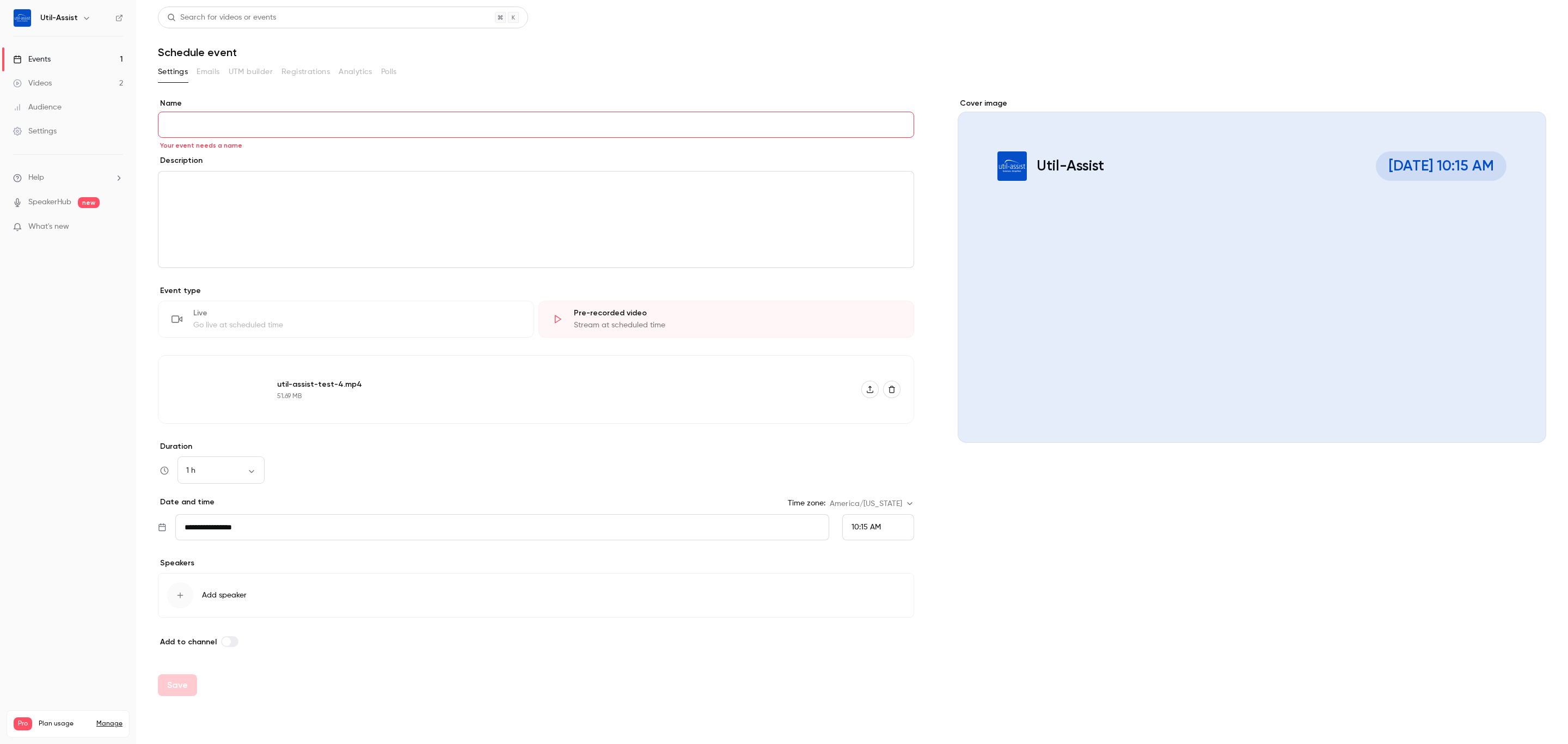
click at [361, 129] on input "Name" at bounding box center [536, 124] width 756 height 26
type input "*****"
click at [589, 472] on div "1 h ** ​" at bounding box center [536, 470] width 756 height 26
click at [1101, 560] on div "Cover image Util-Assist Sep 23, 10:15 AM test4" at bounding box center [1251, 373] width 589 height 550
click at [178, 684] on button "Save" at bounding box center [177, 685] width 39 height 22
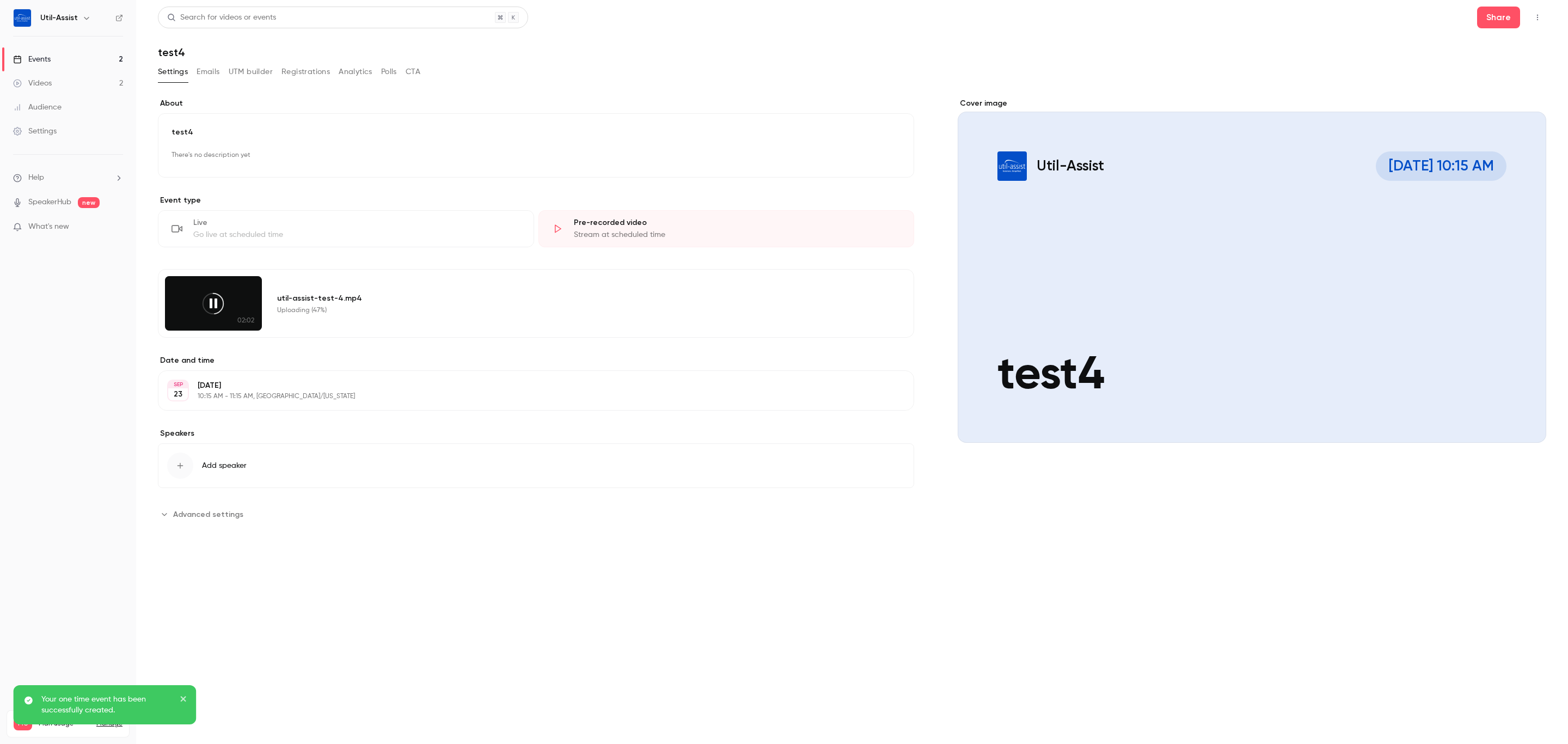
drag, startPoint x: 68, startPoint y: 77, endPoint x: 87, endPoint y: 72, distance: 19.6
click at [68, 77] on link "Videos 2" at bounding box center [68, 83] width 136 height 24
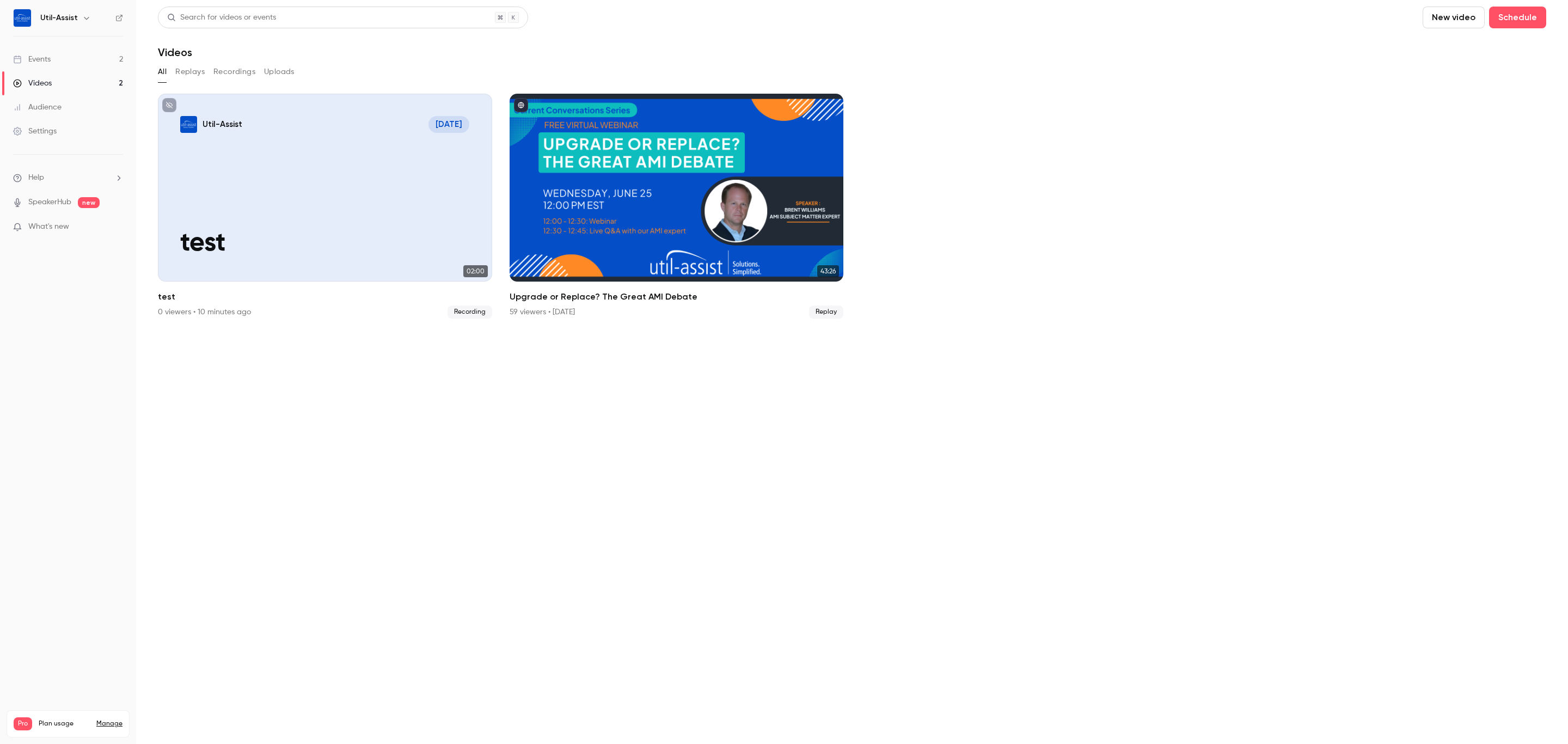
click at [40, 59] on div "Events" at bounding box center [32, 60] width 38 height 11
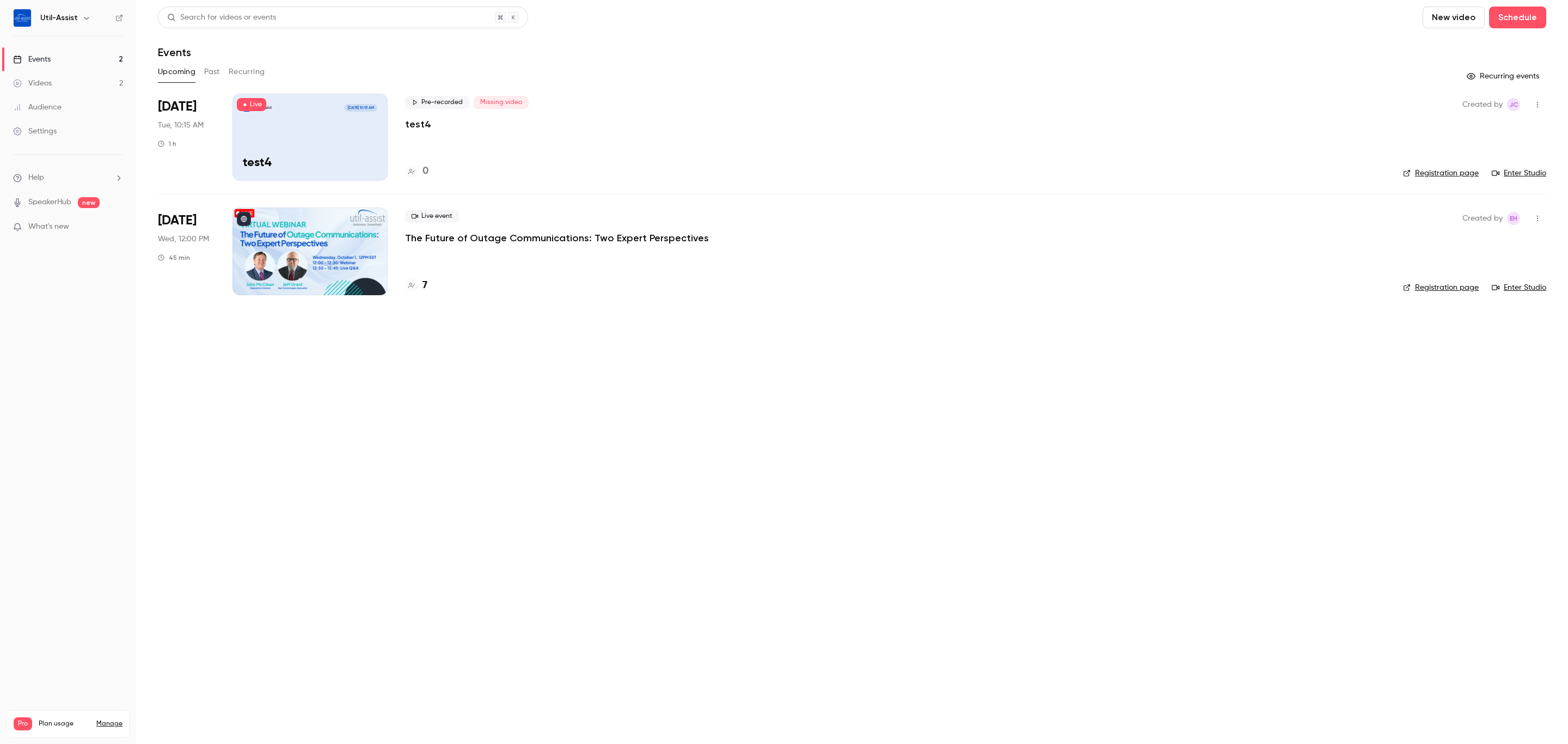
drag, startPoint x: 608, startPoint y: 386, endPoint x: 610, endPoint y: 357, distance: 29.1
click at [610, 373] on main "Search for videos or events New video Schedule Events Upcoming Past Recurring R…" at bounding box center [852, 372] width 1432 height 744
click at [413, 123] on p "test4" at bounding box center [418, 124] width 26 height 13
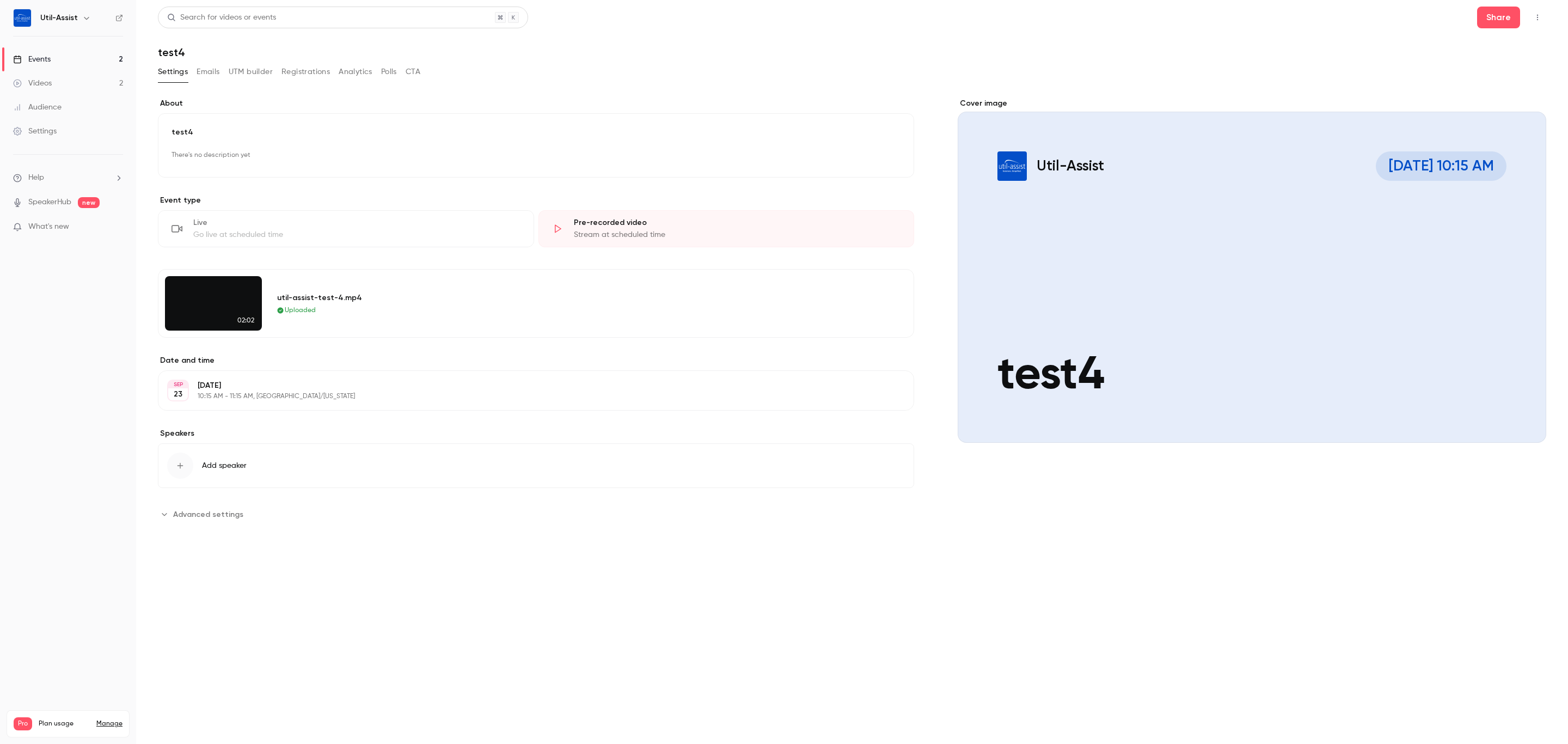
click at [609, 228] on div "Pre-recorded video" at bounding box center [738, 223] width 327 height 11
click at [292, 72] on button "Registrations" at bounding box center [306, 72] width 49 height 18
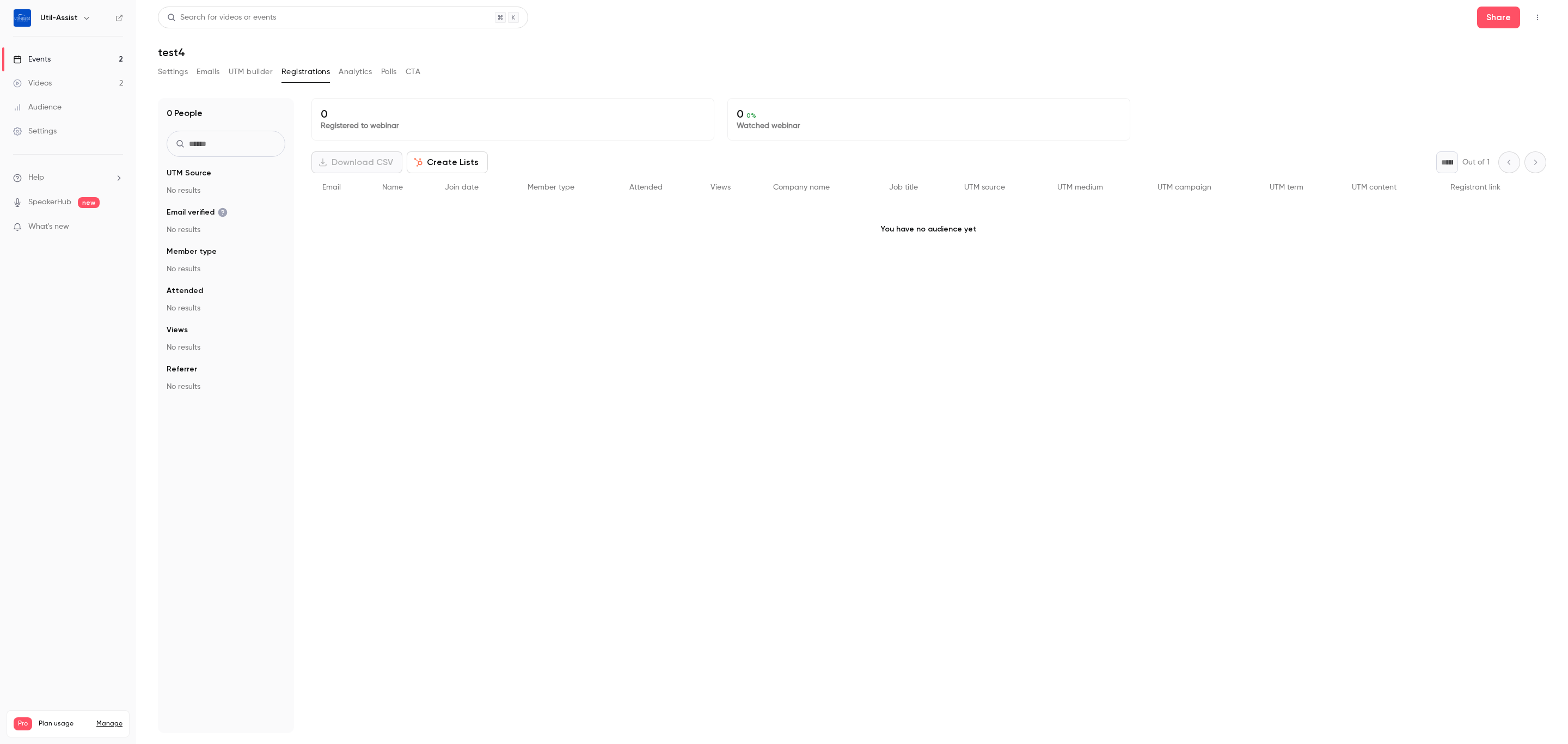
click at [570, 359] on div "0 Registered to webinar 0 0 % Watched webinar Download CSV Create Lists * Out o…" at bounding box center [929, 415] width 1235 height 635
click at [90, 55] on link "Events 2" at bounding box center [68, 59] width 136 height 24
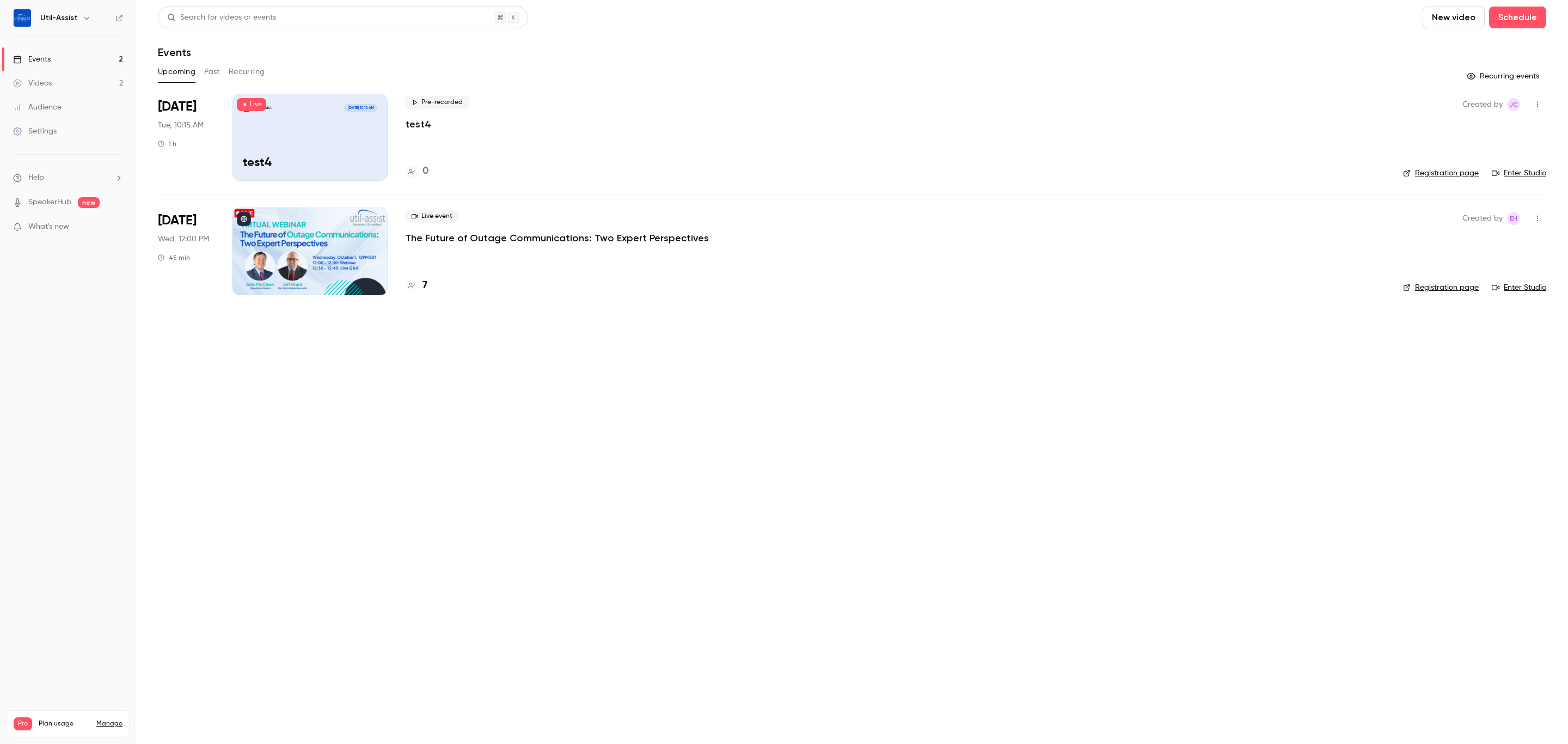
click at [424, 125] on p "test4" at bounding box center [418, 124] width 26 height 13
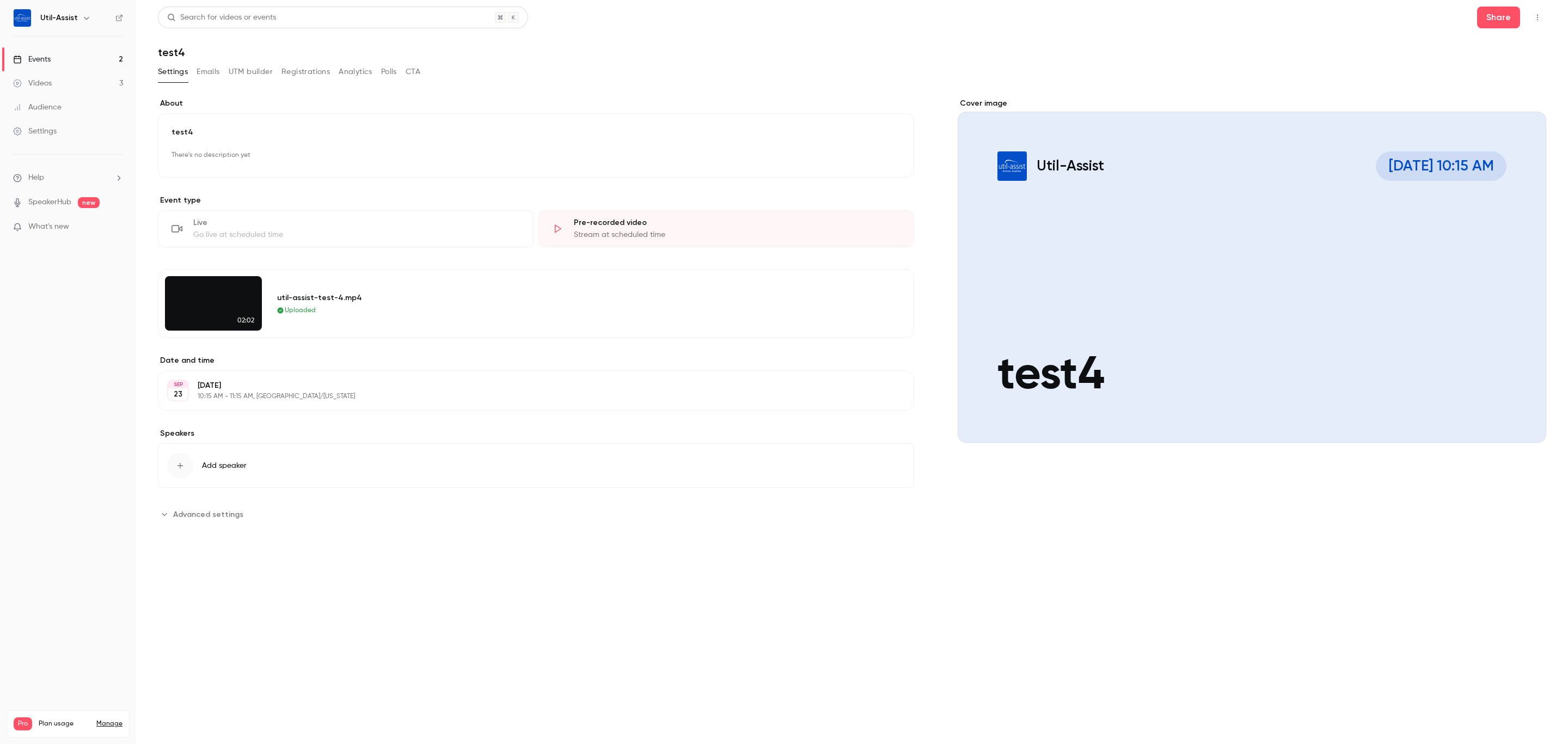
click at [511, 384] on p "Tuesday, September 23" at bounding box center [527, 385] width 659 height 11
click at [871, 471] on span "10:15 AM" at bounding box center [857, 470] width 29 height 8
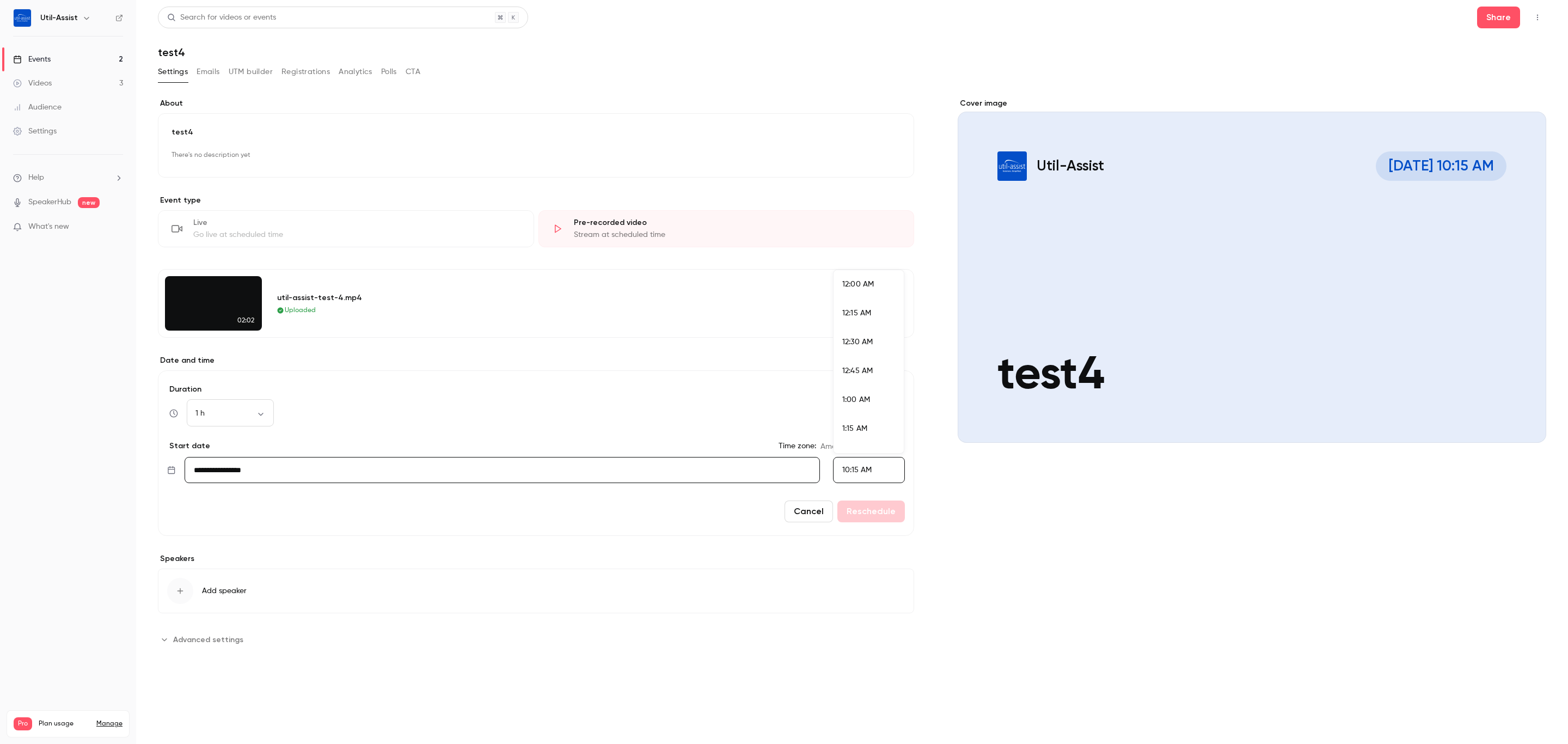
scroll to position [1105, 0]
click at [871, 402] on li "10:30 AM" at bounding box center [868, 391] width 70 height 29
click at [972, 512] on div "Cover image Util-Assist Sep 23, 10:15 AM test4" at bounding box center [1251, 373] width 589 height 550
click at [886, 518] on button "Reschedule" at bounding box center [871, 511] width 68 height 22
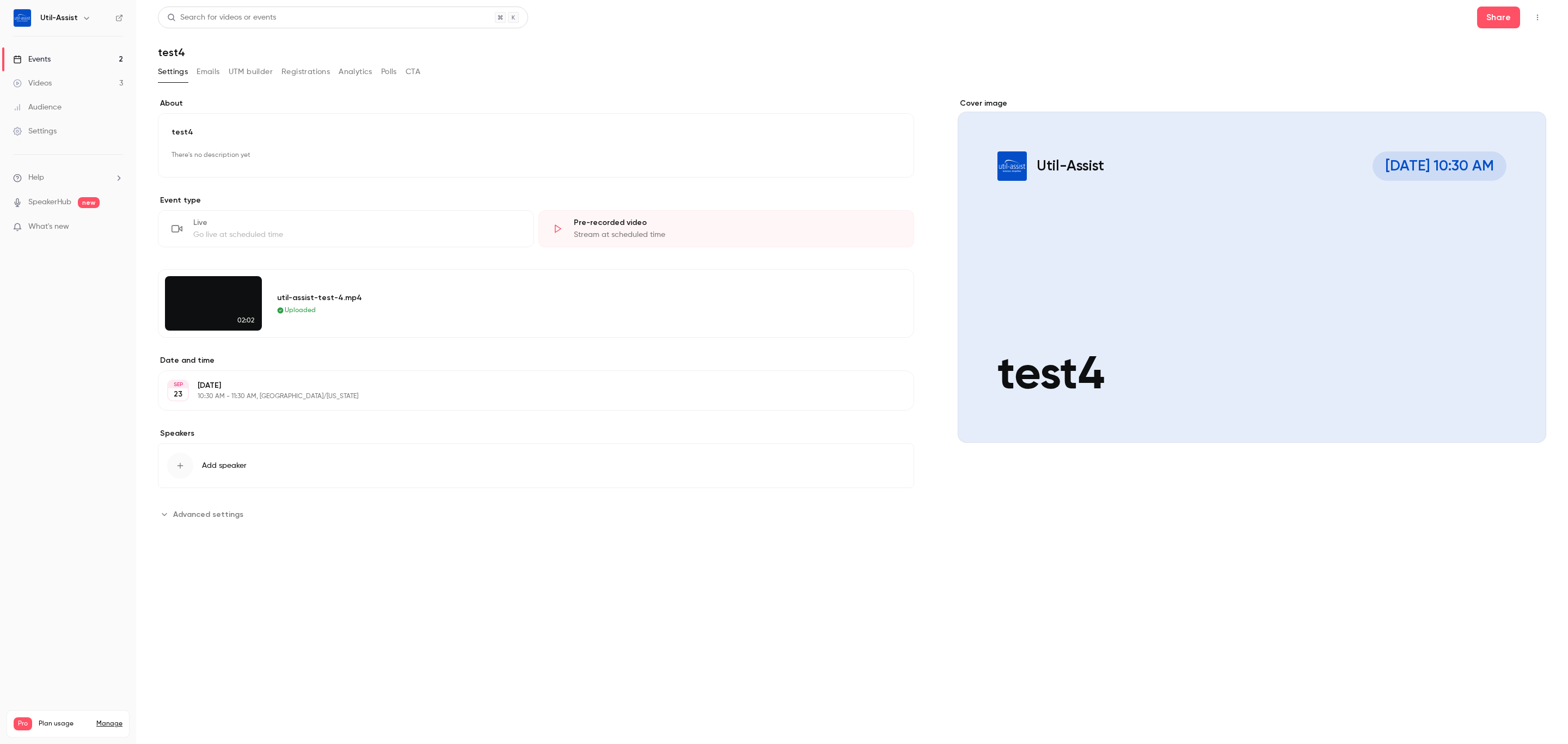
click at [65, 59] on link "Events 2" at bounding box center [68, 59] width 136 height 24
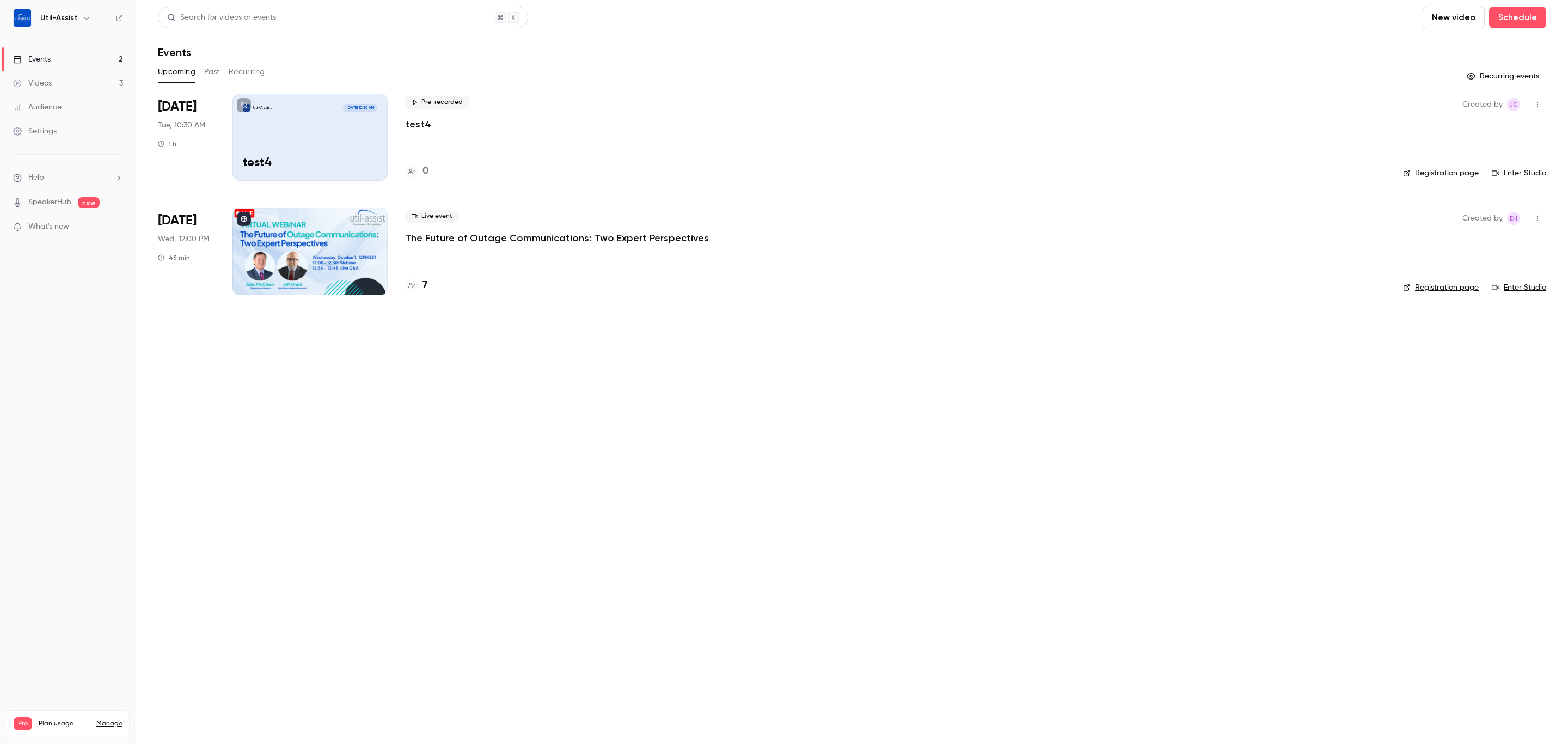
click at [1451, 177] on link "Registration page" at bounding box center [1441, 173] width 75 height 11
click at [691, 580] on main "Search for videos or events New video Schedule Events Upcoming Past Recurring R…" at bounding box center [852, 372] width 1432 height 744
click at [415, 126] on p "test4" at bounding box center [418, 124] width 26 height 13
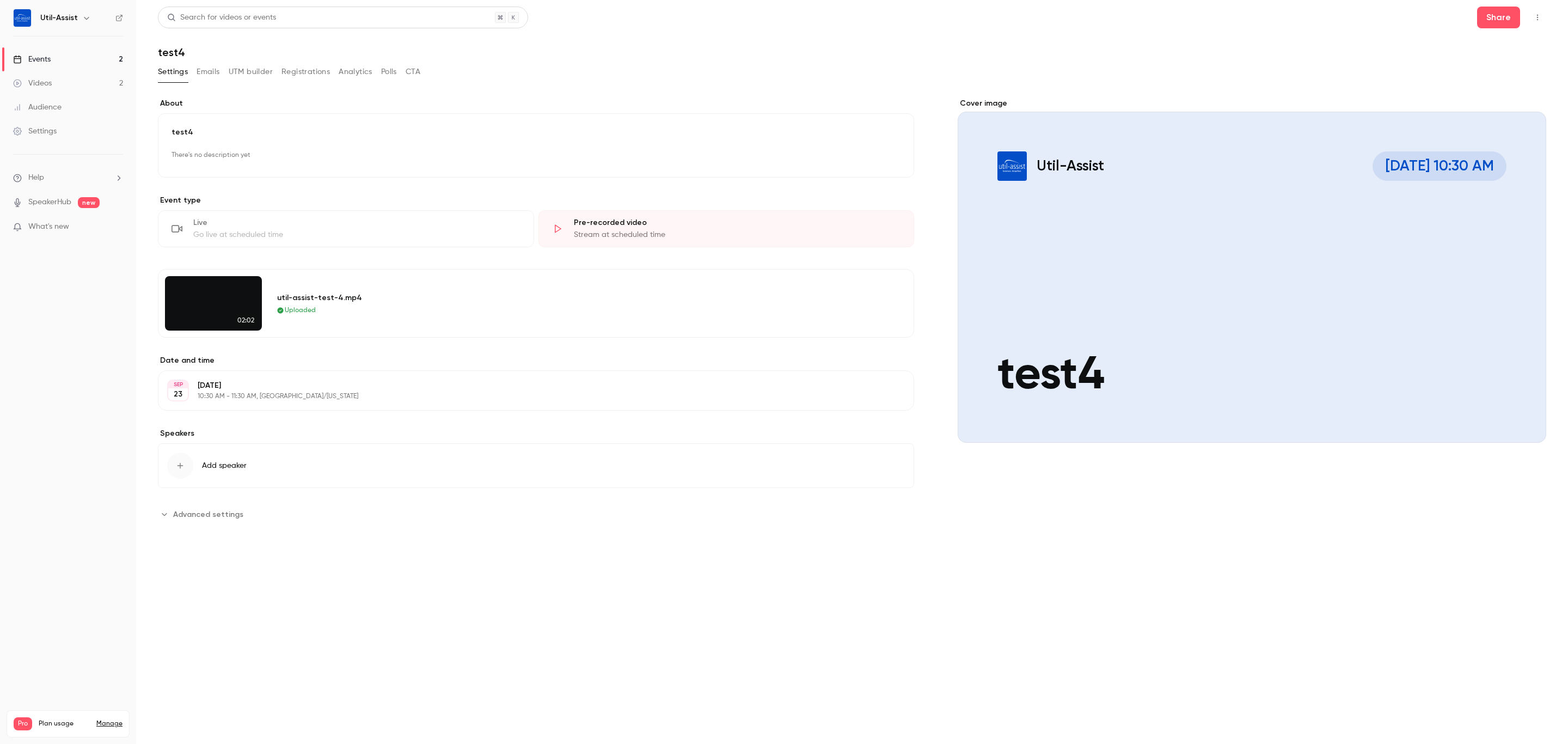
click at [1342, 583] on main "**********" at bounding box center [852, 372] width 1432 height 744
click at [223, 516] on span "Advanced settings" at bounding box center [208, 514] width 70 height 12
click at [209, 67] on button "Emails" at bounding box center [208, 72] width 23 height 18
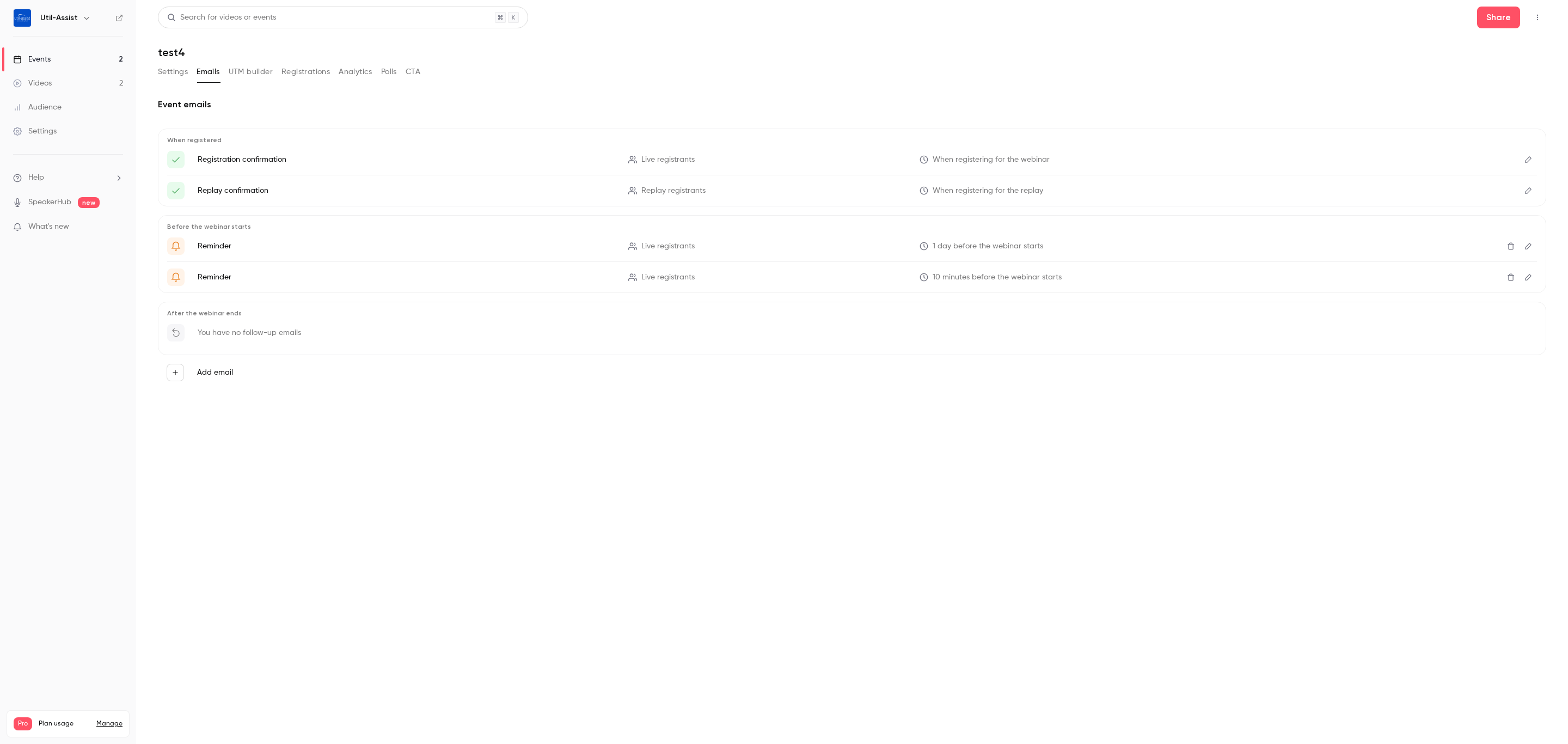
click at [245, 66] on button "UTM builder" at bounding box center [251, 72] width 44 height 18
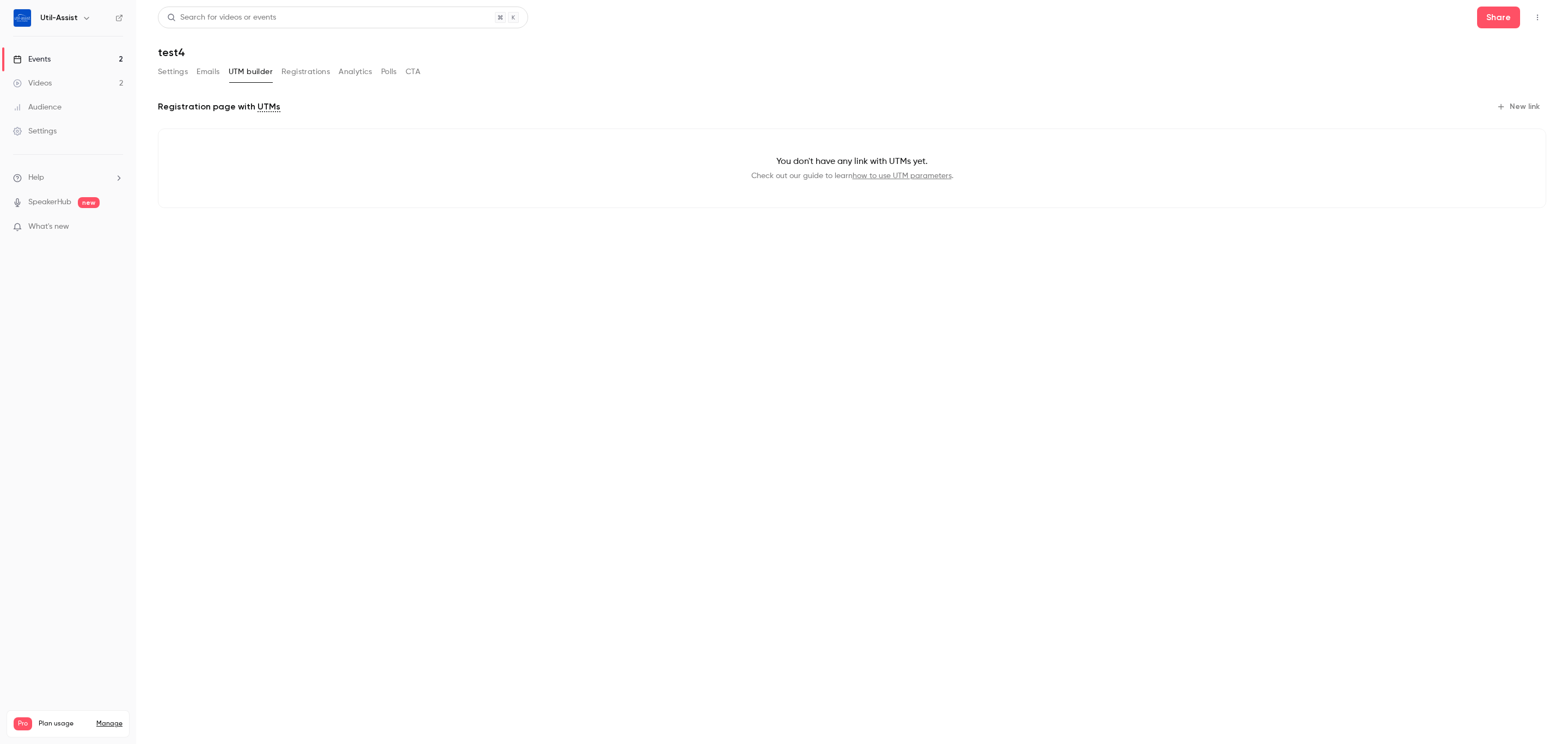
click at [288, 68] on button "Registrations" at bounding box center [306, 72] width 49 height 18
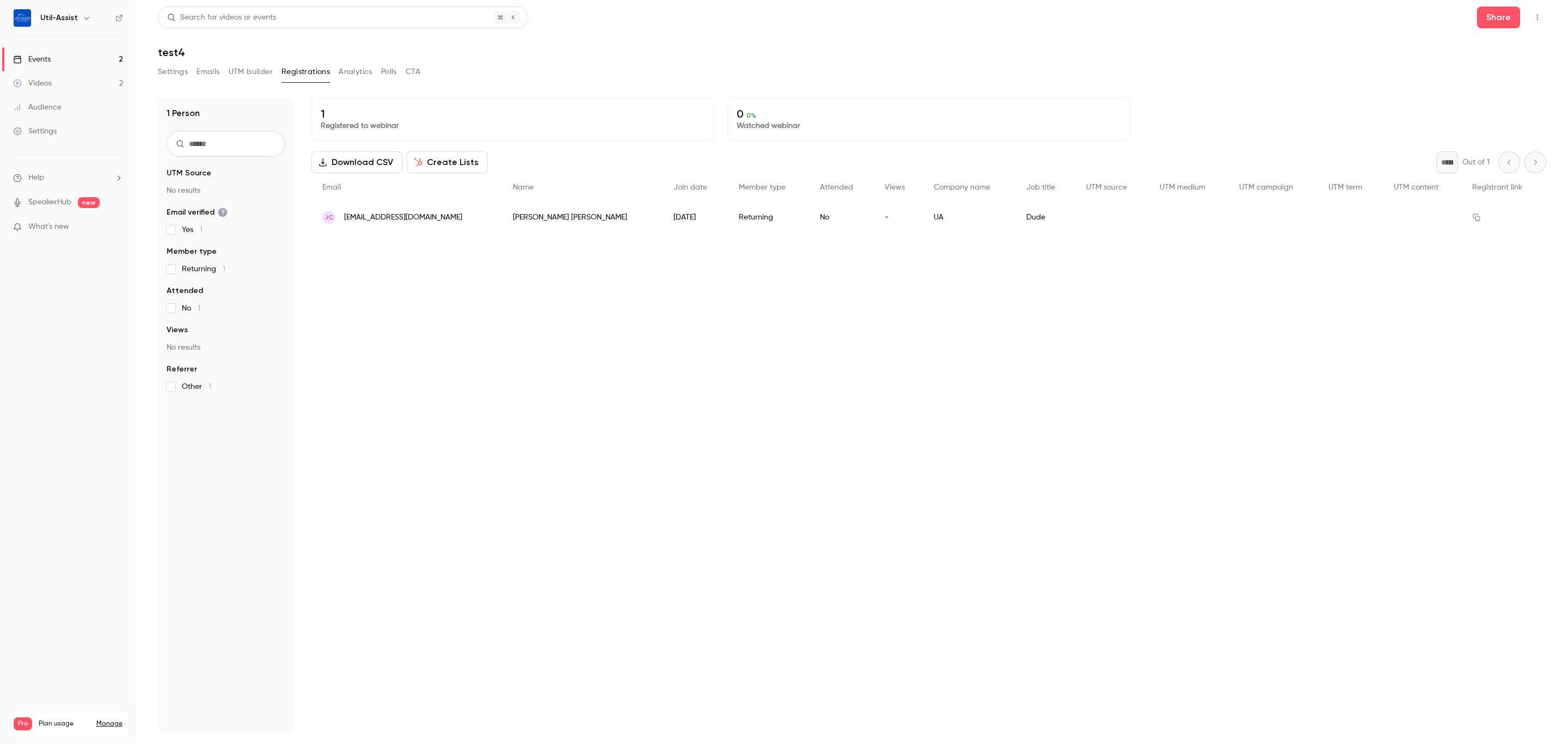
click at [359, 67] on button "Analytics" at bounding box center [355, 72] width 33 height 18
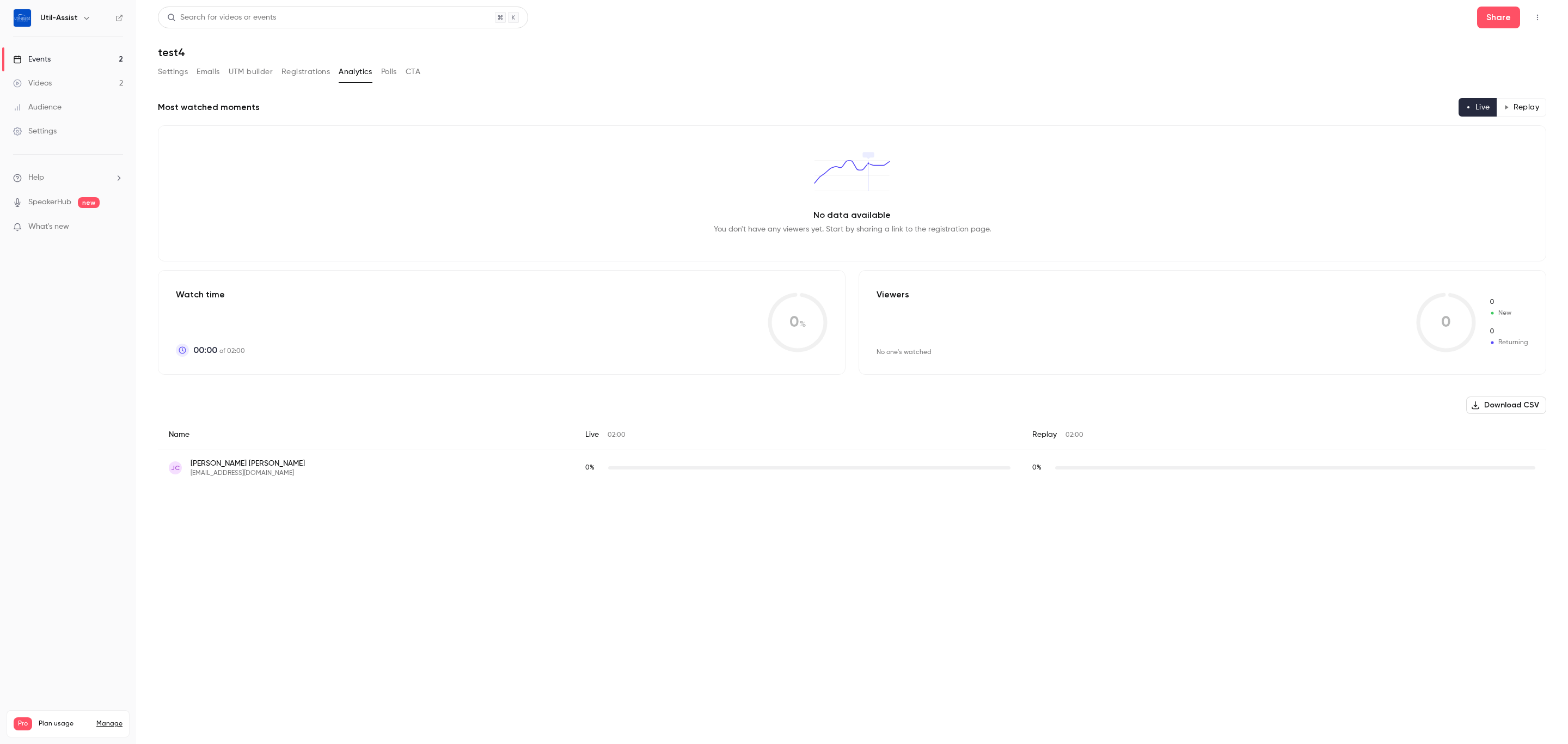
click at [384, 71] on button "Polls" at bounding box center [389, 72] width 16 height 18
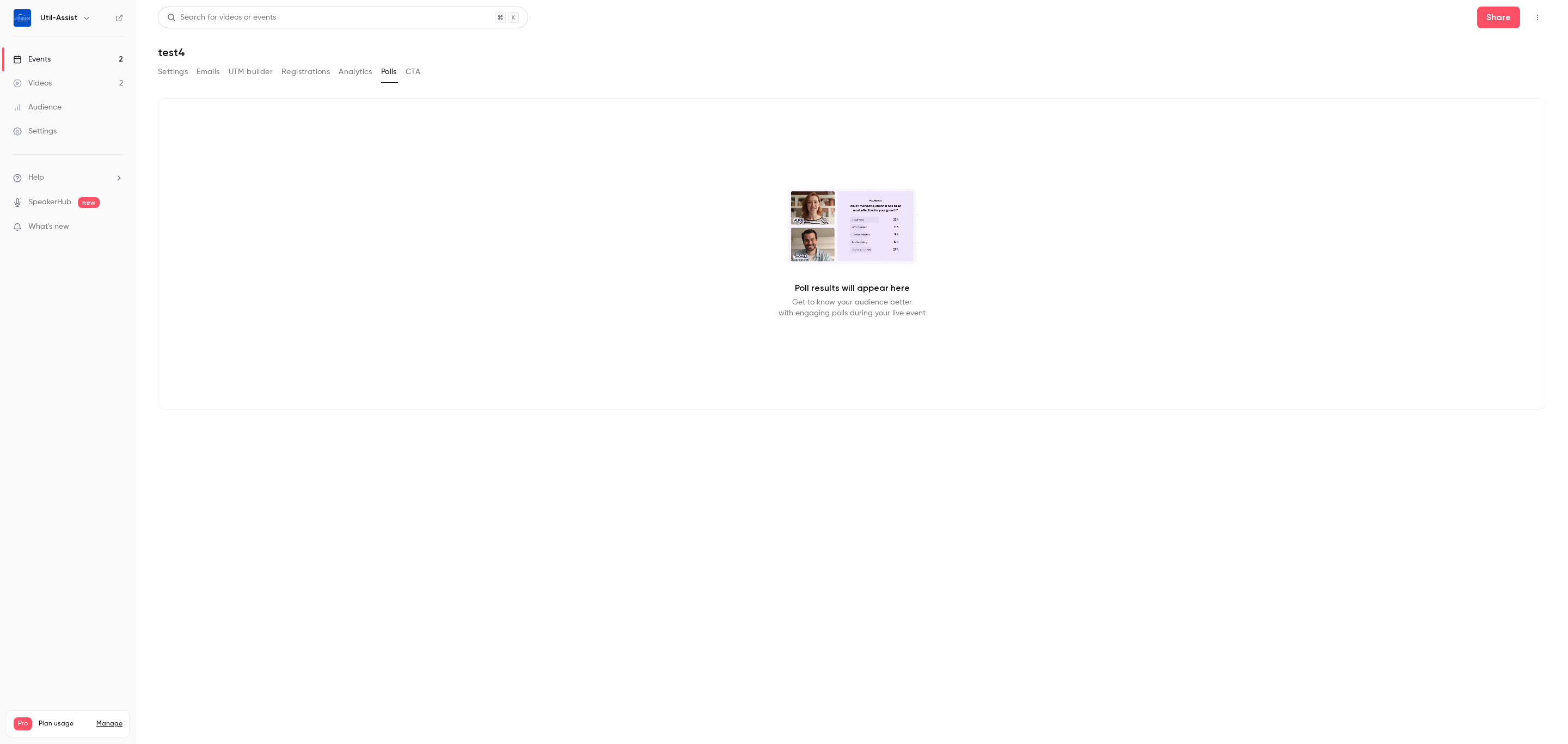
click at [420, 69] on button "CTA" at bounding box center [413, 72] width 15 height 18
click at [170, 67] on button "Settings" at bounding box center [172, 72] width 30 height 18
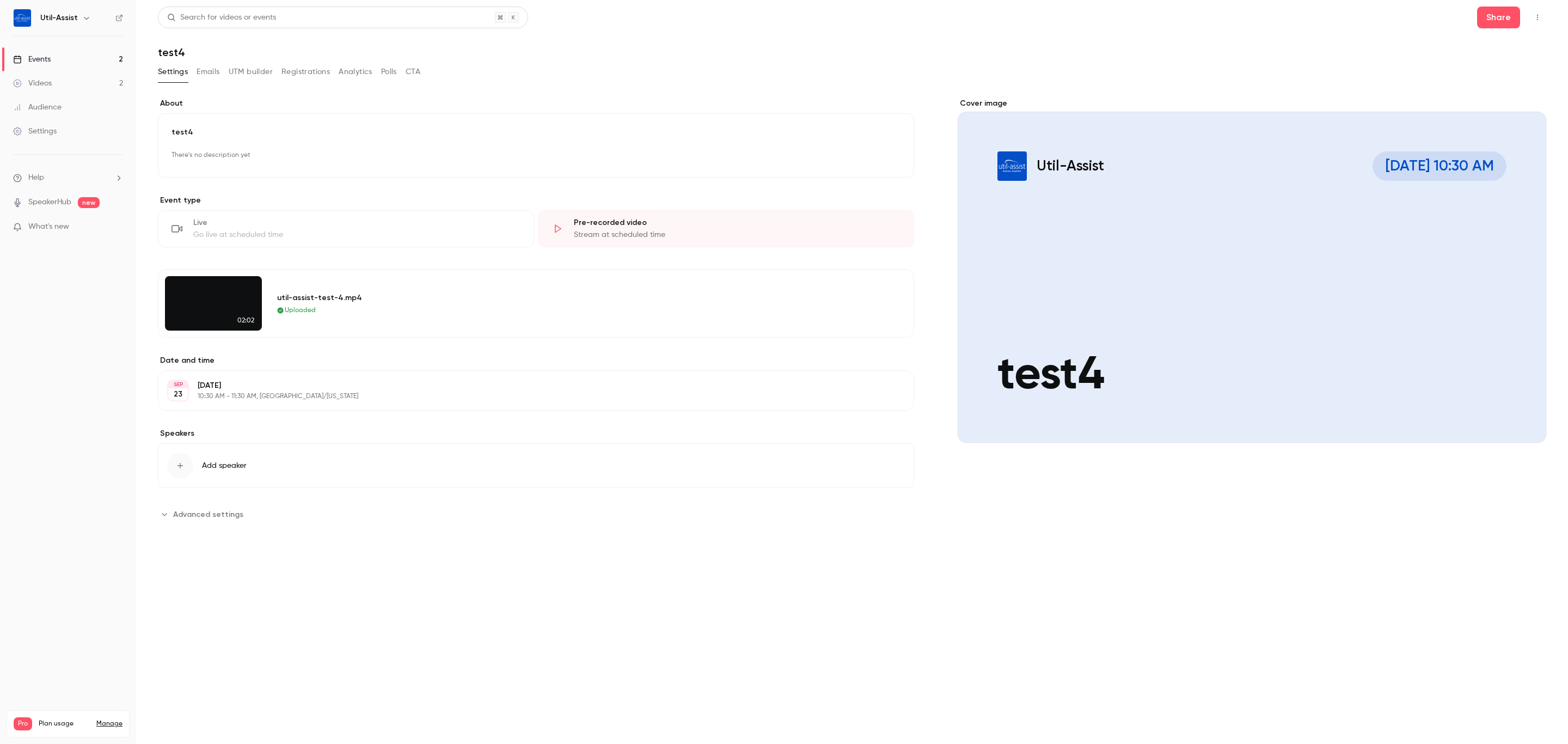
click at [1209, 89] on div "**********" at bounding box center [852, 317] width 1388 height 464
drag, startPoint x: 74, startPoint y: 54, endPoint x: 108, endPoint y: 55, distance: 34.0
click at [74, 54] on link "Events 2" at bounding box center [68, 59] width 136 height 24
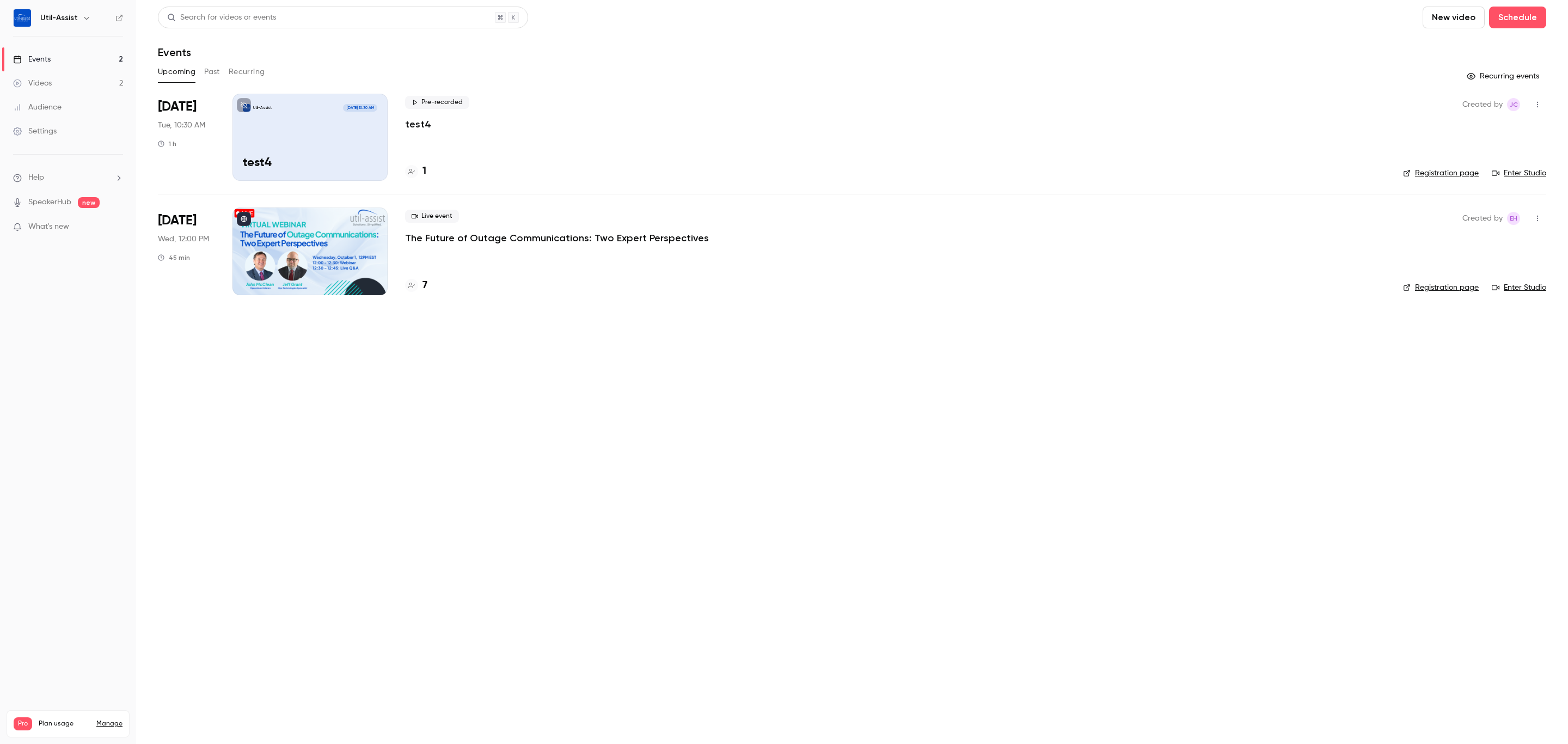
click at [601, 468] on main "Search for videos or events New video Schedule Events Upcoming Past Recurring R…" at bounding box center [852, 372] width 1432 height 744
click at [1522, 178] on link "Enter Studio" at bounding box center [1519, 173] width 54 height 11
click at [91, 80] on link "Videos 2" at bounding box center [68, 83] width 136 height 24
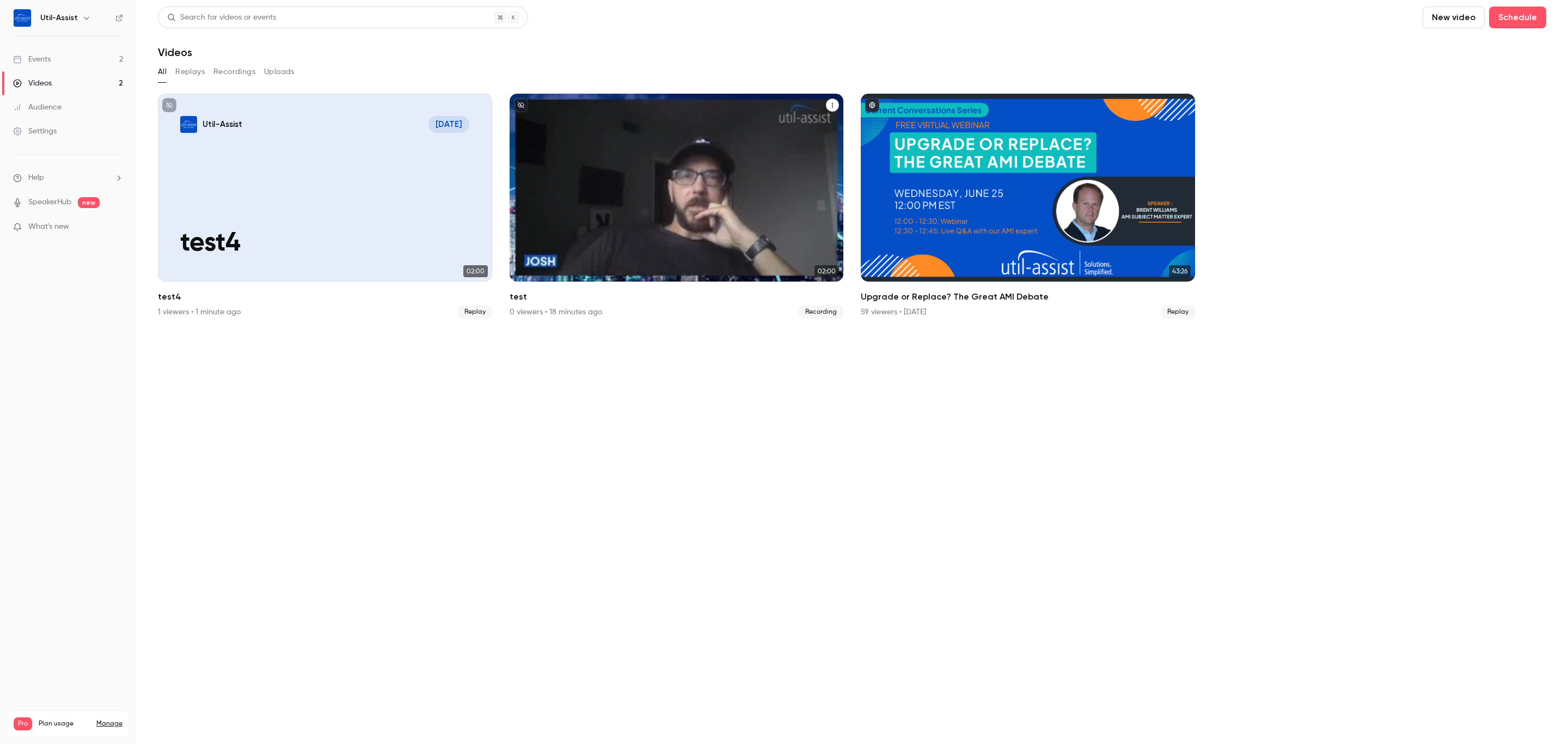
click at [829, 104] on icon "test" at bounding box center [832, 105] width 7 height 7
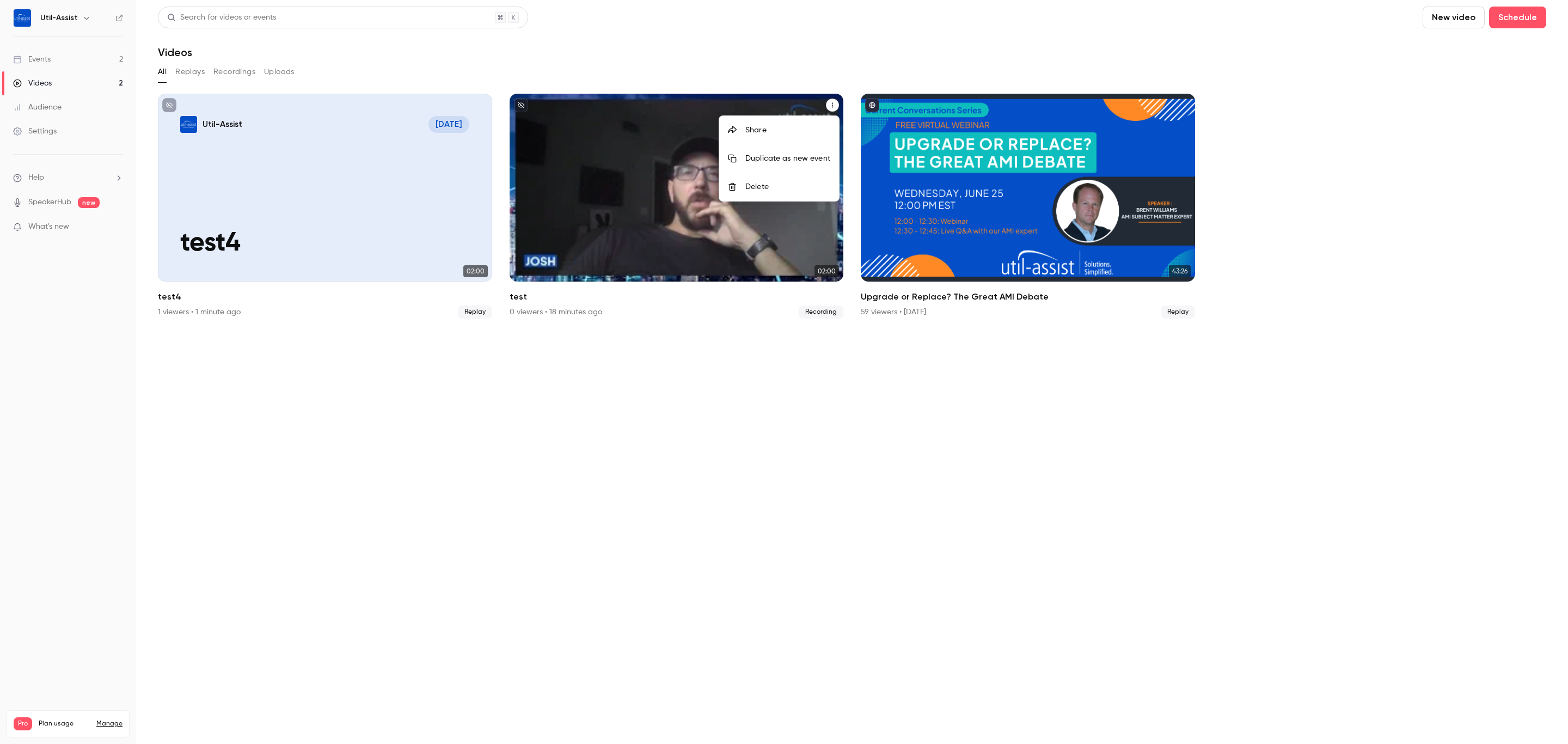
click at [799, 183] on div "Delete" at bounding box center [788, 187] width 85 height 11
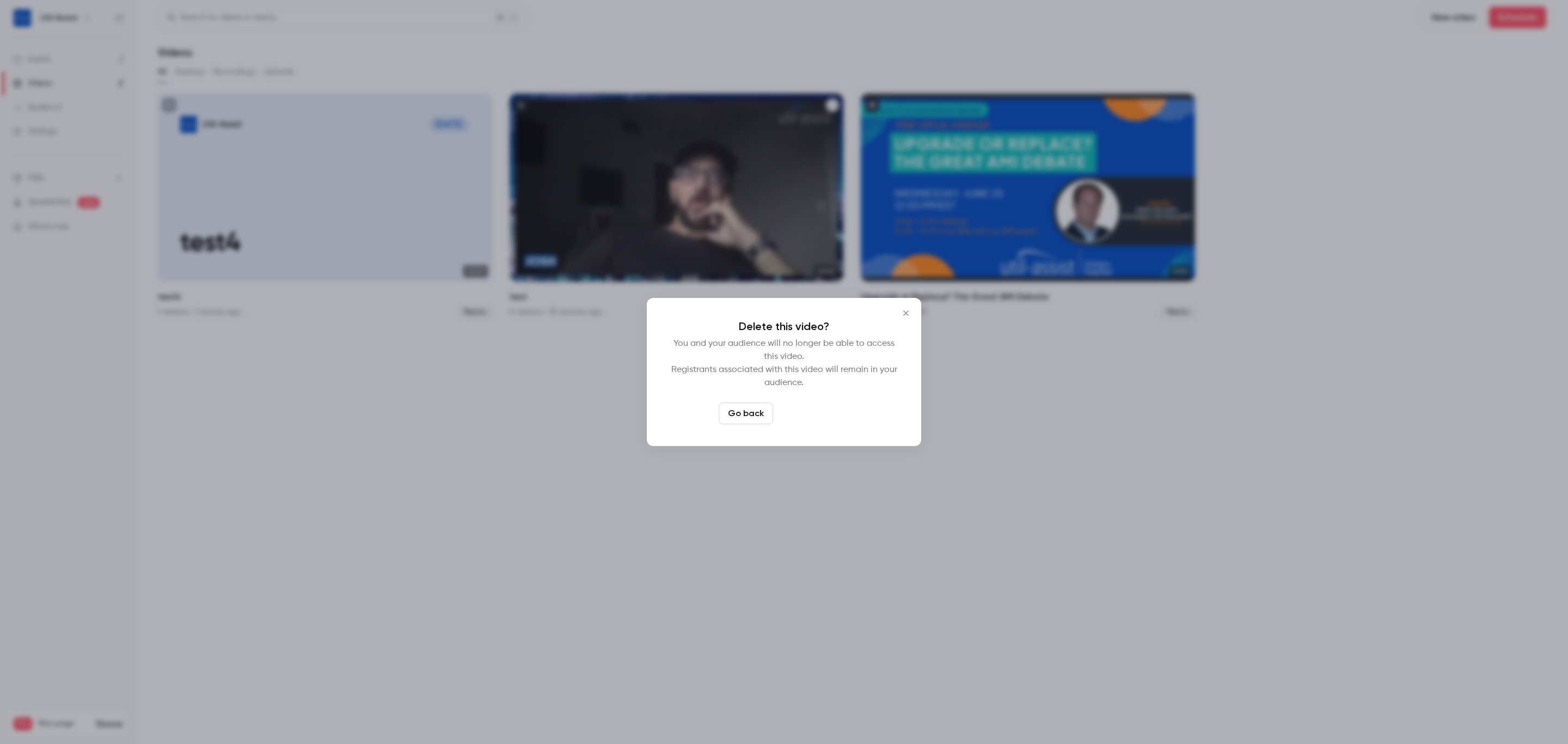
click at [803, 412] on button "Delete video" at bounding box center [813, 413] width 72 height 22
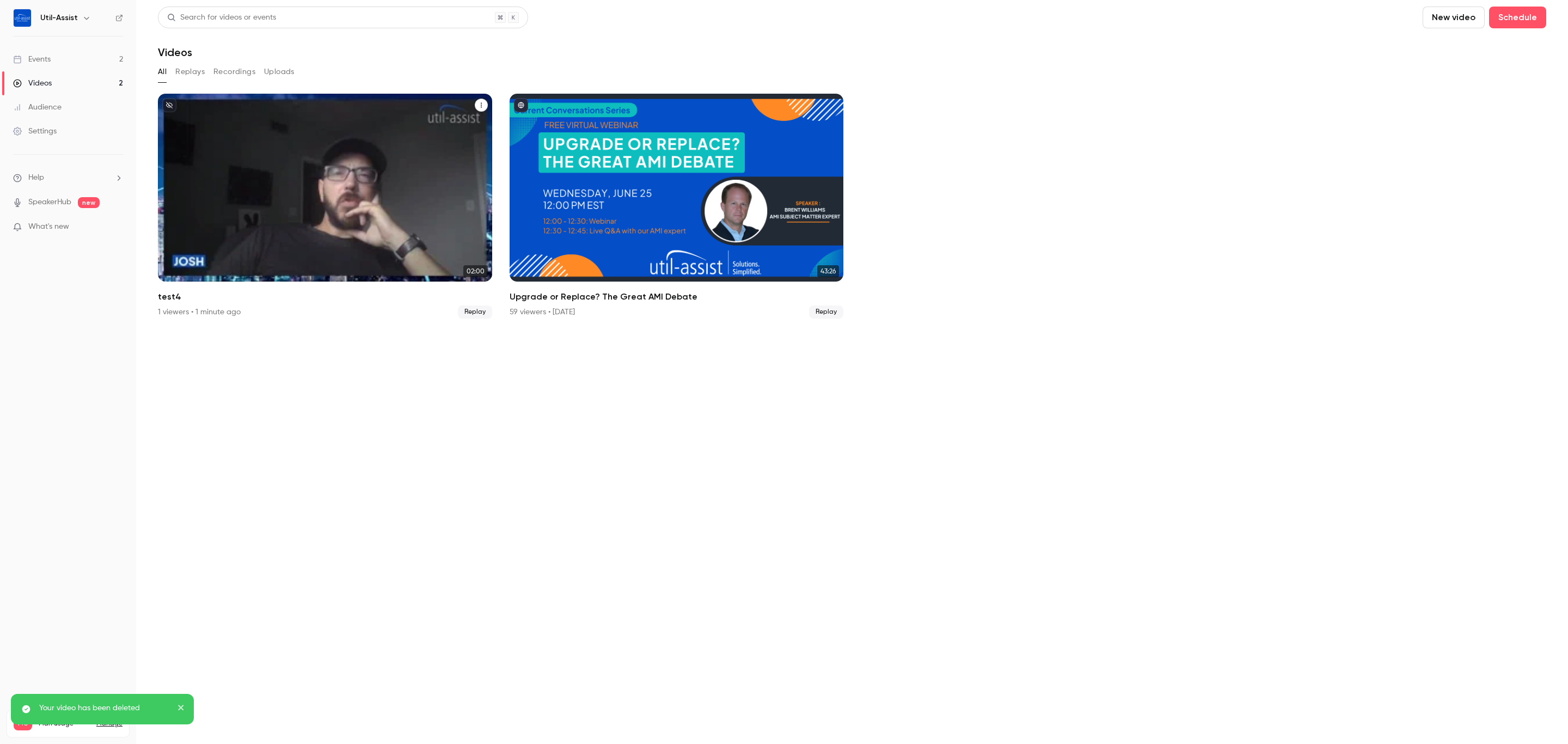
click at [482, 105] on icon "test4" at bounding box center [481, 105] width 7 height 7
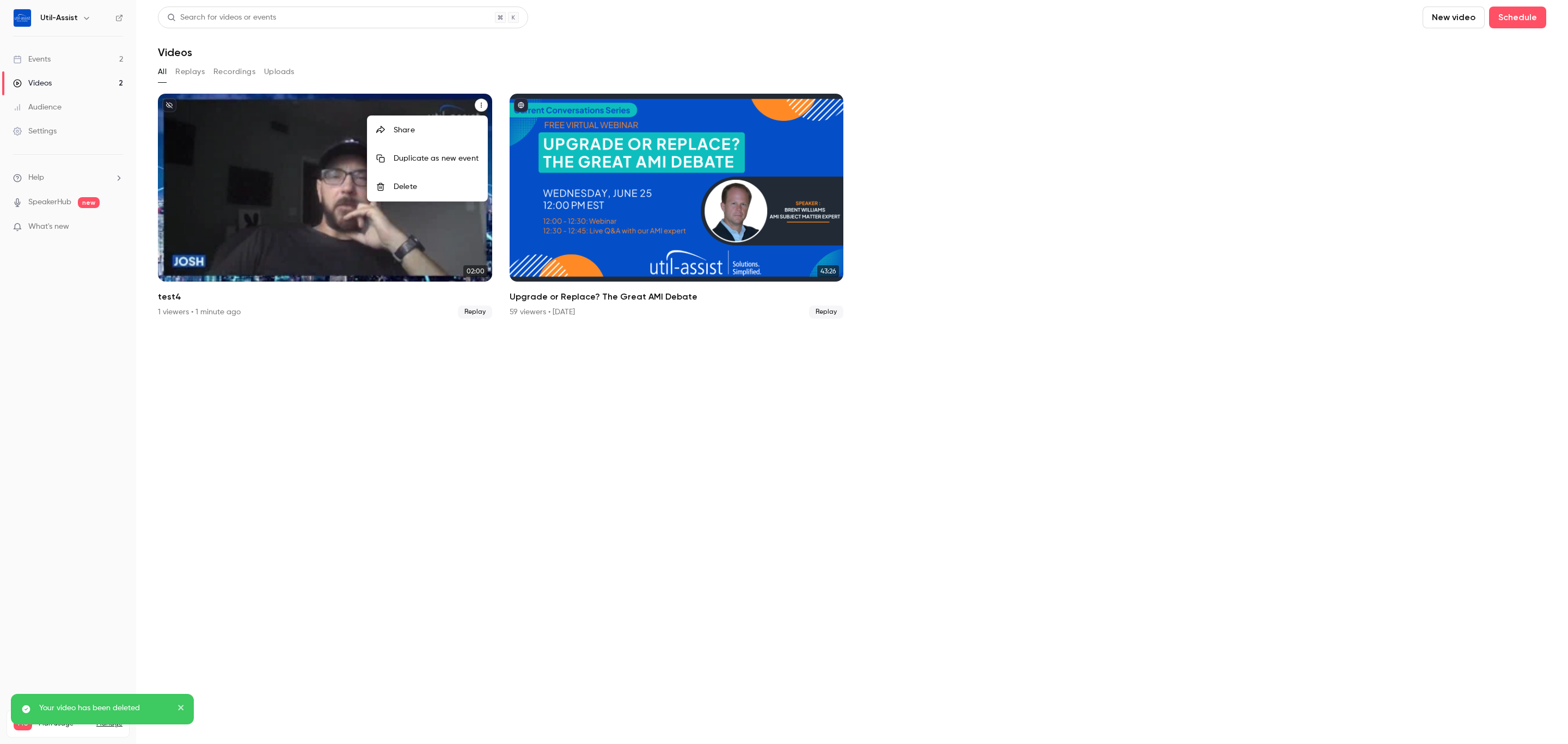
click at [436, 180] on li "Delete" at bounding box center [427, 187] width 120 height 29
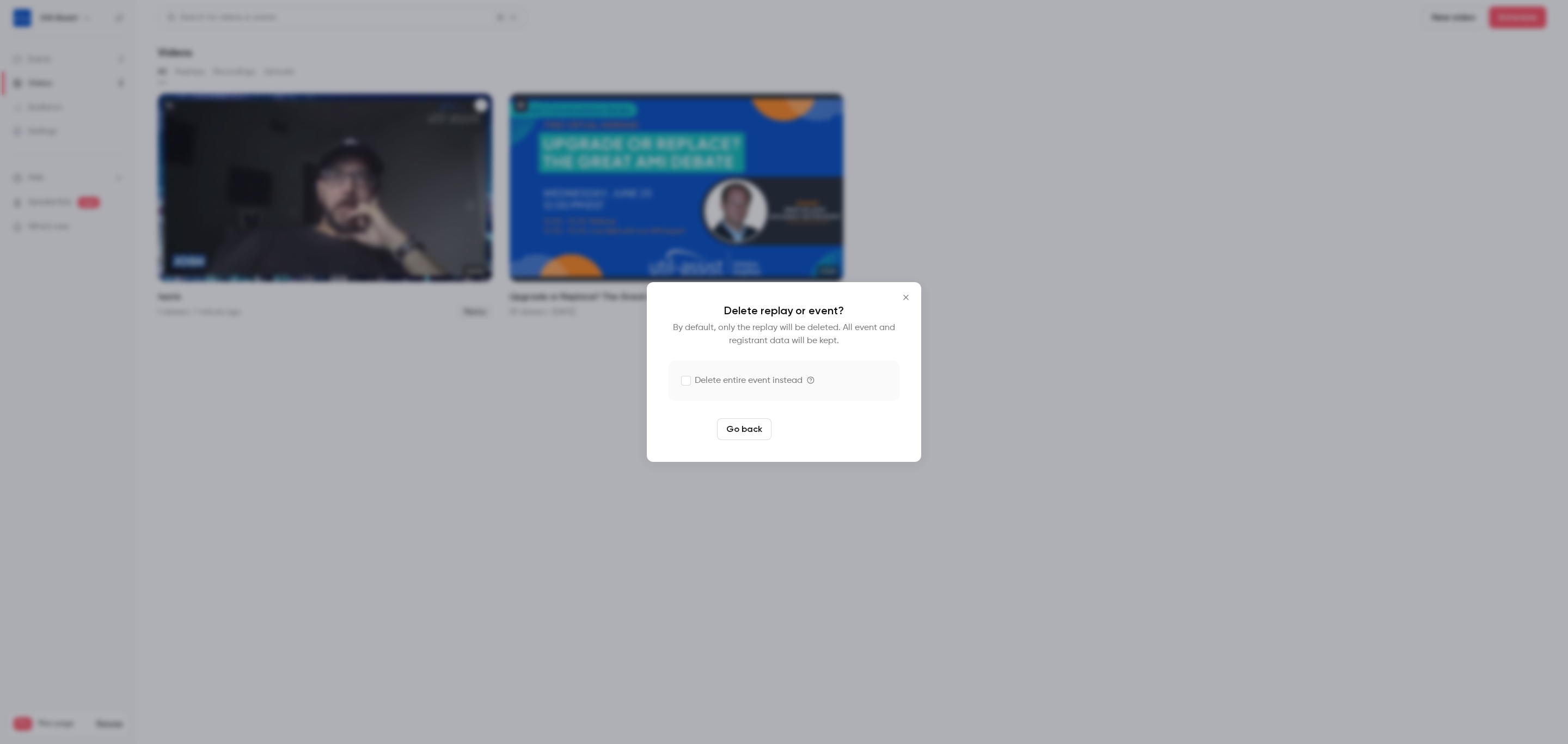
drag, startPoint x: 831, startPoint y: 427, endPoint x: 831, endPoint y: 418, distance: 9.0
click at [831, 424] on button "Delete replay" at bounding box center [814, 429] width 75 height 22
click at [828, 436] on button "Delete replay" at bounding box center [814, 429] width 75 height 22
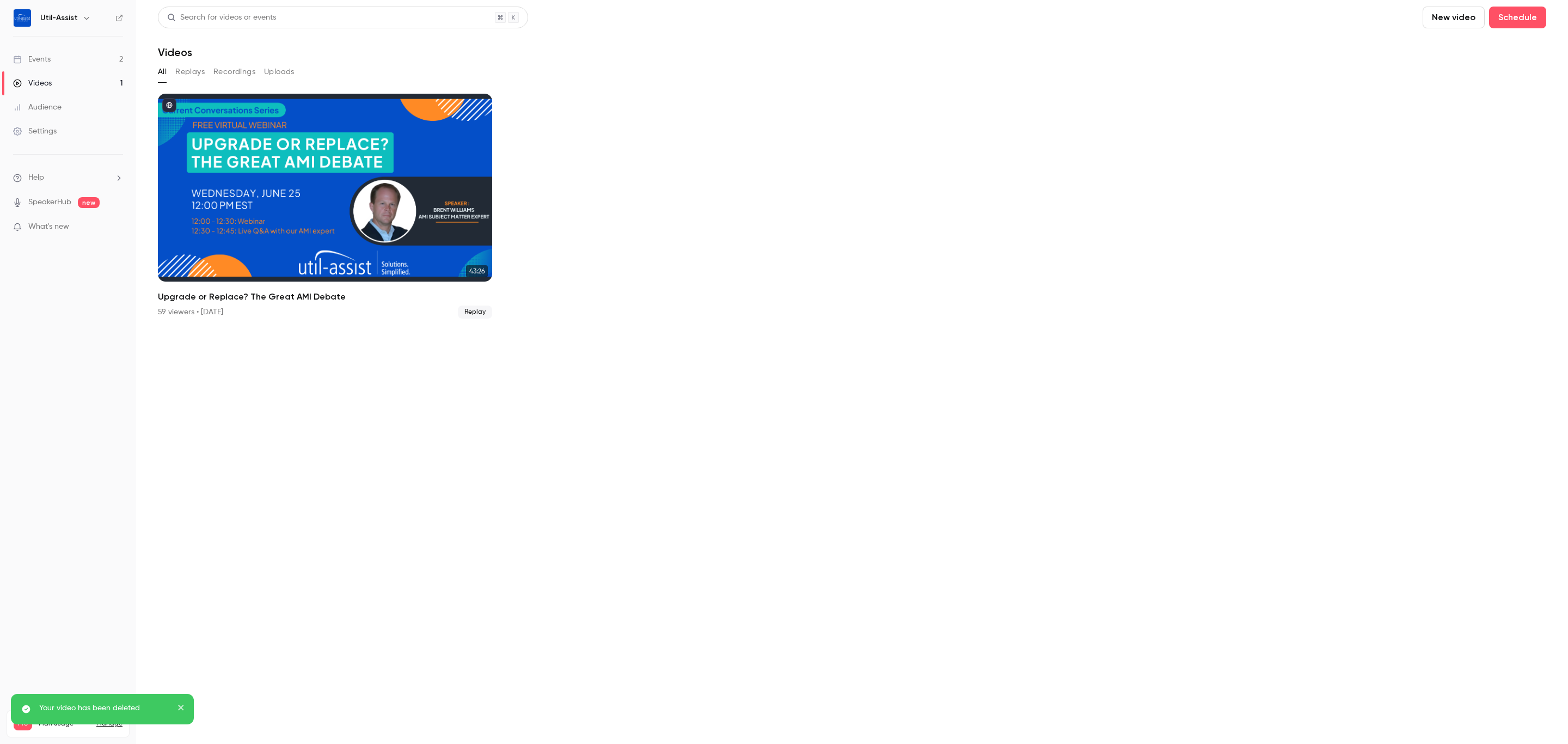
drag, startPoint x: 605, startPoint y: 462, endPoint x: 218, endPoint y: 304, distance: 418.0
click at [595, 461] on section "Search for videos or events New video Schedule Videos All Replays Recordings Up…" at bounding box center [852, 372] width 1388 height 731
click at [49, 51] on link "Events 2" at bounding box center [68, 59] width 136 height 24
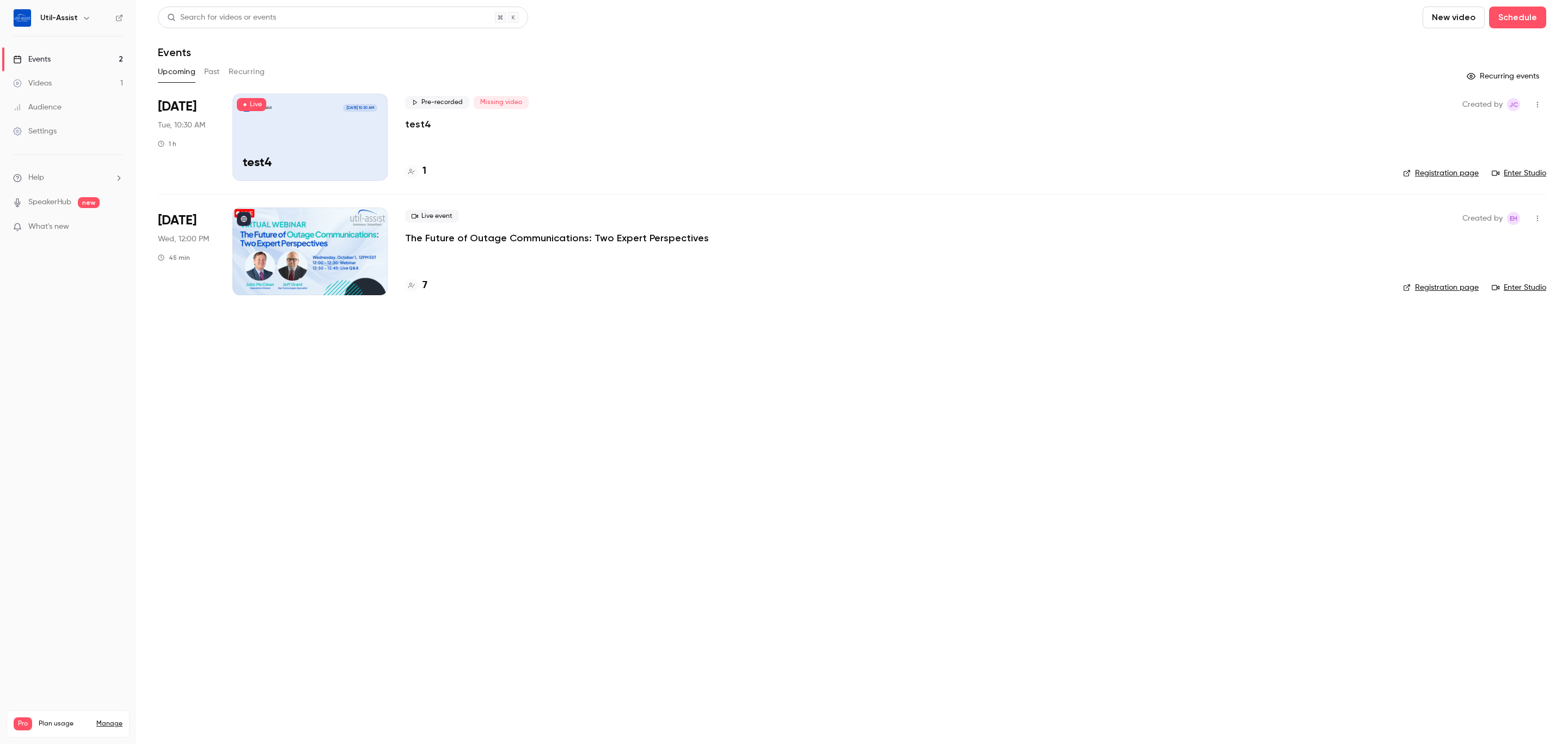
click at [374, 136] on div "Util-Assist Sep 23, 10:30 AM test4" at bounding box center [310, 137] width 155 height 87
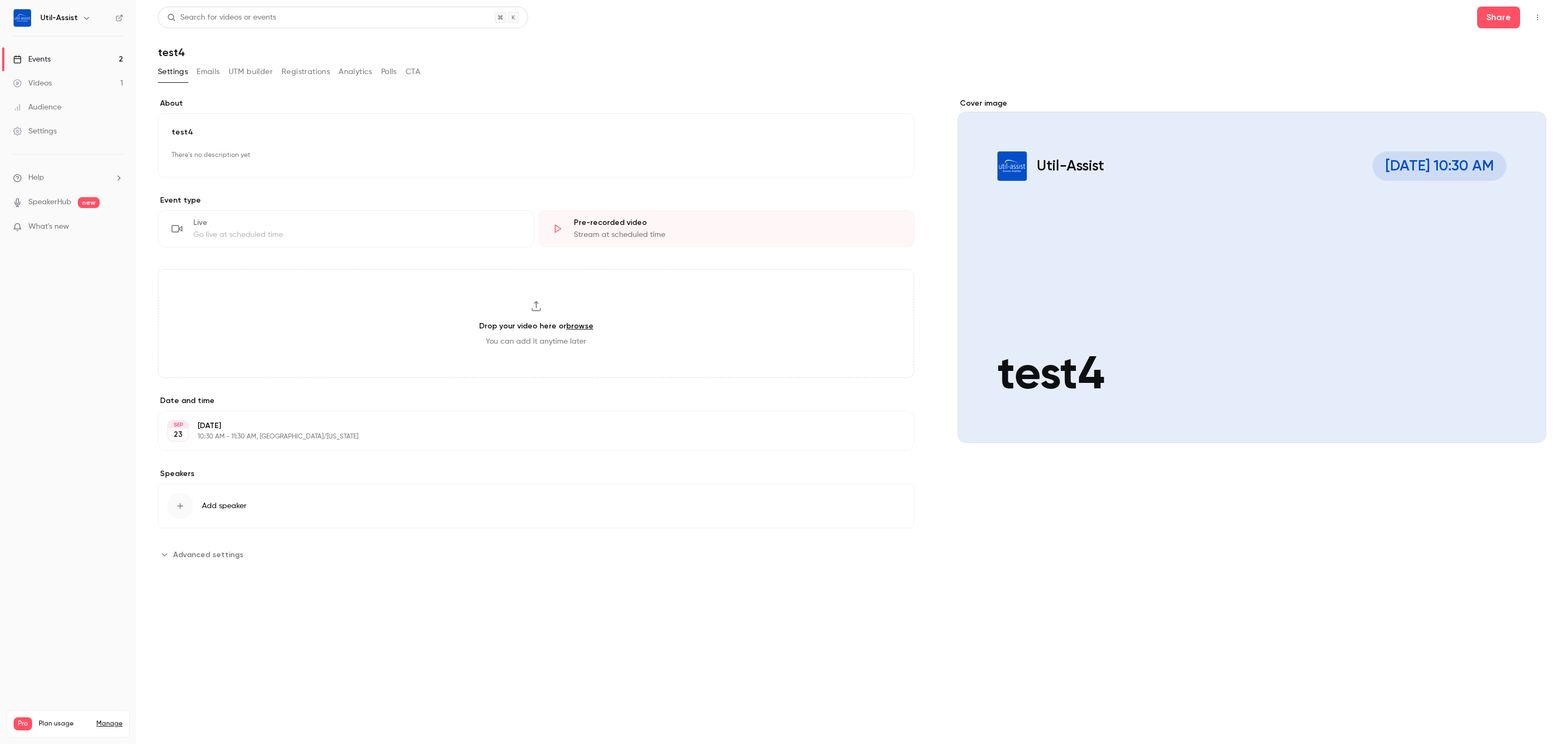
click at [41, 60] on div "Events" at bounding box center [32, 60] width 38 height 11
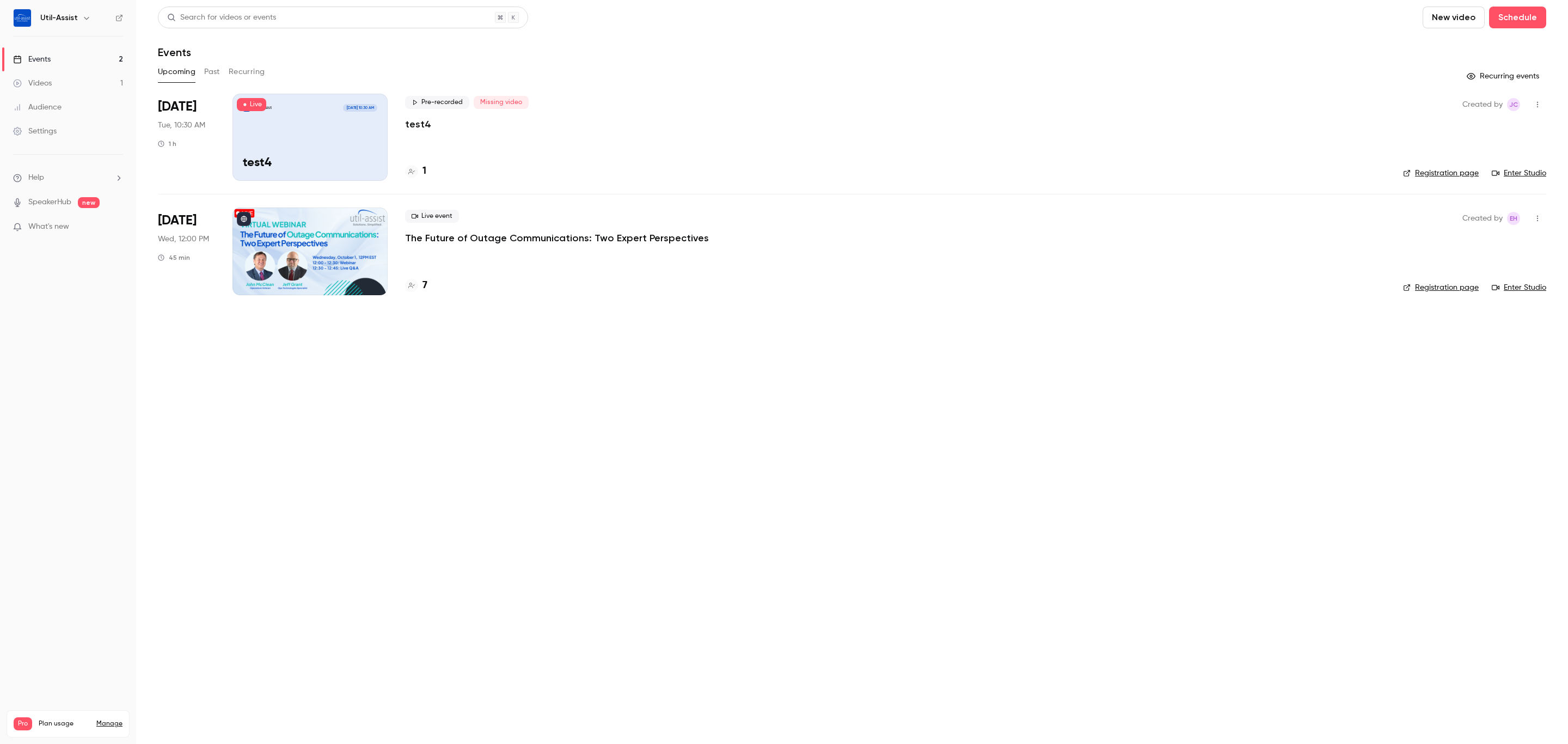
click at [1542, 98] on button "button" at bounding box center [1538, 104] width 18 height 18
click at [1471, 244] on div "Delete" at bounding box center [1495, 245] width 83 height 11
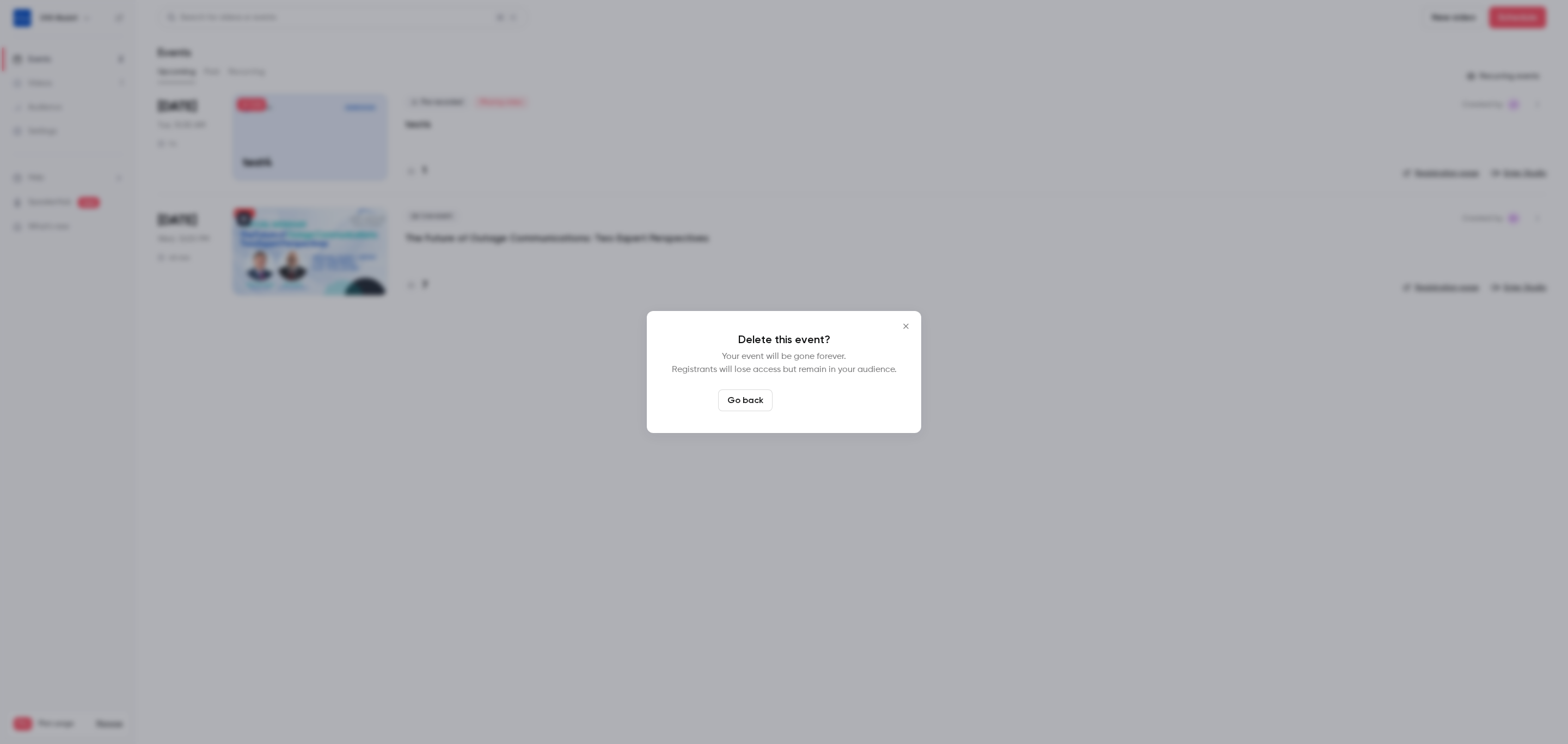
drag, startPoint x: 833, startPoint y: 405, endPoint x: 833, endPoint y: 391, distance: 14.0
click at [833, 402] on button "Delete event" at bounding box center [813, 401] width 73 height 22
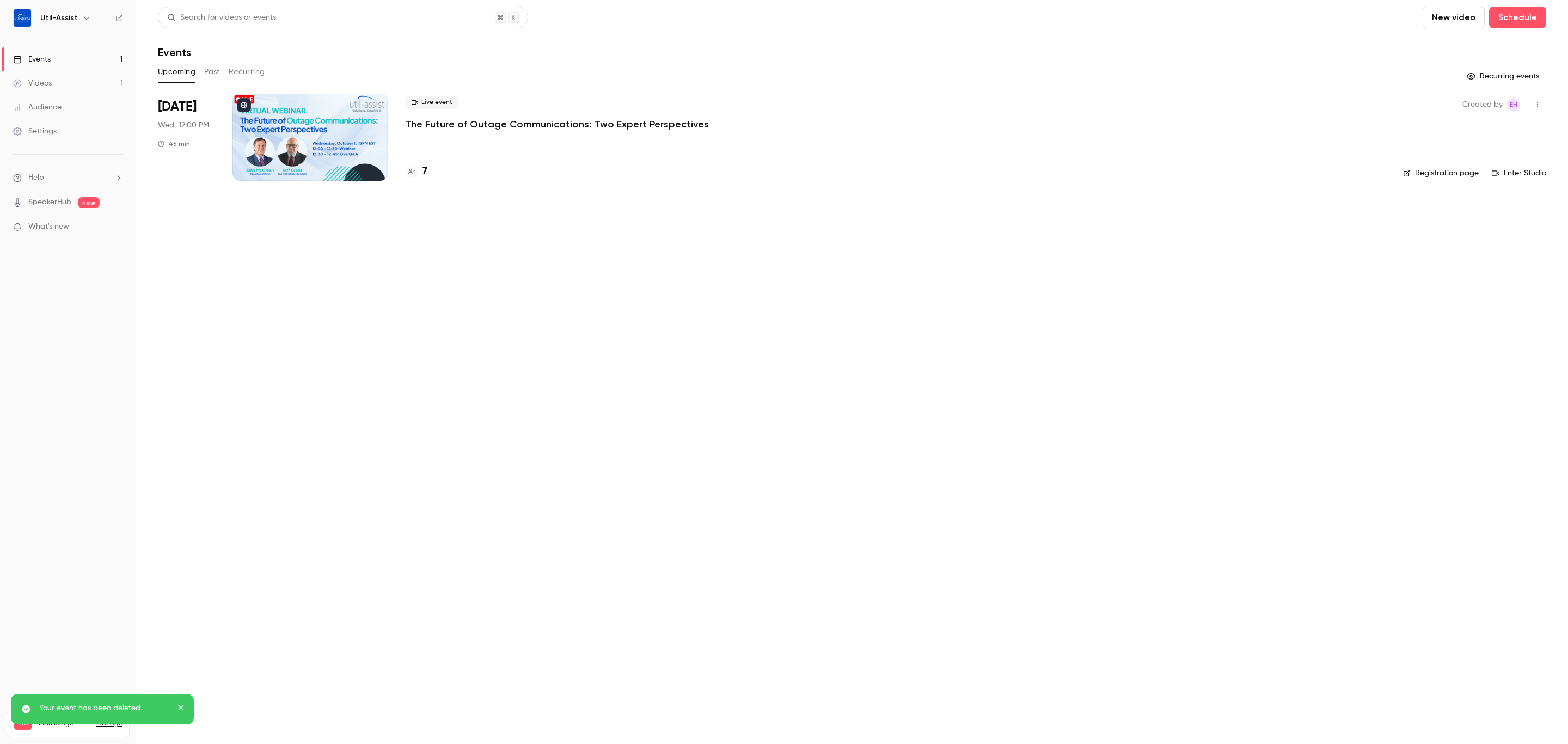
drag, startPoint x: 544, startPoint y: 519, endPoint x: 539, endPoint y: 499, distance: 20.6
click at [547, 515] on main "Search for videos or events New video Schedule Events Upcoming Past Recurring R…" at bounding box center [852, 372] width 1432 height 744
click at [429, 170] on div "7" at bounding box center [895, 171] width 981 height 15
click at [425, 175] on h4 "7" at bounding box center [425, 171] width 5 height 15
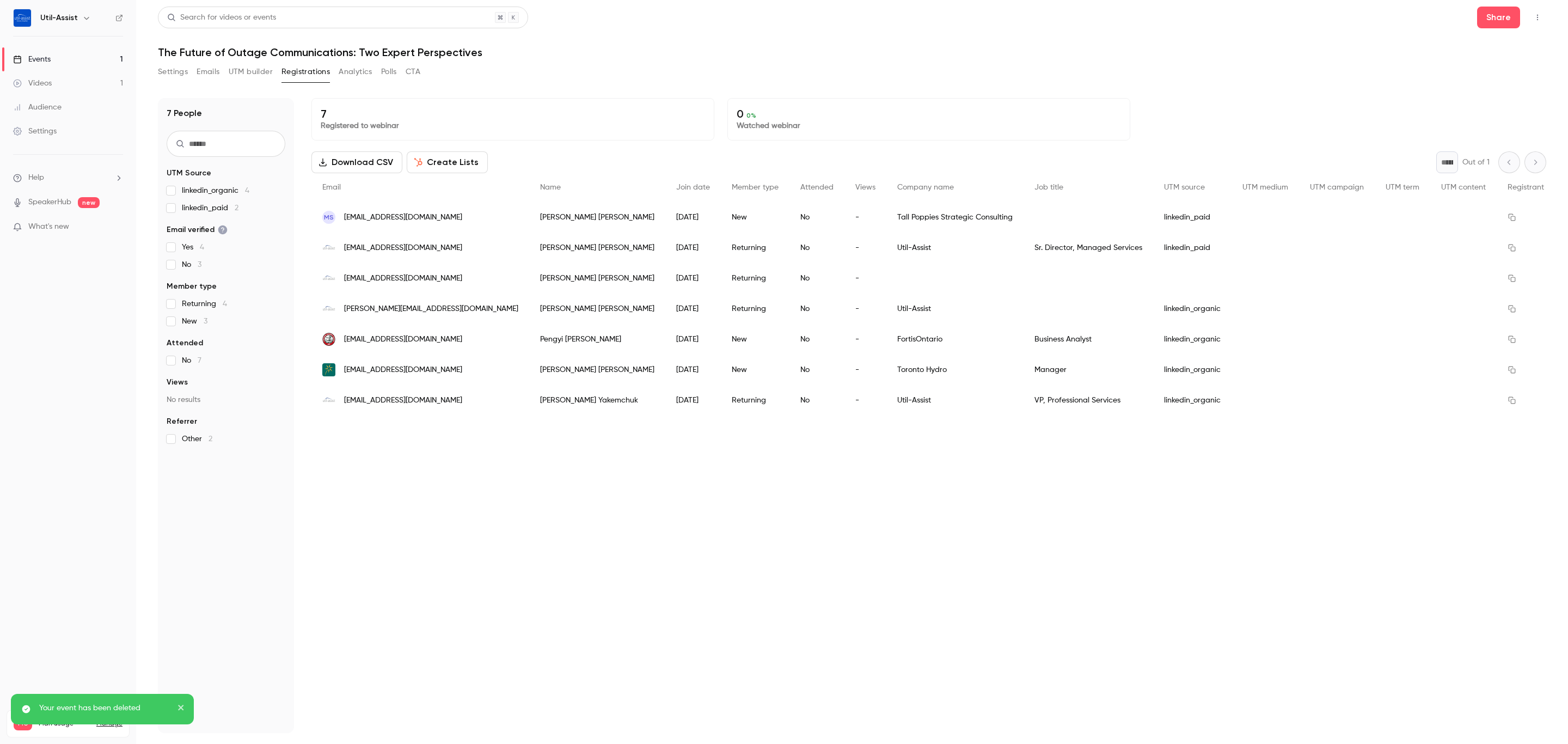
click at [663, 527] on div "7 Registered to webinar 0 0 % Watched webinar Download CSV Create Lists * Out o…" at bounding box center [929, 415] width 1235 height 635
drag, startPoint x: 584, startPoint y: 533, endPoint x: 173, endPoint y: 275, distance: 485.3
click at [570, 532] on div "7 Registered to webinar 0 0 % Watched webinar Download CSV Create Lists * Out o…" at bounding box center [929, 415] width 1235 height 635
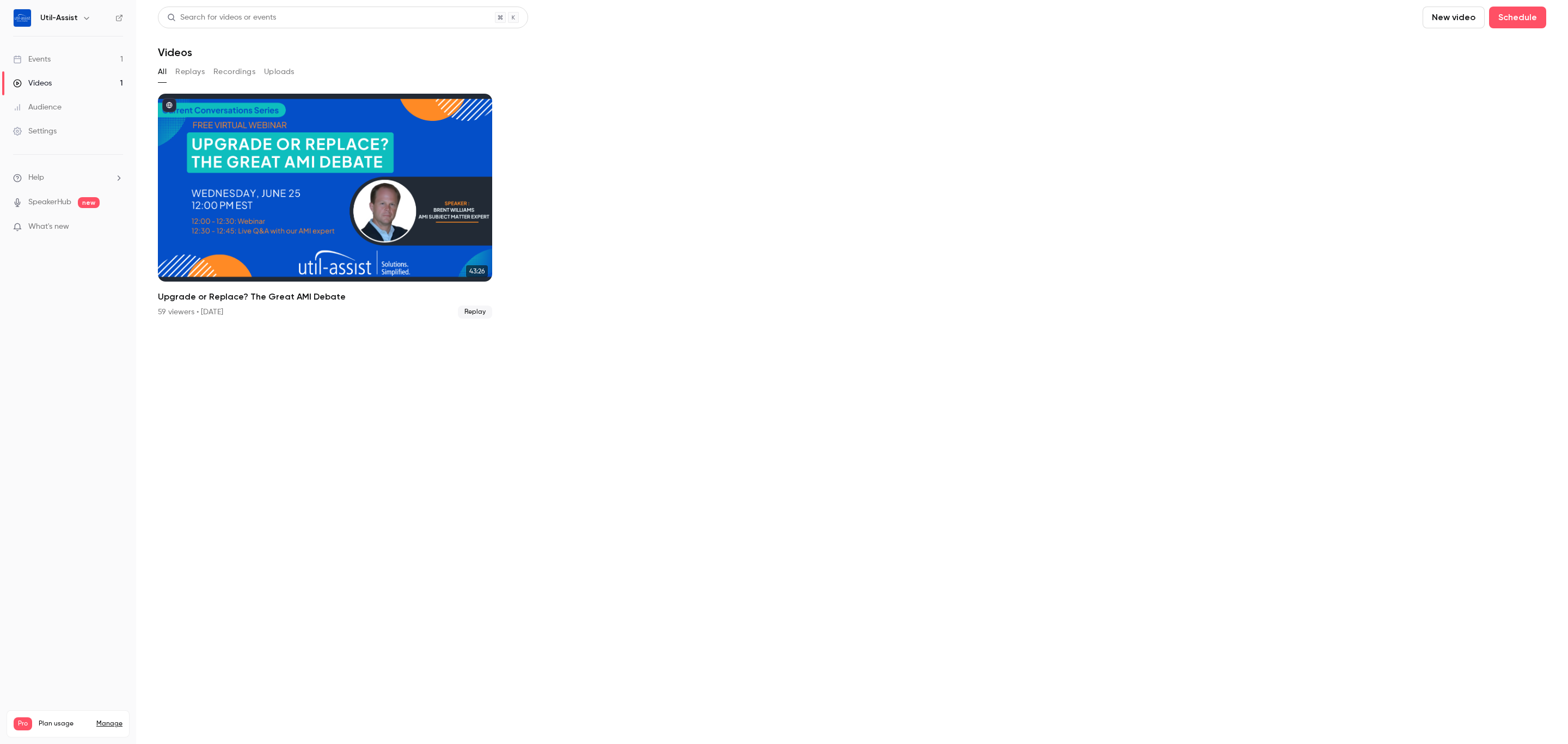
click at [214, 68] on button "Recordings" at bounding box center [234, 72] width 42 height 18
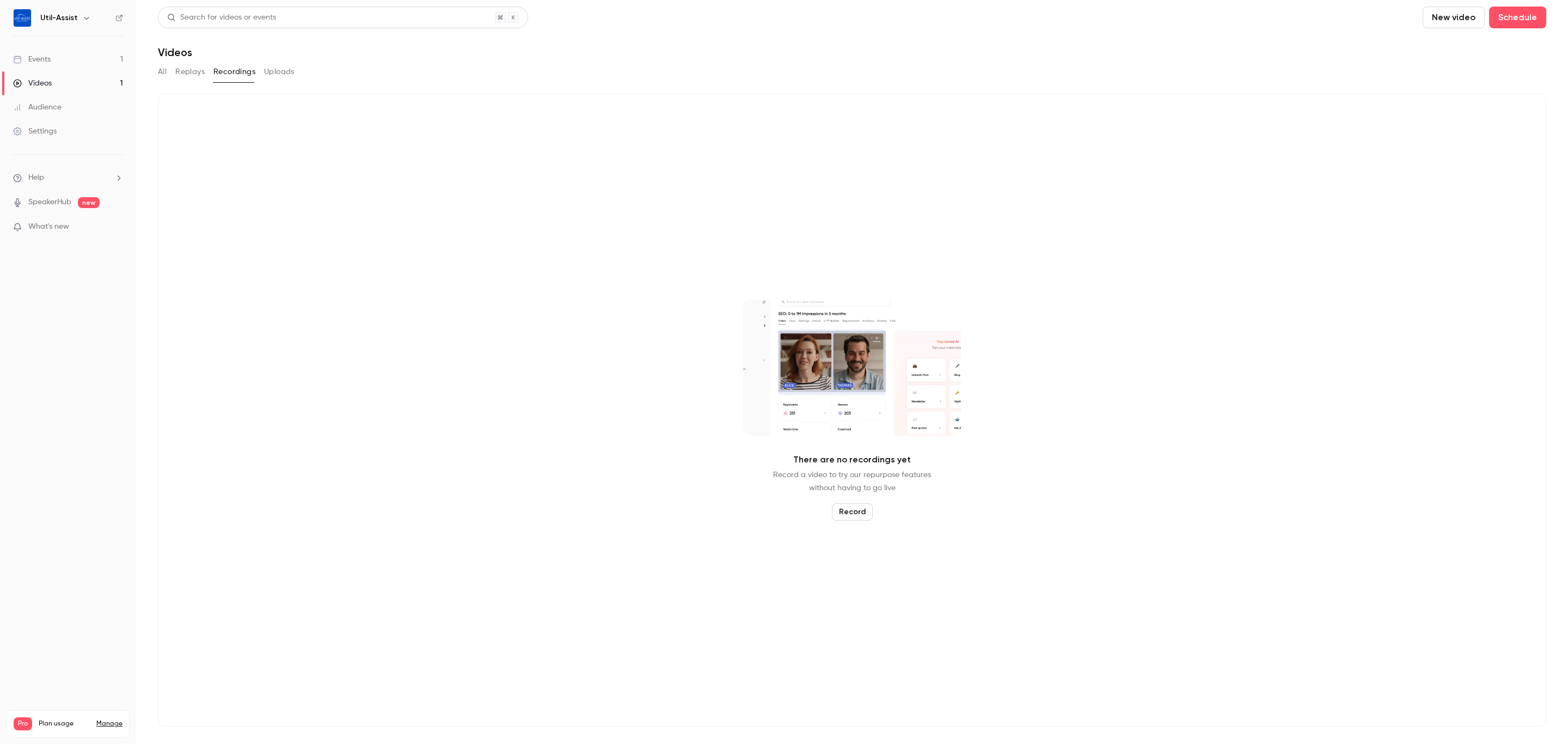
click at [193, 65] on button "Replays" at bounding box center [190, 72] width 29 height 18
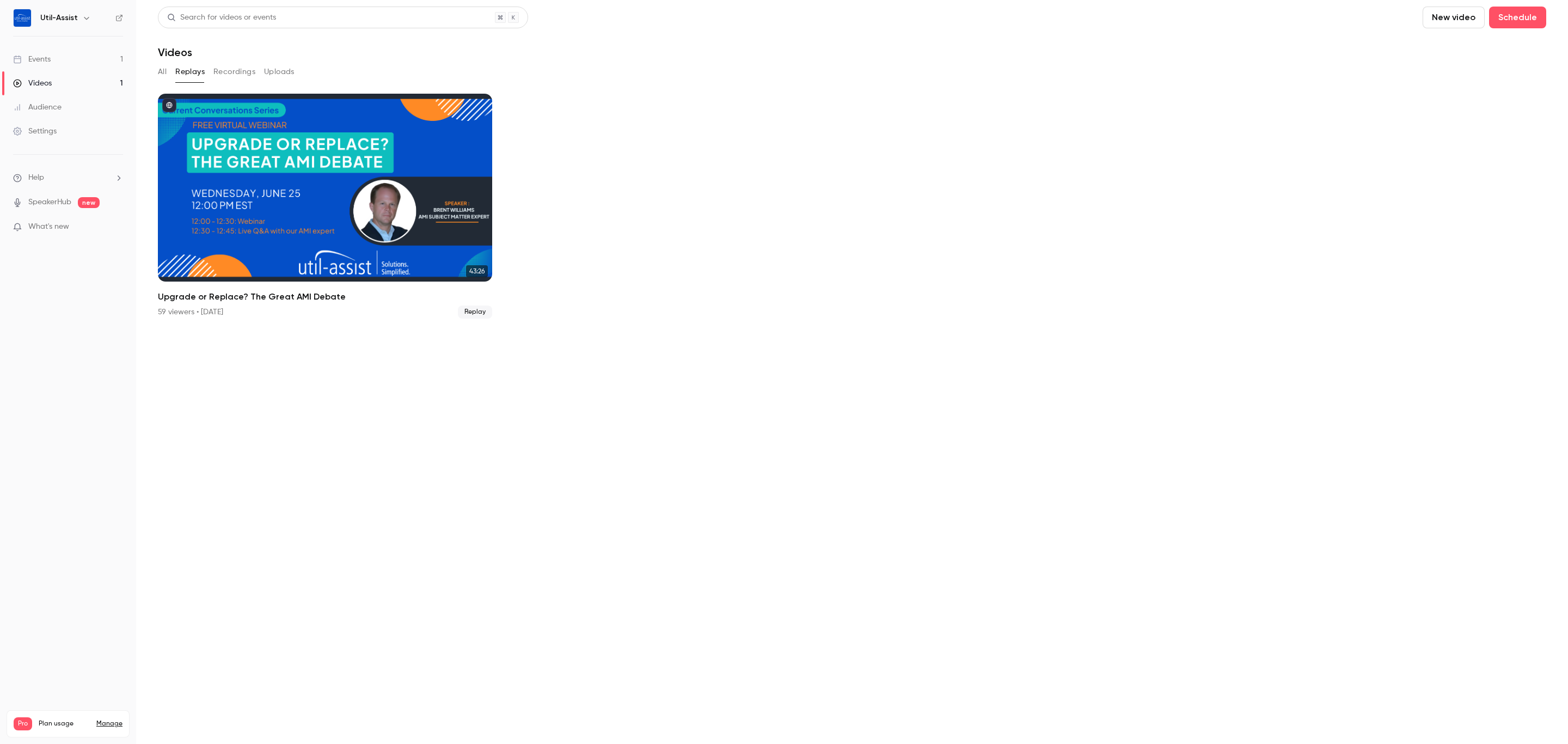
click at [93, 62] on link "Events 1" at bounding box center [68, 59] width 136 height 24
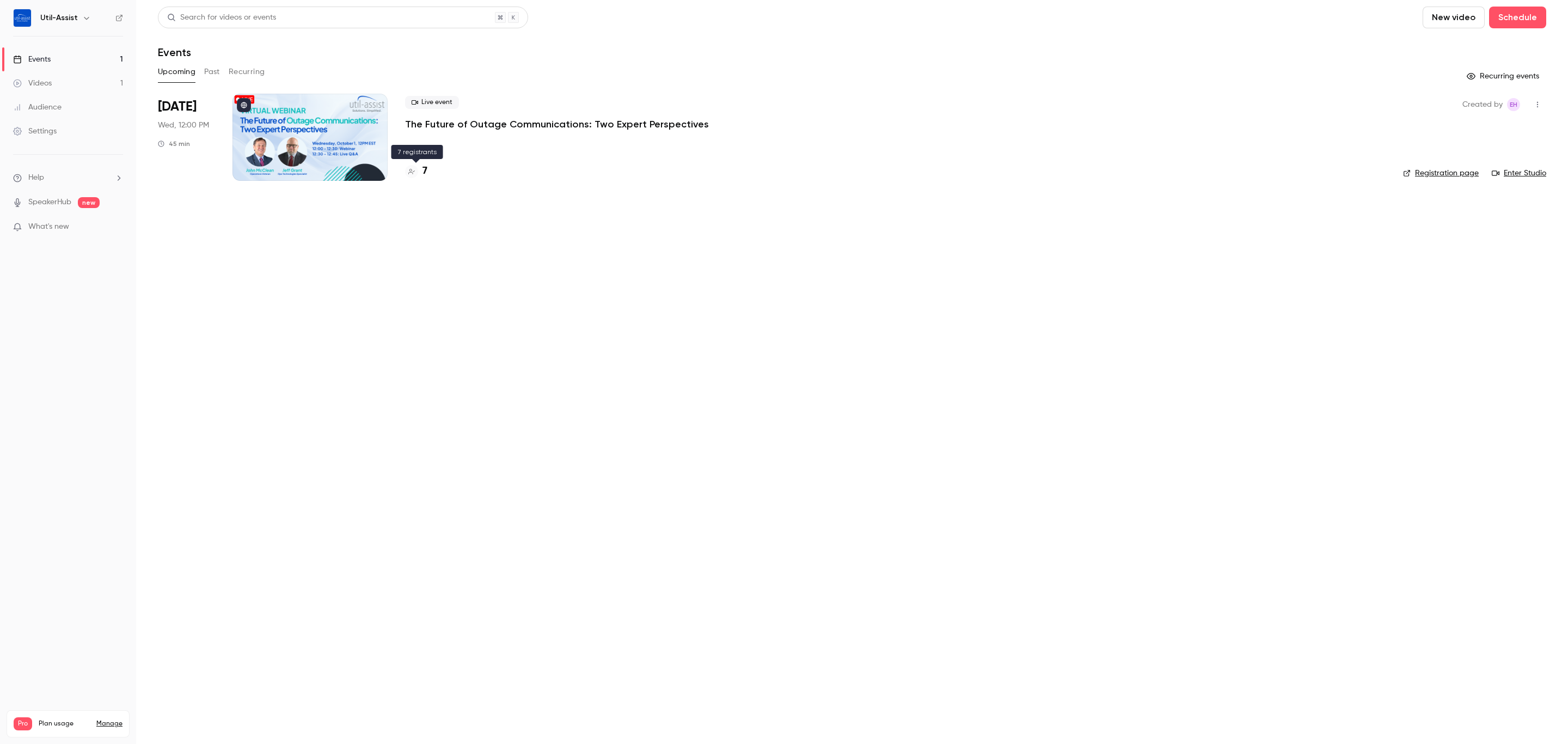
click at [425, 166] on h4 "7" at bounding box center [425, 171] width 5 height 15
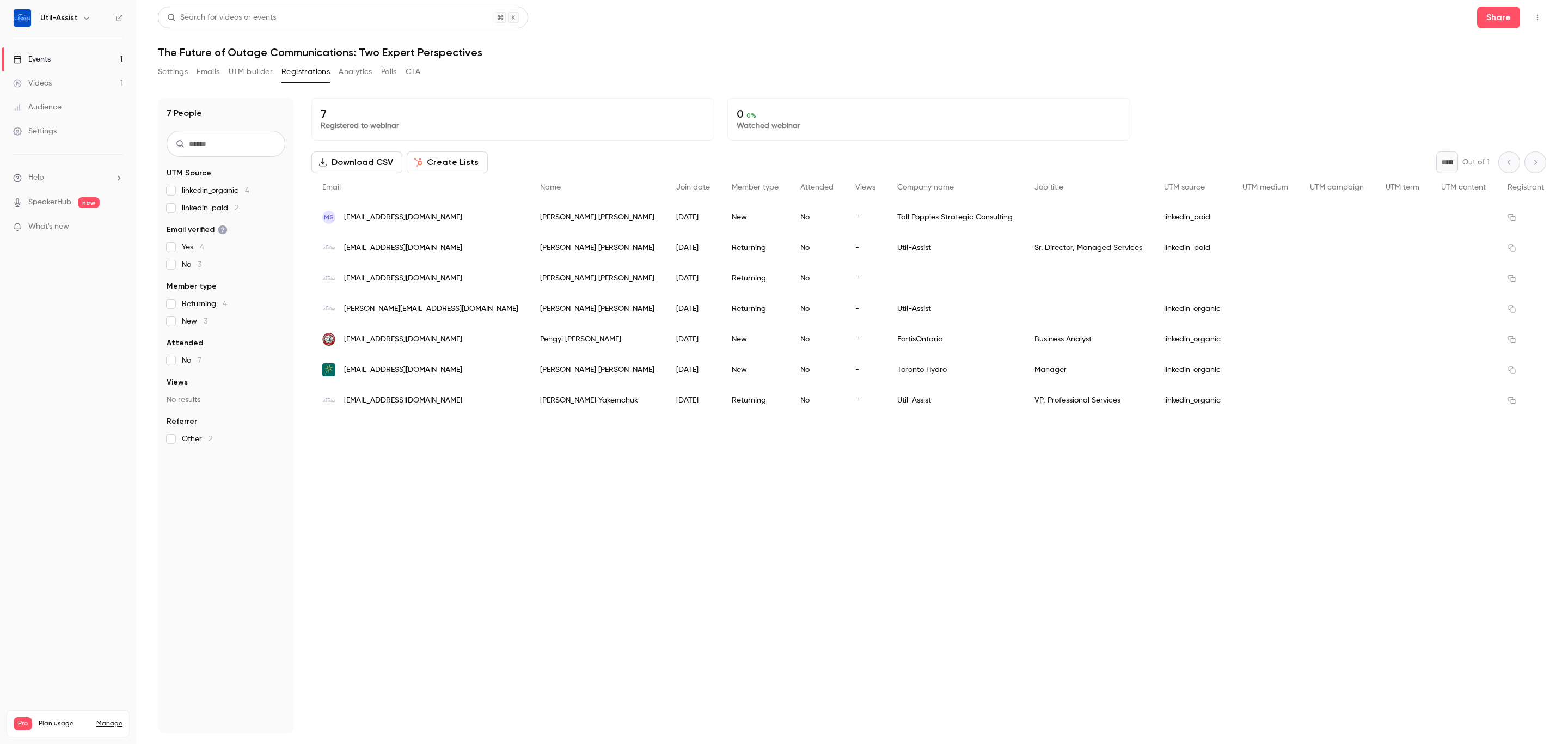
click at [44, 60] on div "Events" at bounding box center [32, 60] width 38 height 11
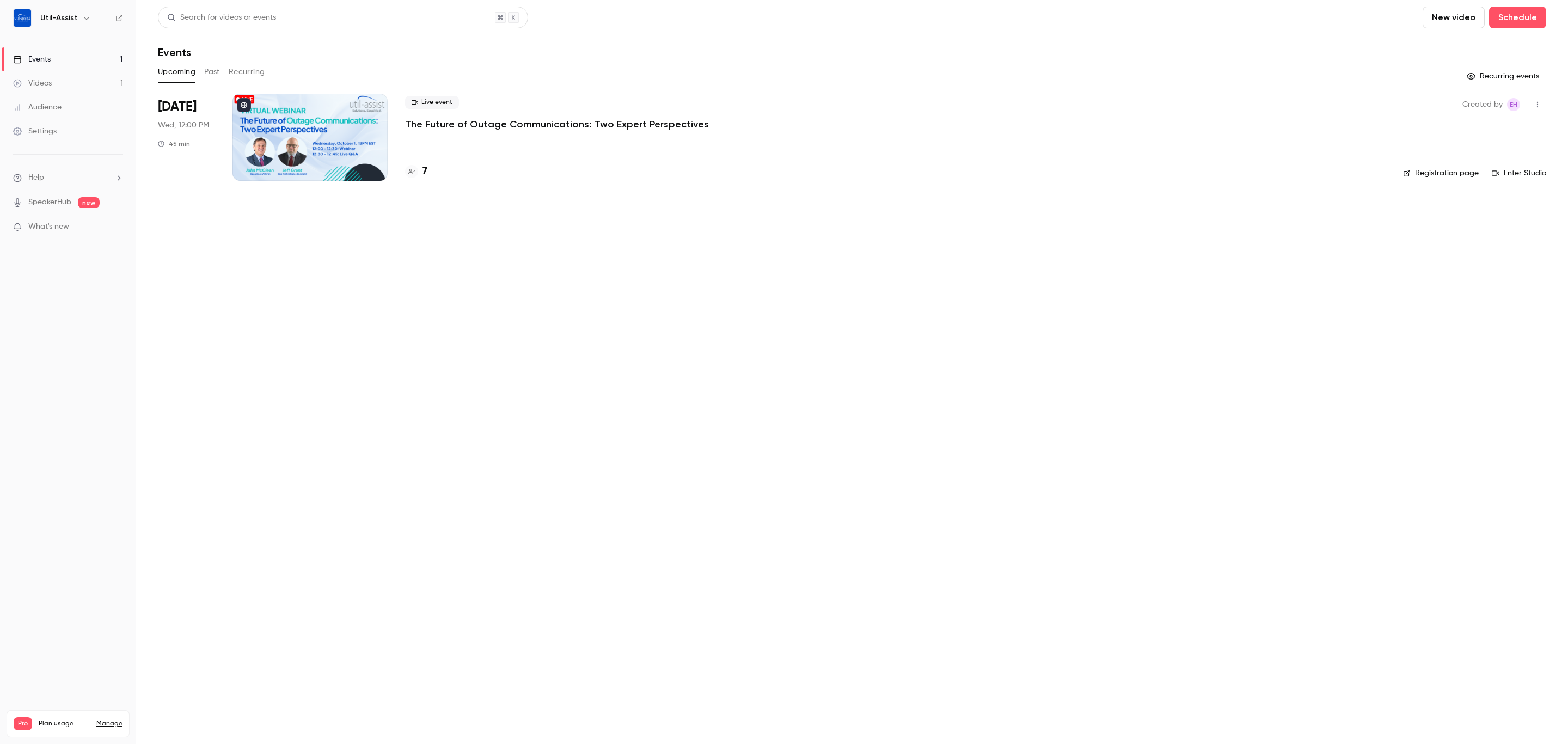
click at [670, 427] on main "Search for videos or events New video Schedule Events Upcoming Past Recurring R…" at bounding box center [852, 372] width 1432 height 744
click at [422, 177] on h4 "7" at bounding box center [425, 171] width 5 height 15
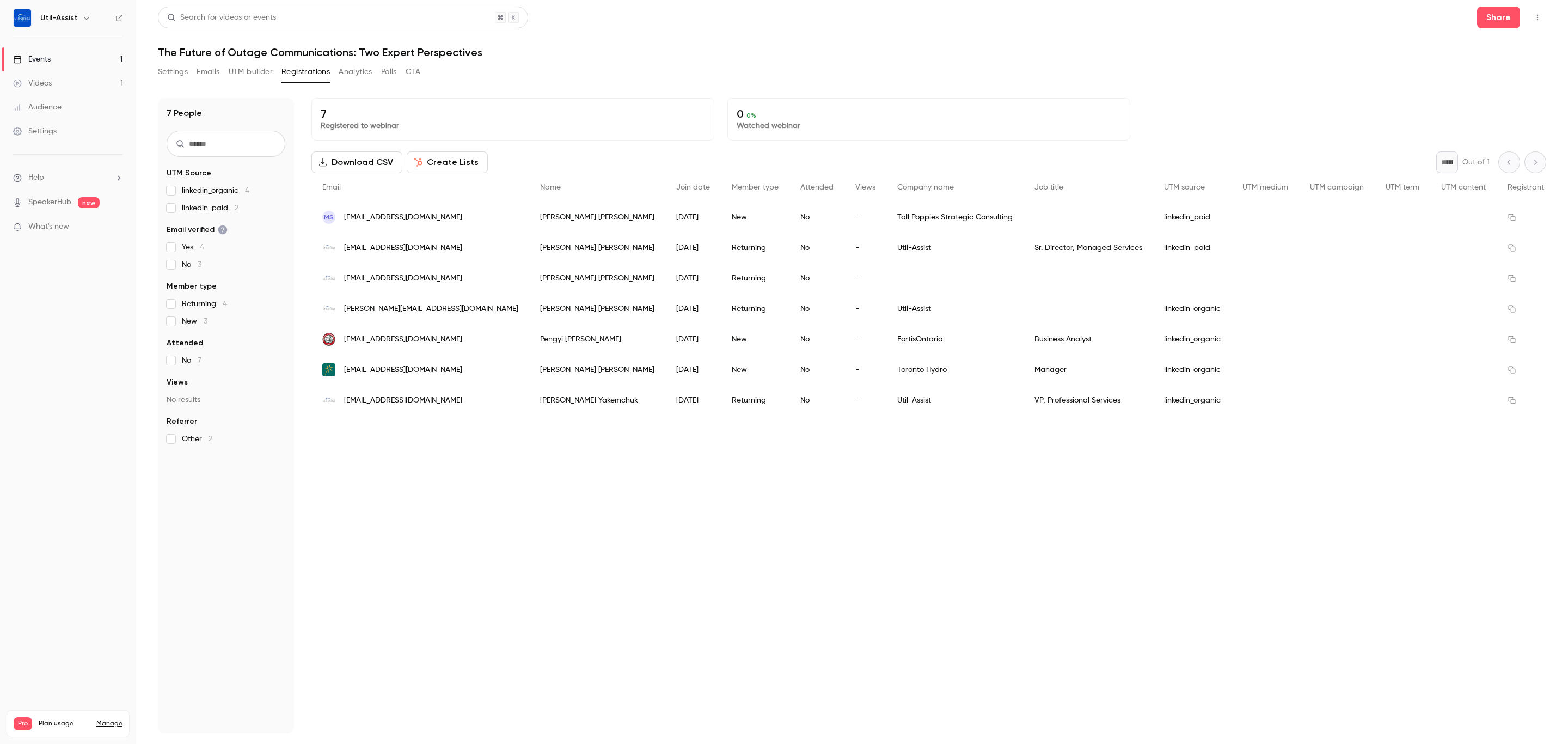
drag, startPoint x: 506, startPoint y: 550, endPoint x: 494, endPoint y: 544, distance: 13.4
click at [500, 549] on div "7 Registered to webinar 0 0 % Watched webinar Download CSV Create Lists * Out o…" at bounding box center [929, 415] width 1235 height 635
click at [1119, 558] on div "7 Registered to webinar 0 0 % Watched webinar Download CSV Create Lists * Out o…" at bounding box center [929, 415] width 1235 height 635
